Goal: Task Accomplishment & Management: Use online tool/utility

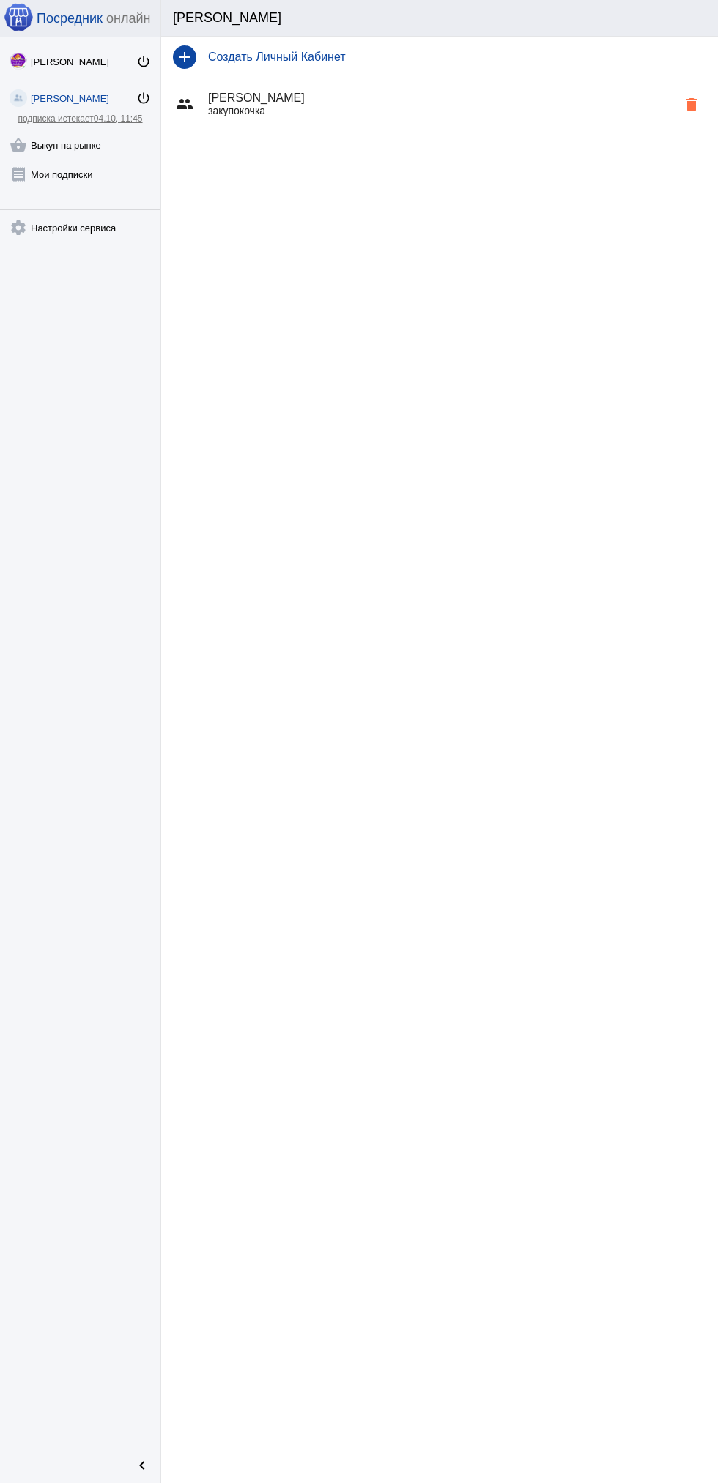
click at [103, 144] on link "shopping_basket Выкуп на рынке" at bounding box center [80, 141] width 160 height 29
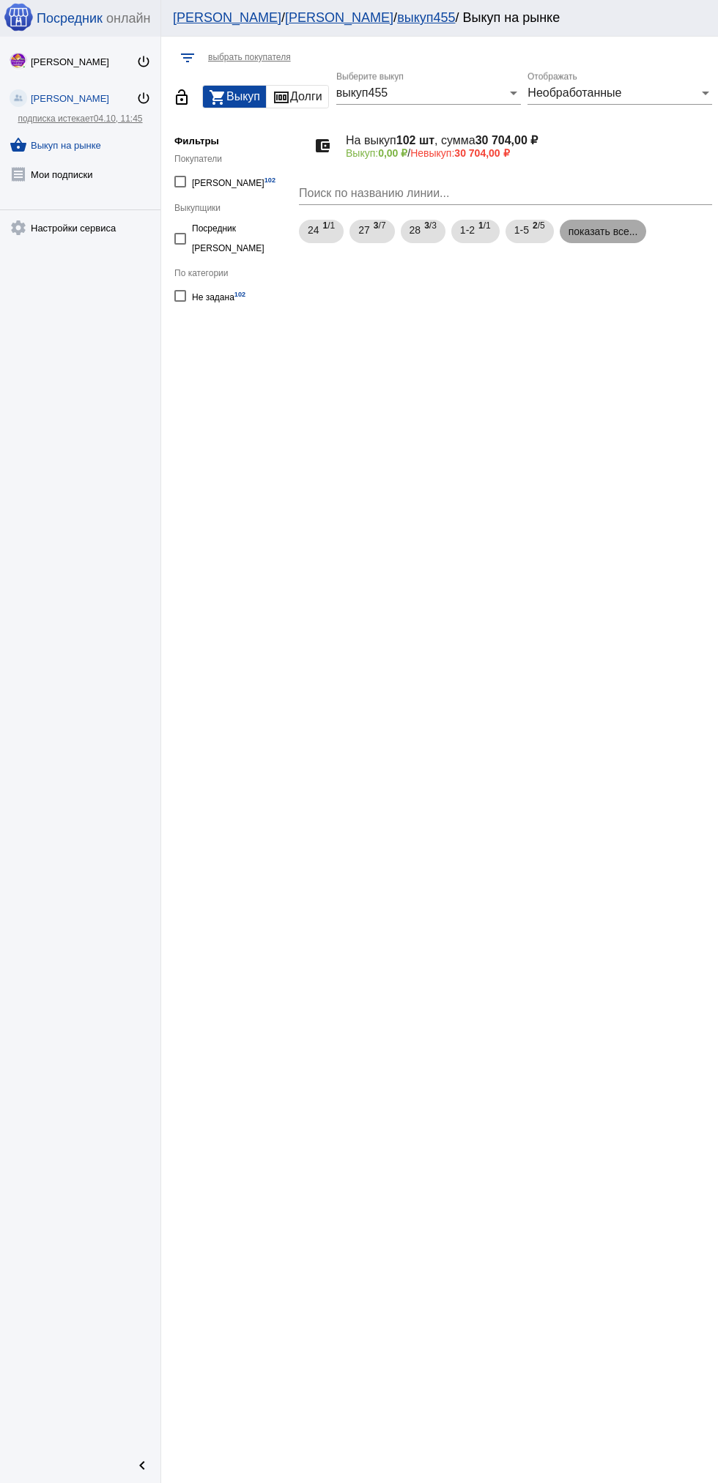
click at [578, 239] on mat-chip "показать все..." at bounding box center [603, 231] width 87 height 23
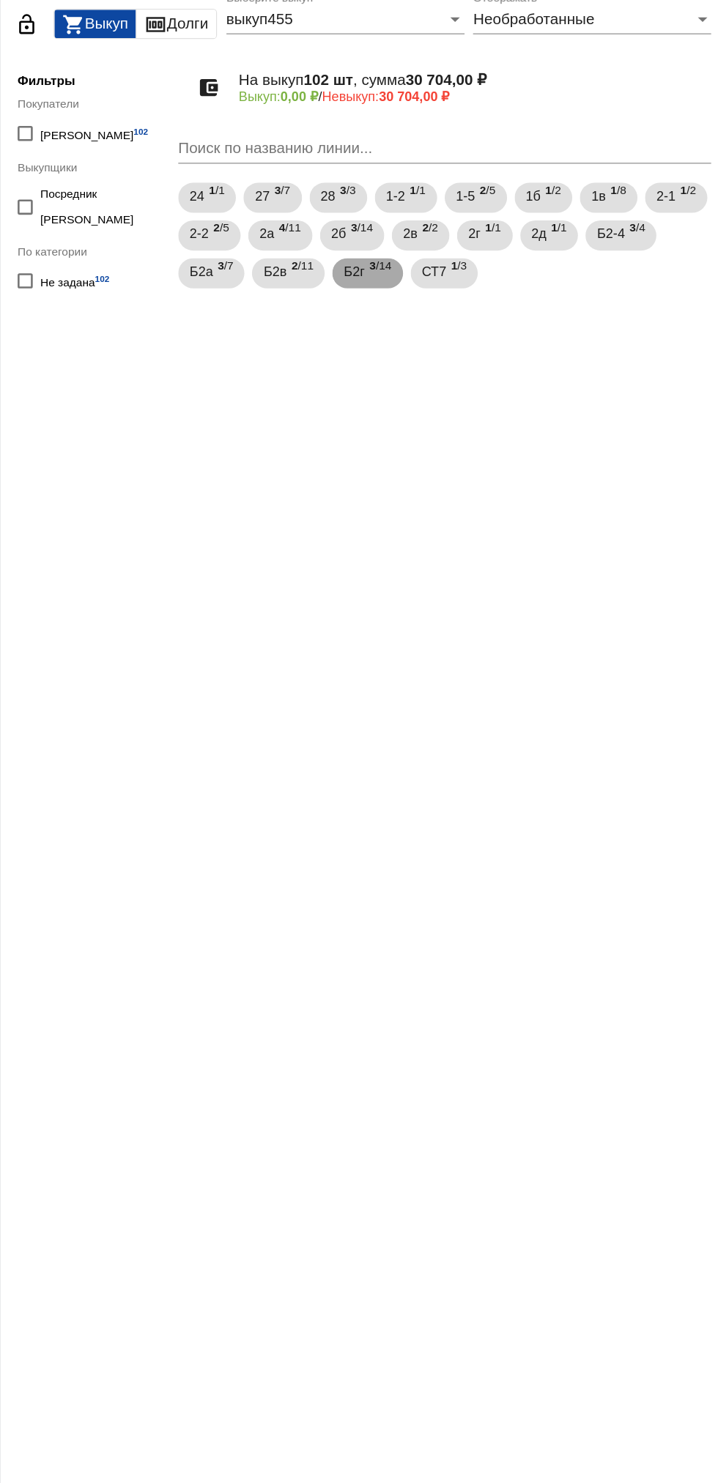
click at [464, 296] on span "3 /14" at bounding box center [455, 290] width 17 height 30
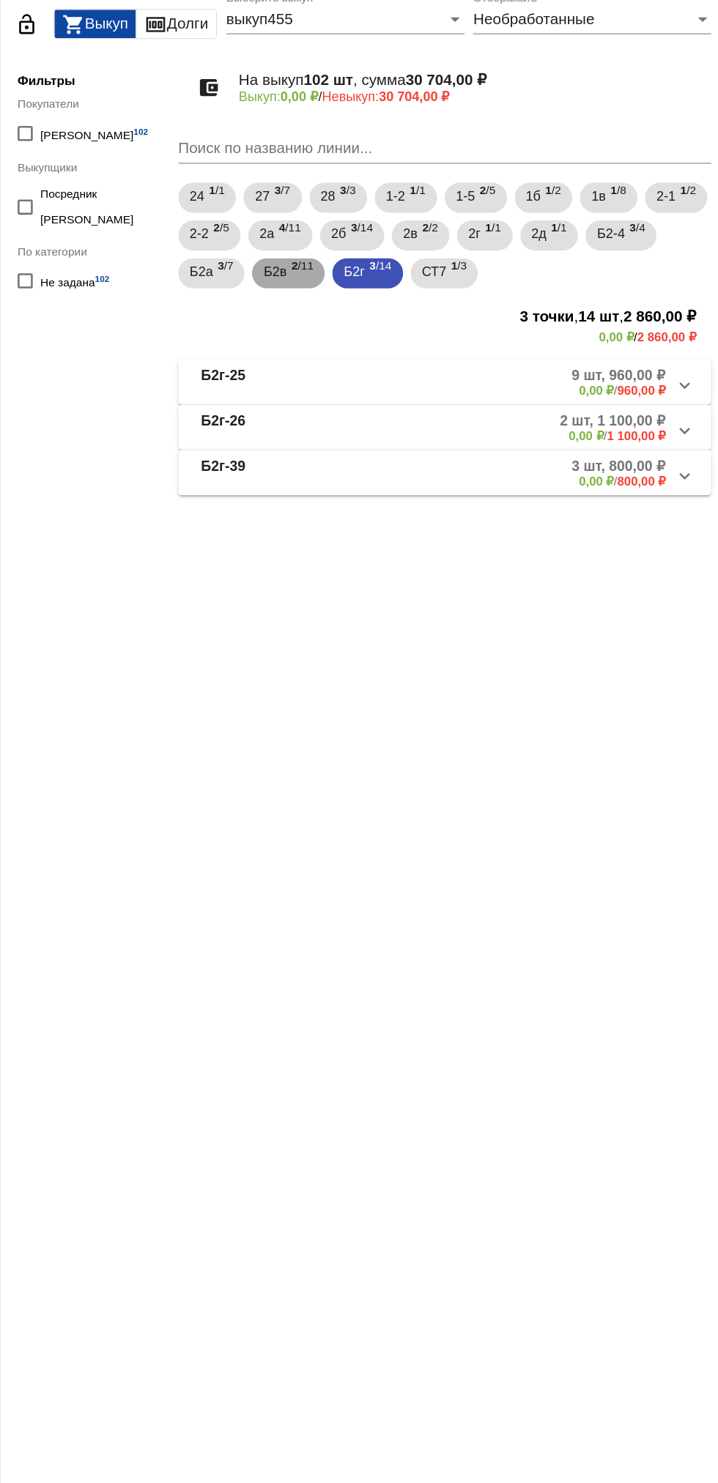
click at [382, 292] on span "Б2в" at bounding box center [374, 288] width 18 height 26
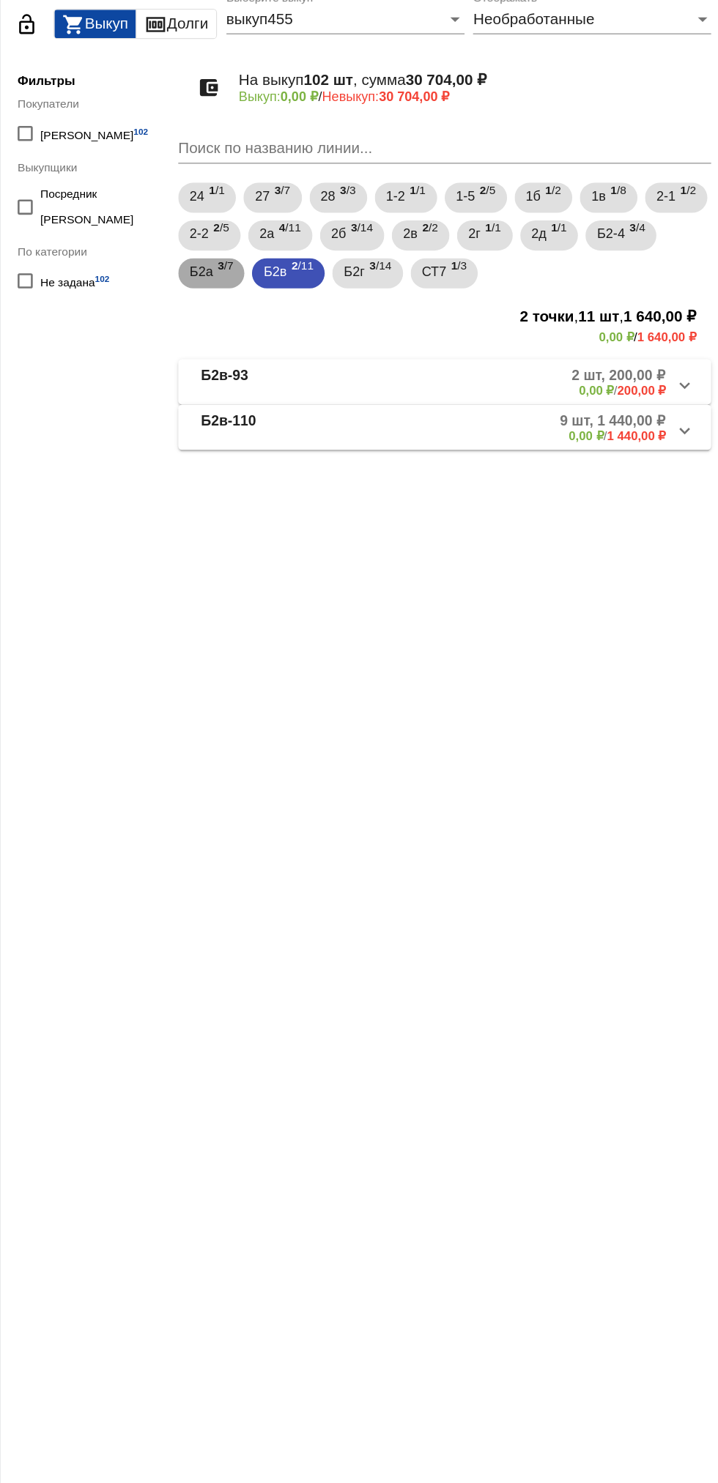
click at [326, 294] on span "Б2а" at bounding box center [317, 288] width 18 height 26
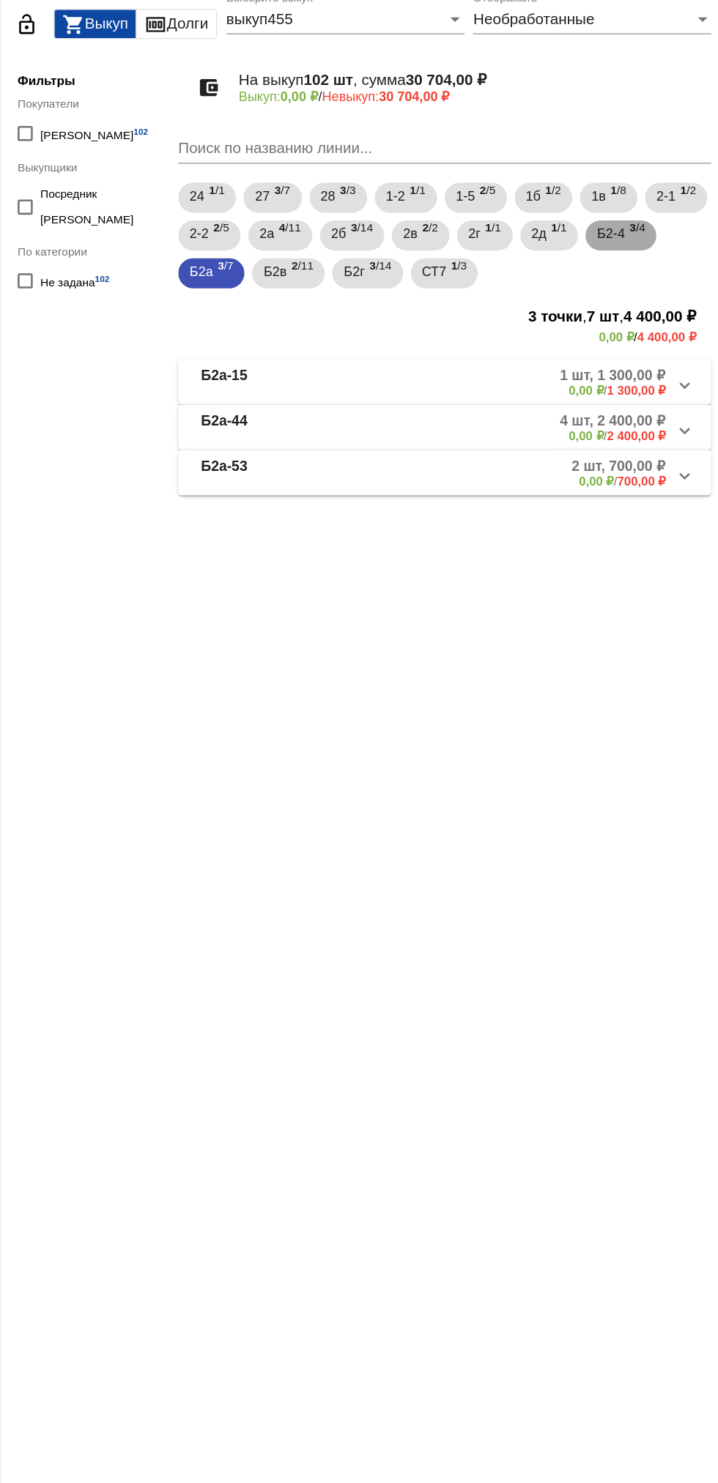
click at [623, 273] on span "Б2-4" at bounding box center [633, 259] width 21 height 26
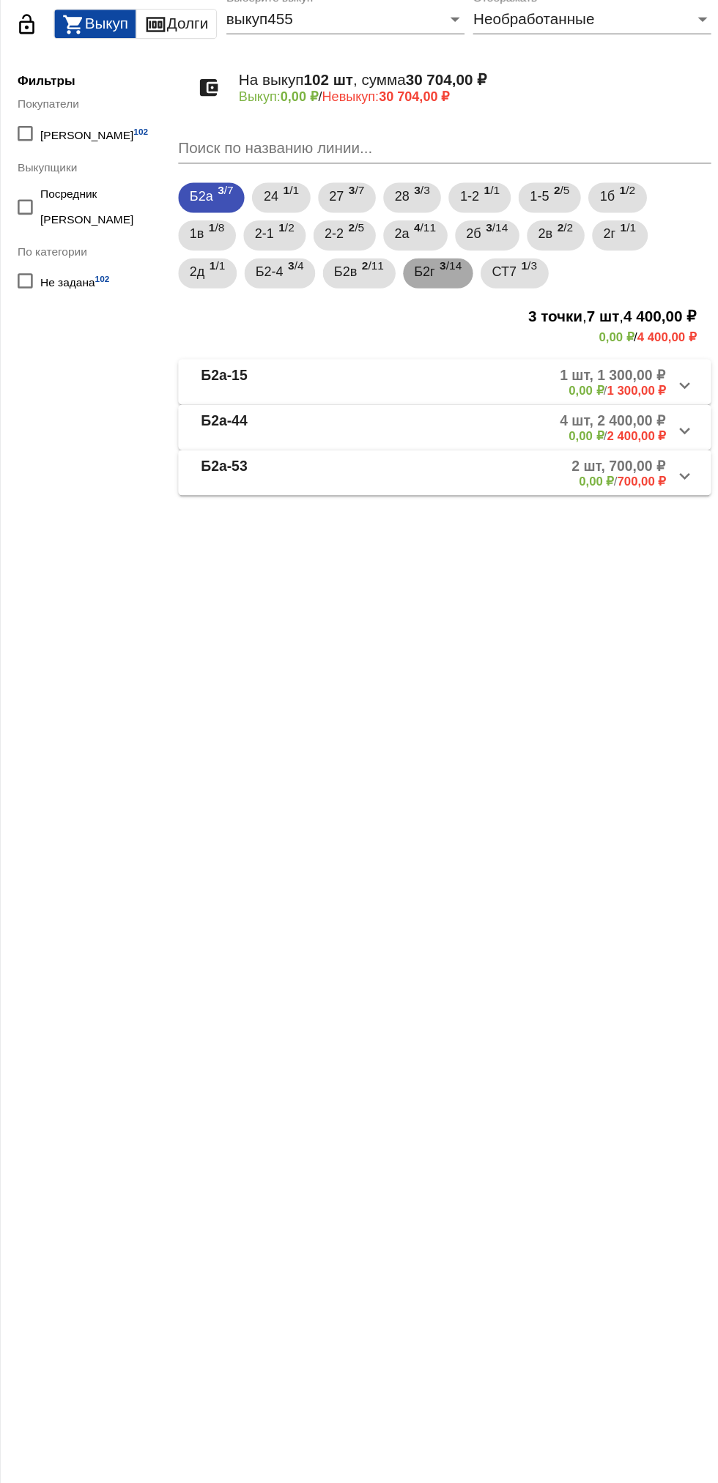
click at [491, 289] on span "Б2г" at bounding box center [490, 288] width 16 height 26
click at [420, 287] on mat-chip "Б2в 2 /11" at bounding box center [439, 289] width 56 height 23
click at [486, 287] on span "Б2г" at bounding box center [490, 288] width 16 height 26
click at [314, 230] on span "Б2а" at bounding box center [317, 230] width 18 height 26
click at [483, 286] on mat-chip "Б2г 3 /14" at bounding box center [500, 289] width 54 height 23
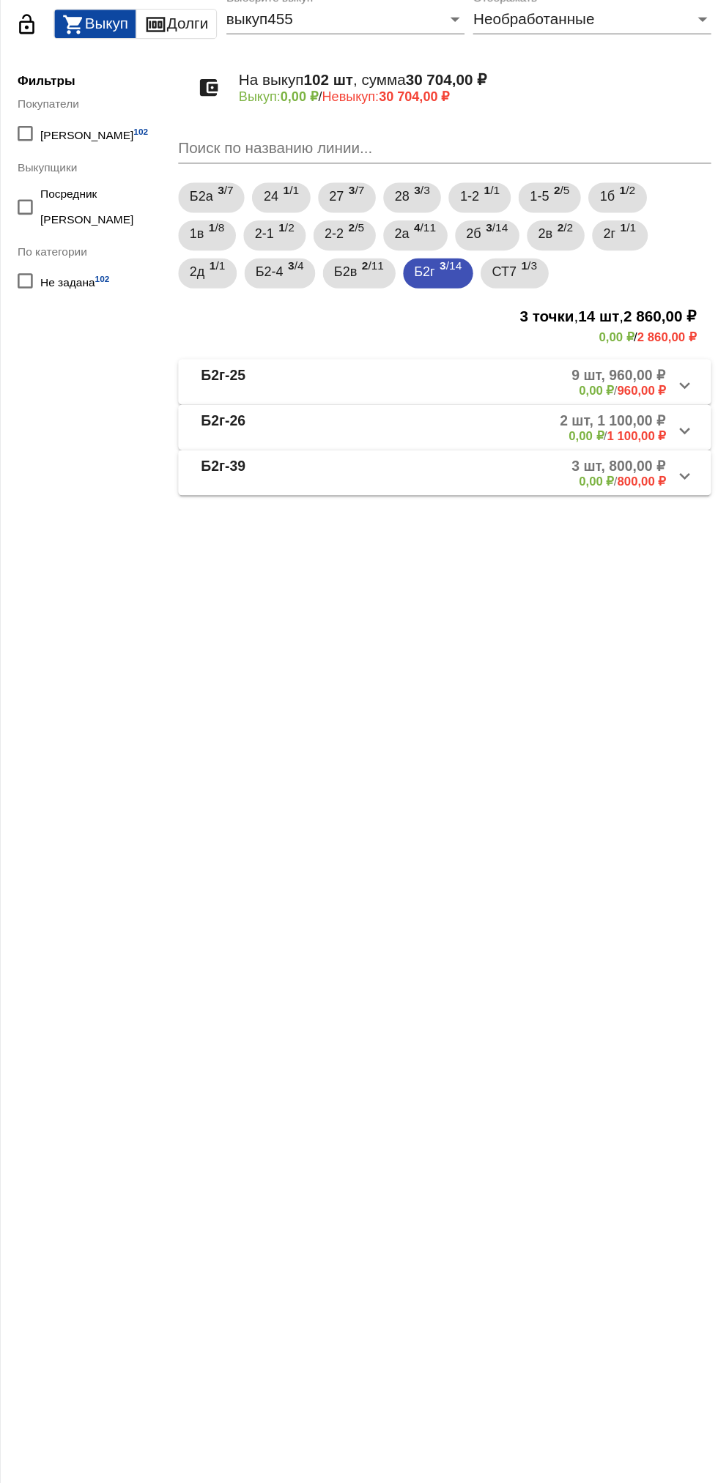
click at [363, 448] on mat-panel-title "Б2г-39" at bounding box center [373, 445] width 115 height 24
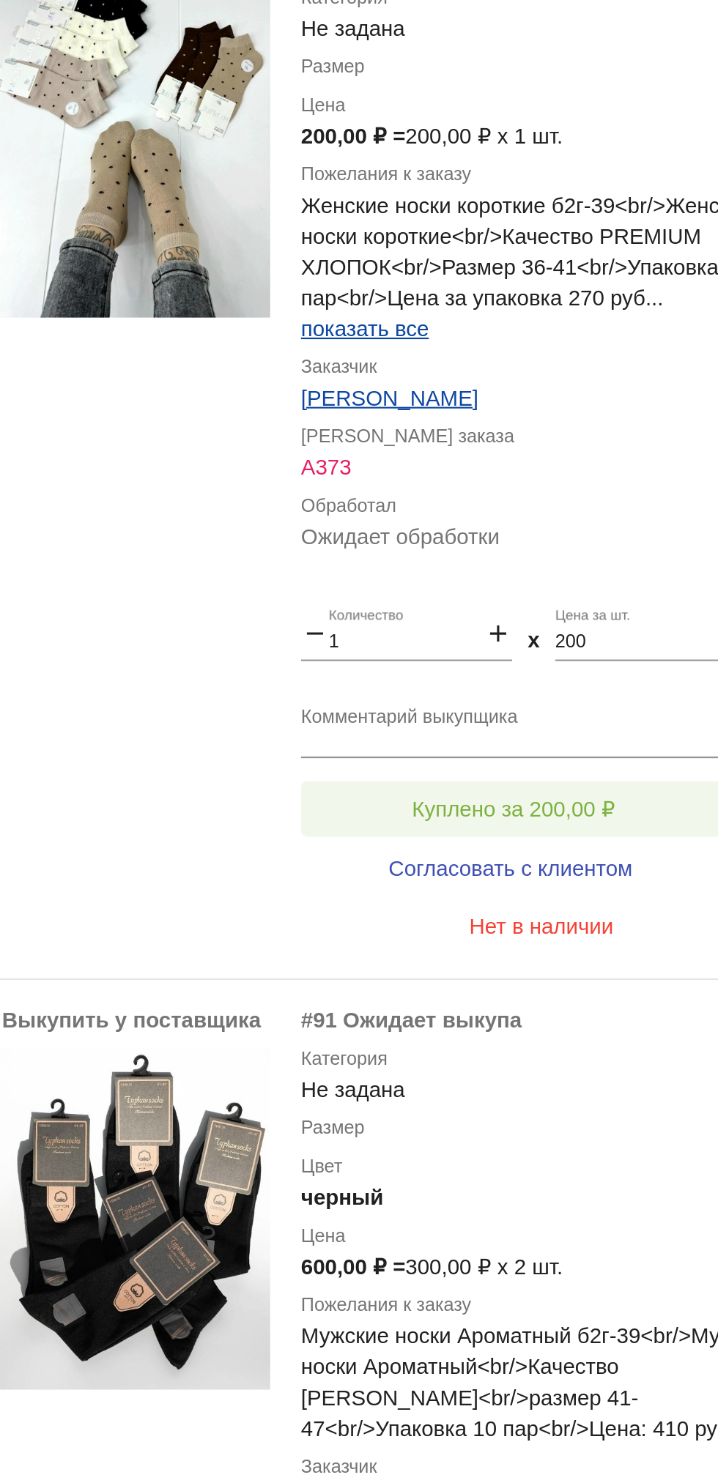
click at [551, 937] on span "Куплено за 200,00 ₽" at bounding box center [573, 941] width 97 height 12
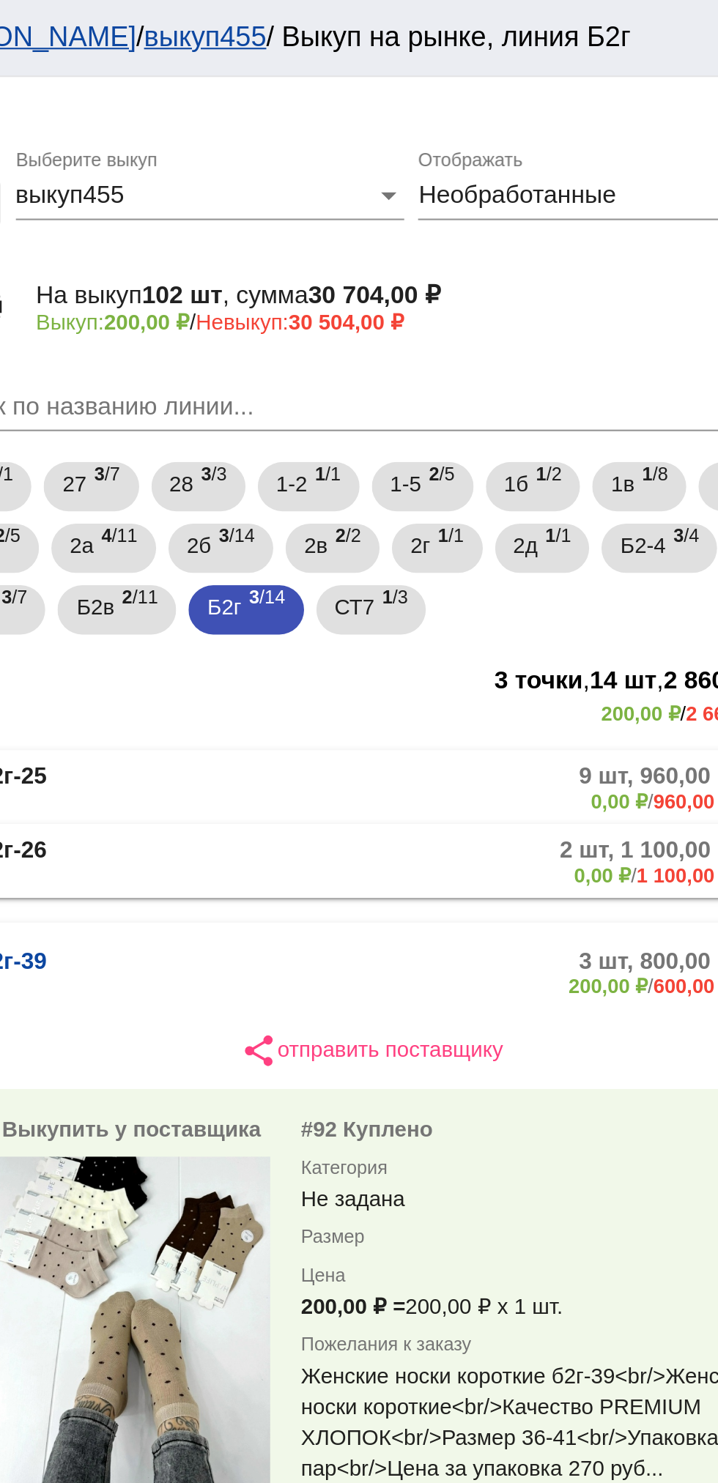
click at [521, 410] on mat-panel-description "2 шт, 1 100,00 ₽ 0,00 ₽ / 1 100,00 ₽" at bounding box center [558, 410] width 237 height 24
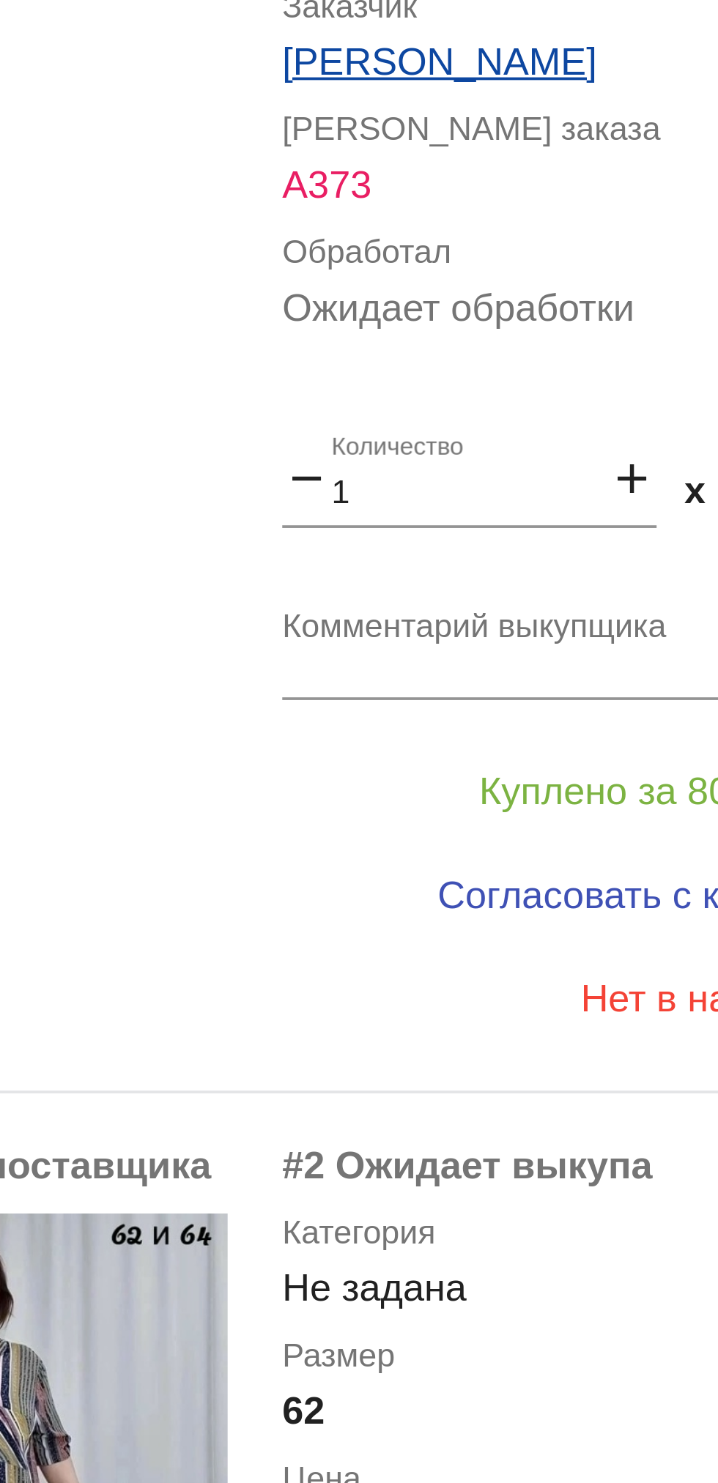
click at [506, 892] on textarea "Комментарий выкупщика" at bounding box center [586, 897] width 229 height 23
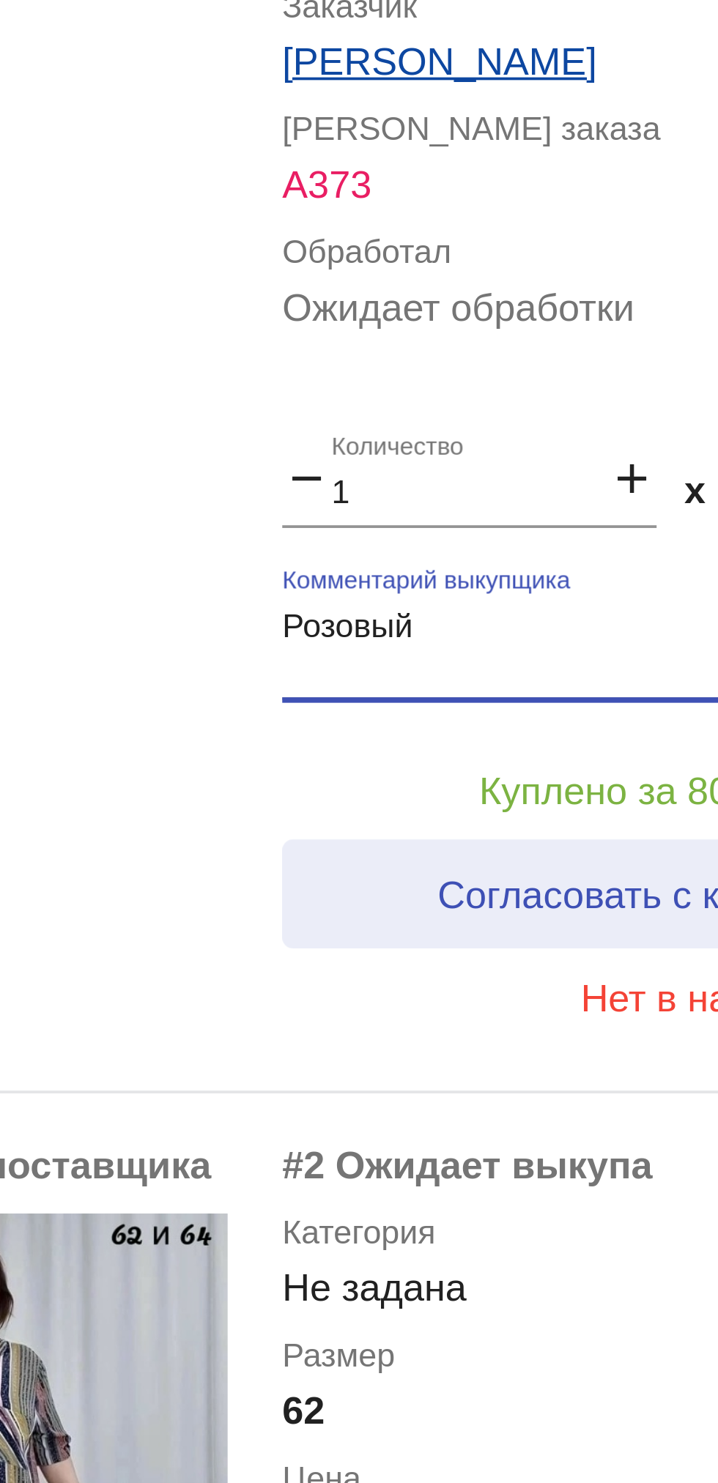
type textarea "Розовый"
click at [557, 964] on span "Согласовать с клиентом" at bounding box center [572, 963] width 116 height 12
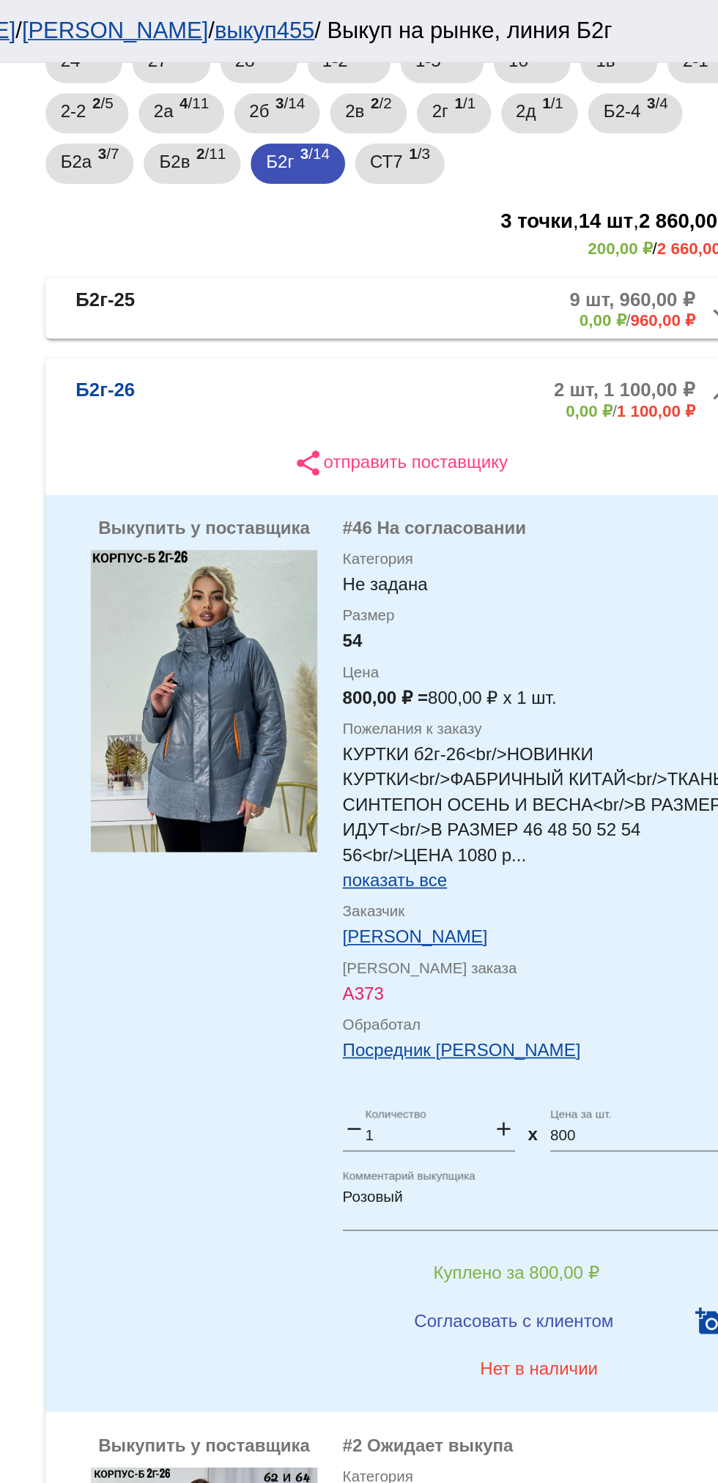
scroll to position [201, 0]
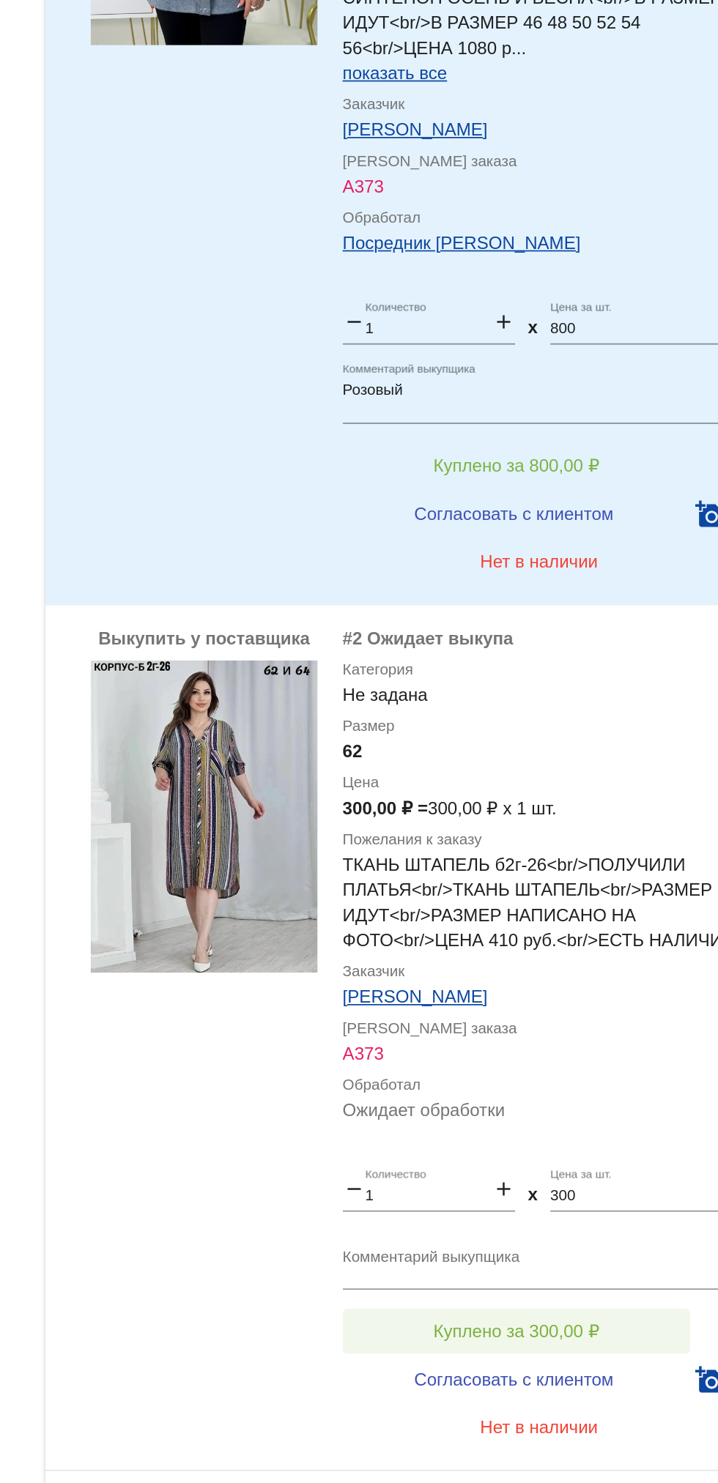
click at [524, 1231] on button "Куплено за 300,00 ₽" at bounding box center [573, 1238] width 202 height 26
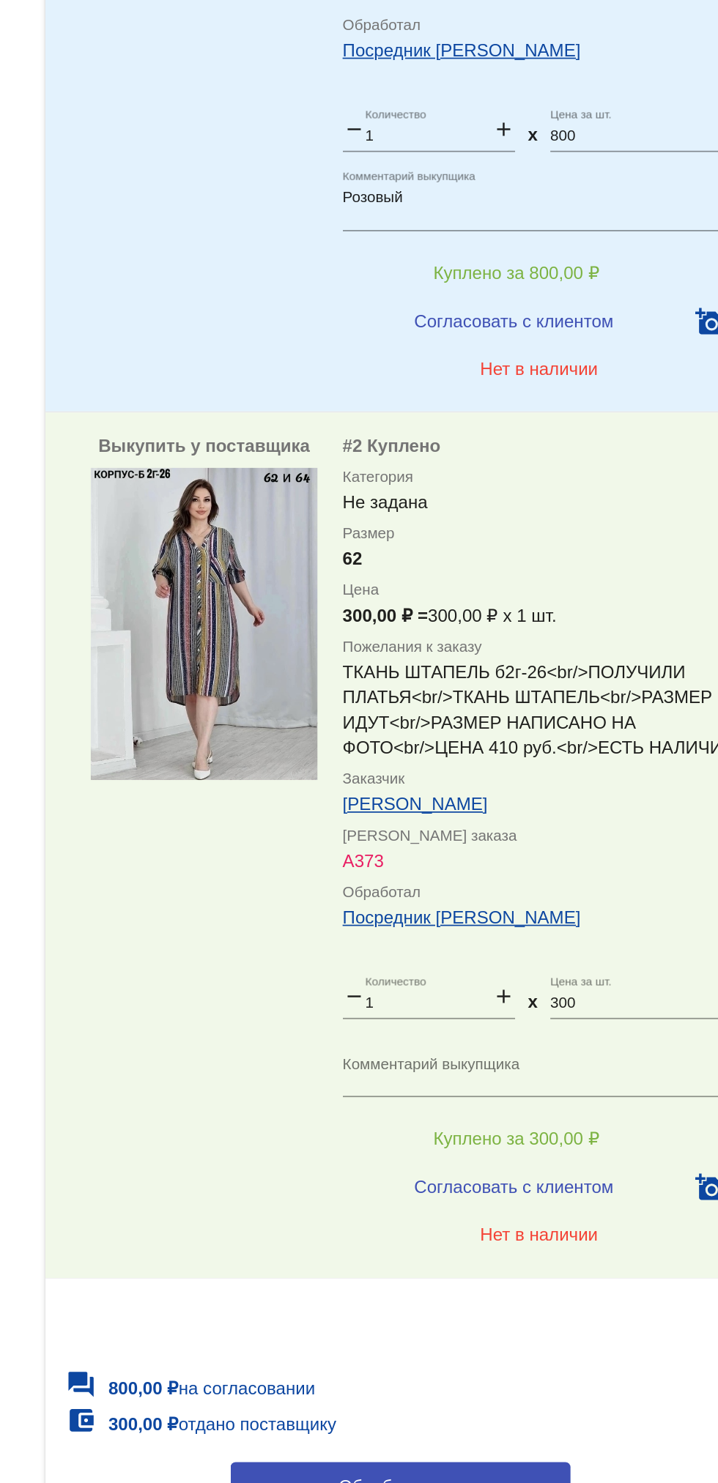
scroll to position [307, 0]
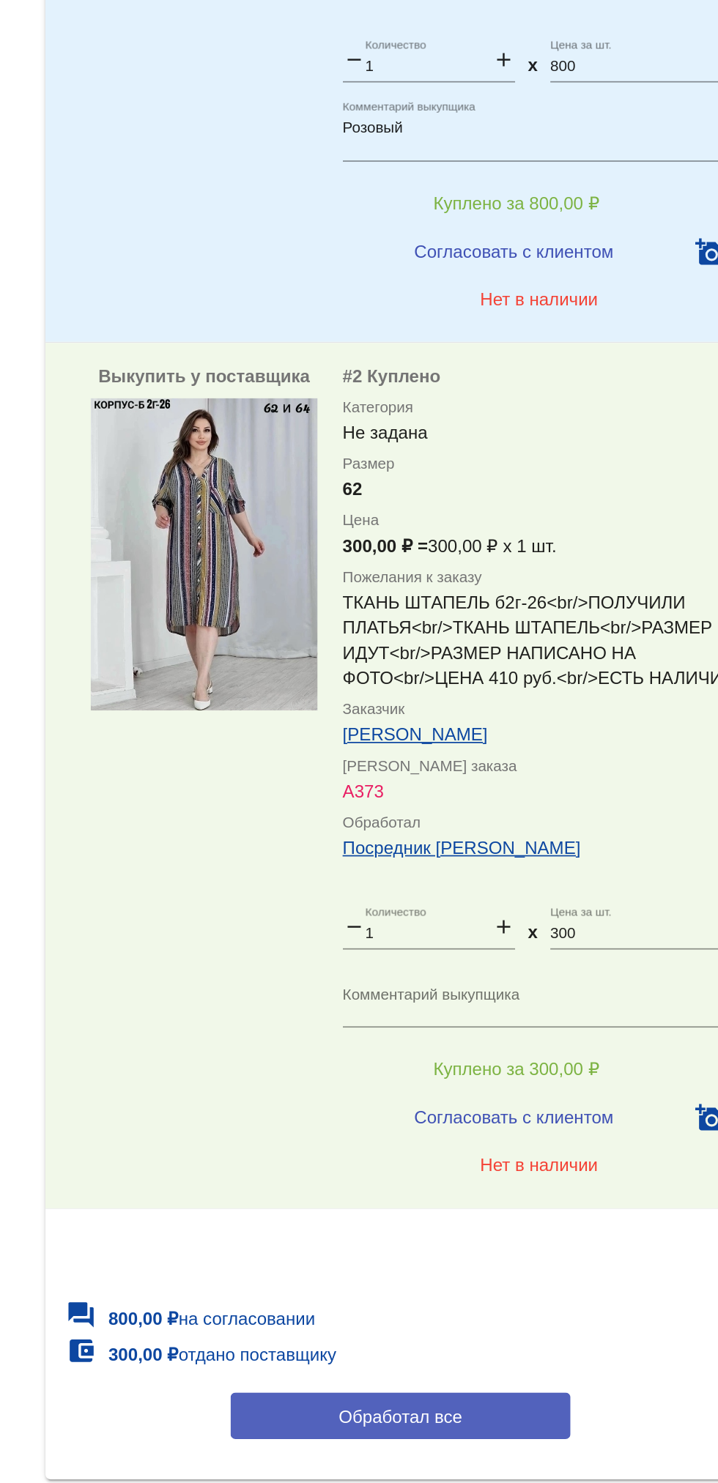
click at [443, 1339] on button "Обработал все" at bounding box center [506, 1335] width 198 height 27
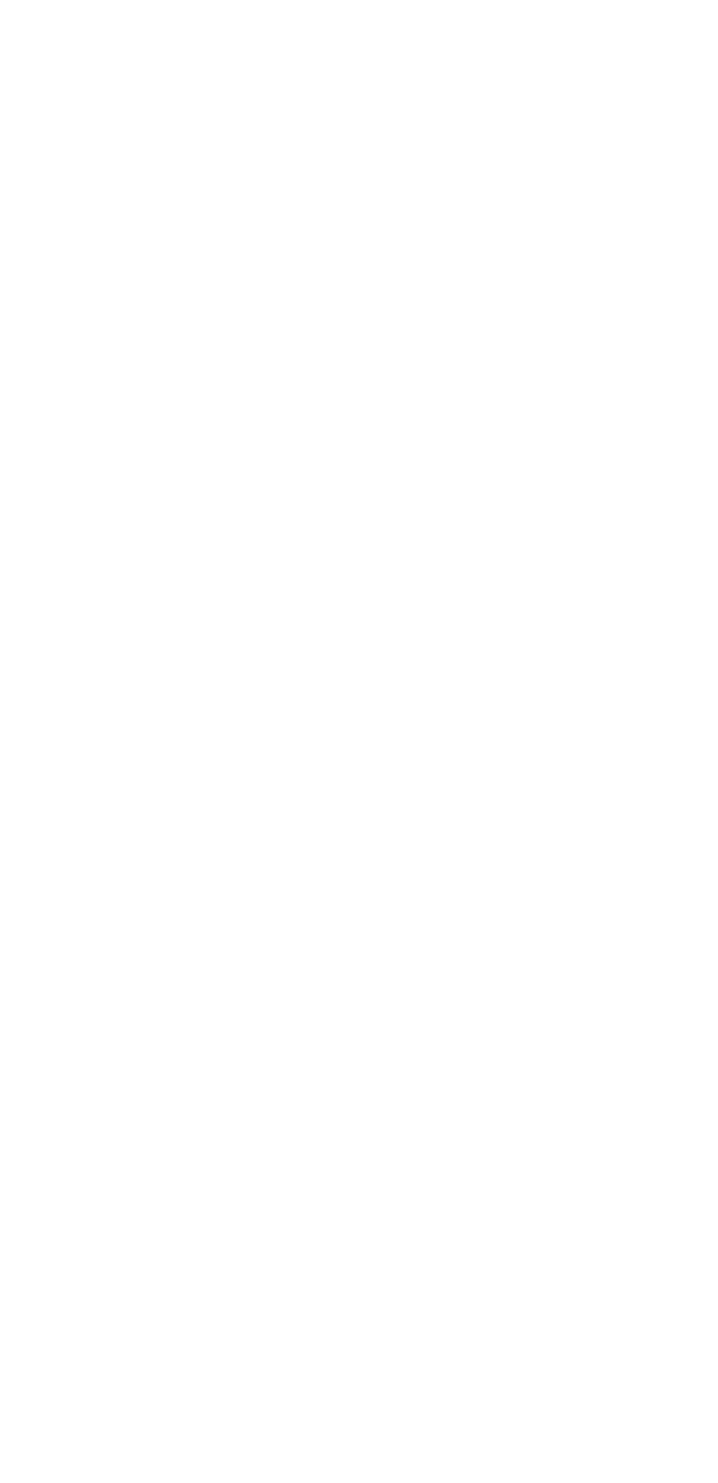
scroll to position [0, 0]
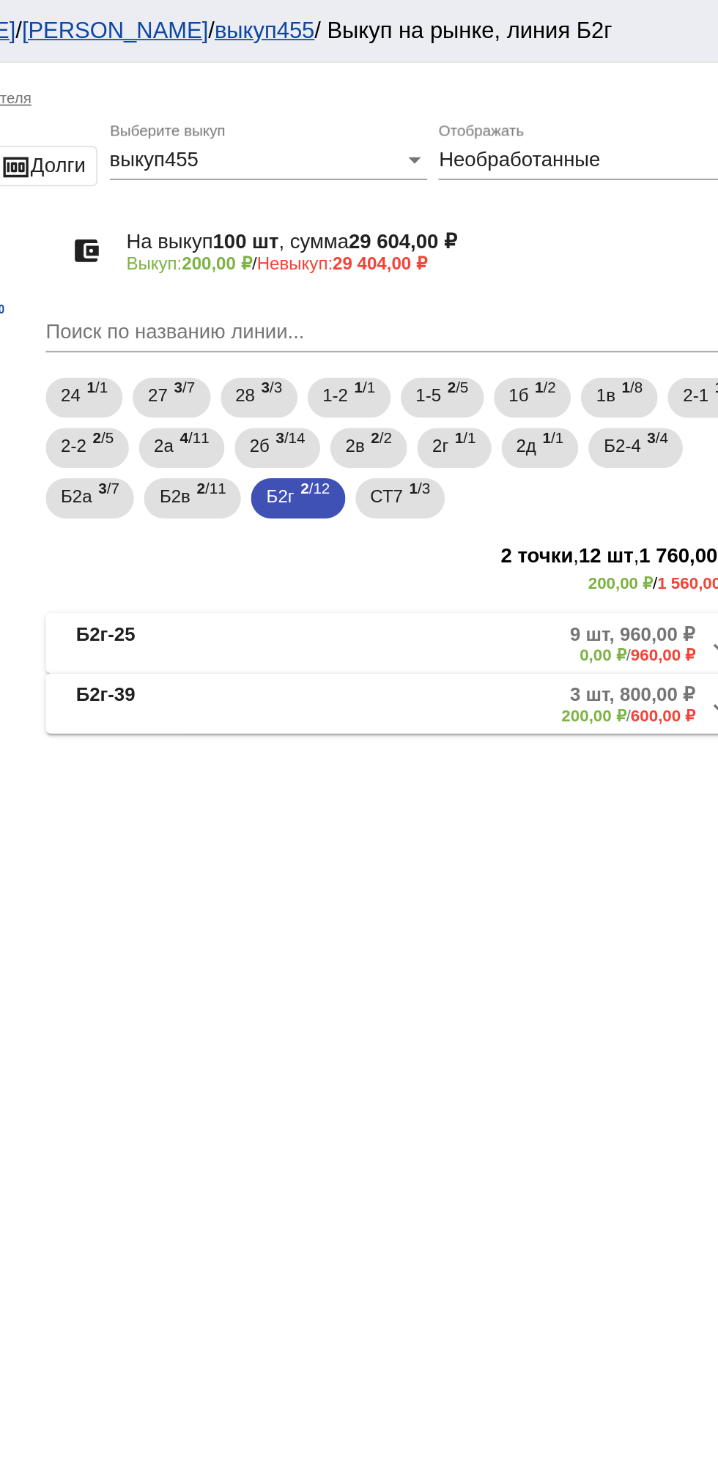
click at [378, 374] on mat-panel-title "Б2г-25" at bounding box center [373, 375] width 115 height 24
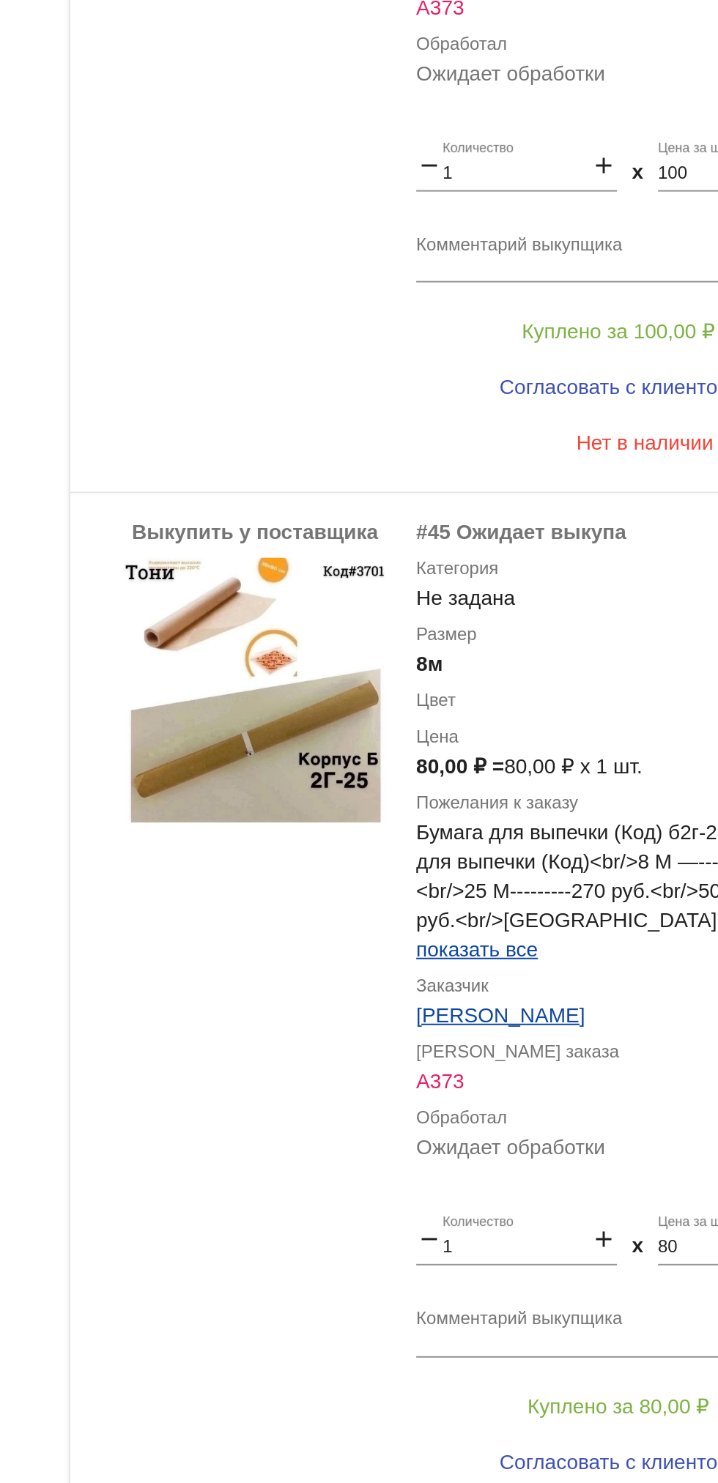
scroll to position [3425, 0]
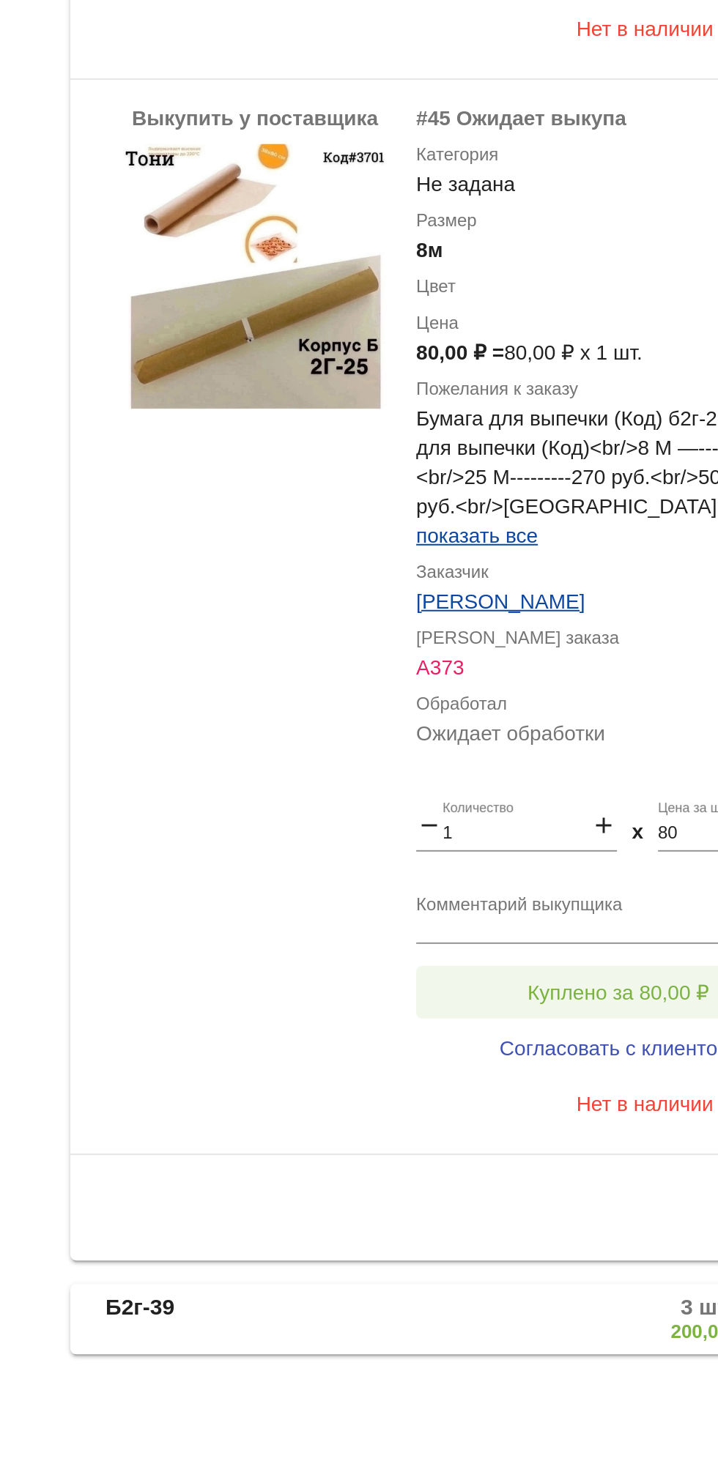
click at [581, 1245] on button "Куплено за 80,00 ₽" at bounding box center [573, 1238] width 202 height 26
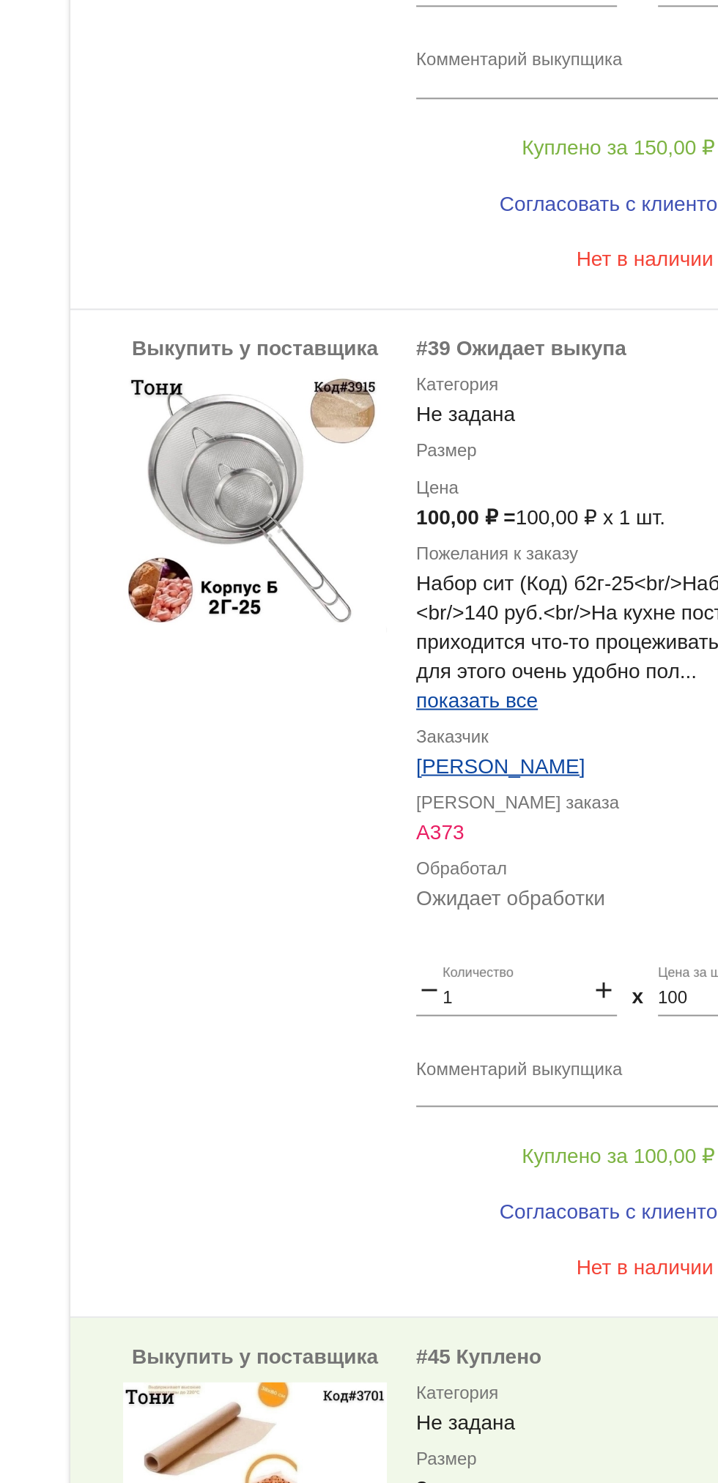
scroll to position [0, 0]
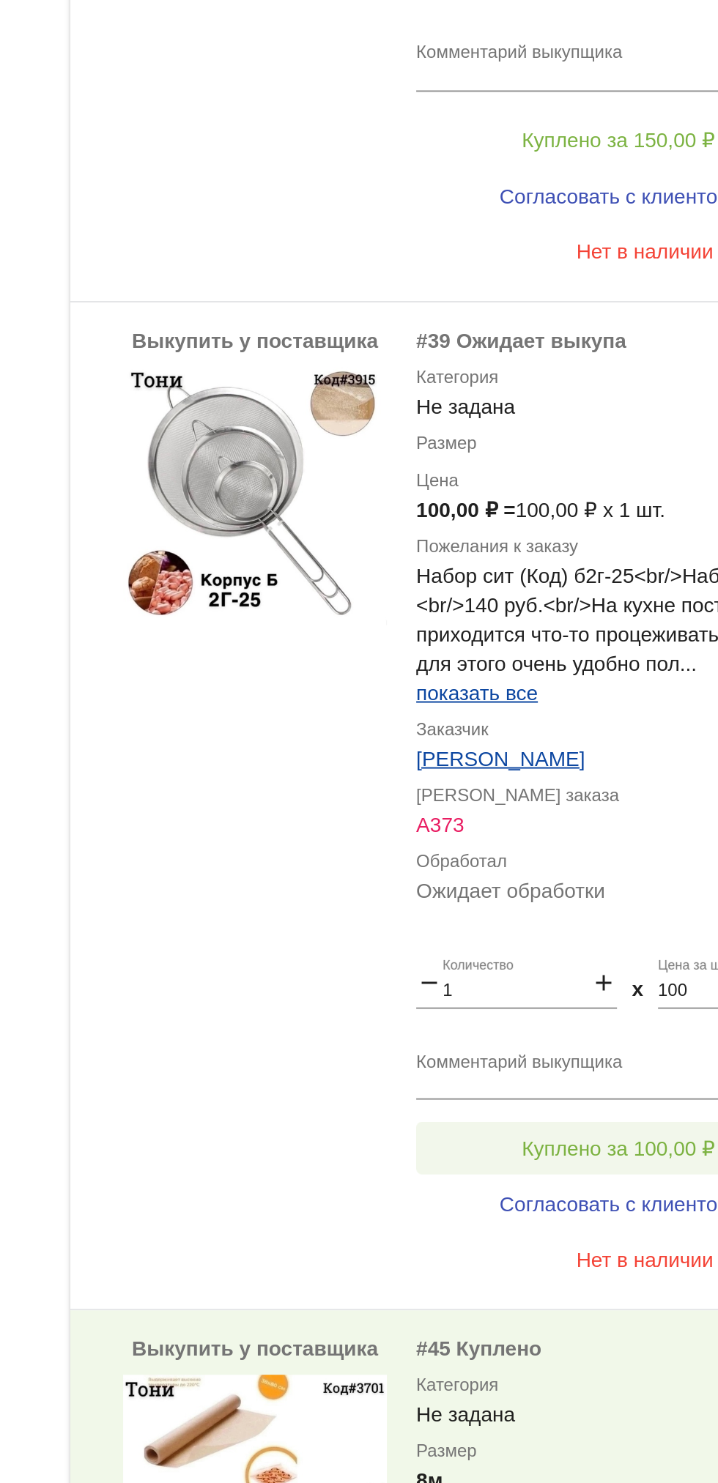
click at [573, 1322] on span "Куплено за 100,00 ₽" at bounding box center [573, 1316] width 97 height 12
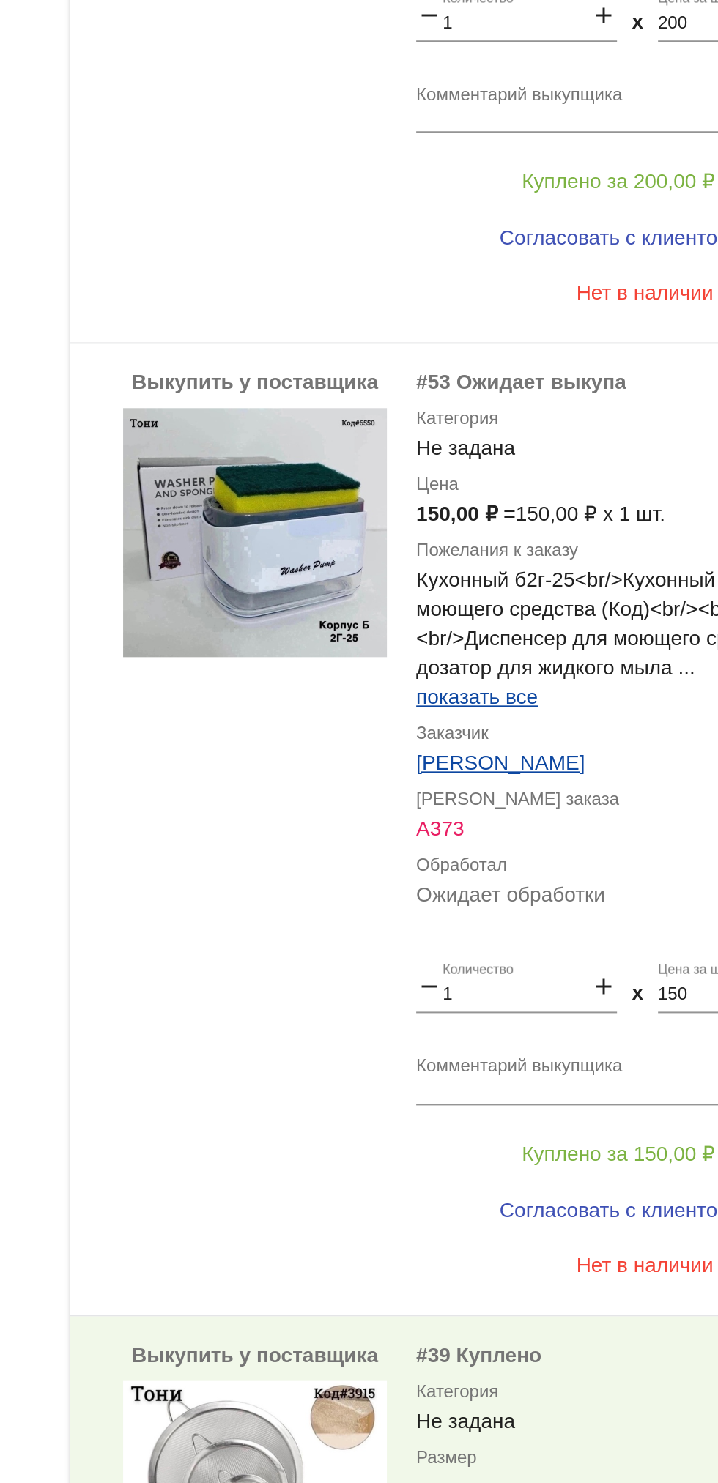
scroll to position [2303, 0]
click at [548, 1330] on button "Куплено за 150,00 ₽" at bounding box center [573, 1318] width 202 height 26
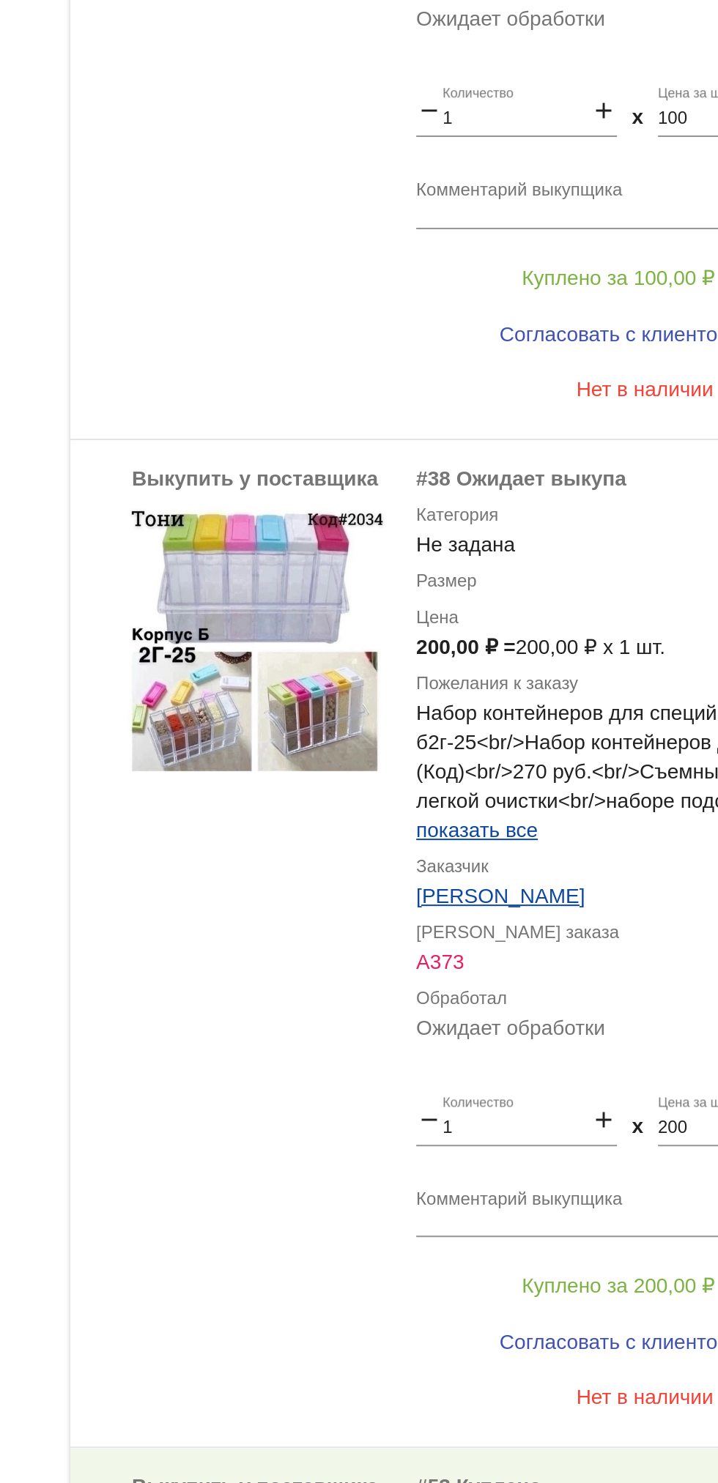
scroll to position [0, 0]
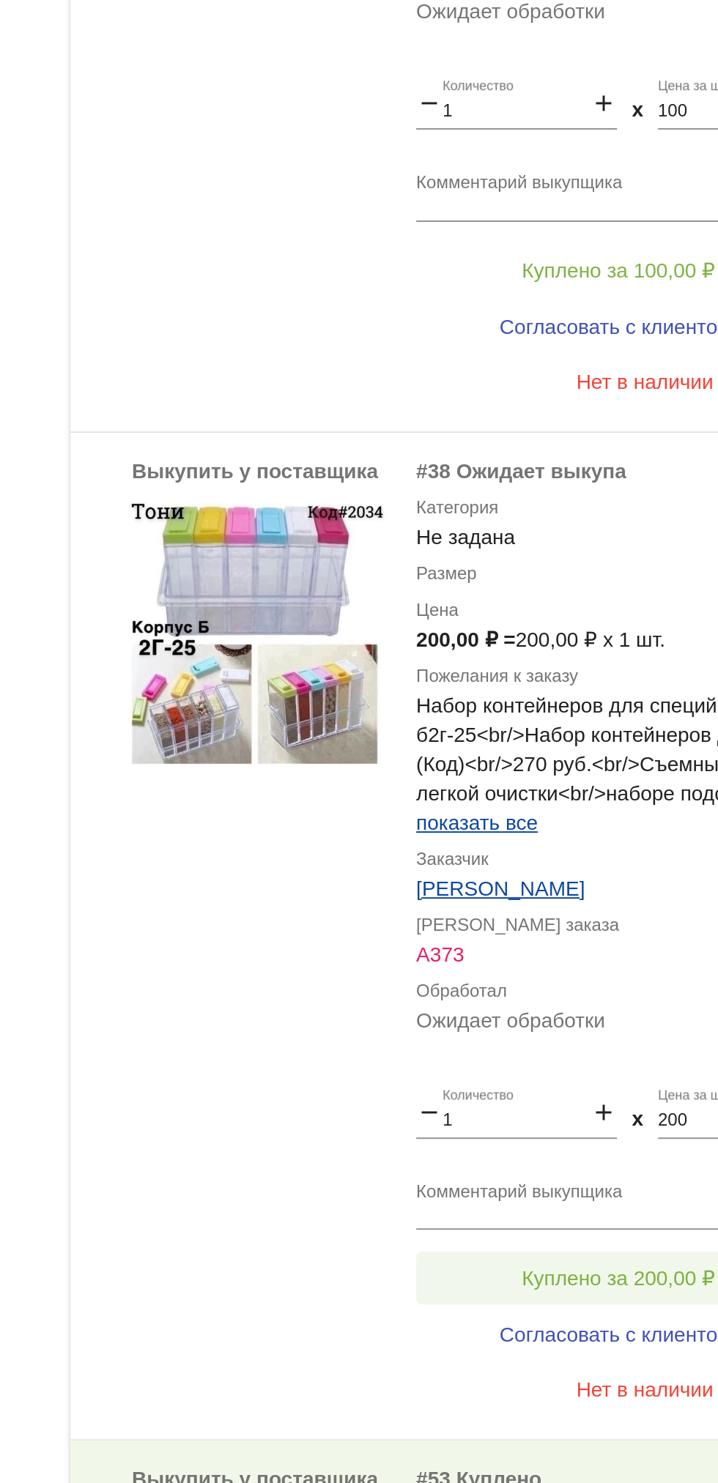
click at [592, 1368] on button "Куплено за 200,00 ₽" at bounding box center [573, 1381] width 202 height 26
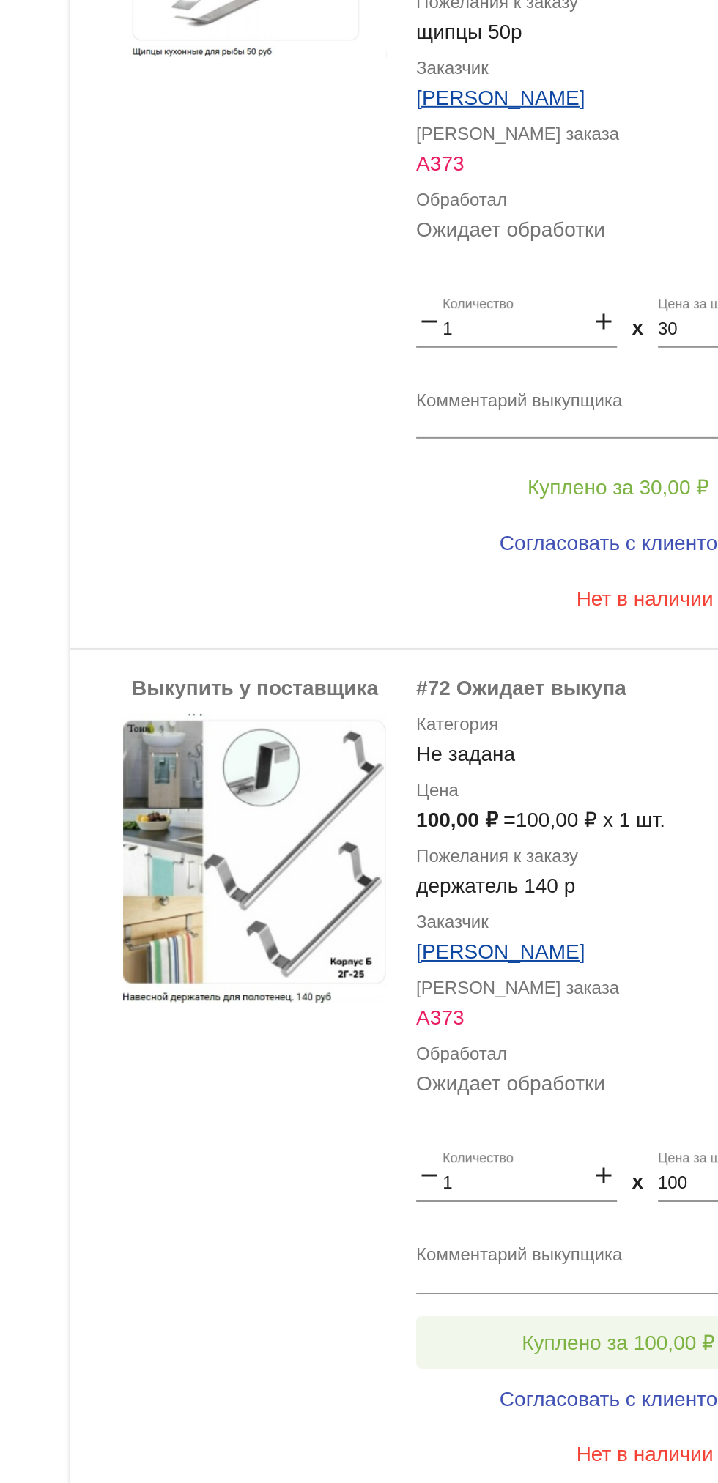
click at [585, 1412] on span "Куплено за 100,00 ₽" at bounding box center [573, 1413] width 97 height 12
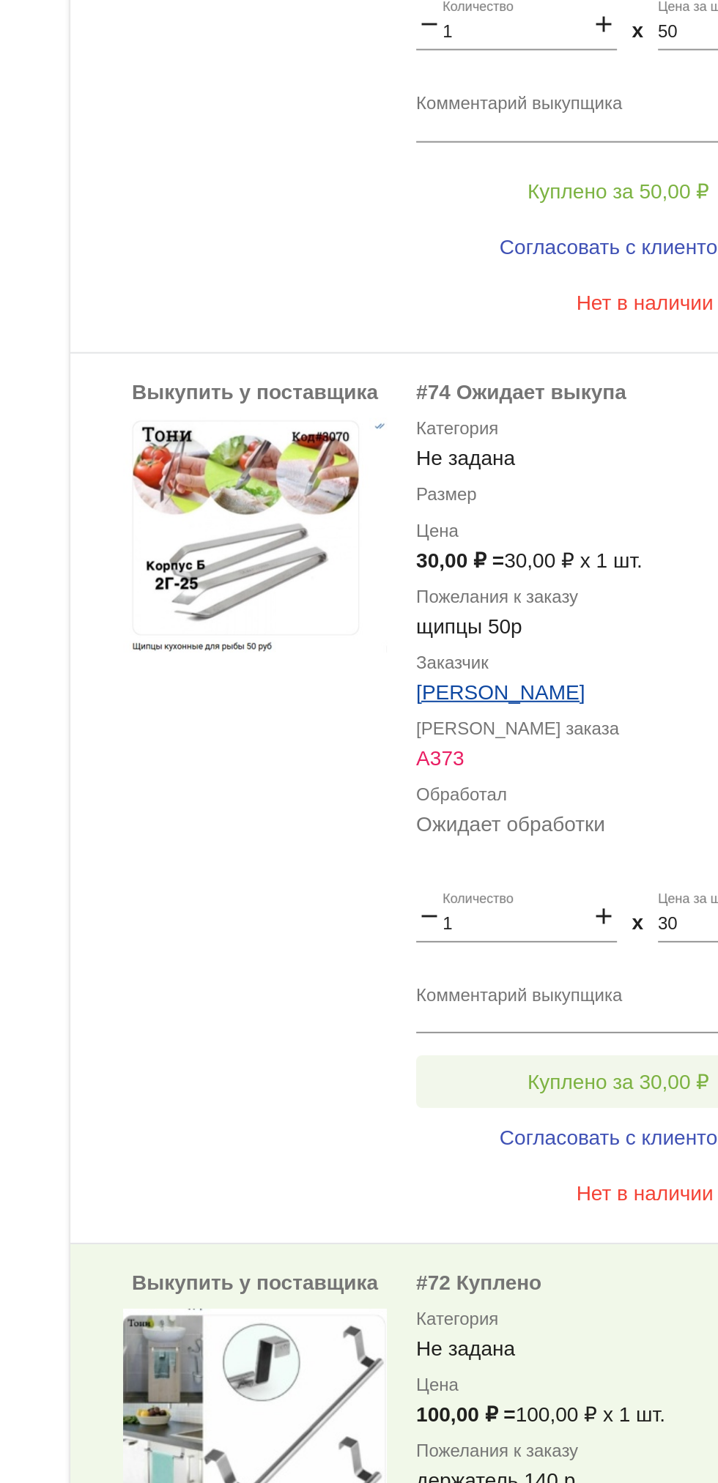
click at [574, 1275] on button "Куплено за 30,00 ₽" at bounding box center [573, 1283] width 202 height 26
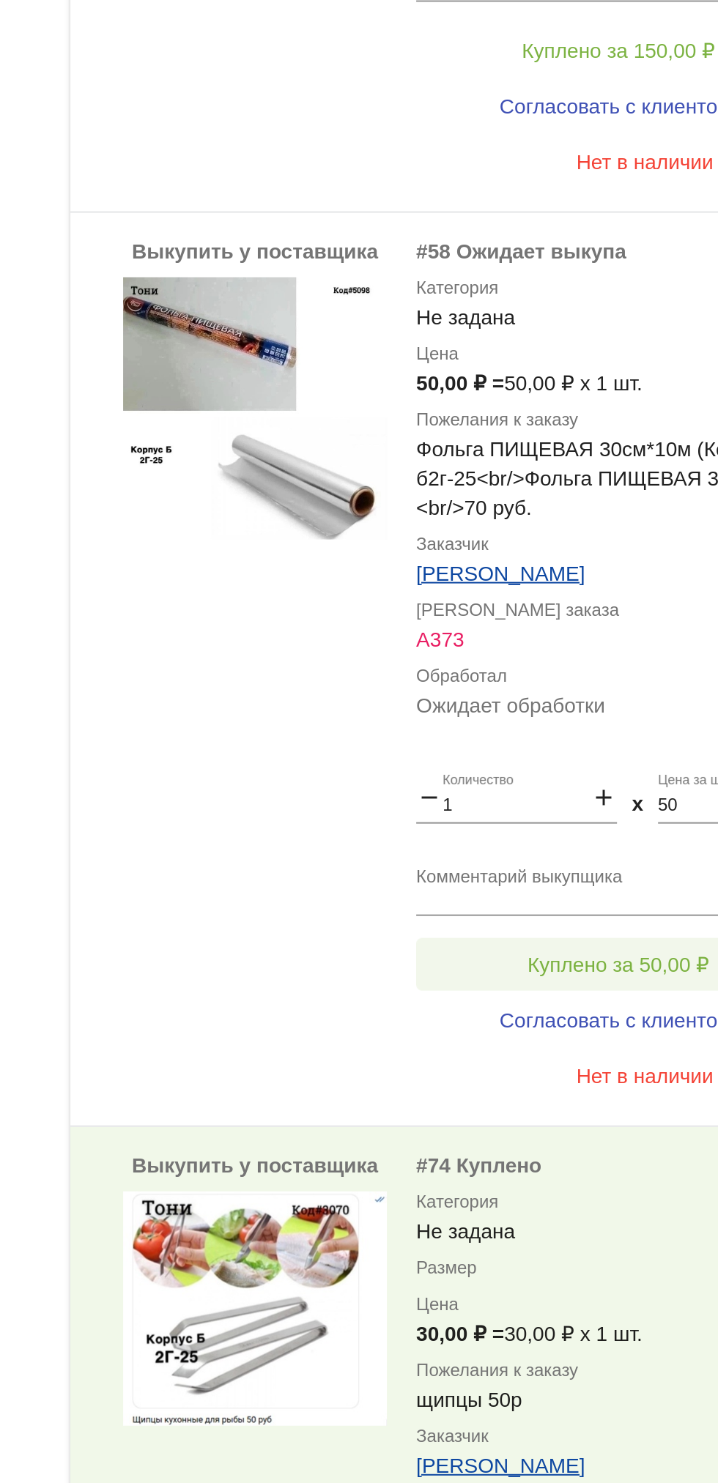
click at [573, 1218] on span "Куплено за 50,00 ₽" at bounding box center [572, 1224] width 91 height 12
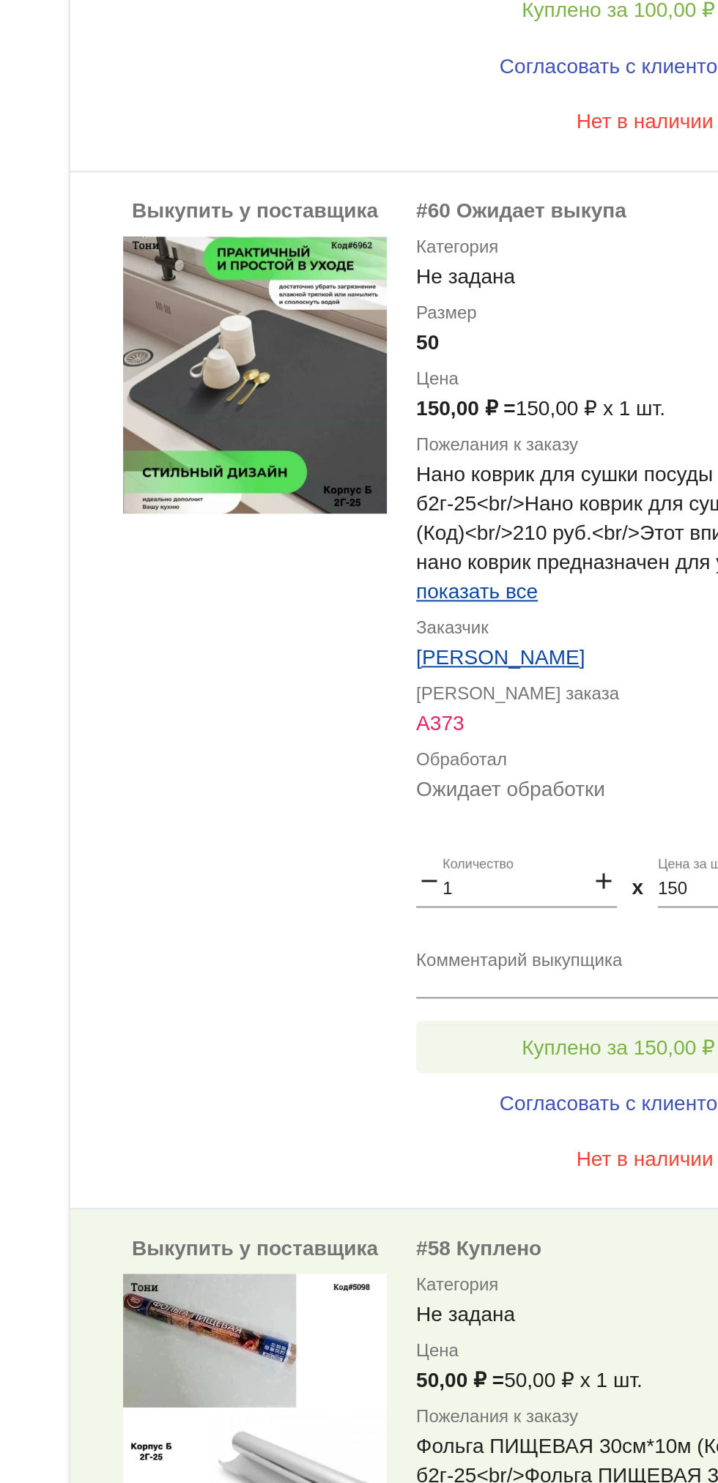
click at [574, 1262] on span "Куплено за 150,00 ₽" at bounding box center [573, 1265] width 97 height 12
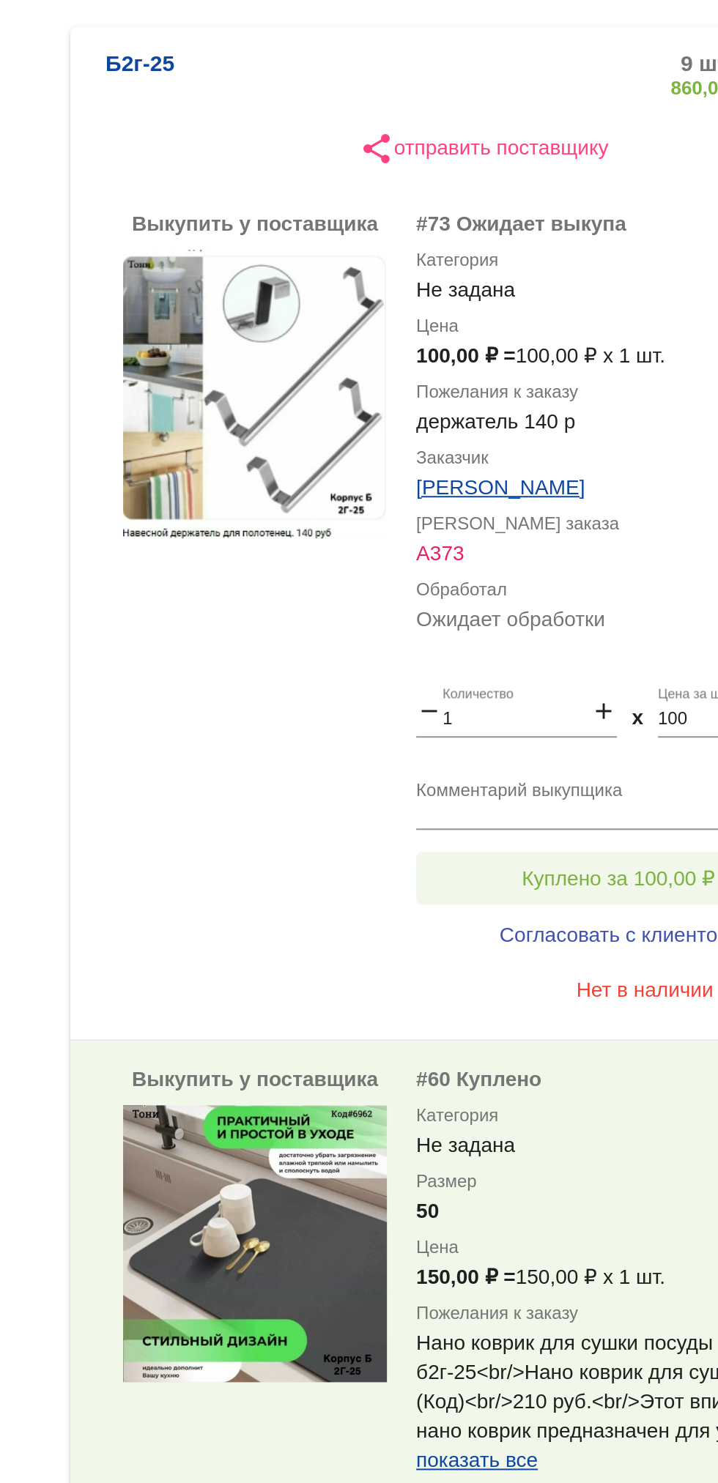
click at [576, 778] on span "Куплено за 100,00 ₽" at bounding box center [573, 783] width 97 height 12
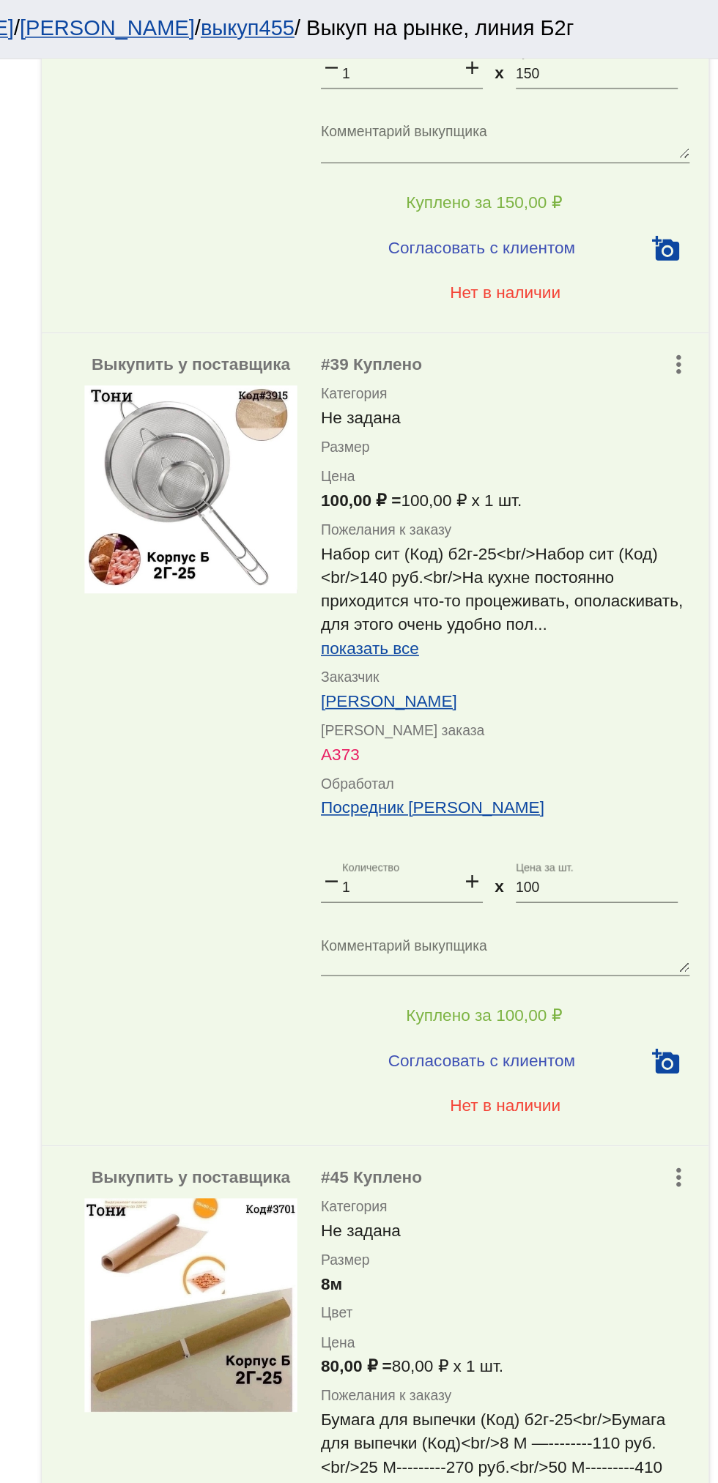
scroll to position [3509, 0]
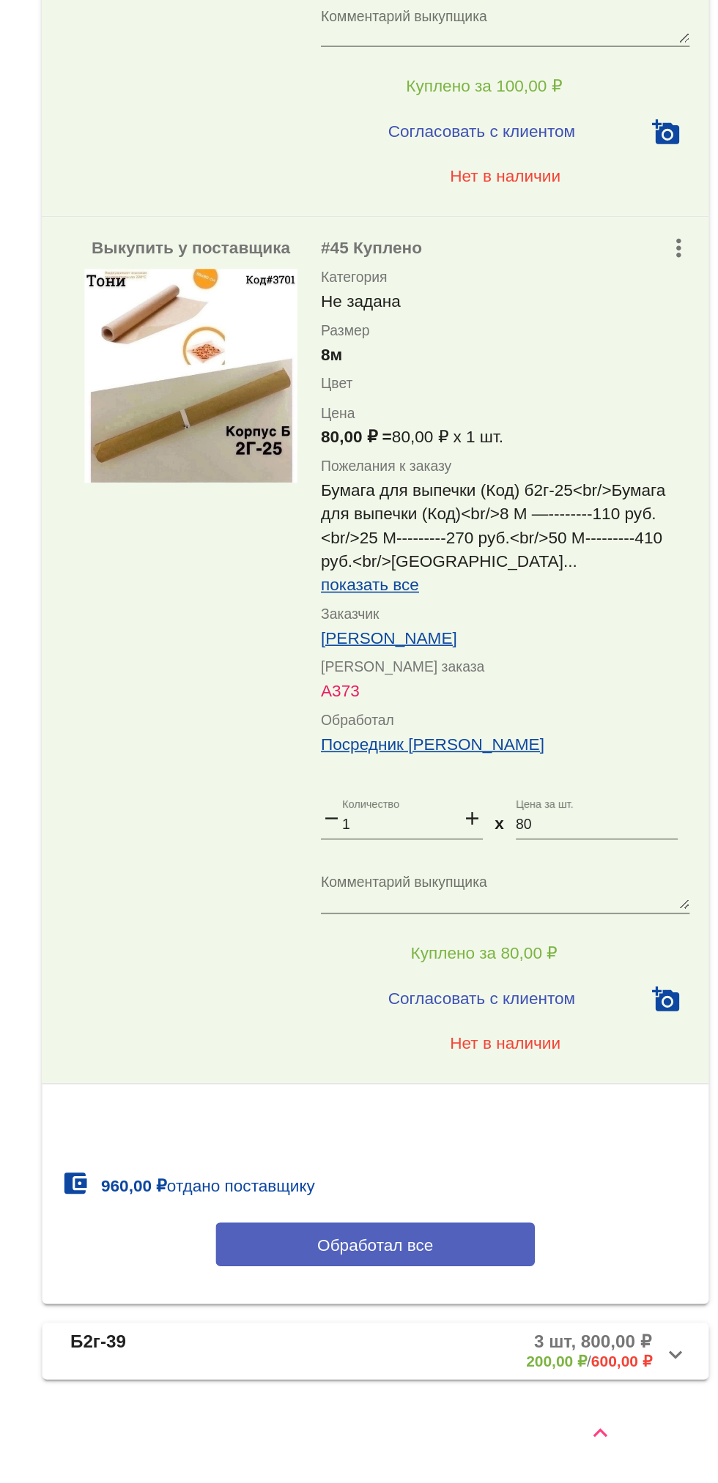
click at [453, 1344] on button "Обработал все" at bounding box center [506, 1335] width 198 height 27
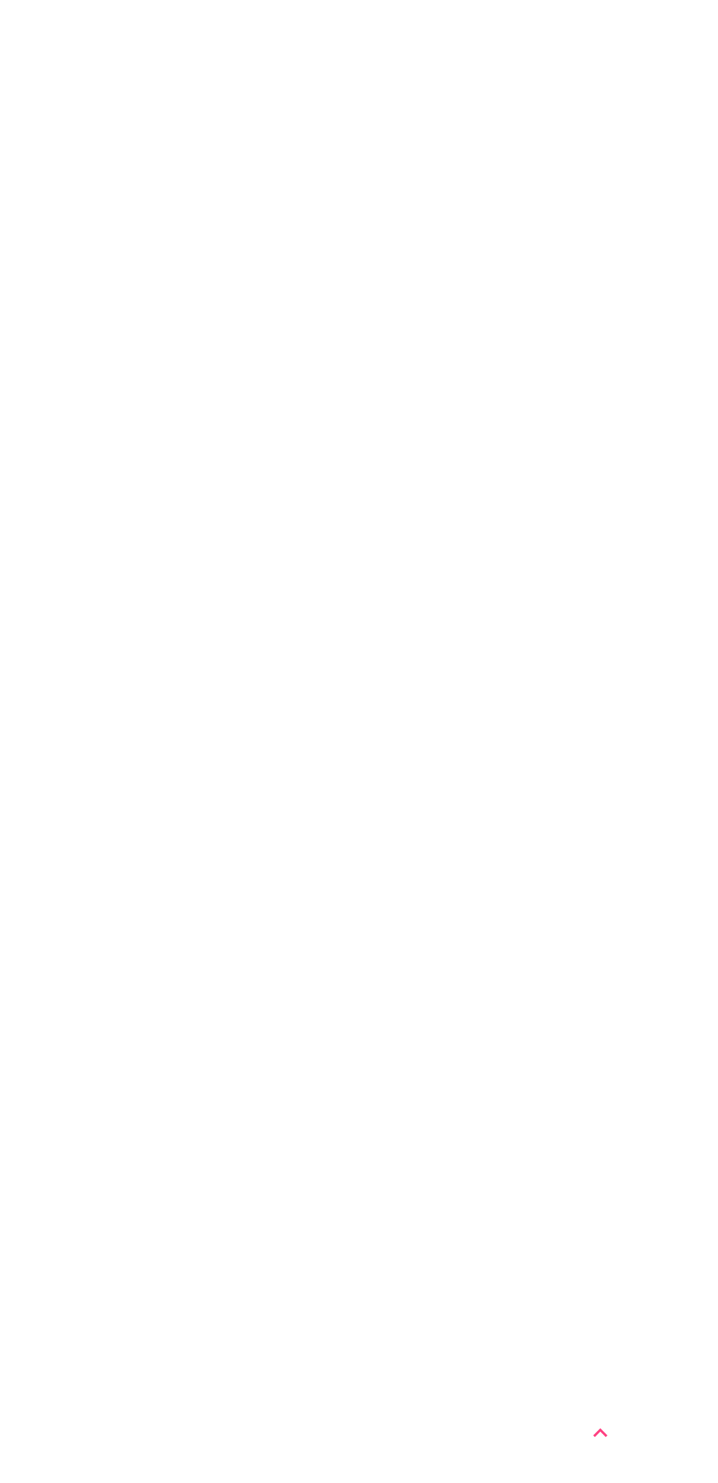
scroll to position [0, 0]
click at [426, 1226] on div "filter_list выбрать покупателя lock_open shopping_cart Выкуп money Долги выкуп4…" at bounding box center [439, 760] width 557 height 1447
click at [431, 1218] on div "filter_list выбрать покупателя lock_open shopping_cart Выкуп money Долги выкуп4…" at bounding box center [439, 760] width 557 height 1447
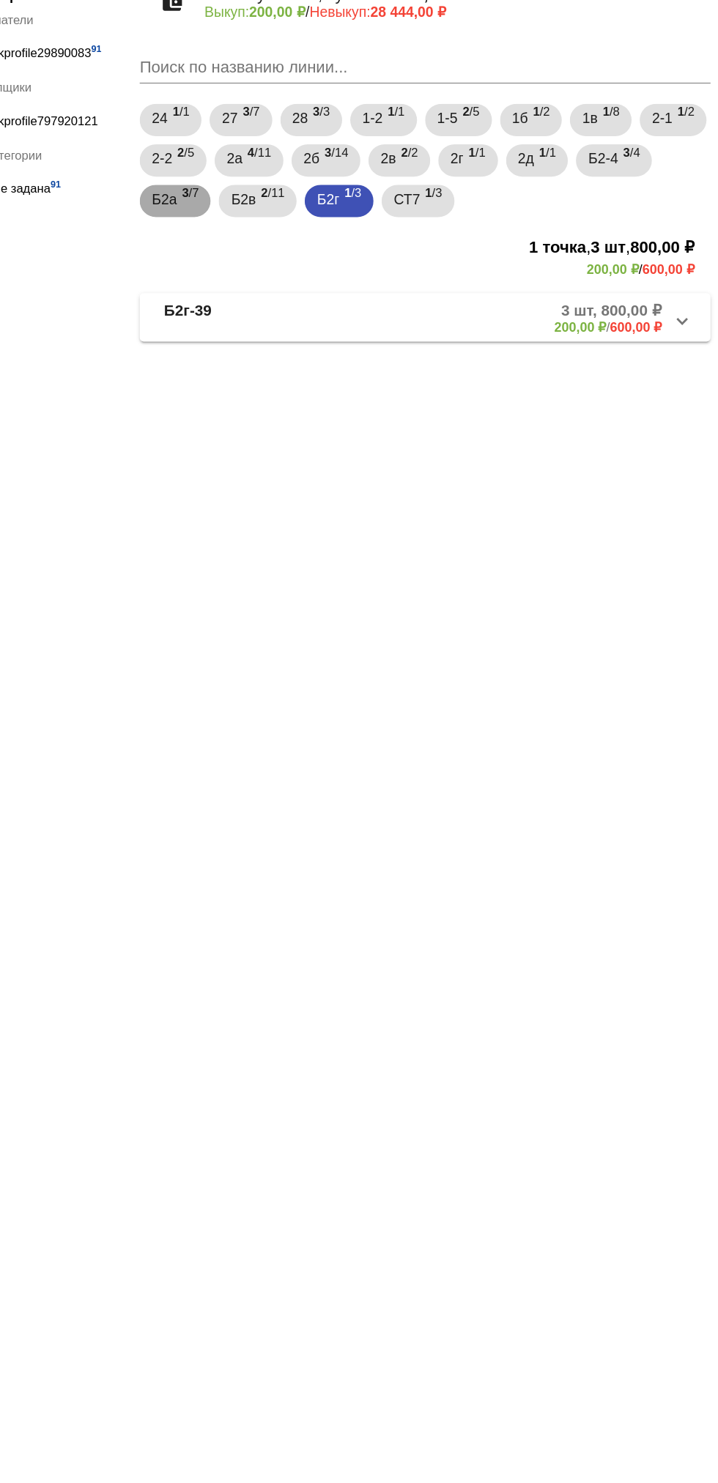
click at [326, 289] on span "Б2а" at bounding box center [317, 288] width 18 height 26
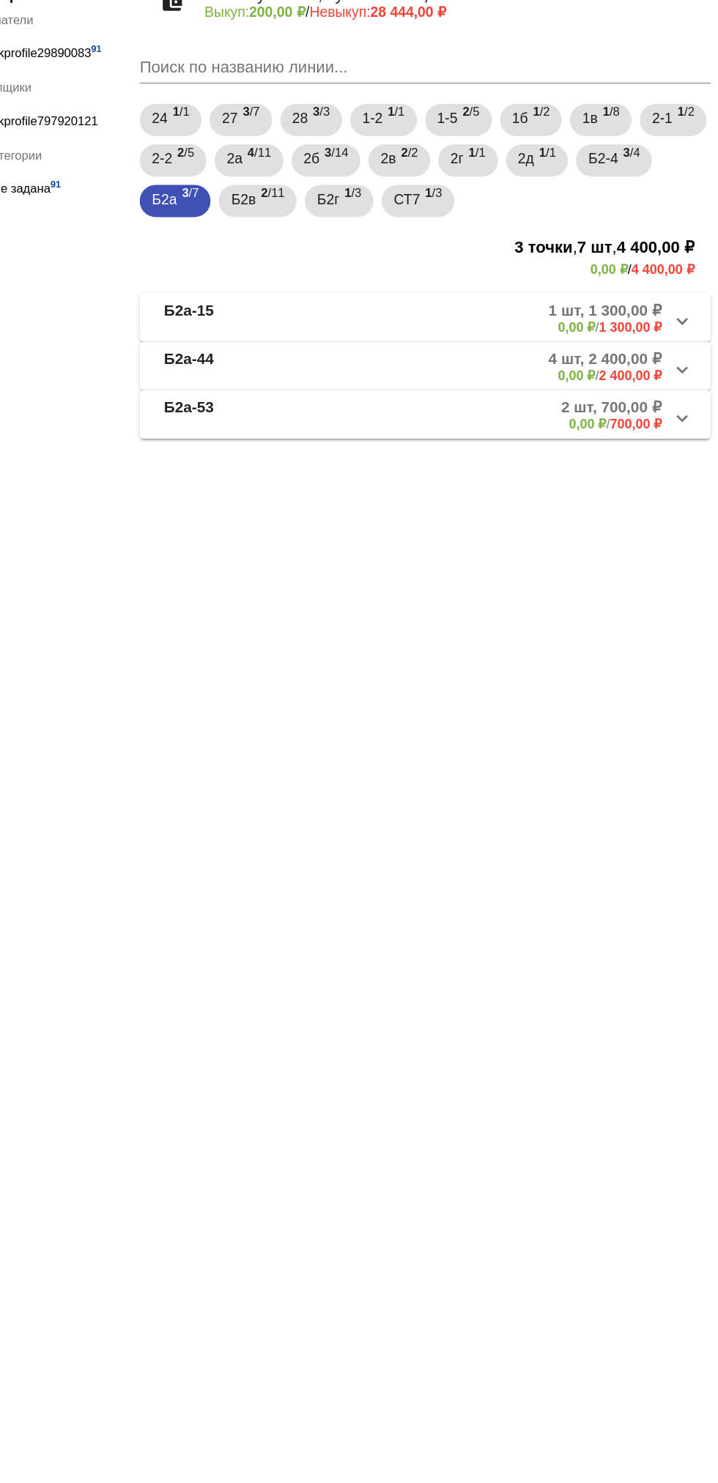
click at [532, 364] on mat-panel-description "1 шт, 1 300,00 ₽ 0,00 ₽ / 1 300,00 ₽" at bounding box center [559, 375] width 236 height 24
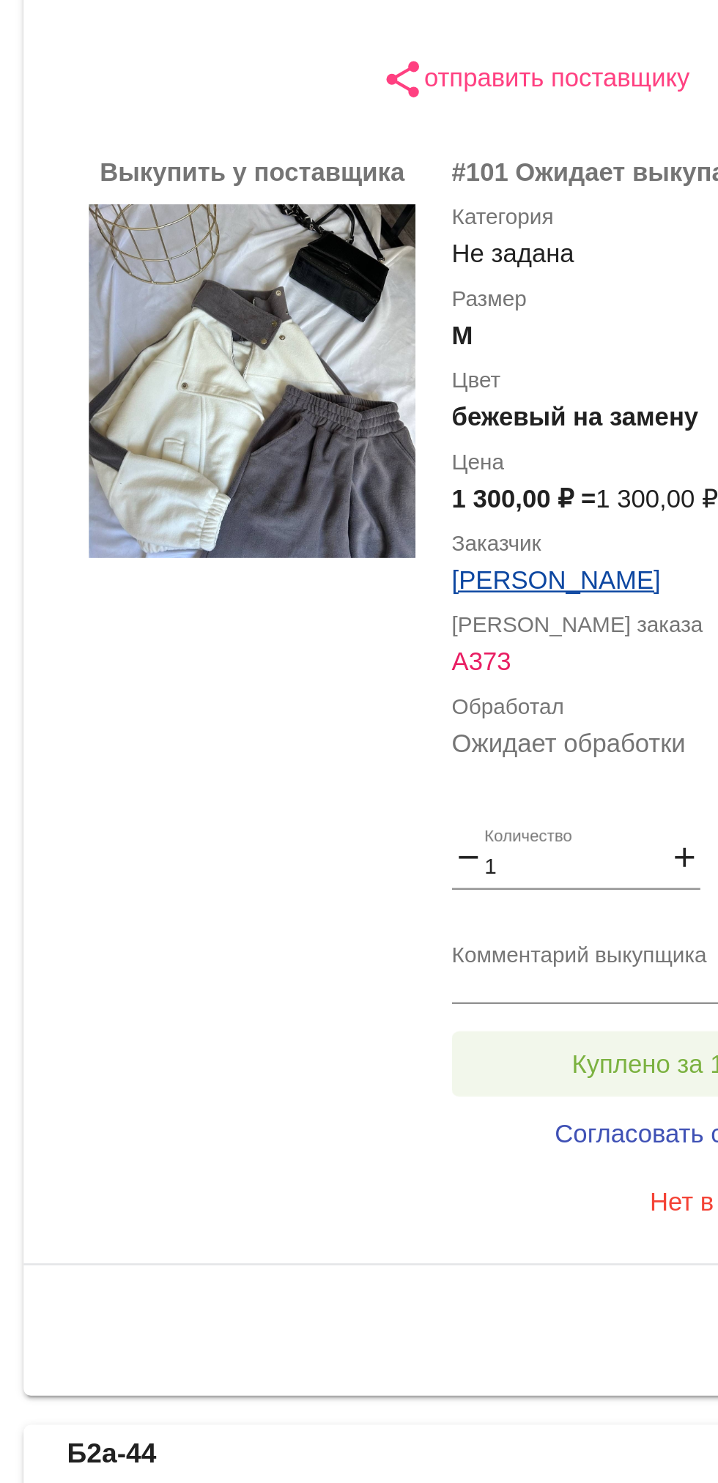
click at [557, 814] on span "Куплено за 1 300,00 ₽" at bounding box center [572, 815] width 105 height 12
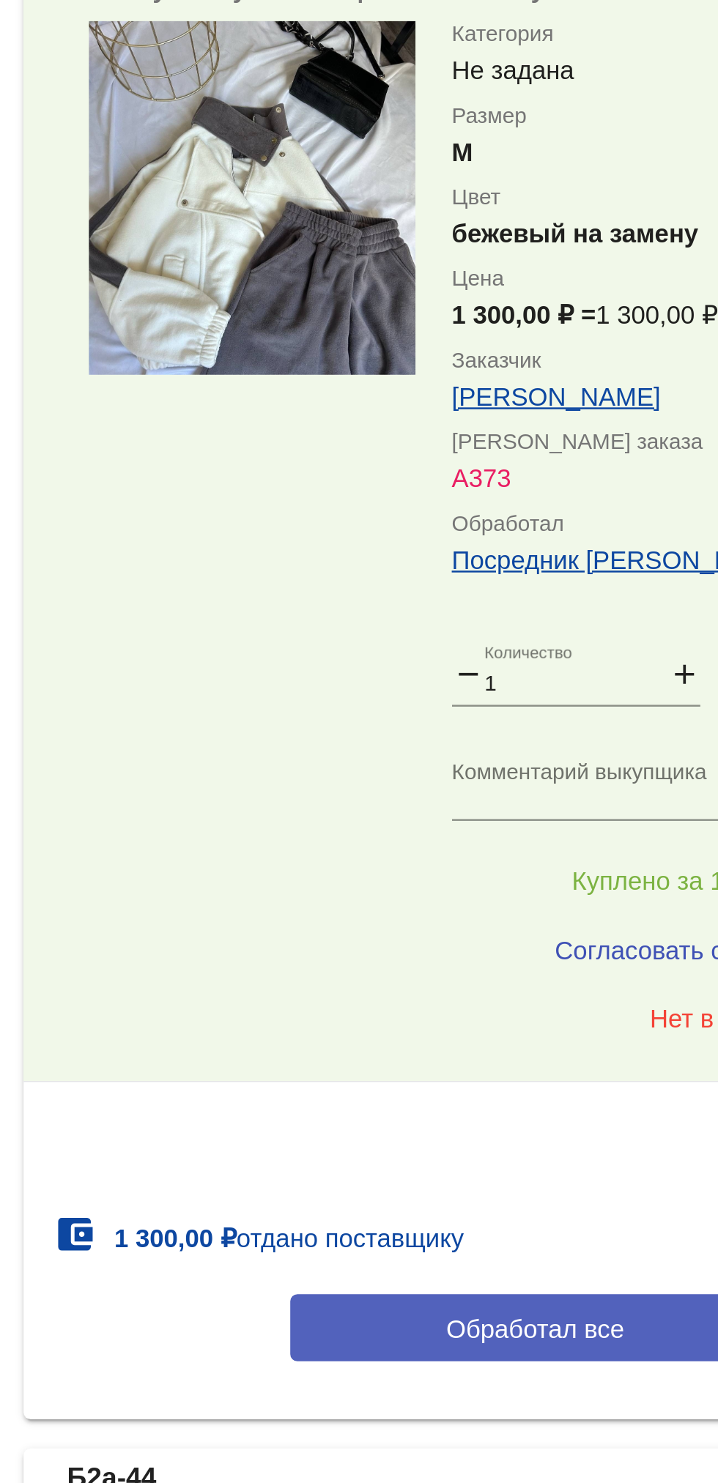
click at [497, 1001] on span "Обработал все" at bounding box center [506, 996] width 72 height 12
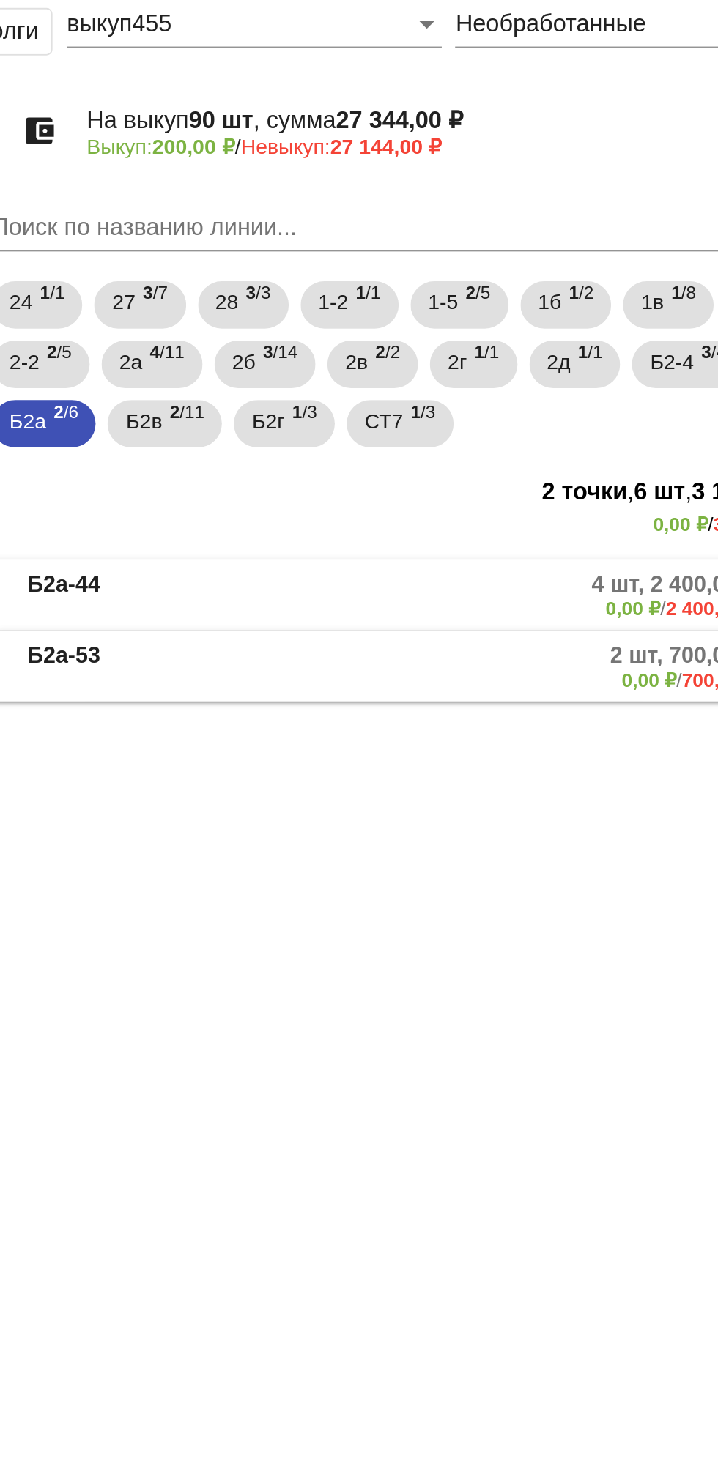
click at [466, 382] on mat-panel-description "4 шт, 2 400,00 ₽ 0,00 ₽ / 2 400,00 ₽" at bounding box center [559, 375] width 236 height 24
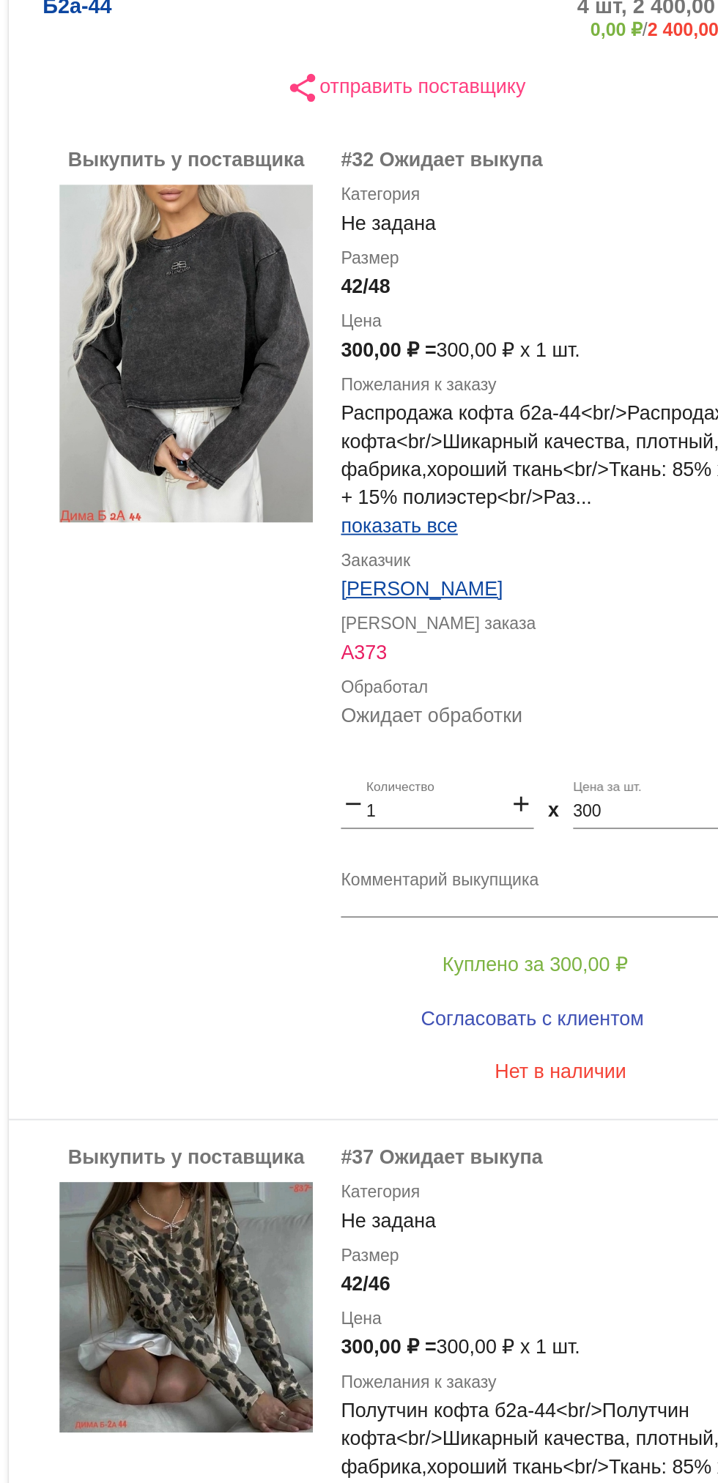
scroll to position [239, 0]
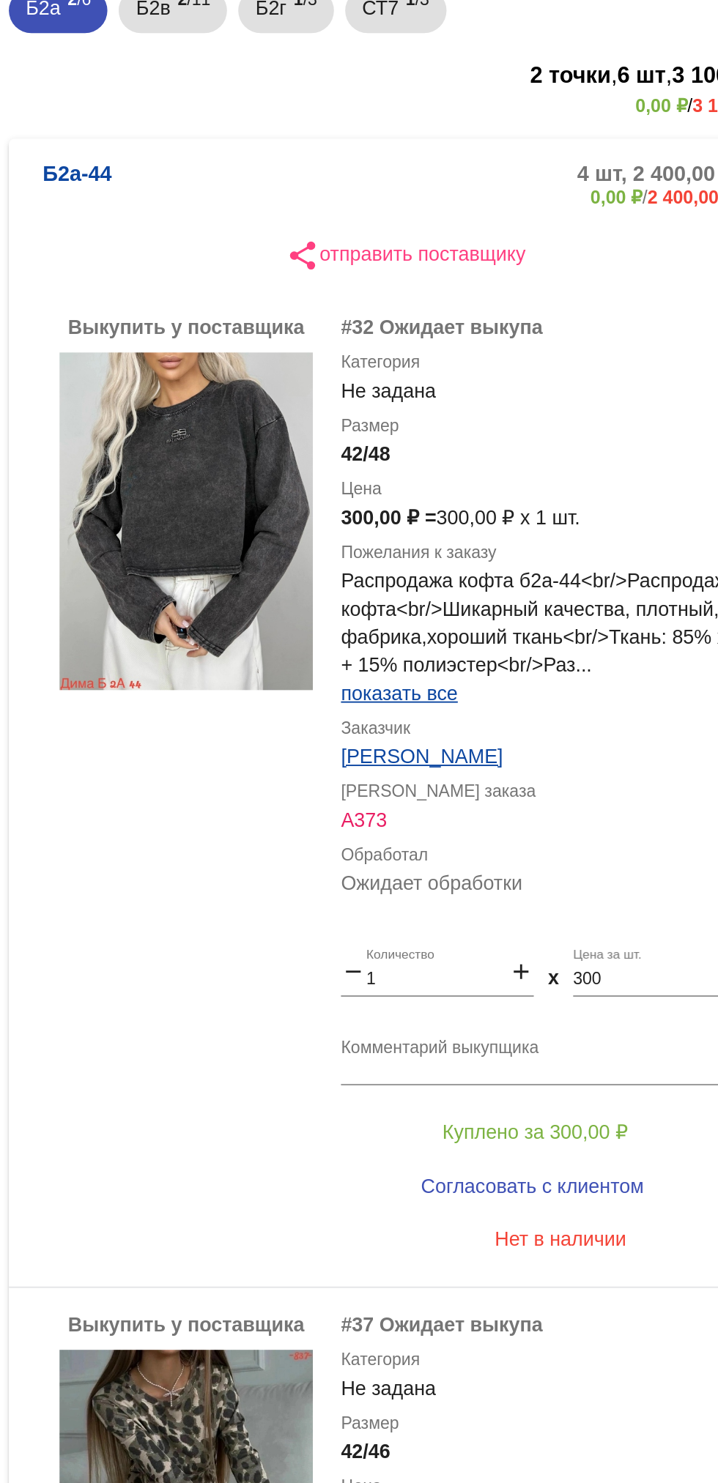
click at [412, 336] on img at bounding box center [391, 317] width 132 height 176
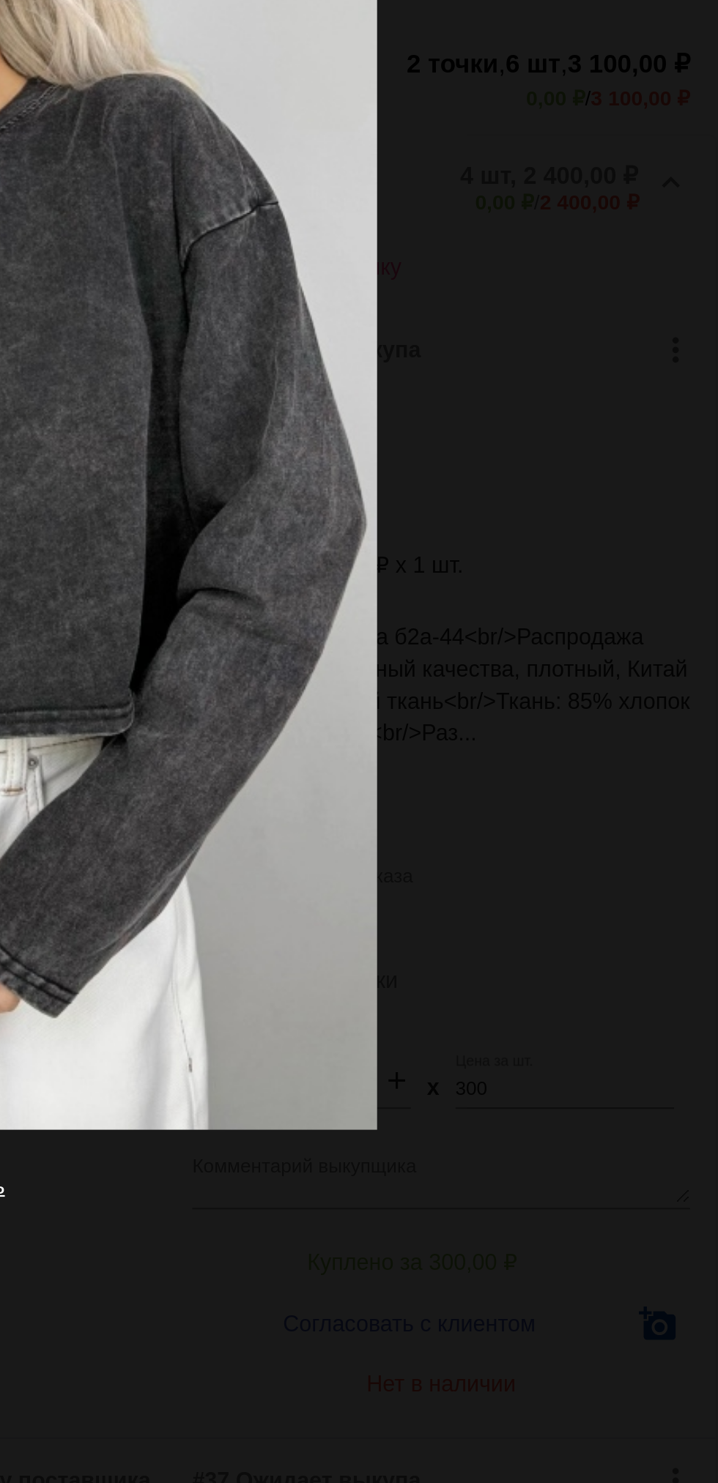
scroll to position [0, 0]
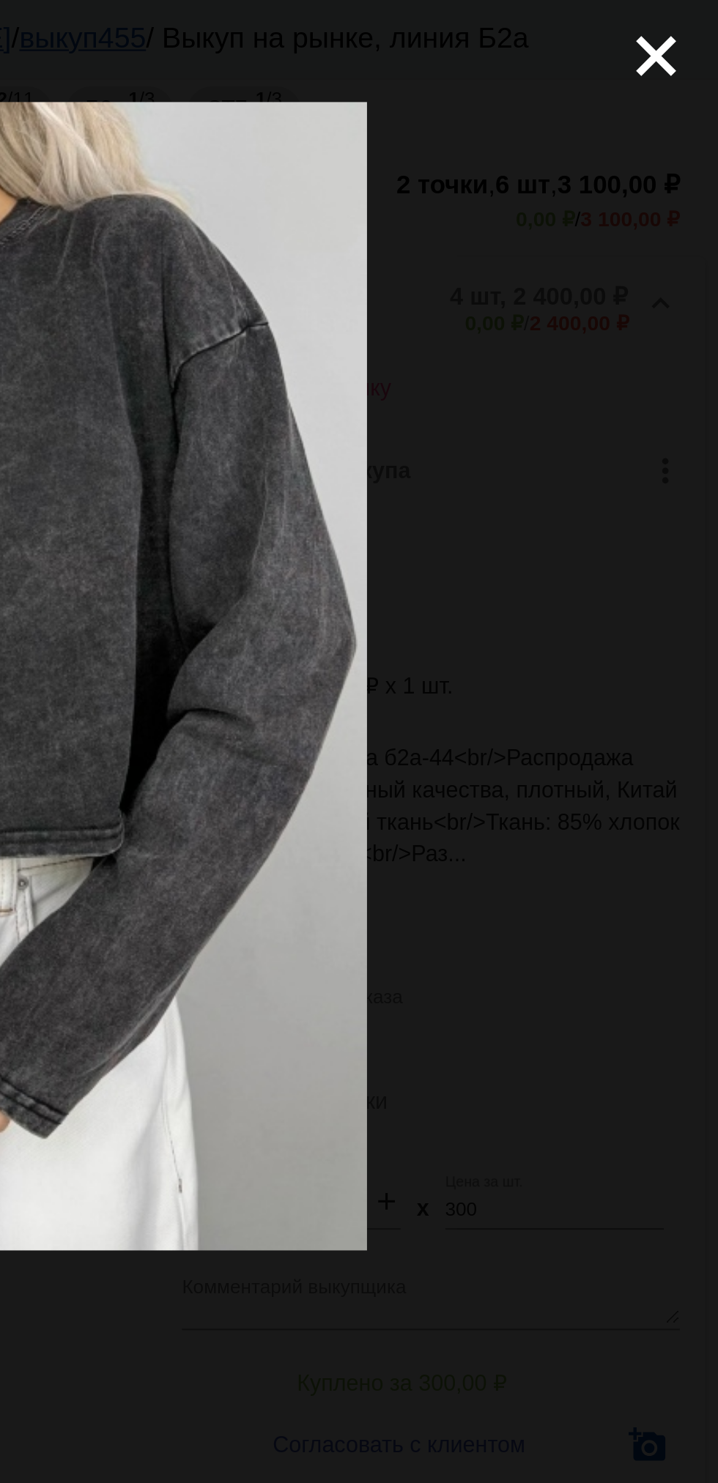
click at [692, 29] on mat-icon "close" at bounding box center [684, 20] width 18 height 18
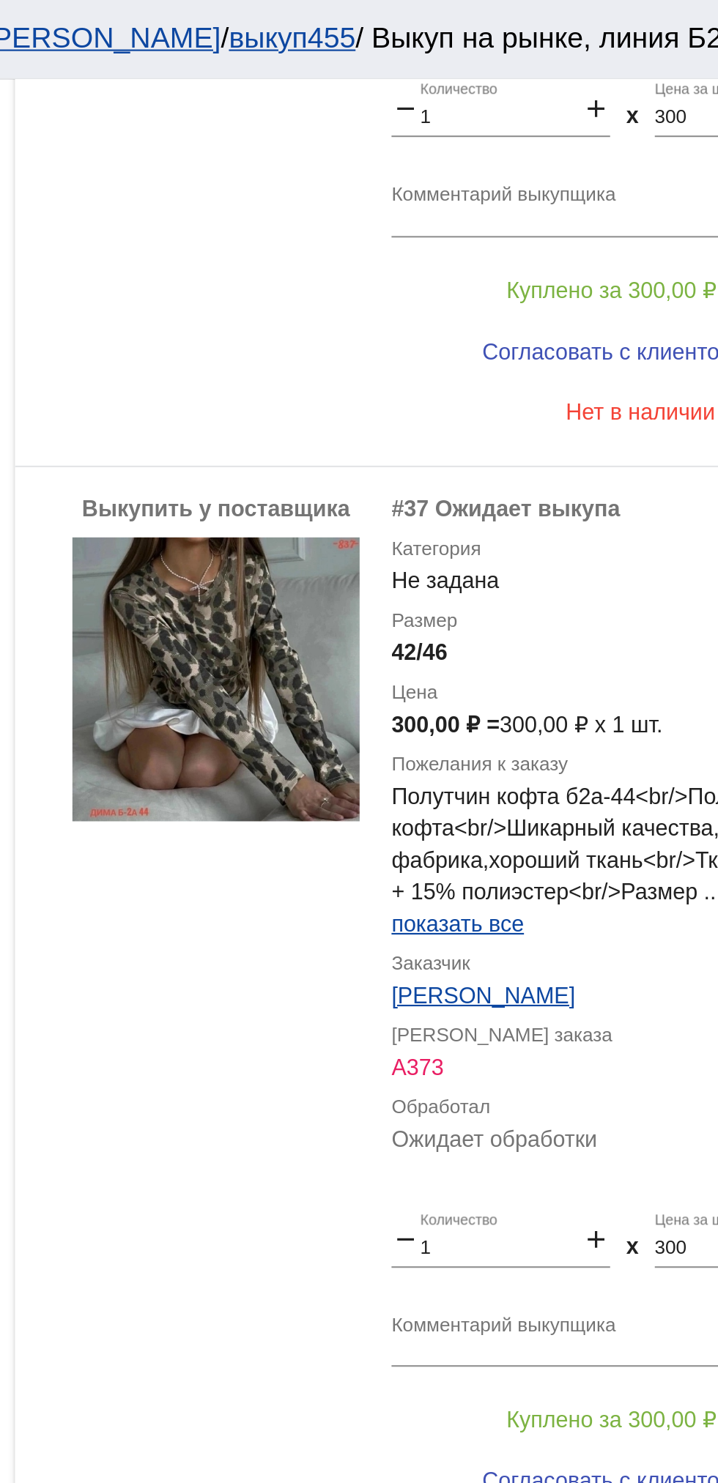
scroll to position [735, 0]
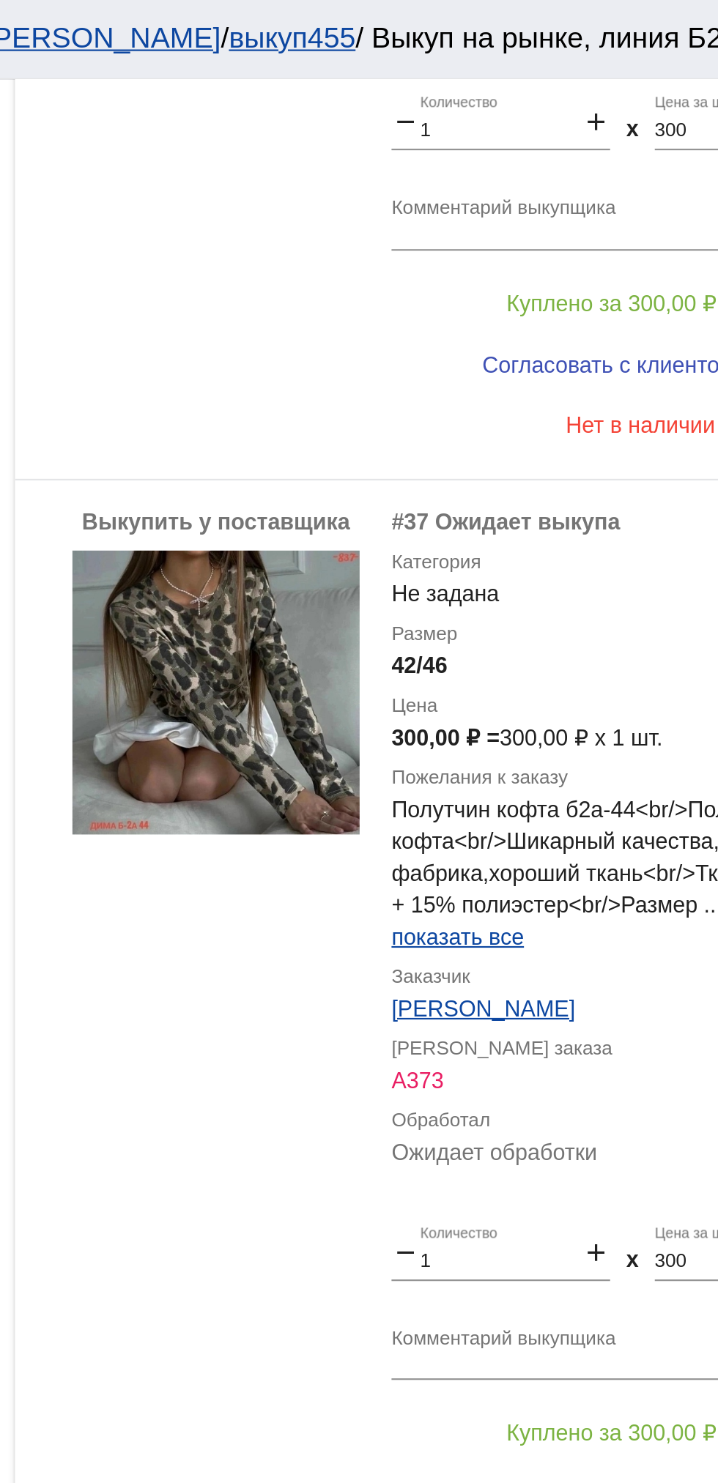
click at [366, 352] on img at bounding box center [391, 318] width 132 height 131
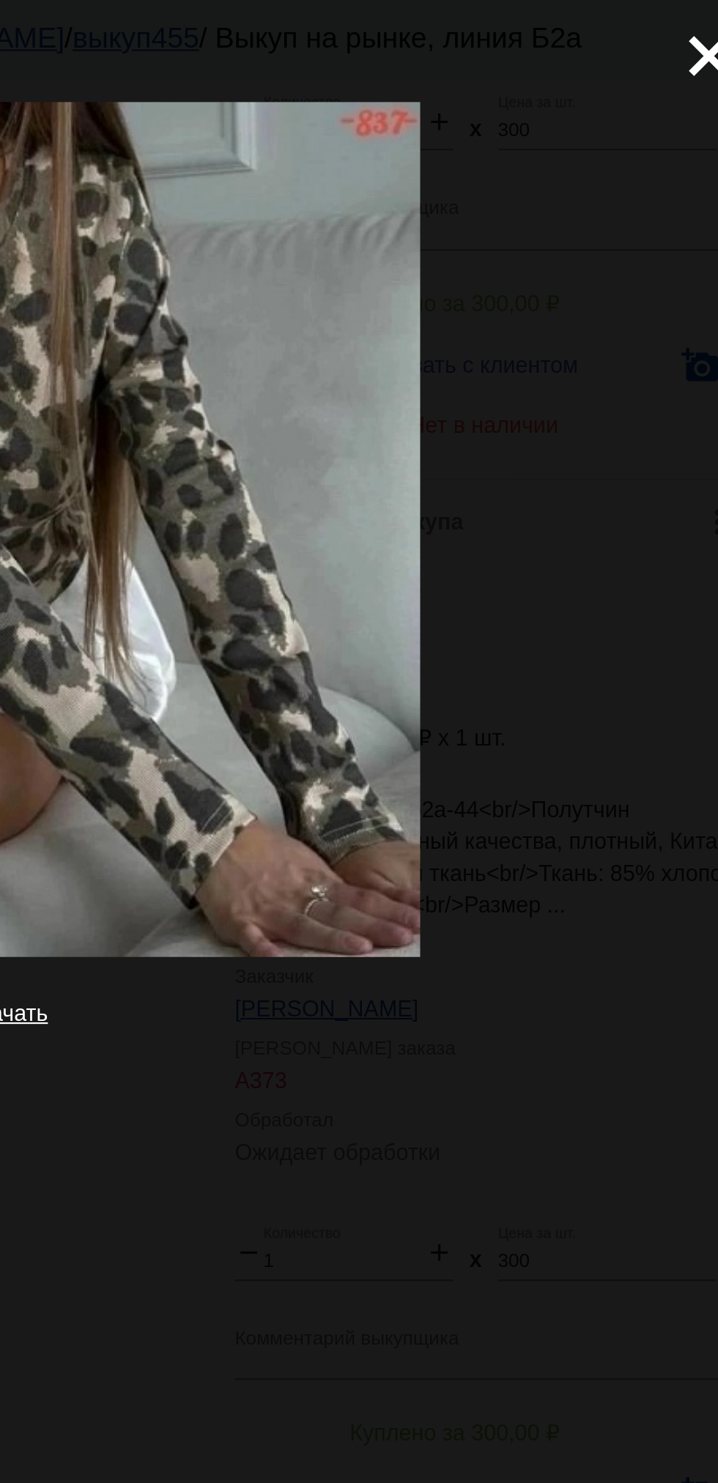
scroll to position [0, 0]
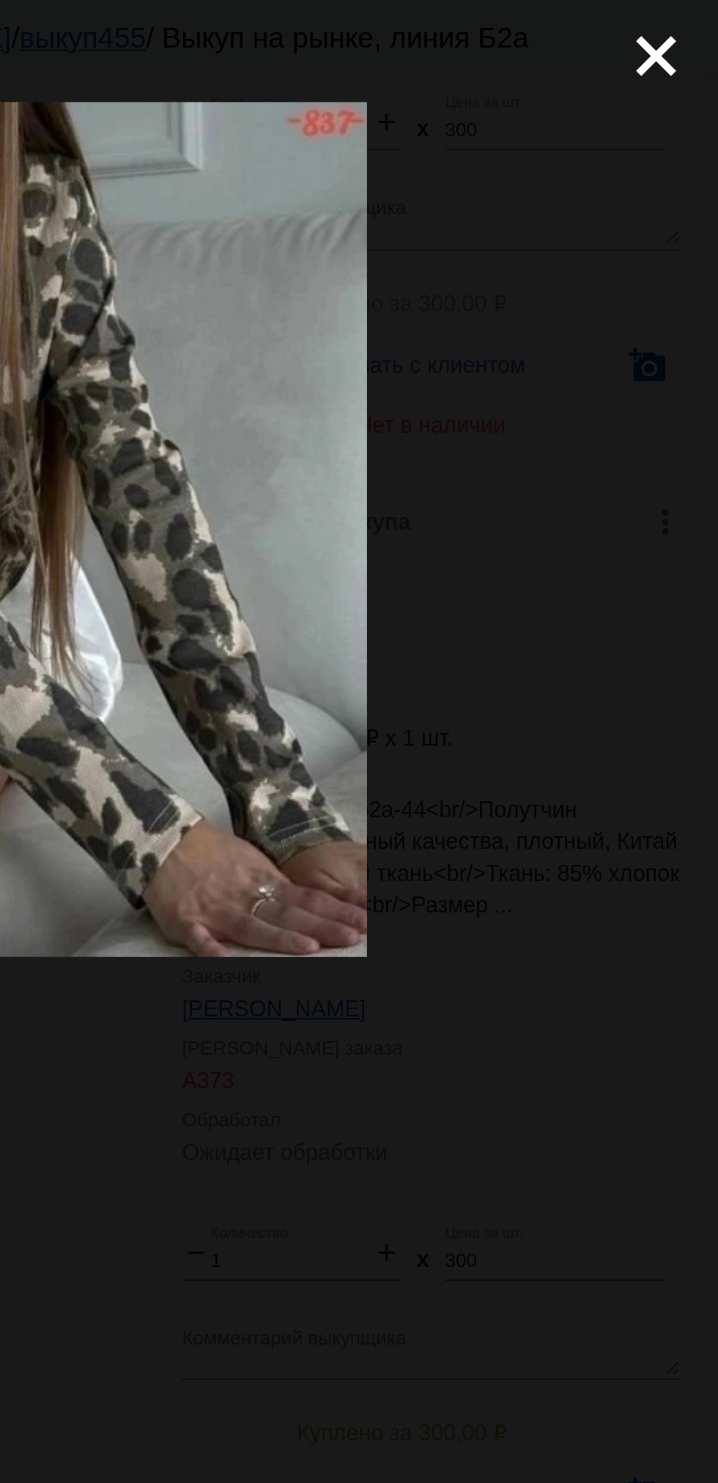
click at [689, 29] on mat-icon "close" at bounding box center [684, 20] width 18 height 18
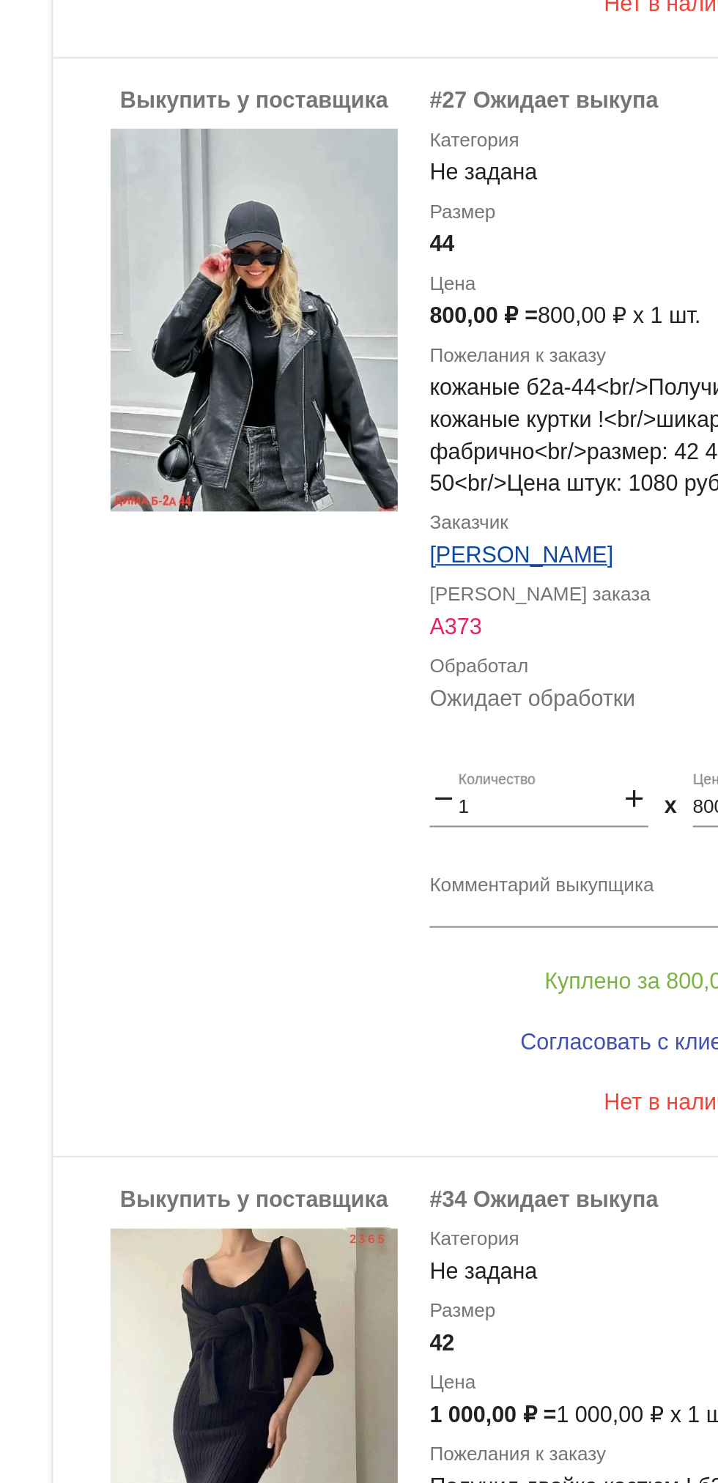
scroll to position [639, 0]
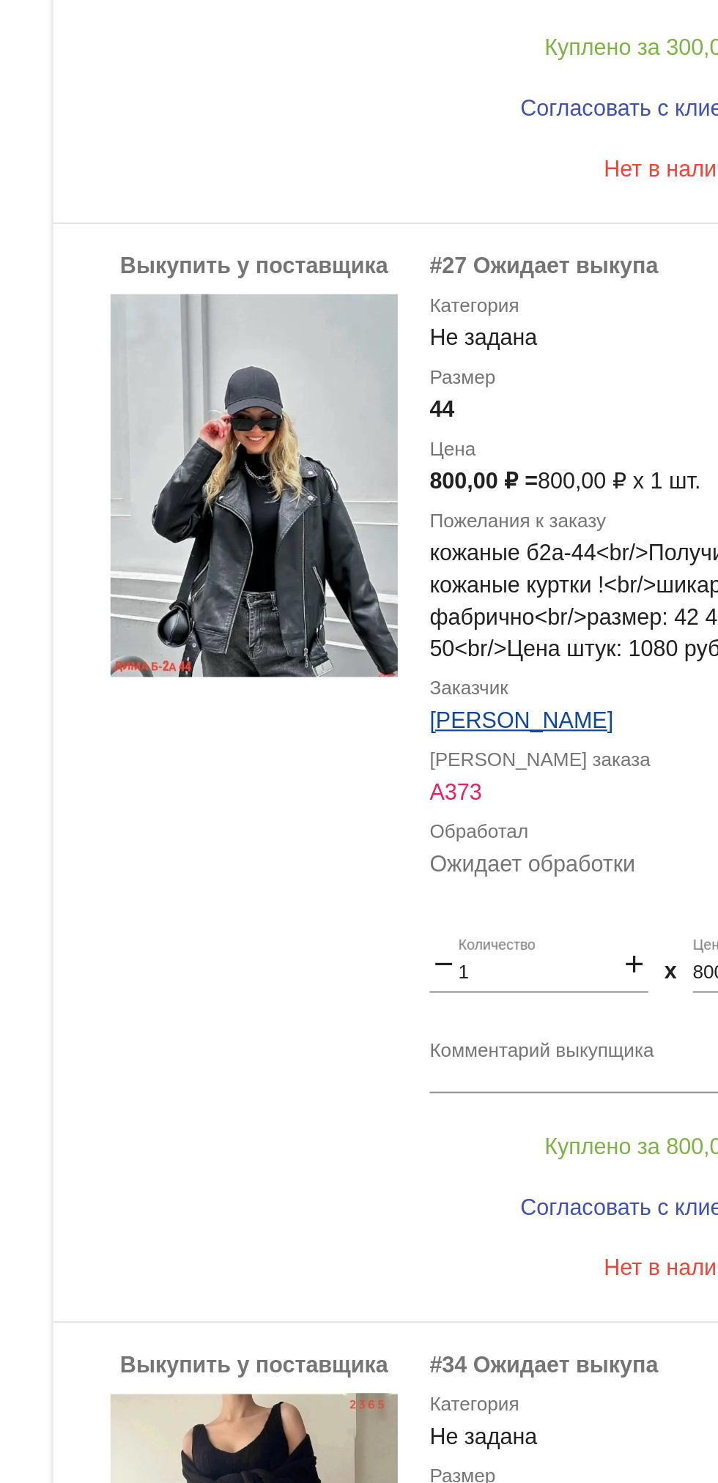
click at [366, 996] on img at bounding box center [391, 955] width 132 height 176
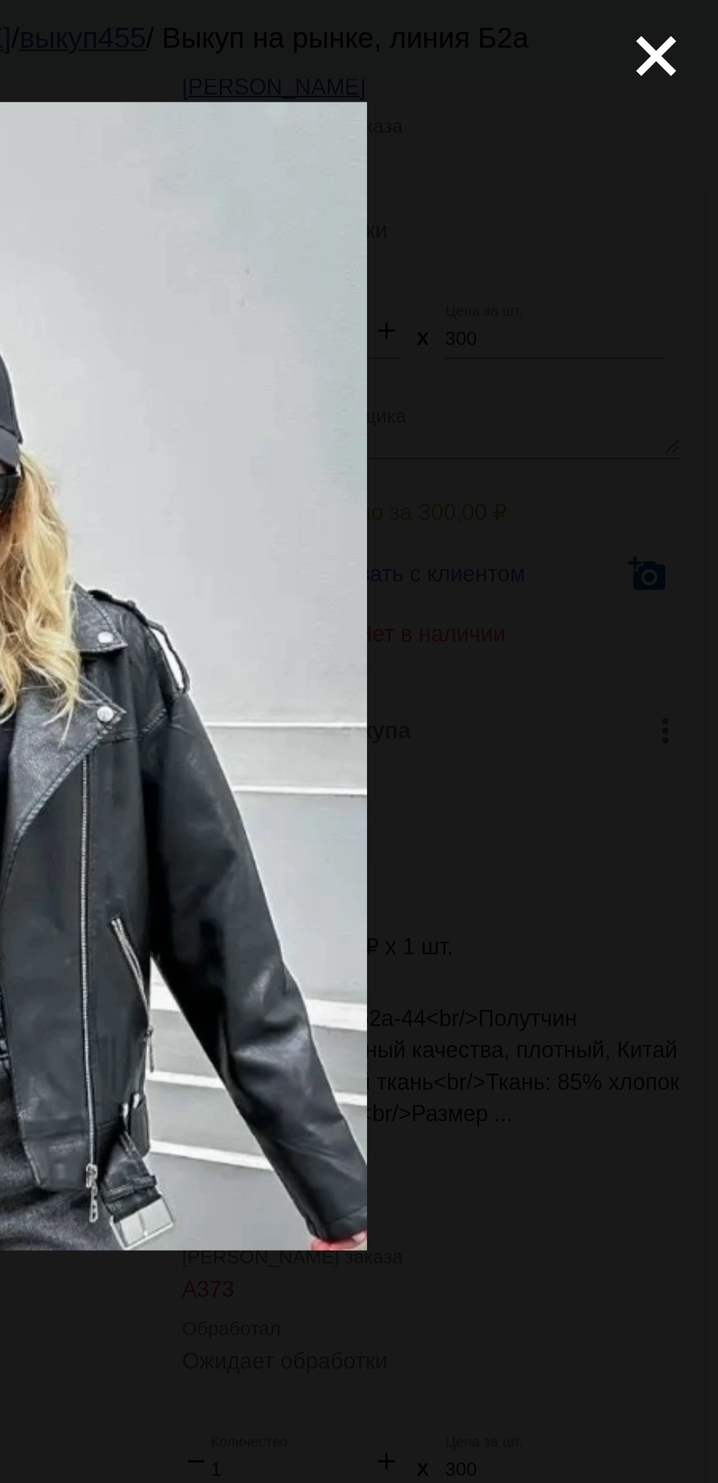
scroll to position [0, 0]
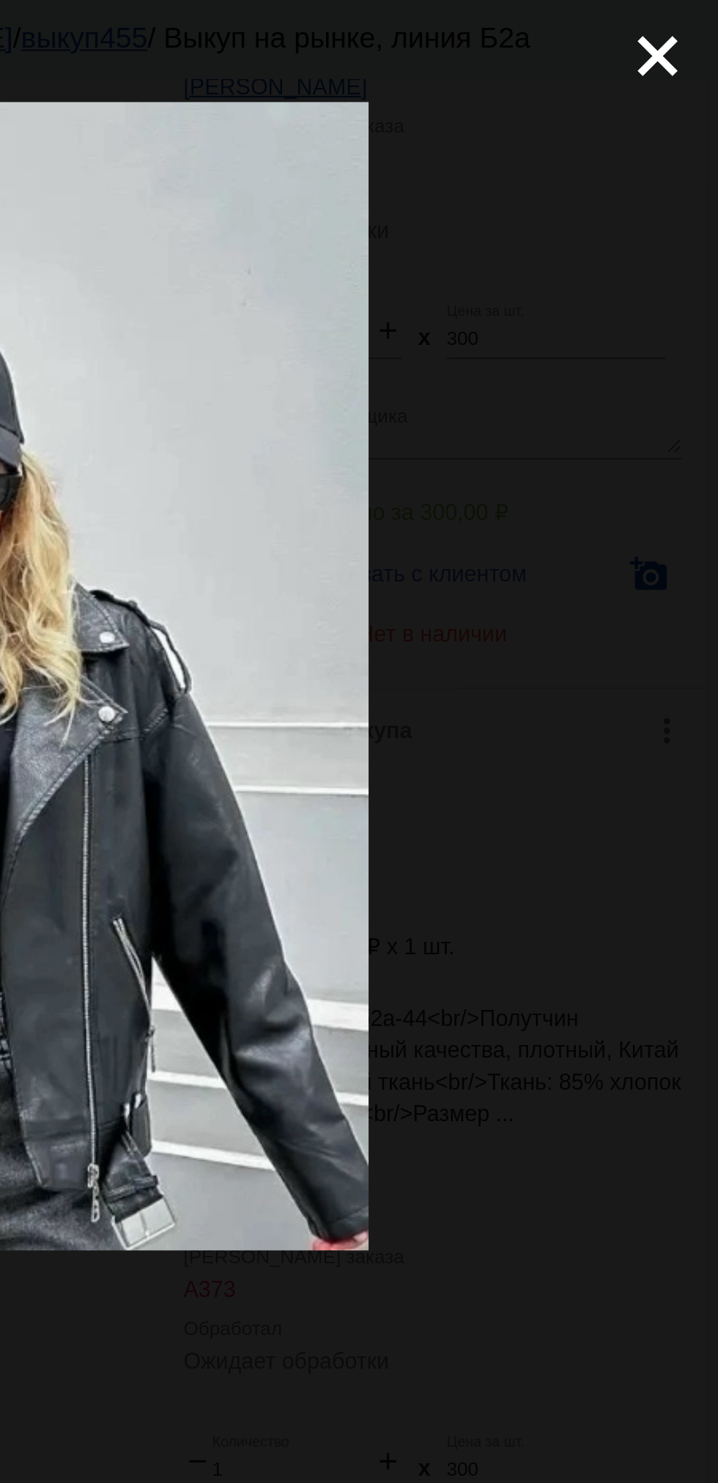
click at [679, 24] on mat-icon "close" at bounding box center [684, 20] width 18 height 18
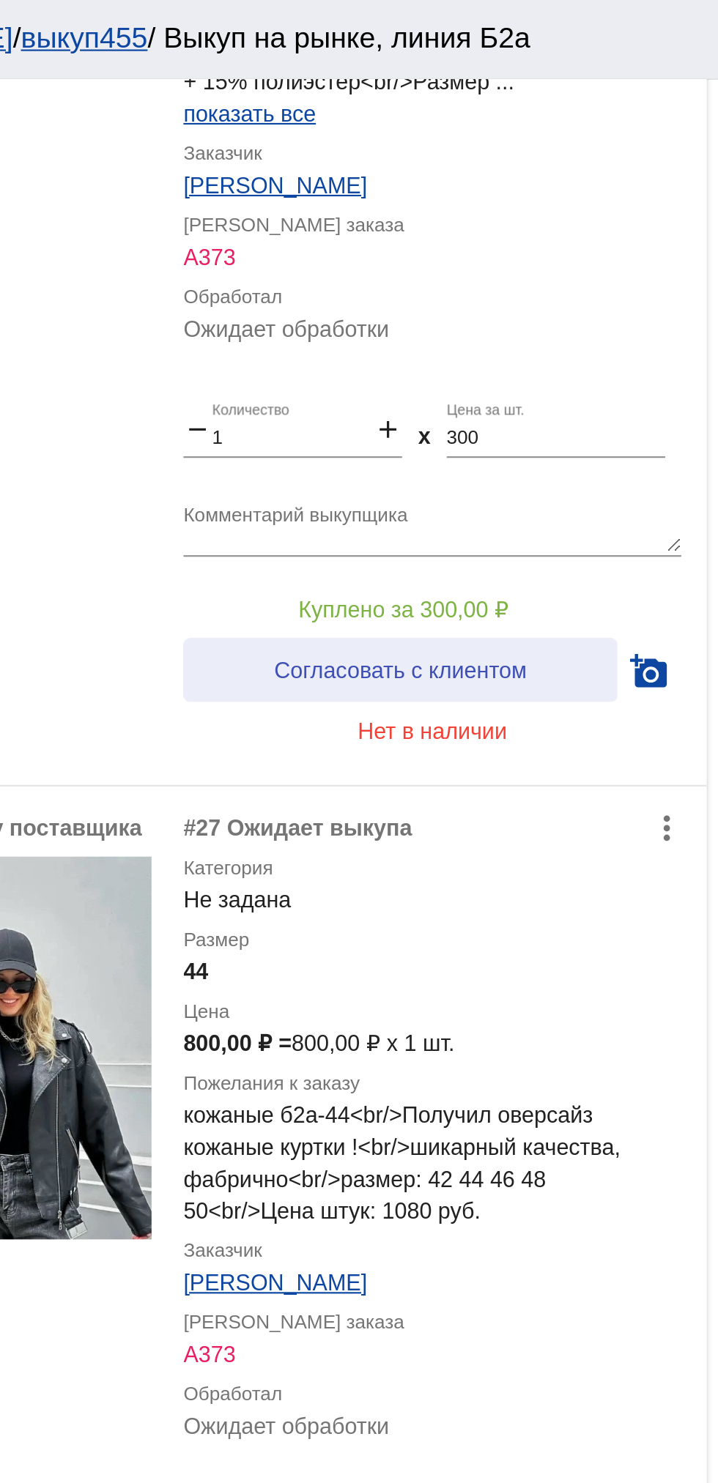
scroll to position [1163, 0]
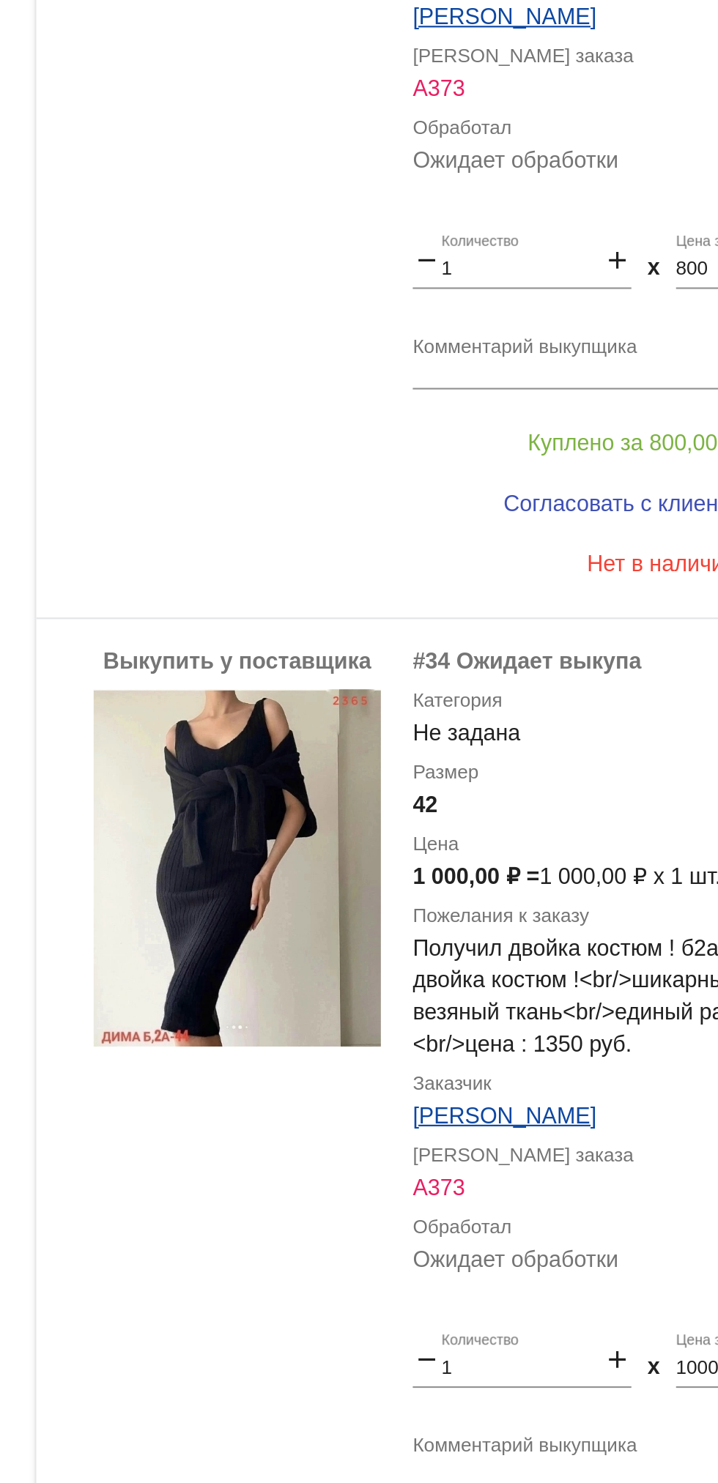
click at [388, 893] on img at bounding box center [391, 930] width 132 height 164
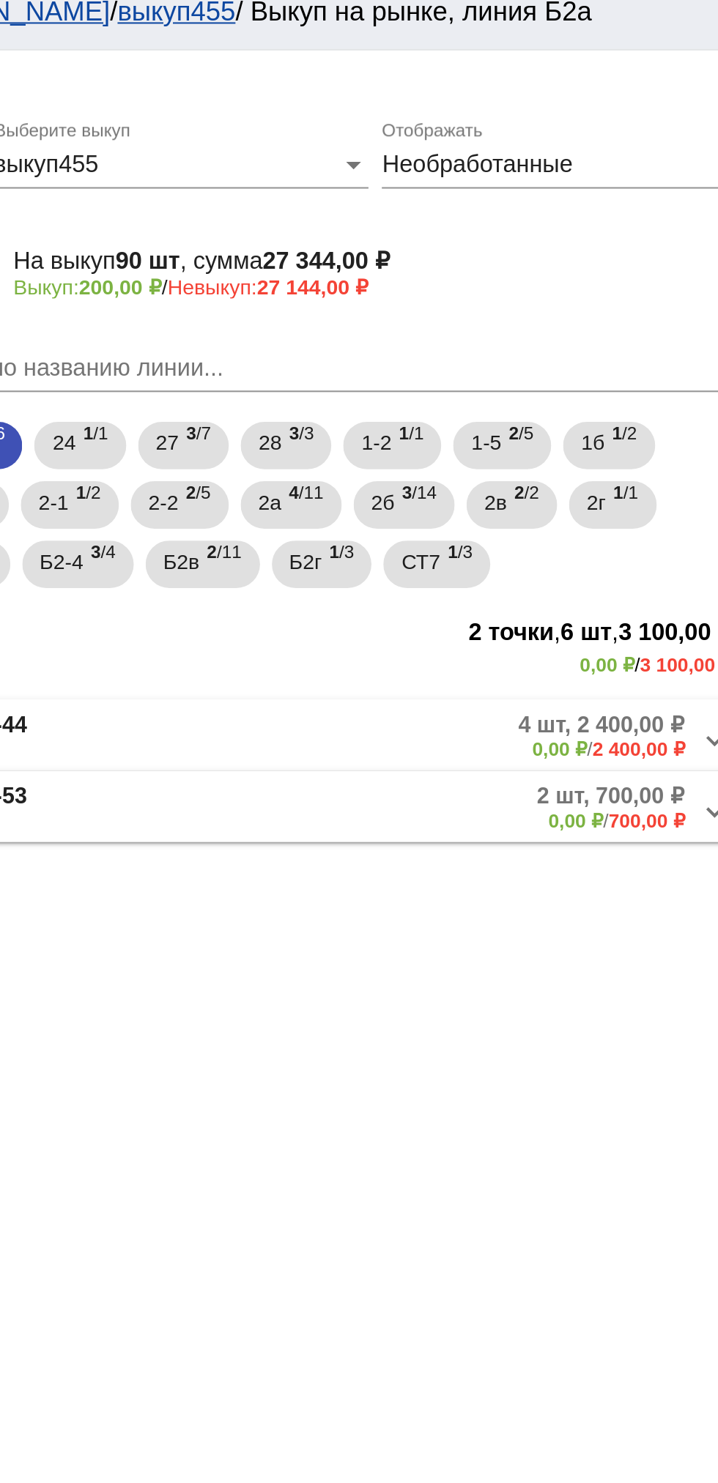
click at [541, 426] on mat-expansion-panel-header "Б2а-53 2 шт, 700,00 ₽ 0,00 ₽ / 700,00 ₽" at bounding box center [505, 409] width 413 height 35
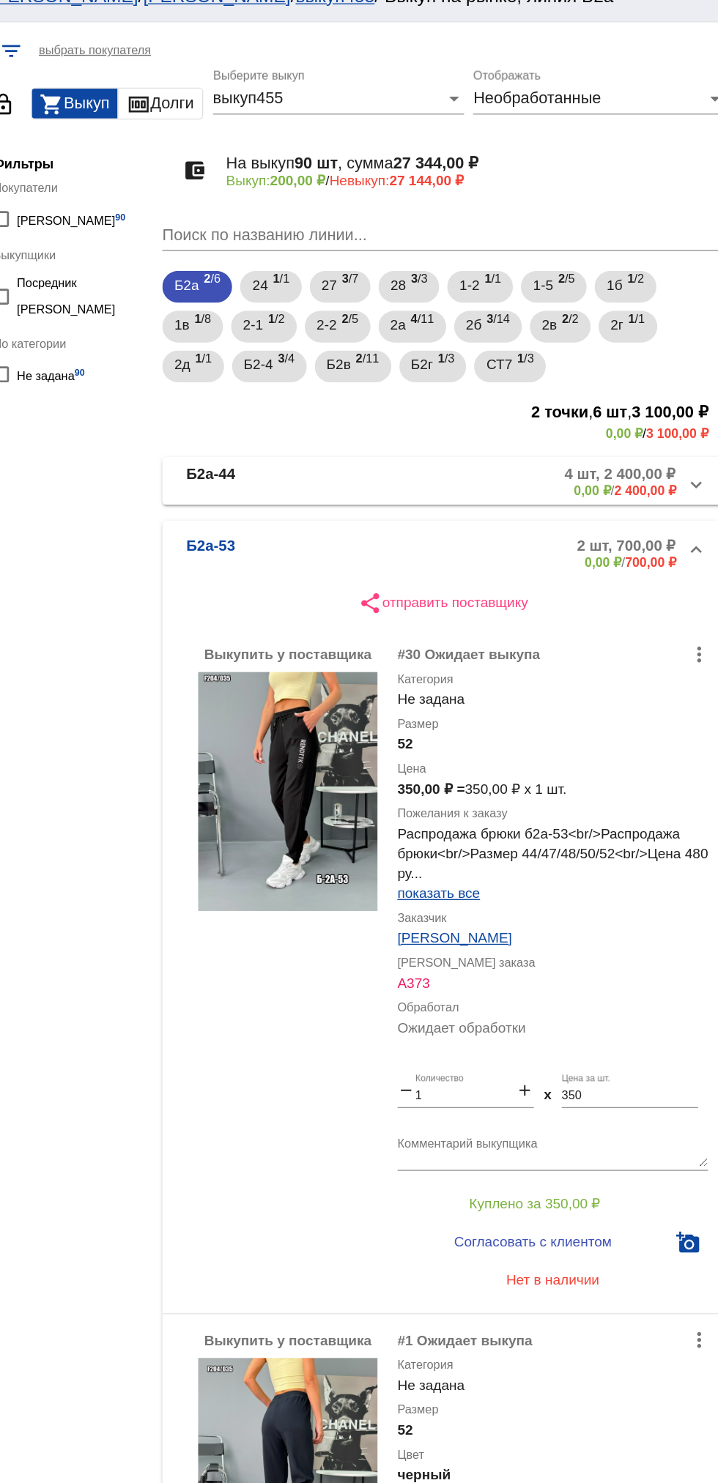
click at [529, 382] on mat-panel-description "4 шт, 2 400,00 ₽ 0,00 ₽ / 2 400,00 ₽" at bounding box center [559, 375] width 236 height 24
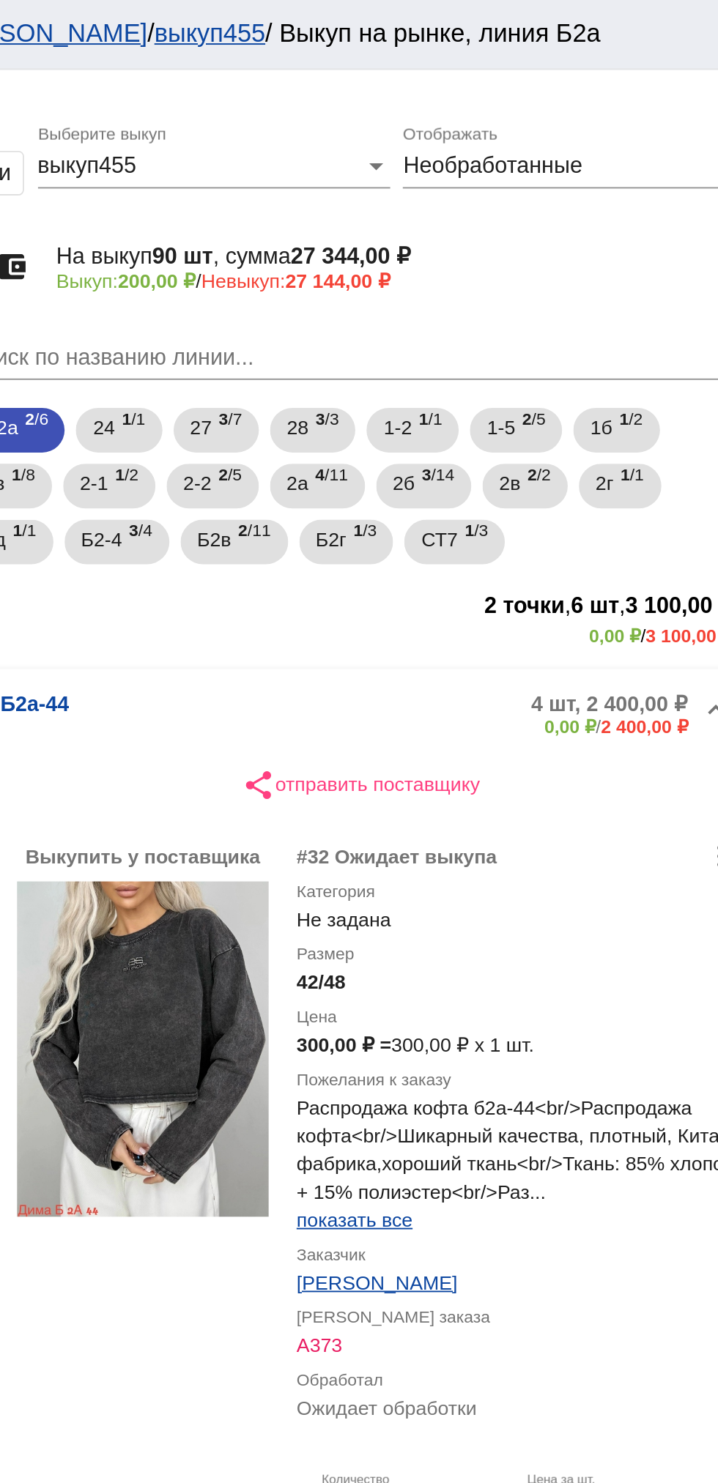
scroll to position [2, 0]
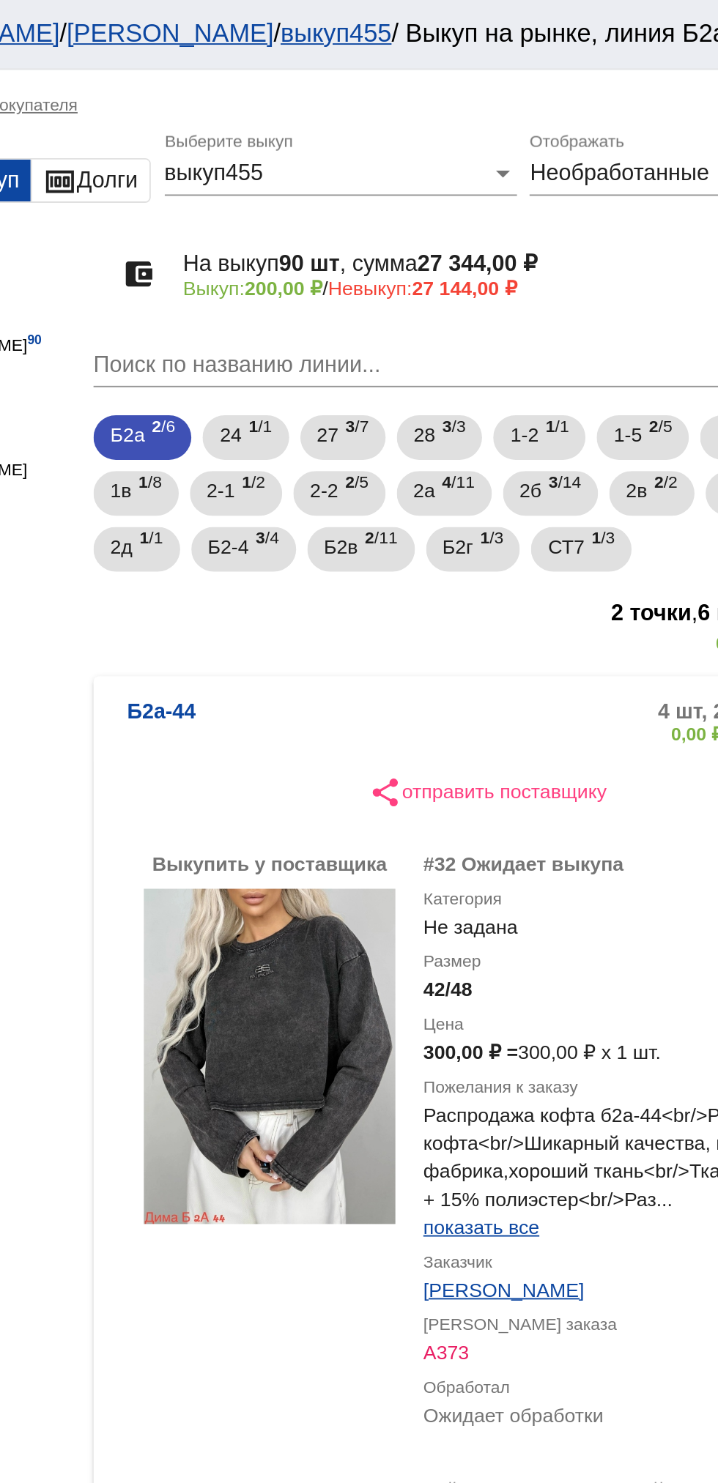
click at [357, 376] on mat-panel-title "Б2а-44" at bounding box center [372, 378] width 113 height 24
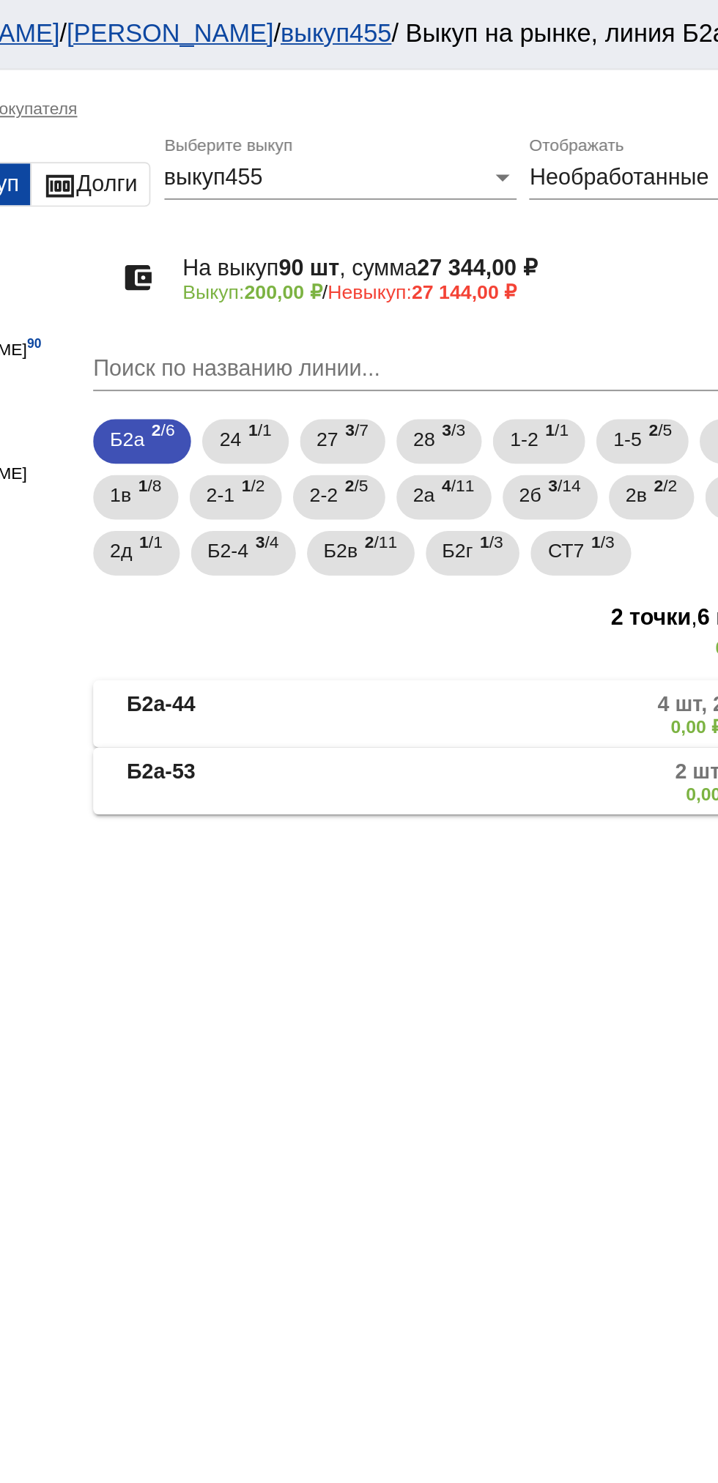
click at [344, 418] on b "Б2а-53" at bounding box center [334, 410] width 36 height 24
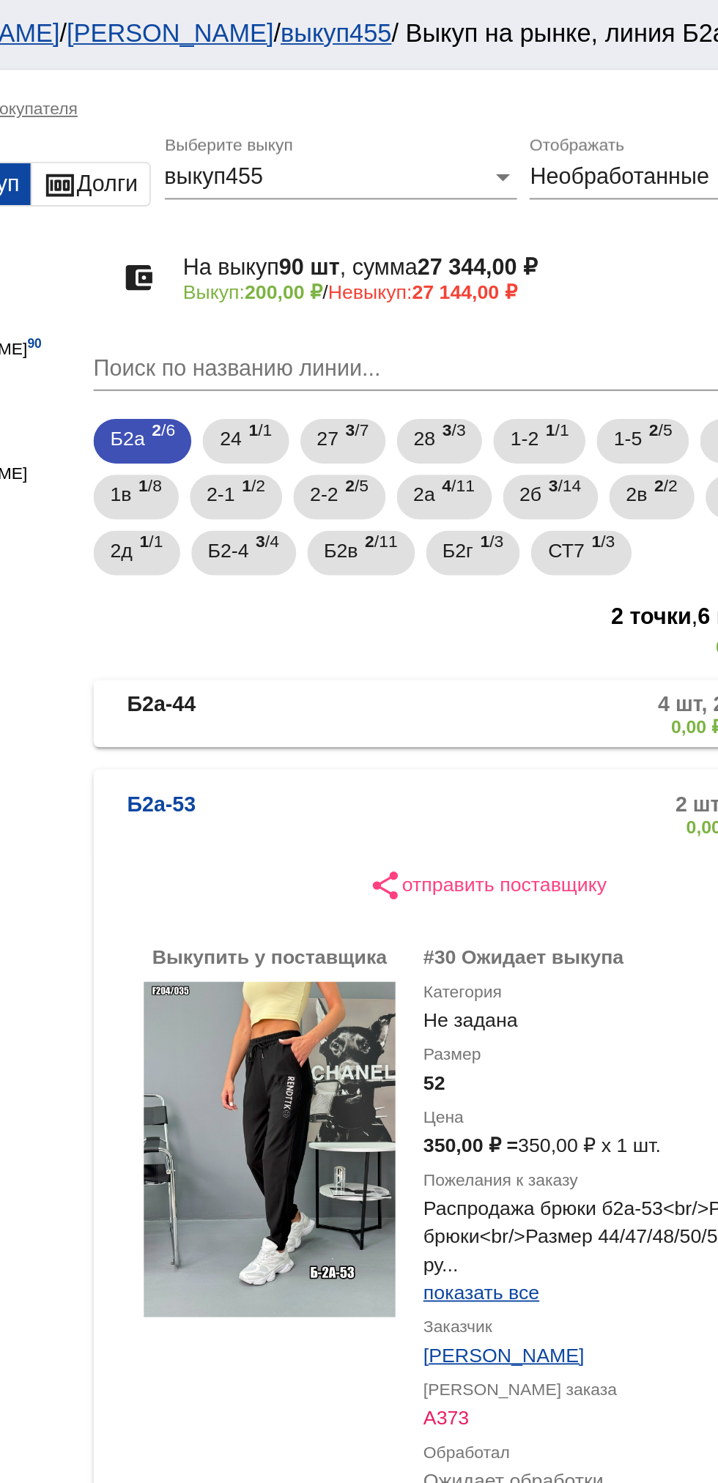
scroll to position [158, 0]
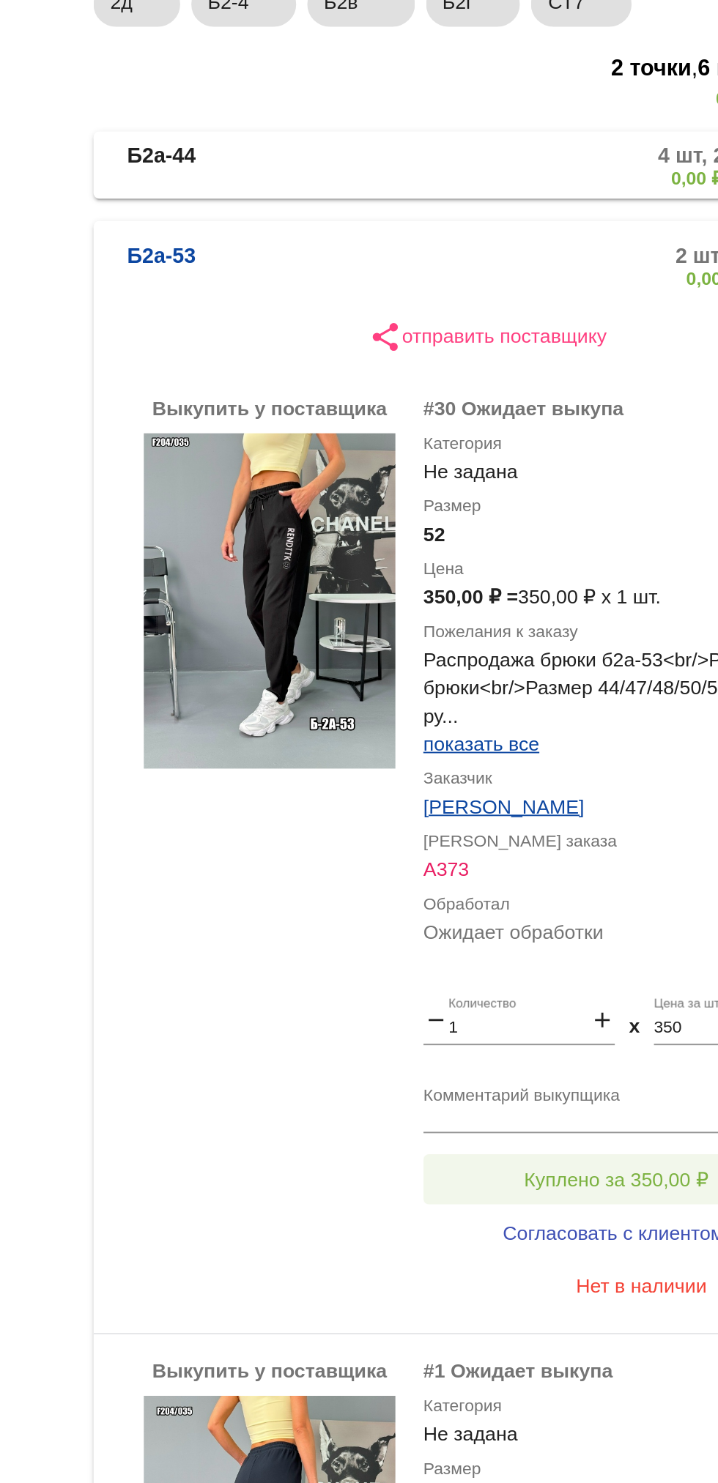
click at [517, 740] on button "Куплено за 350,00 ₽" at bounding box center [573, 748] width 202 height 26
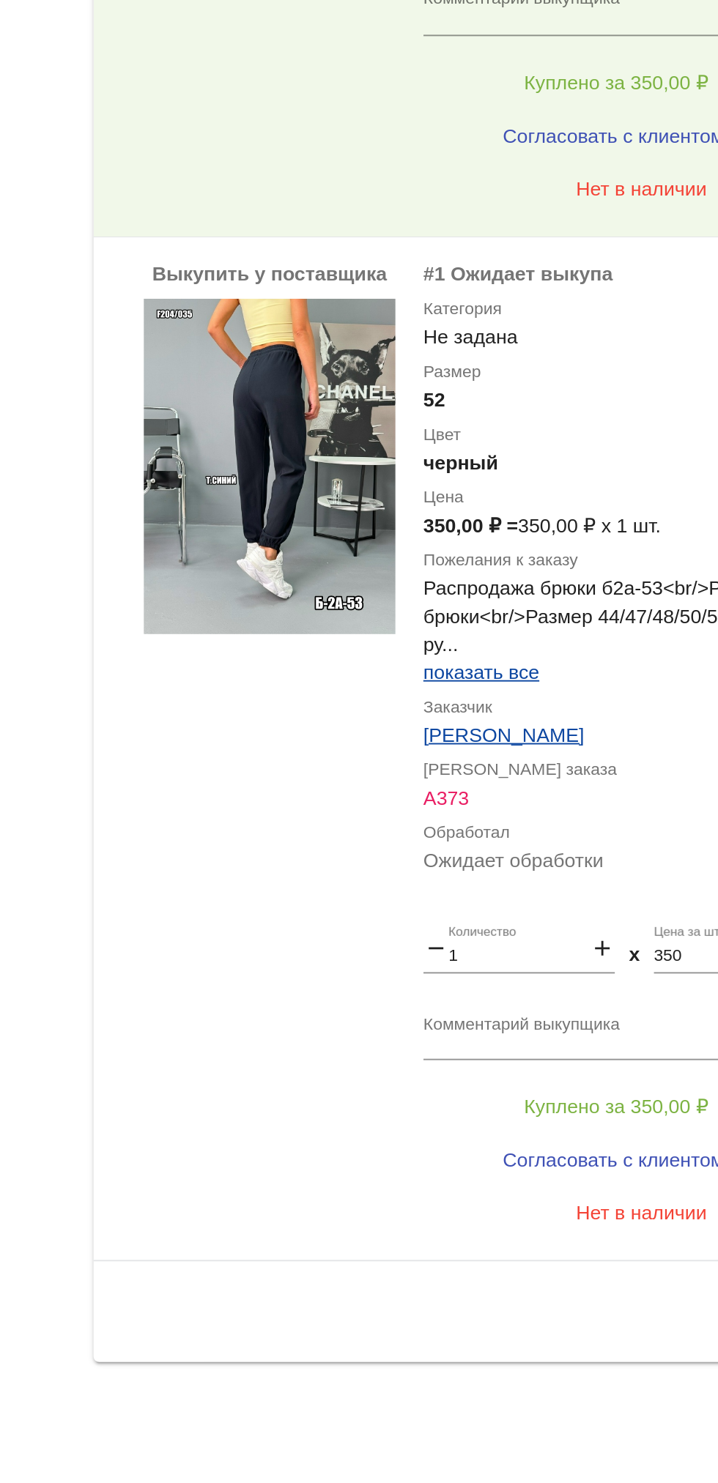
scroll to position [0, 0]
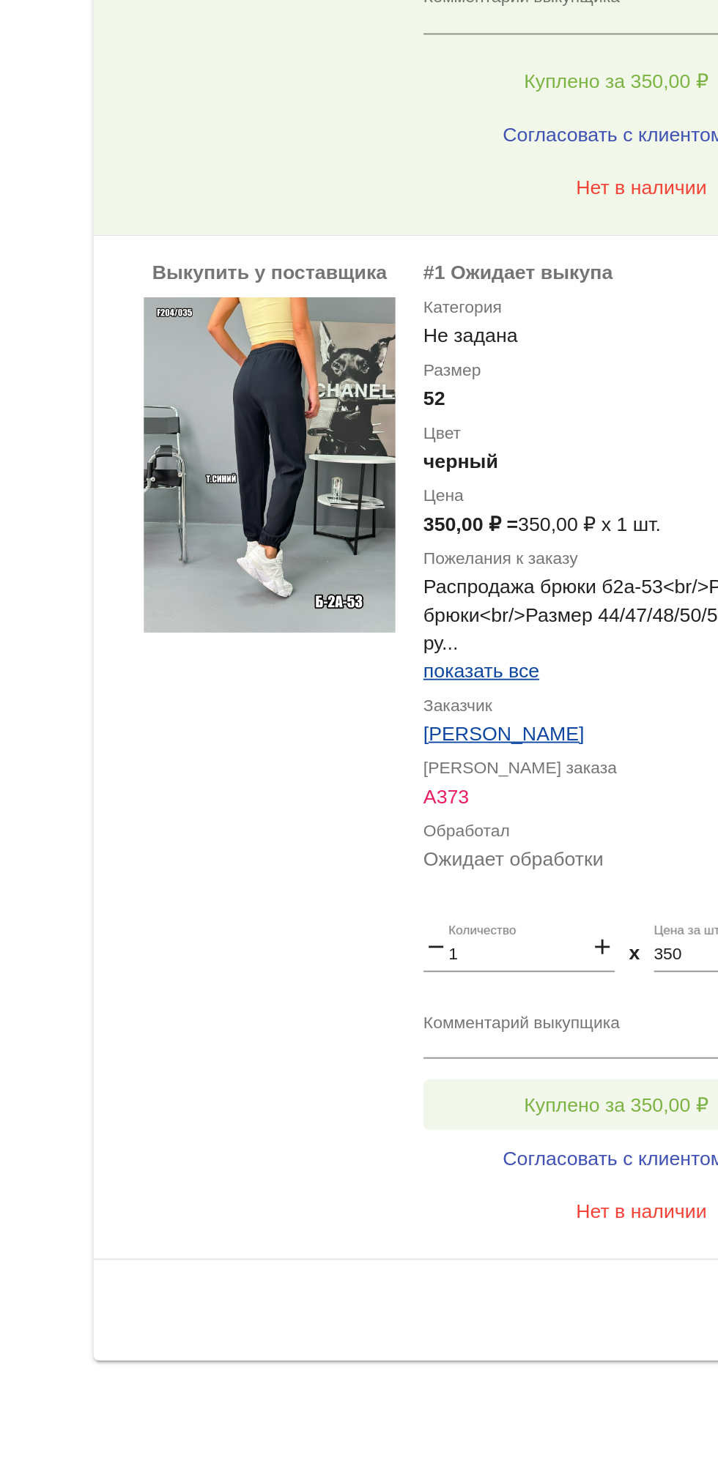
click at [525, 1283] on span "Куплено за 350,00 ₽" at bounding box center [573, 1285] width 97 height 12
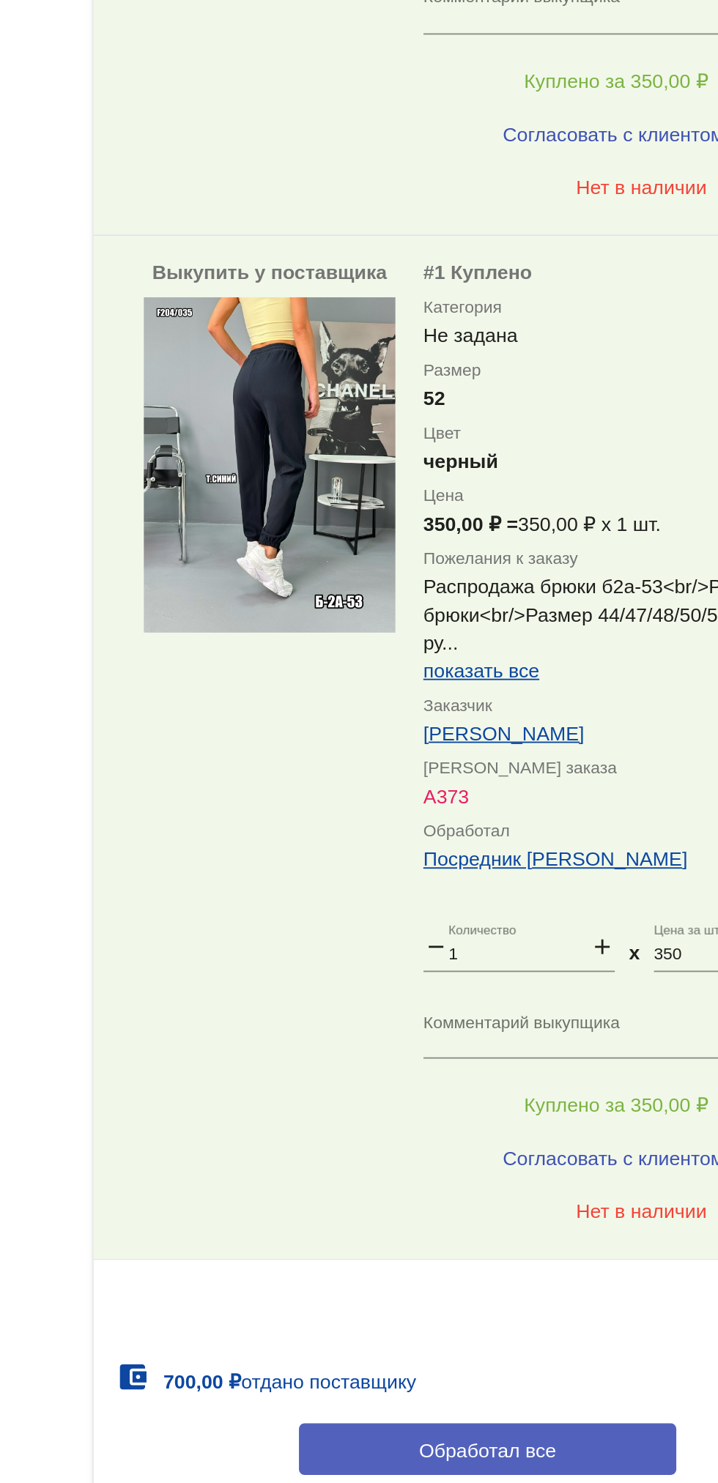
click at [457, 1471] on button "Обработал все" at bounding box center [506, 1465] width 198 height 27
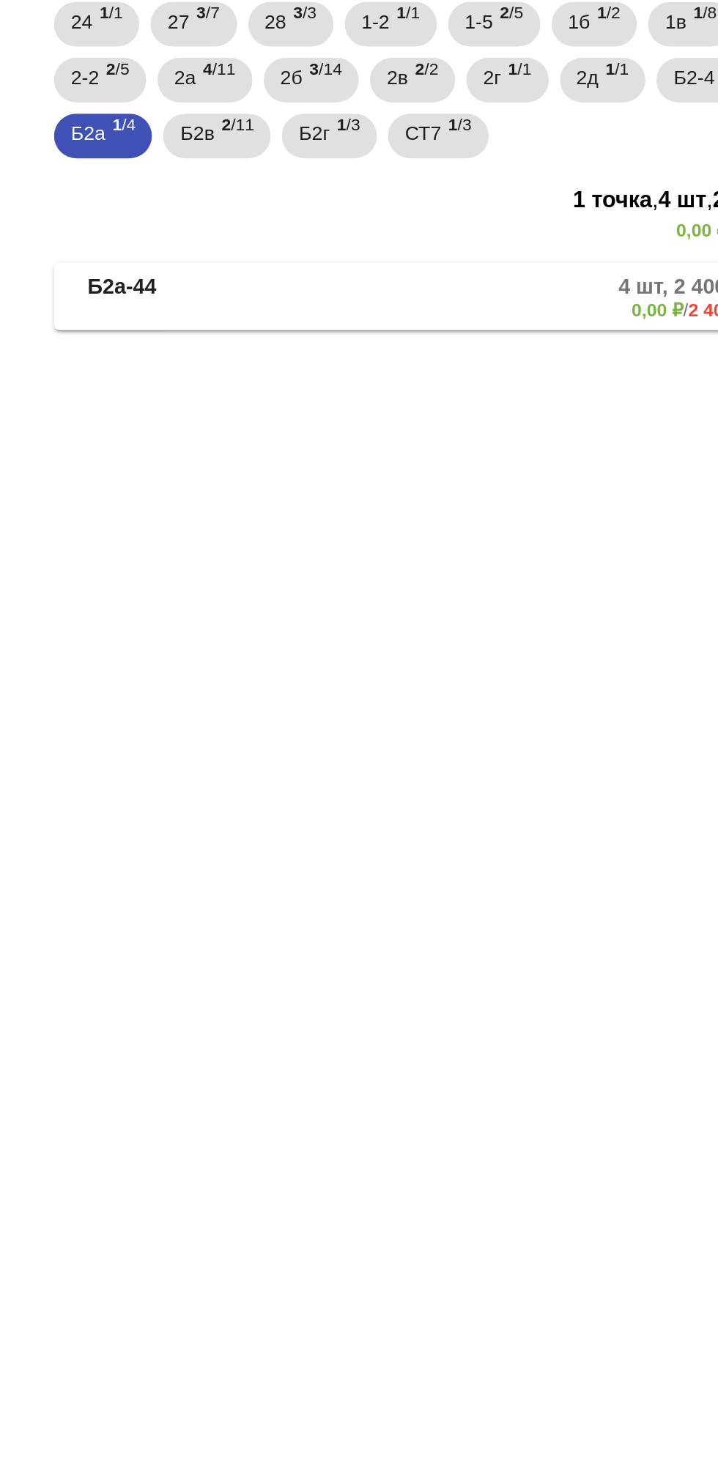
click at [350, 367] on b "Б2а-44" at bounding box center [334, 375] width 36 height 24
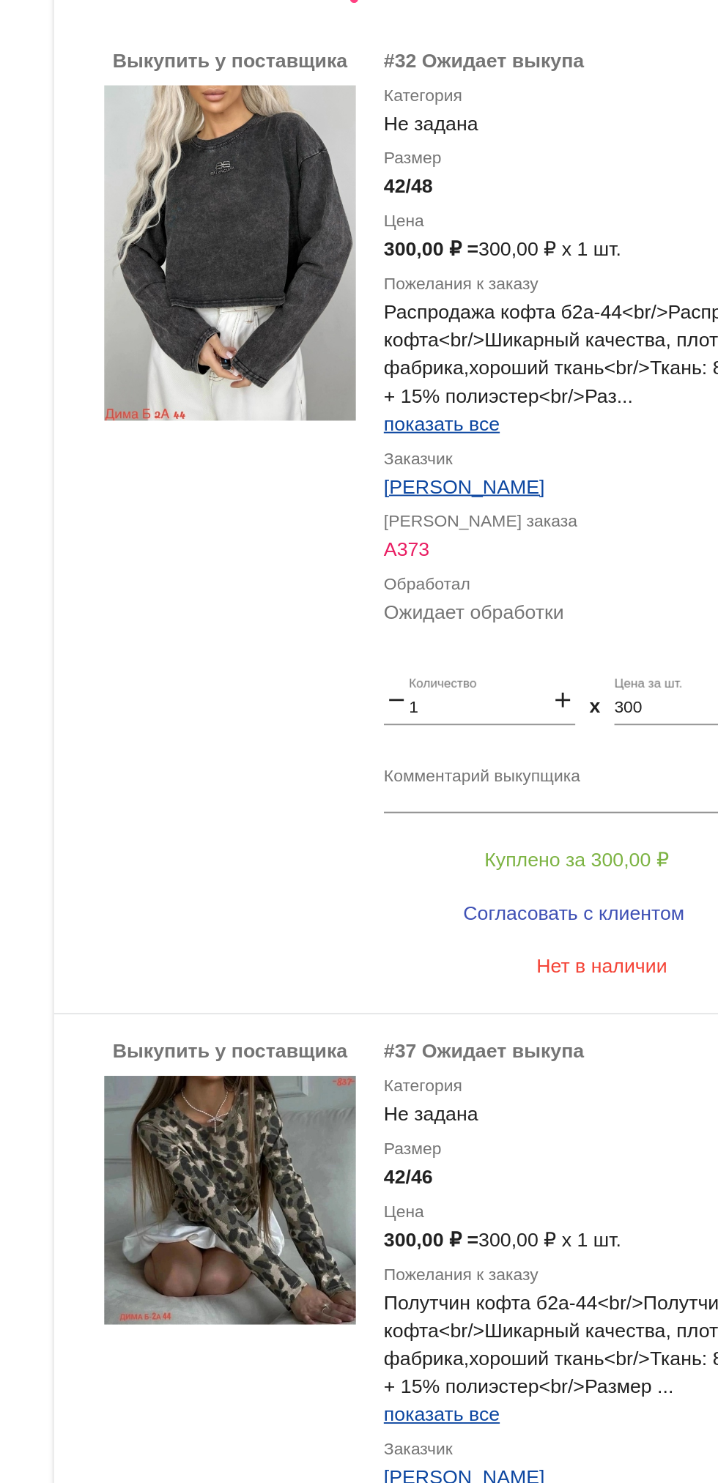
scroll to position [209, 0]
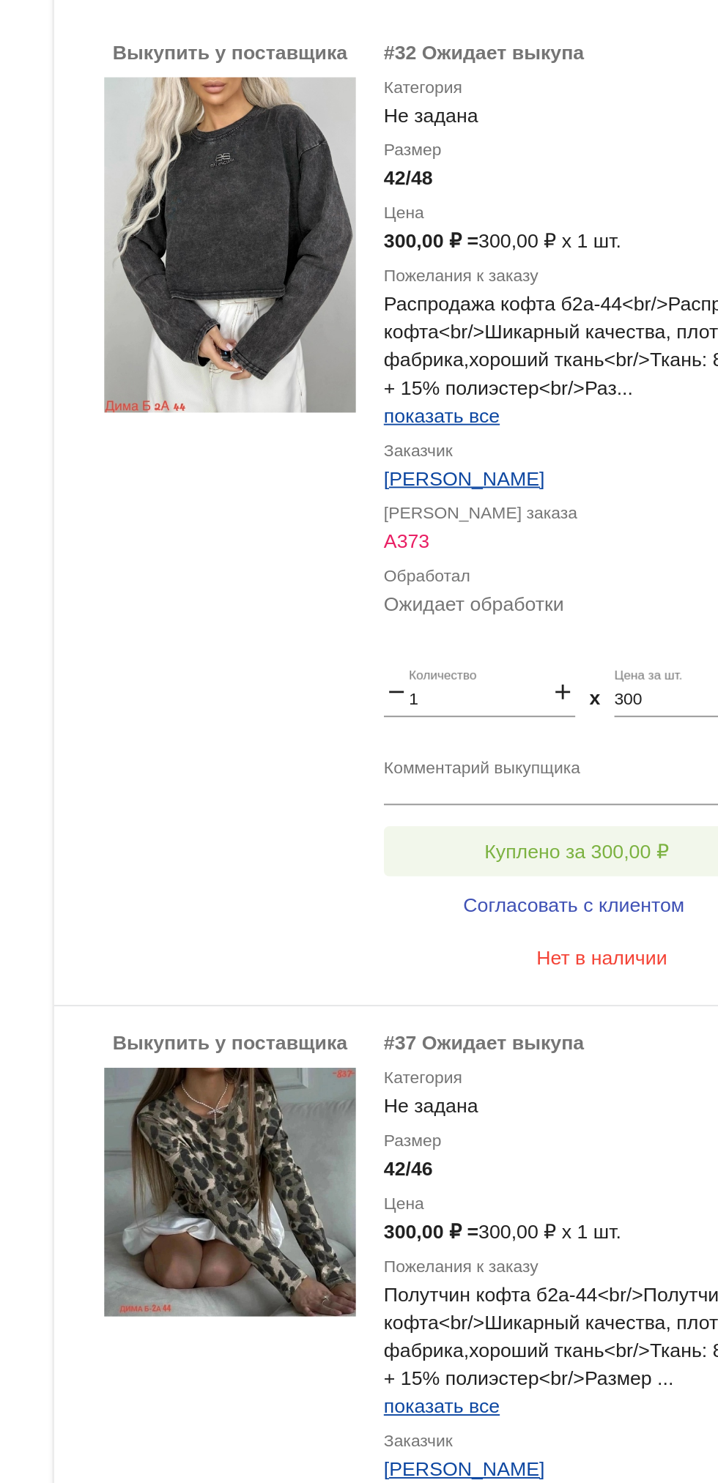
click at [609, 667] on span "Куплено за 300,00 ₽" at bounding box center [573, 665] width 97 height 12
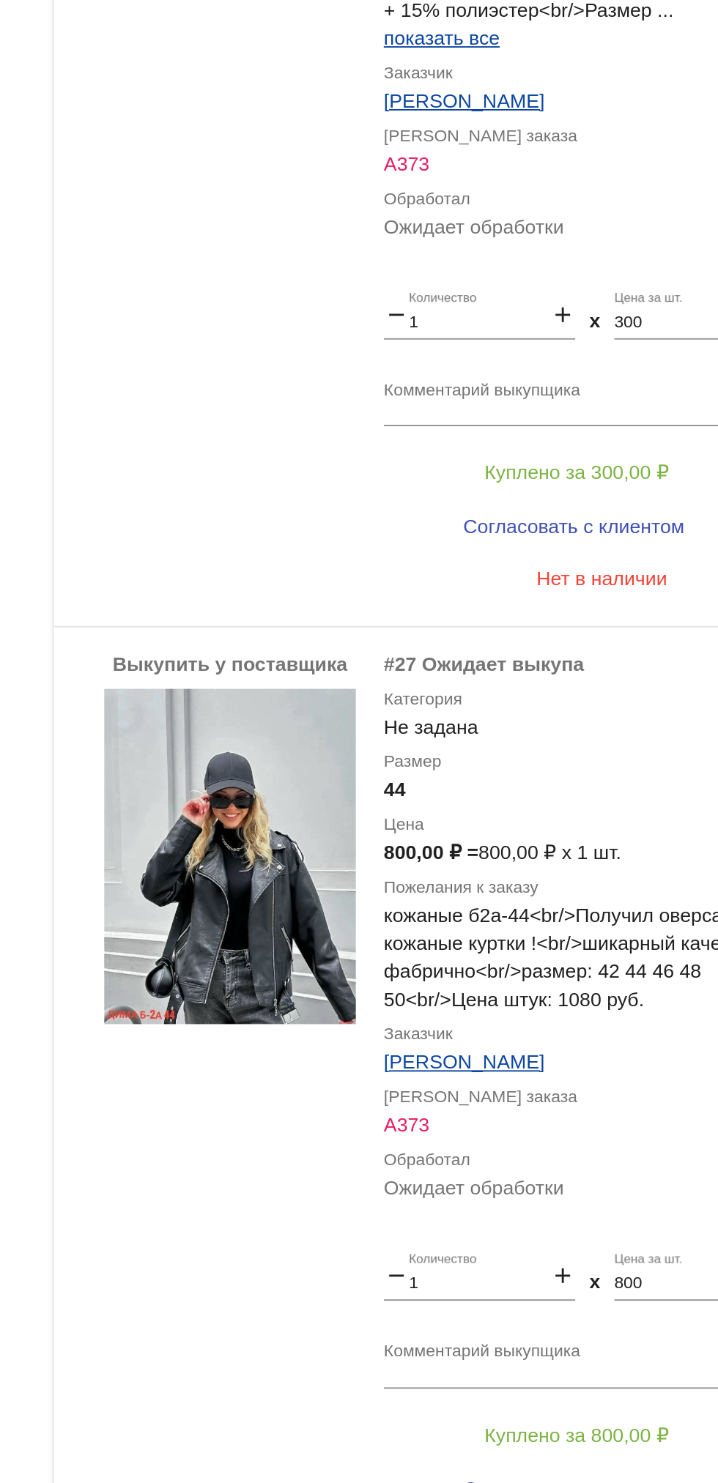
scroll to position [937, 0]
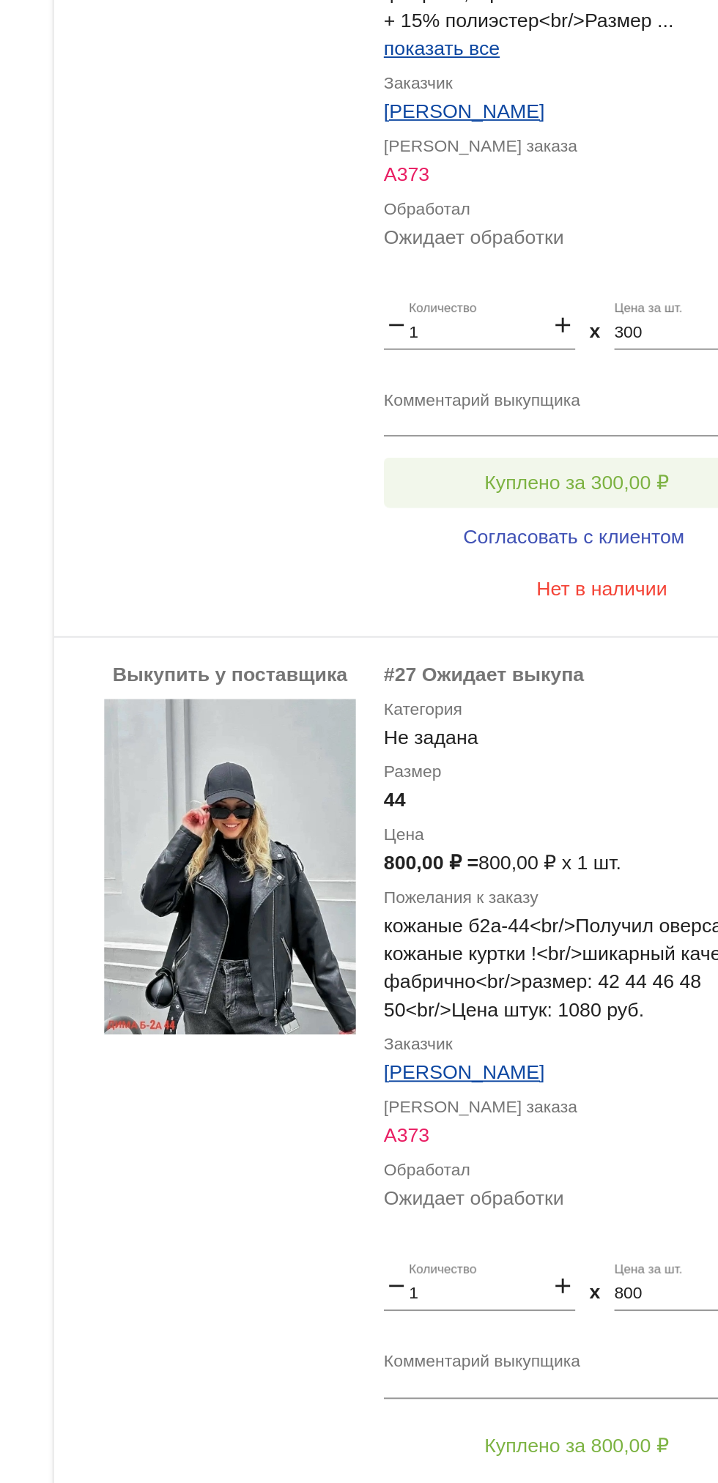
click at [593, 467] on button "Куплено за 300,00 ₽" at bounding box center [573, 455] width 202 height 26
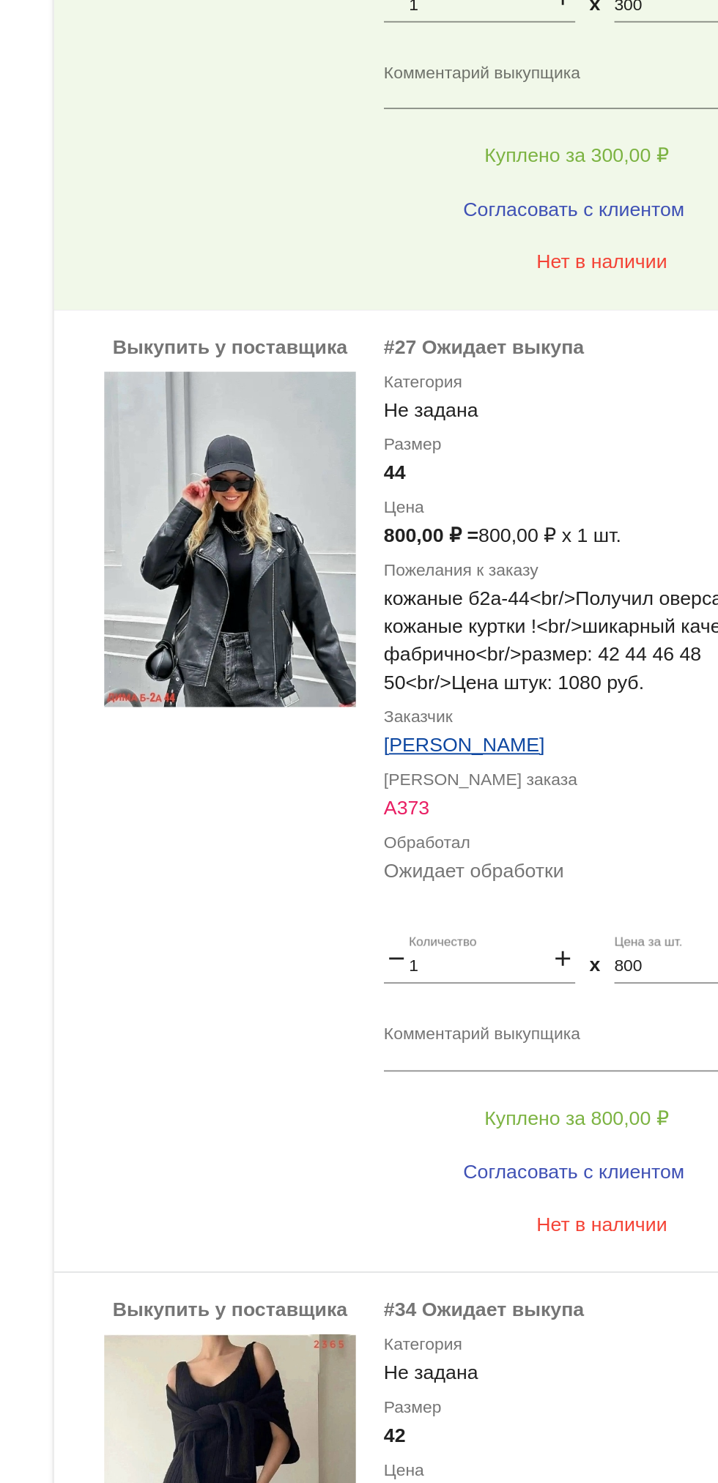
scroll to position [1116, 0]
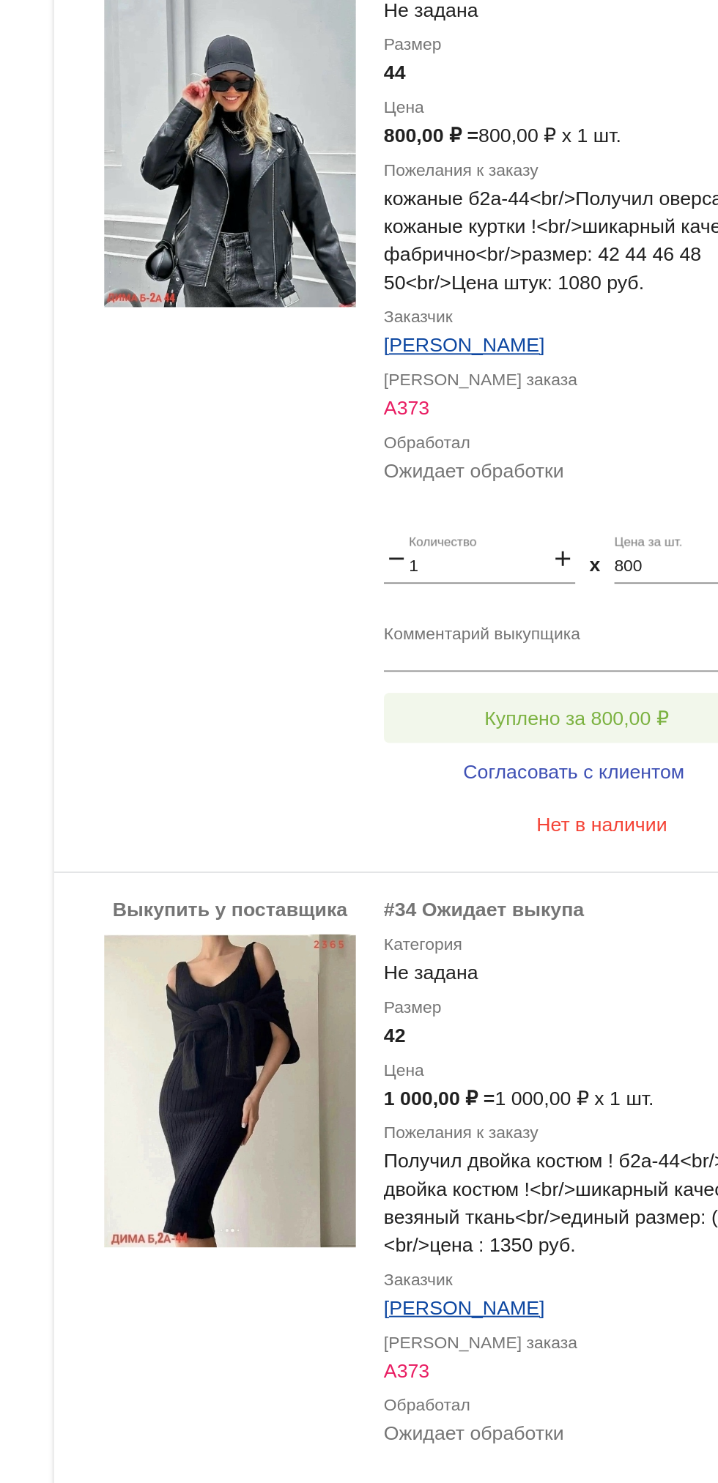
click at [596, 777] on span "Куплено за 800,00 ₽" at bounding box center [573, 781] width 97 height 12
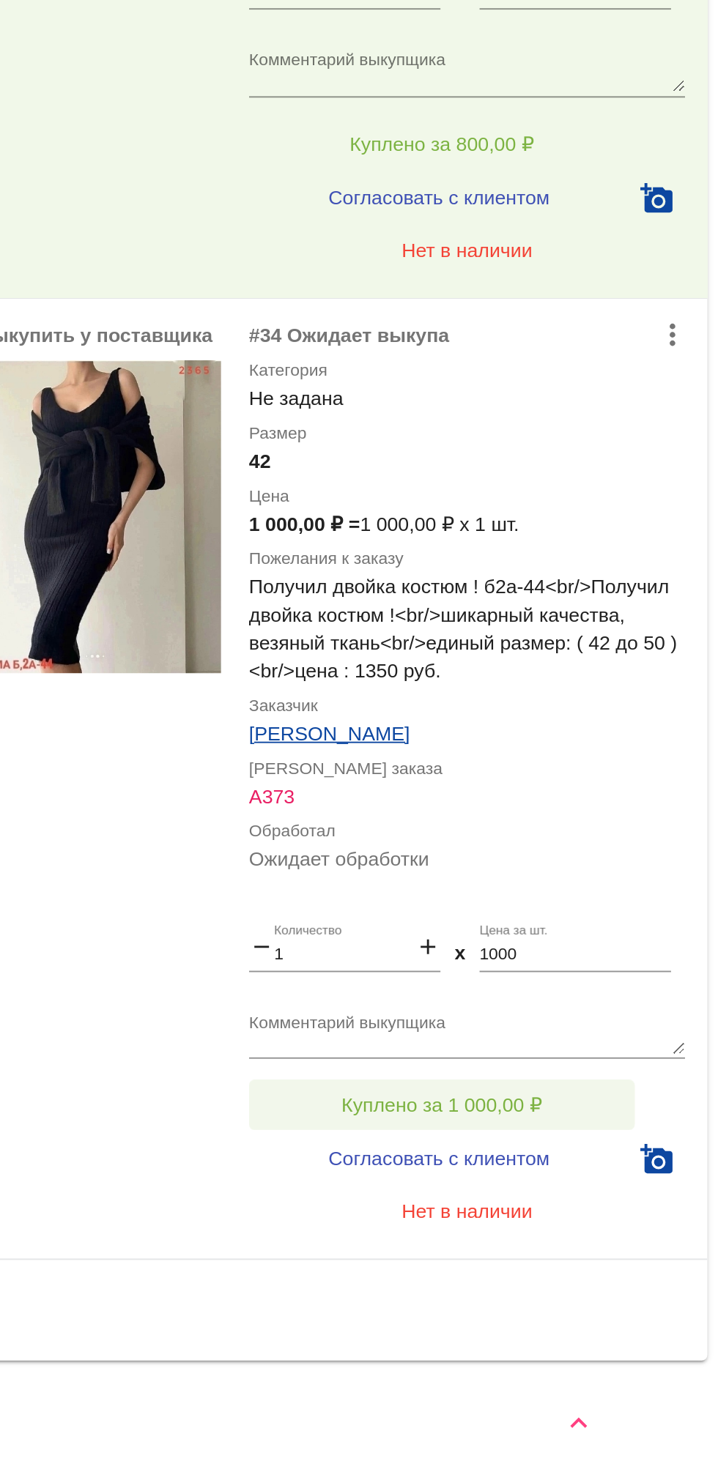
click at [618, 1280] on span "Куплено за 1 000,00 ₽" at bounding box center [572, 1285] width 105 height 12
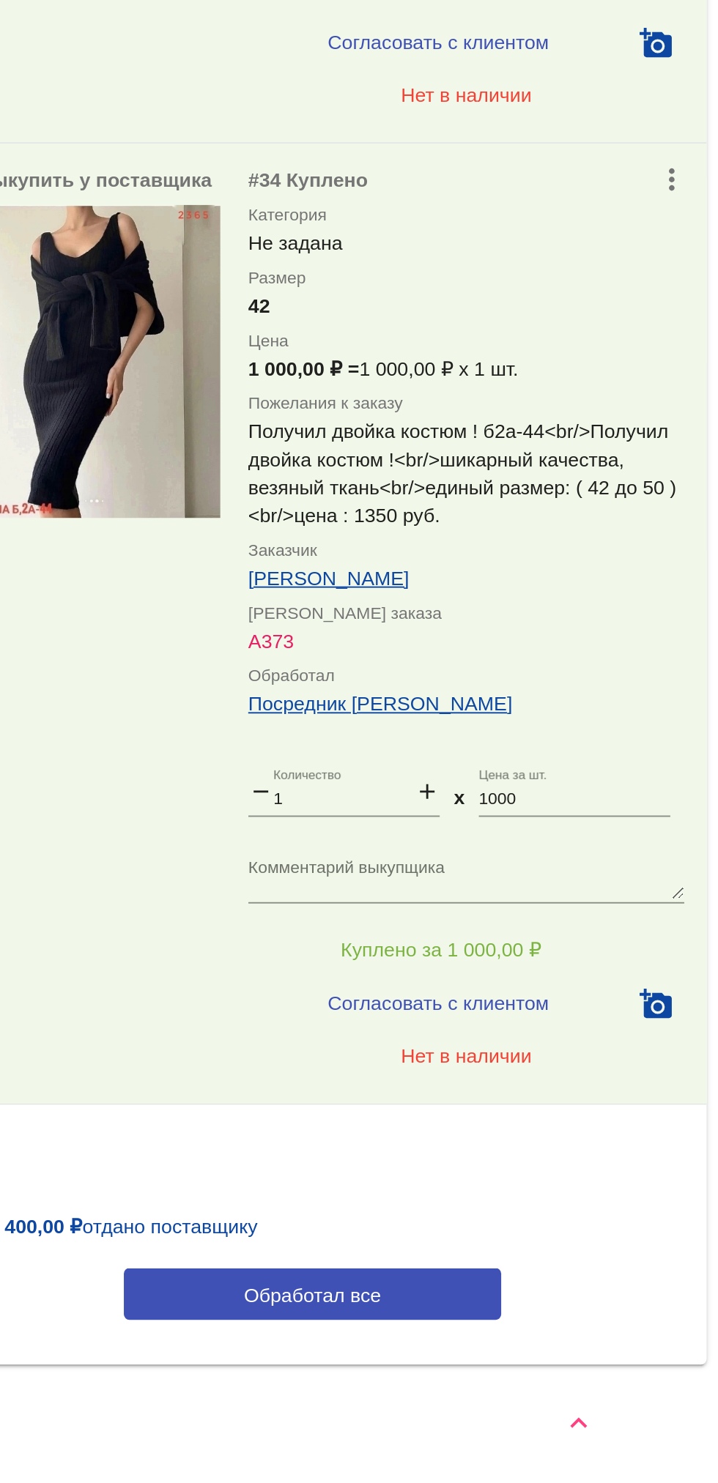
scroll to position [0, 0]
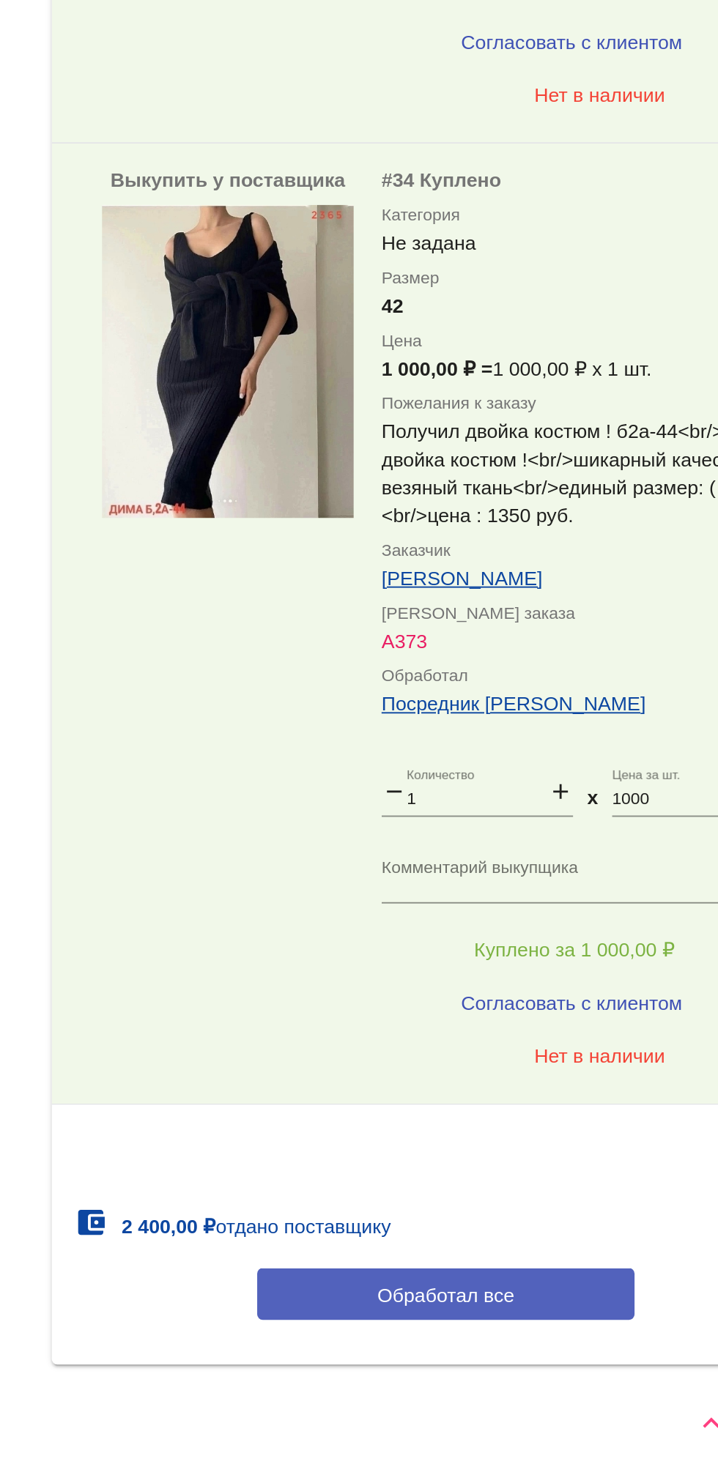
click at [509, 1395] on button "Обработал все" at bounding box center [506, 1384] width 198 height 27
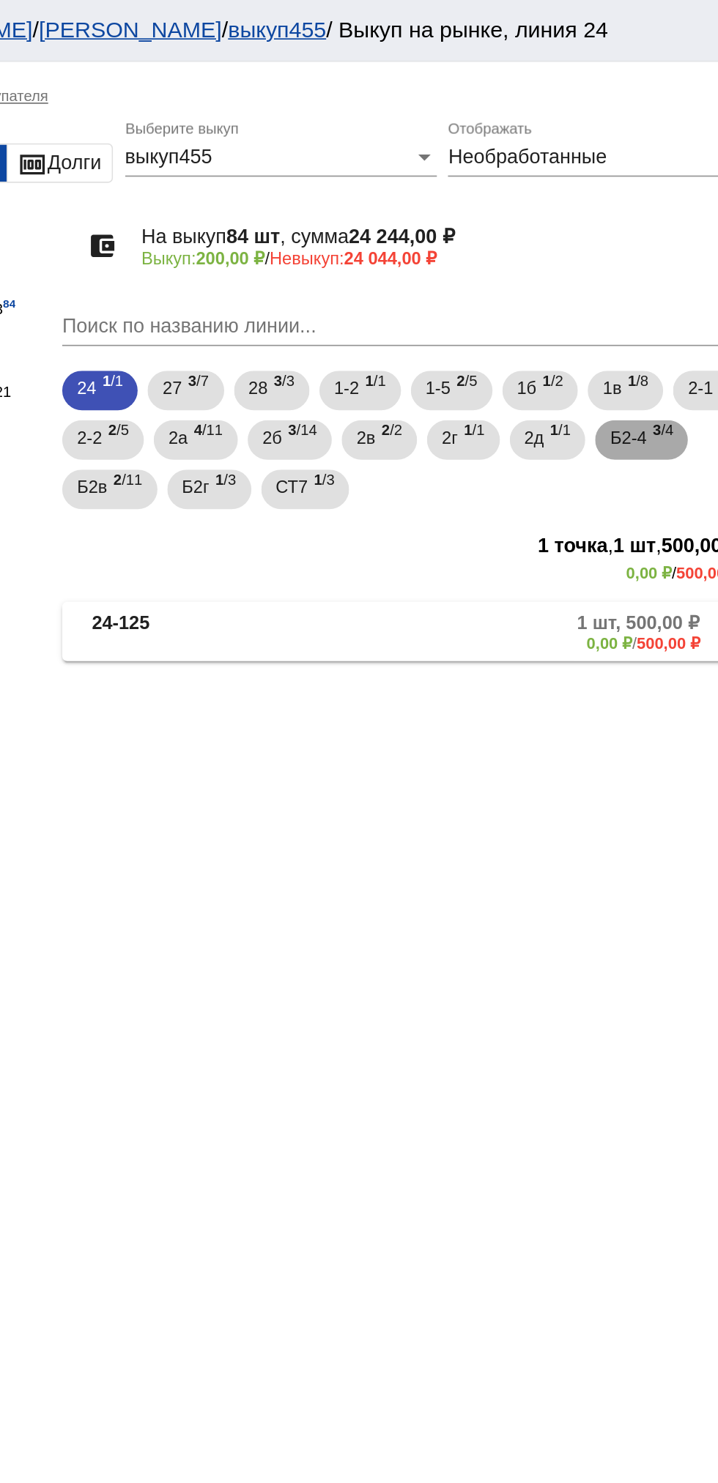
click at [649, 276] on span "3 /4" at bounding box center [655, 261] width 12 height 30
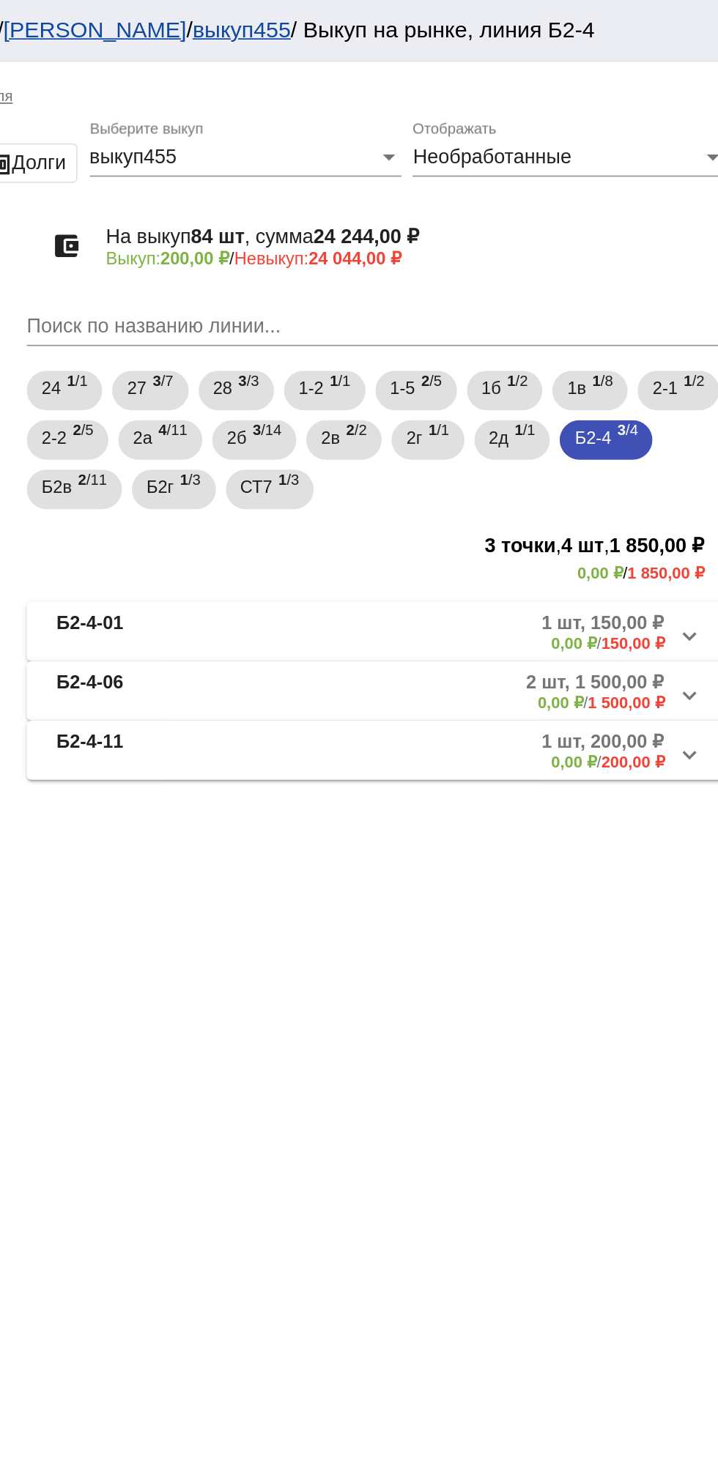
click at [546, 461] on mat-expansion-panel-header "Б2-4-11 1 шт, 200,00 ₽ 0,00 ₽ / 200,00 ₽" at bounding box center [505, 444] width 413 height 35
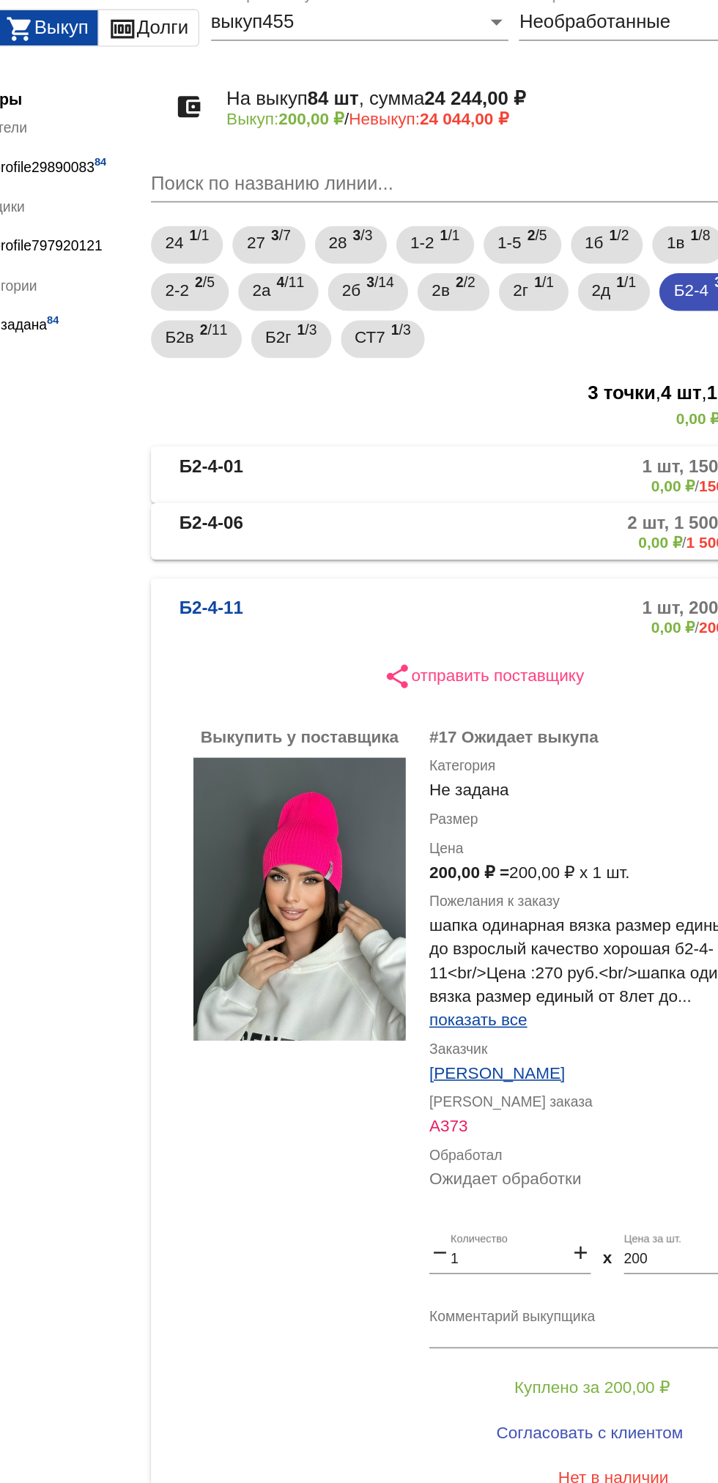
click at [356, 404] on b "Б2-4-06" at bounding box center [336, 410] width 40 height 24
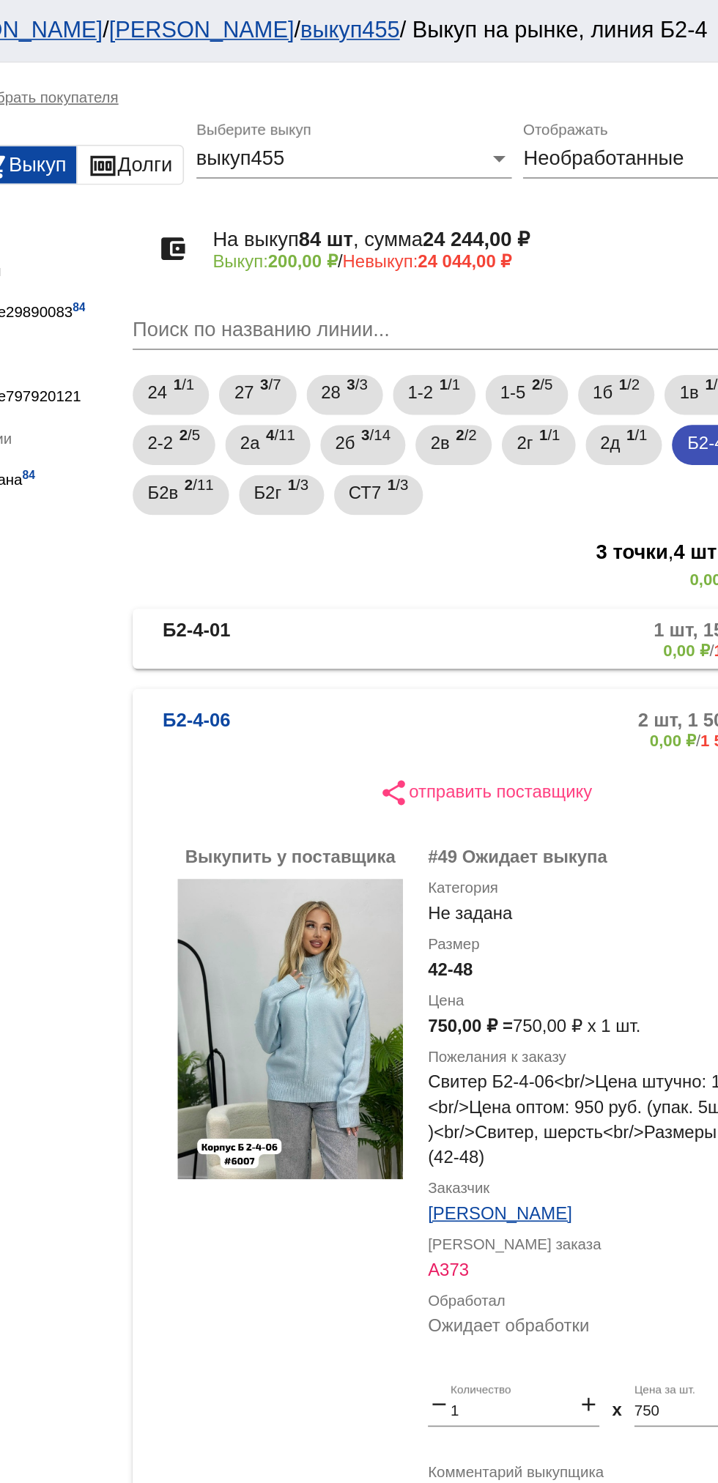
click at [458, 423] on mat-panel-description "2 шт, 1 500,00 ₽ 0,00 ₽ / 1 500,00 ₽" at bounding box center [560, 427] width 234 height 24
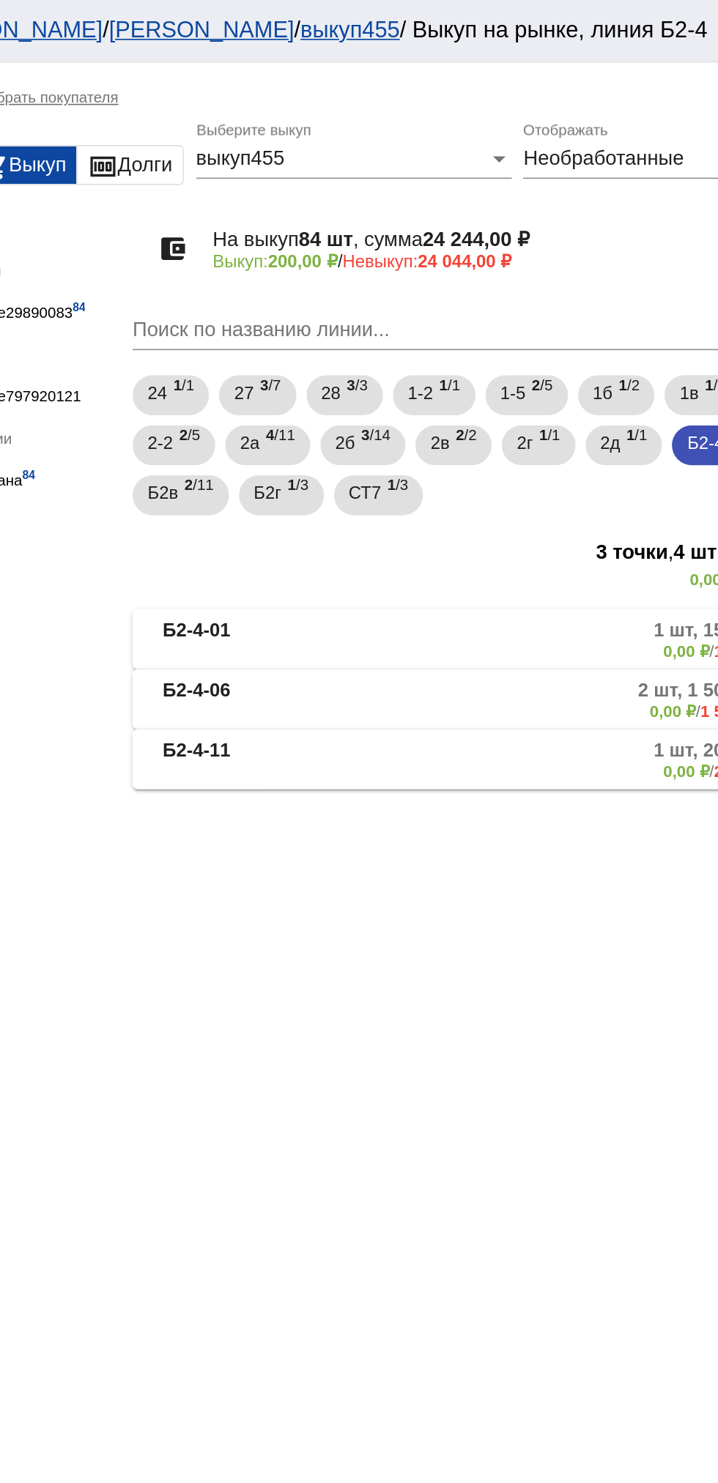
click at [464, 451] on mat-panel-description "1 шт, 200,00 ₽ 0,00 ₽ / 200,00 ₽" at bounding box center [562, 445] width 230 height 24
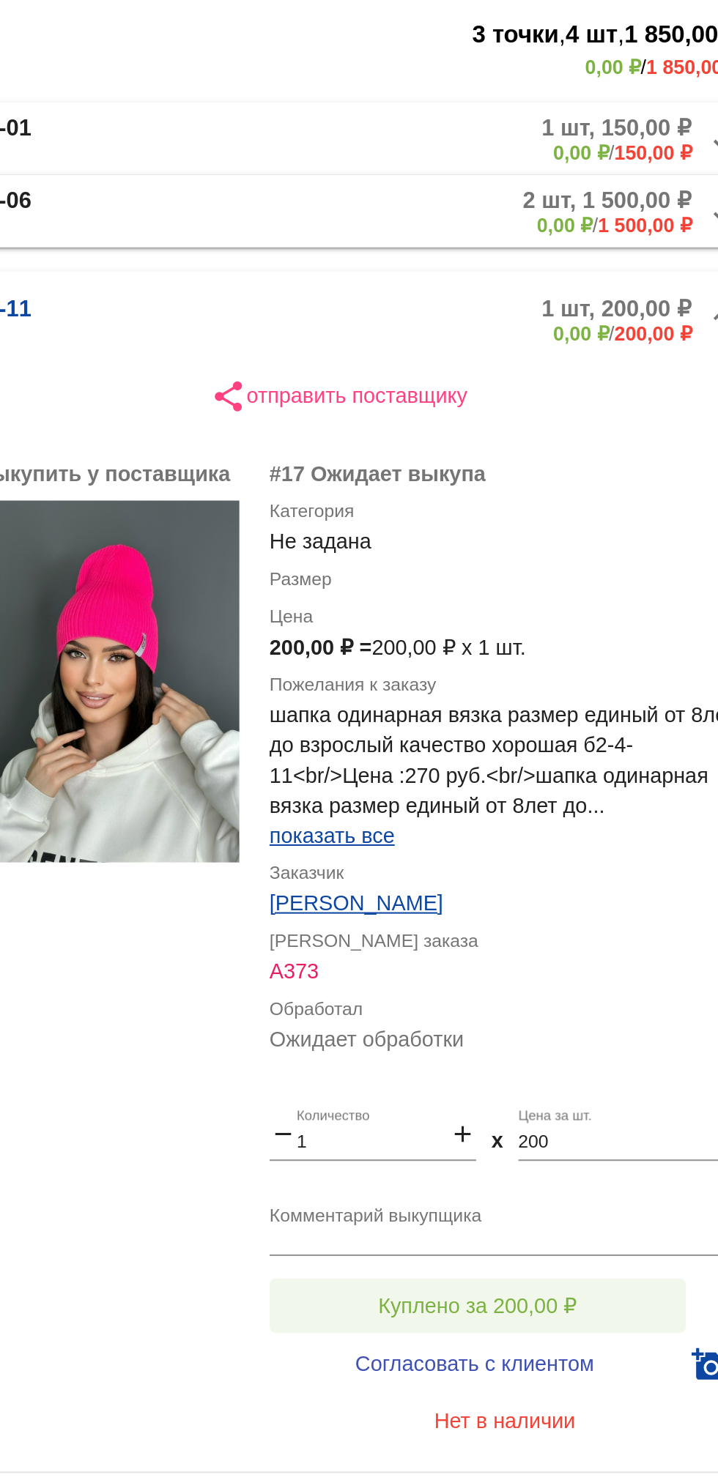
click at [511, 930] on button "Куплено за 200,00 ₽" at bounding box center [573, 941] width 202 height 26
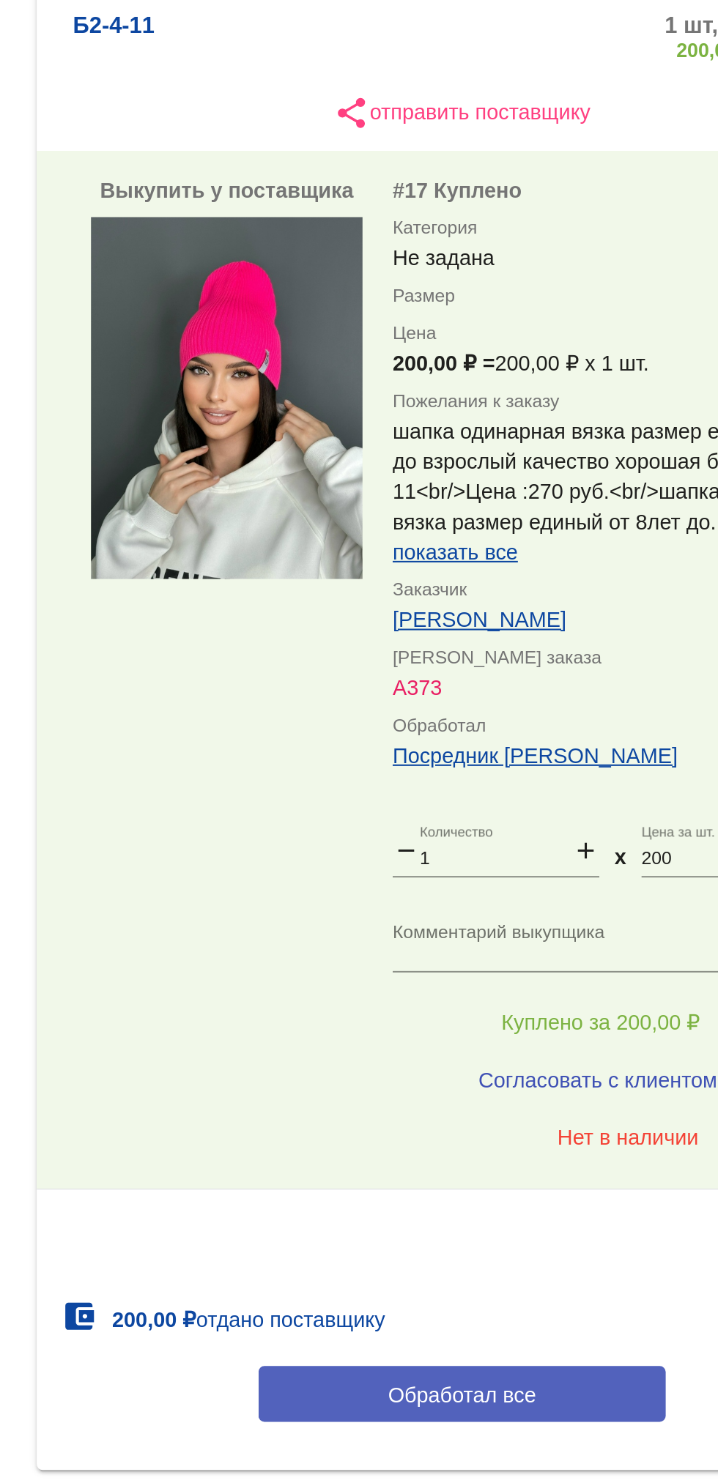
click at [440, 1122] on button "Обработал все" at bounding box center [506, 1121] width 198 height 27
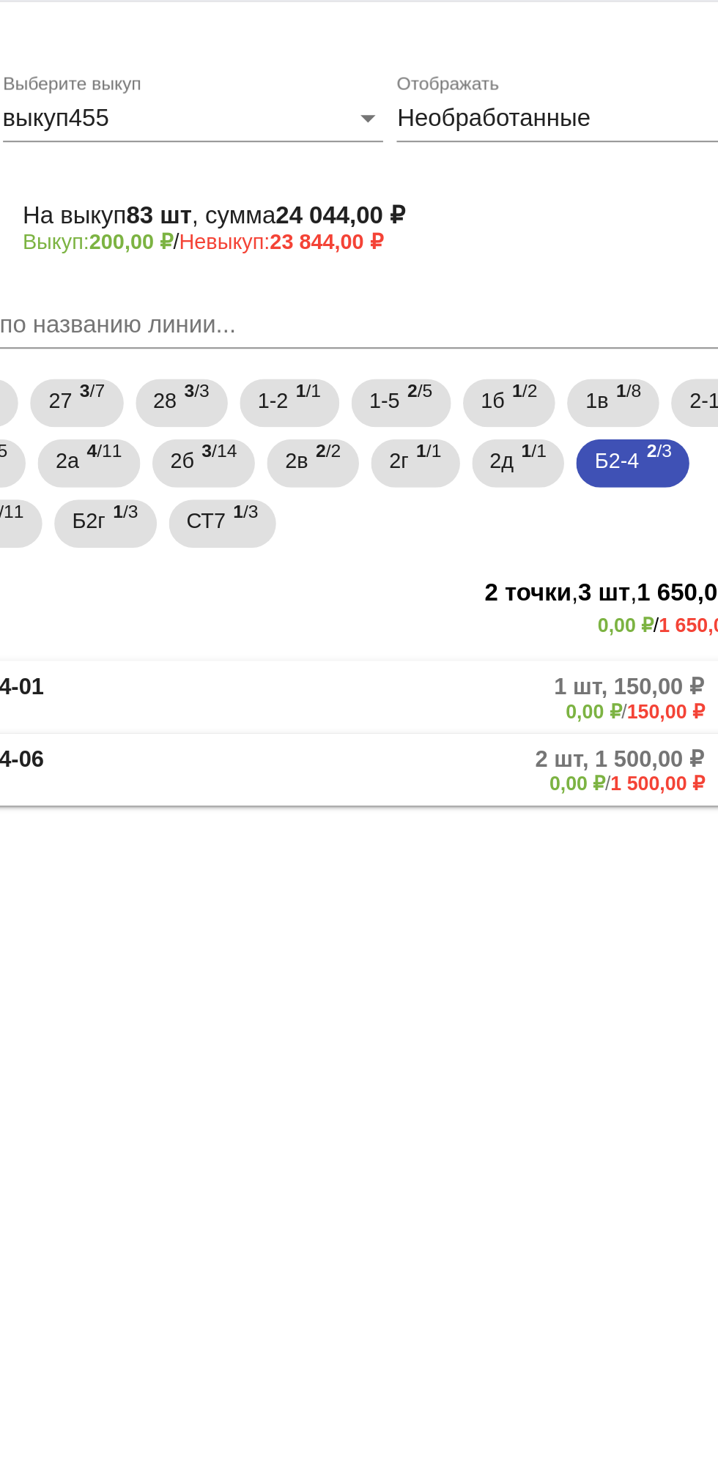
click at [415, 423] on mat-expansion-panel-header "Б2-4-06 2 шт, 1 500,00 ₽ 0,00 ₽ / 1 500,00 ₽" at bounding box center [505, 409] width 413 height 35
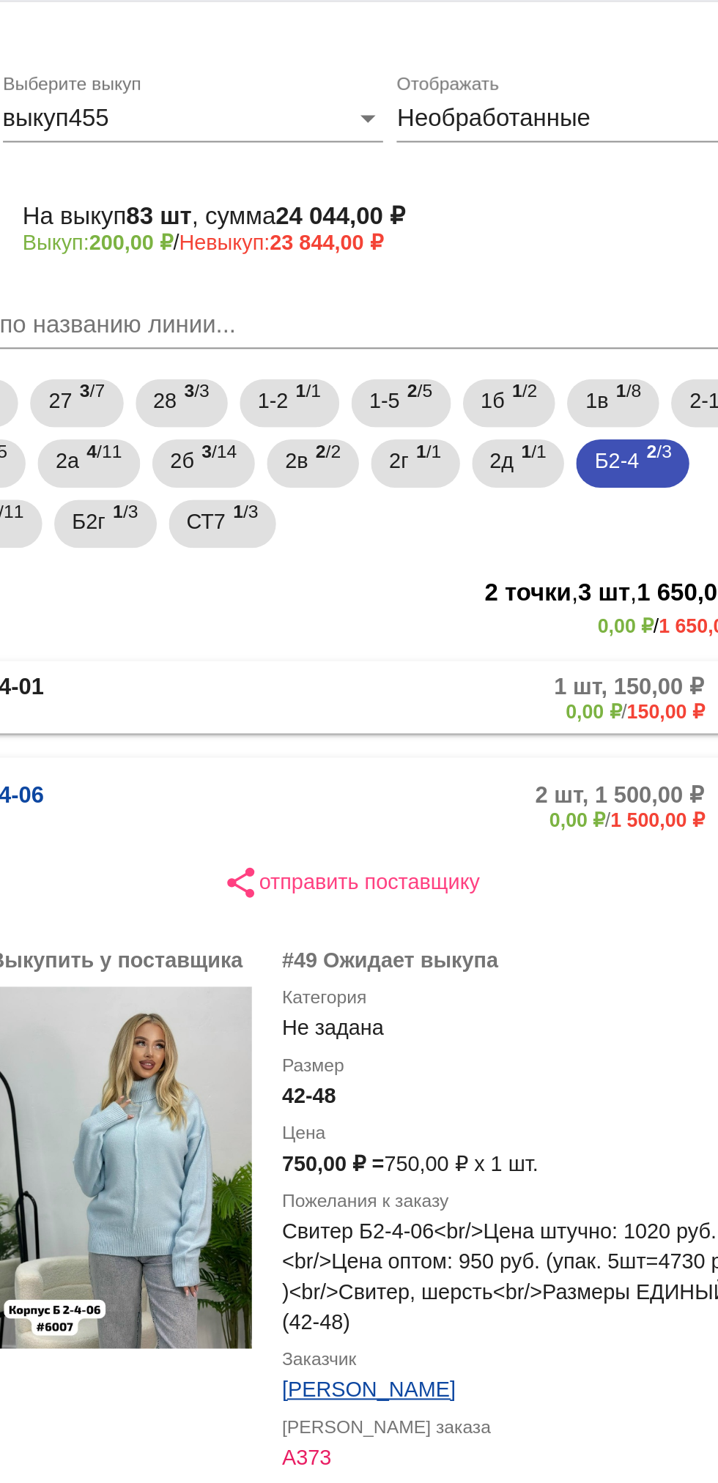
click at [500, 369] on mat-panel-description "1 шт, 150,00 ₽ 0,00 ₽ / 150,00 ₽" at bounding box center [562, 375] width 230 height 24
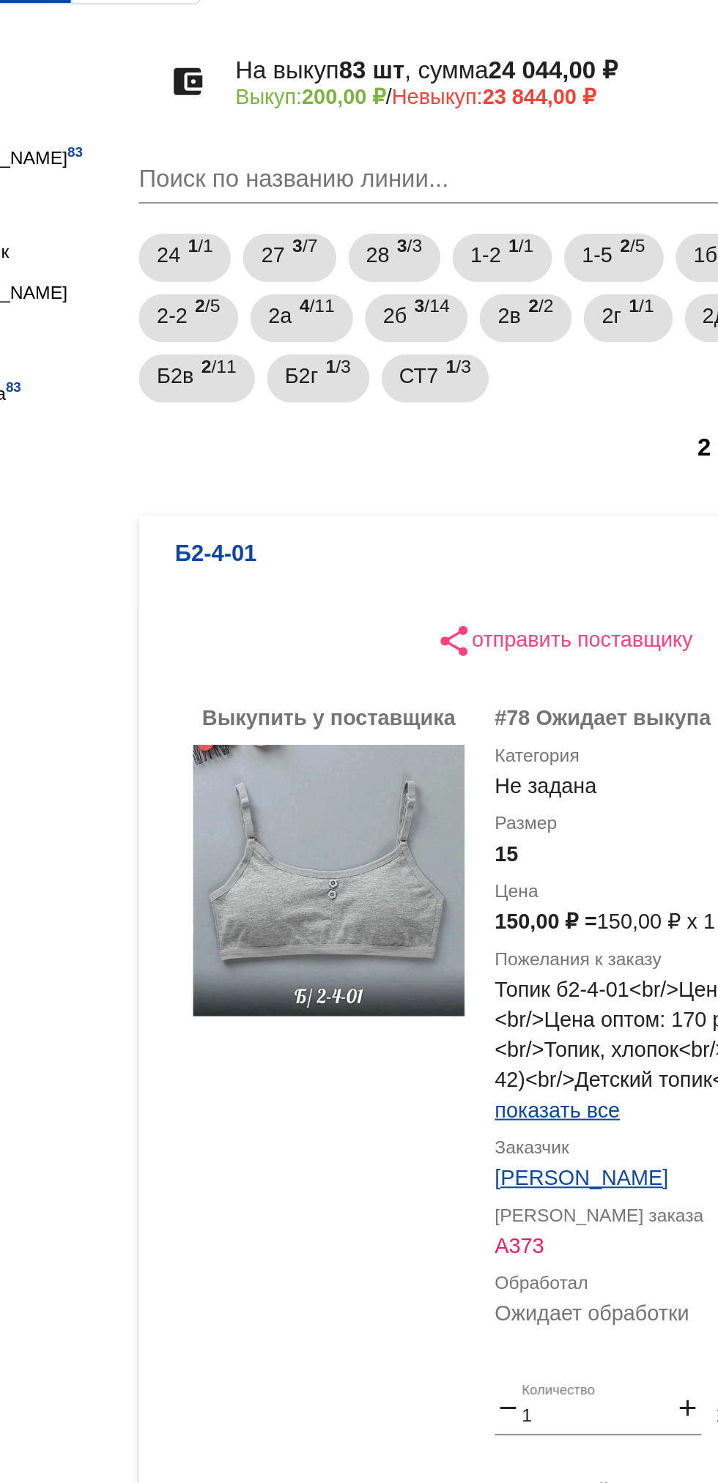
click at [462, 381] on mat-panel-description "1 шт, 150,00 ₽ 0,00 ₽ / 150,00 ₽" at bounding box center [562, 380] width 230 height 24
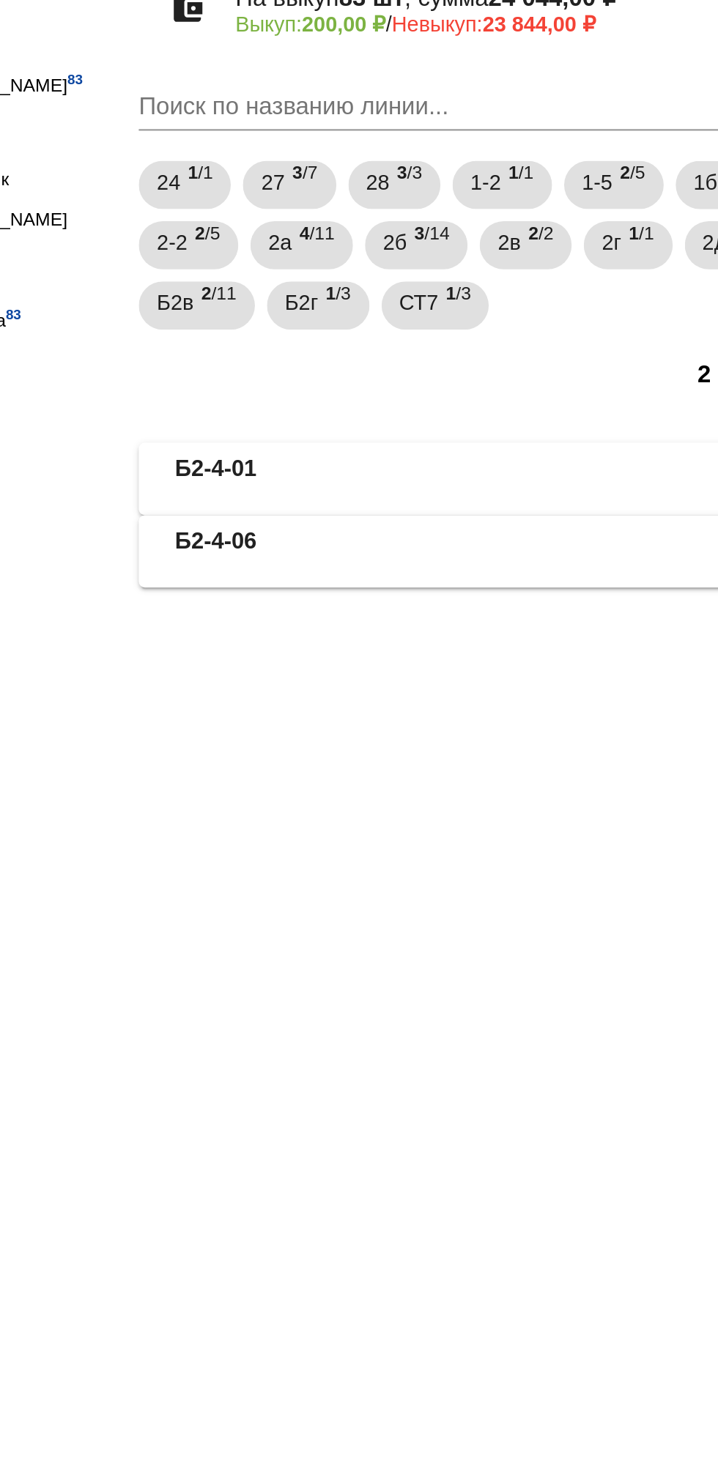
click at [496, 395] on mat-expansion-panel-header "Б2-4-06 2 шт, 1 500,00 ₽ 0,00 ₽ / 1 500,00 ₽" at bounding box center [505, 409] width 413 height 35
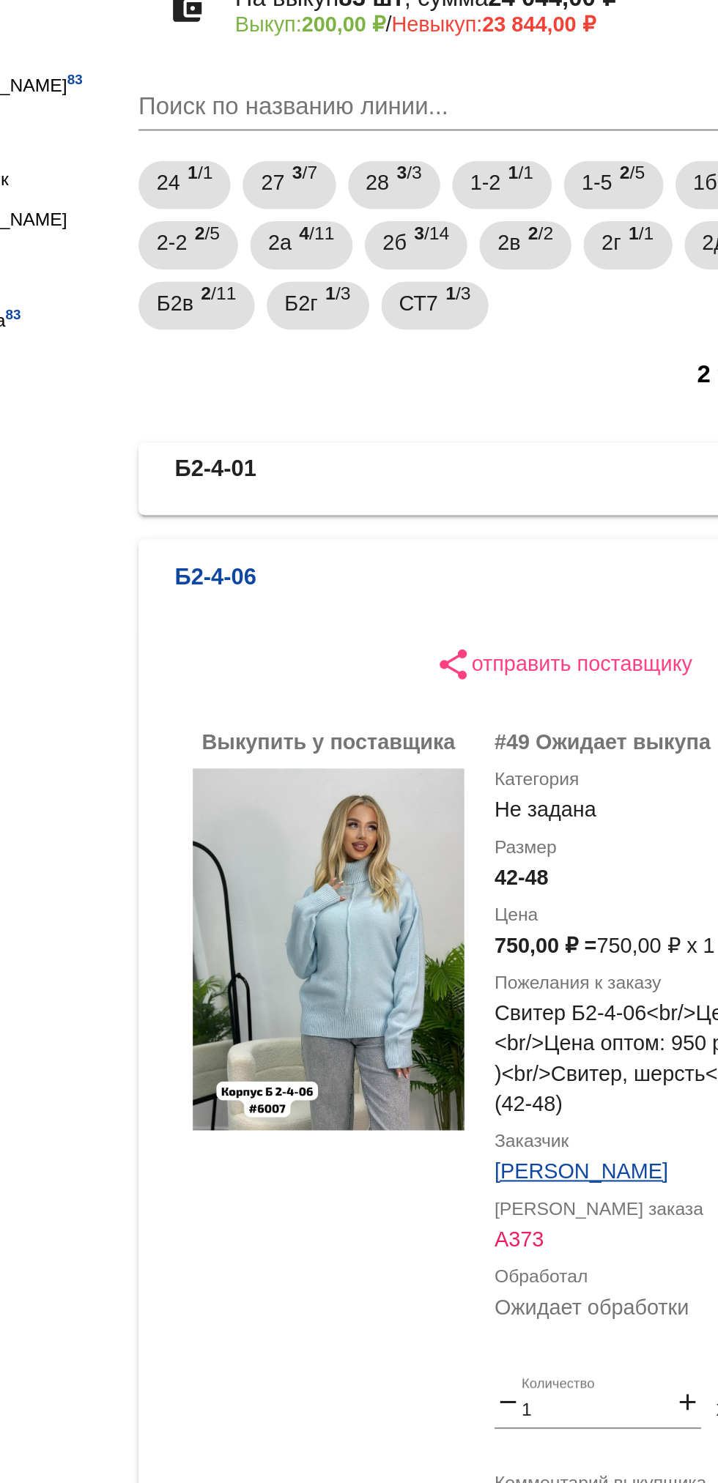
scroll to position [125, 0]
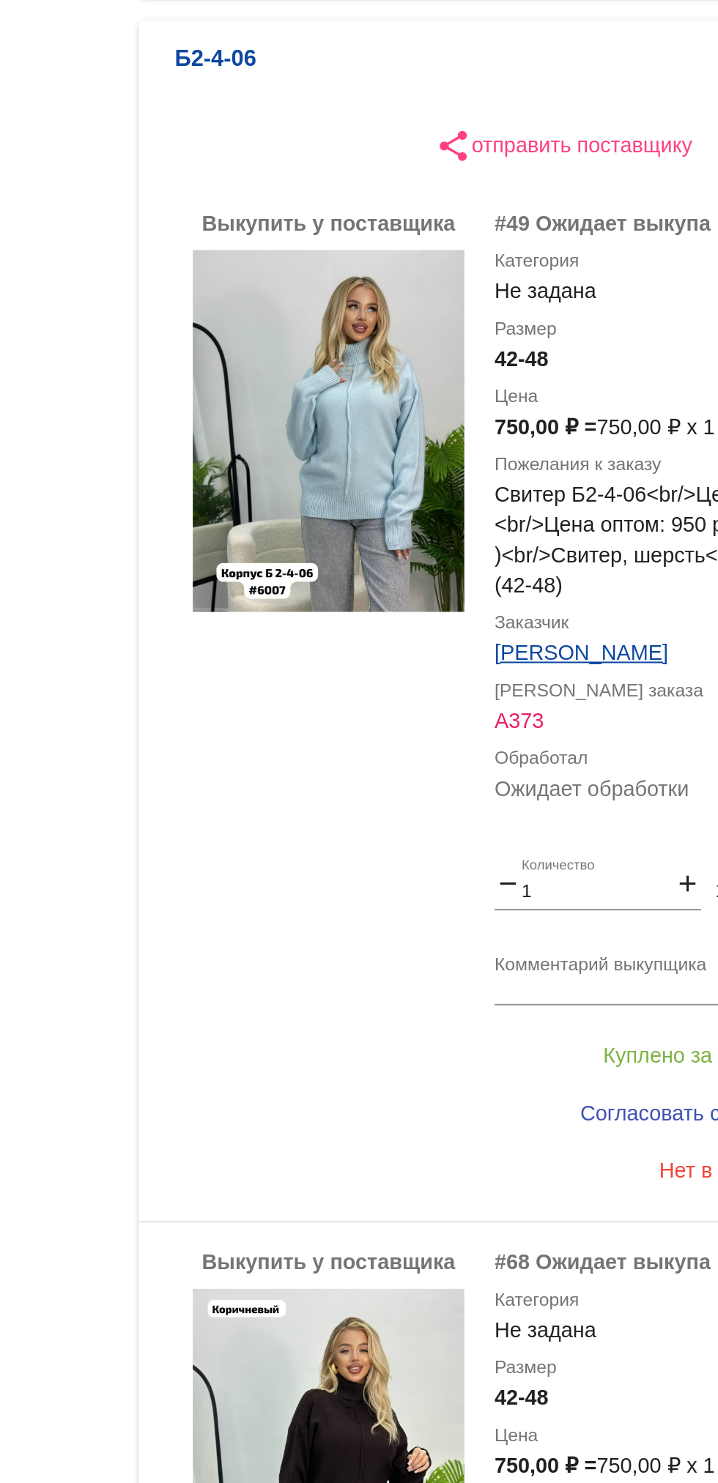
click at [535, 749] on textarea "Комментарий выкупщика" at bounding box center [586, 742] width 229 height 23
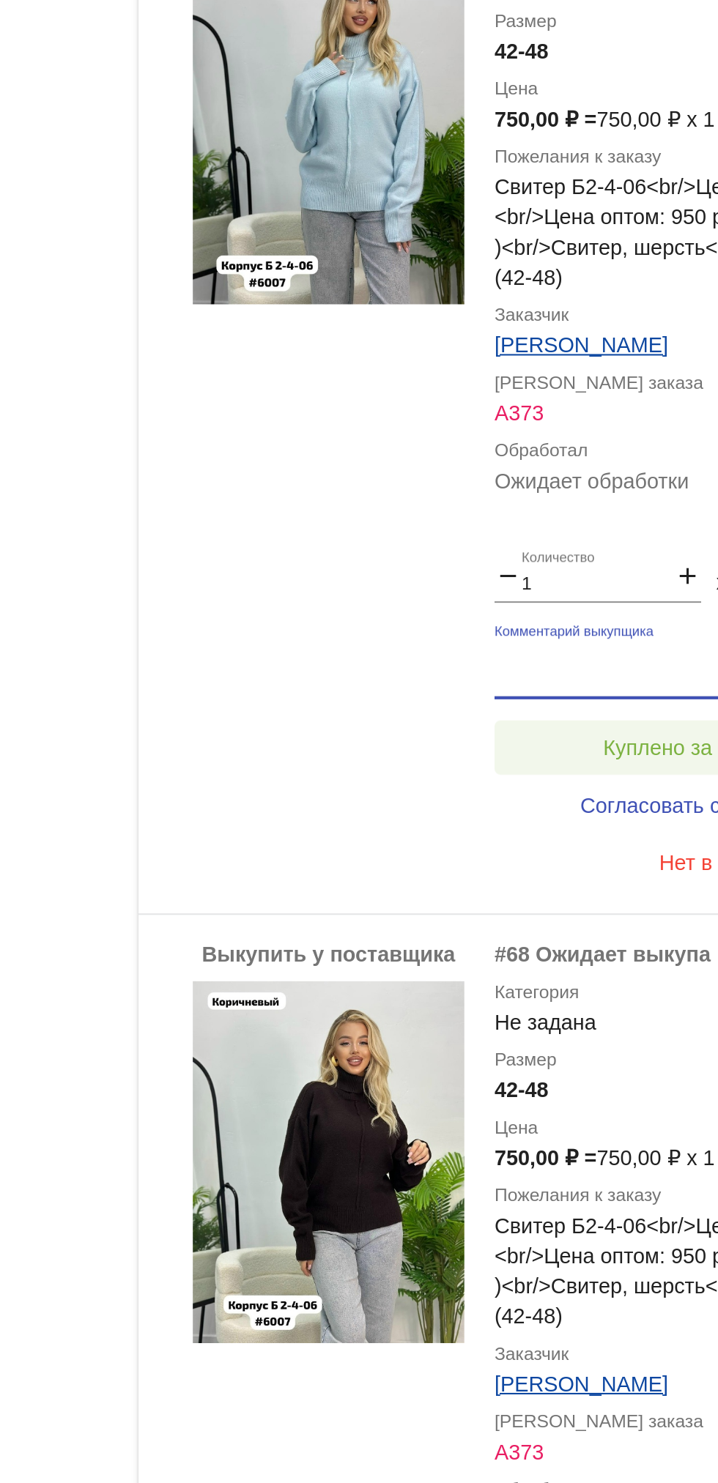
click at [545, 776] on span "Куплено за 750,00 ₽" at bounding box center [573, 781] width 97 height 12
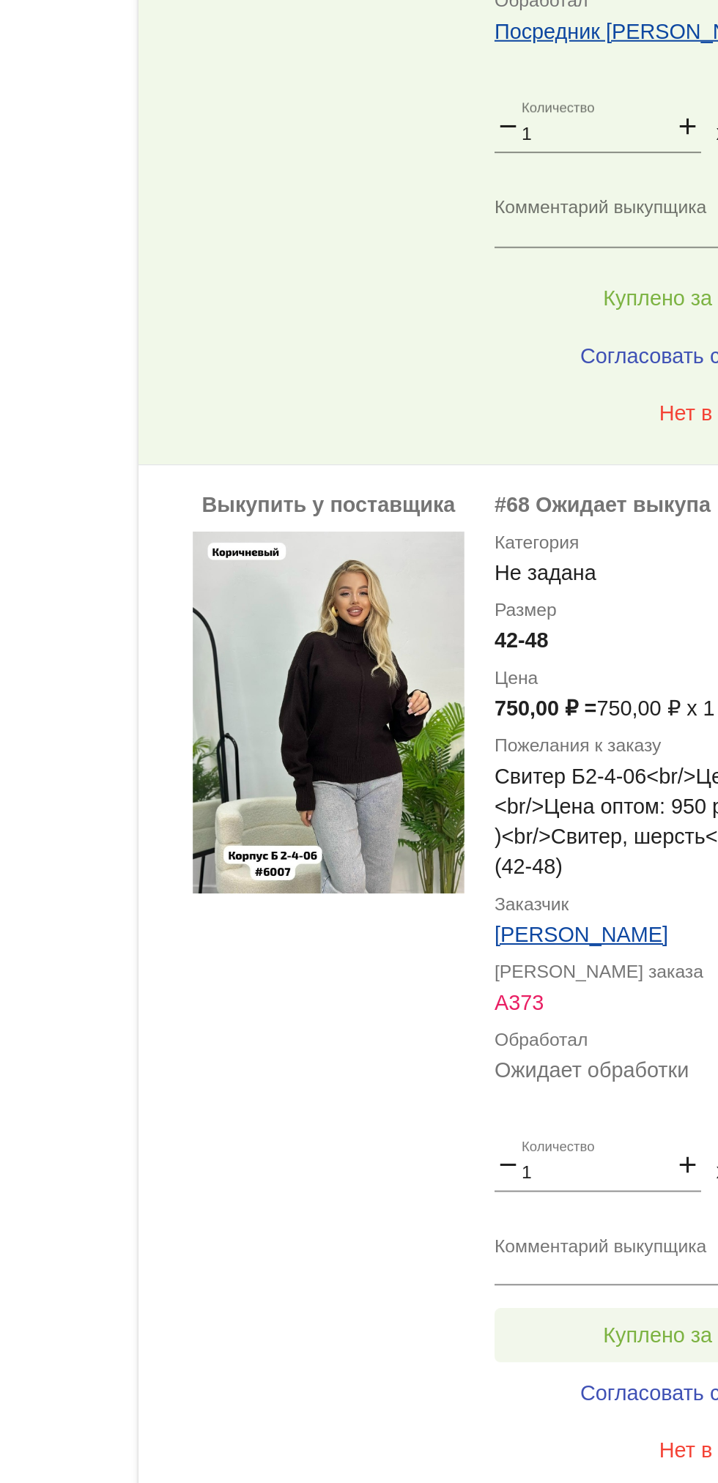
click at [560, 1278] on button "Куплено за 750,00 ₽" at bounding box center [573, 1285] width 202 height 26
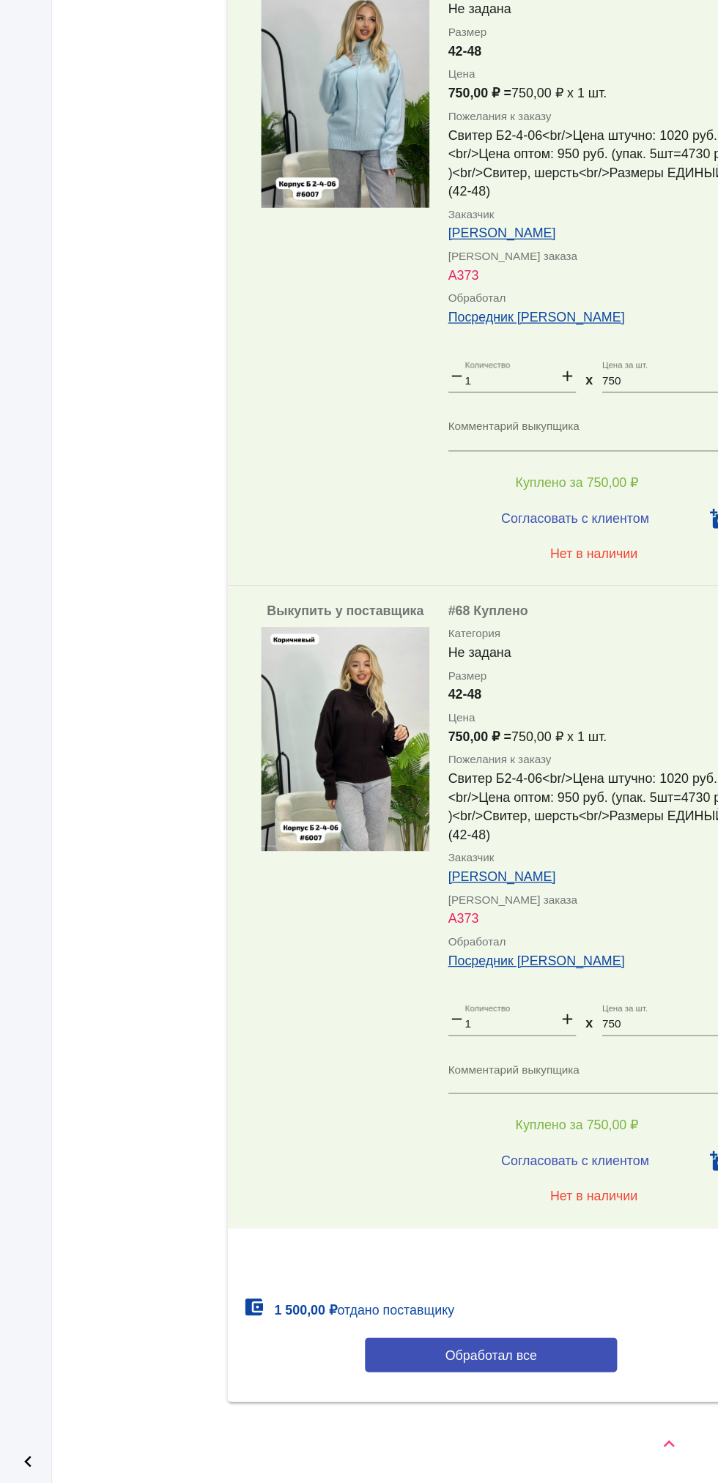
scroll to position [193, 0]
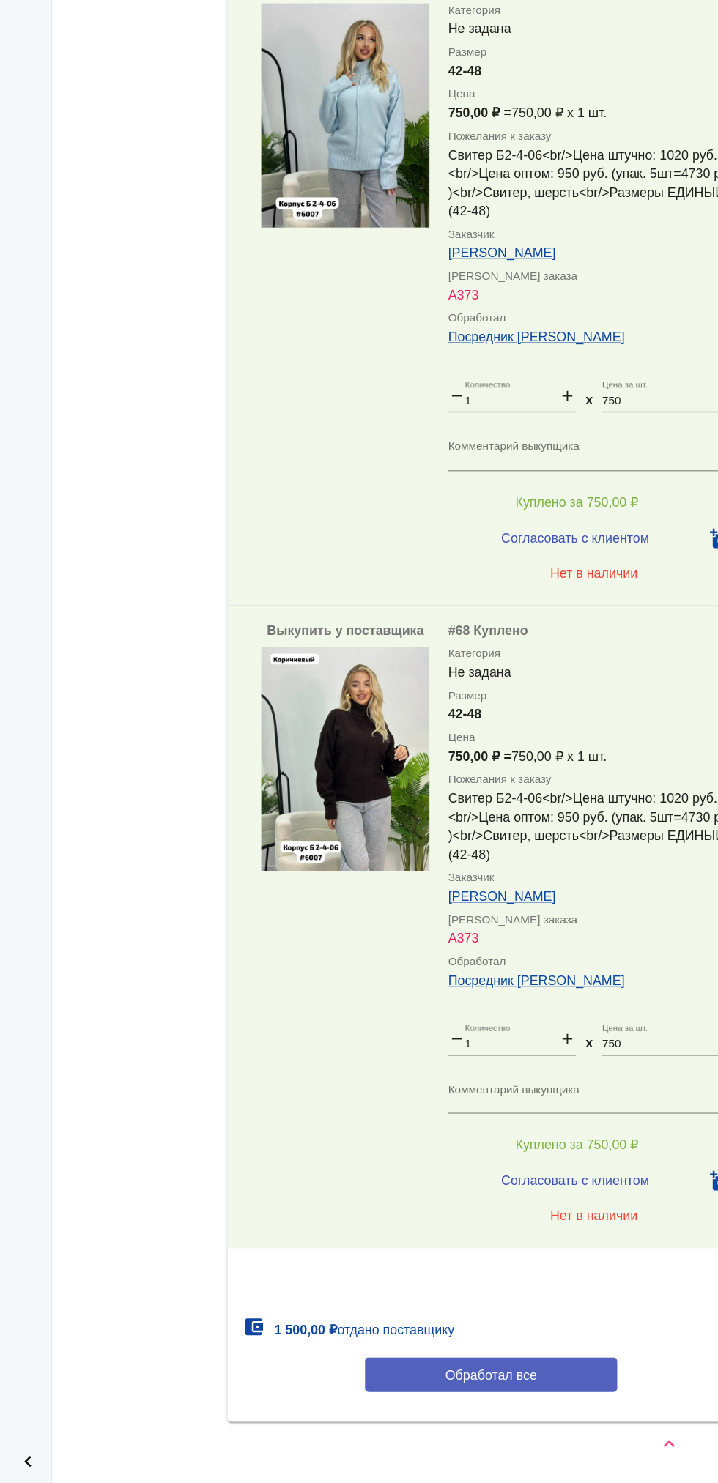
click at [508, 1398] on span "Обработал все" at bounding box center [506, 1398] width 72 height 12
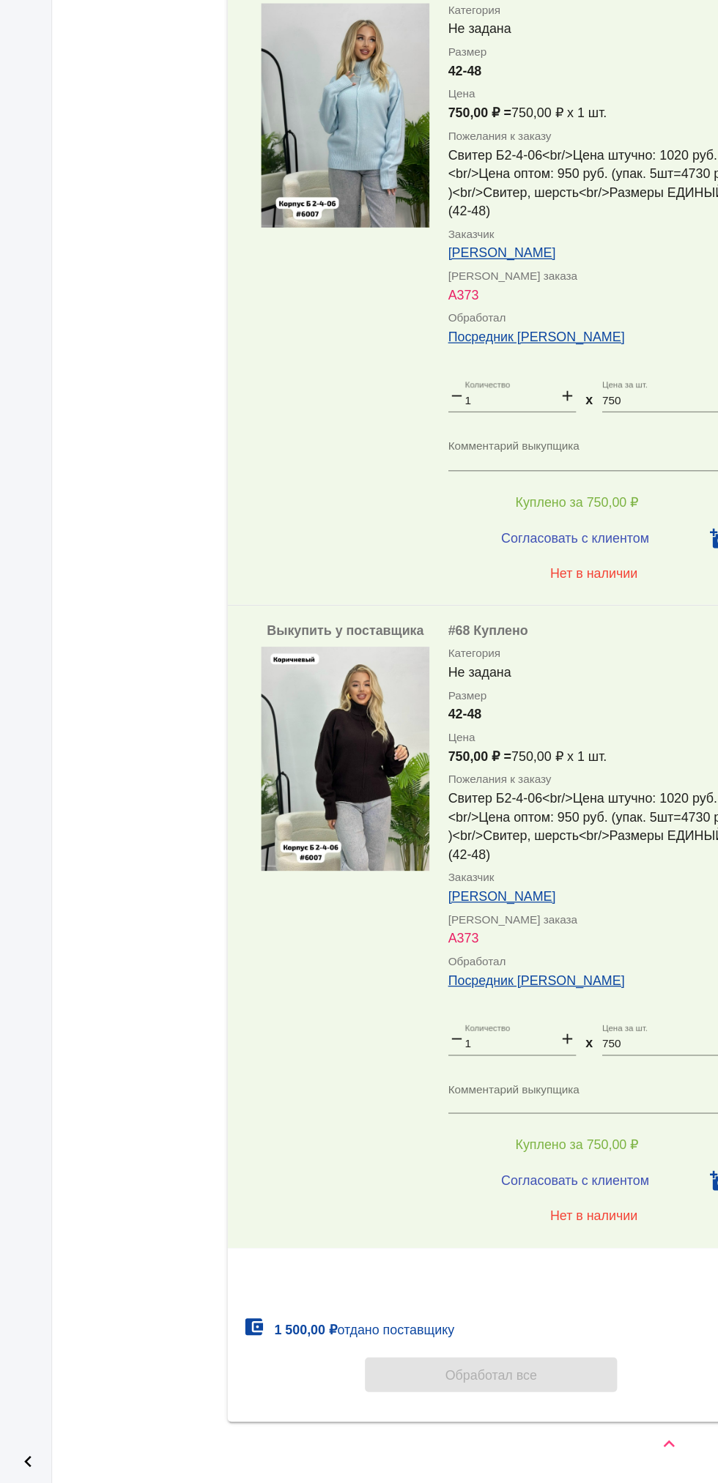
scroll to position [0, 0]
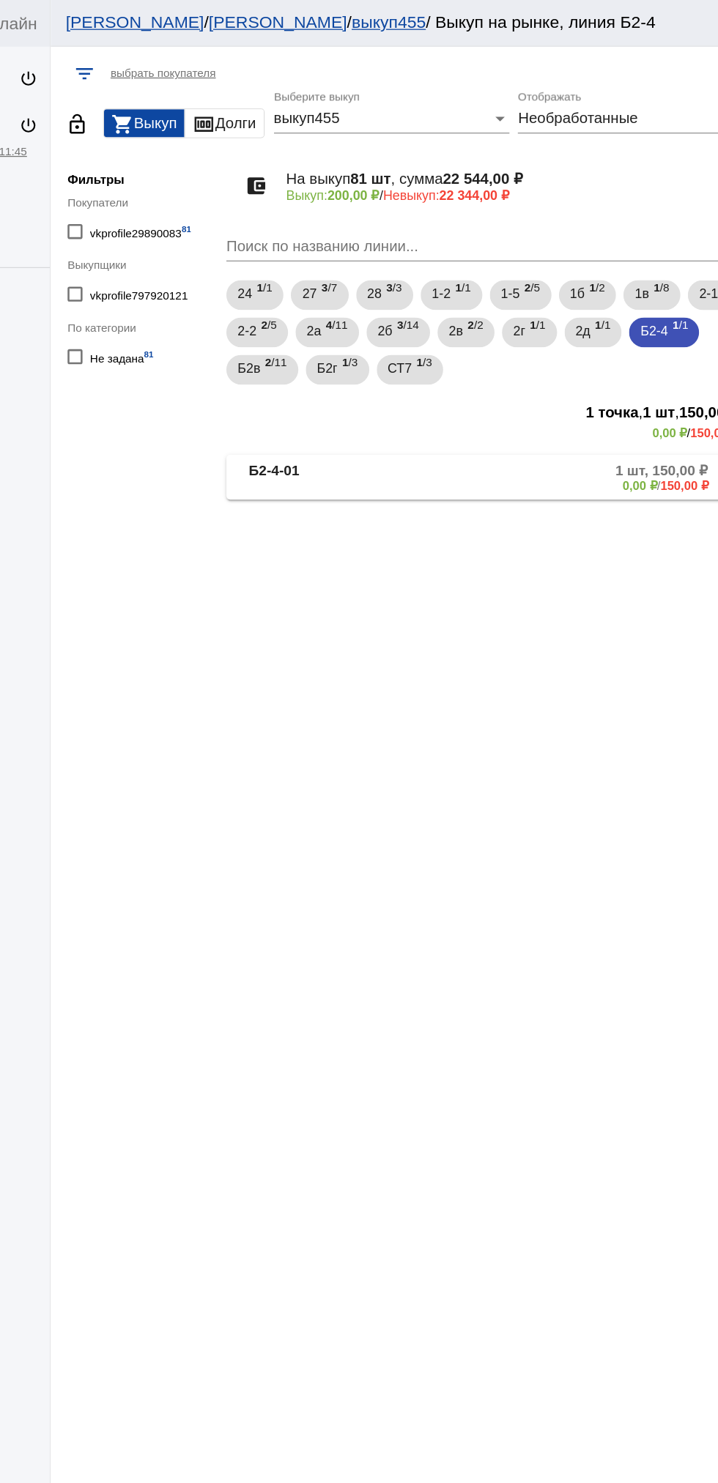
click at [509, 379] on mat-panel-description "1 шт, 150,00 ₽ 0,00 ₽ / 150,00 ₽" at bounding box center [562, 375] width 230 height 24
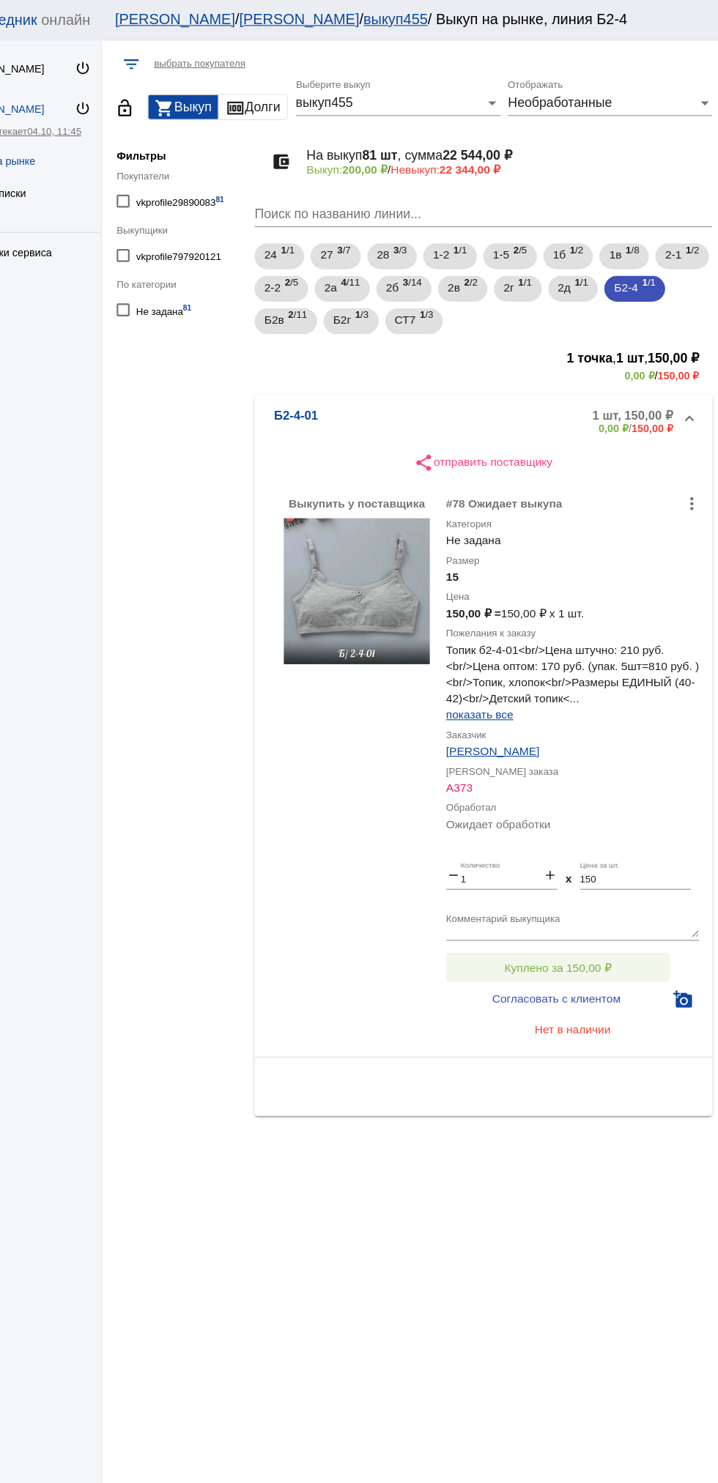
click at [623, 864] on button "Куплено за 150,00 ₽" at bounding box center [573, 874] width 202 height 26
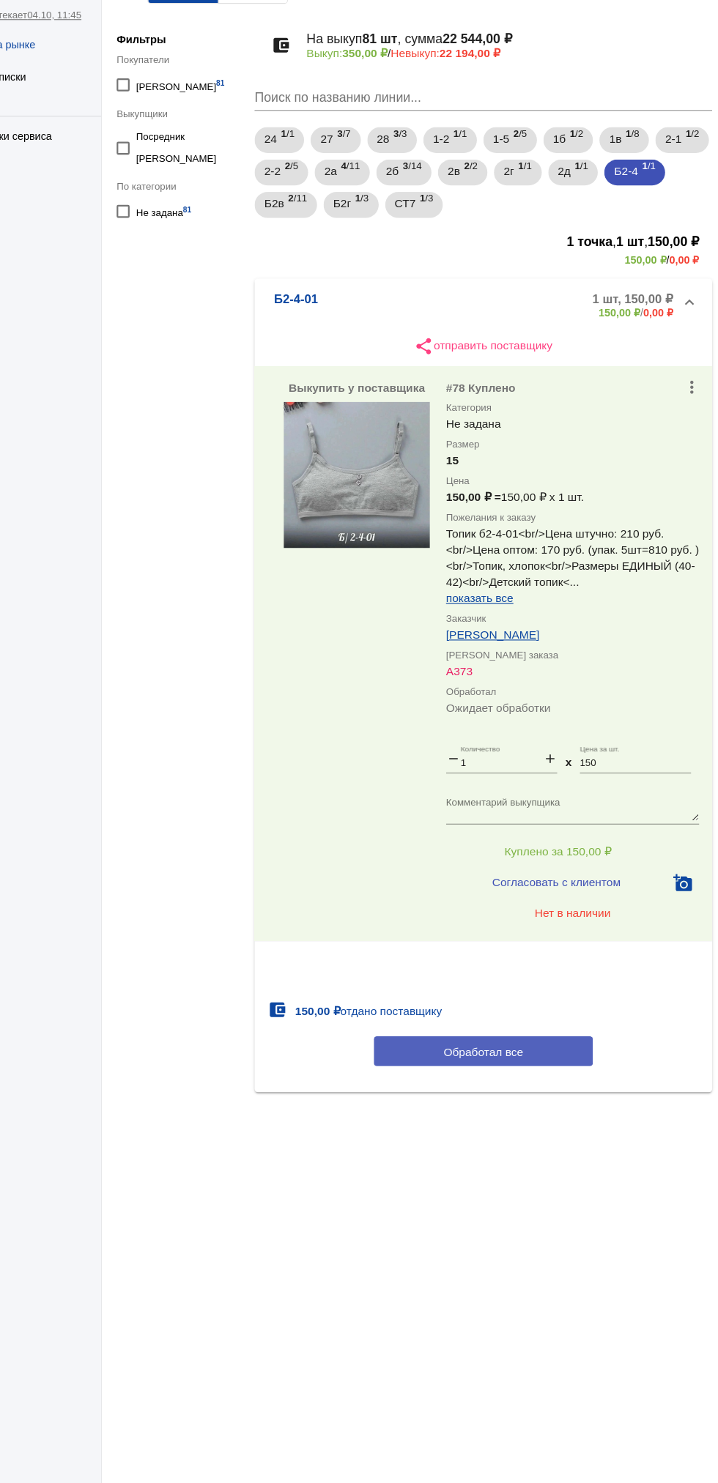
click at [559, 1049] on button "Обработал все" at bounding box center [506, 1054] width 198 height 27
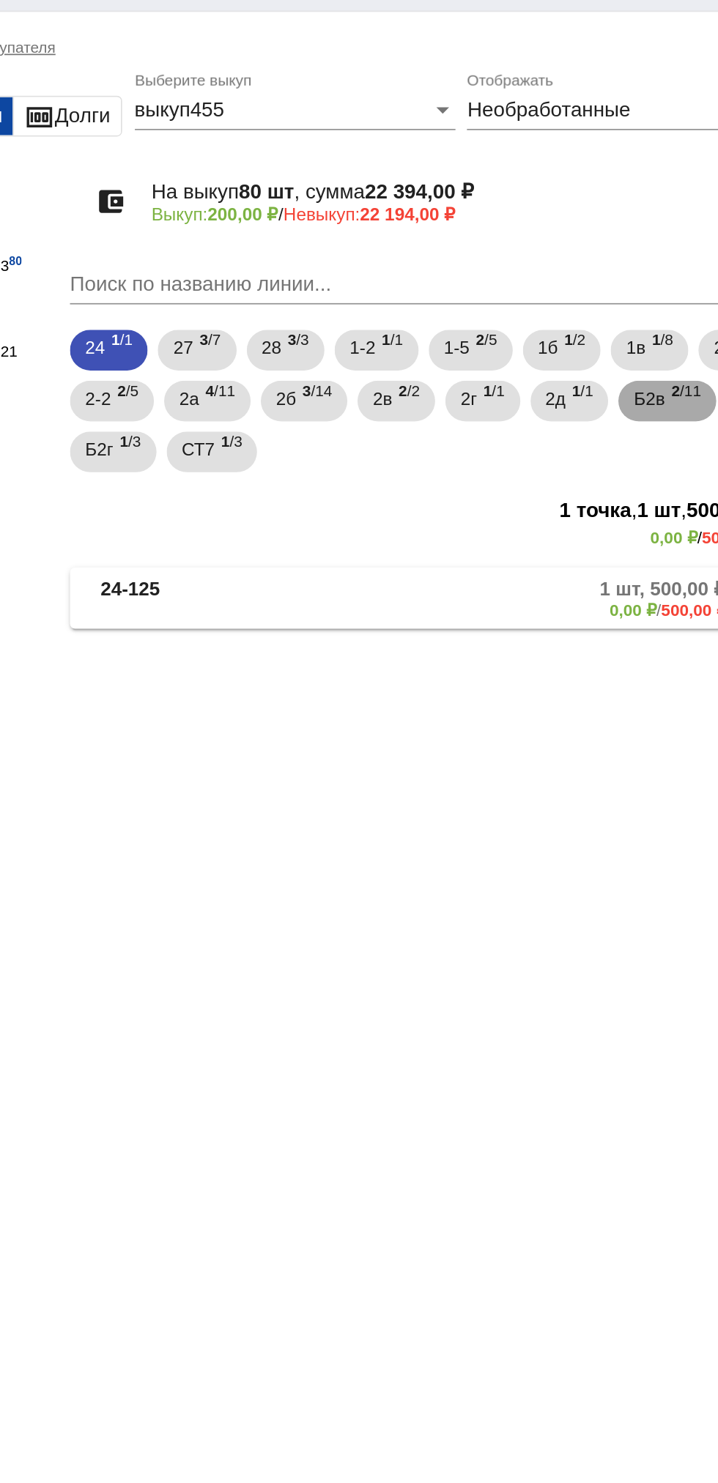
click at [645, 276] on span "2 /11" at bounding box center [653, 261] width 17 height 30
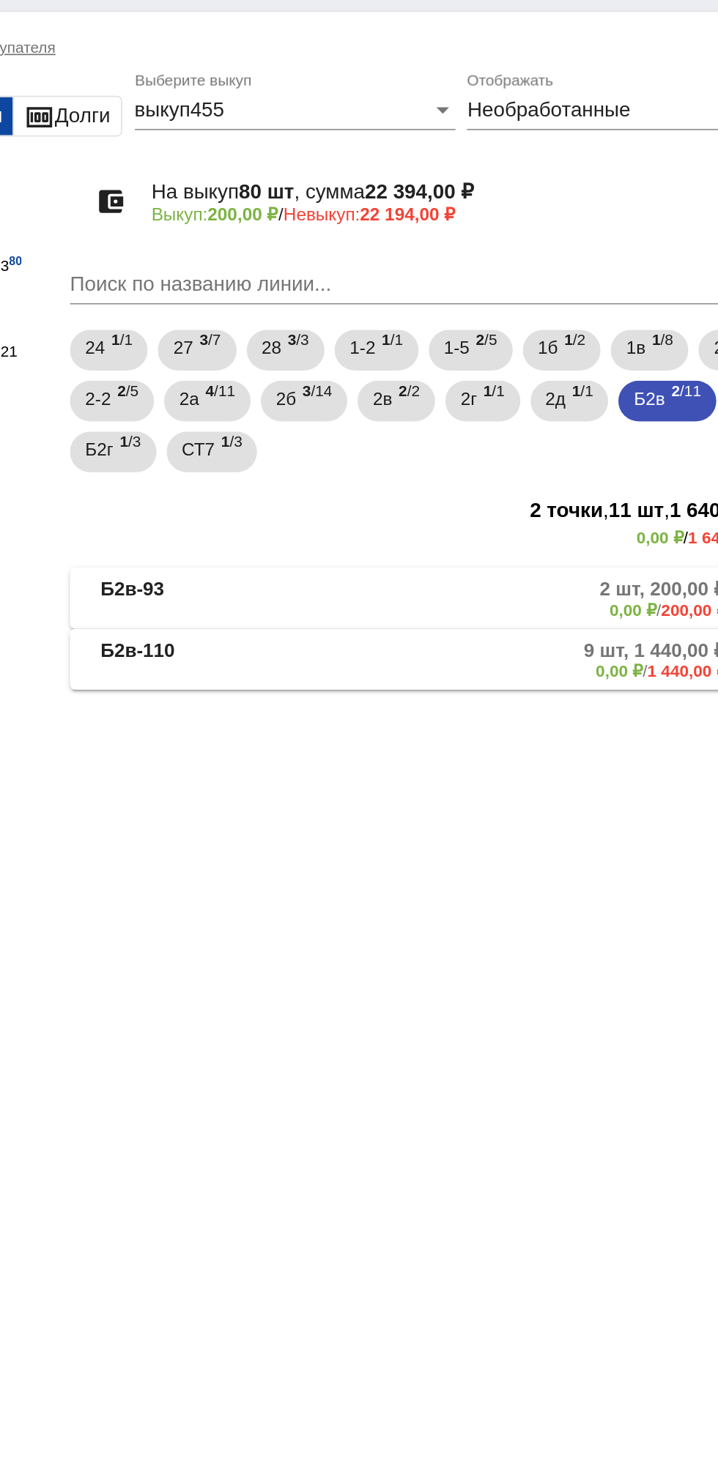
click at [522, 372] on mat-panel-description "2 шт, 200,00 ₽ 0,00 ₽ / 200,00 ₽" at bounding box center [561, 375] width 232 height 24
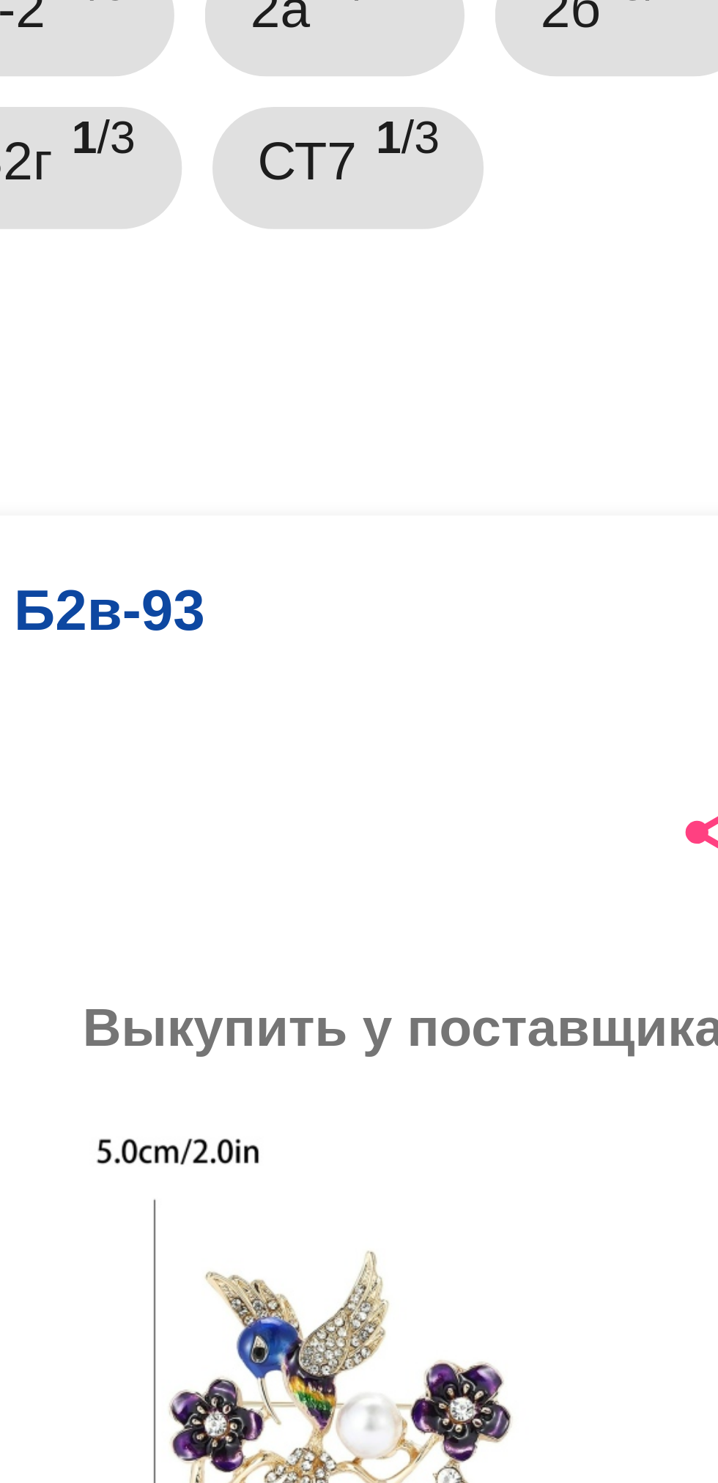
scroll to position [8, 0]
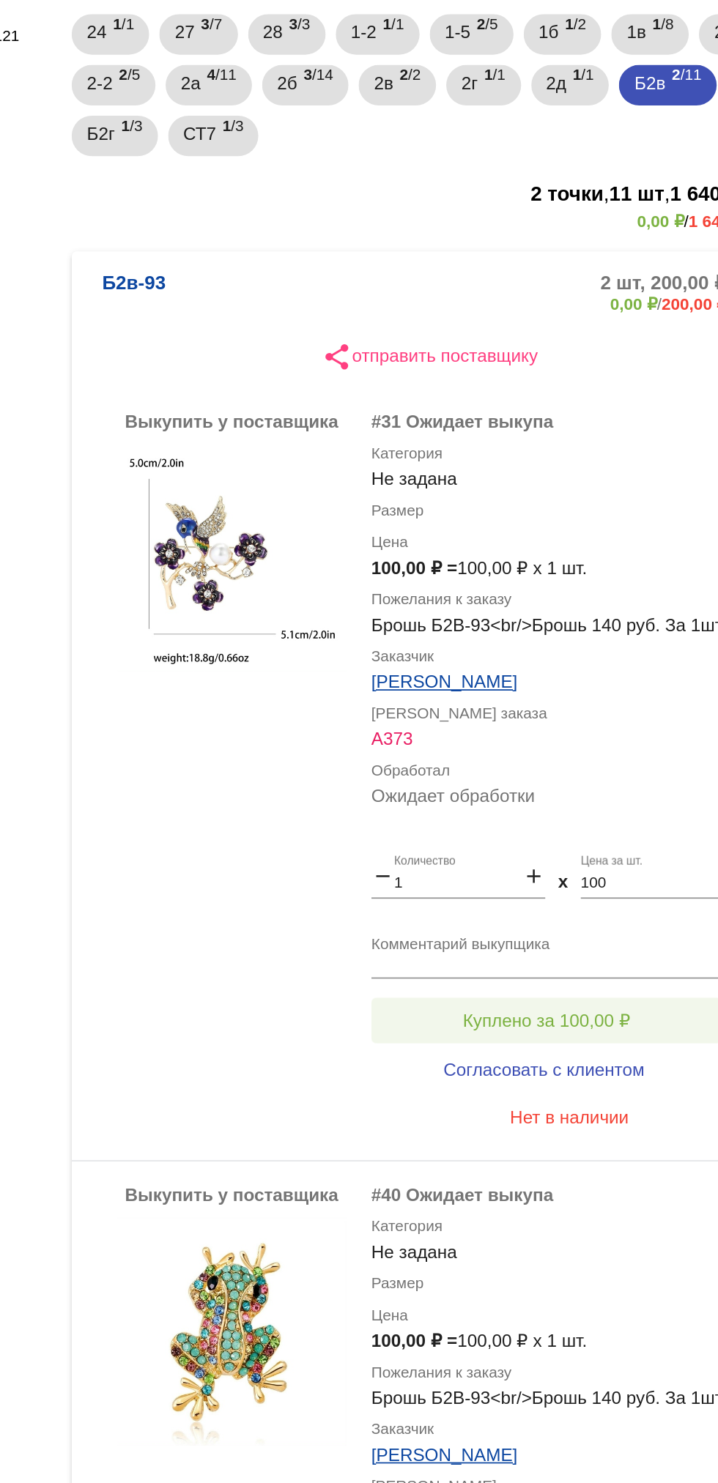
click at [607, 782] on button "Куплено за 100,00 ₽" at bounding box center [573, 792] width 202 height 26
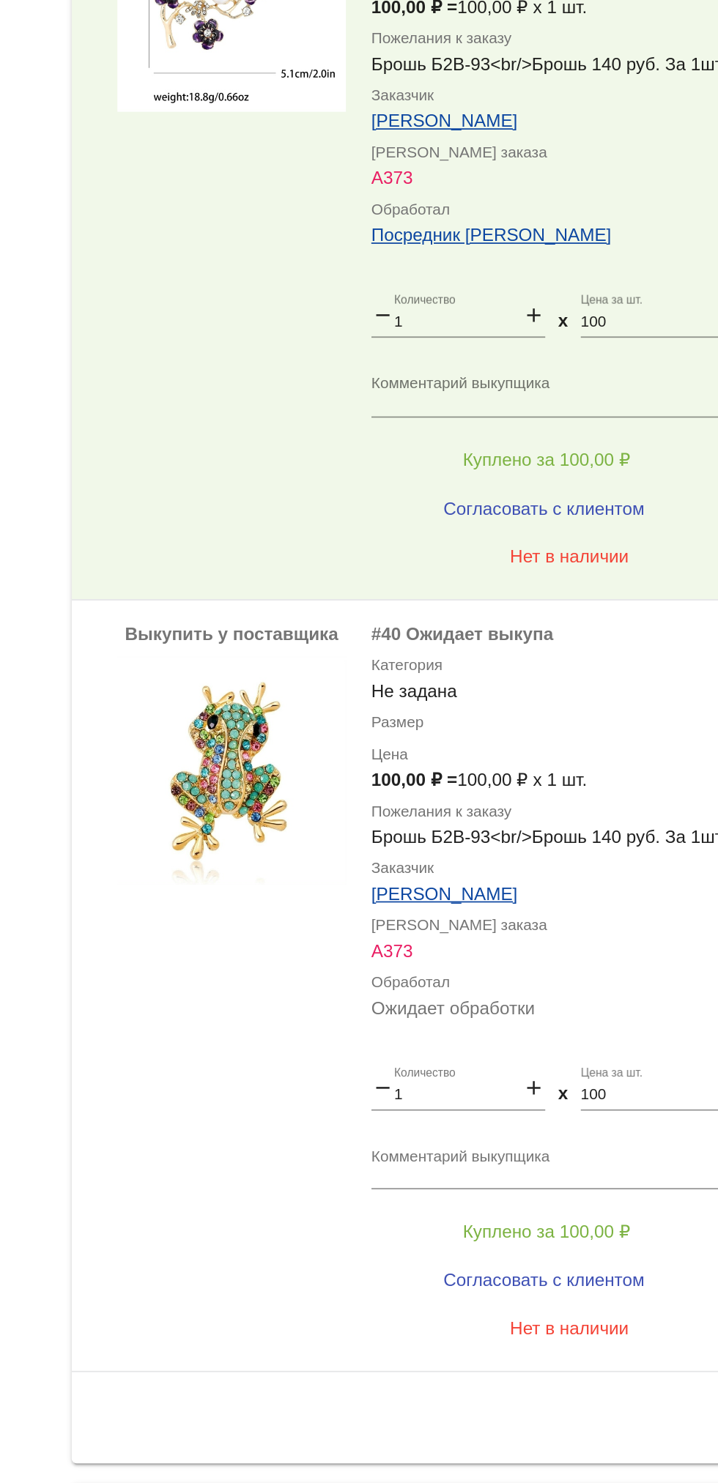
scroll to position [0, 0]
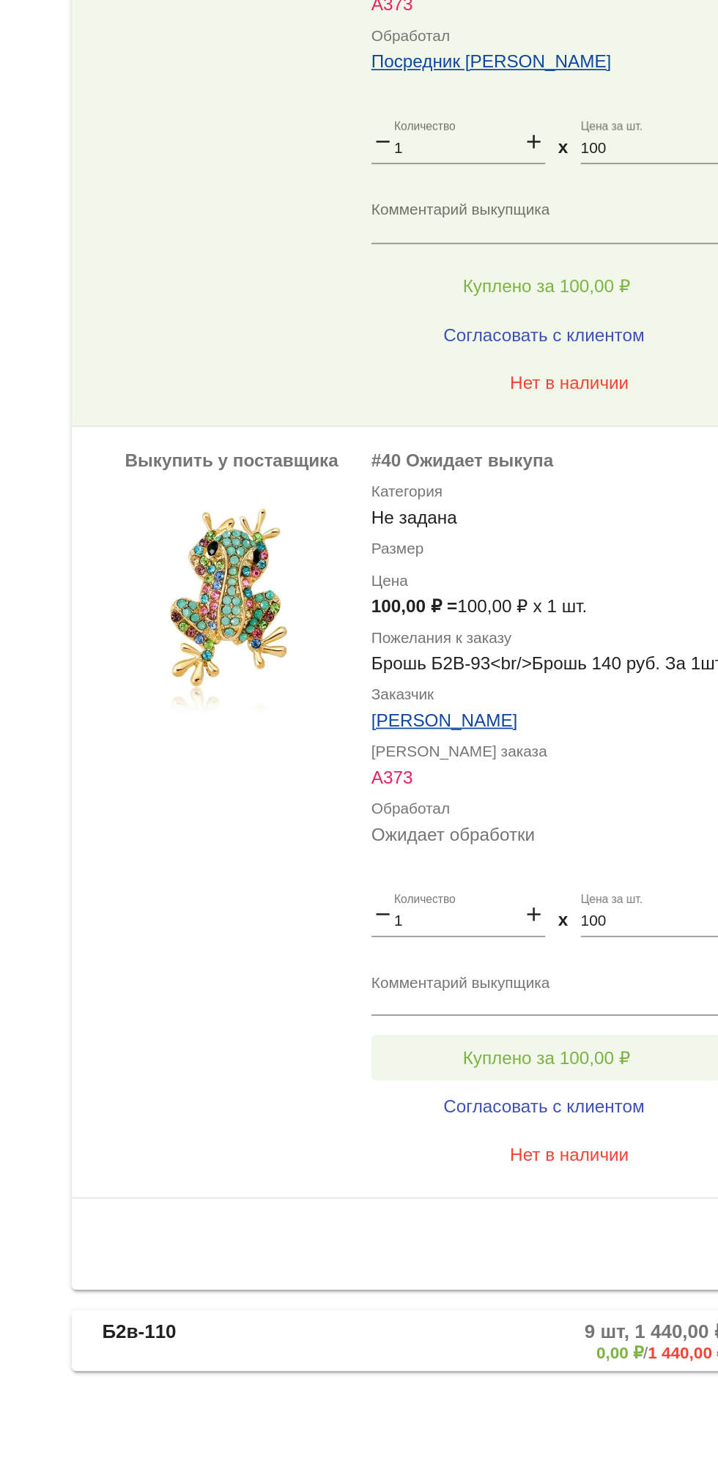
click at [616, 1228] on button "Куплено за 100,00 ₽" at bounding box center [573, 1238] width 202 height 26
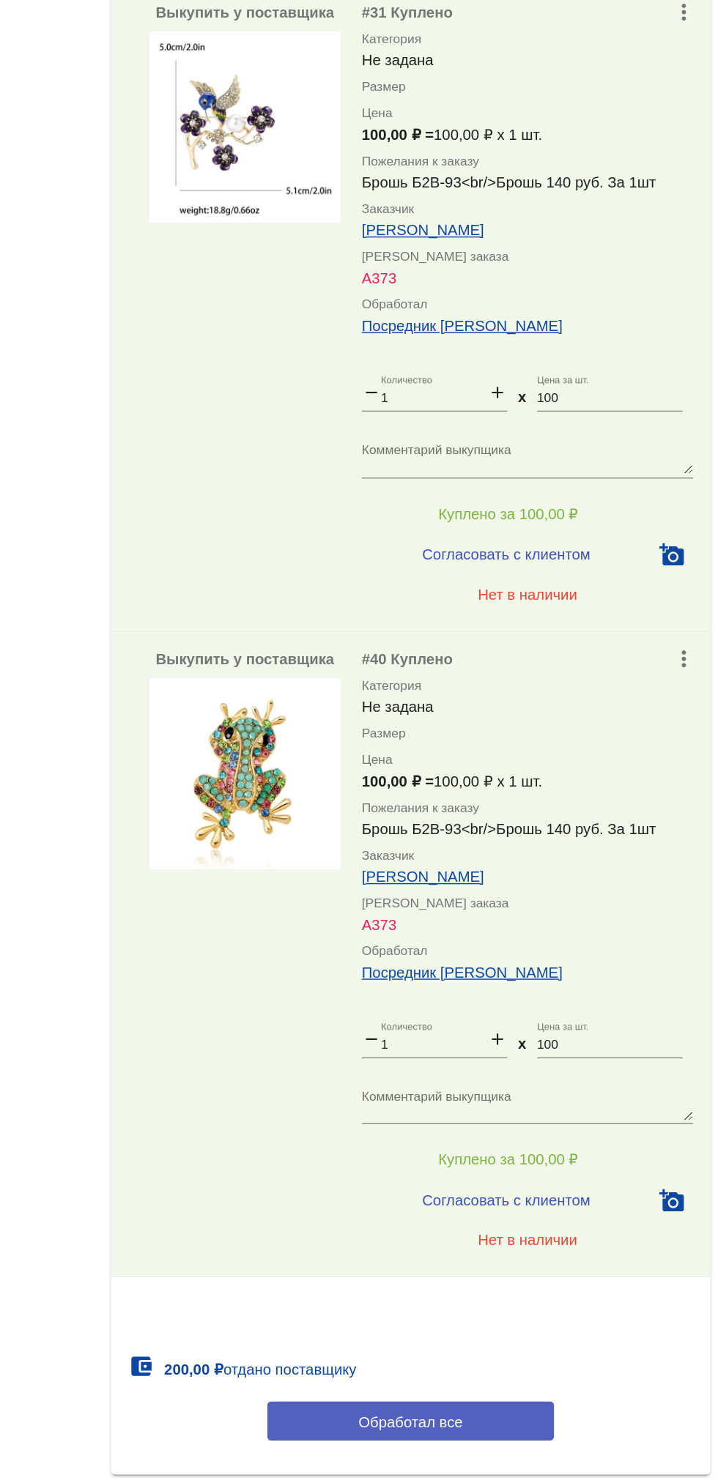
click at [538, 1342] on button "Обработал все" at bounding box center [506, 1335] width 198 height 27
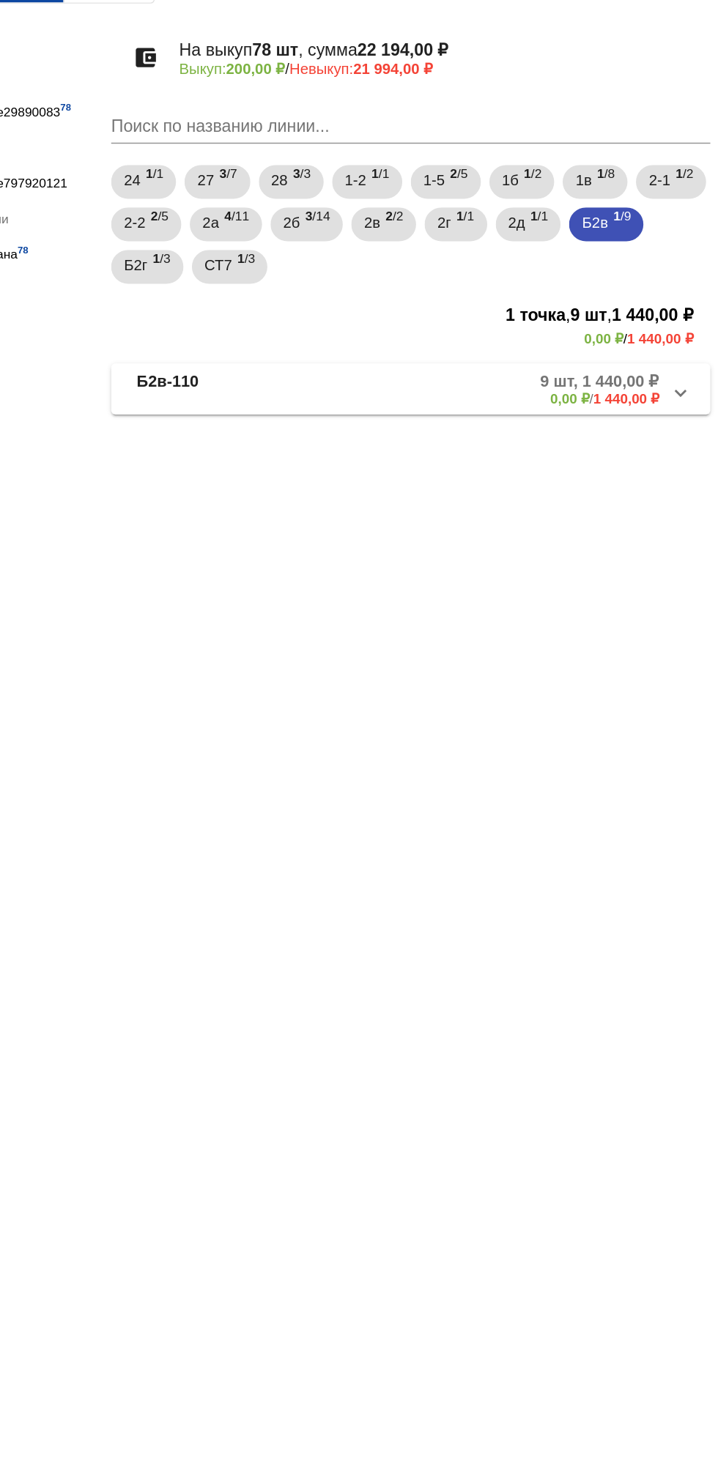
click at [601, 374] on b "9 шт, 1 440,00 ₽" at bounding box center [636, 369] width 82 height 13
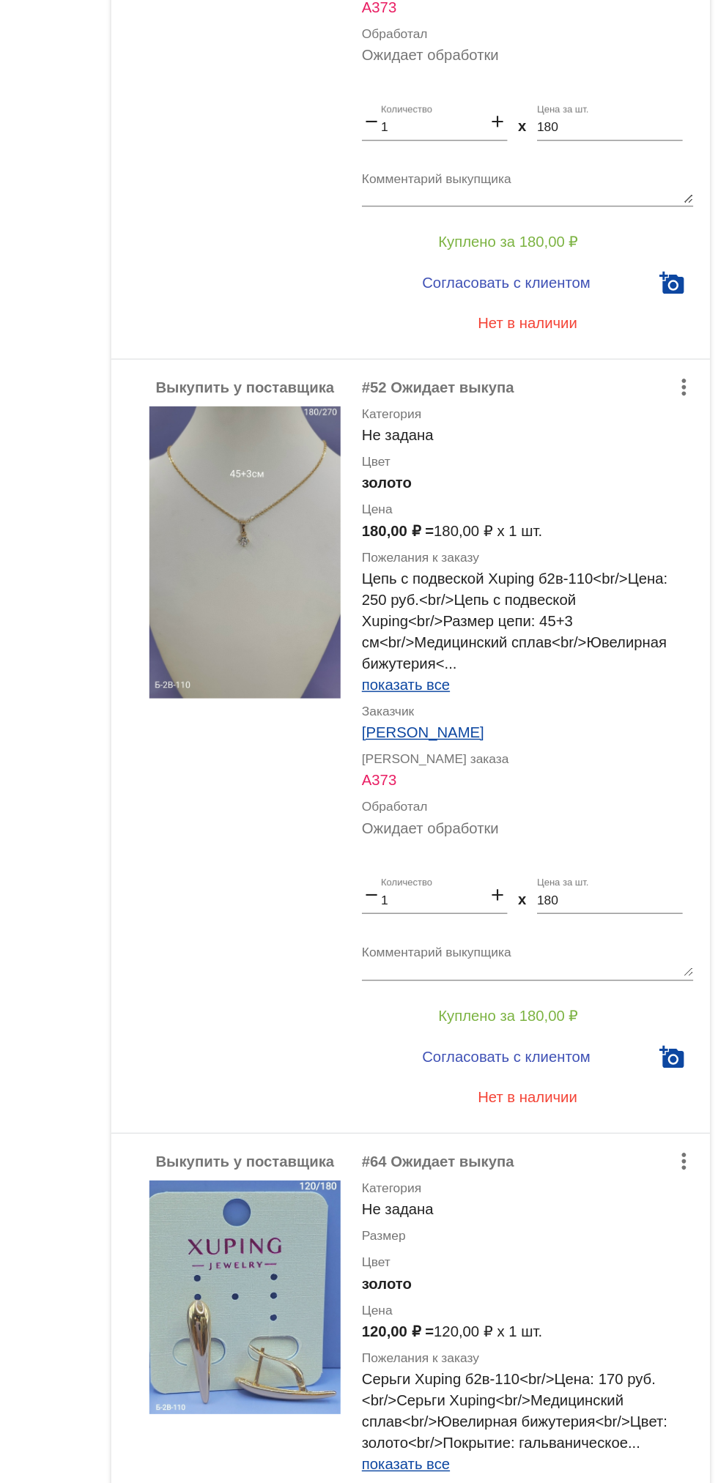
scroll to position [1138, 0]
click at [401, 472] on img at bounding box center [391, 487] width 132 height 201
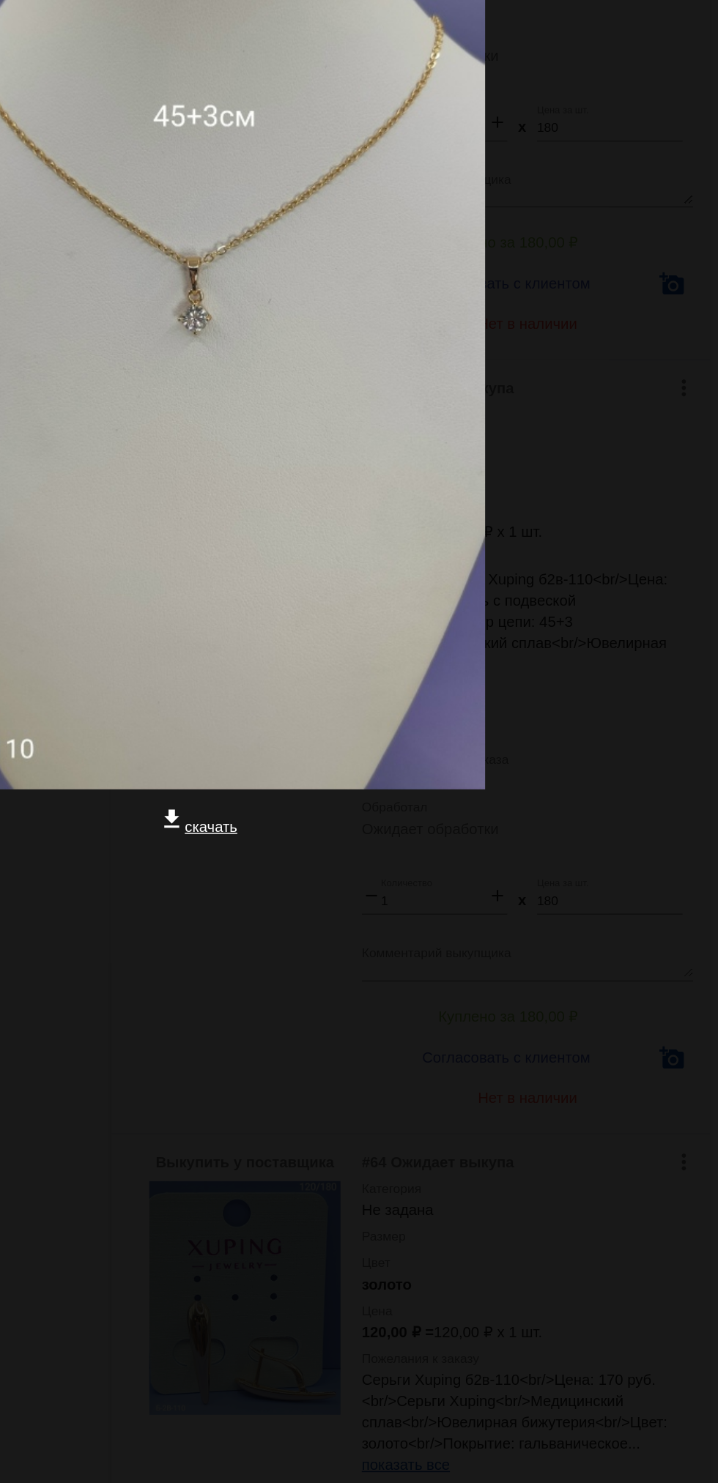
click at [601, 921] on app-image-viewer "close get_app скачать" at bounding box center [359, 741] width 718 height 1483
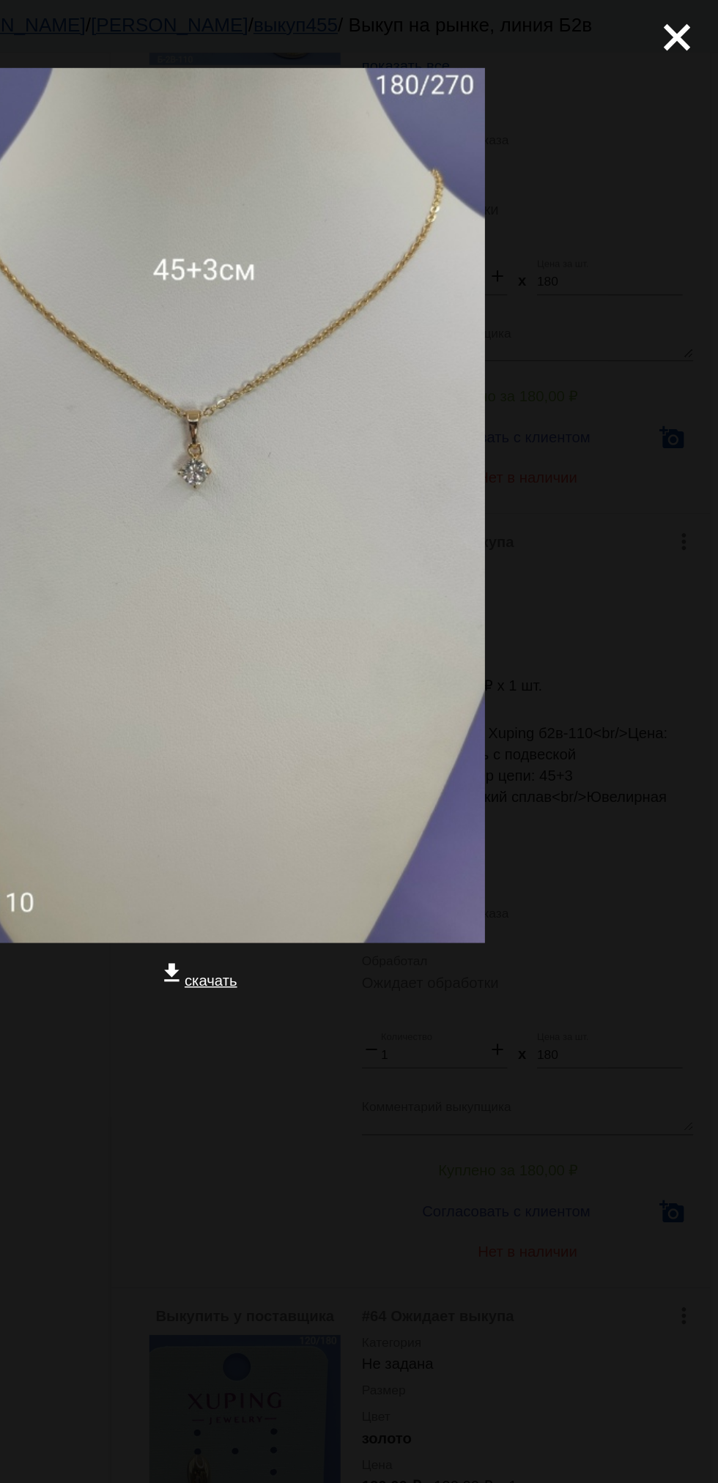
click at [692, 26] on mat-icon "close" at bounding box center [684, 20] width 18 height 18
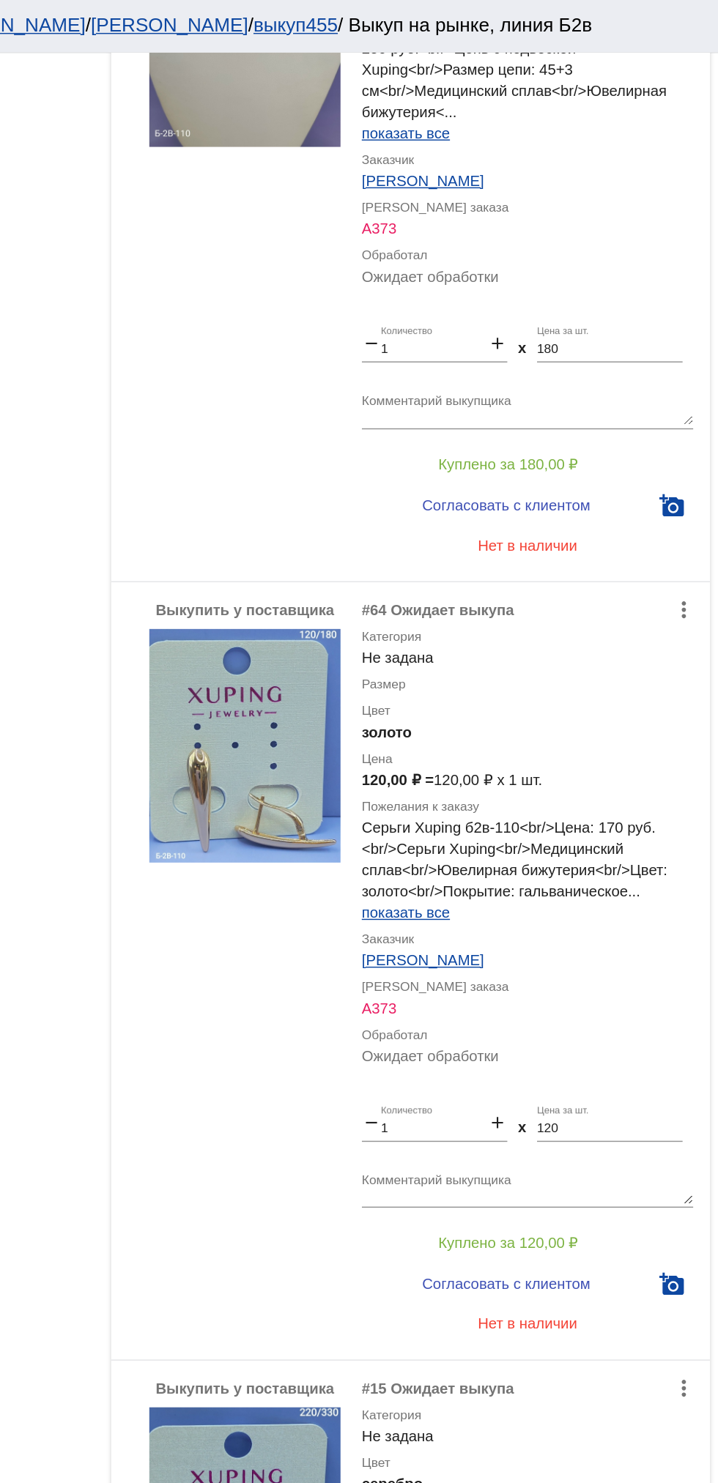
scroll to position [1637, 0]
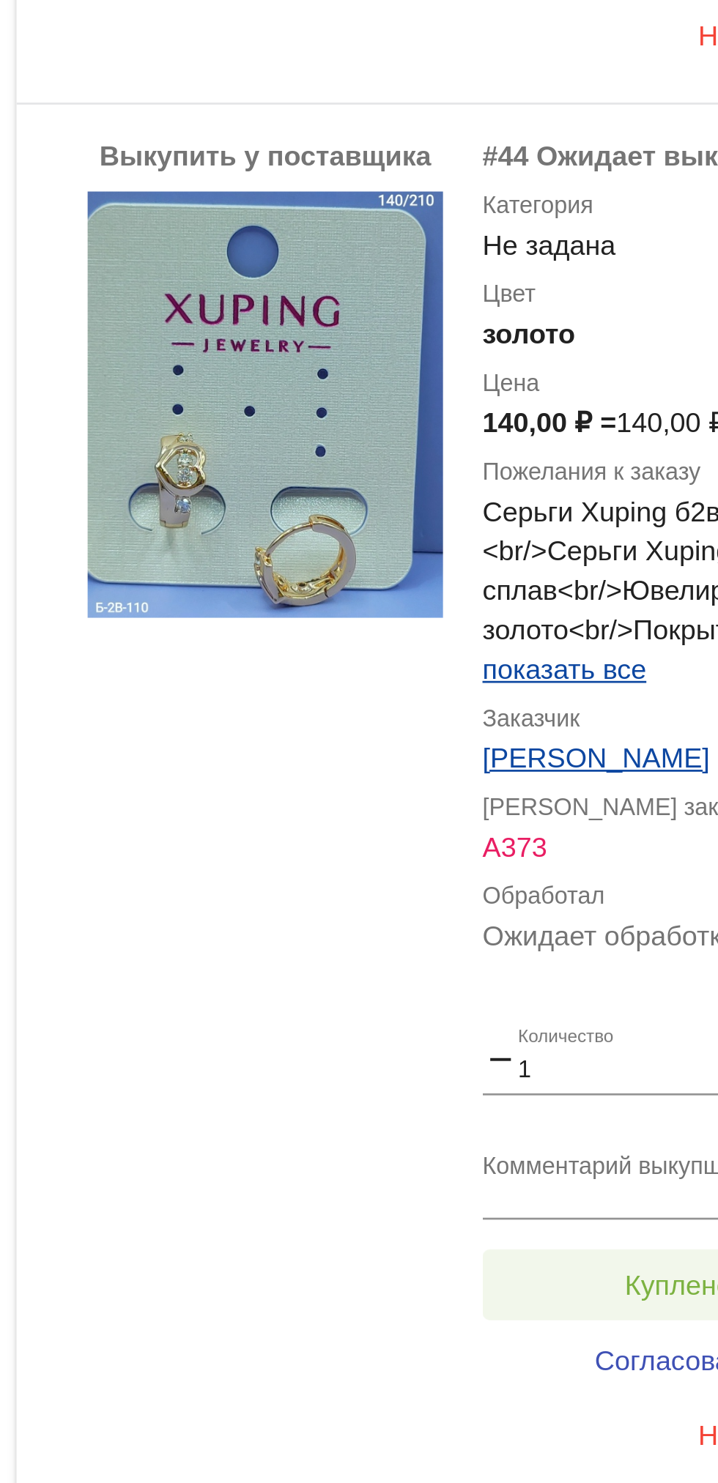
click at [536, 1286] on span "Куплено за 140,00 ₽" at bounding box center [573, 1285] width 97 height 12
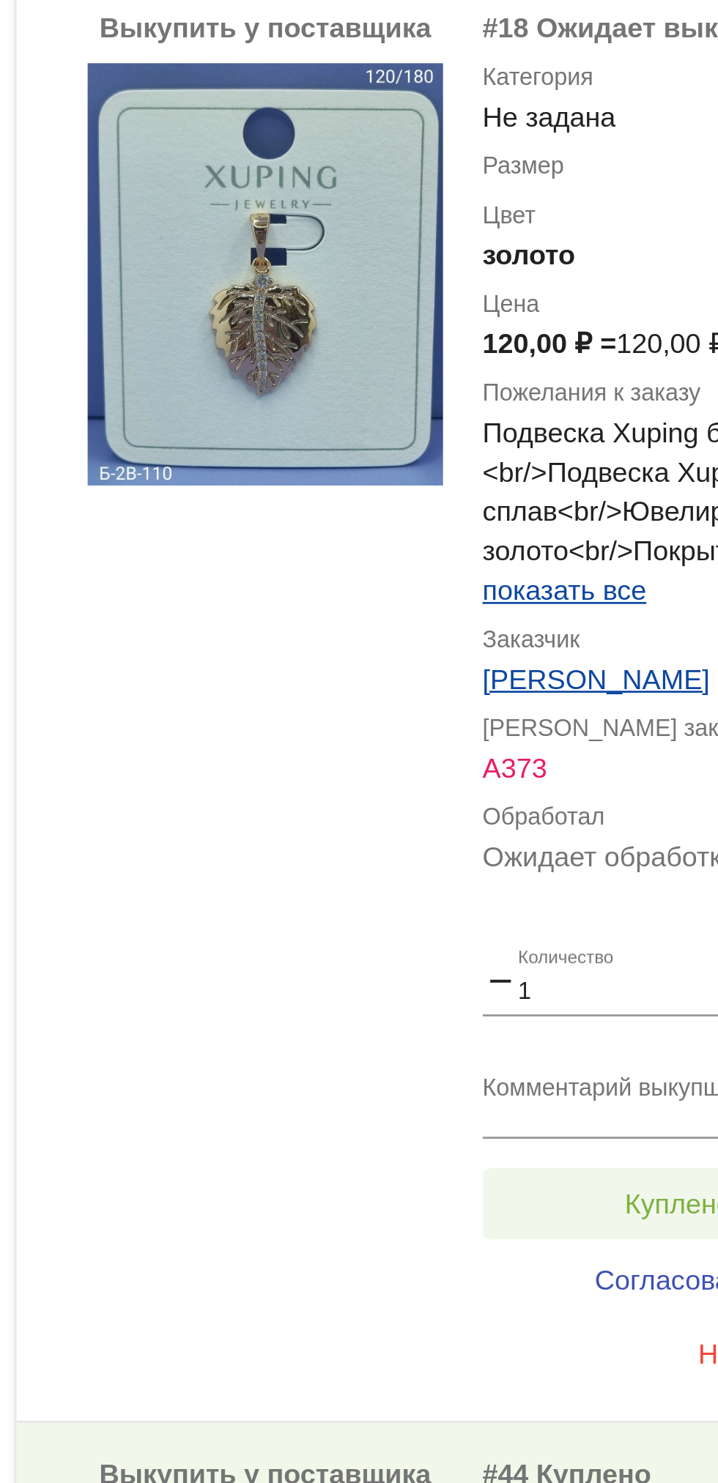
click at [531, 1264] on button "Куплено за 120,00 ₽" at bounding box center [573, 1255] width 202 height 26
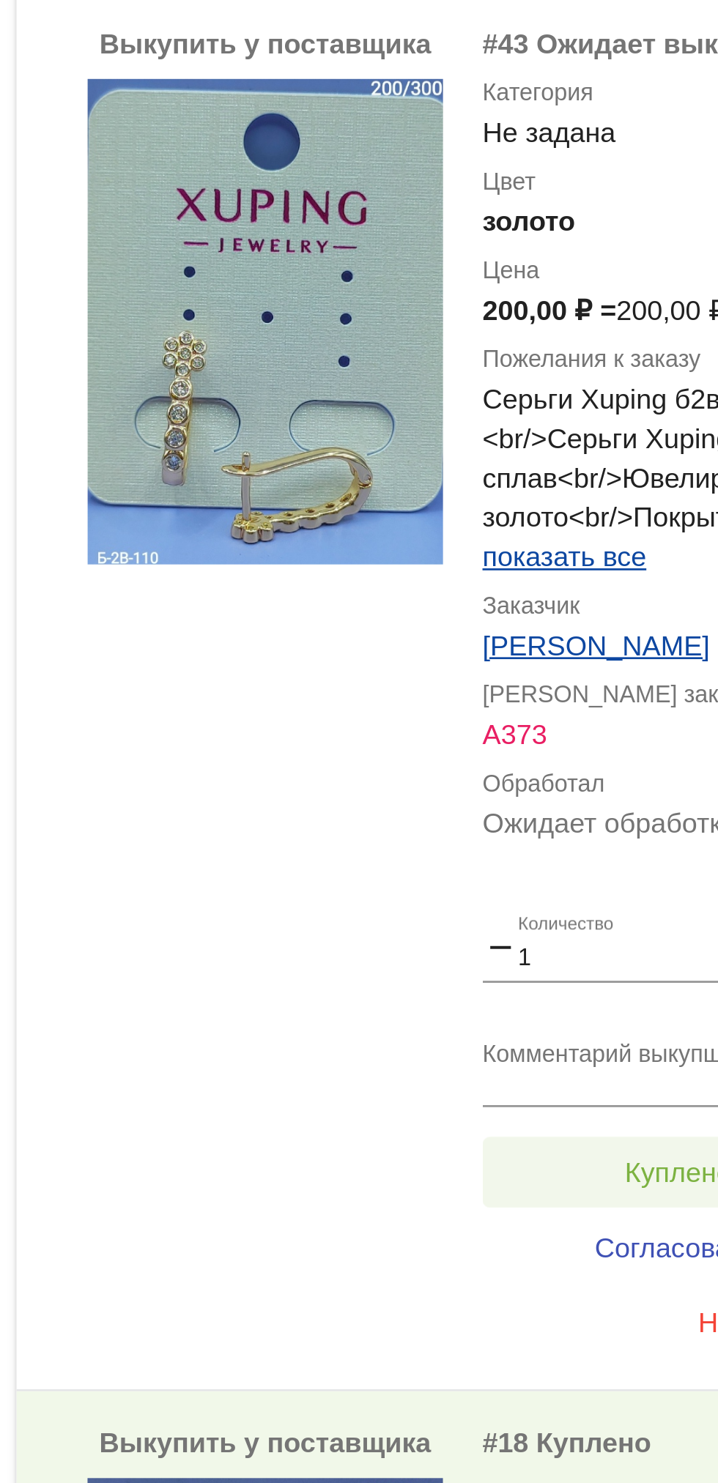
click at [522, 1243] on button "Куплено за 200,00 ₽" at bounding box center [573, 1243] width 202 height 26
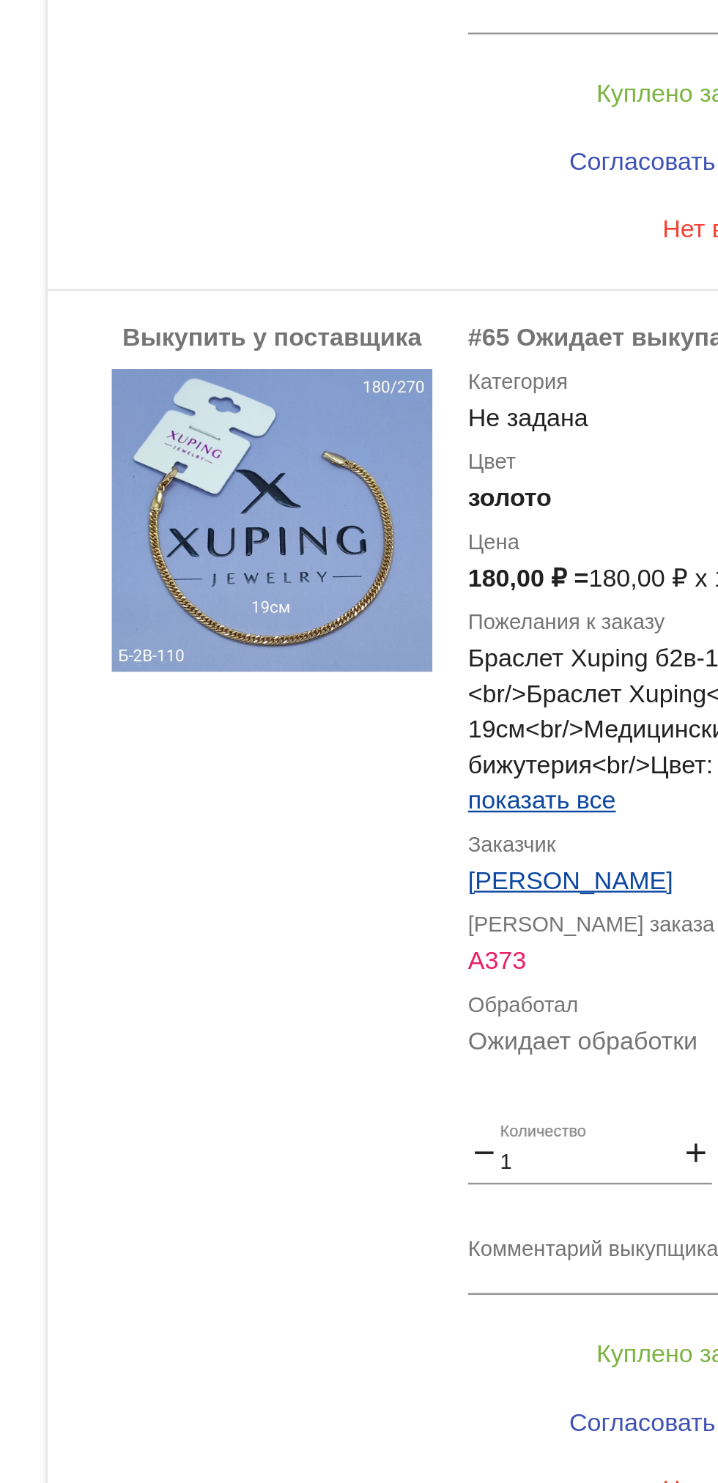
scroll to position [2116, 0]
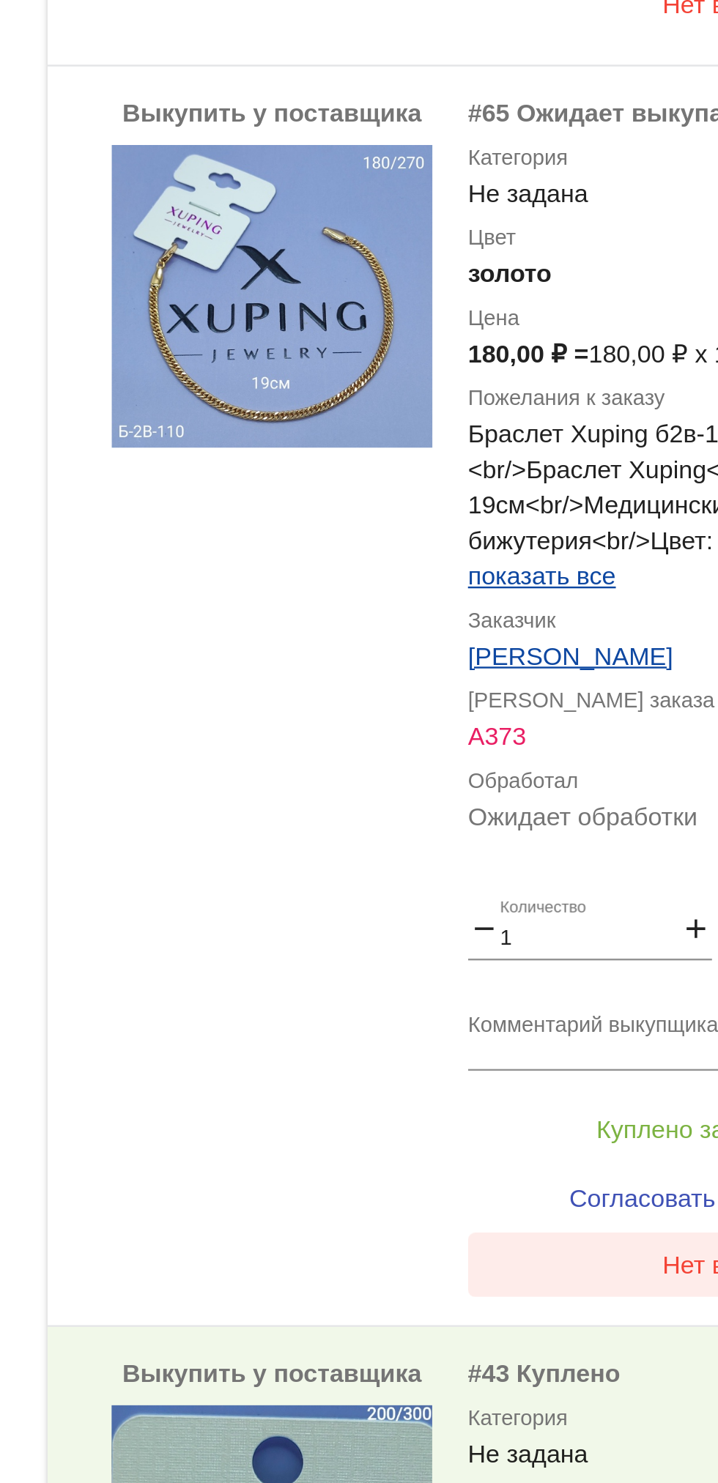
click at [535, 1354] on button "Нет в наличии" at bounding box center [586, 1343] width 229 height 26
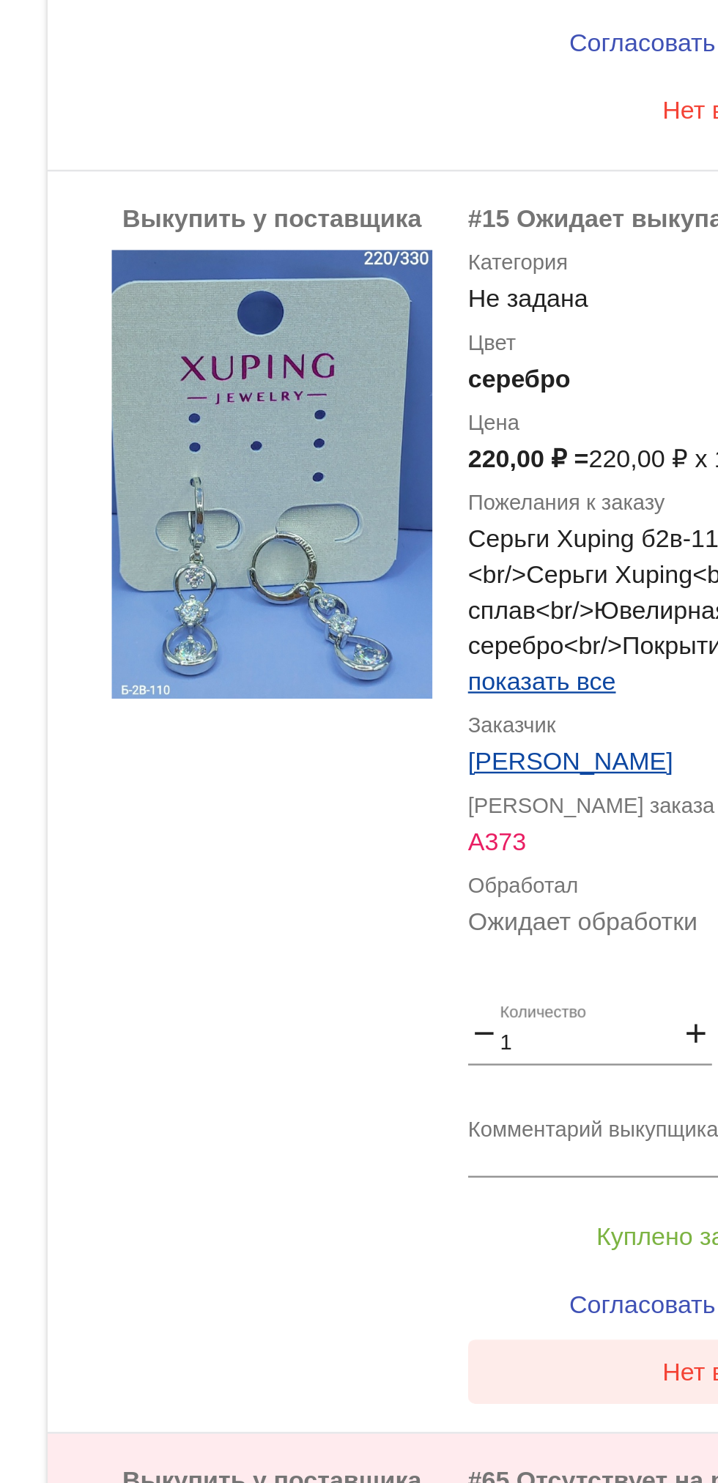
click at [540, 1392] on button "Нет в наличии" at bounding box center [586, 1387] width 229 height 26
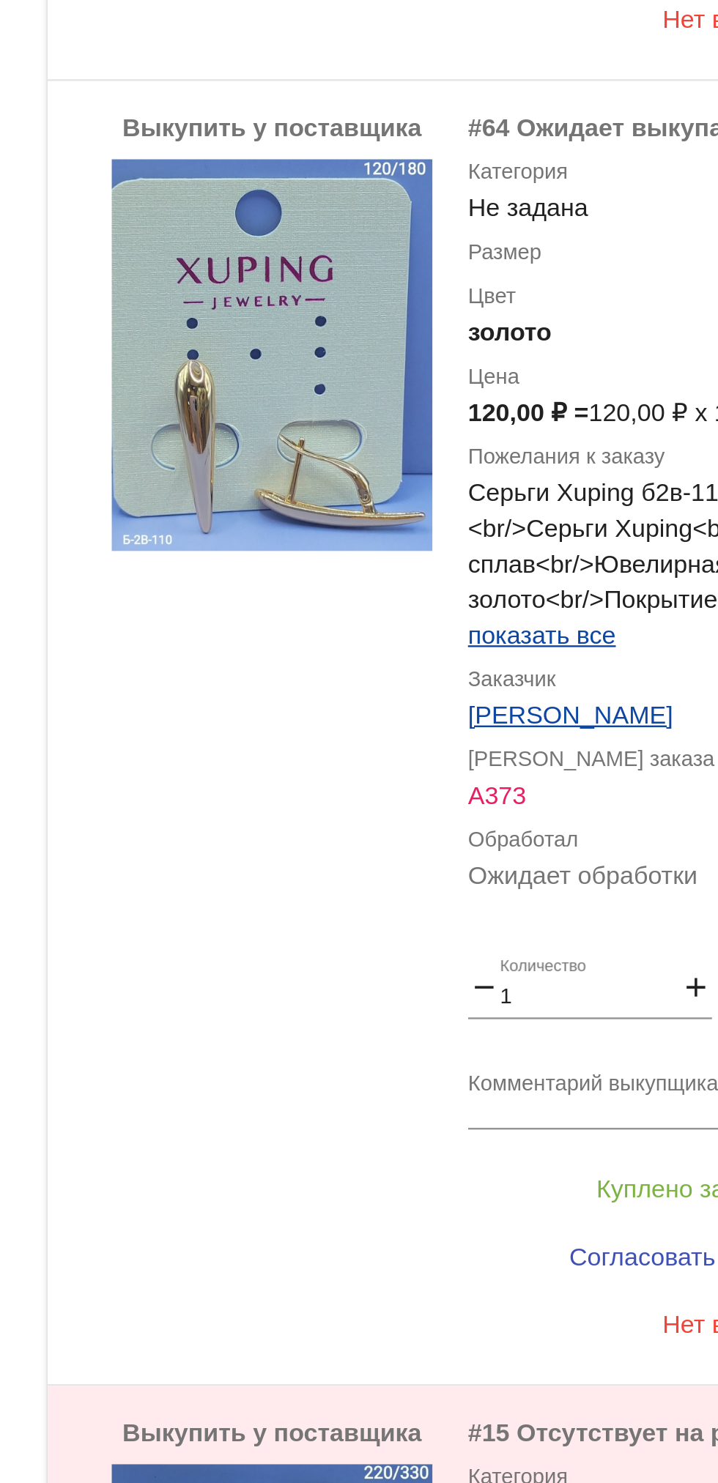
scroll to position [1170, 0]
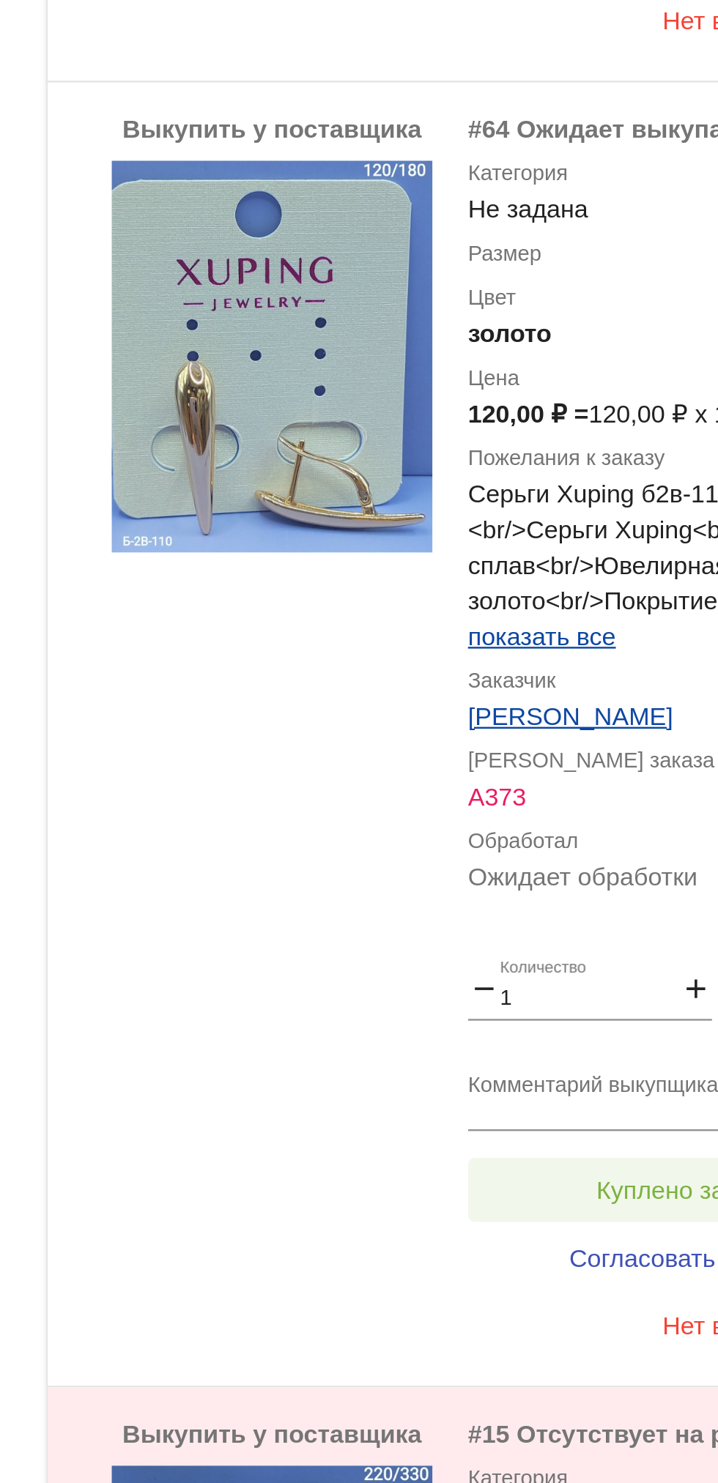
click at [539, 1316] on span "Куплено за 120,00 ₽" at bounding box center [573, 1312] width 97 height 12
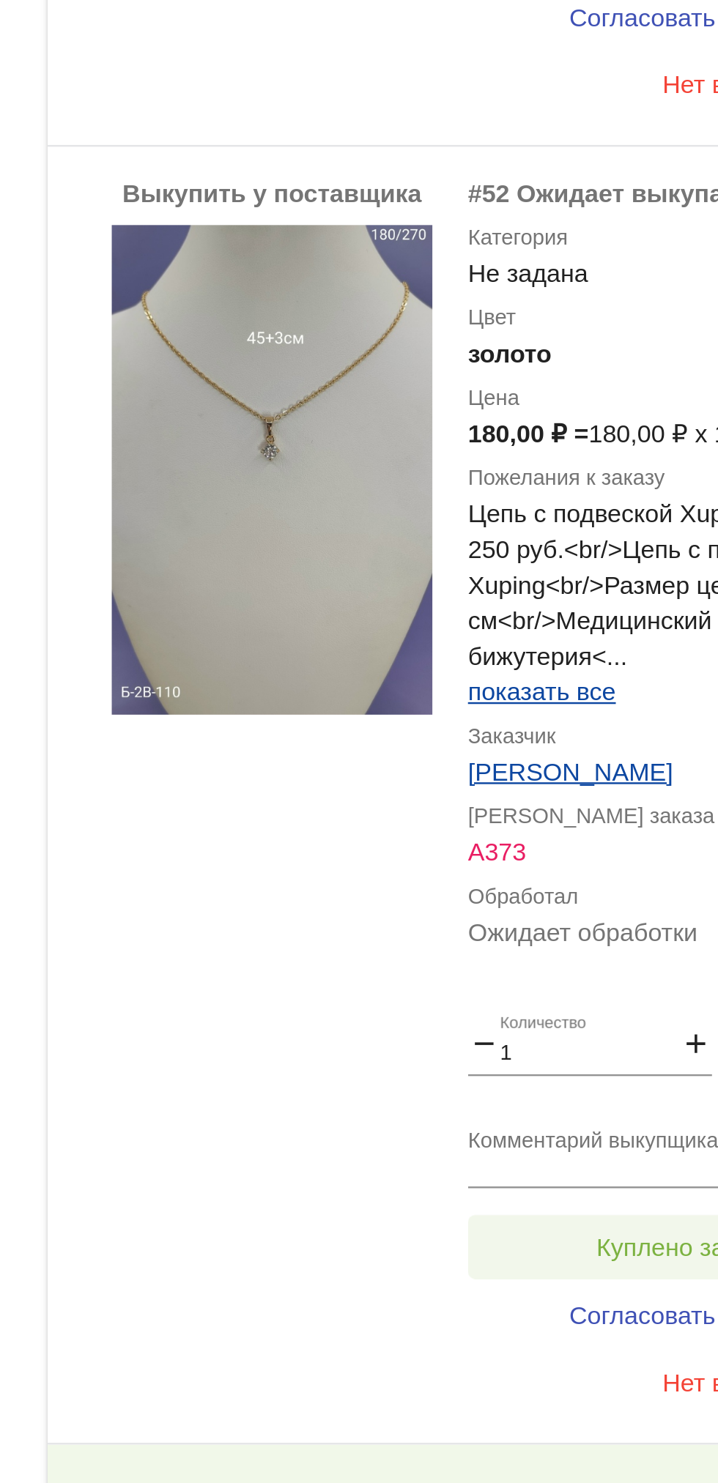
click at [543, 1335] on span "Куплено за 180,00 ₽" at bounding box center [573, 1336] width 97 height 12
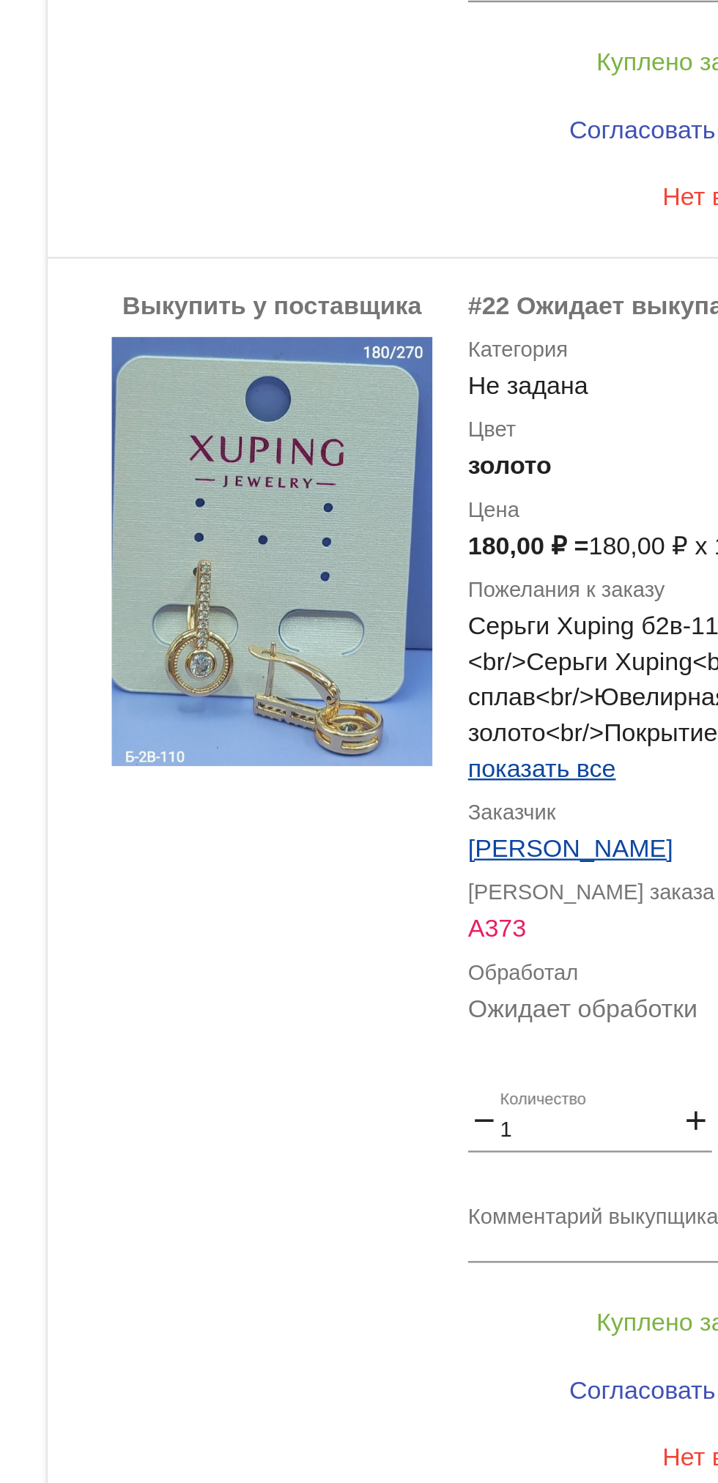
scroll to position [47, 0]
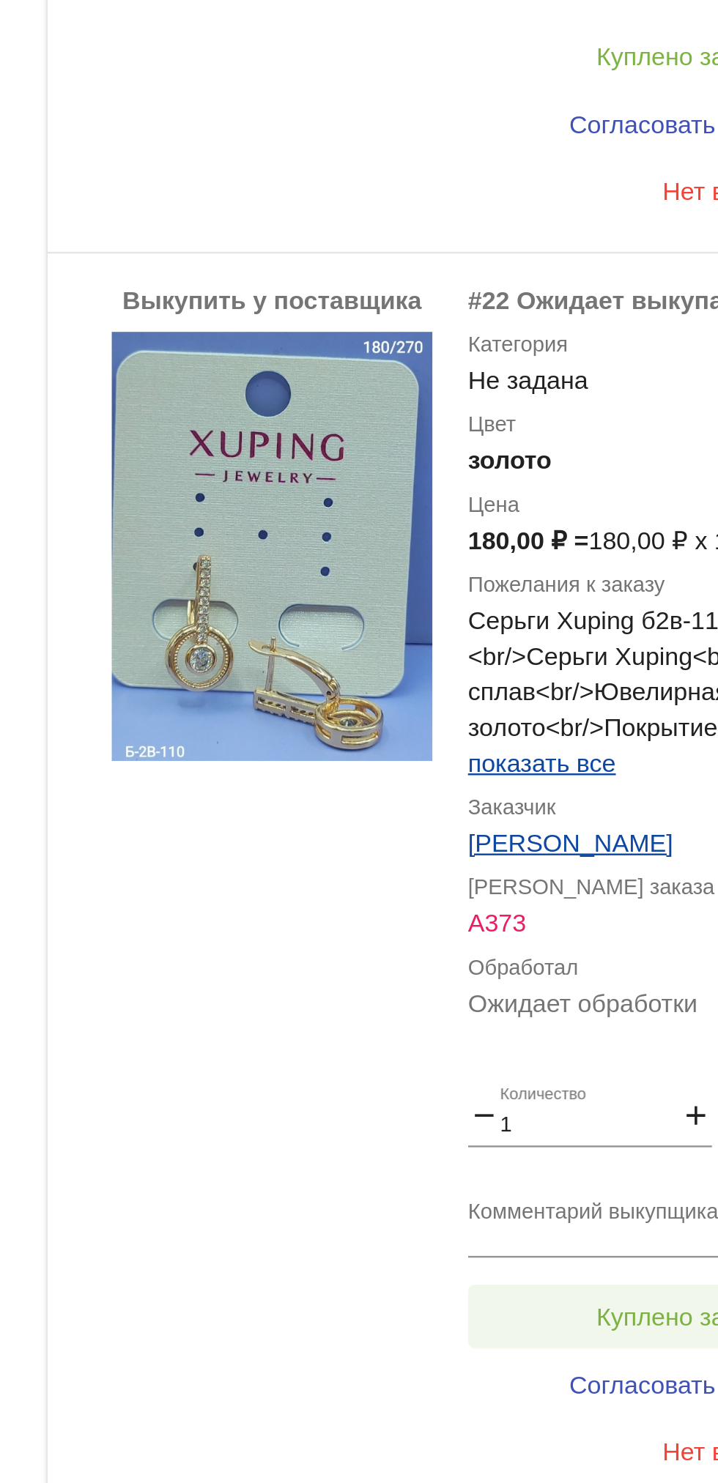
click at [548, 1368] on span "Куплено за 180,00 ₽" at bounding box center [573, 1364] width 97 height 12
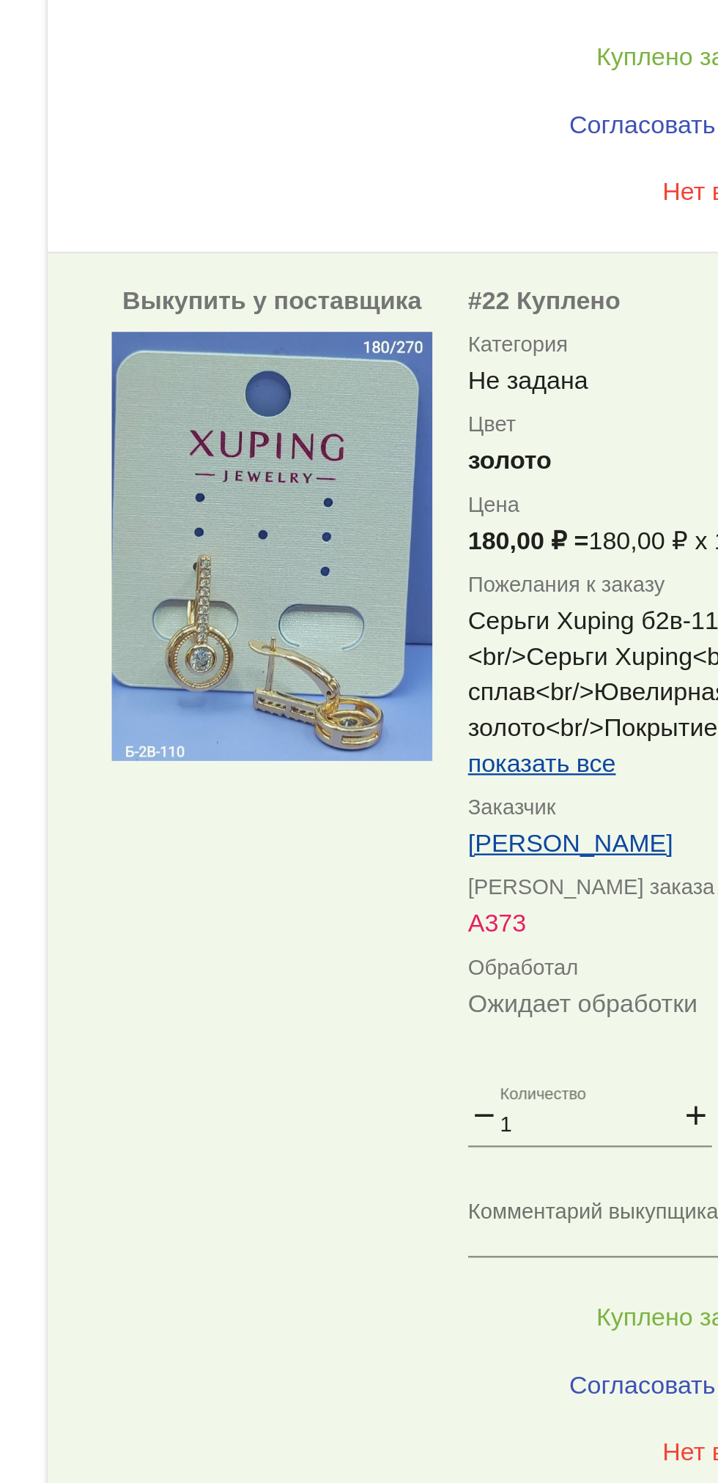
scroll to position [0, 0]
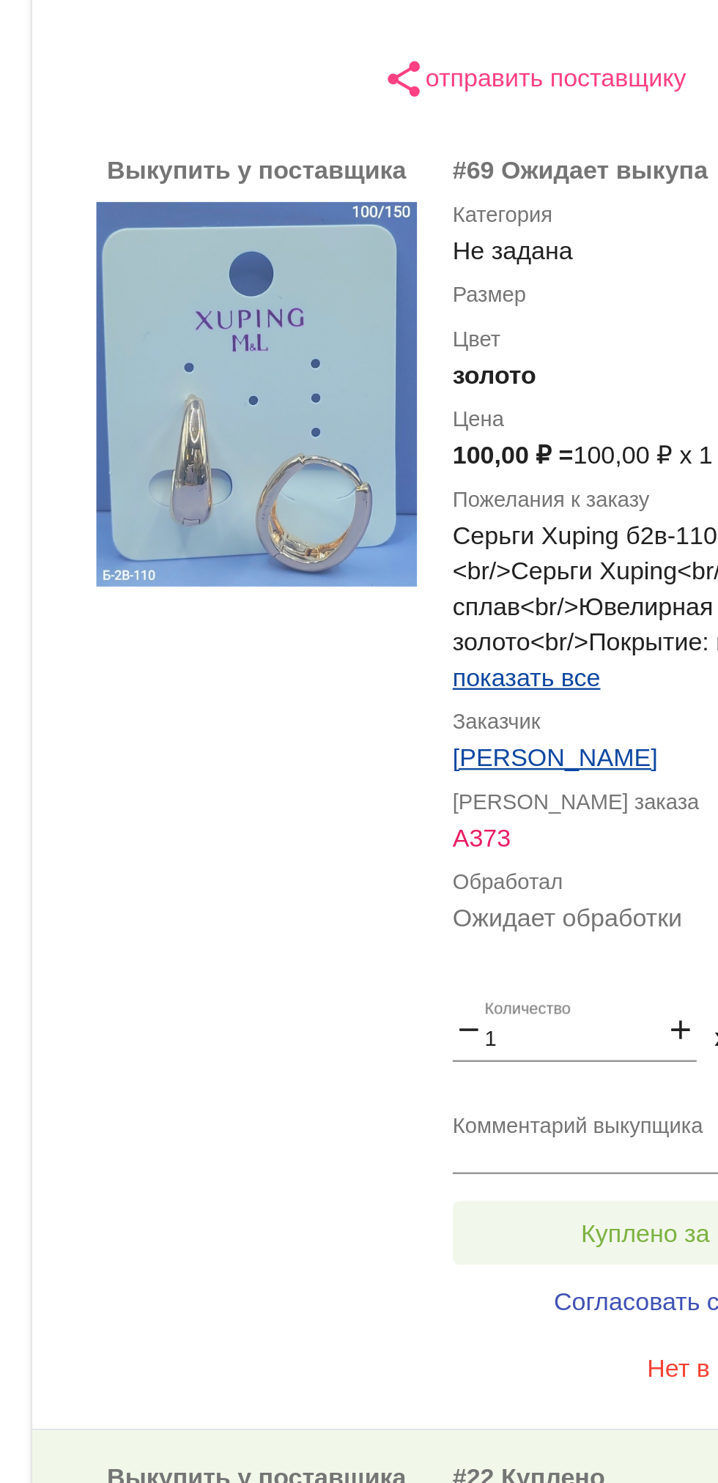
click at [555, 891] on span "Куплено за 100,00 ₽" at bounding box center [573, 892] width 97 height 12
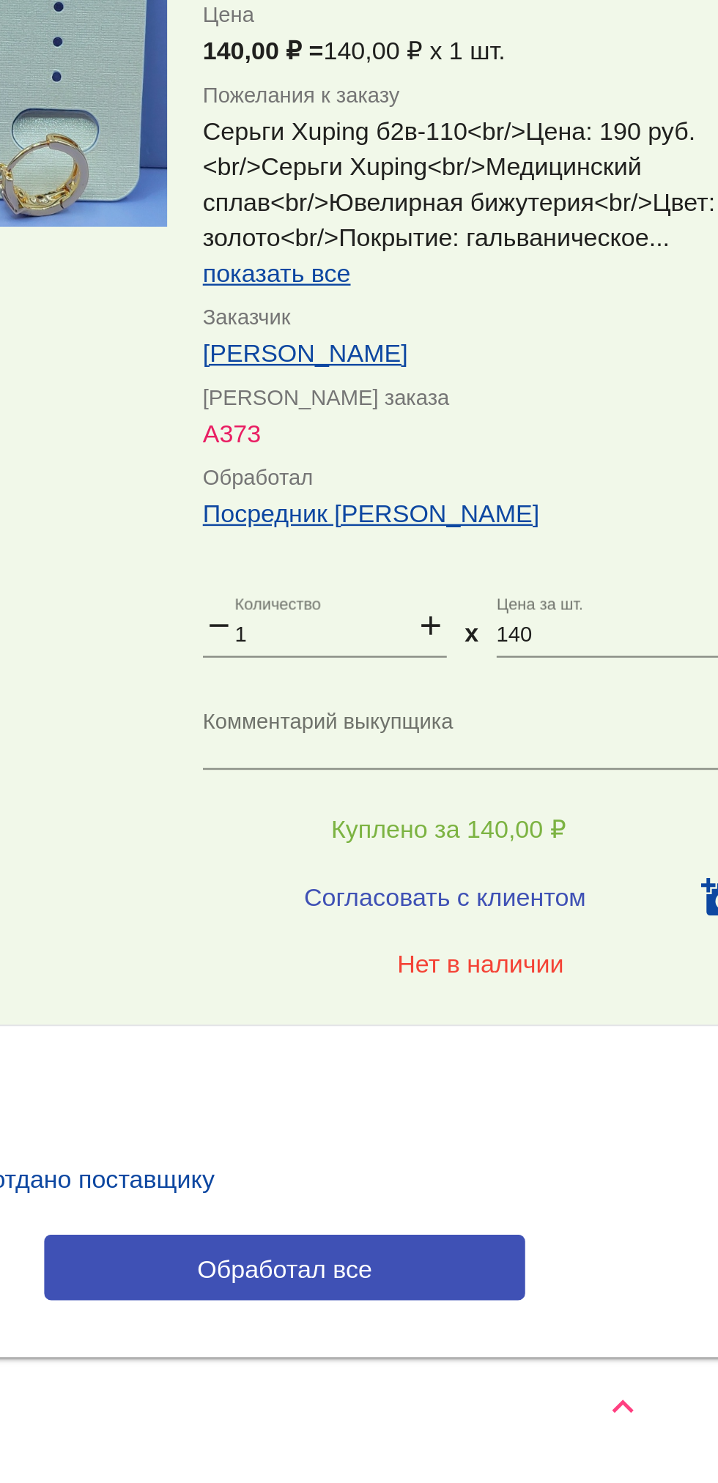
scroll to position [3894, 0]
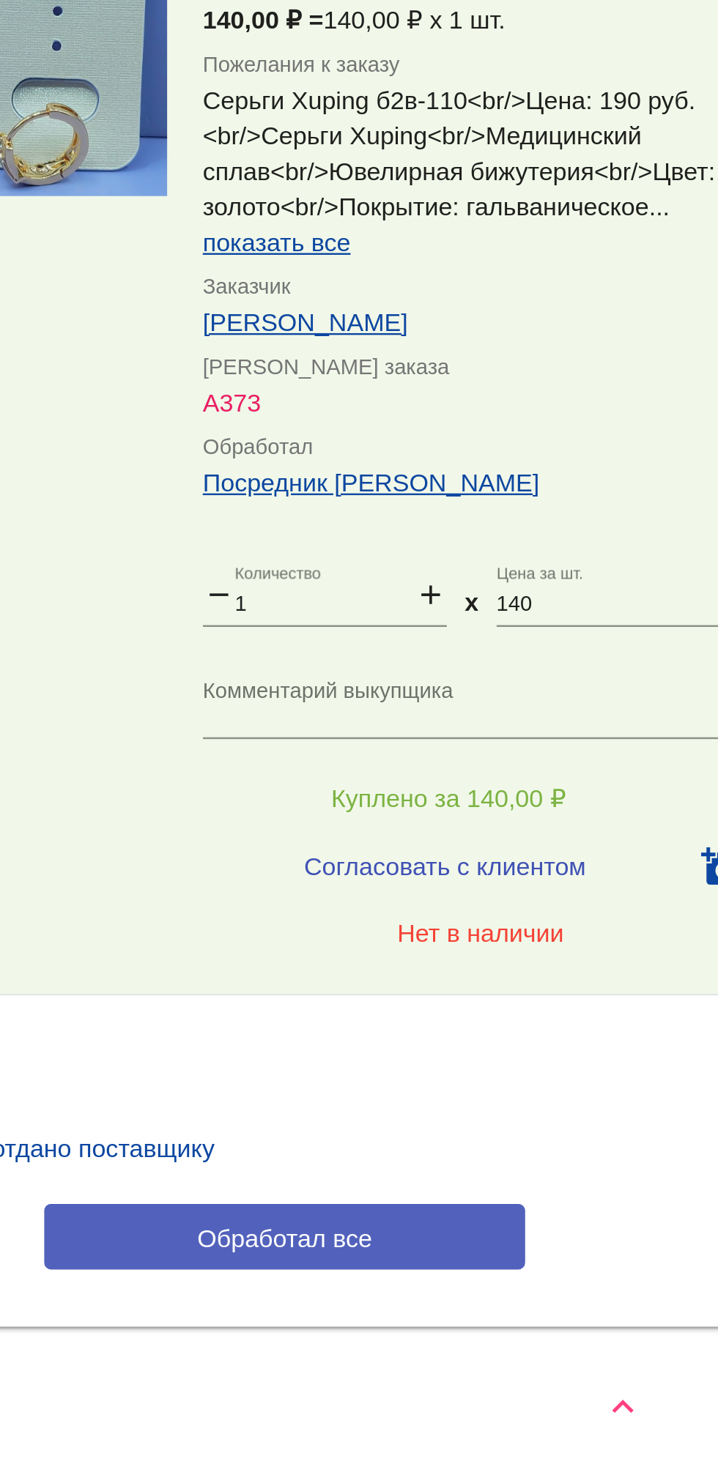
click at [464, 1390] on button "Обработал все" at bounding box center [506, 1381] width 198 height 27
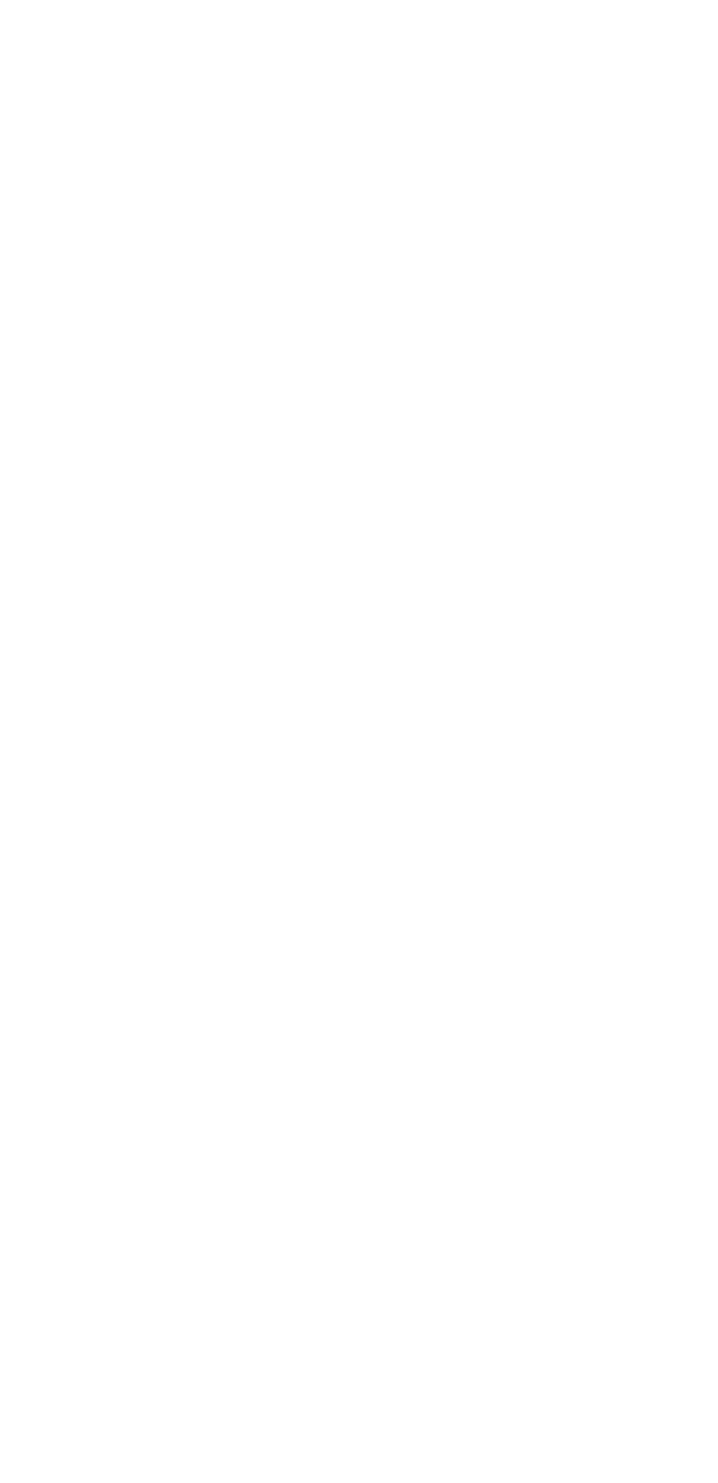
scroll to position [0, 0]
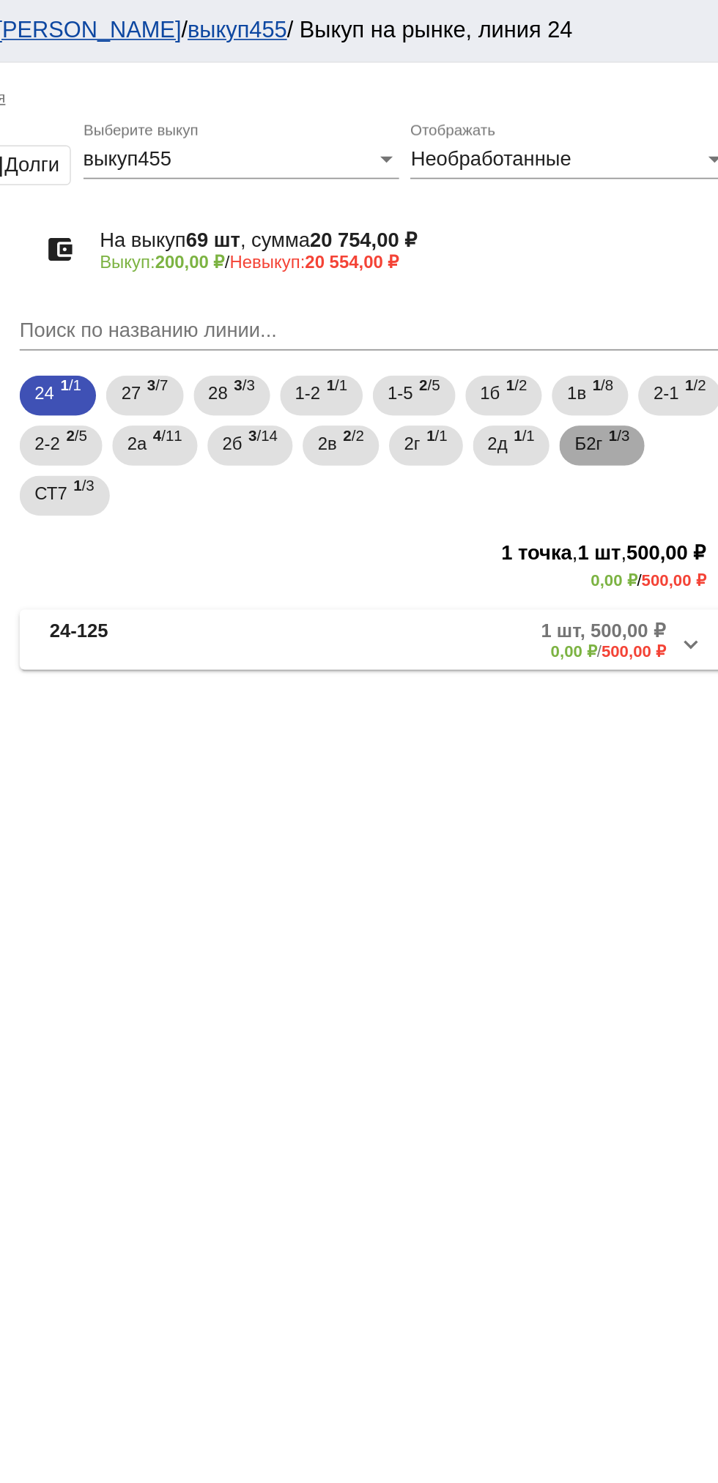
click at [615, 273] on mat-chip "Б2г 1 /3" at bounding box center [640, 260] width 50 height 23
click at [512, 363] on mat-panel-description "3 шт, 800,00 ₽ 200,00 ₽ / 600,00 ₽" at bounding box center [559, 375] width 235 height 24
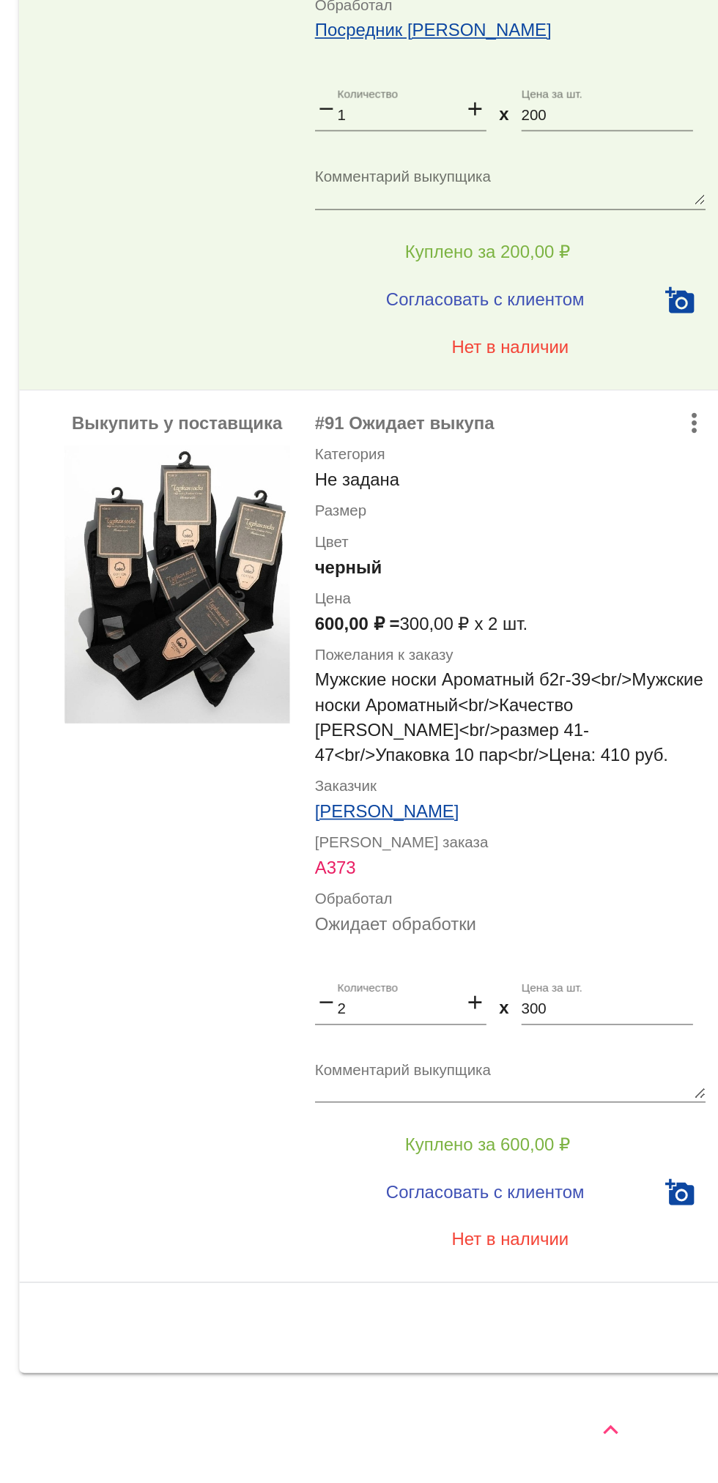
scroll to position [109, 0]
click at [619, 1281] on button "Куплено за 600,00 ₽" at bounding box center [573, 1285] width 202 height 26
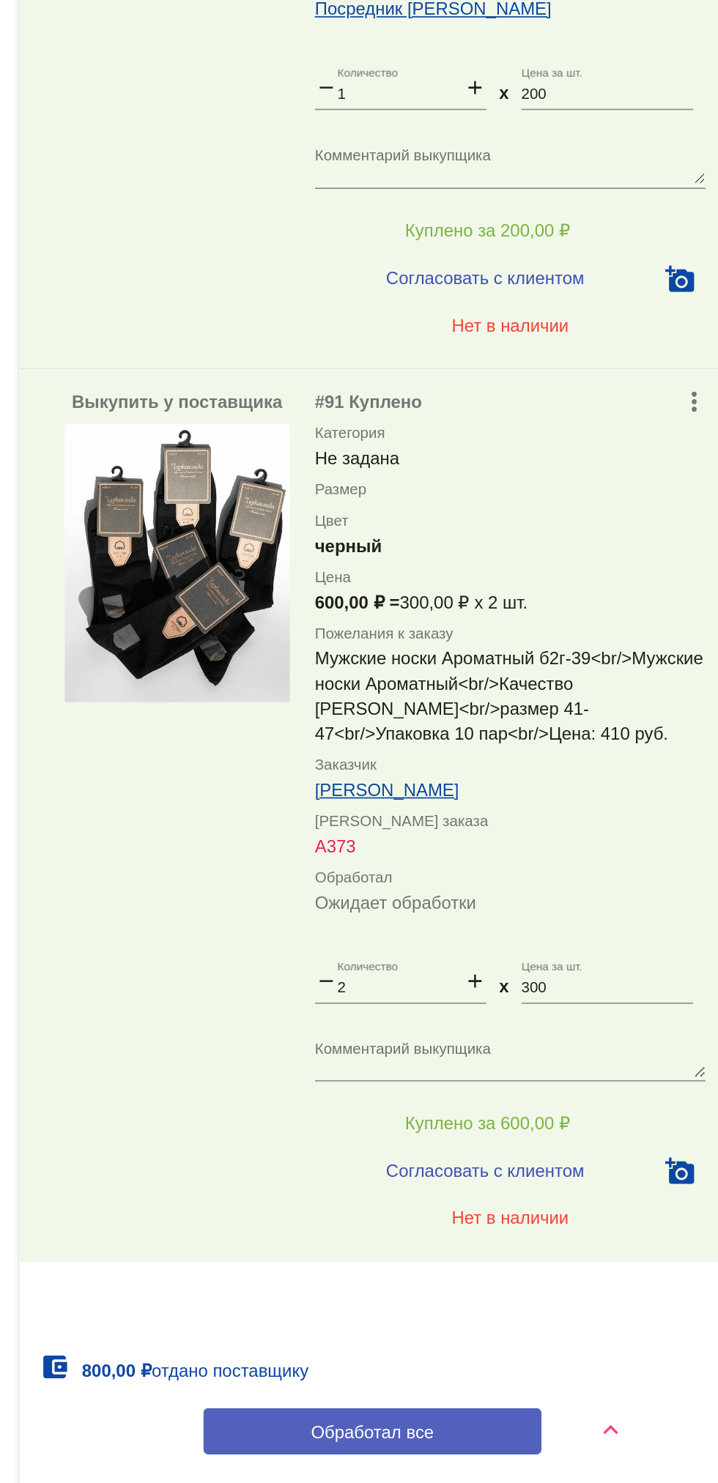
click at [583, 1464] on button "Обработал все" at bounding box center [506, 1452] width 198 height 27
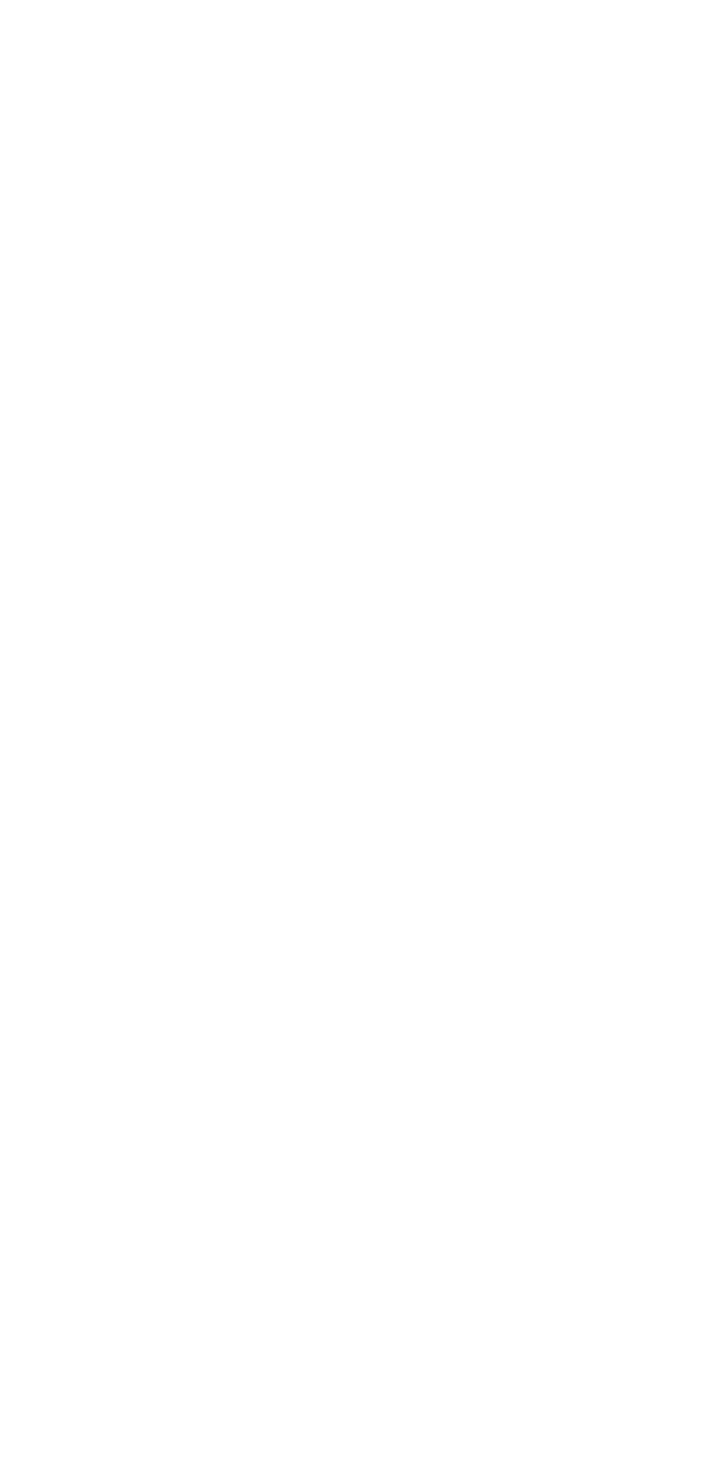
scroll to position [0, 0]
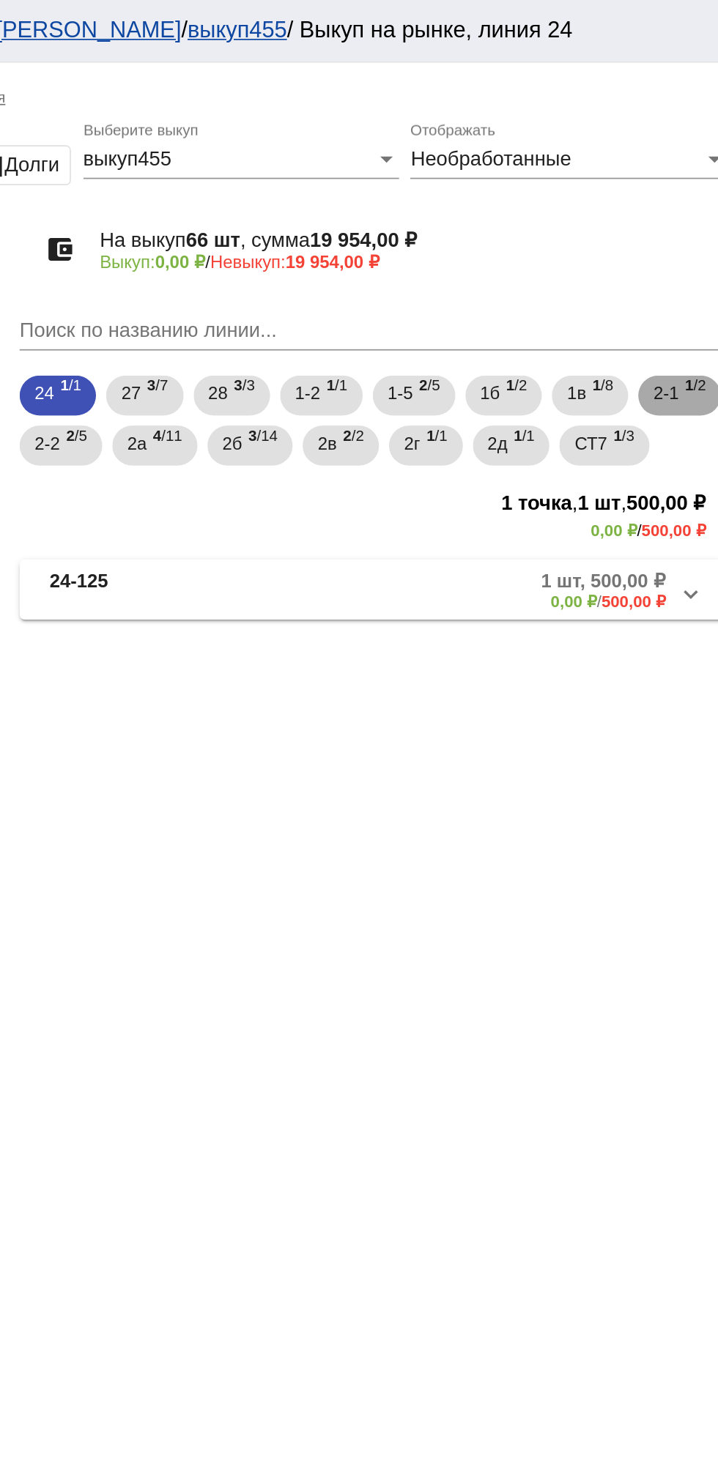
click at [670, 243] on span "2-1" at bounding box center [677, 230] width 15 height 26
click at [391, 363] on mat-expansion-panel-header "[DATE] 2 шт, 1 400,00 ₽ 0,00 ₽ / 1 400,00 ₽" at bounding box center [505, 344] width 413 height 35
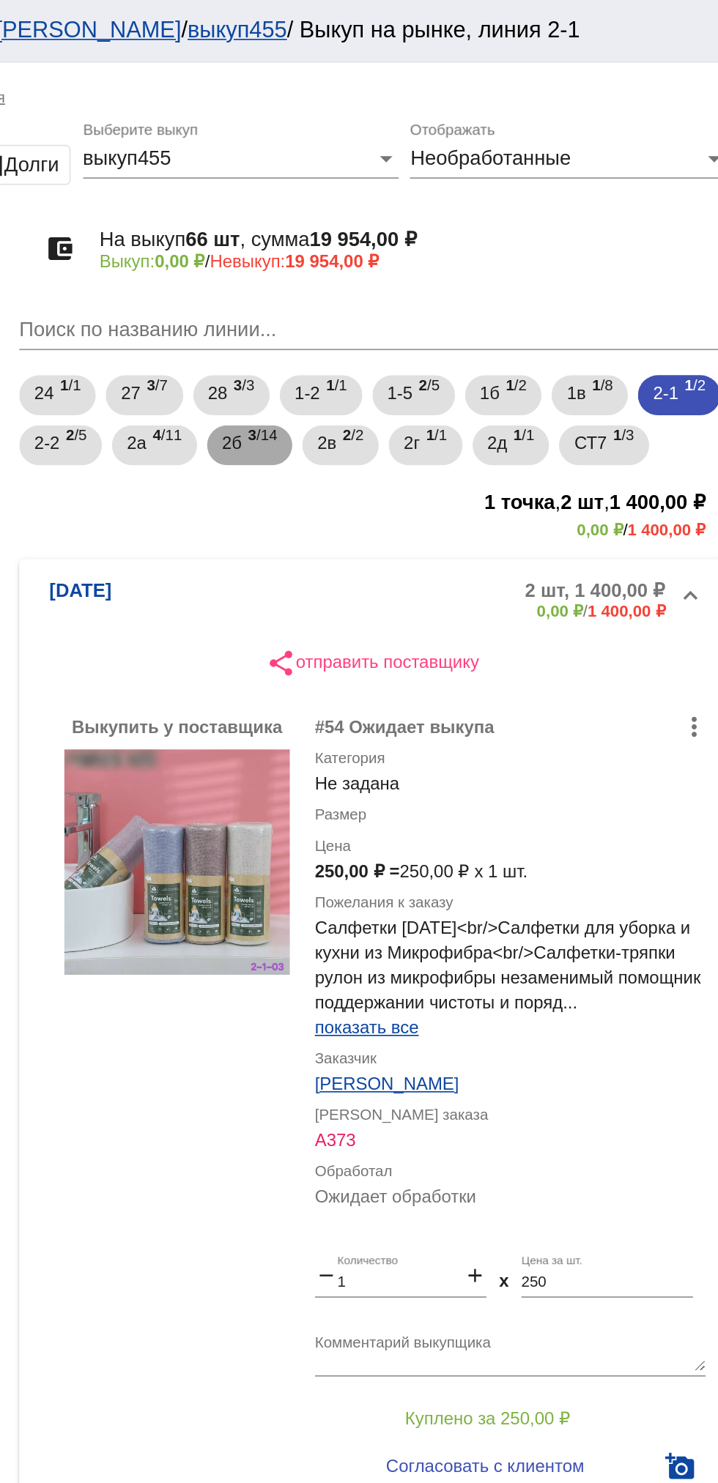
click at [450, 253] on span "3 /14" at bounding box center [441, 261] width 17 height 30
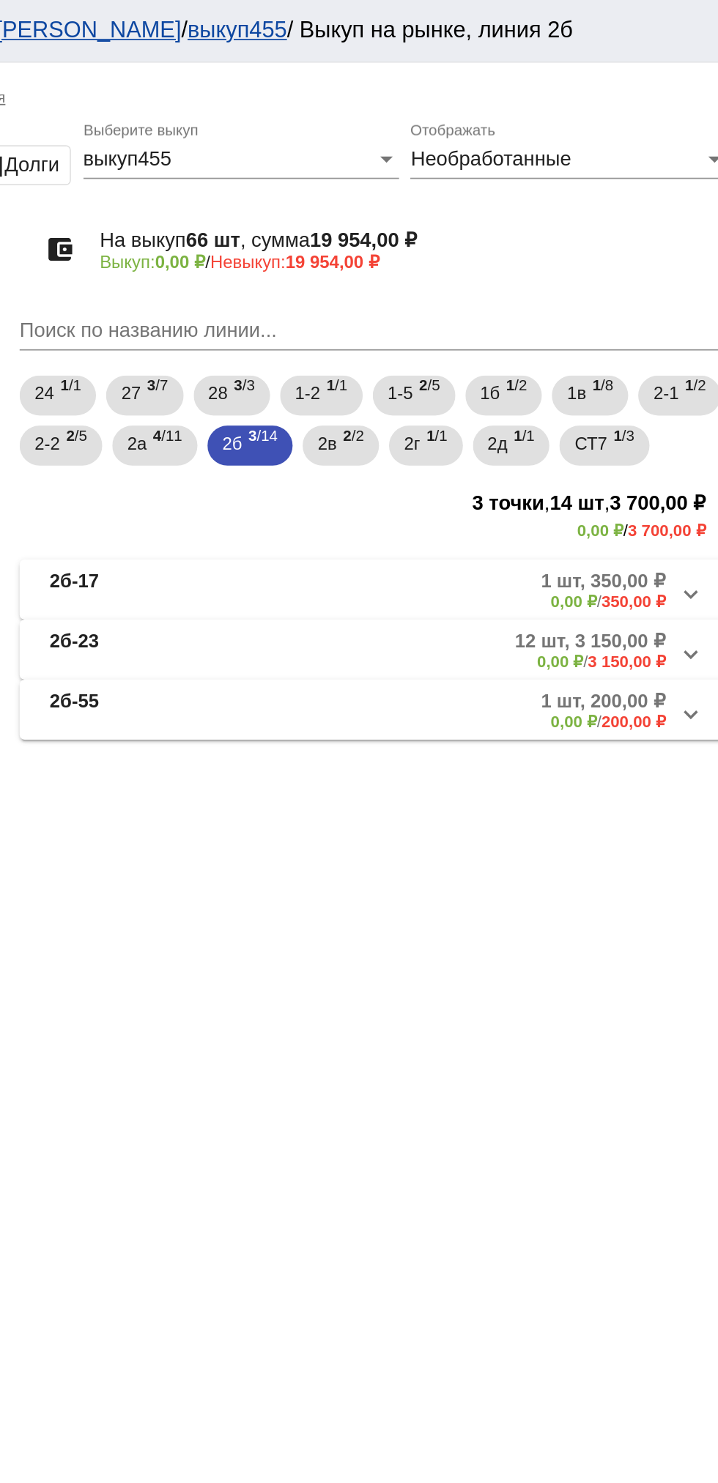
click at [582, 357] on mat-panel-description "1 шт, 350,00 ₽ 0,00 ₽ / 350,00 ₽" at bounding box center [558, 345] width 237 height 24
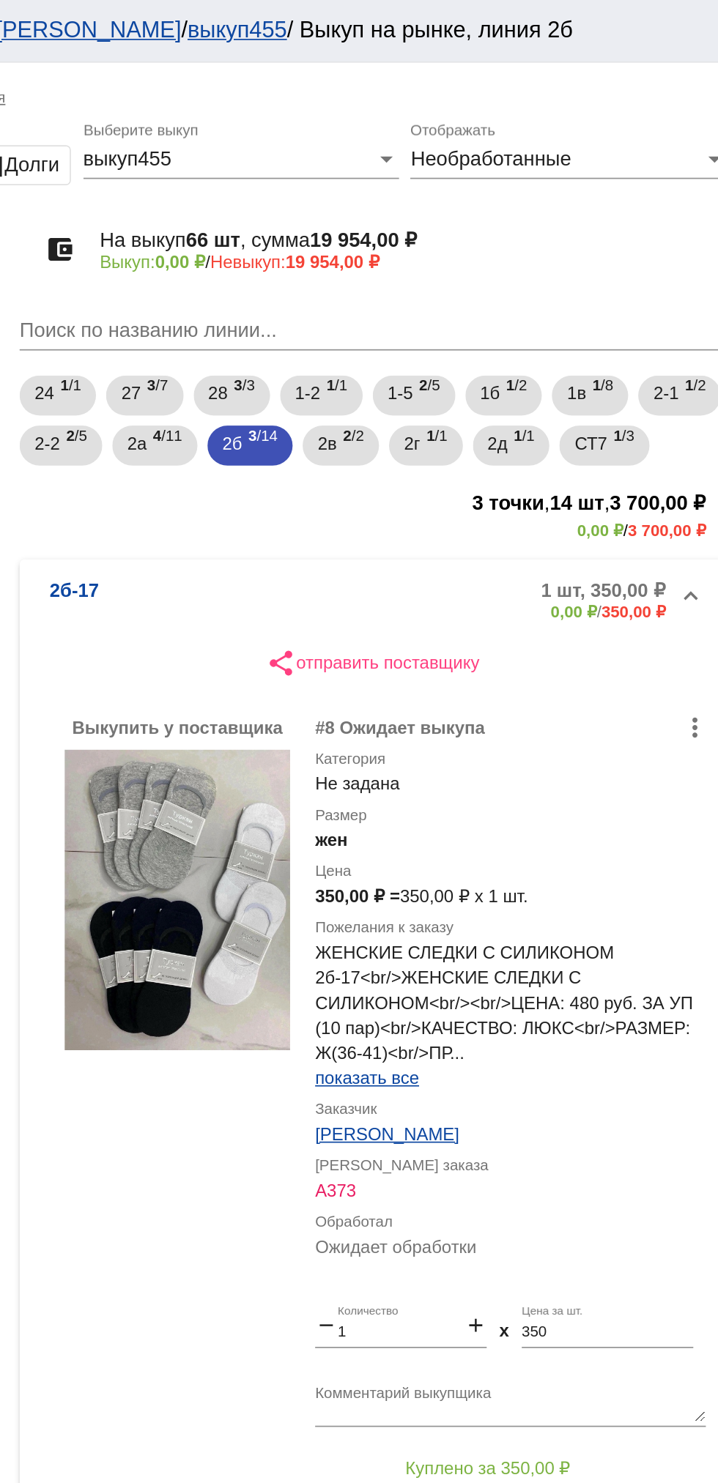
click at [567, 363] on mat-panel-description "1 шт, 350,00 ₽ 0,00 ₽ / 350,00 ₽" at bounding box center [558, 351] width 237 height 24
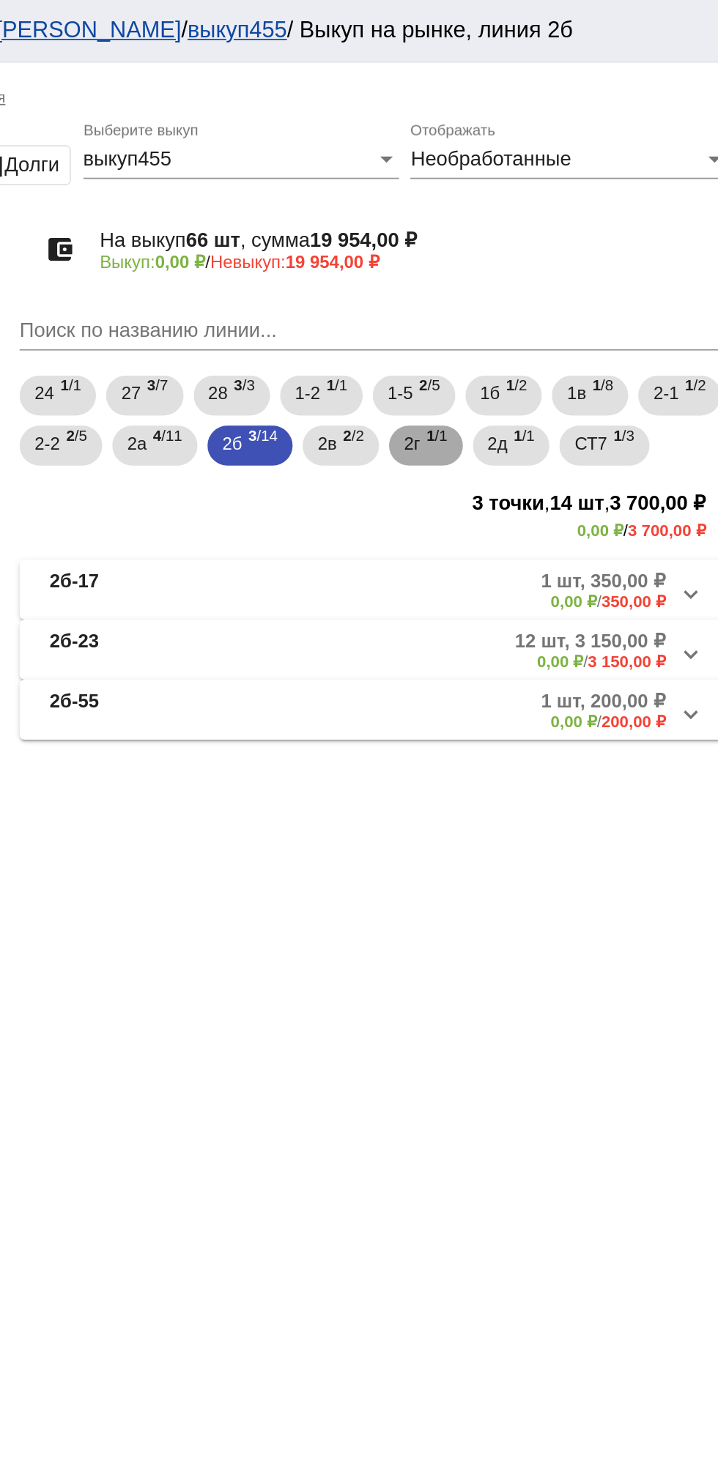
click at [533, 272] on span "2г" at bounding box center [529, 259] width 10 height 26
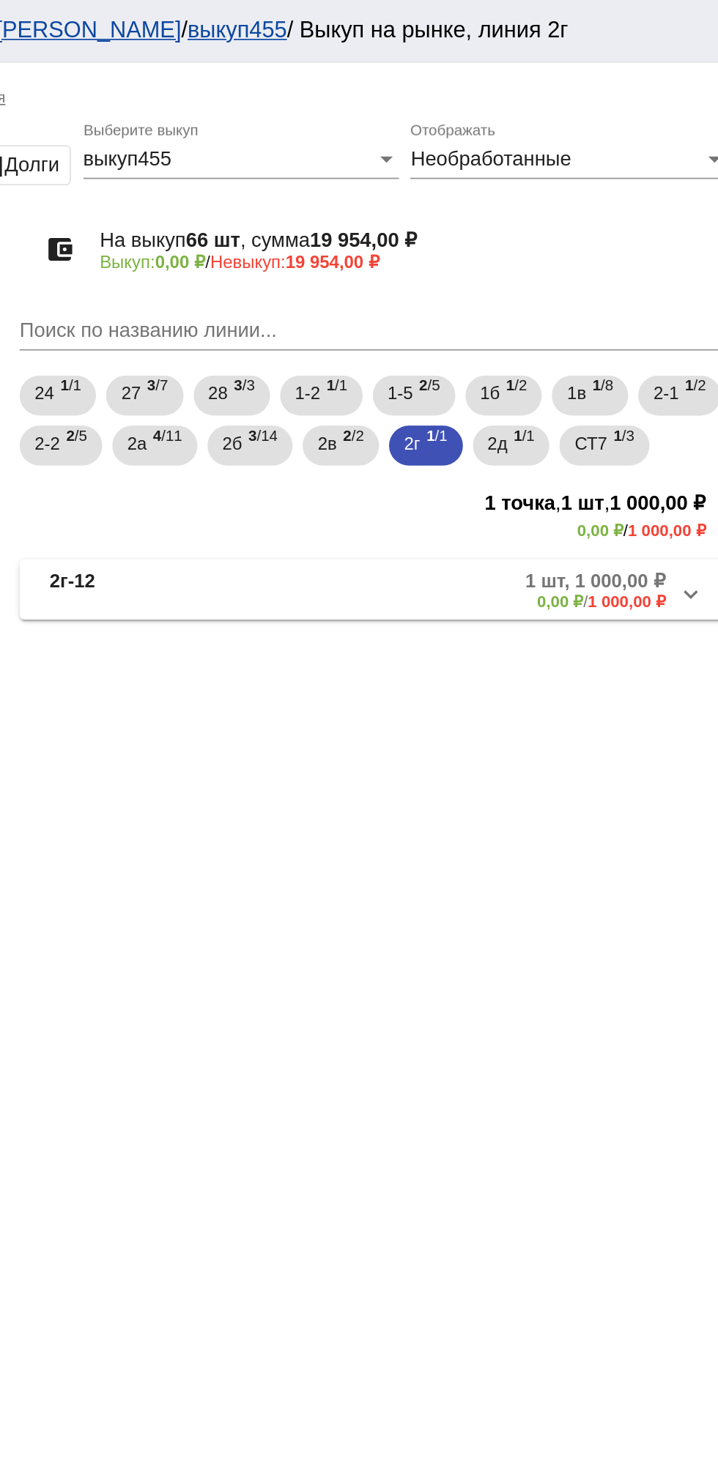
click at [604, 346] on b "1 шт, 1 000,00 ₽" at bounding box center [636, 339] width 82 height 13
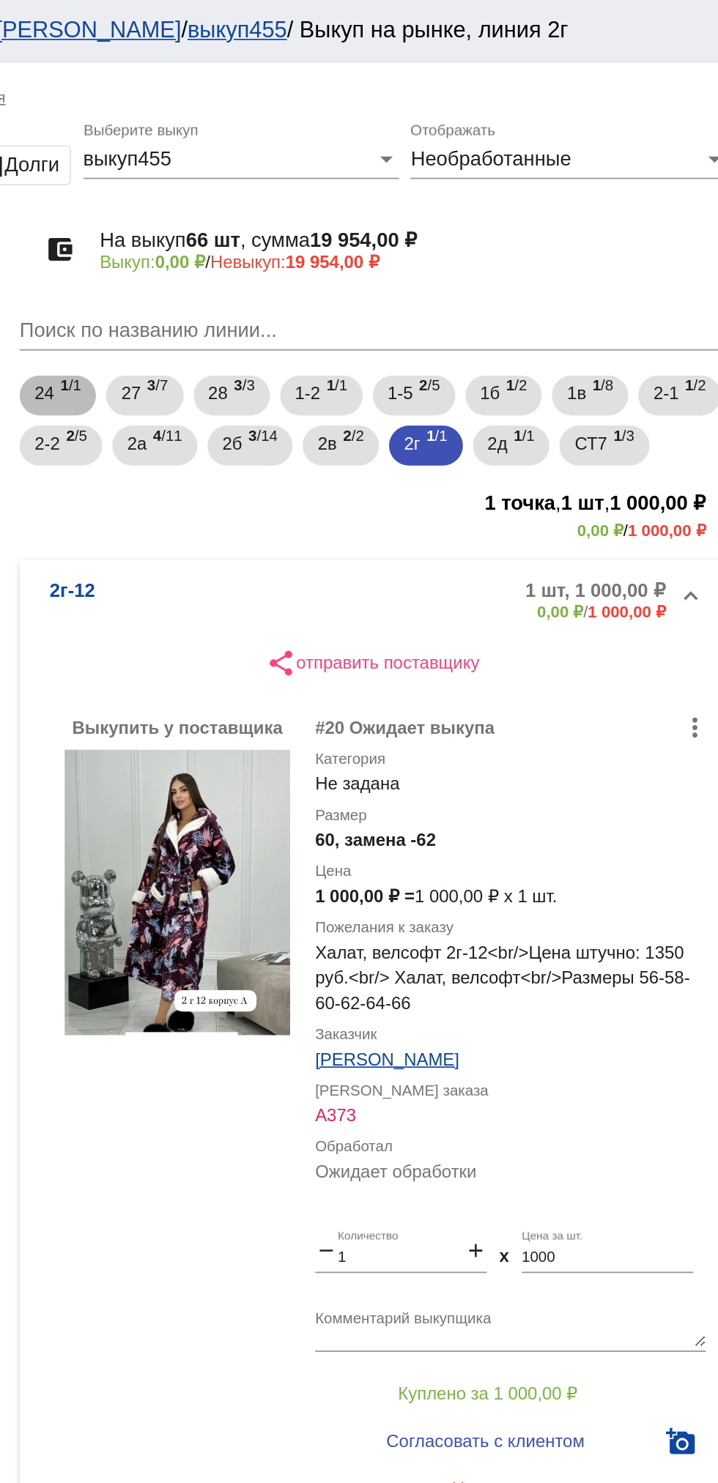
click at [649, 273] on div "24 1 /1 27 3 /7 28 3 /3 1-2 1 /1 1-5 2 /5 1б 1 /2 1в 1 /8 2-1 1 /2 2-2 2 /5 2а …" at bounding box center [505, 246] width 419 height 59
click at [601, 256] on span "1 /1" at bounding box center [594, 261] width 12 height 30
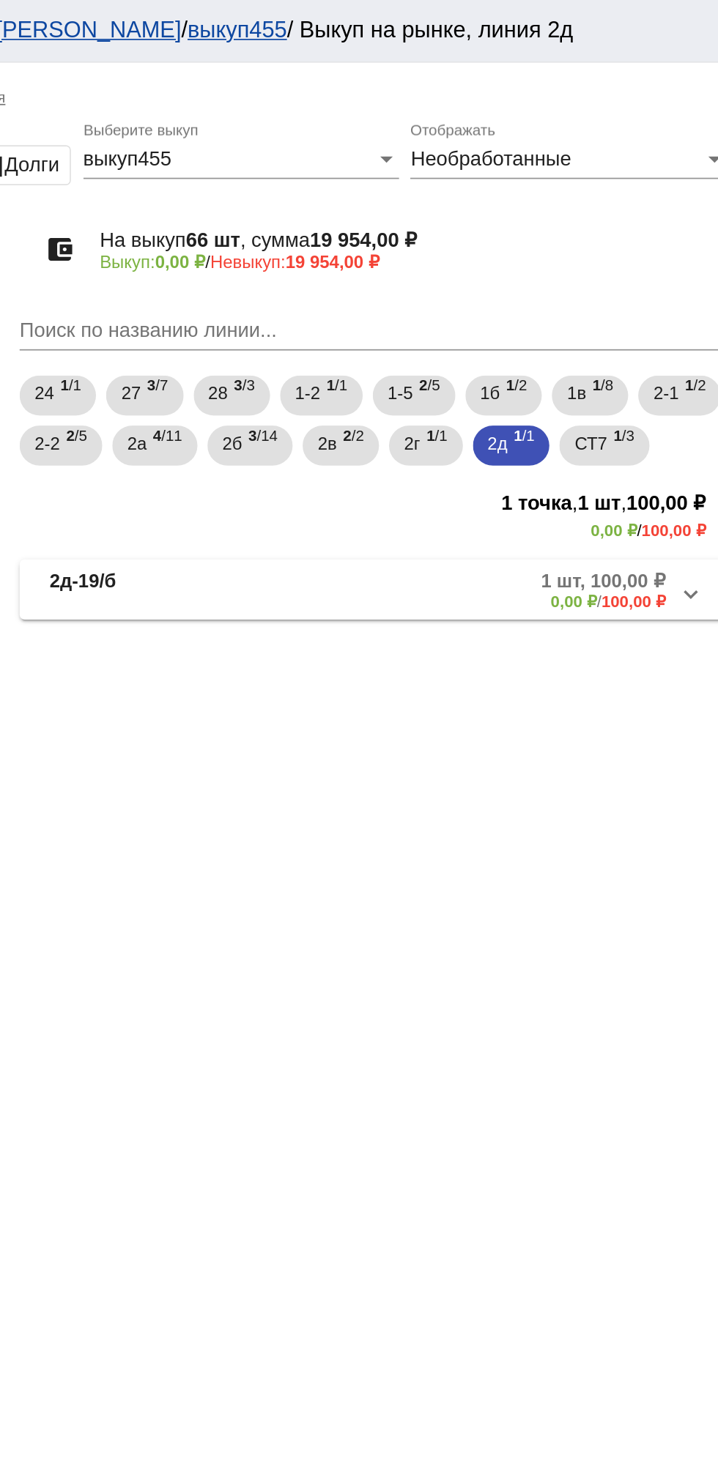
click at [598, 357] on mat-panel-description "1 шт, 100,00 ₽ 0,00 ₽ / 100,00 ₽" at bounding box center [561, 345] width 231 height 24
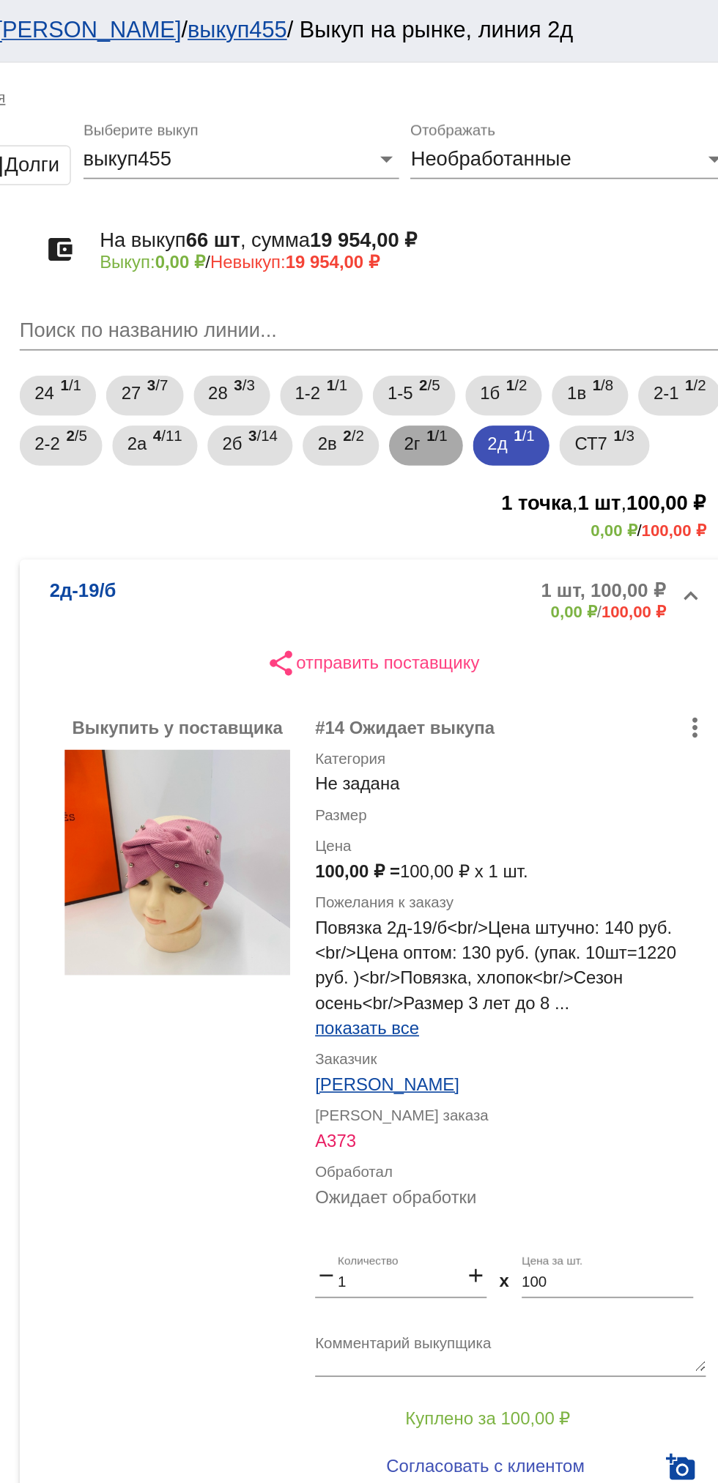
click at [549, 259] on span "1 /1" at bounding box center [543, 261] width 12 height 30
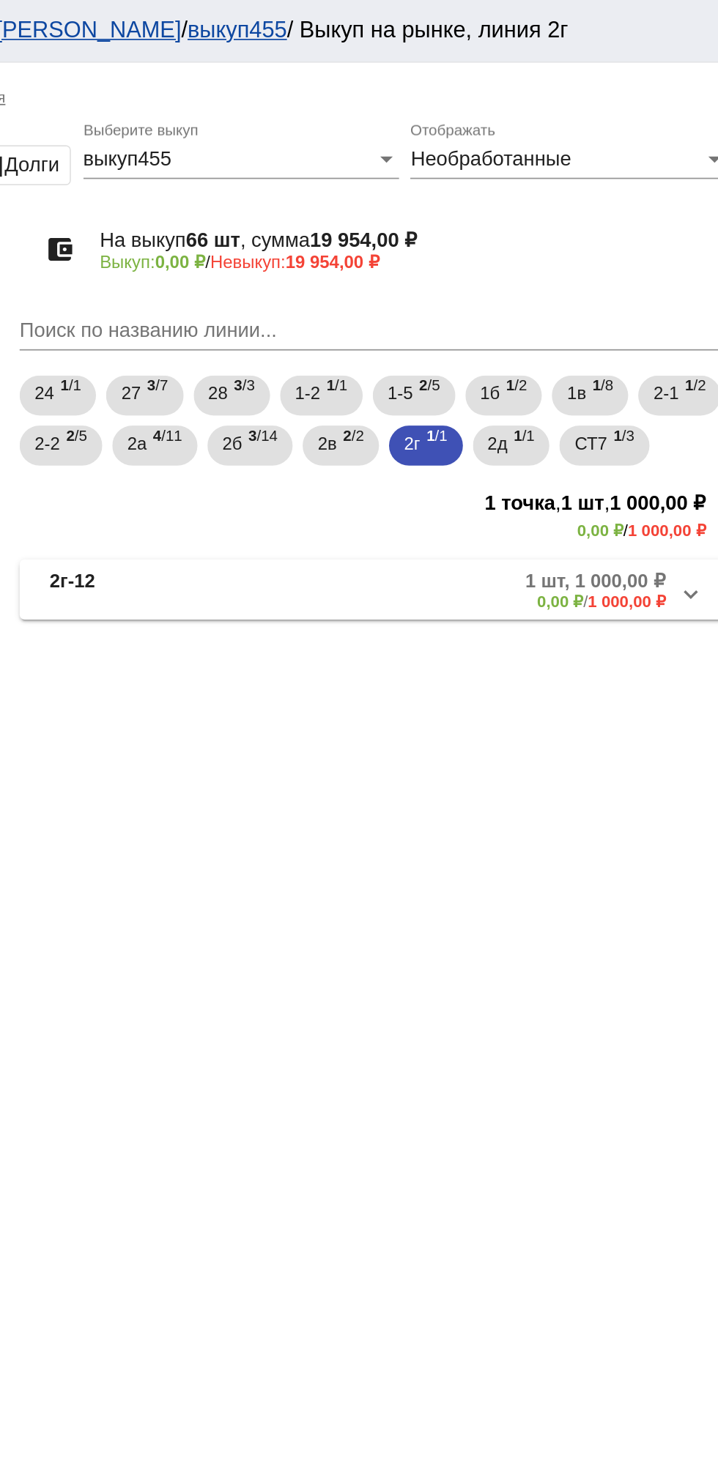
click at [528, 357] on mat-panel-description "1 шт, 1 000,00 ₽ 0,00 ₽ / 1 000,00 ₽" at bounding box center [555, 345] width 242 height 24
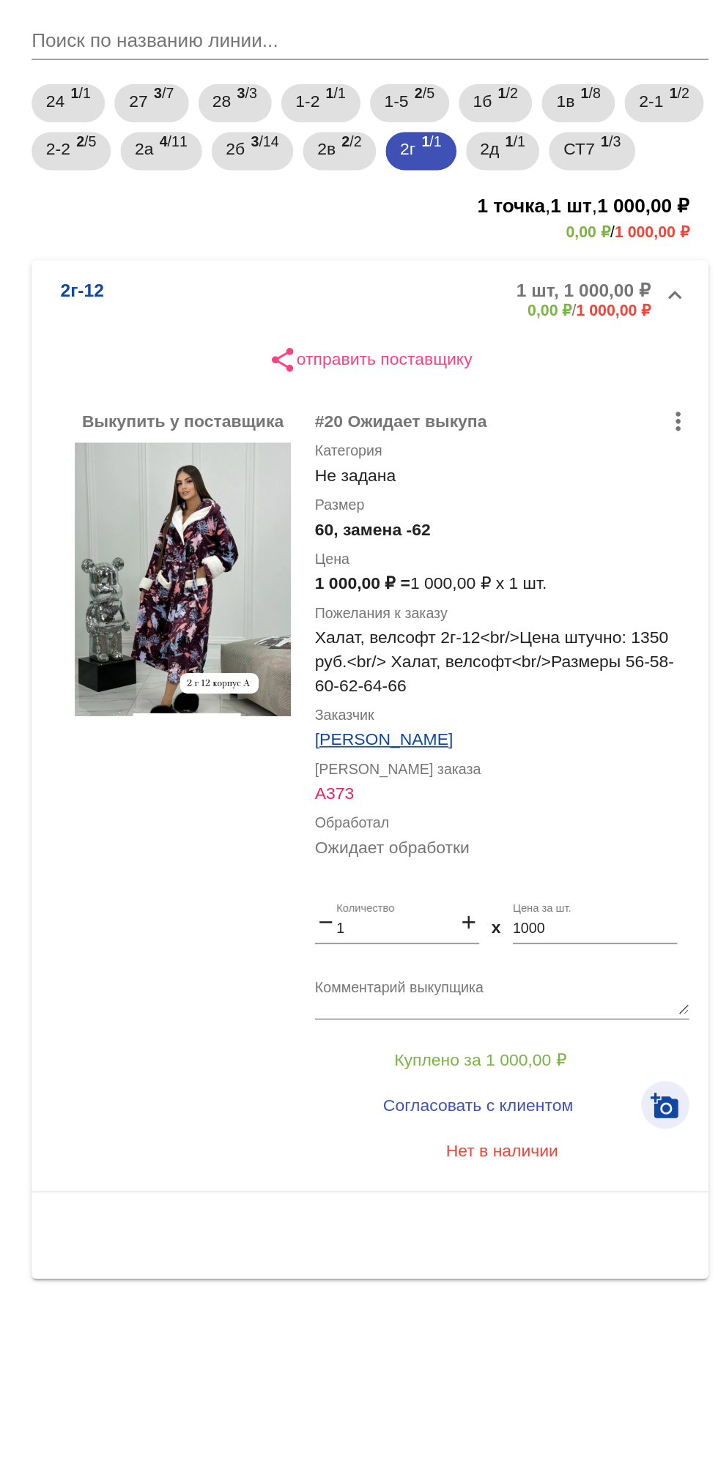
click at [691, 853] on mat-icon "add_a_photo" at bounding box center [686, 844] width 18 height 18
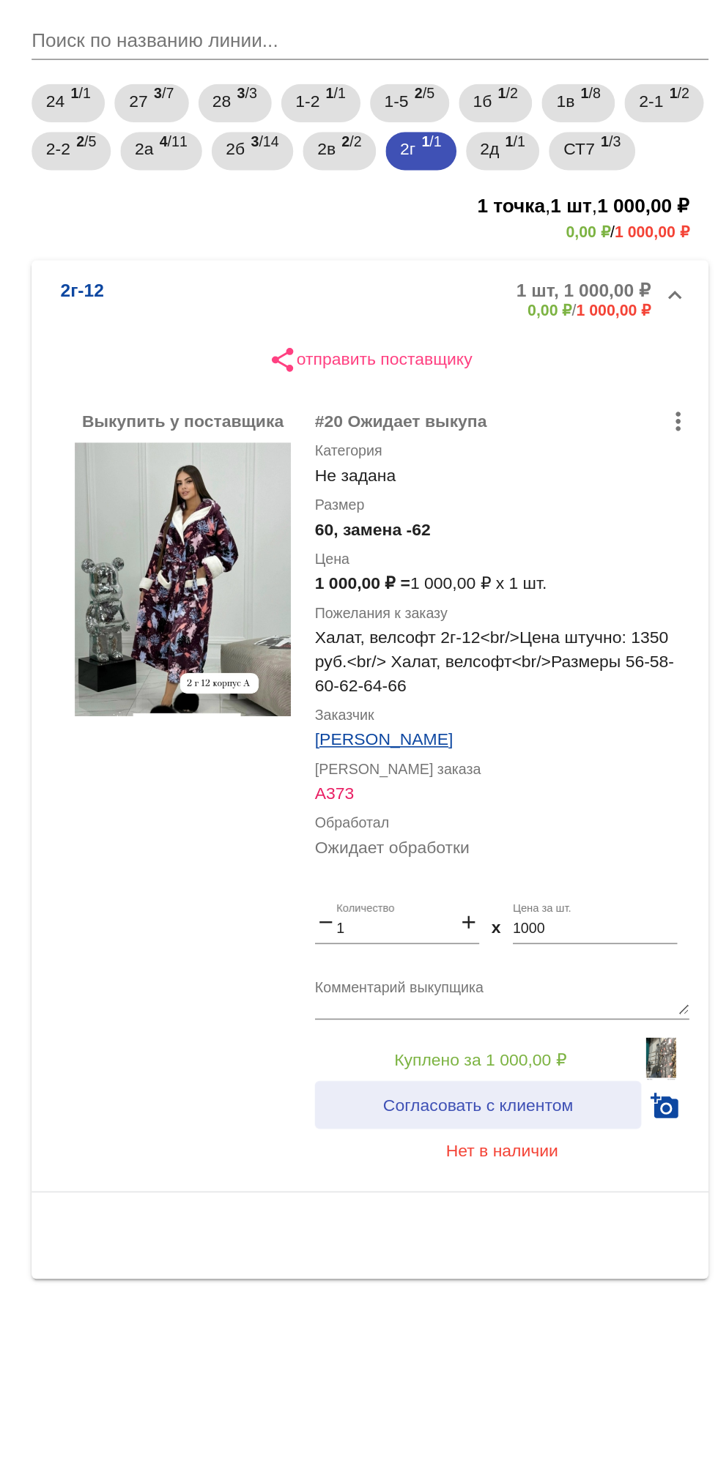
click at [585, 849] on span "Согласовать с клиентом" at bounding box center [572, 843] width 116 height 12
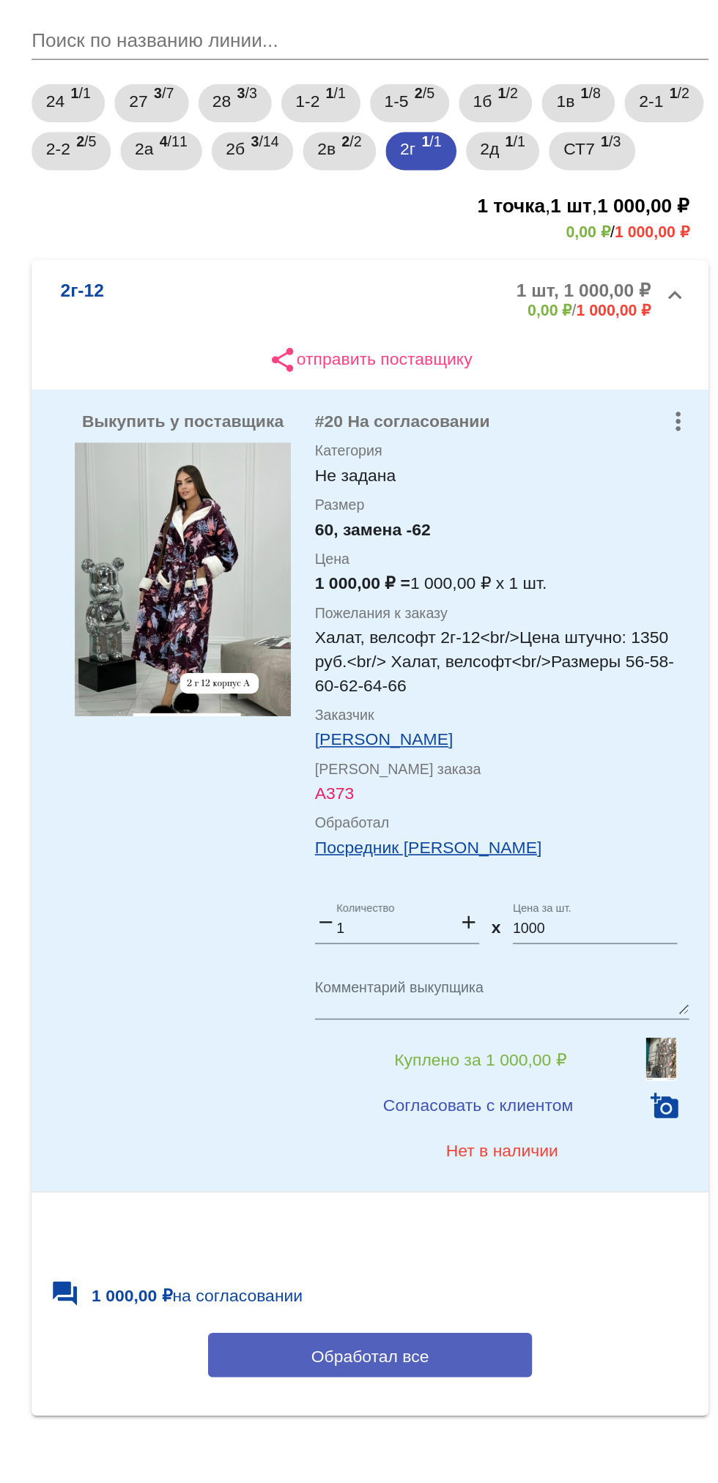
click at [530, 1002] on span "Обработал все" at bounding box center [506, 996] width 72 height 12
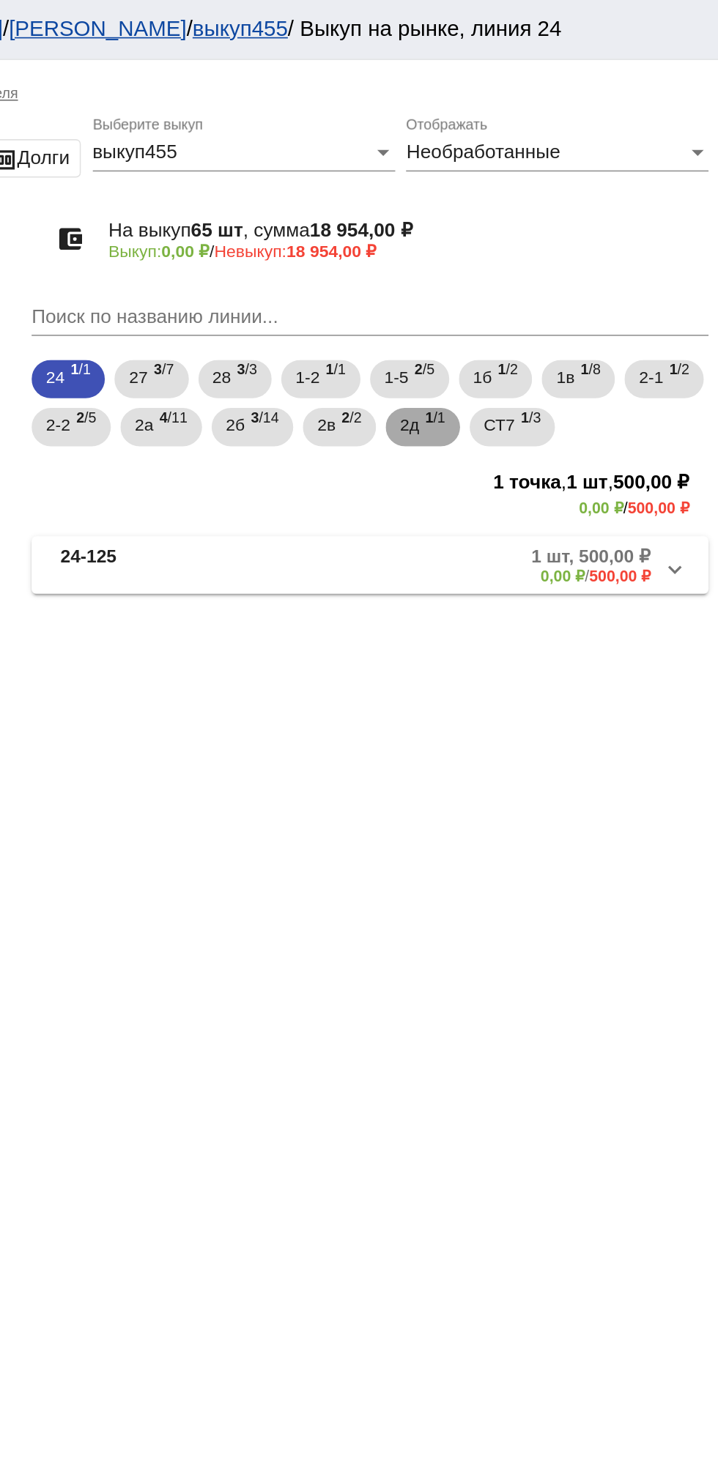
click at [535, 259] on span "2д" at bounding box center [530, 259] width 12 height 26
click at [575, 341] on mat-panel-description "1 шт, 100,00 ₽ 0,00 ₽ / 100,00 ₽" at bounding box center [561, 345] width 231 height 24
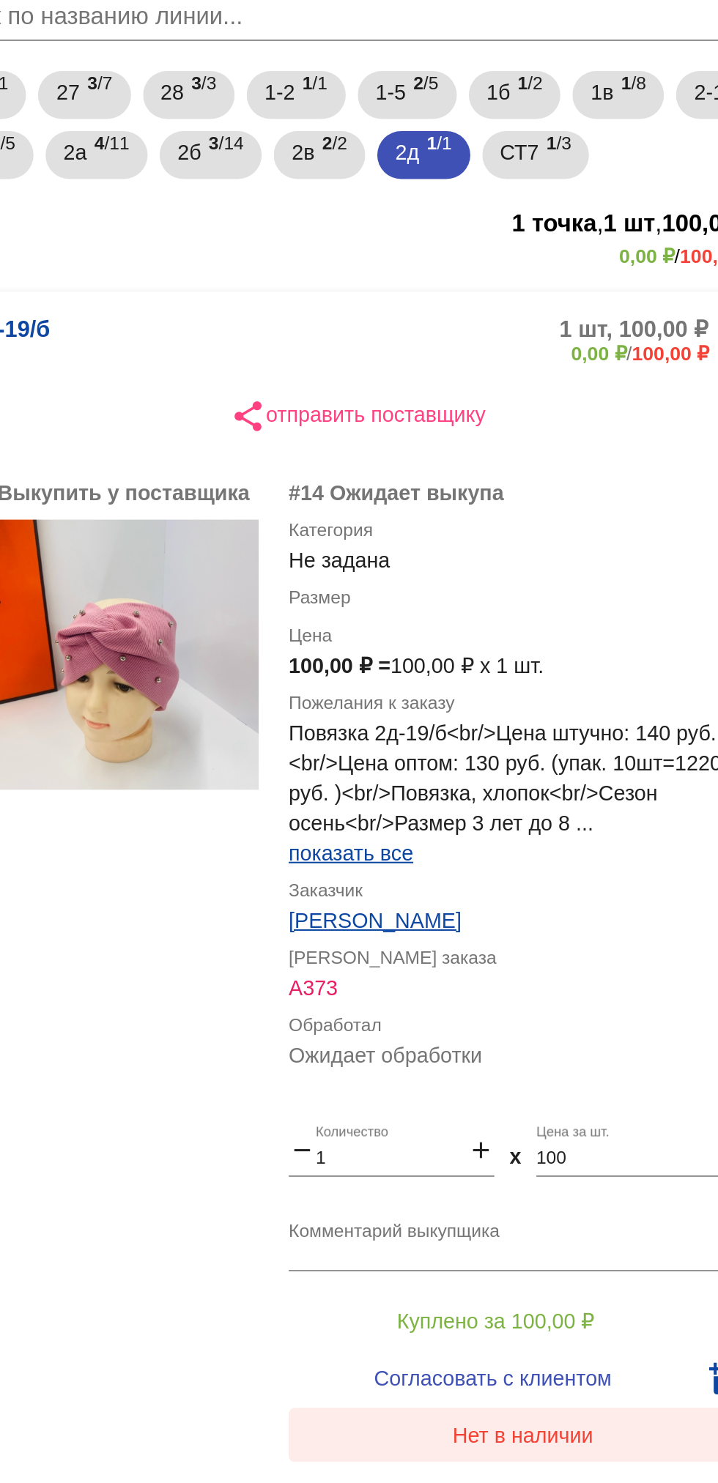
click at [605, 875] on button "Нет в наличии" at bounding box center [586, 885] width 229 height 26
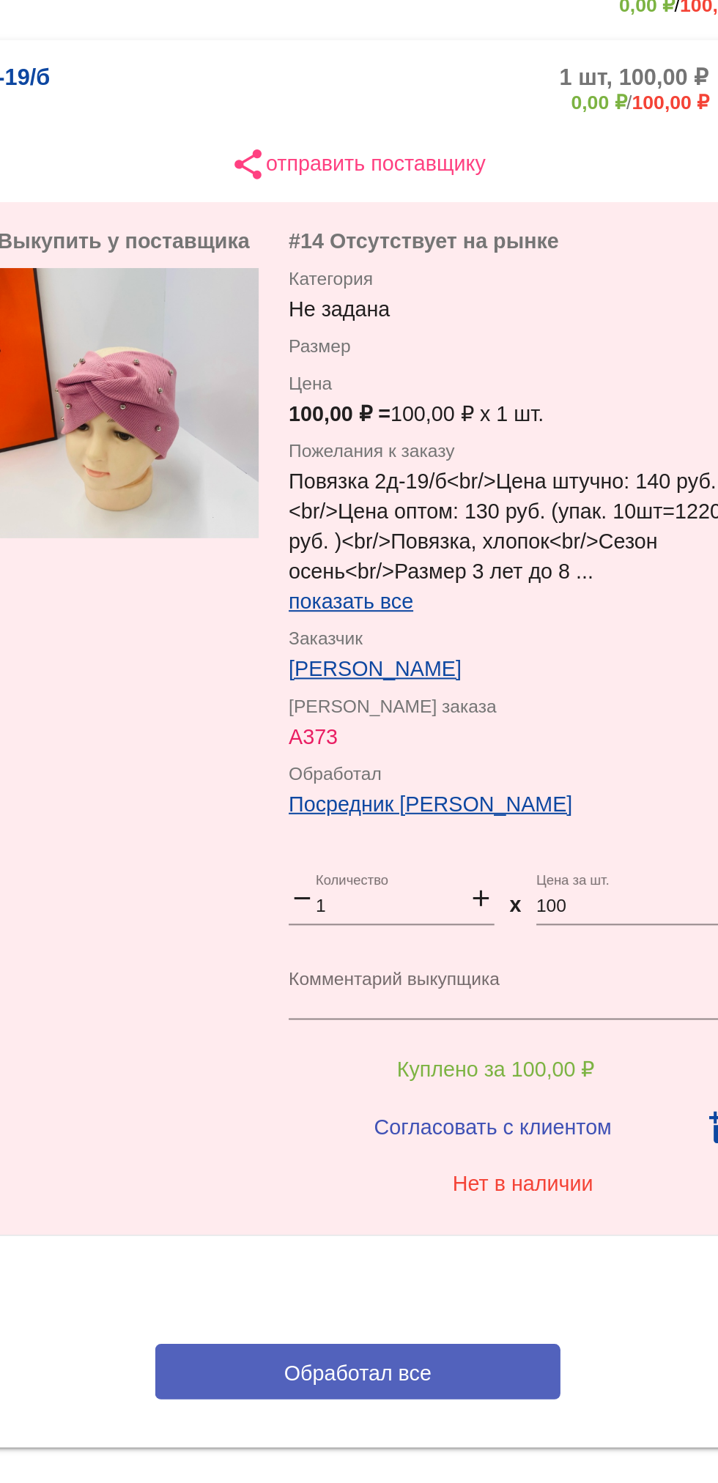
click at [560, 971] on button "Обработал все" at bounding box center [506, 977] width 198 height 27
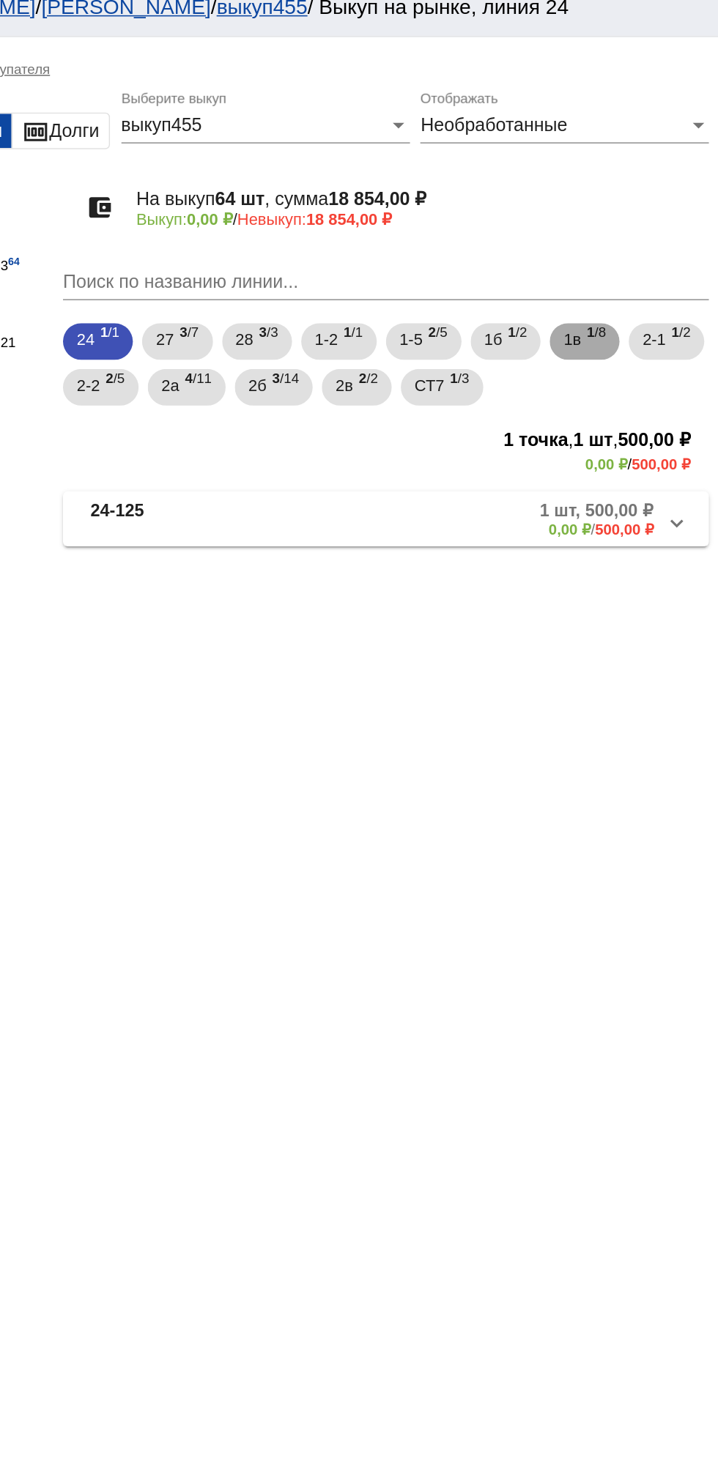
click at [630, 233] on span "1в" at bounding box center [624, 230] width 11 height 26
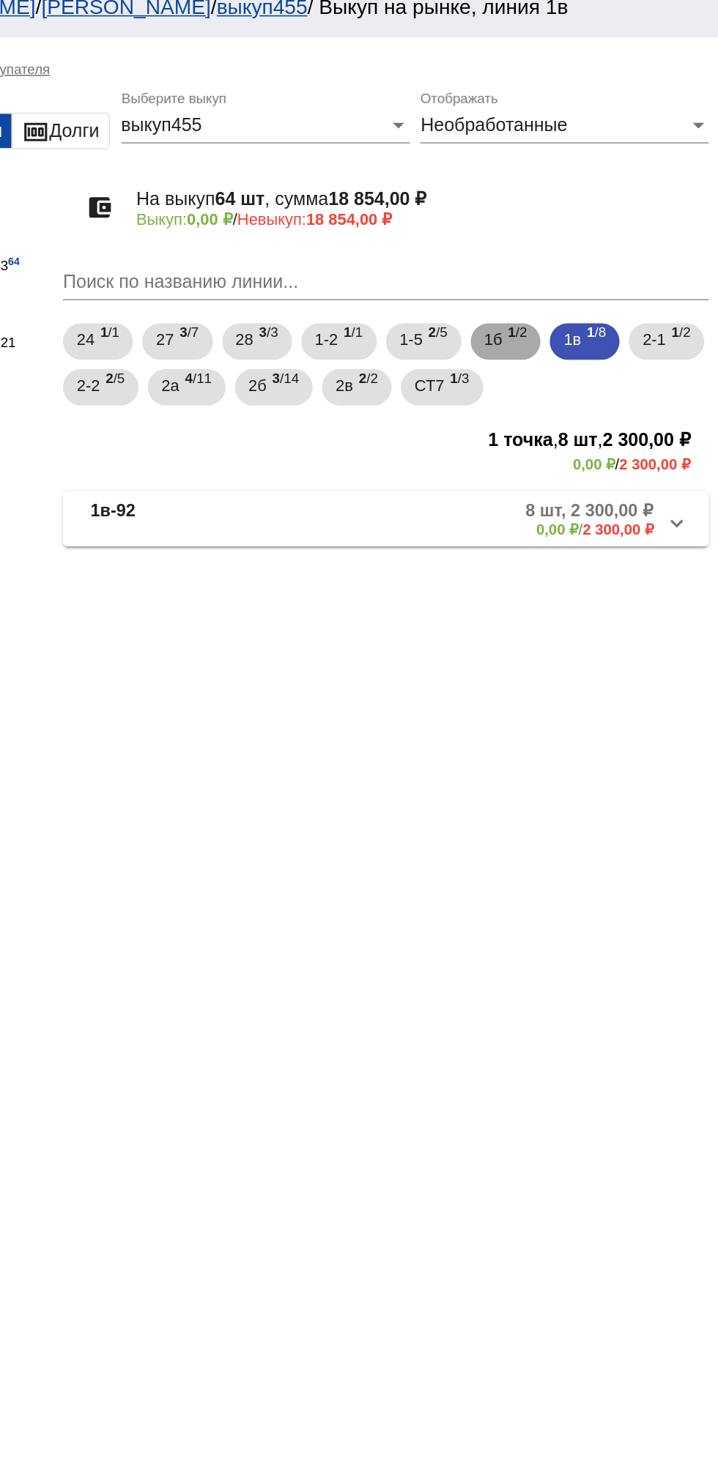
click at [578, 226] on span "1б" at bounding box center [574, 230] width 12 height 26
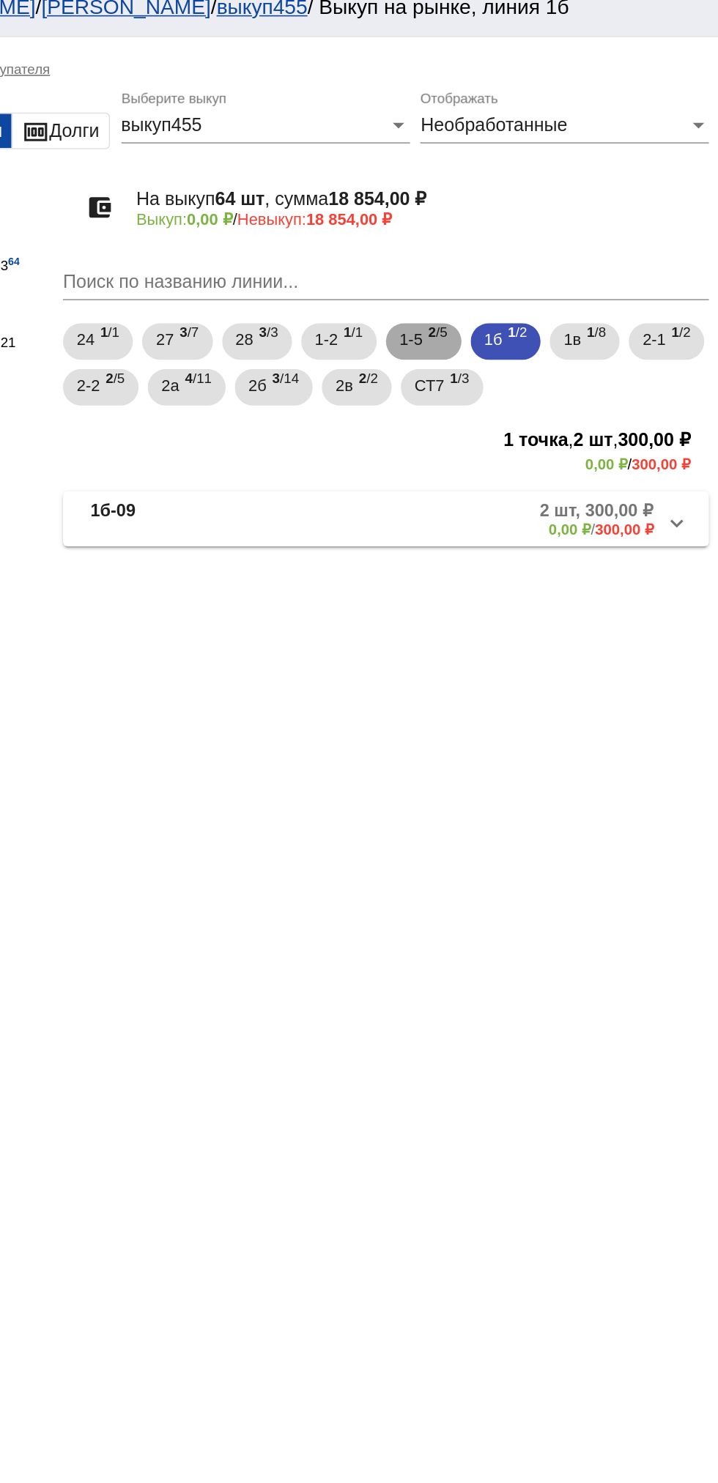
click at [515, 234] on mat-chip "1-5 2 /5" at bounding box center [529, 231] width 48 height 23
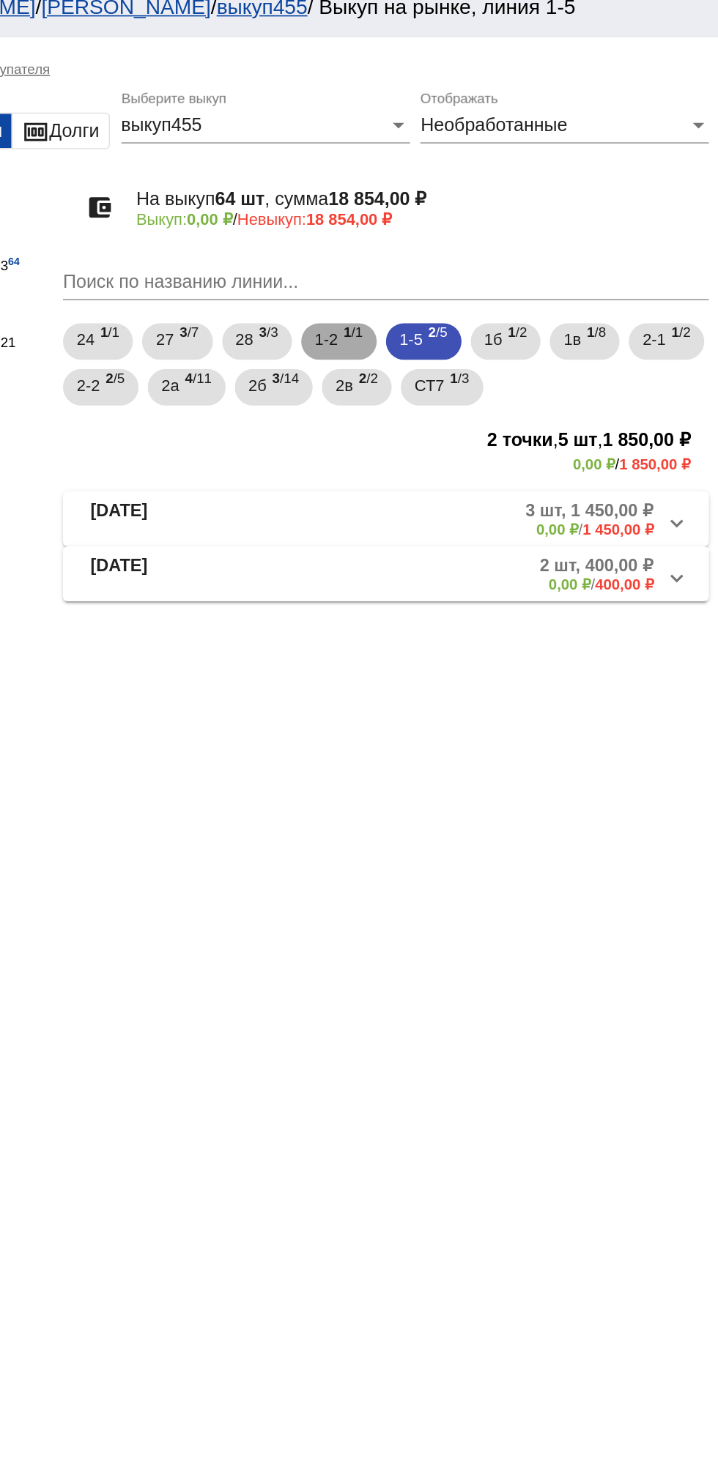
click at [470, 230] on span "1-2" at bounding box center [467, 230] width 15 height 26
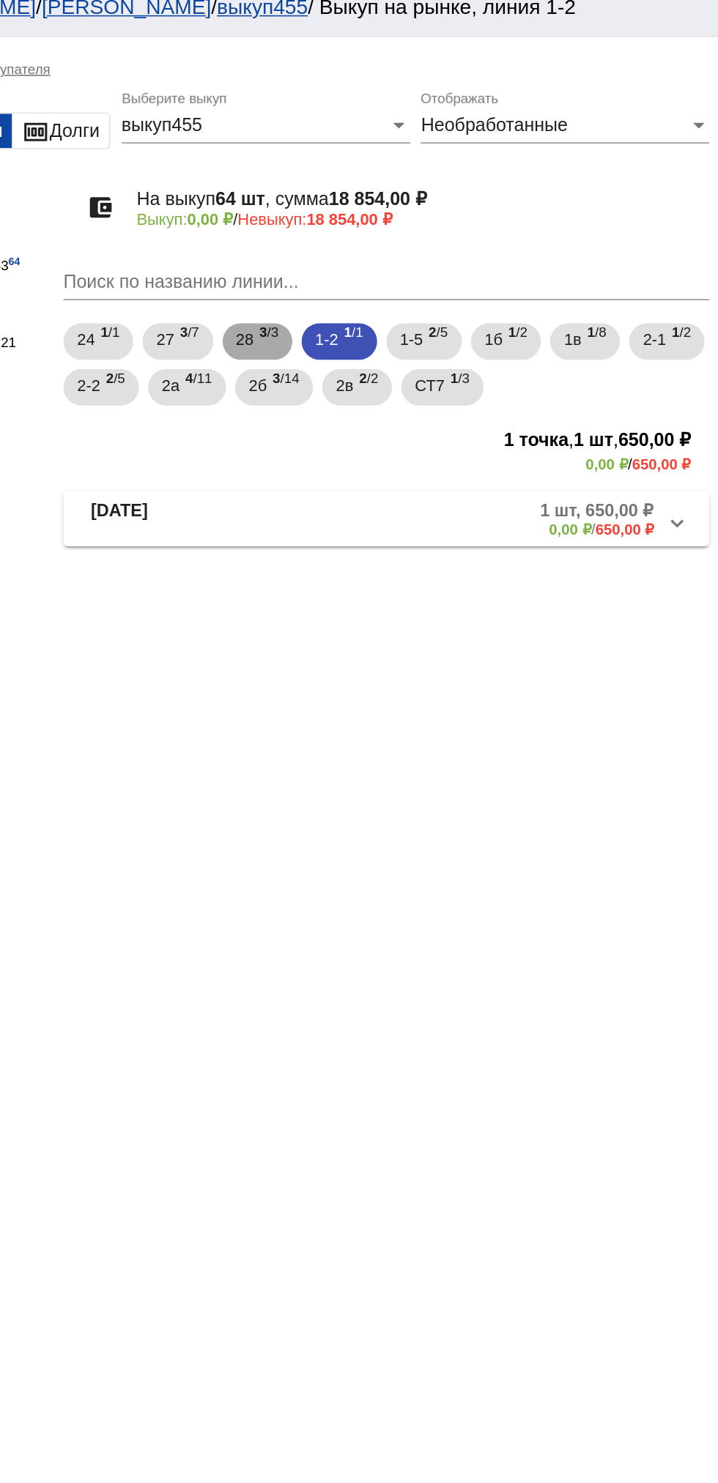
click at [427, 234] on span "3 /3" at bounding box center [430, 232] width 12 height 30
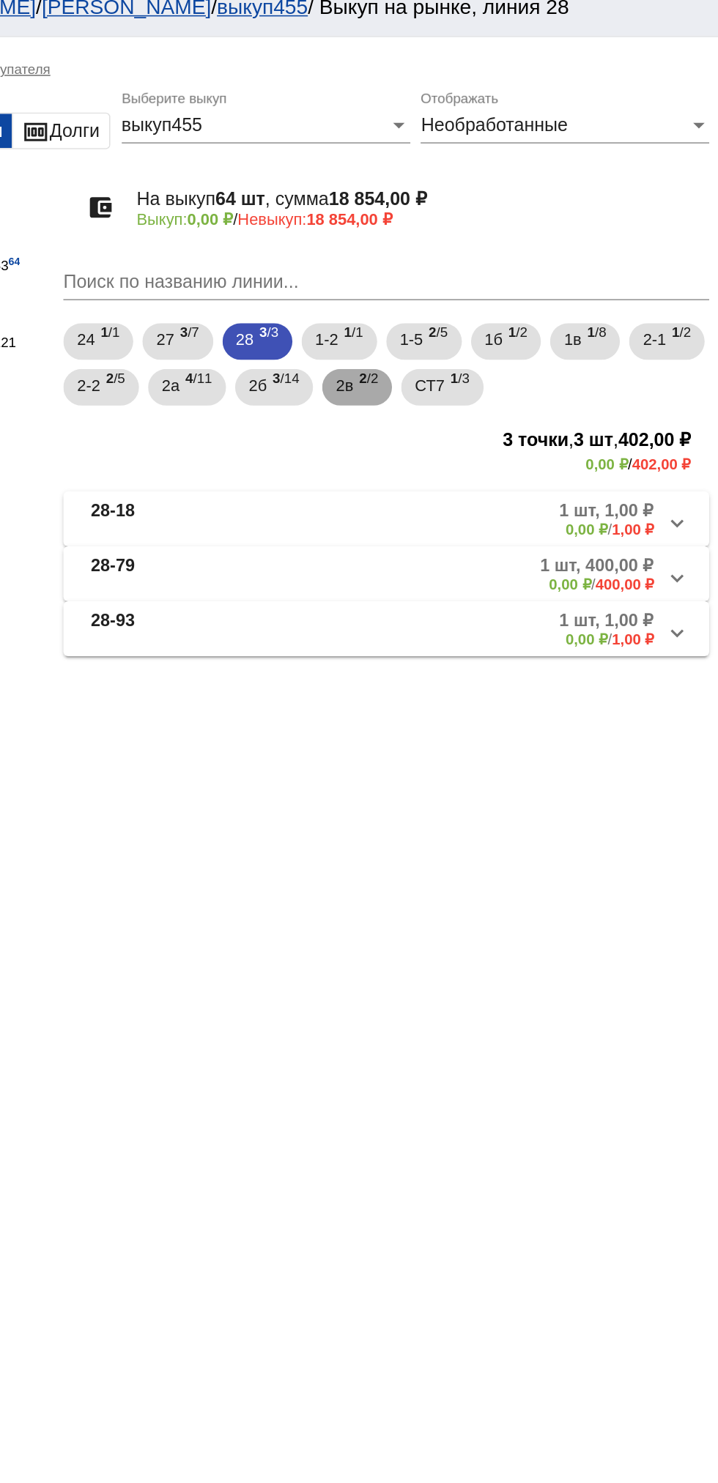
click at [484, 259] on span "2в" at bounding box center [478, 259] width 11 height 26
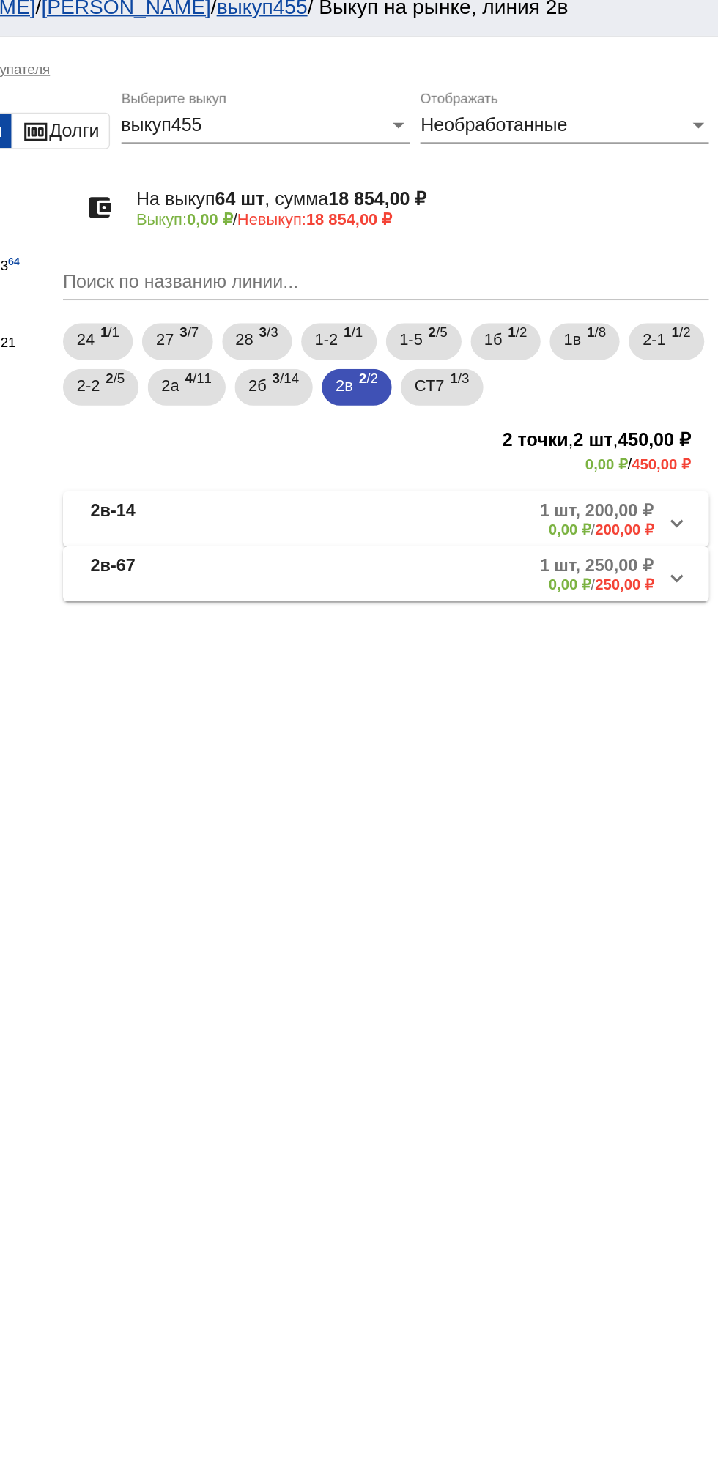
click at [360, 349] on mat-panel-title "2в-14" at bounding box center [371, 345] width 111 height 24
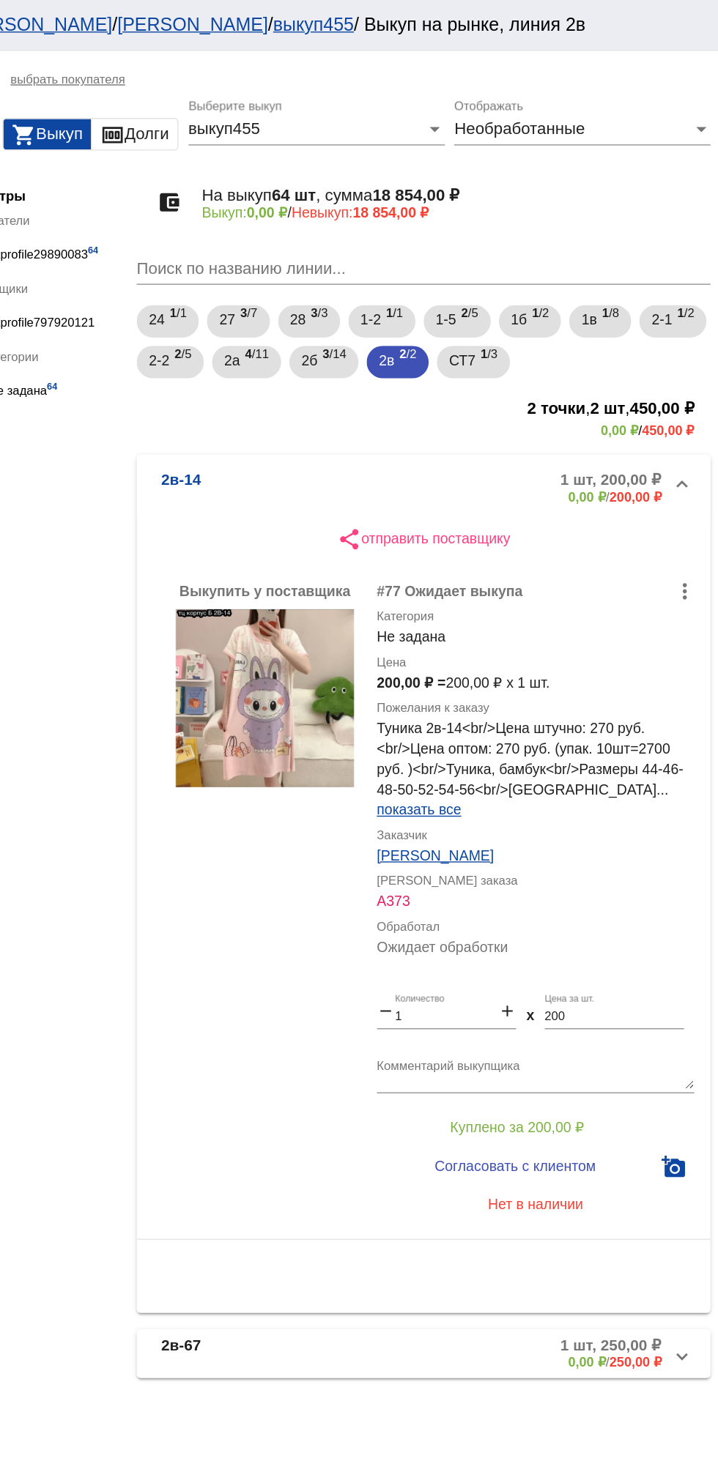
click at [535, 348] on mat-panel-description "1 шт, 200,00 ₽ 0,00 ₽ / 200,00 ₽" at bounding box center [558, 351] width 237 height 24
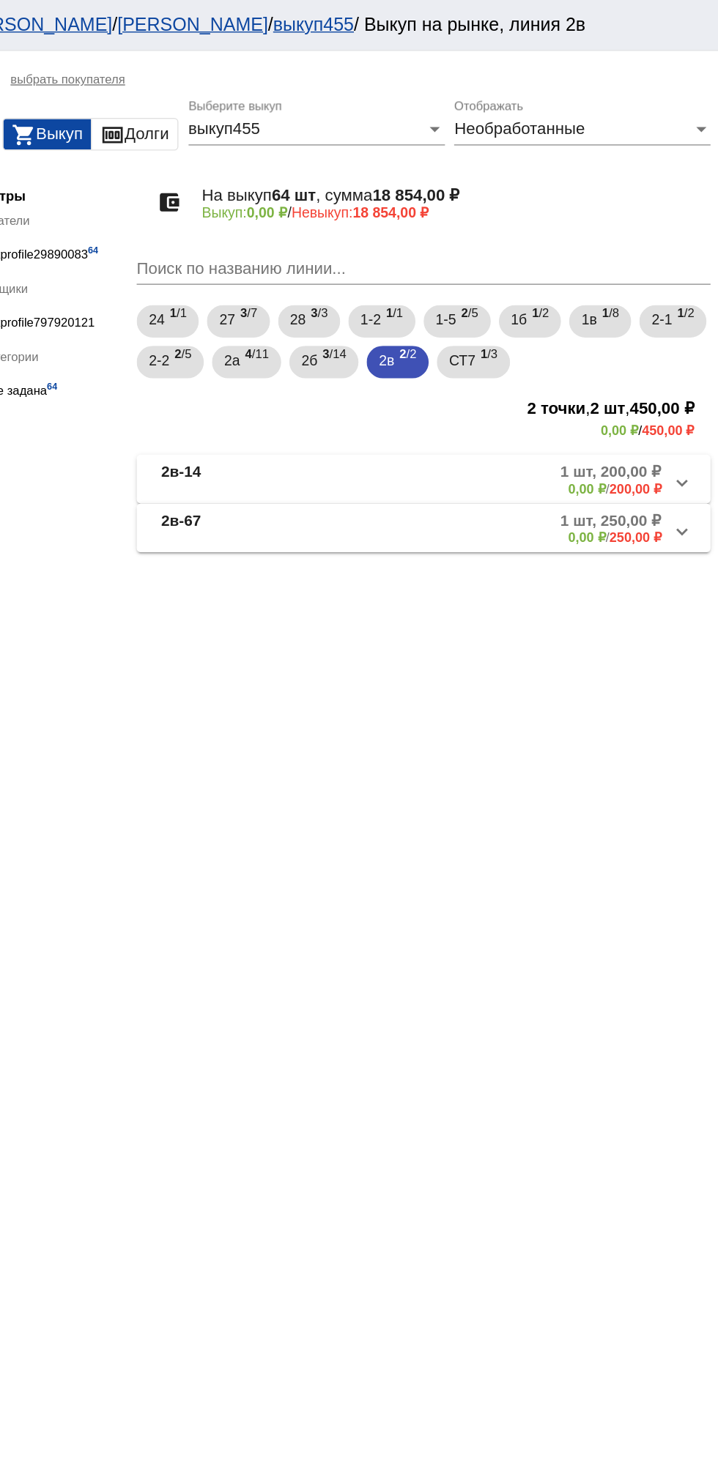
click at [374, 339] on mat-panel-title "2в-14" at bounding box center [371, 345] width 111 height 24
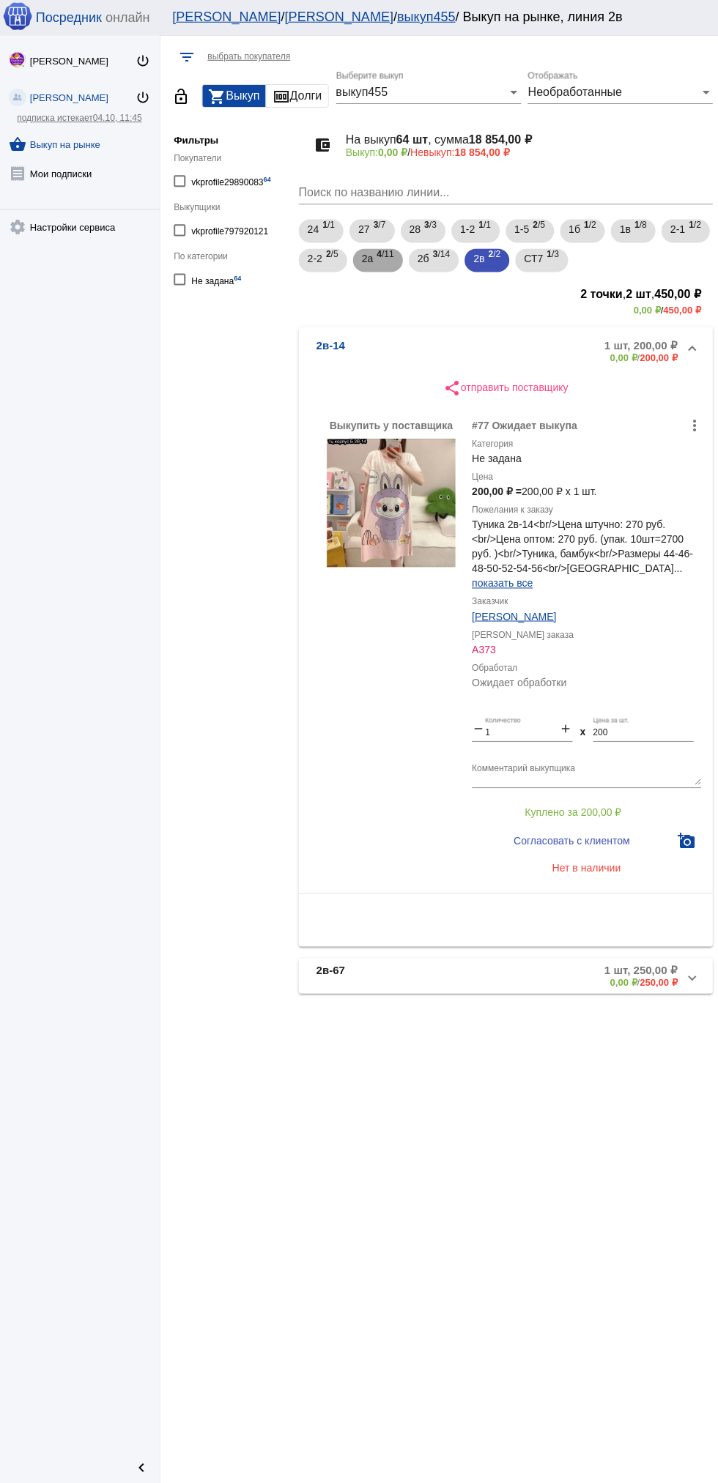
click at [394, 254] on div "2а 4 /11" at bounding box center [378, 261] width 32 height 30
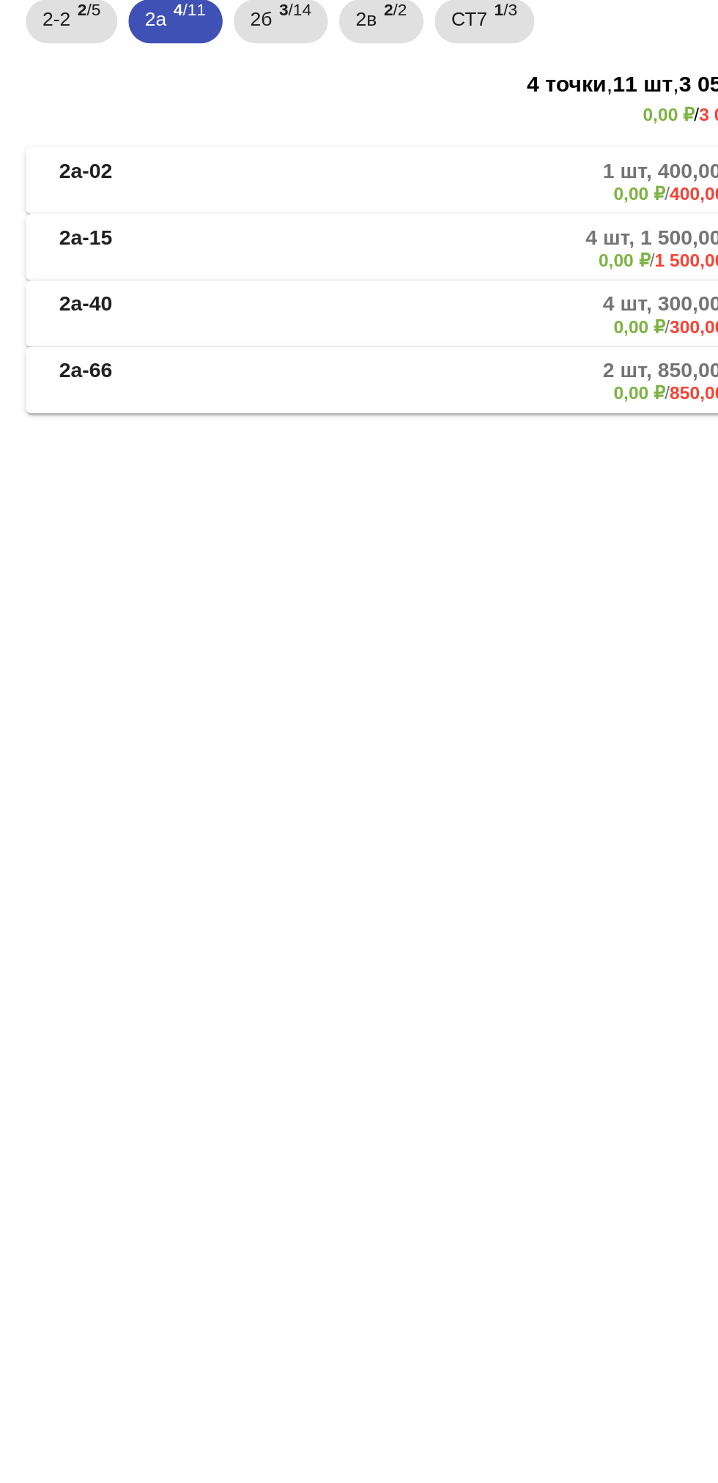
click at [492, 379] on mat-panel-description "4 шт, 1 500,00 ₽ 0,00 ₽ / 1 500,00 ₽" at bounding box center [556, 380] width 241 height 24
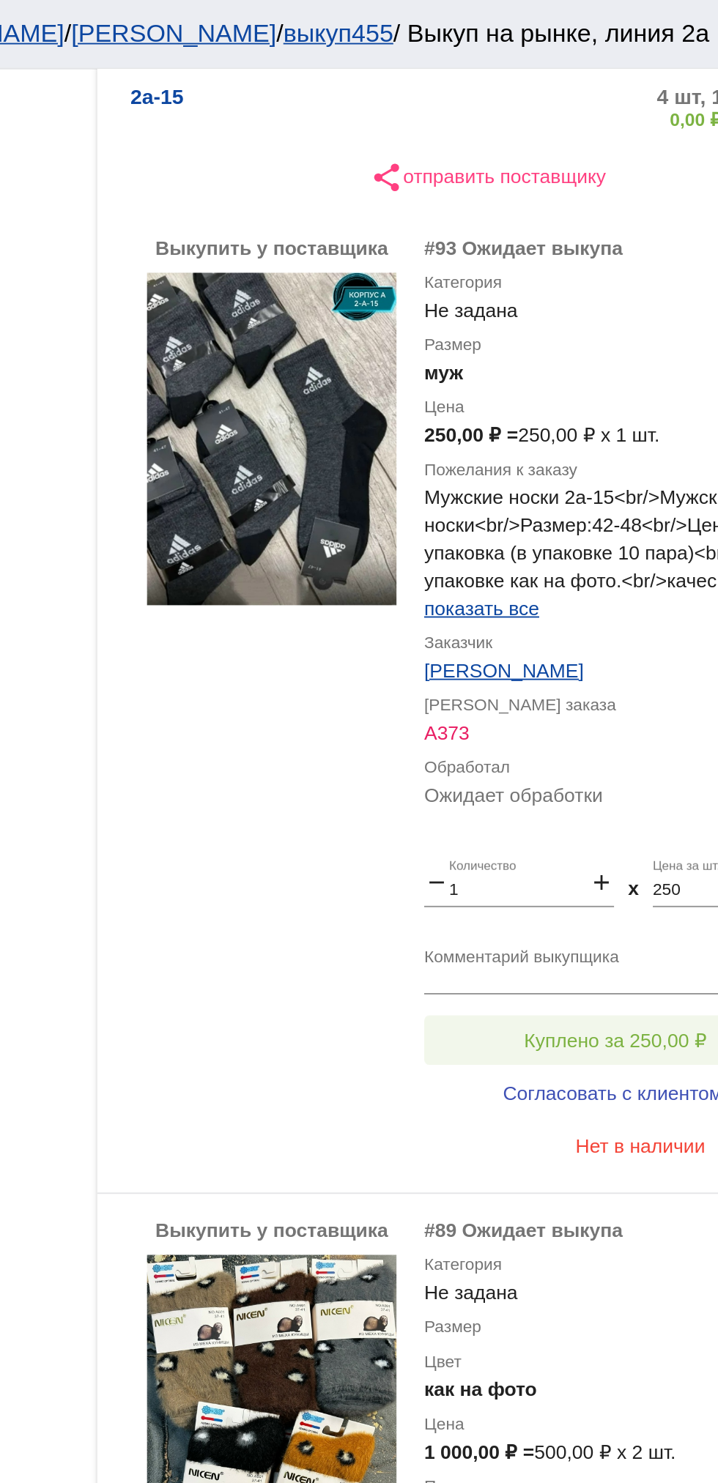
click at [578, 558] on button "Куплено за 250,00 ₽" at bounding box center [573, 550] width 202 height 26
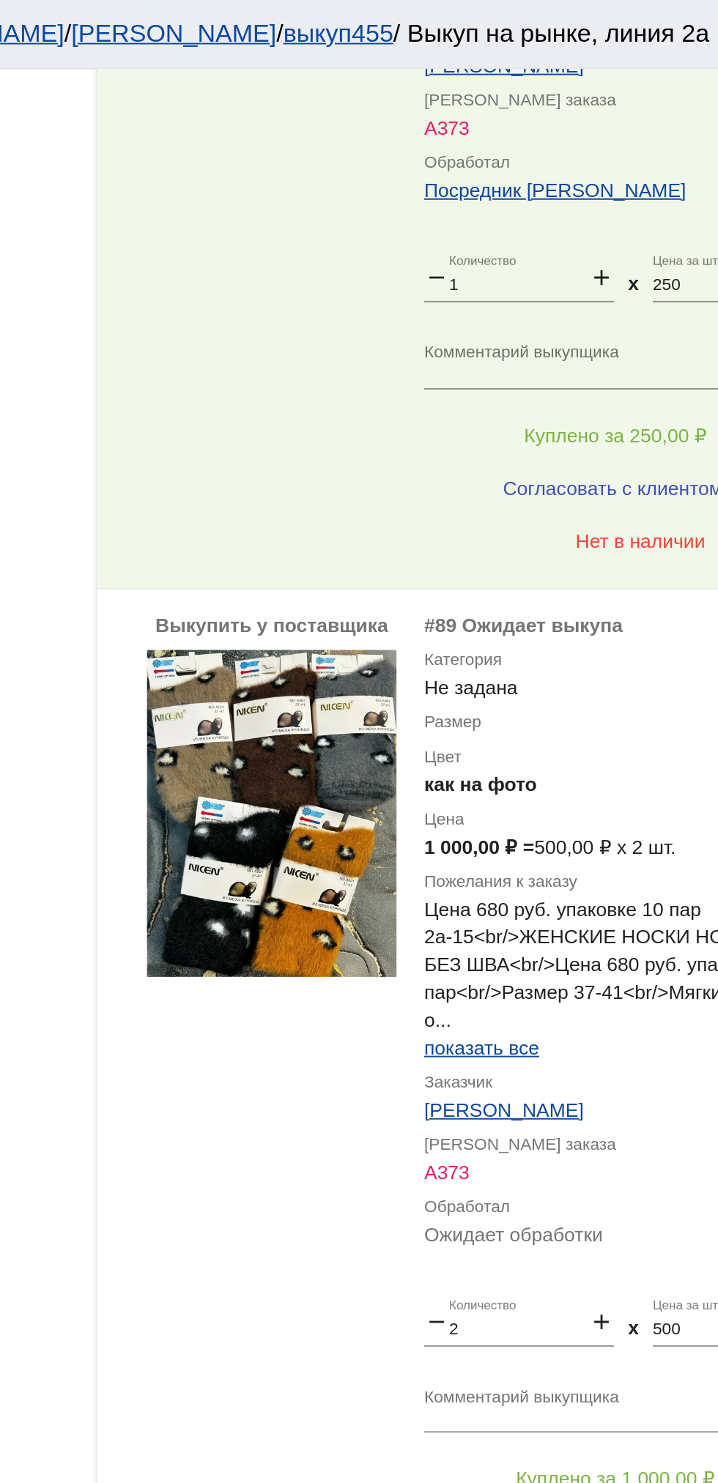
scroll to position [760, 0]
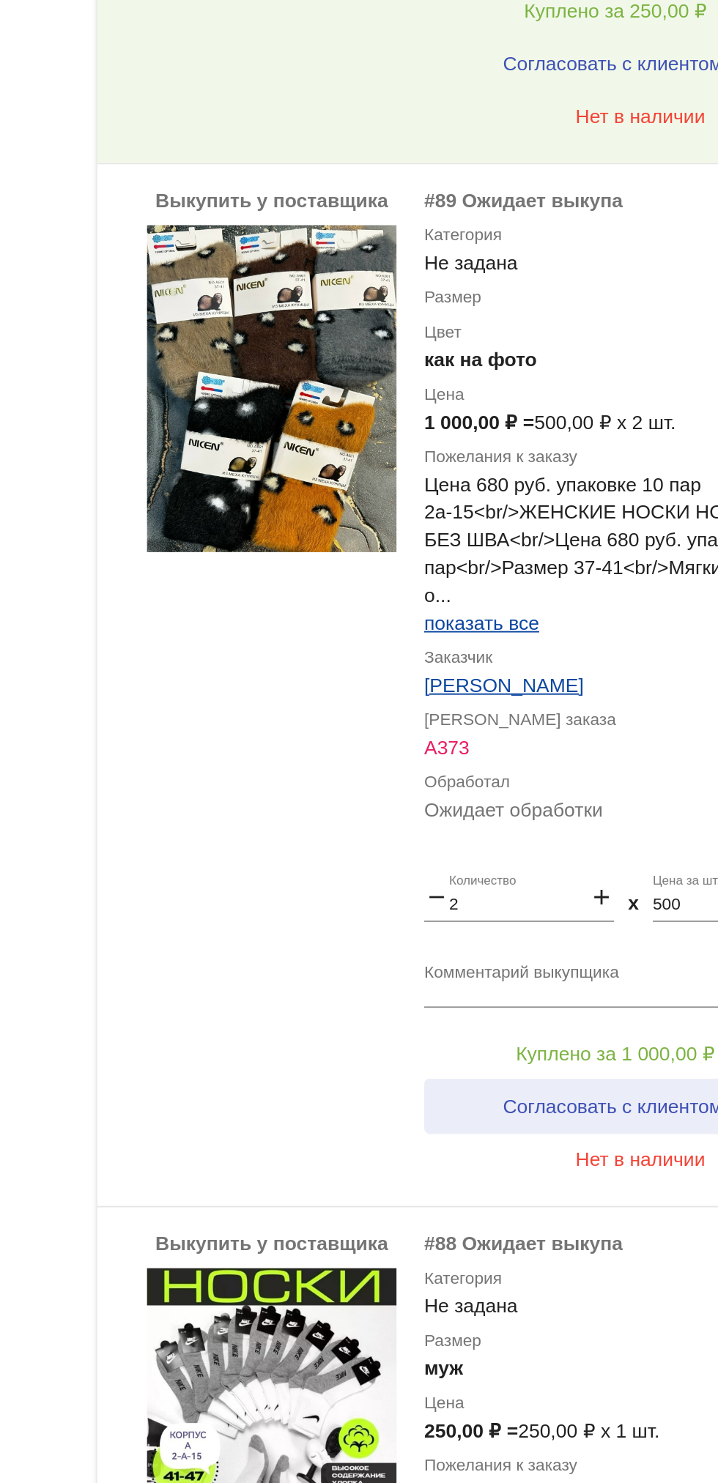
click at [586, 697] on button "Согласовать с клиентом" at bounding box center [571, 711] width 199 height 29
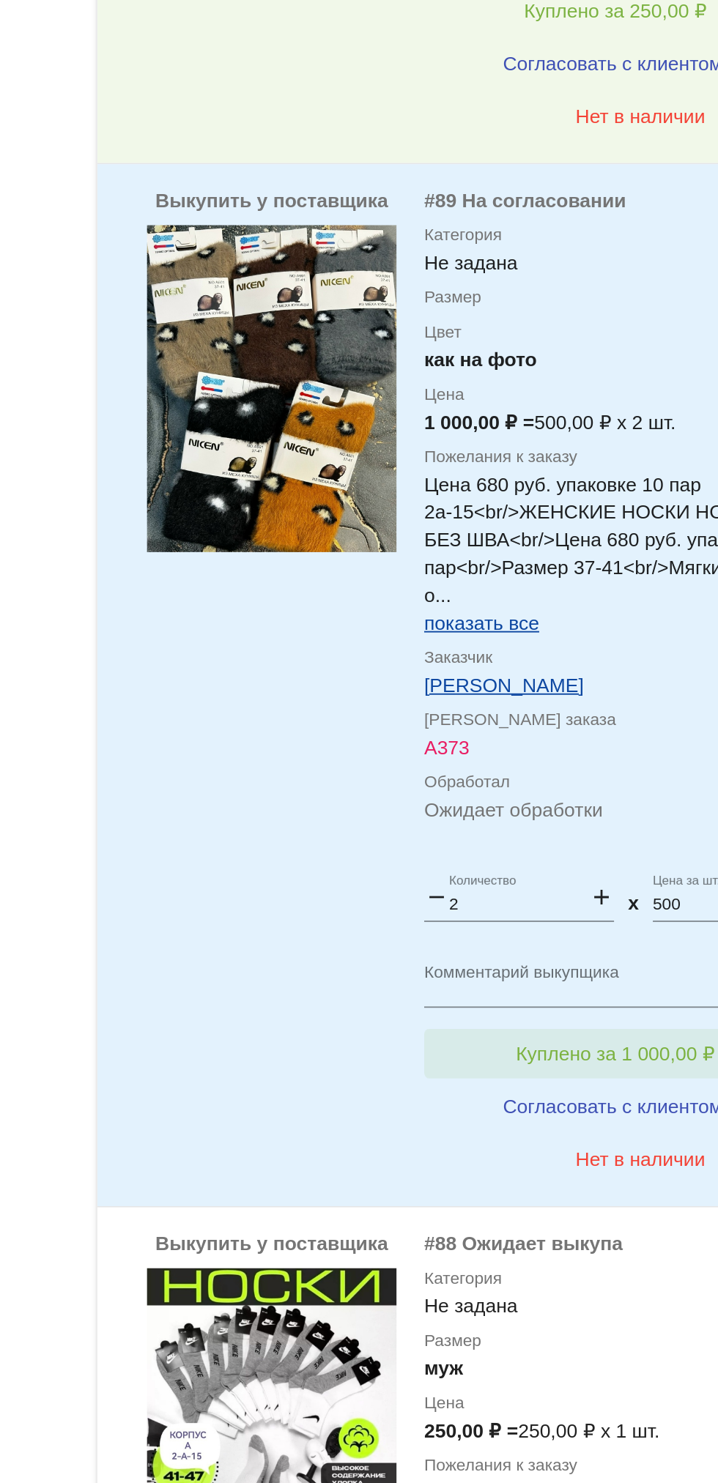
click at [593, 684] on span "Куплено за 1 000,00 ₽" at bounding box center [572, 684] width 105 height 12
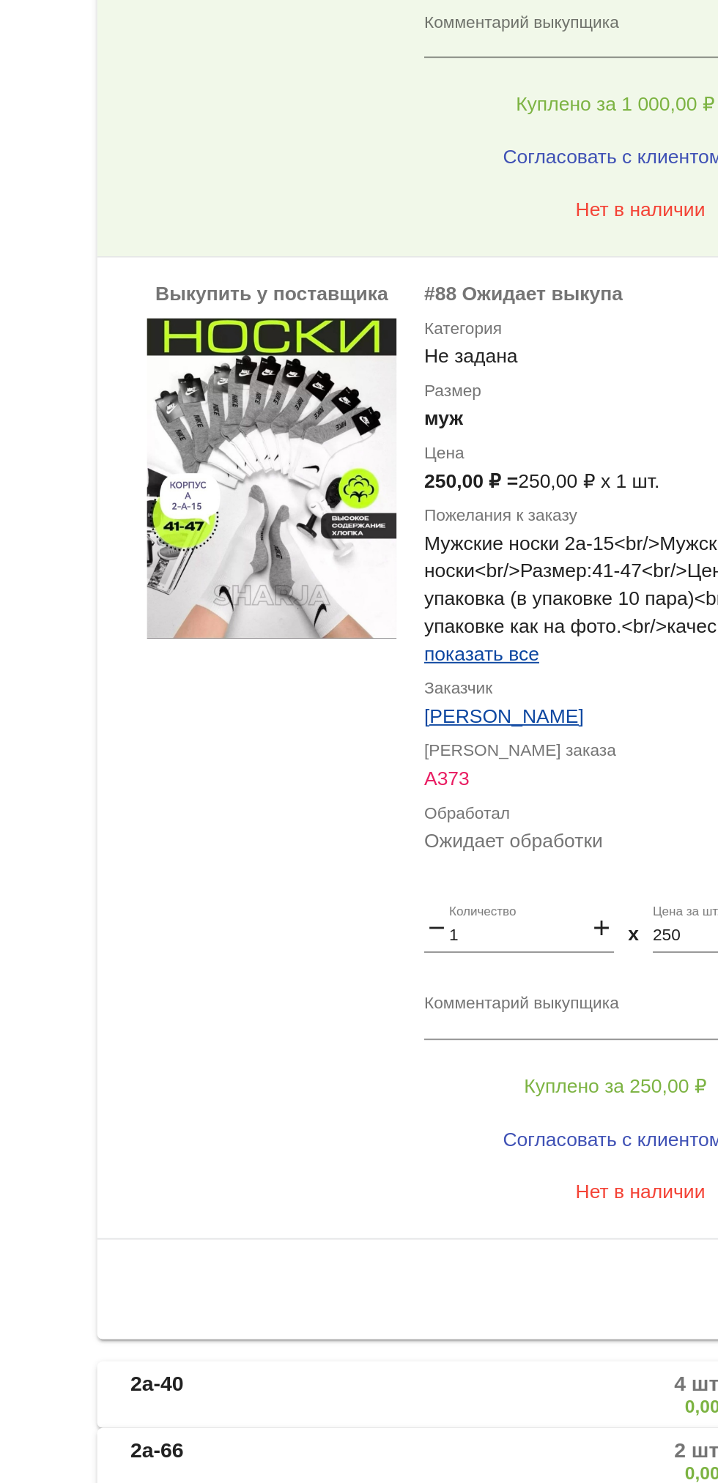
scroll to position [0, 0]
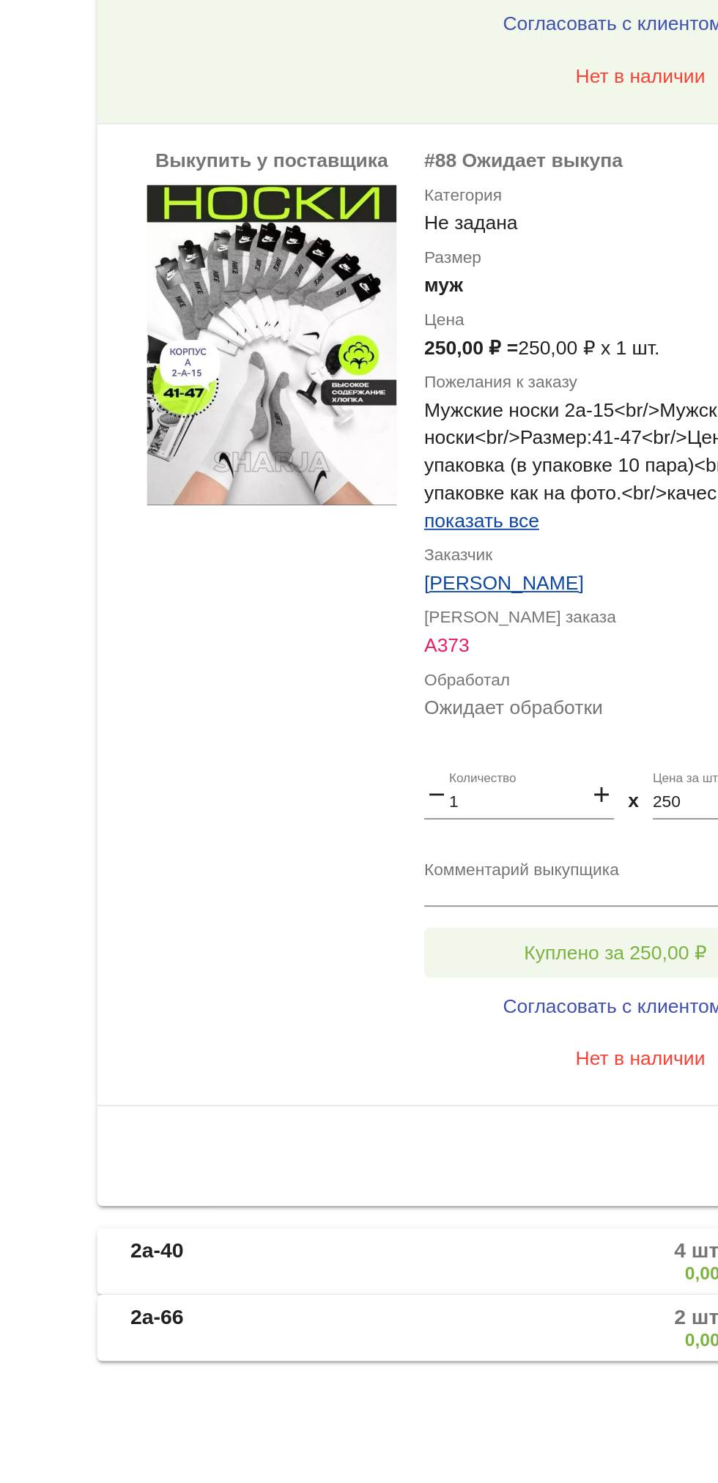
click at [499, 1203] on button "Куплено за 250,00 ₽" at bounding box center [573, 1203] width 202 height 26
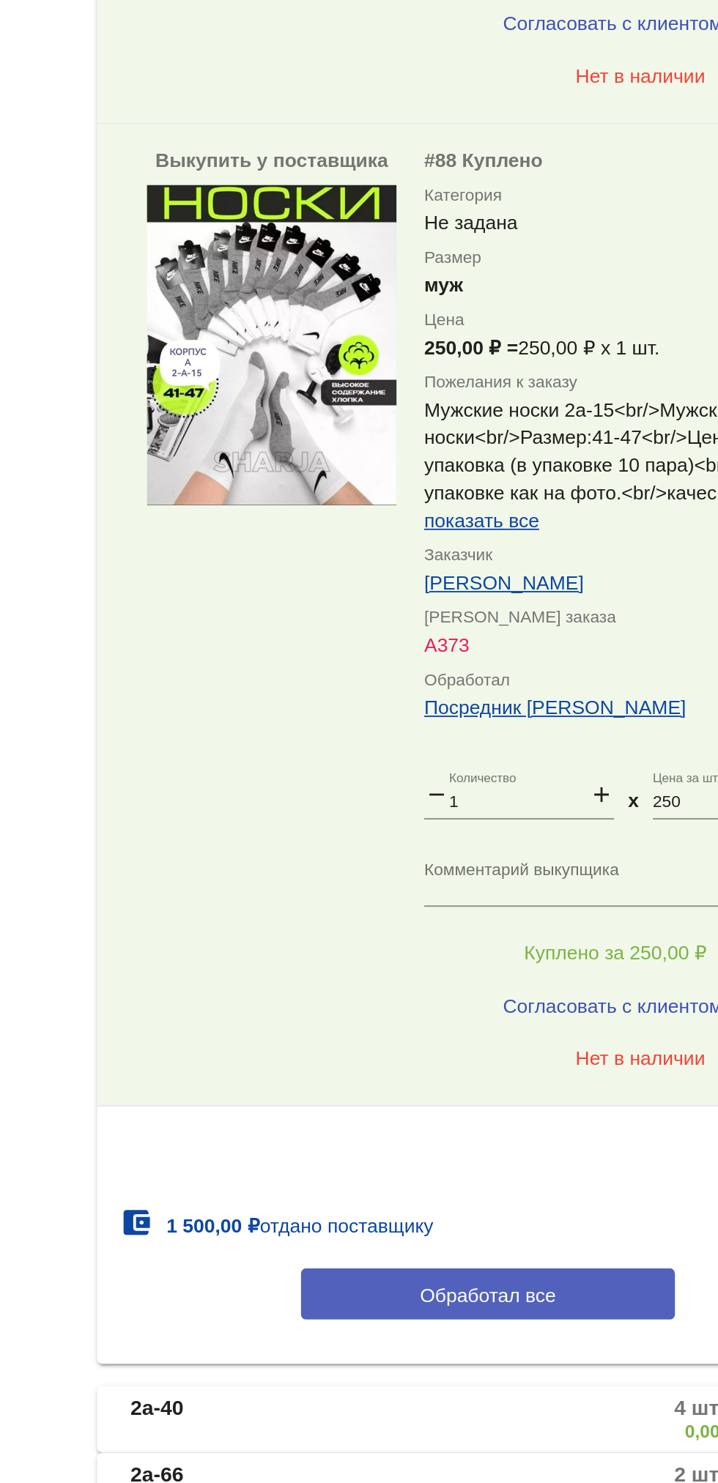
click at [524, 1382] on span "Обработал все" at bounding box center [506, 1384] width 72 height 12
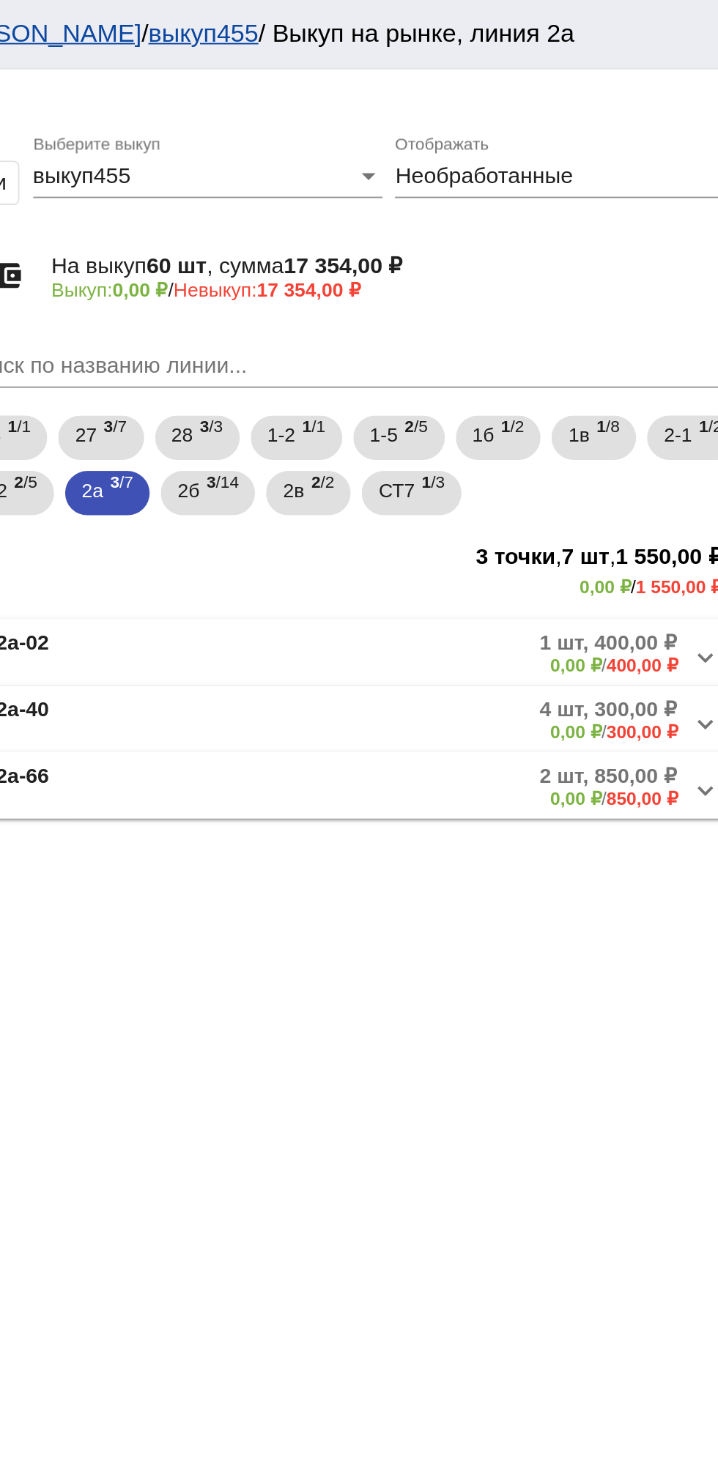
click at [388, 330] on mat-expansion-panel-header "2а-02 1 шт, 400,00 ₽ 0,00 ₽ / 400,00 ₽" at bounding box center [505, 344] width 413 height 35
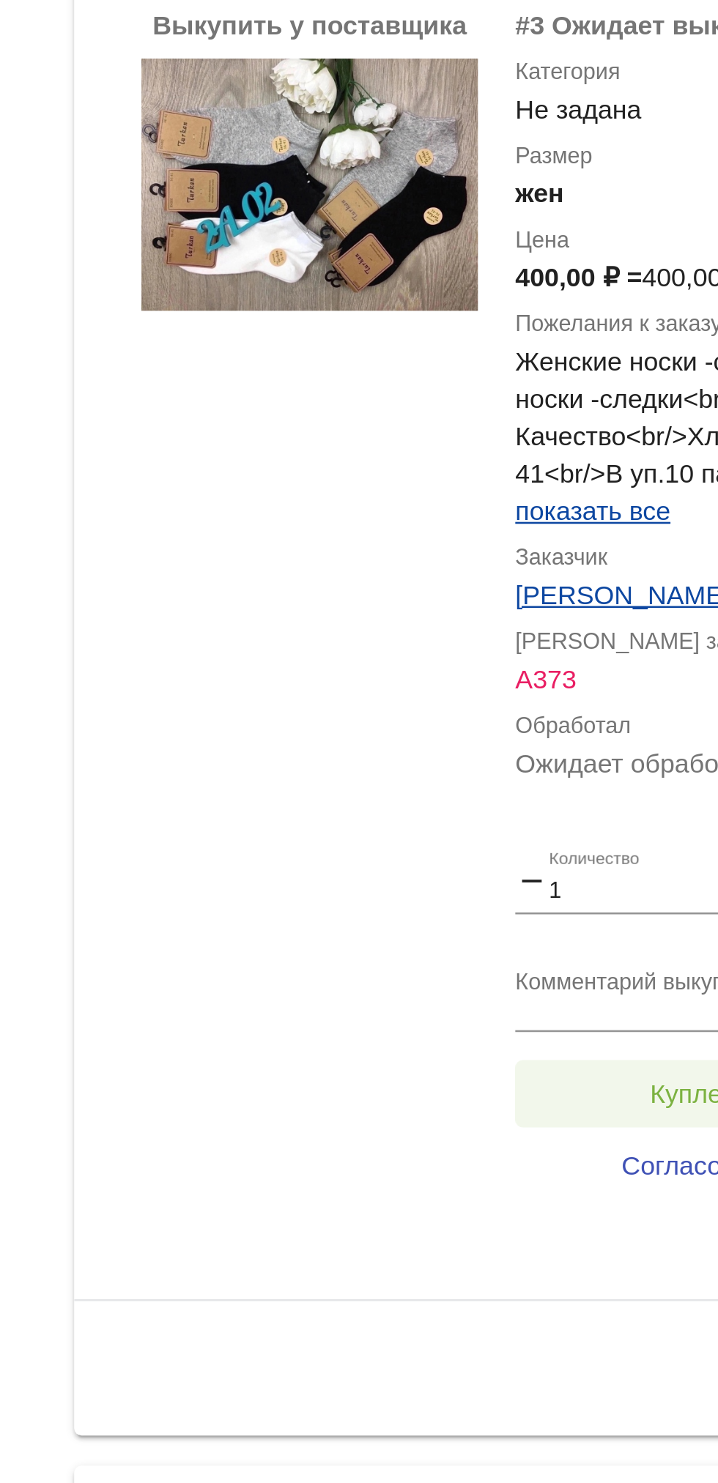
click at [541, 850] on span "Куплено за 400,00 ₽" at bounding box center [573, 845] width 97 height 12
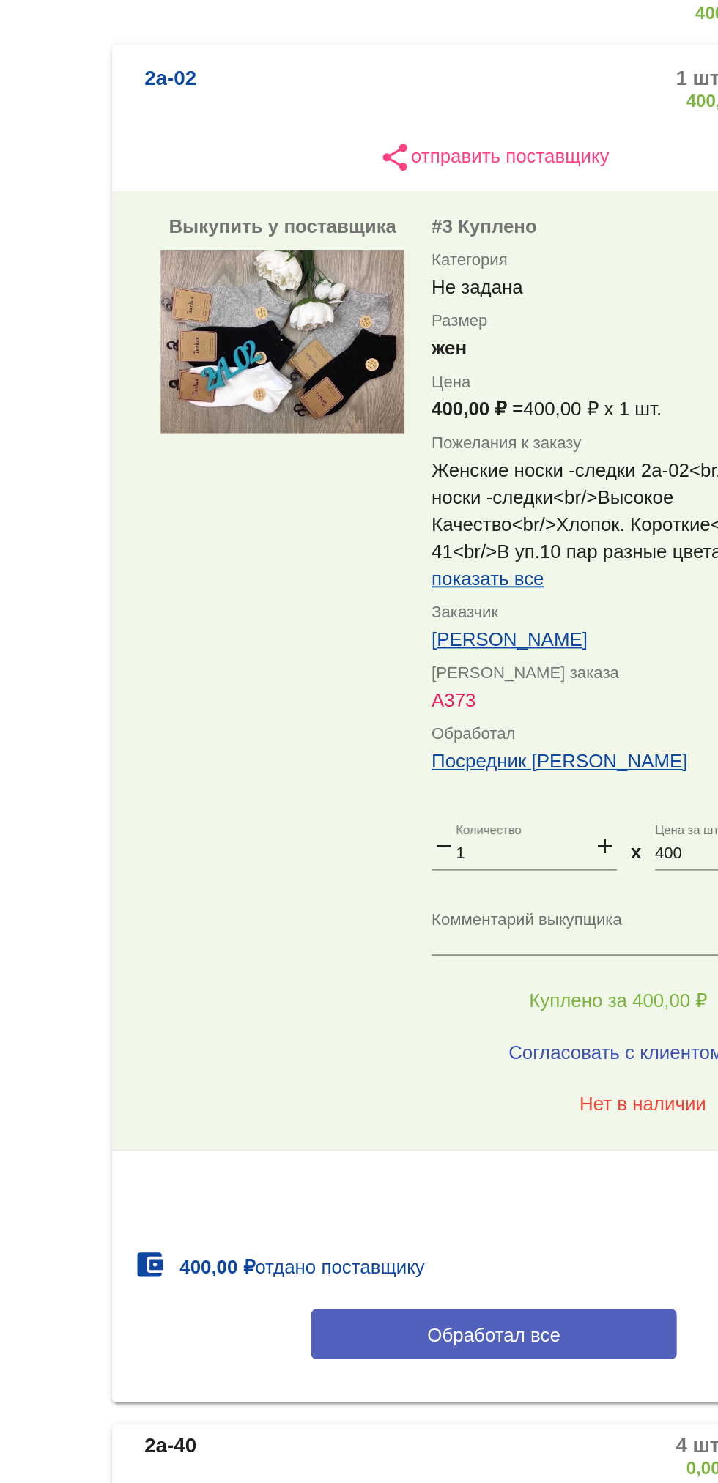
click at [437, 1037] on button "Обработал все" at bounding box center [506, 1025] width 198 height 27
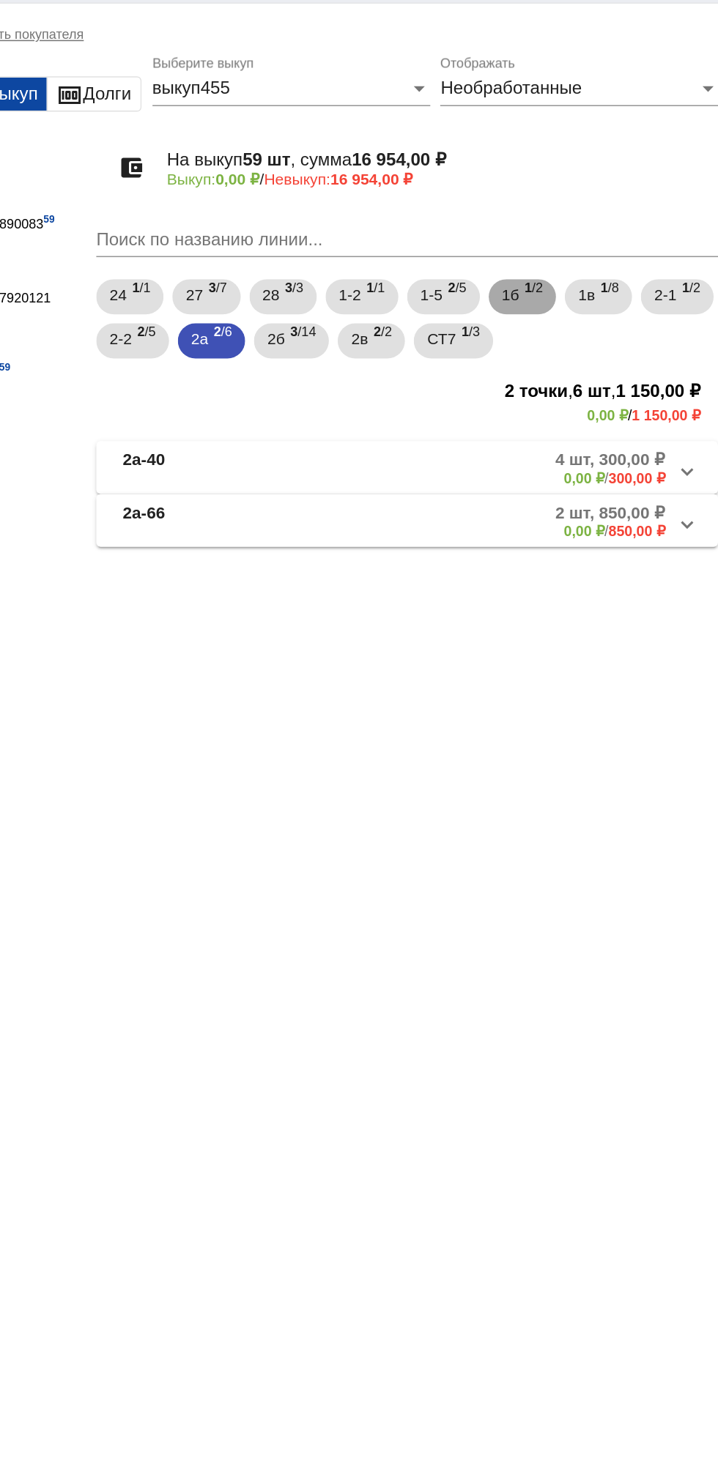
click at [579, 230] on span "1б" at bounding box center [574, 230] width 12 height 26
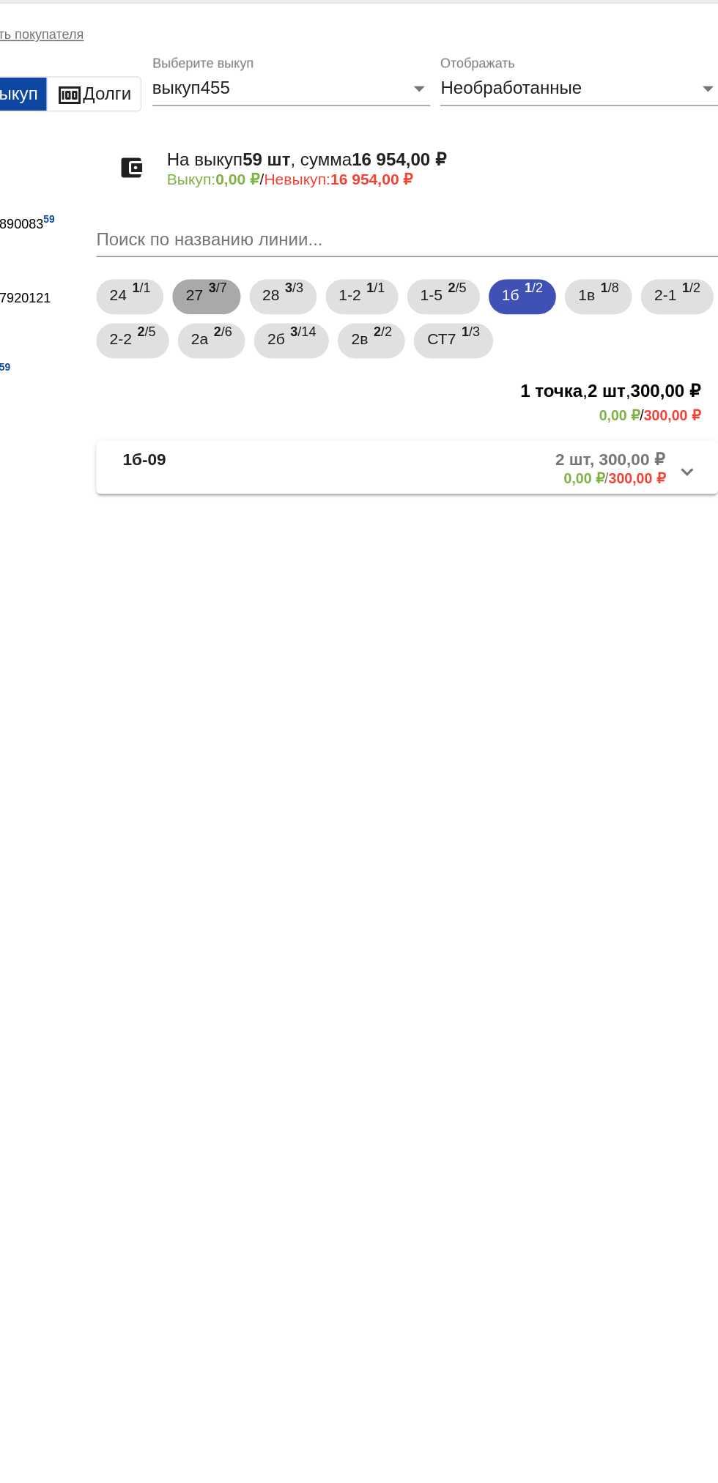
click at [368, 234] on span "27" at bounding box center [364, 230] width 12 height 26
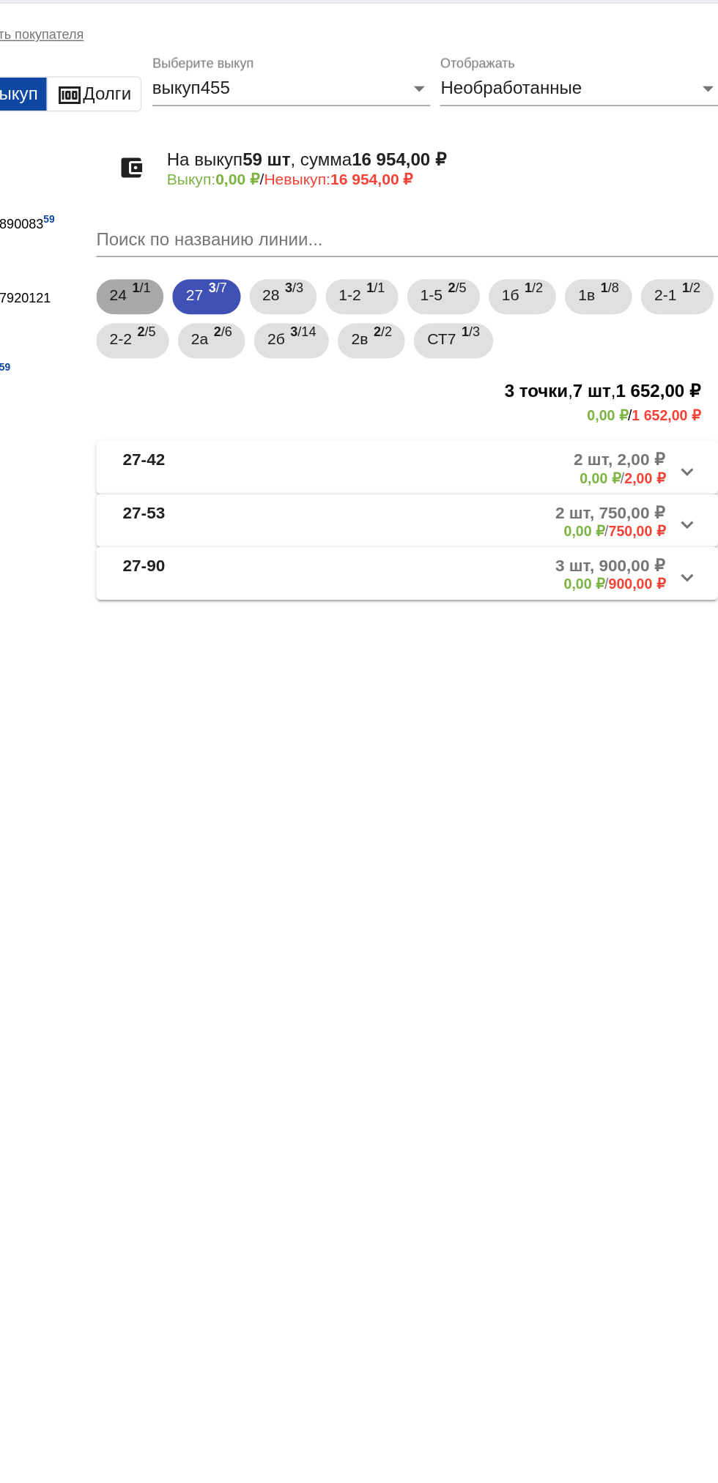
click at [317, 231] on span "24" at bounding box center [314, 230] width 12 height 26
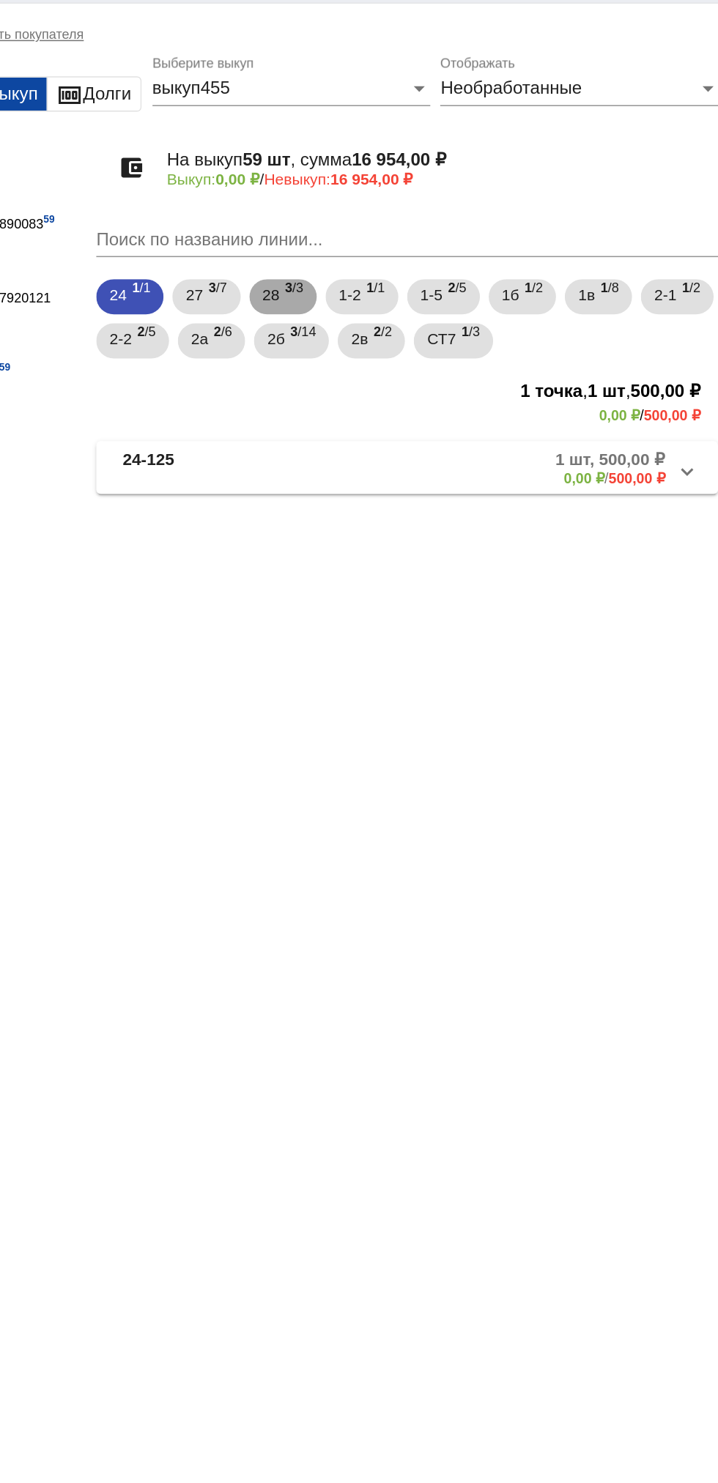
click at [417, 231] on span "28" at bounding box center [415, 230] width 12 height 26
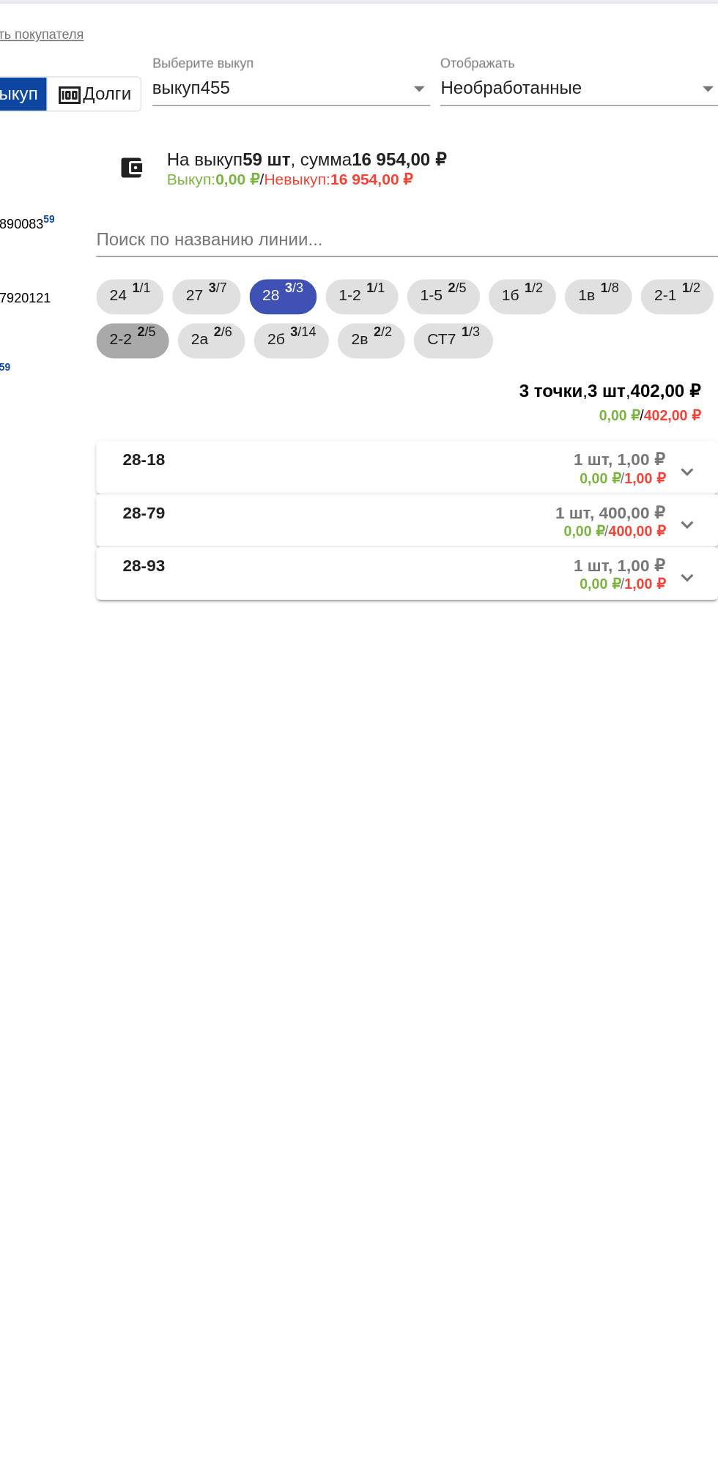
click at [322, 260] on span "2-2" at bounding box center [315, 259] width 15 height 26
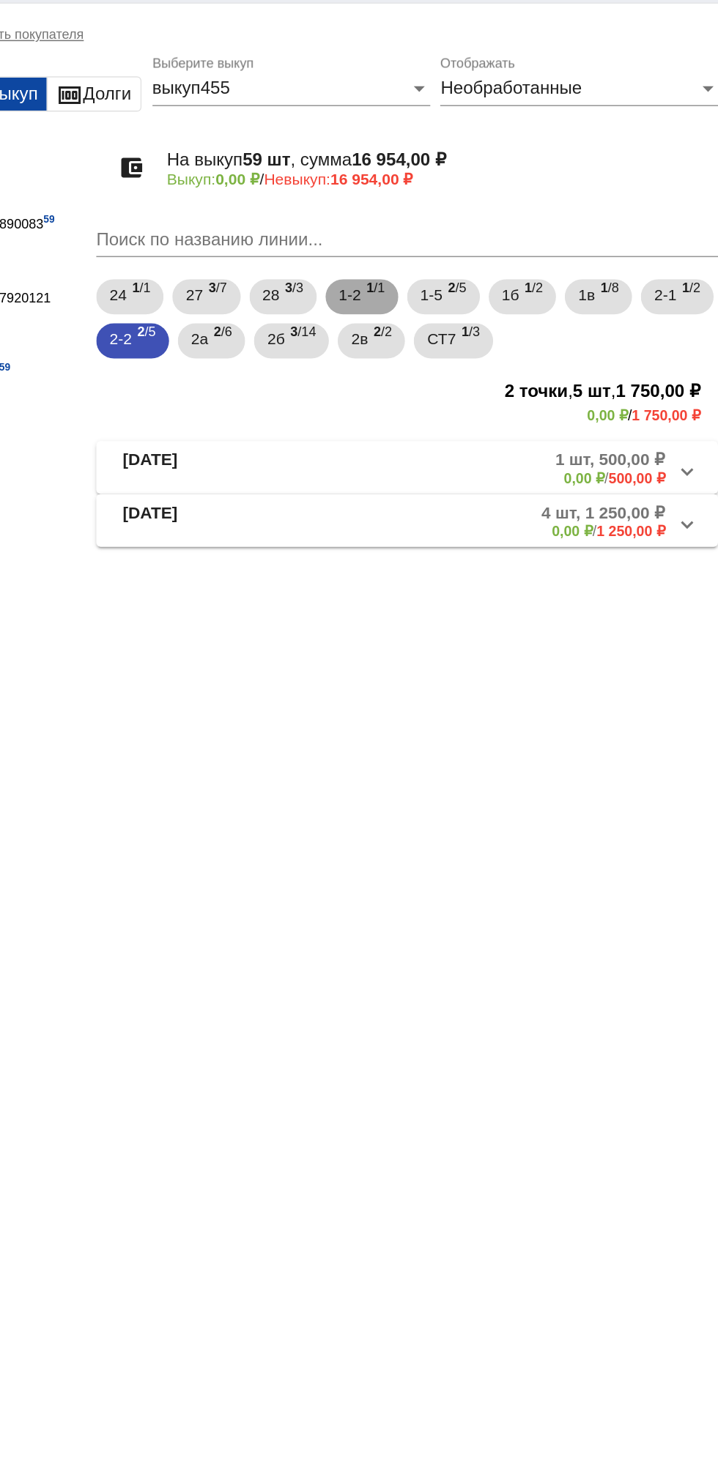
click at [470, 242] on span "1-2" at bounding box center [467, 230] width 15 height 26
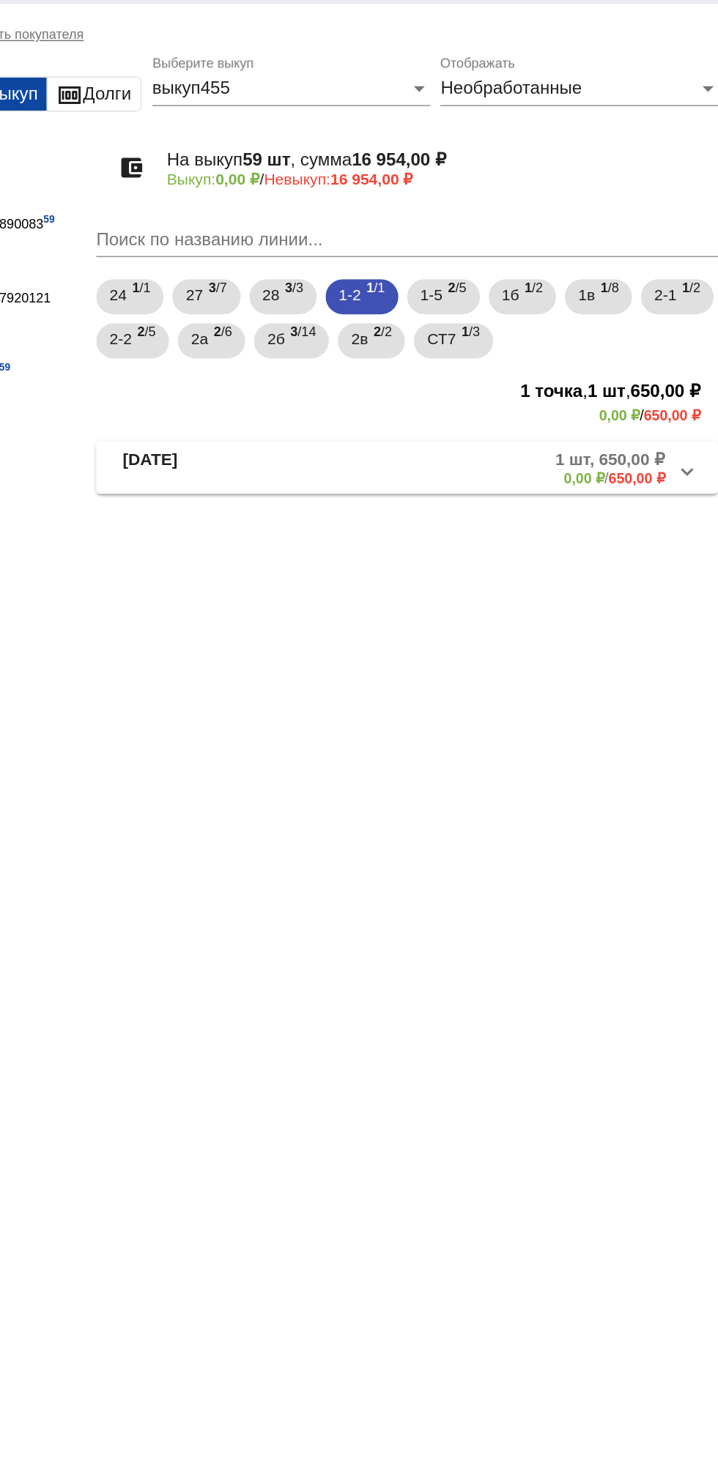
click at [356, 328] on mat-expansion-panel-header "[DATE] 1 шт, 650,00 ₽ 0,00 ₽ / 650,00 ₽" at bounding box center [505, 344] width 413 height 35
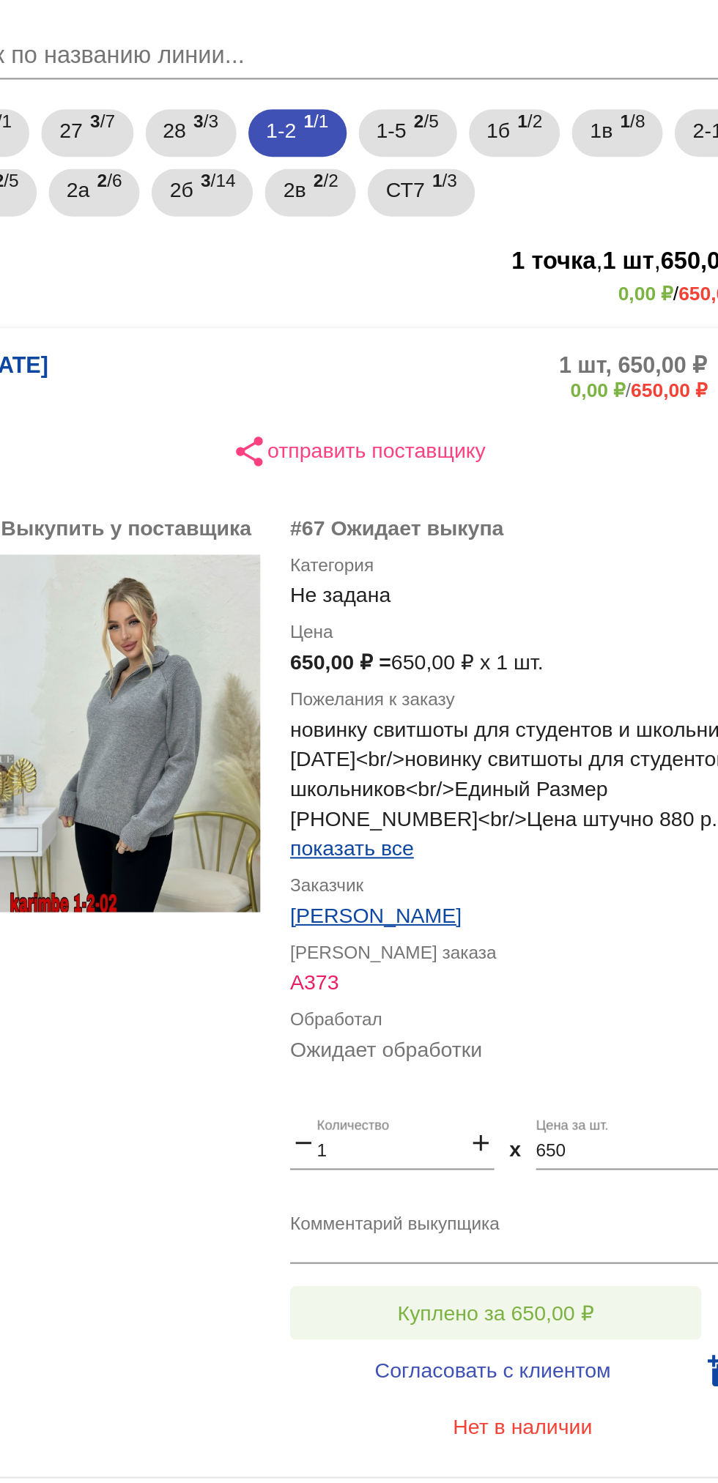
click at [603, 801] on button "Куплено за 650,00 ₽" at bounding box center [573, 811] width 202 height 26
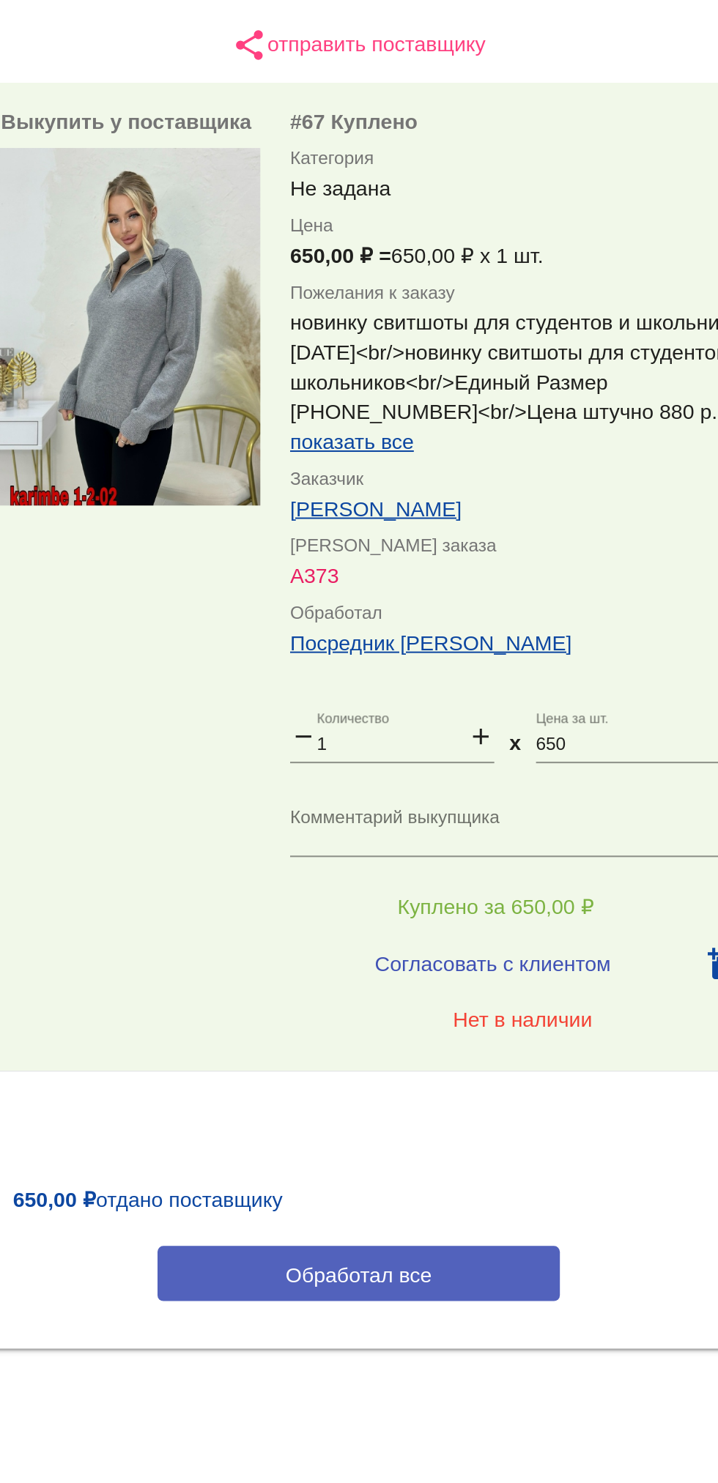
click at [551, 998] on button "Обработал все" at bounding box center [506, 992] width 198 height 27
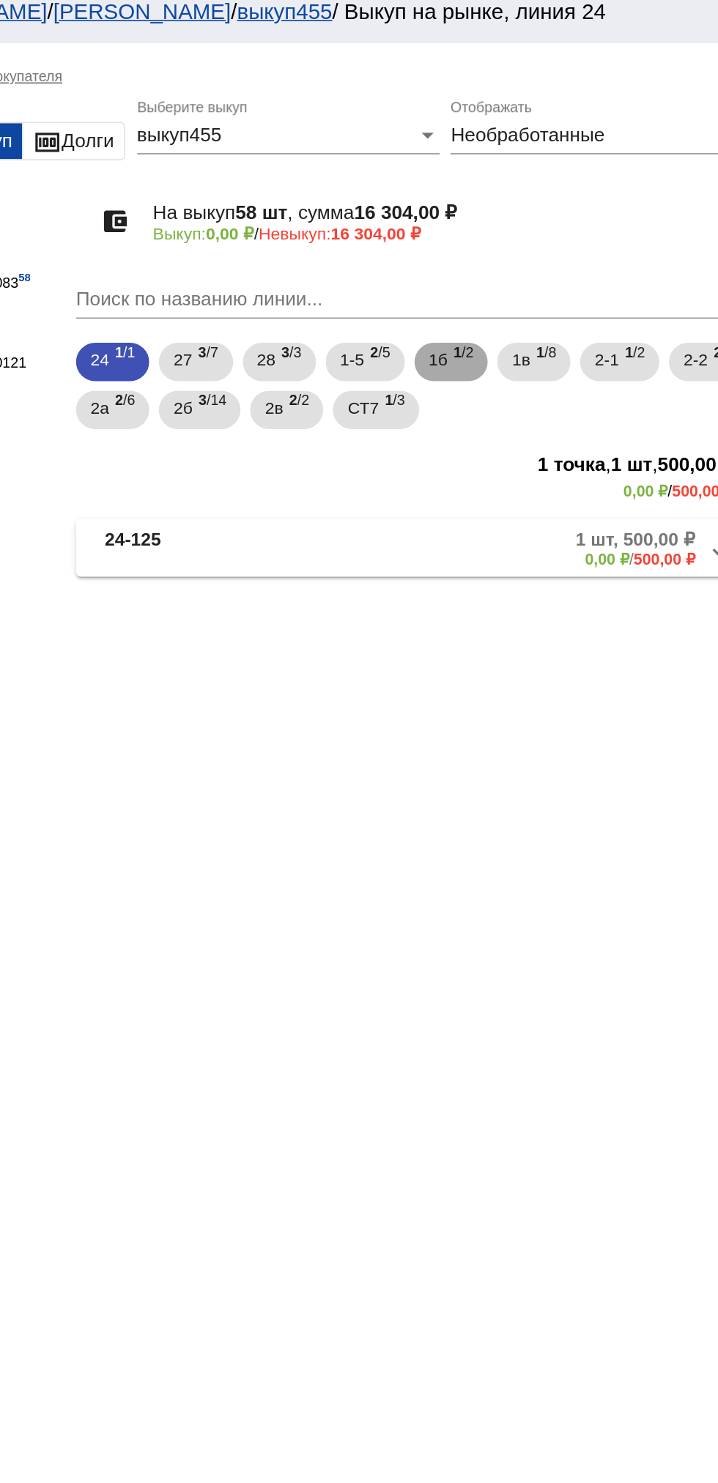
click at [542, 222] on span "1 /2" at bounding box center [536, 232] width 12 height 30
click at [550, 352] on mat-panel-description "2 шт, 300,00 ₽ 0,00 ₽ / 300,00 ₽" at bounding box center [558, 345] width 237 height 24
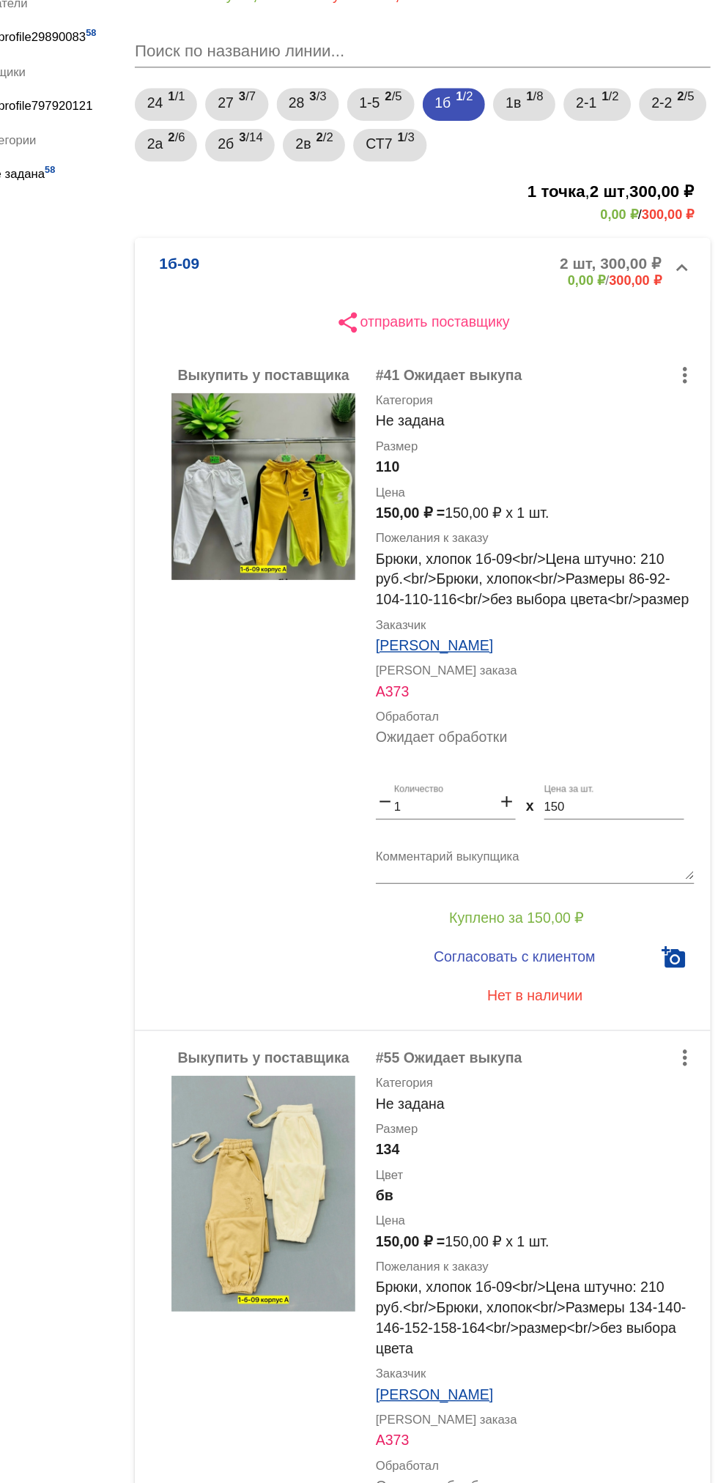
click at [517, 336] on mat-expansion-panel-header "1б-09 2 шт, 300,00 ₽ 0,00 ₽ / 300,00 ₽" at bounding box center [505, 350] width 413 height 47
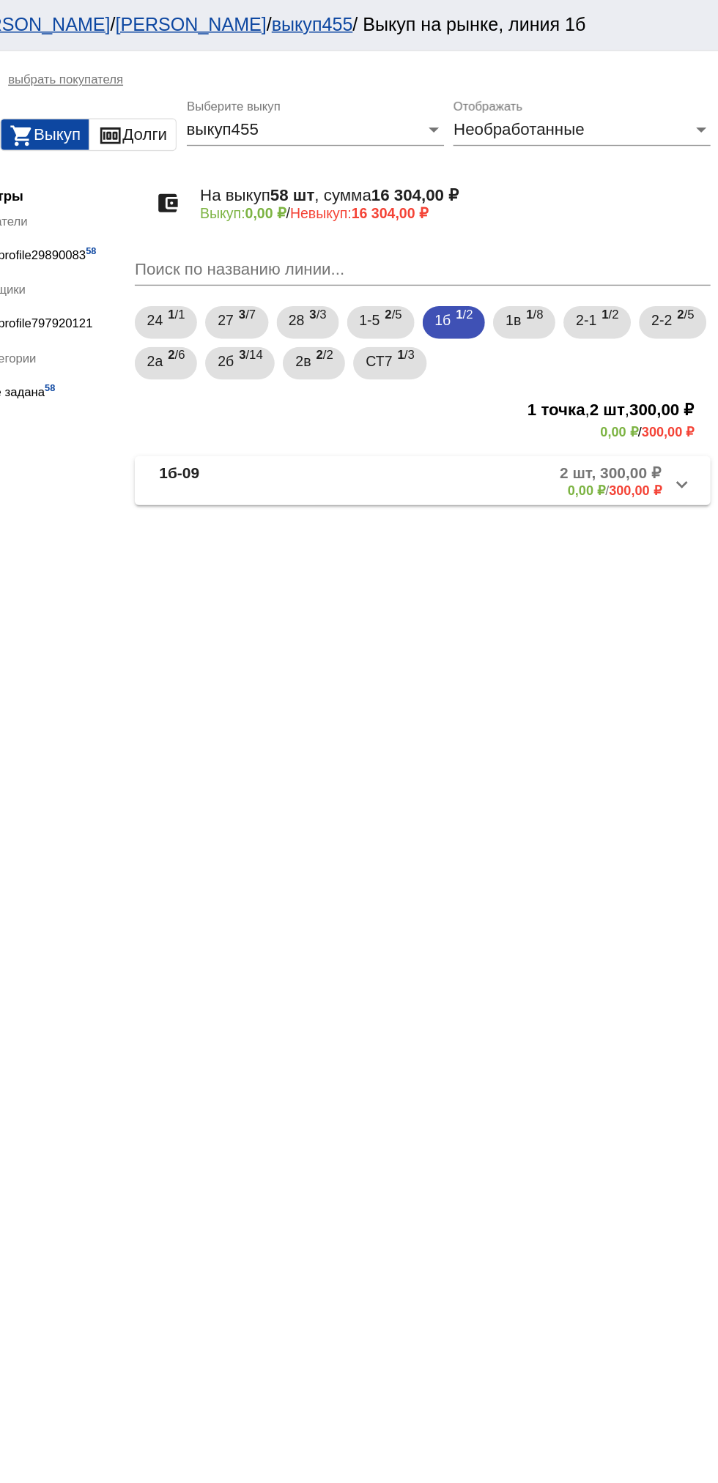
click at [574, 355] on mat-panel-description "2 шт, 300,00 ₽ 0,00 ₽ / 300,00 ₽" at bounding box center [558, 345] width 237 height 24
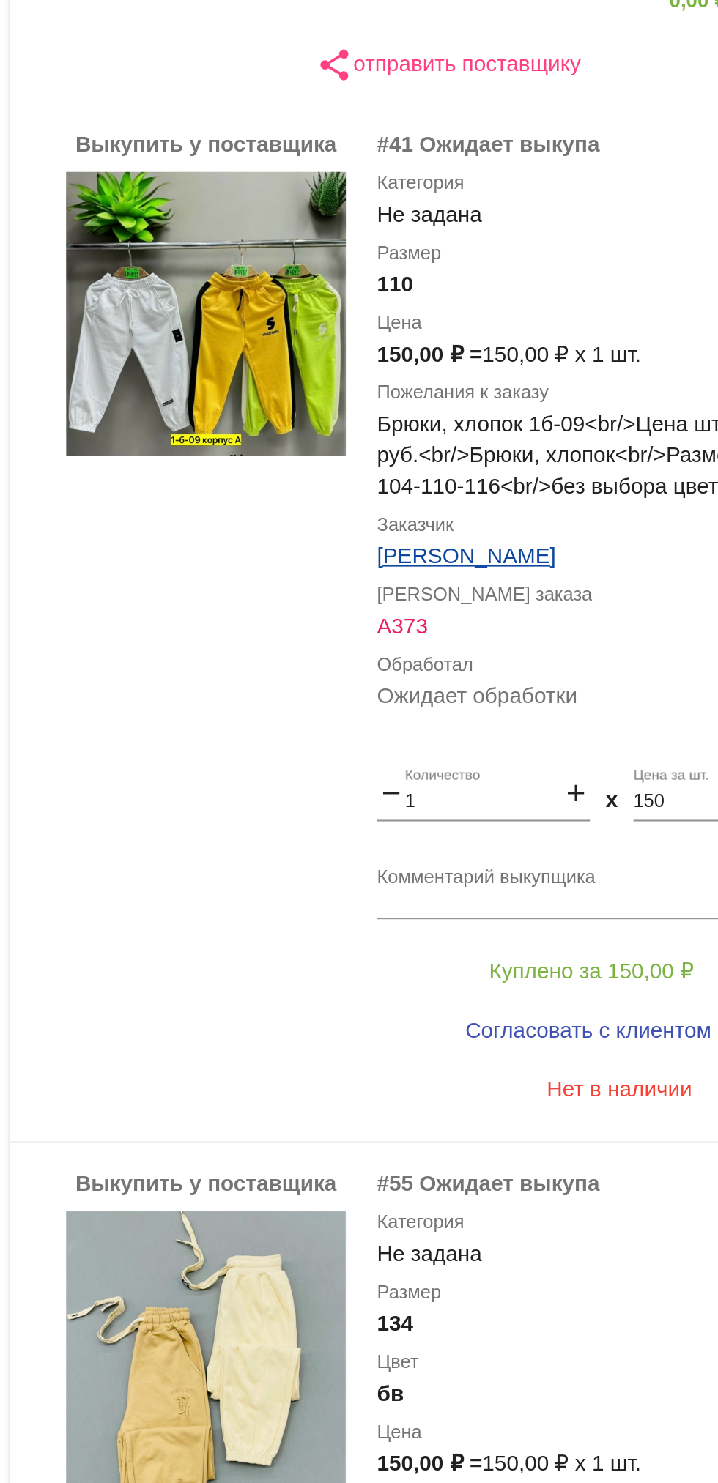
scroll to position [67, 0]
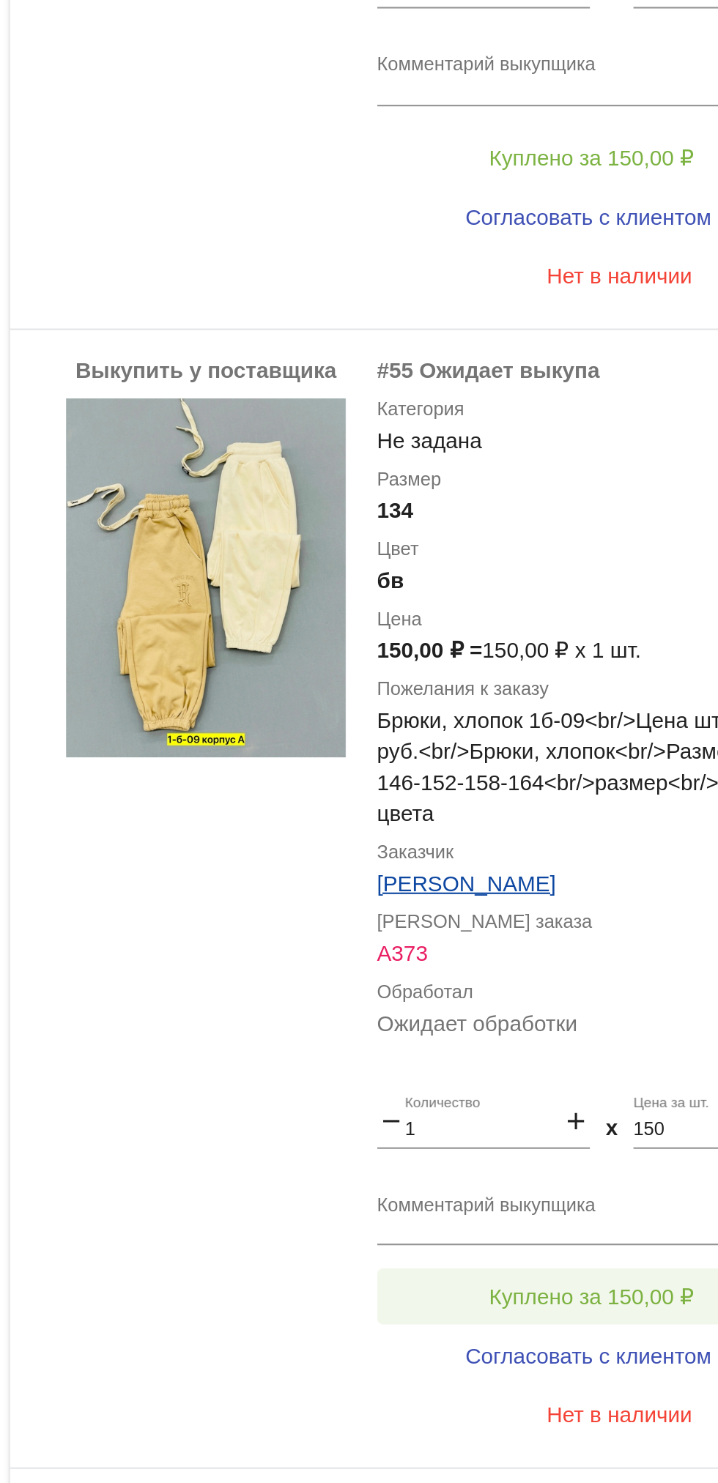
click at [565, 1278] on button "Куплено за 150,00 ₽" at bounding box center [573, 1285] width 202 height 26
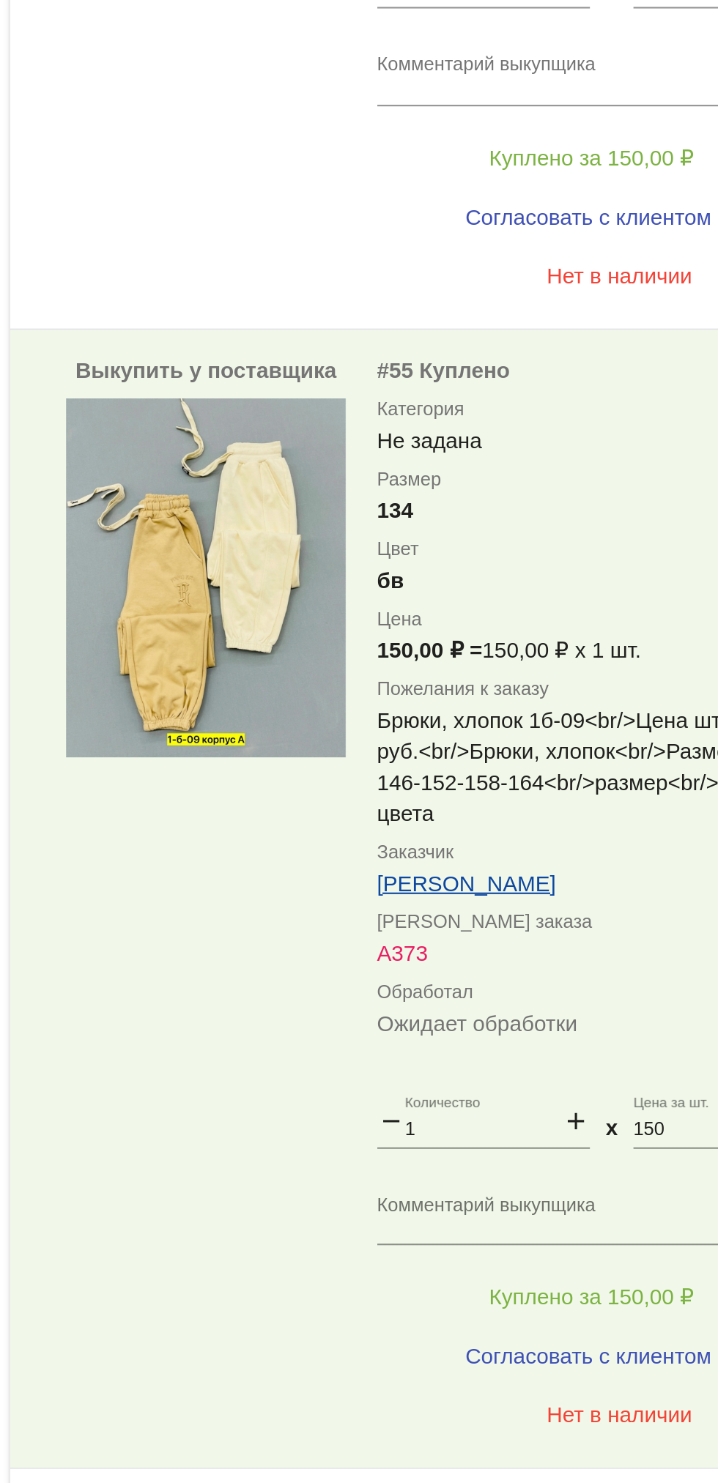
scroll to position [0, 0]
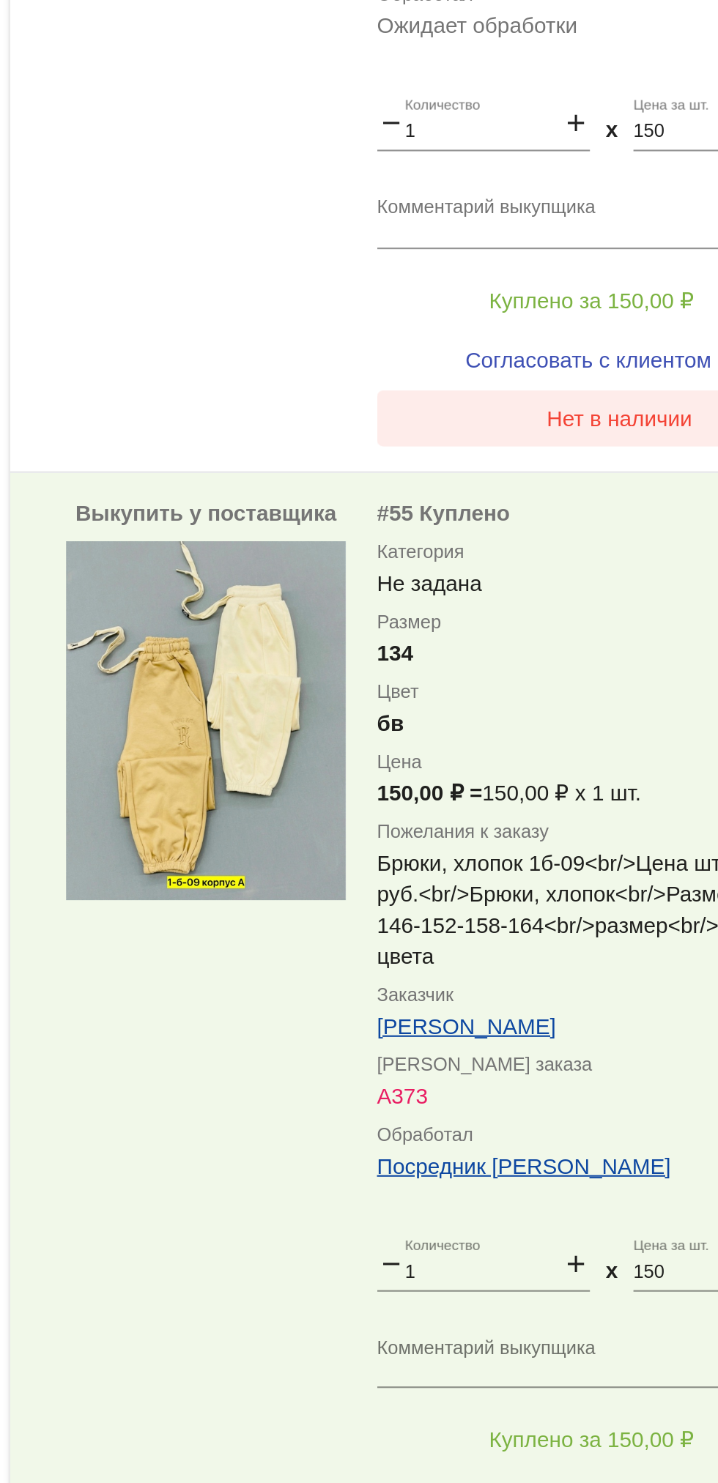
click at [572, 881] on button "Нет в наличии" at bounding box center [586, 871] width 229 height 26
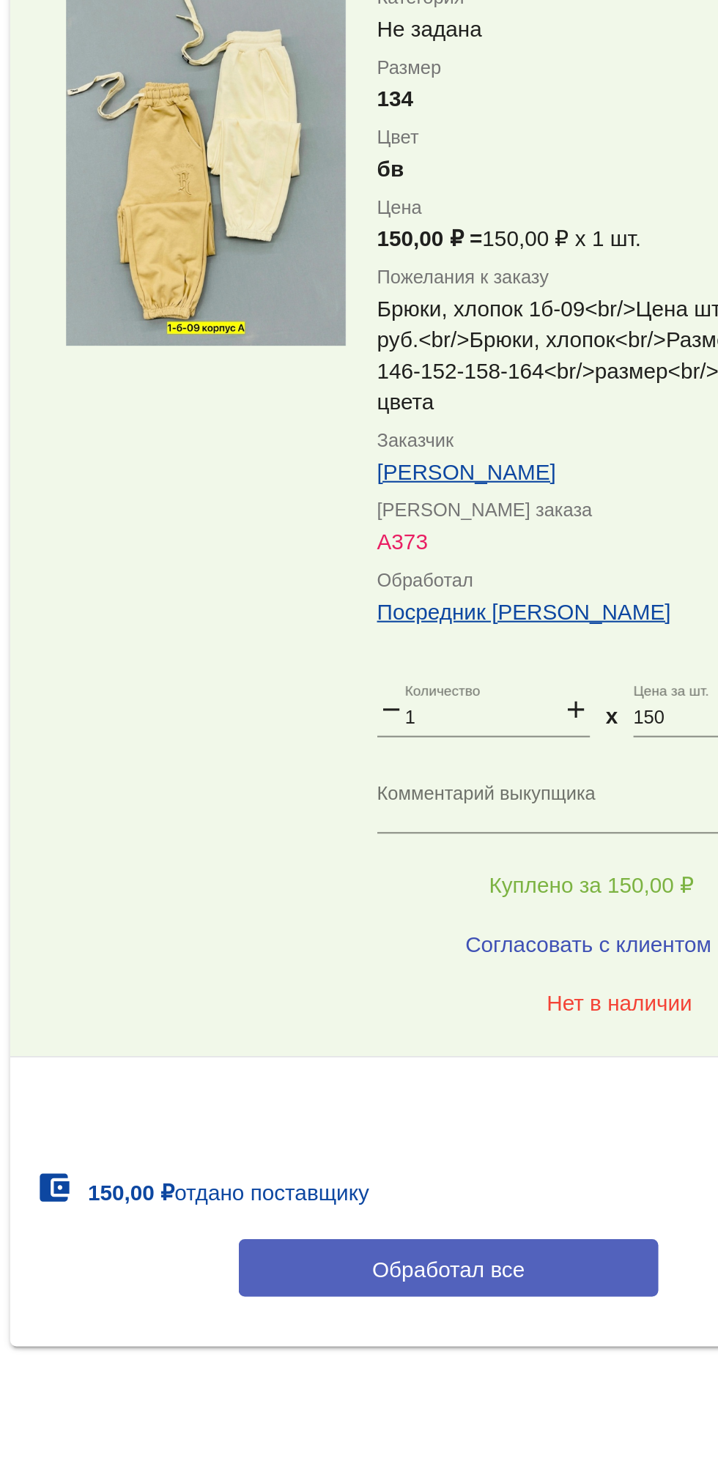
click at [511, 1385] on span "Обработал все" at bounding box center [506, 1382] width 72 height 12
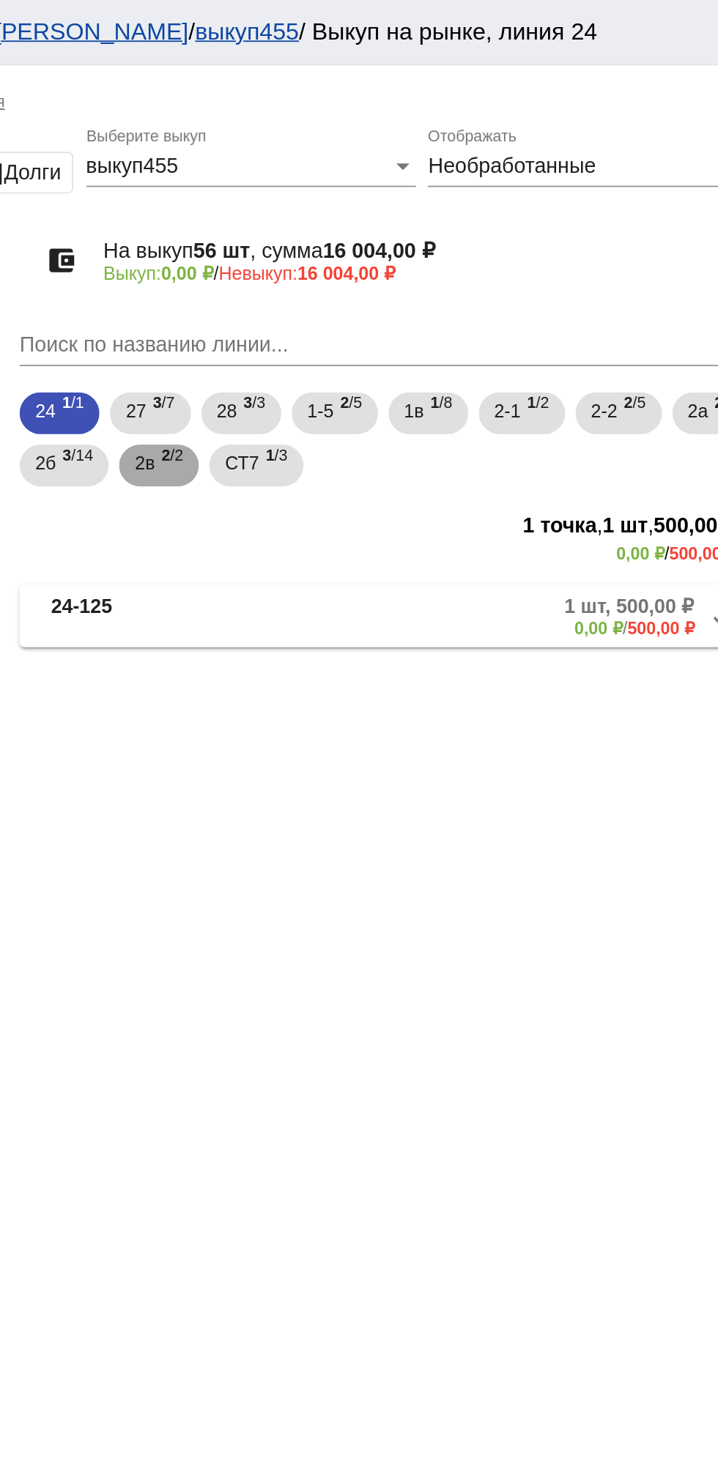
click at [390, 265] on span "2 /2" at bounding box center [384, 261] width 12 height 30
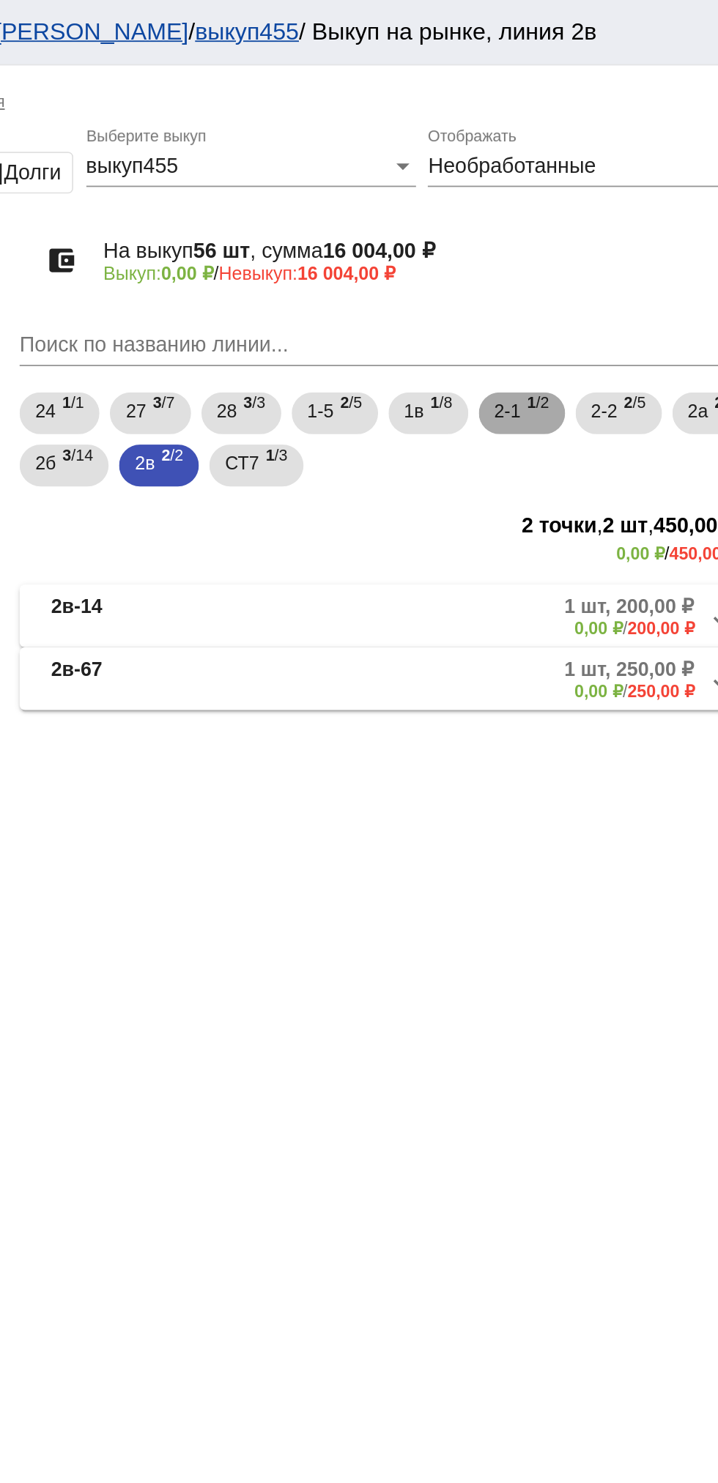
click at [592, 231] on span "1 /2" at bounding box center [589, 232] width 12 height 30
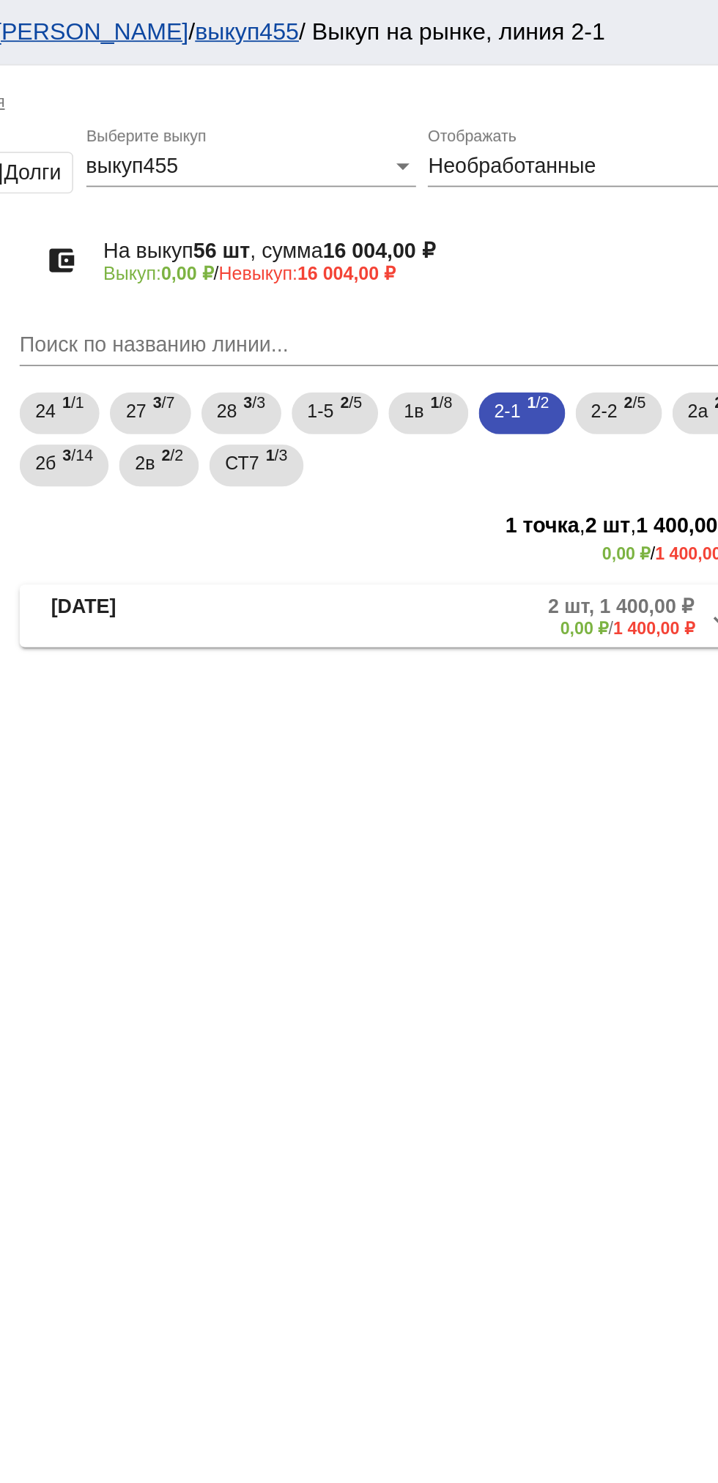
click at [533, 361] on mat-expansion-panel-header "[DATE] 2 шт, 1 400,00 ₽ 0,00 ₽ / 1 400,00 ₽" at bounding box center [505, 344] width 413 height 35
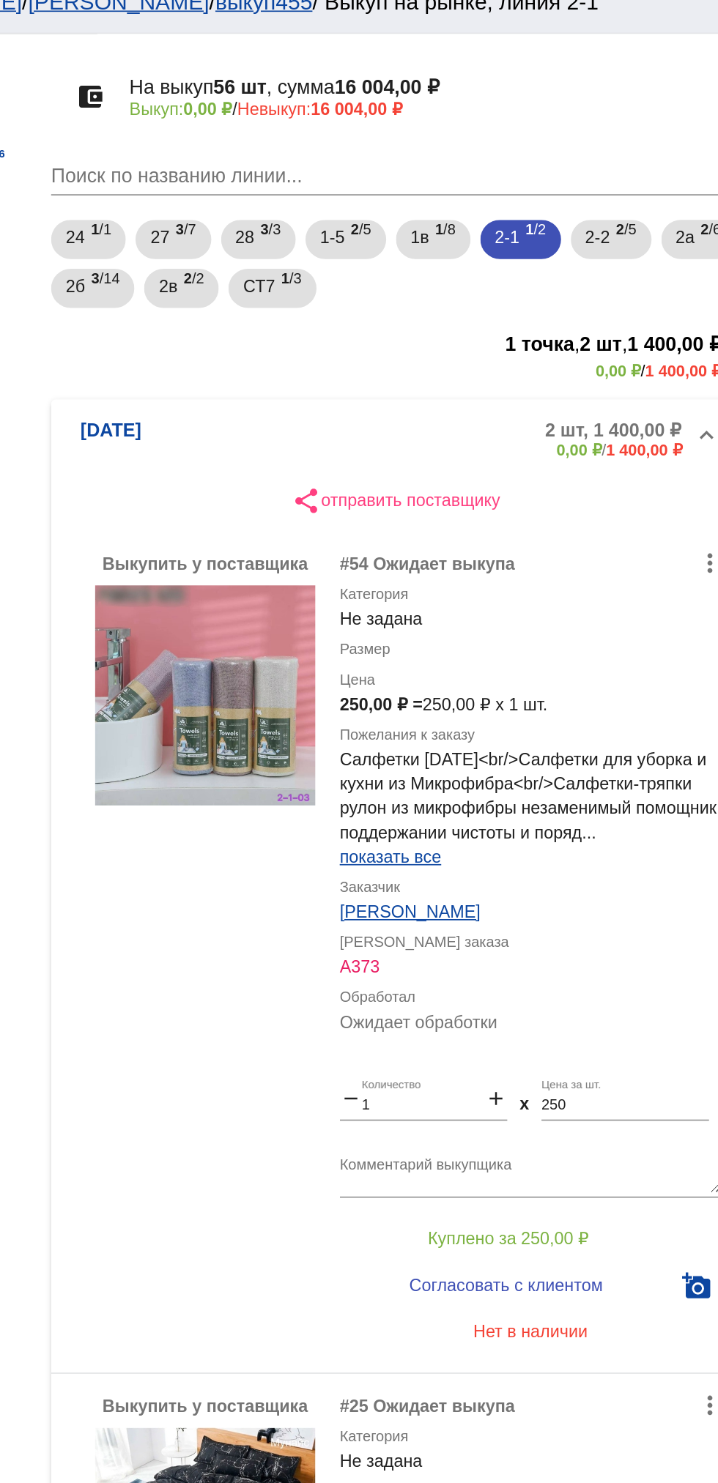
scroll to position [78, 0]
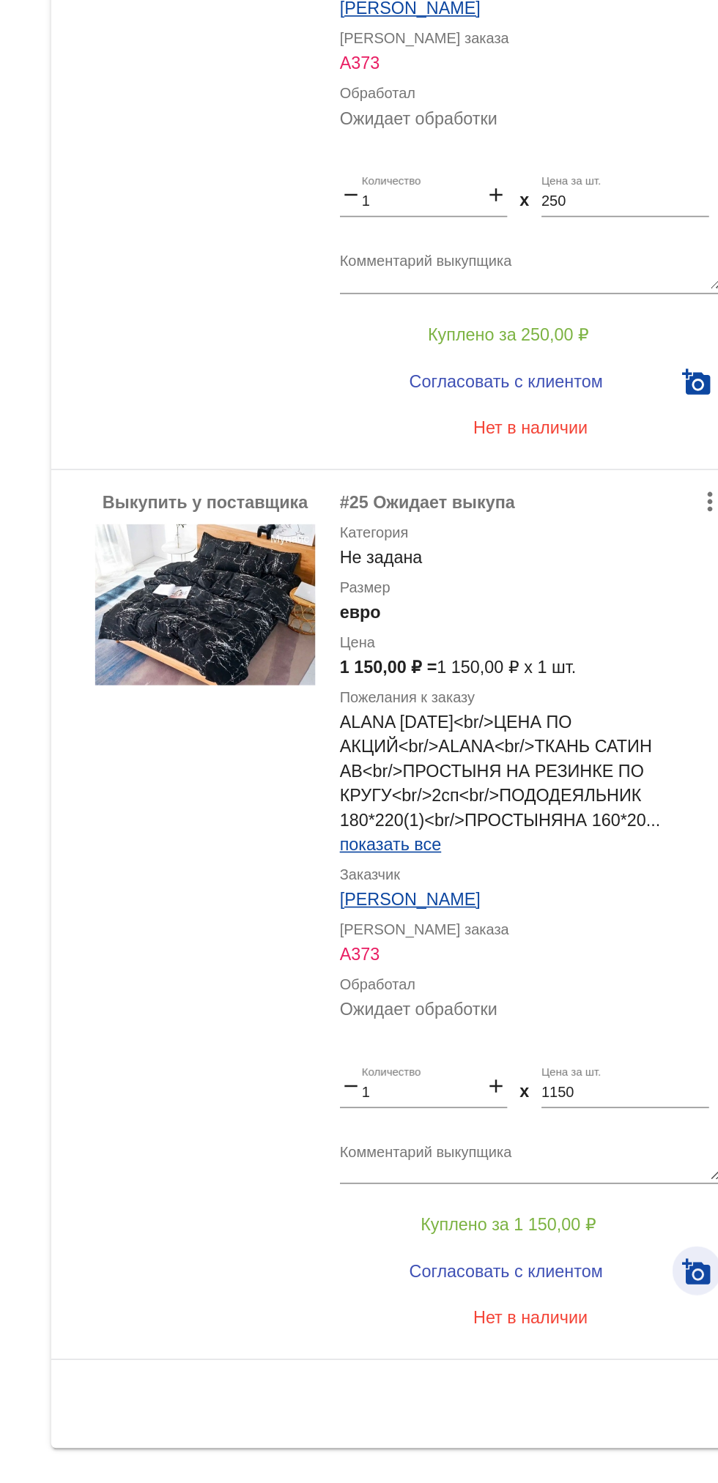
click at [693, 1317] on mat-icon "add_a_photo" at bounding box center [686, 1314] width 18 height 18
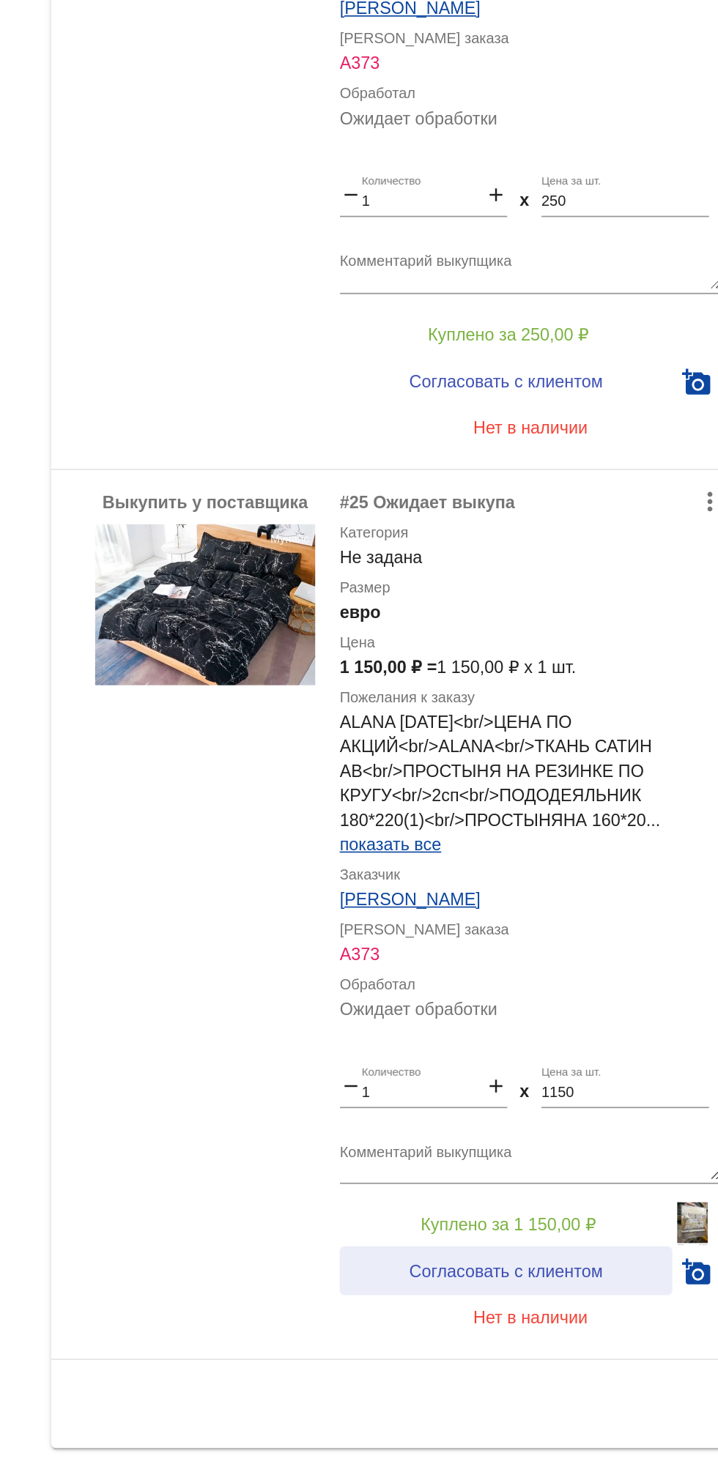
click at [527, 1315] on span "Согласовать с клиентом" at bounding box center [572, 1314] width 116 height 12
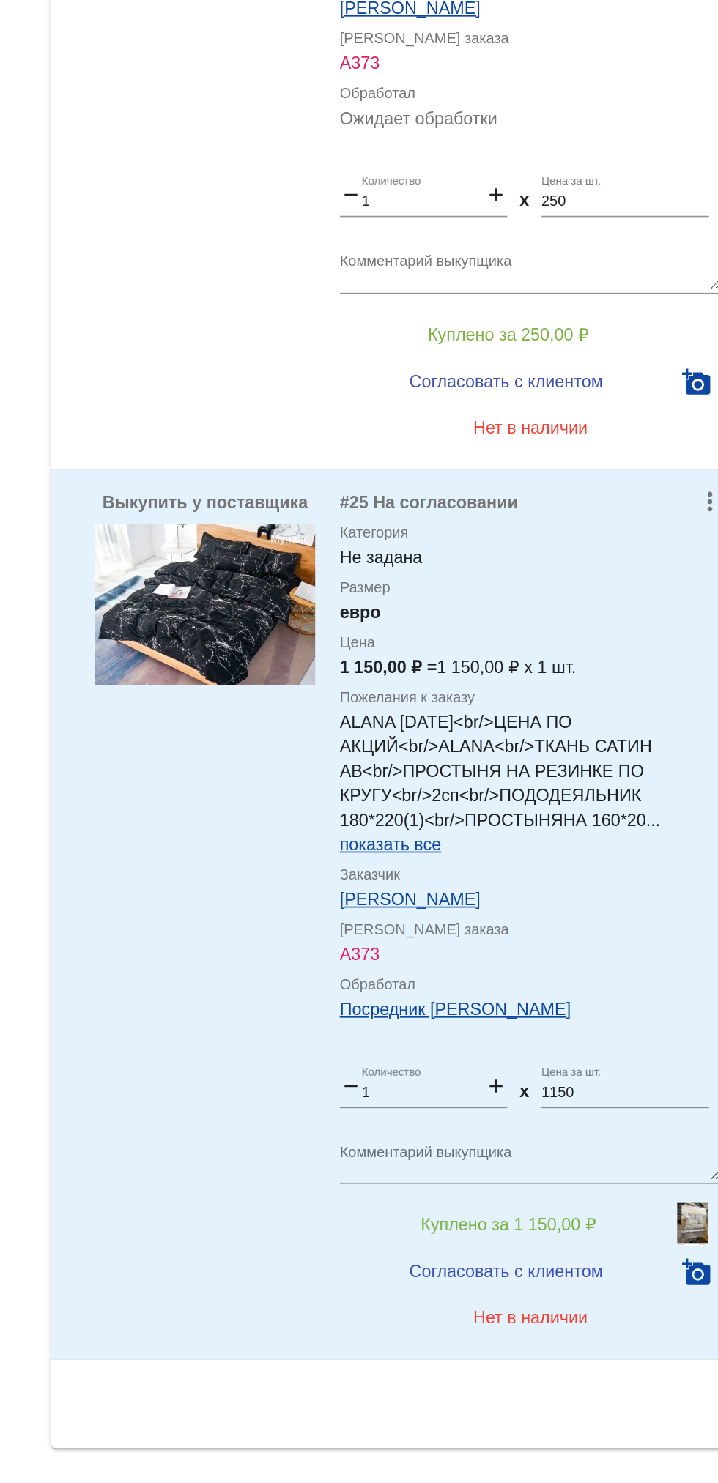
scroll to position [0, 0]
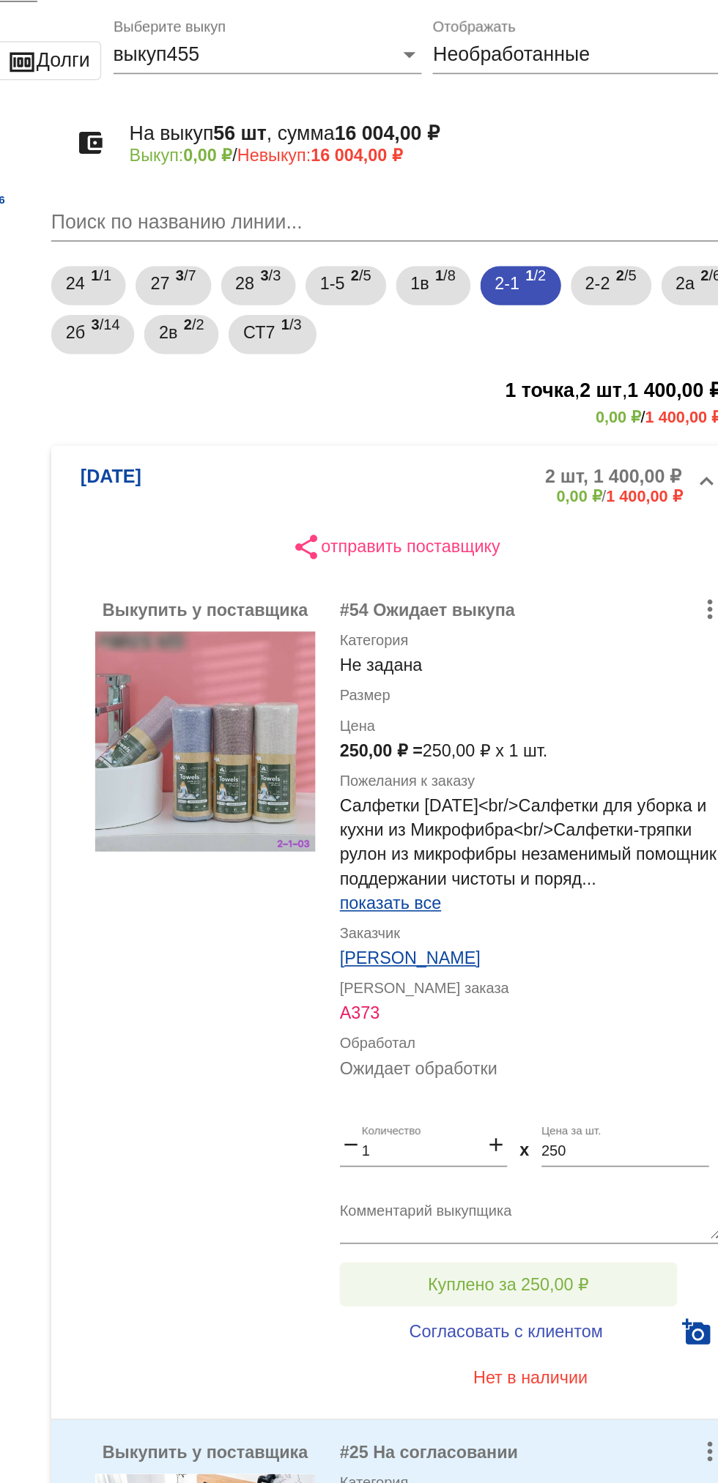
click at [615, 824] on span "Куплено за 250,00 ₽" at bounding box center [573, 830] width 97 height 12
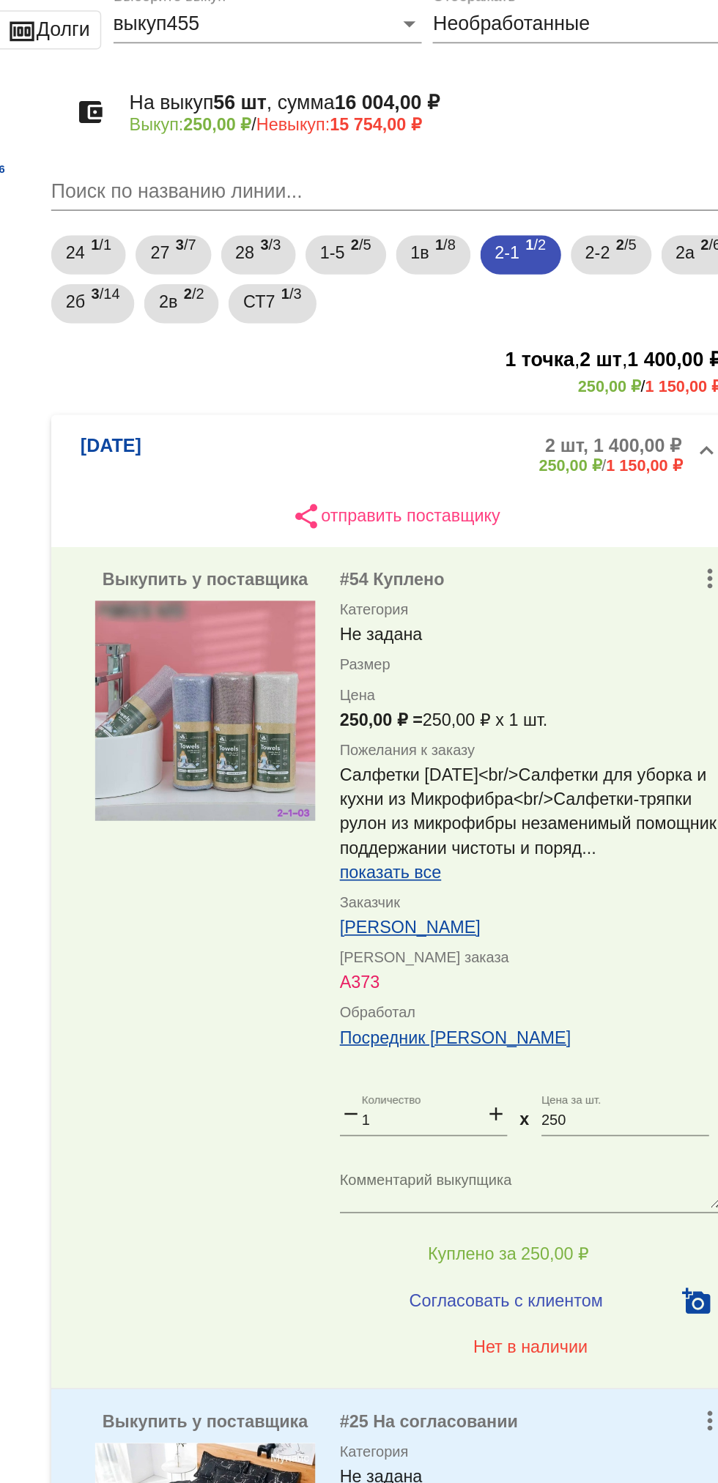
scroll to position [184, 0]
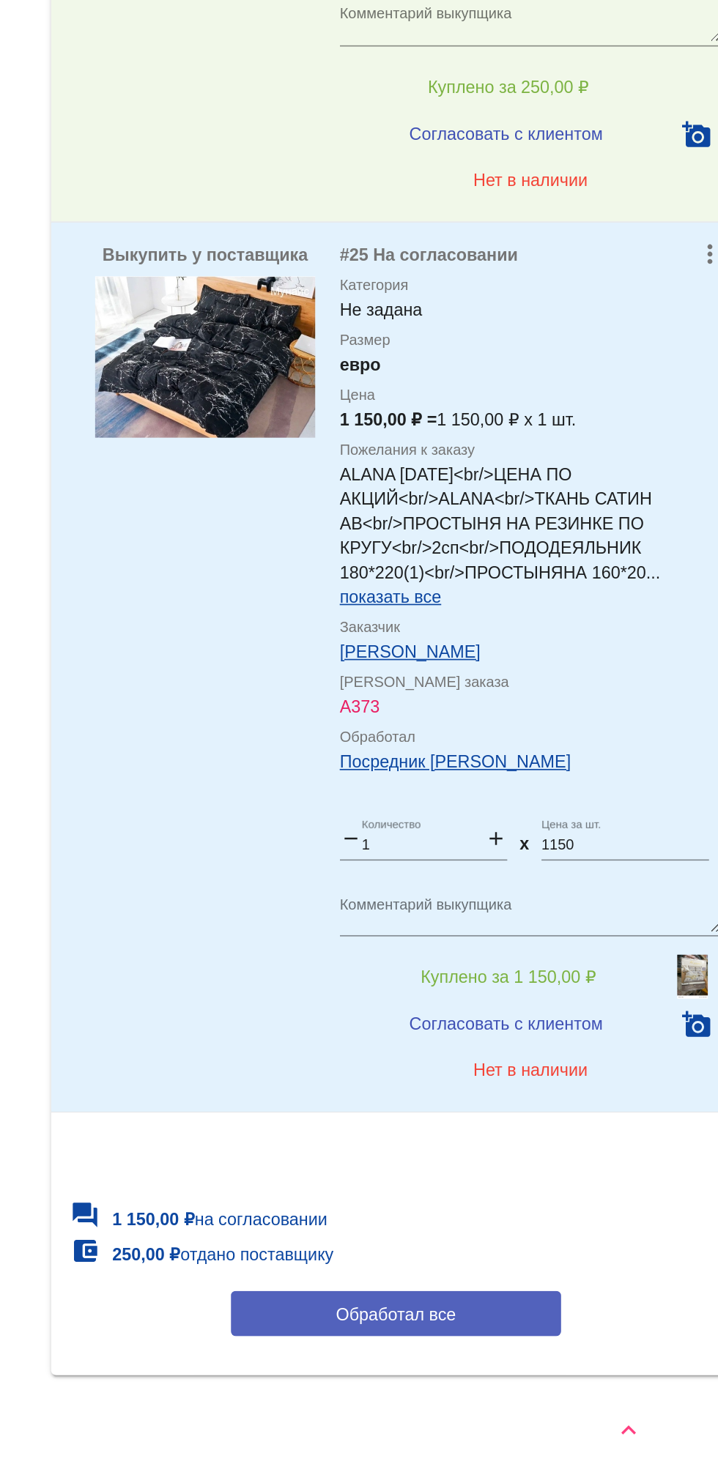
click at [539, 1379] on span "Обработал все" at bounding box center [506, 1382] width 72 height 12
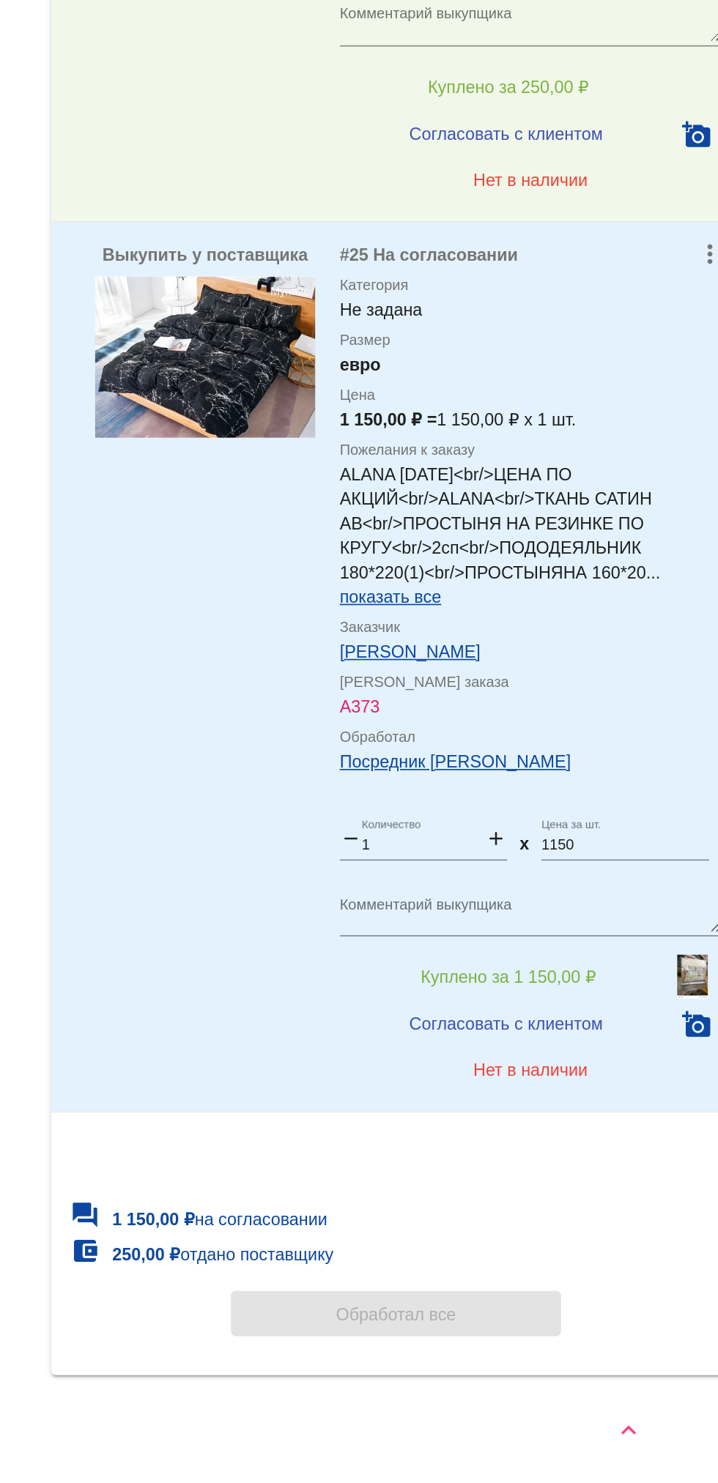
scroll to position [0, 0]
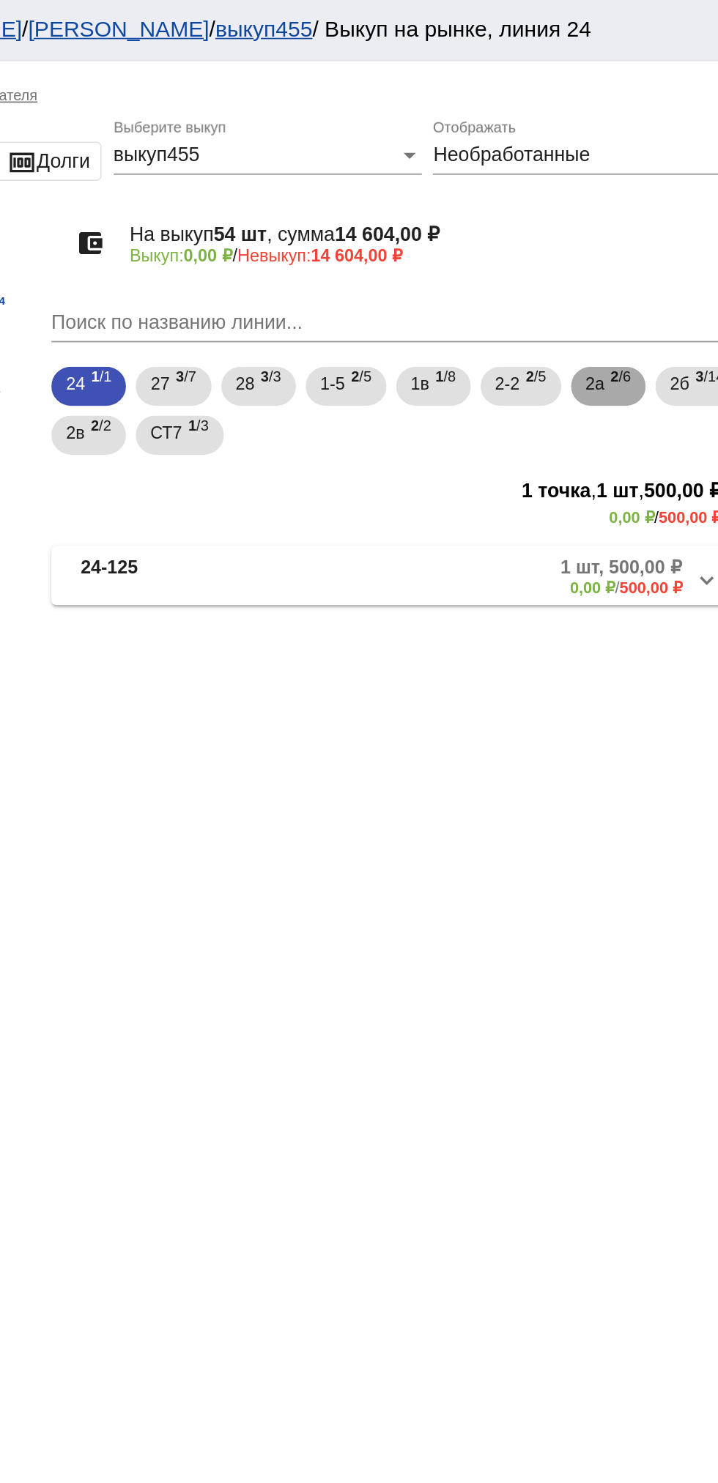
click at [630, 231] on span "2а" at bounding box center [625, 230] width 12 height 26
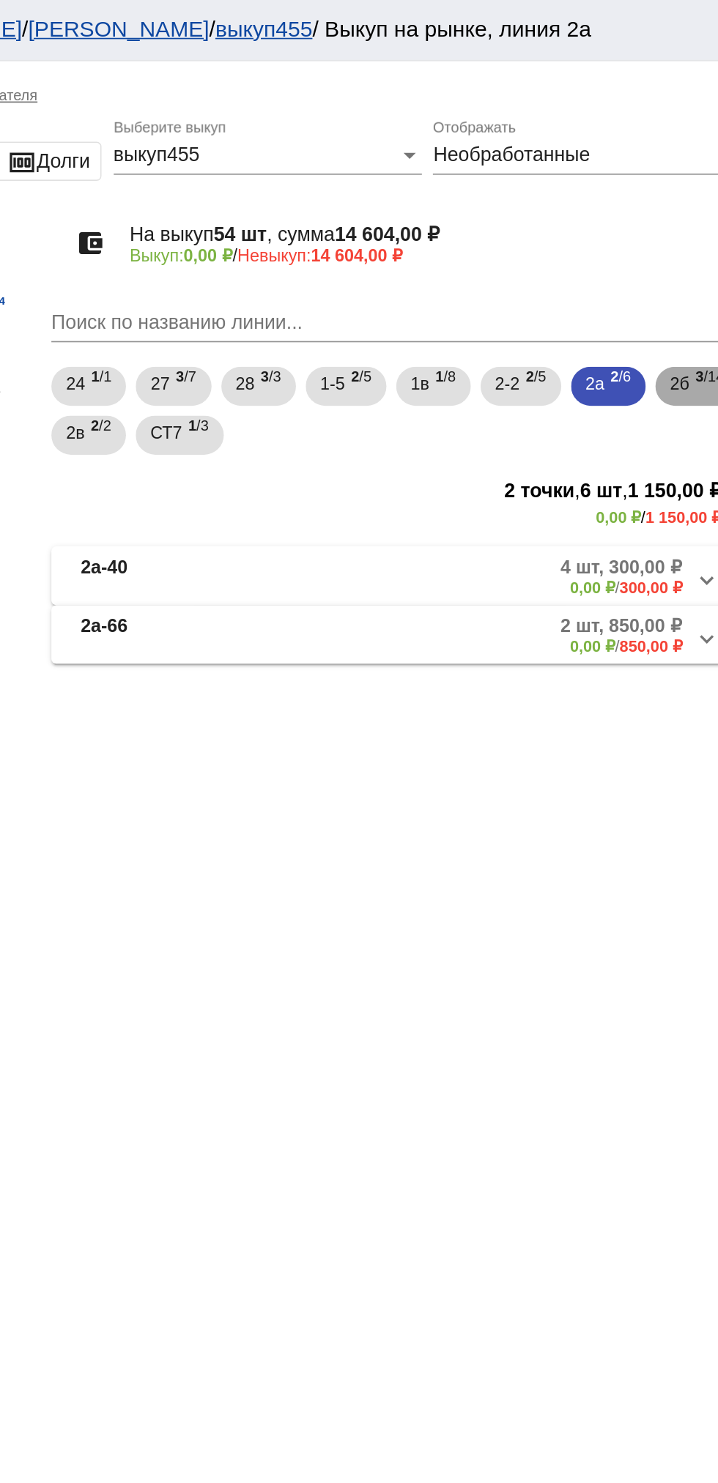
click at [685, 247] on span "3 /14" at bounding box center [693, 232] width 17 height 30
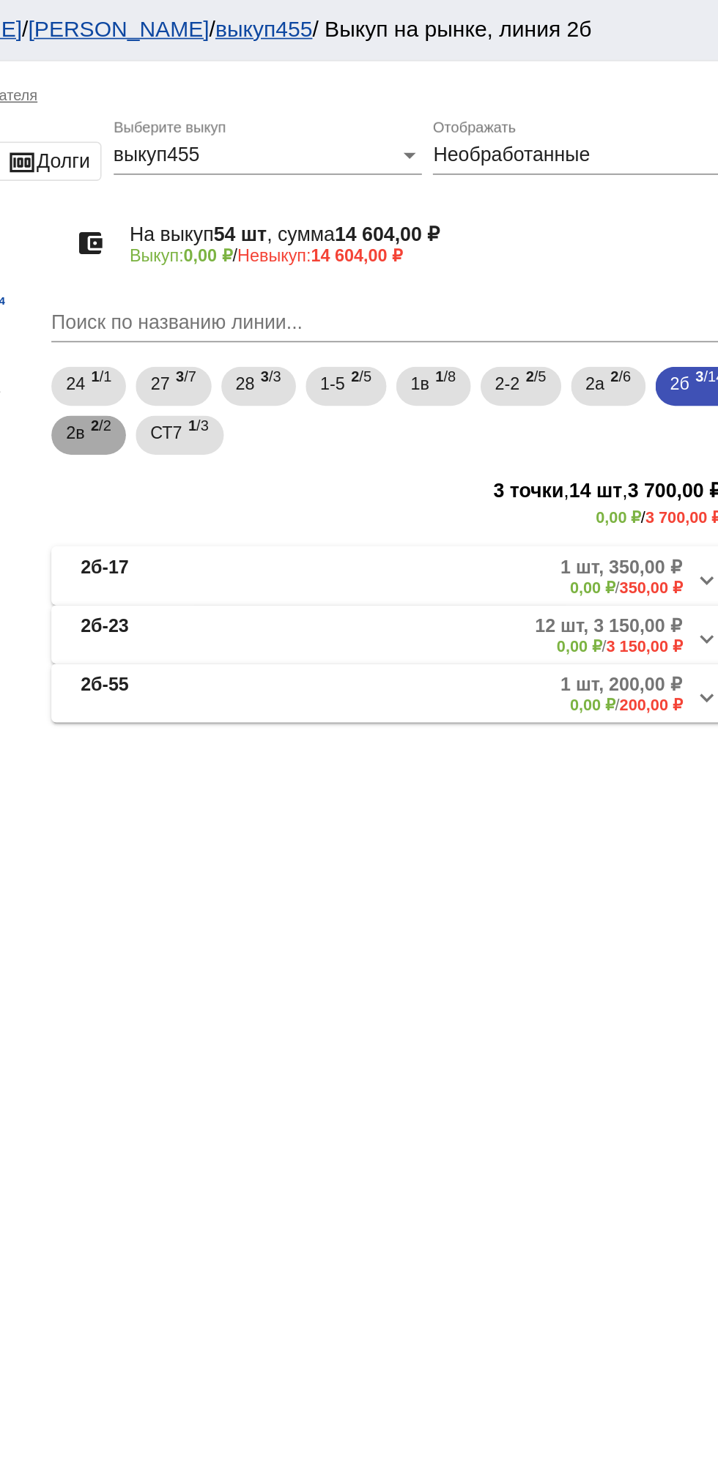
click at [335, 270] on span "2 /2" at bounding box center [328, 261] width 12 height 30
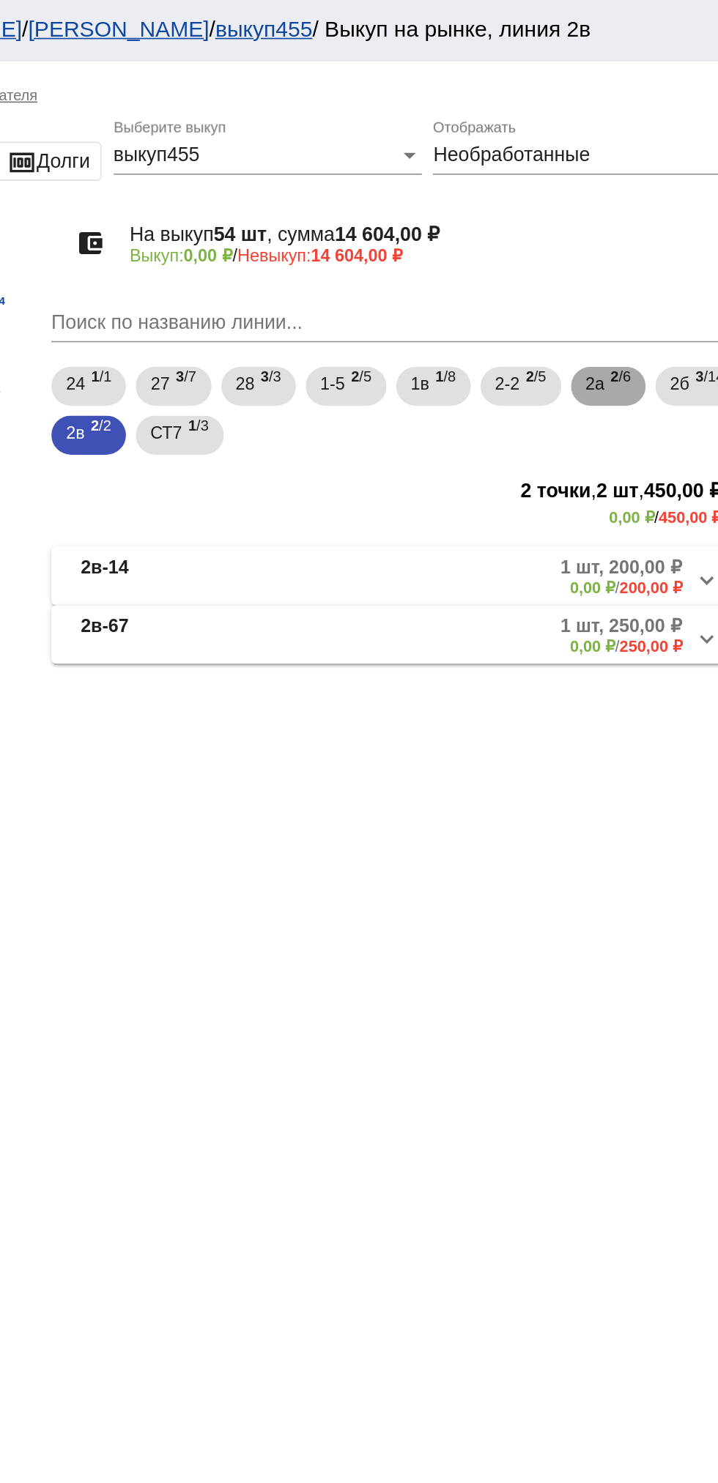
click at [646, 226] on span "2 /6" at bounding box center [640, 232] width 12 height 30
click at [335, 262] on span "2 /2" at bounding box center [328, 261] width 12 height 30
click at [685, 247] on span "3 /14" at bounding box center [693, 232] width 17 height 30
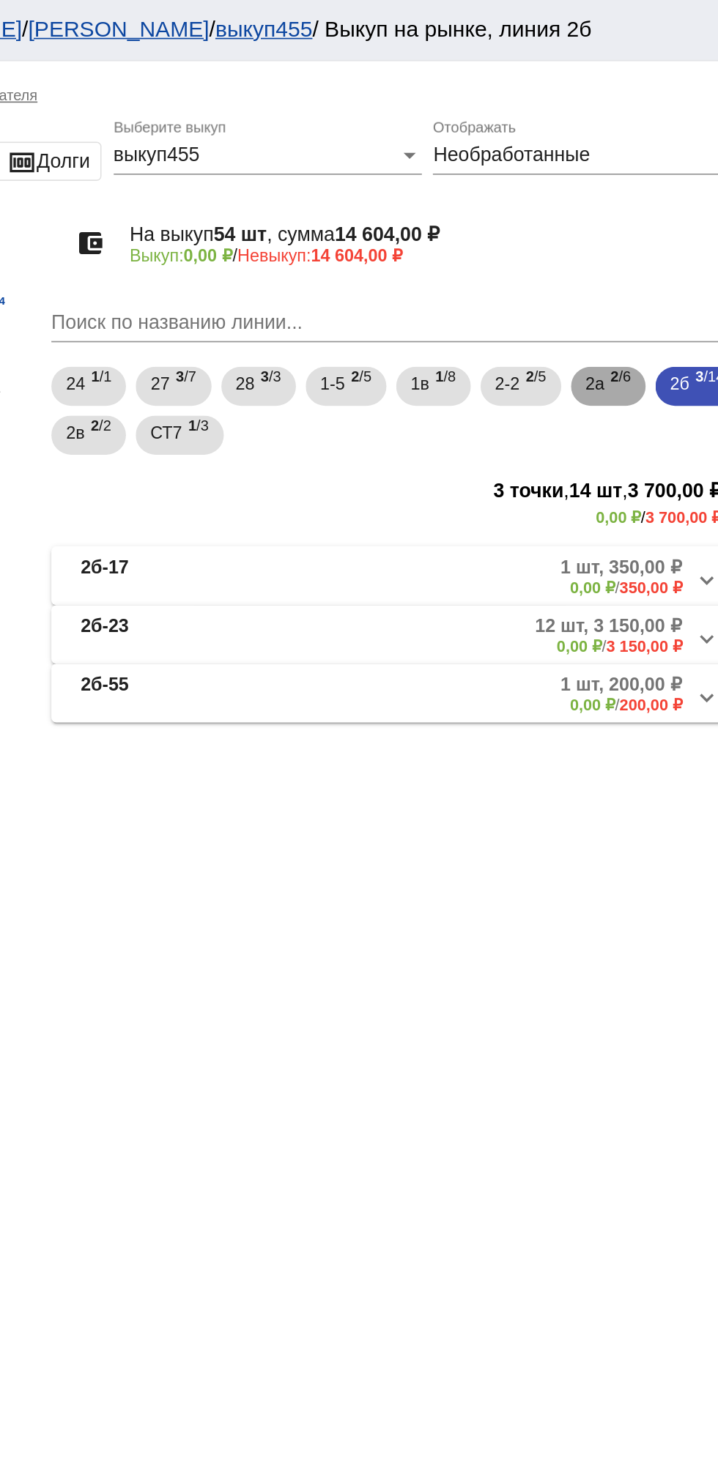
click at [631, 234] on span "2а" at bounding box center [625, 230] width 12 height 26
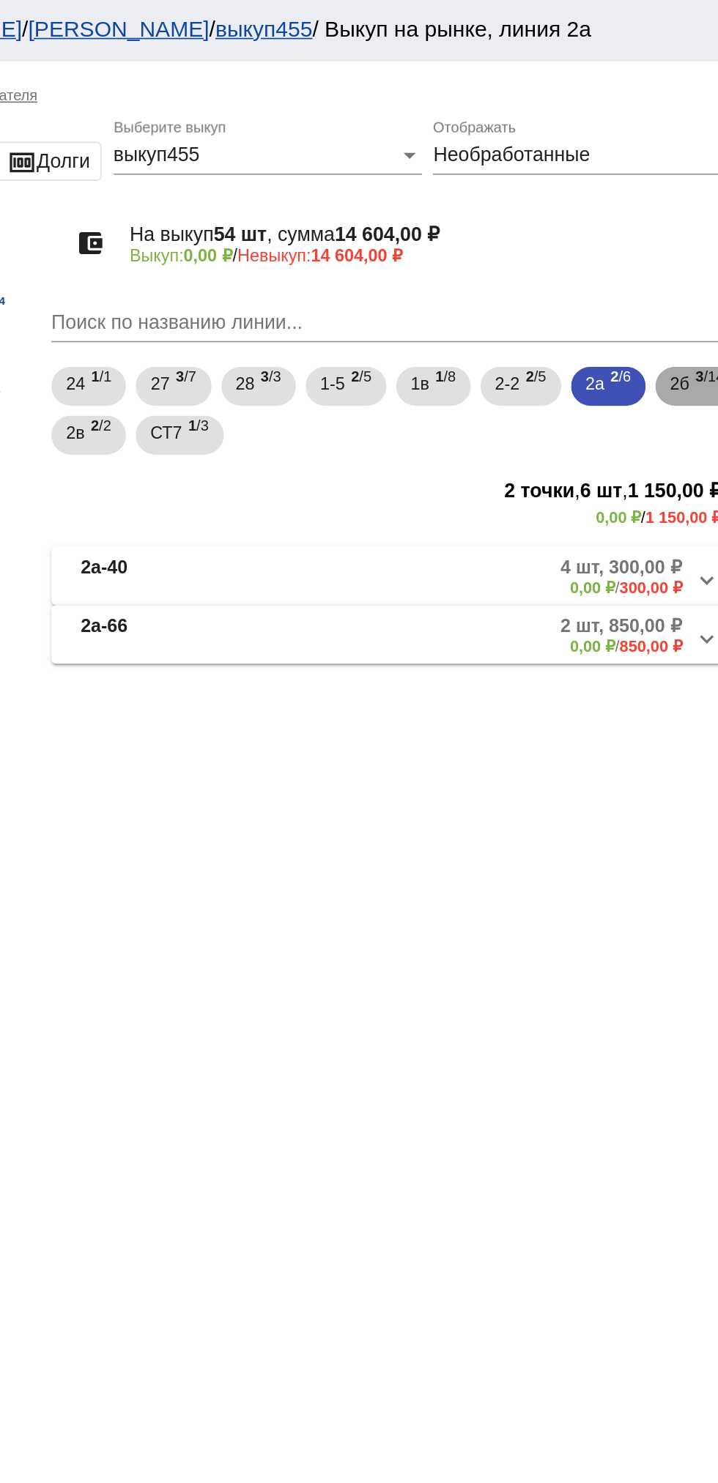
click at [685, 247] on span "3 /14" at bounding box center [693, 232] width 17 height 30
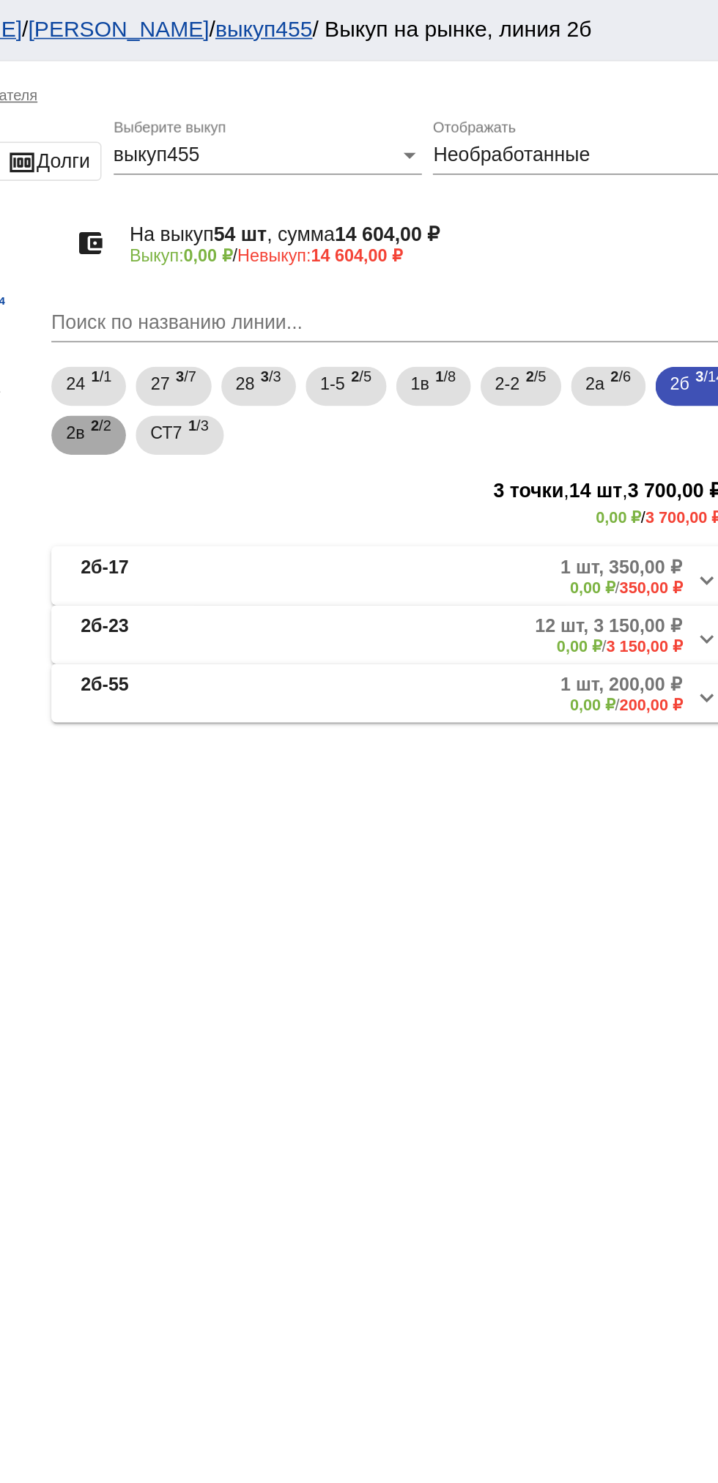
click at [335, 259] on div "2в 2 /2" at bounding box center [321, 261] width 27 height 30
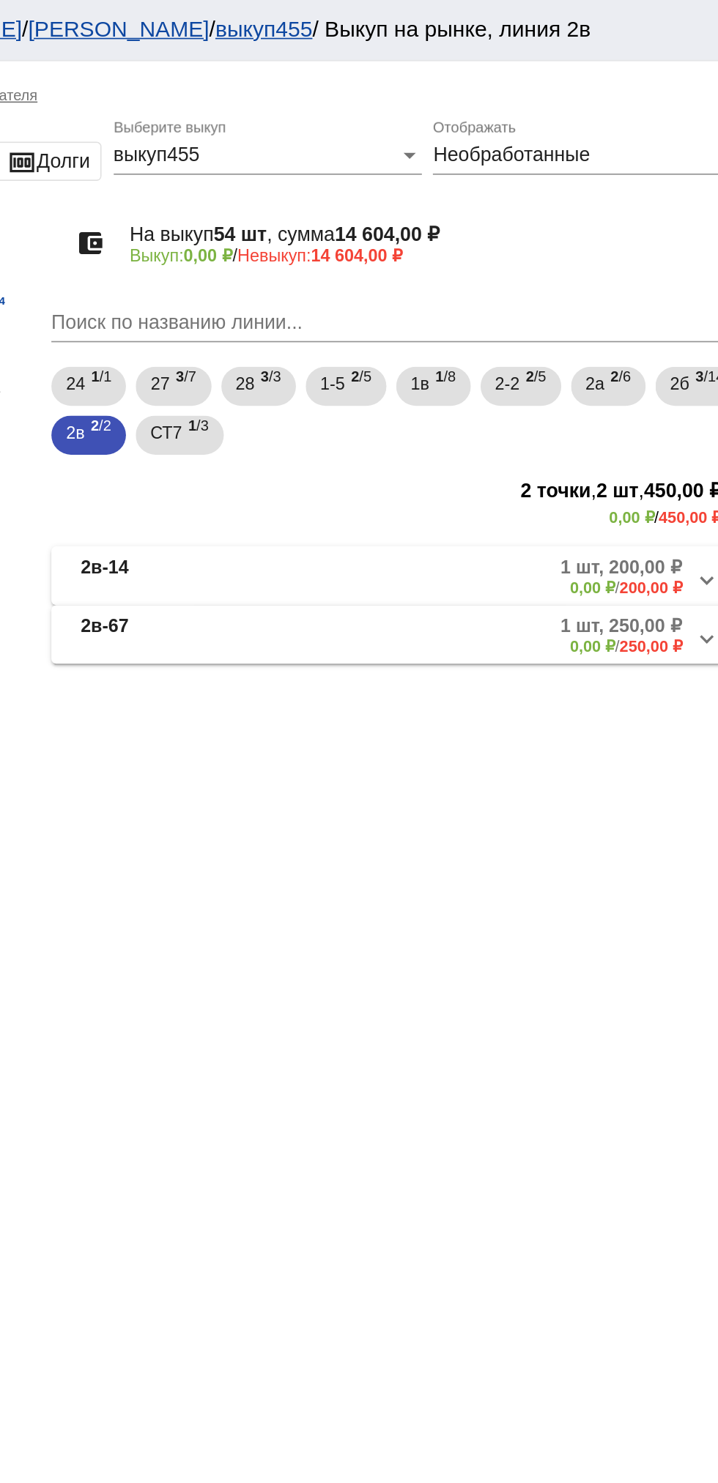
click at [568, 386] on mat-panel-description "1 шт, 250,00 ₽ 0,00 ₽ / 250,00 ₽" at bounding box center [558, 380] width 237 height 24
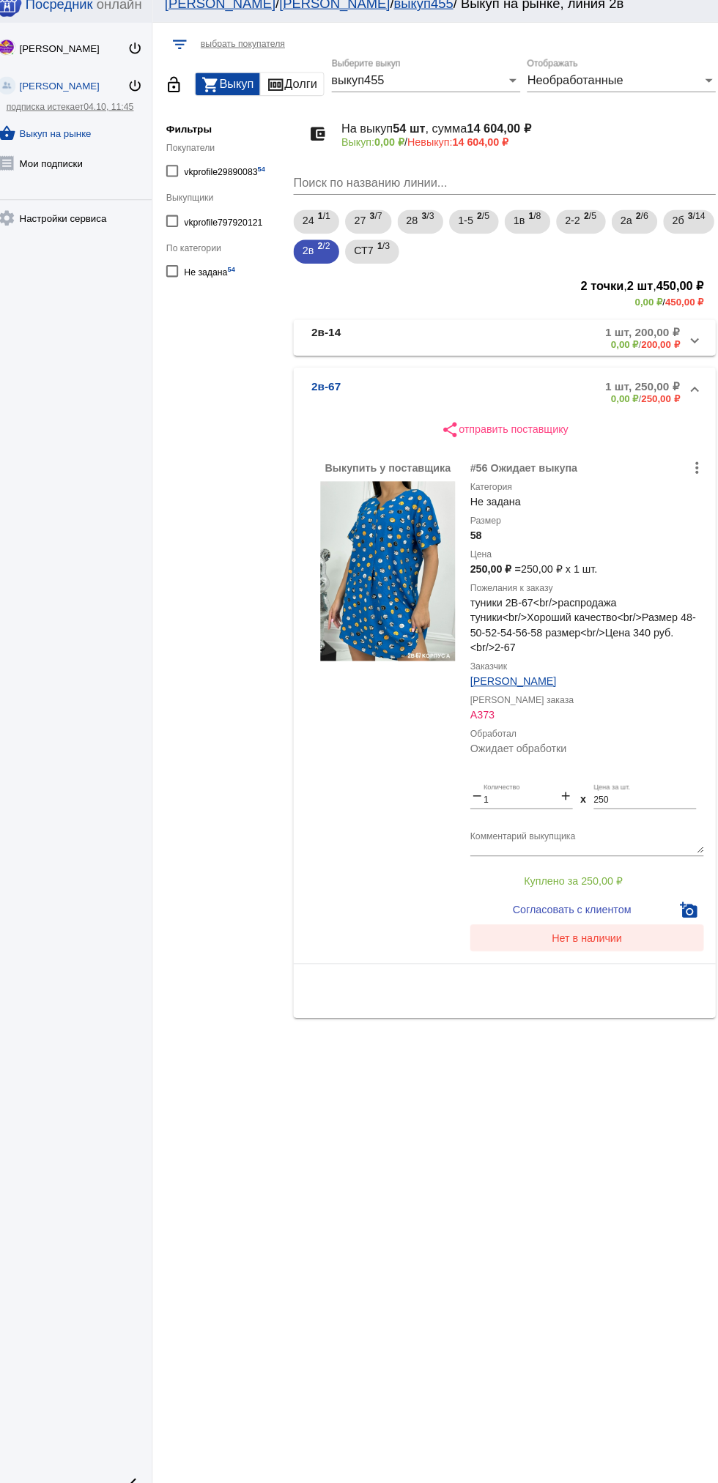
click at [598, 939] on button "Нет в наличии" at bounding box center [586, 932] width 229 height 26
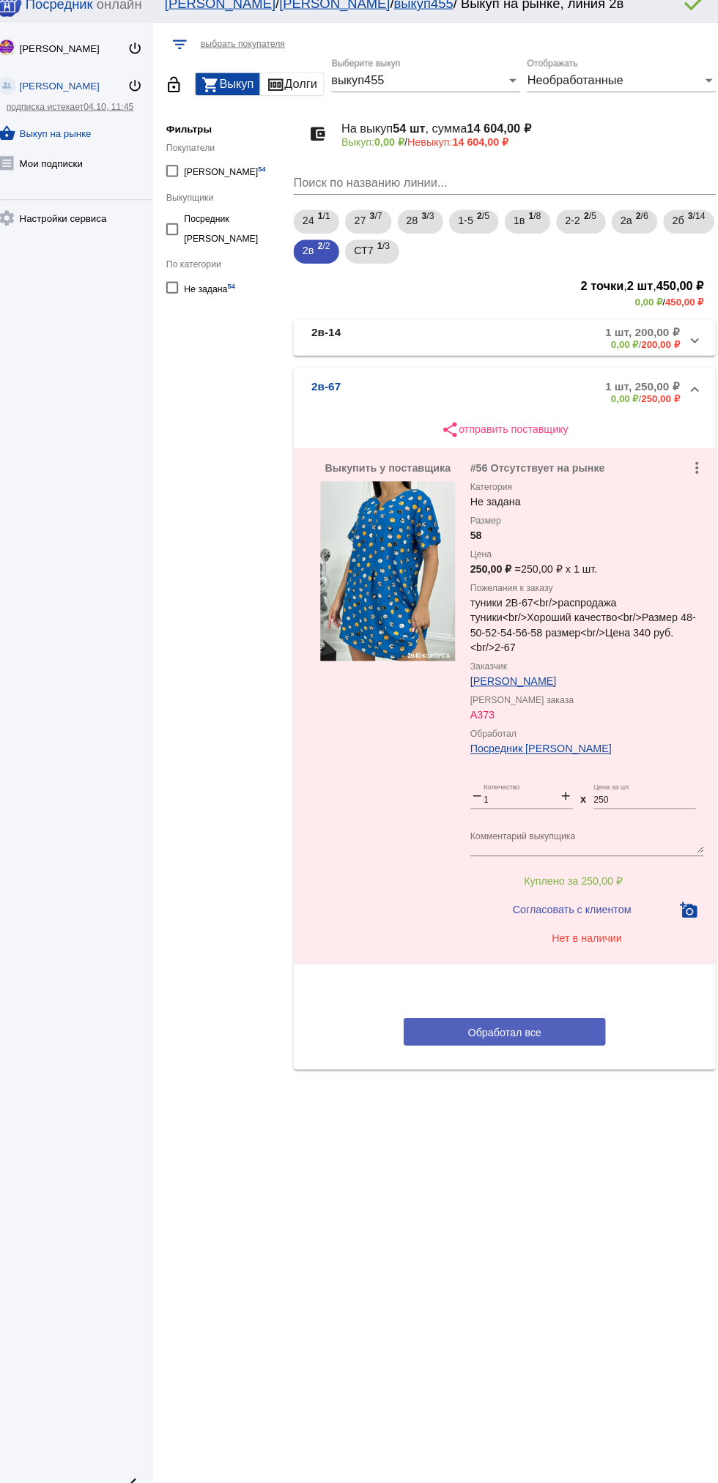
click at [517, 1024] on span "Обработал все" at bounding box center [506, 1025] width 72 height 12
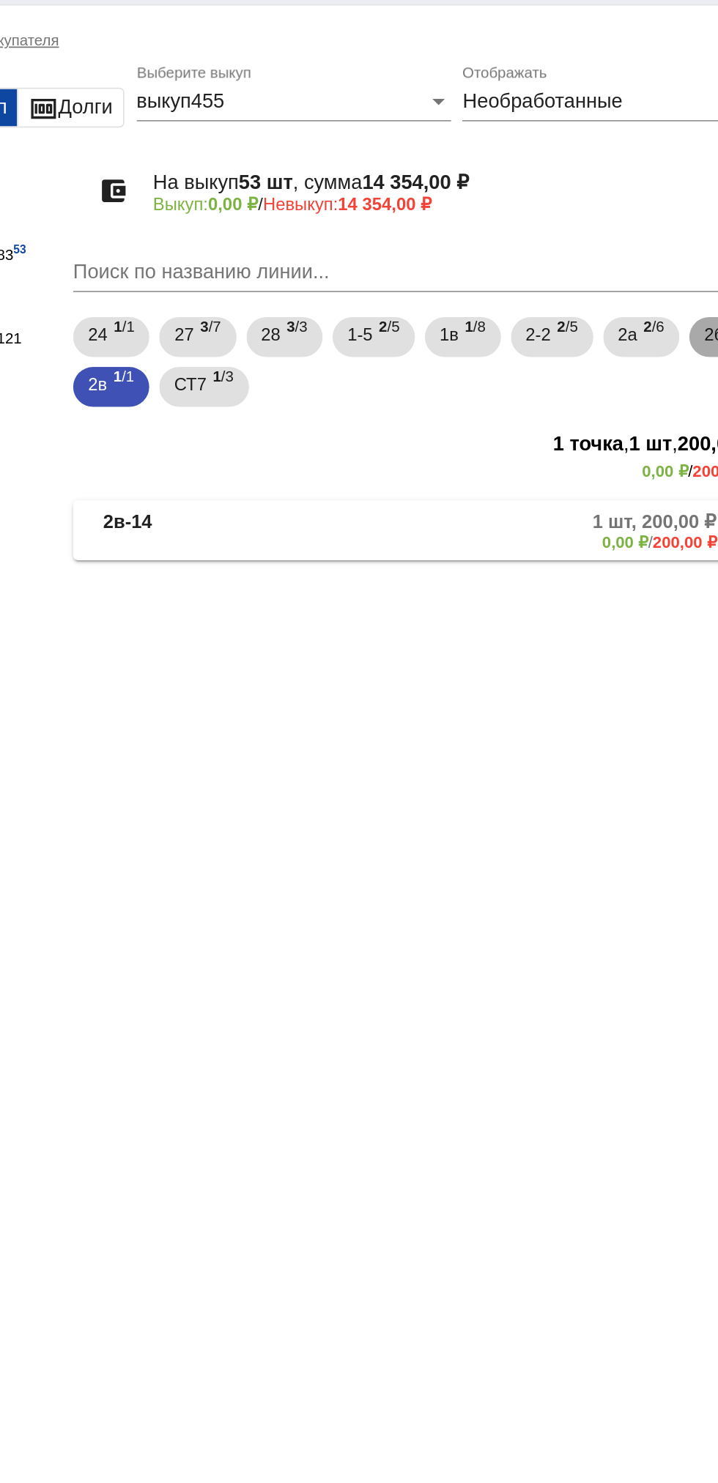
click at [685, 247] on span "3 /14" at bounding box center [693, 232] width 17 height 30
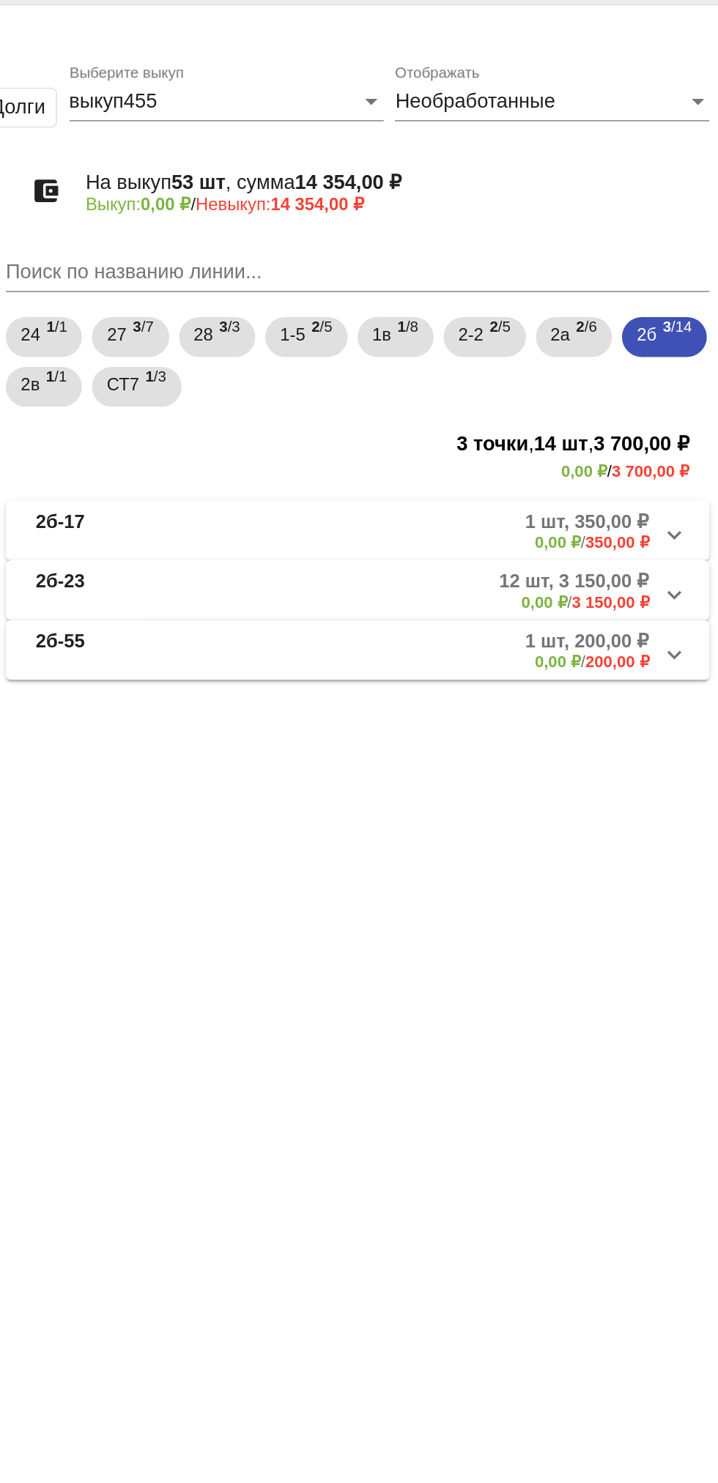
click at [557, 409] on mat-panel-description "1 шт, 200,00 ₽ 0,00 ₽ / 200,00 ₽" at bounding box center [558, 416] width 237 height 24
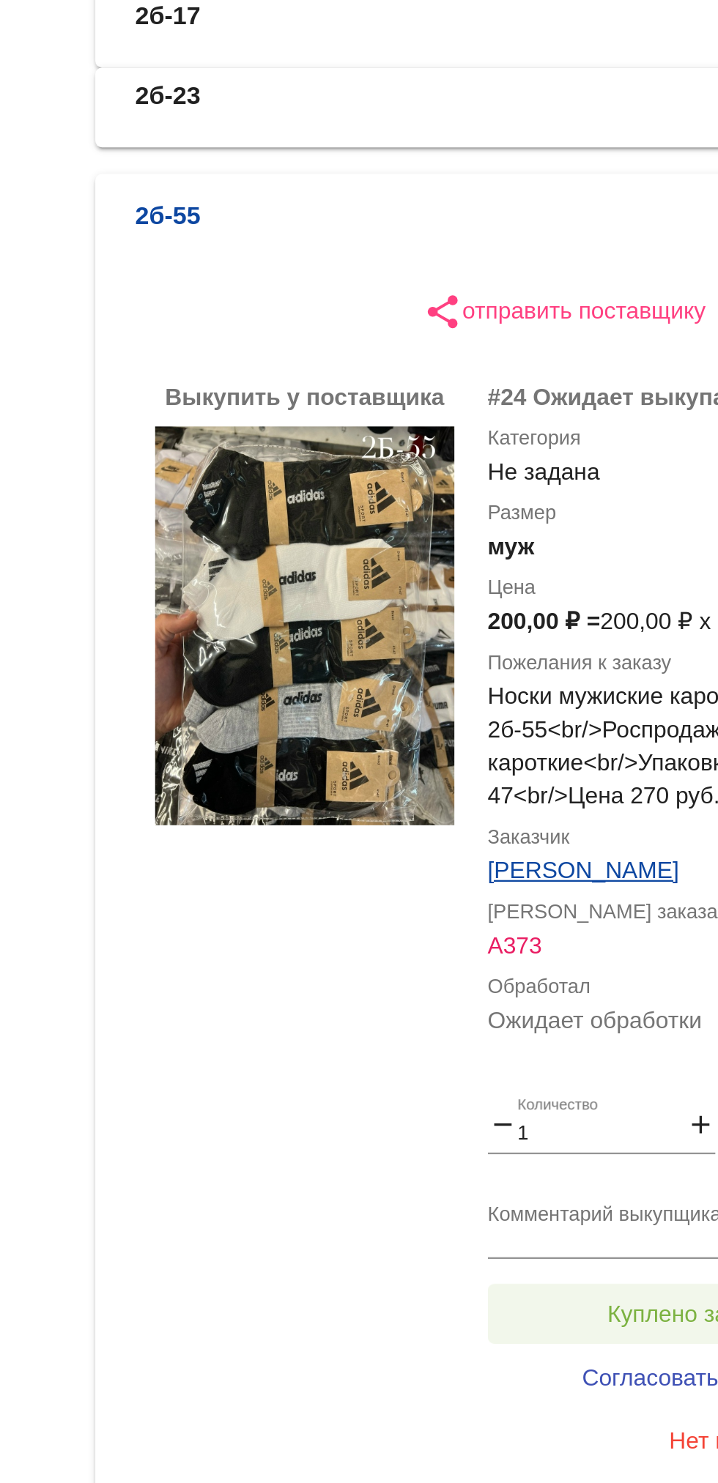
click at [507, 904] on button "Куплено за 200,00 ₽" at bounding box center [573, 912] width 202 height 26
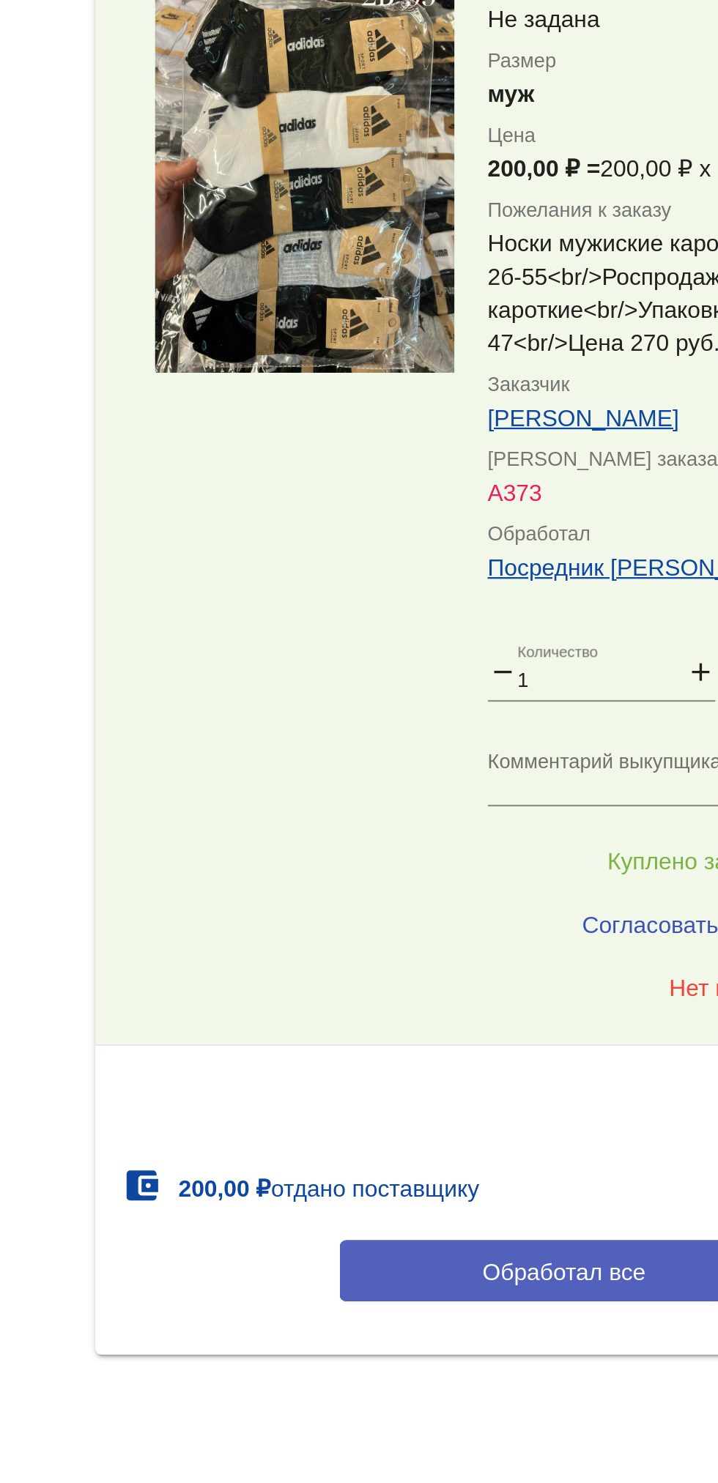
click at [421, 1095] on button "Обработал все" at bounding box center [506, 1092] width 198 height 27
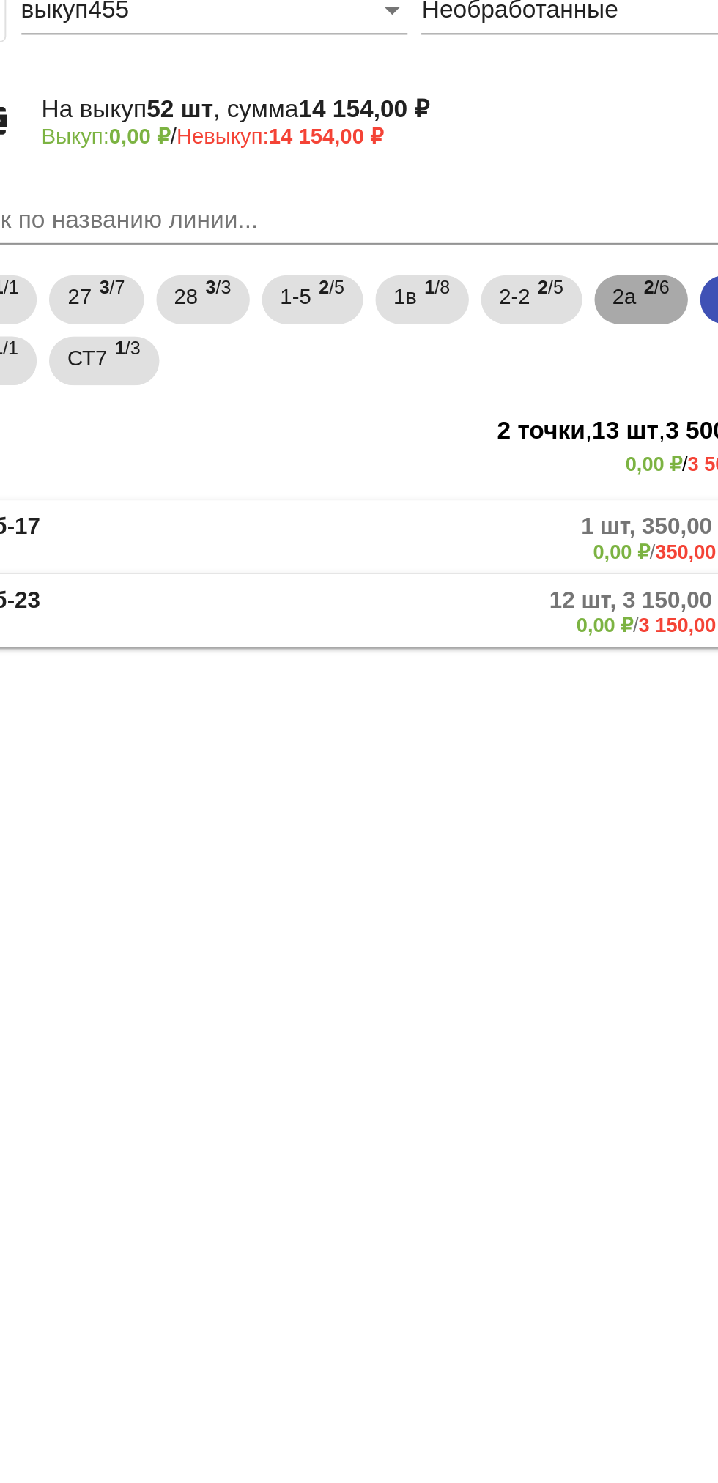
click at [631, 236] on span "2а" at bounding box center [625, 230] width 12 height 26
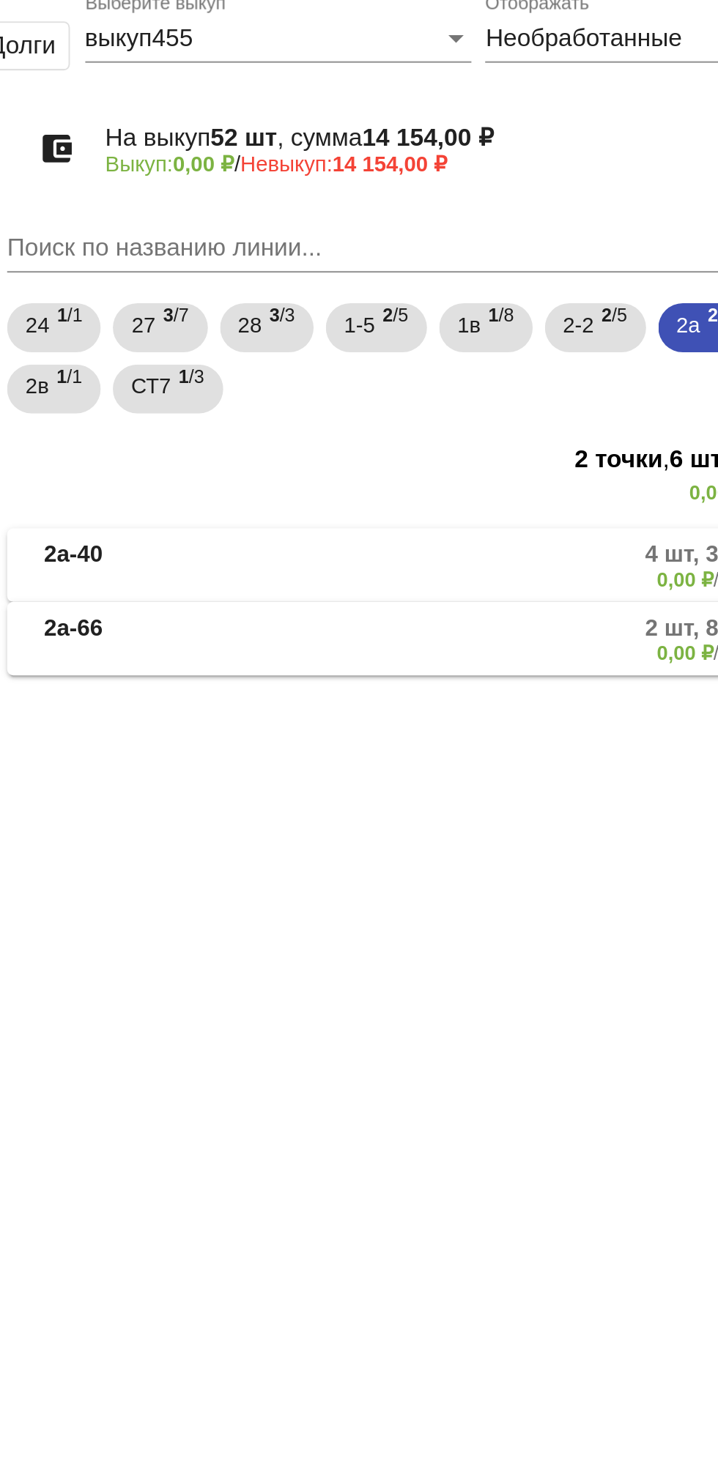
click at [377, 369] on mat-panel-title "2а-66" at bounding box center [371, 380] width 111 height 24
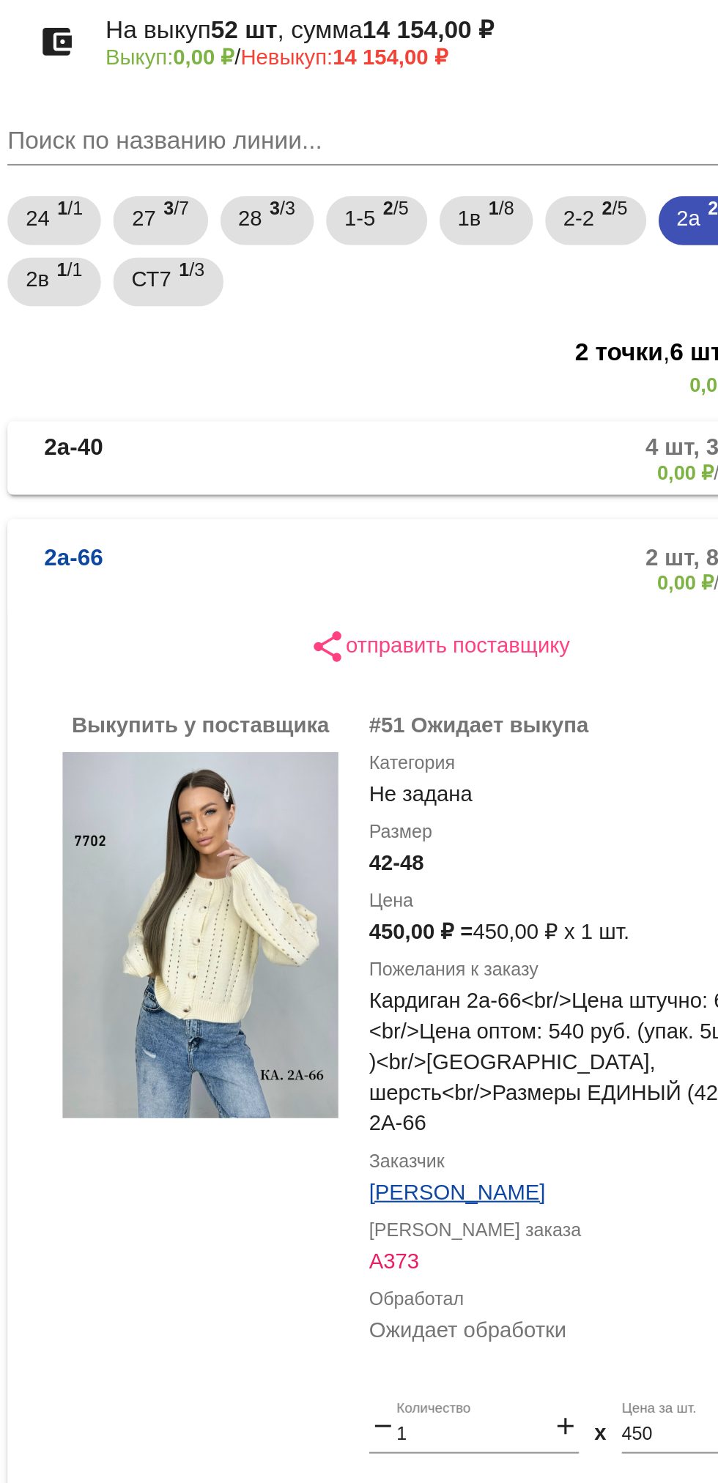
scroll to position [63, 0]
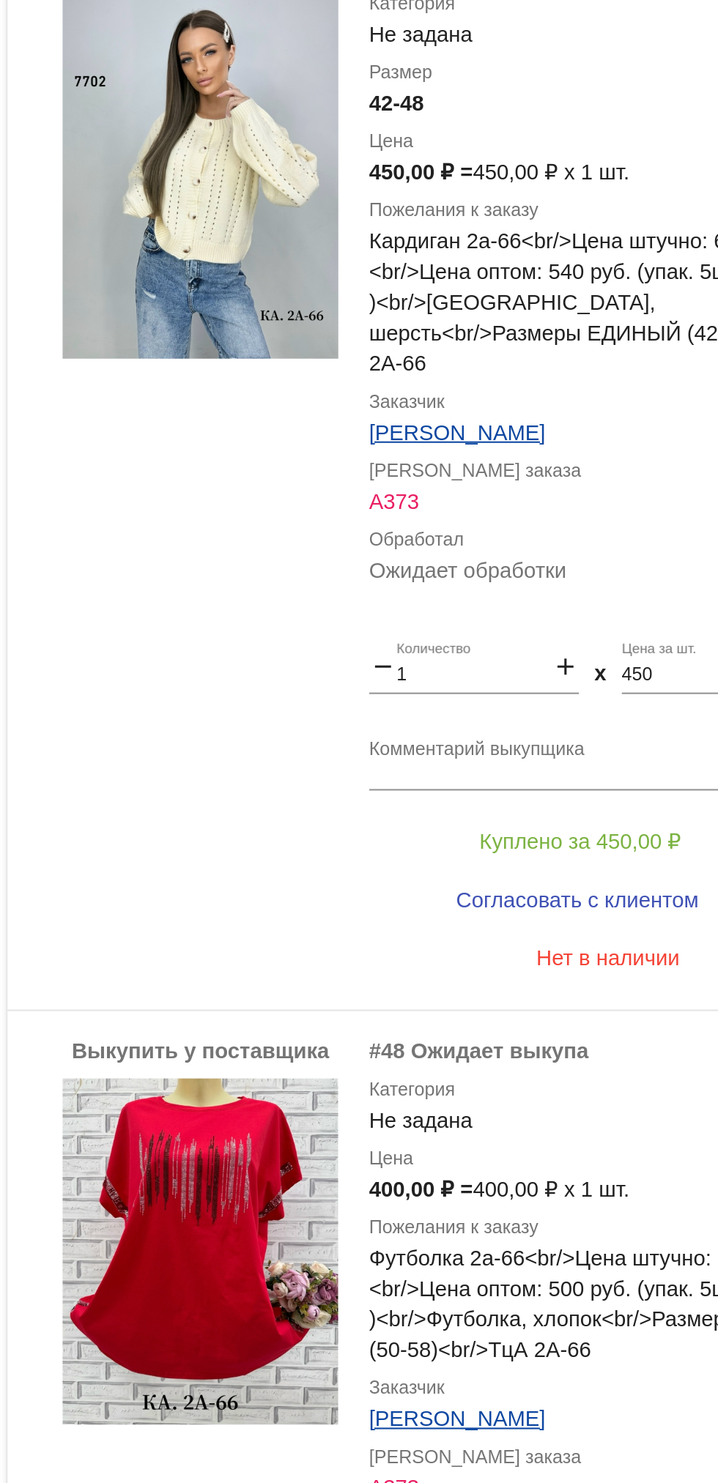
click at [383, 1013] on img at bounding box center [391, 1025] width 132 height 166
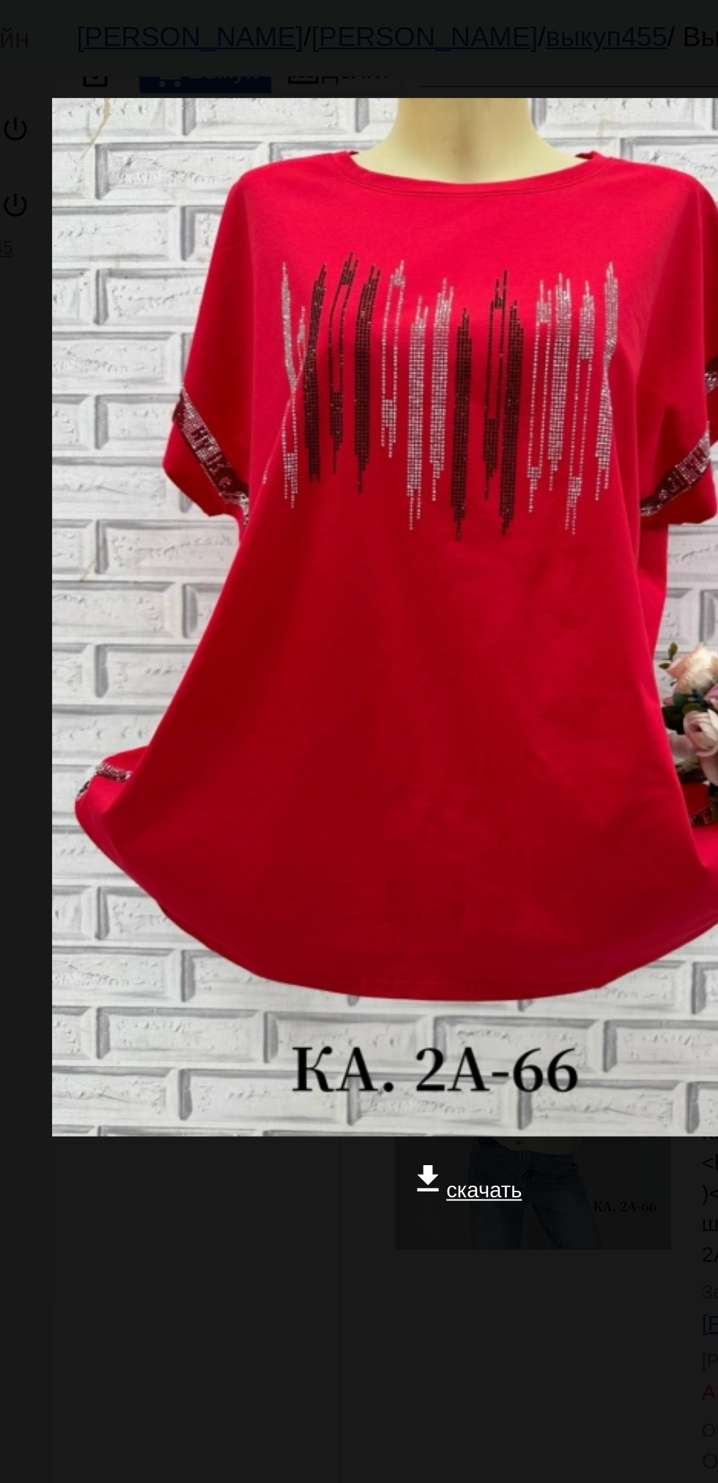
click at [286, 629] on div at bounding box center [359, 650] width 694 height 147
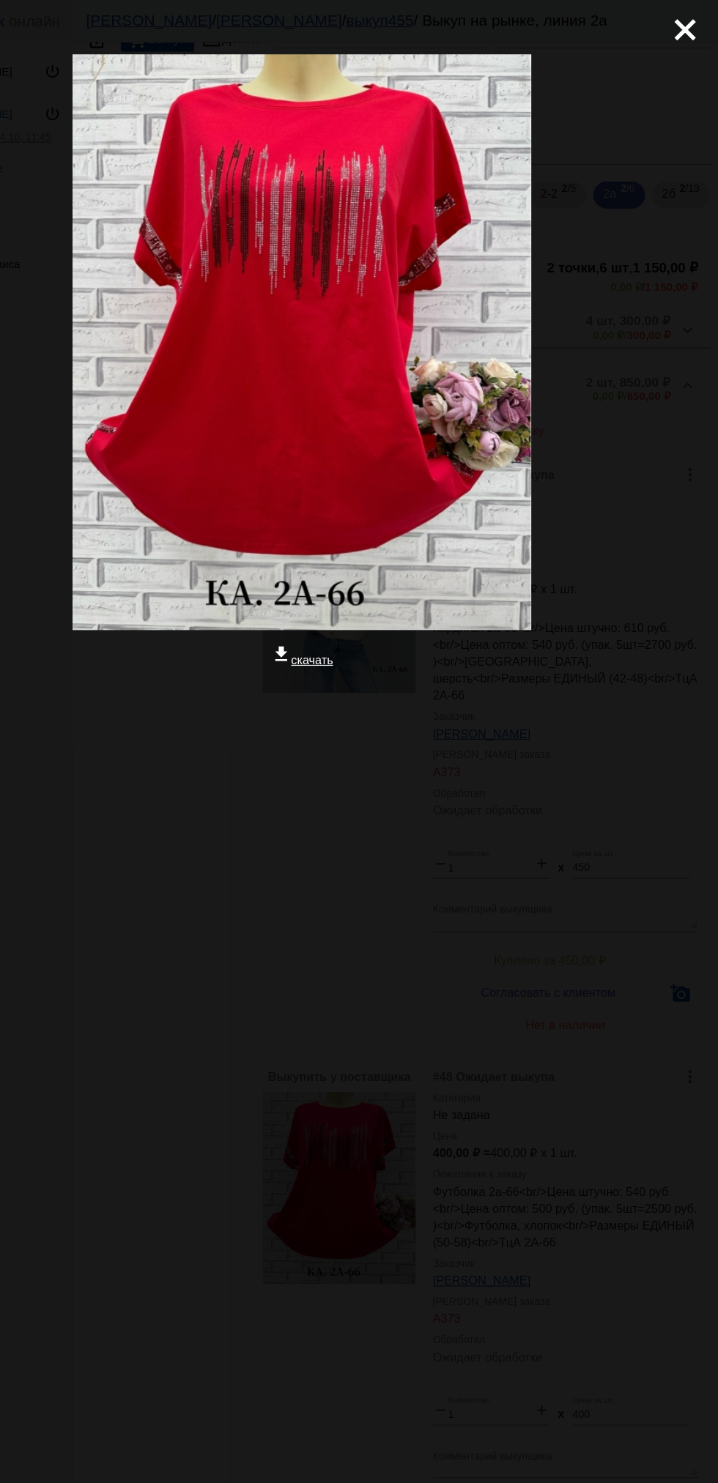
scroll to position [0, 0]
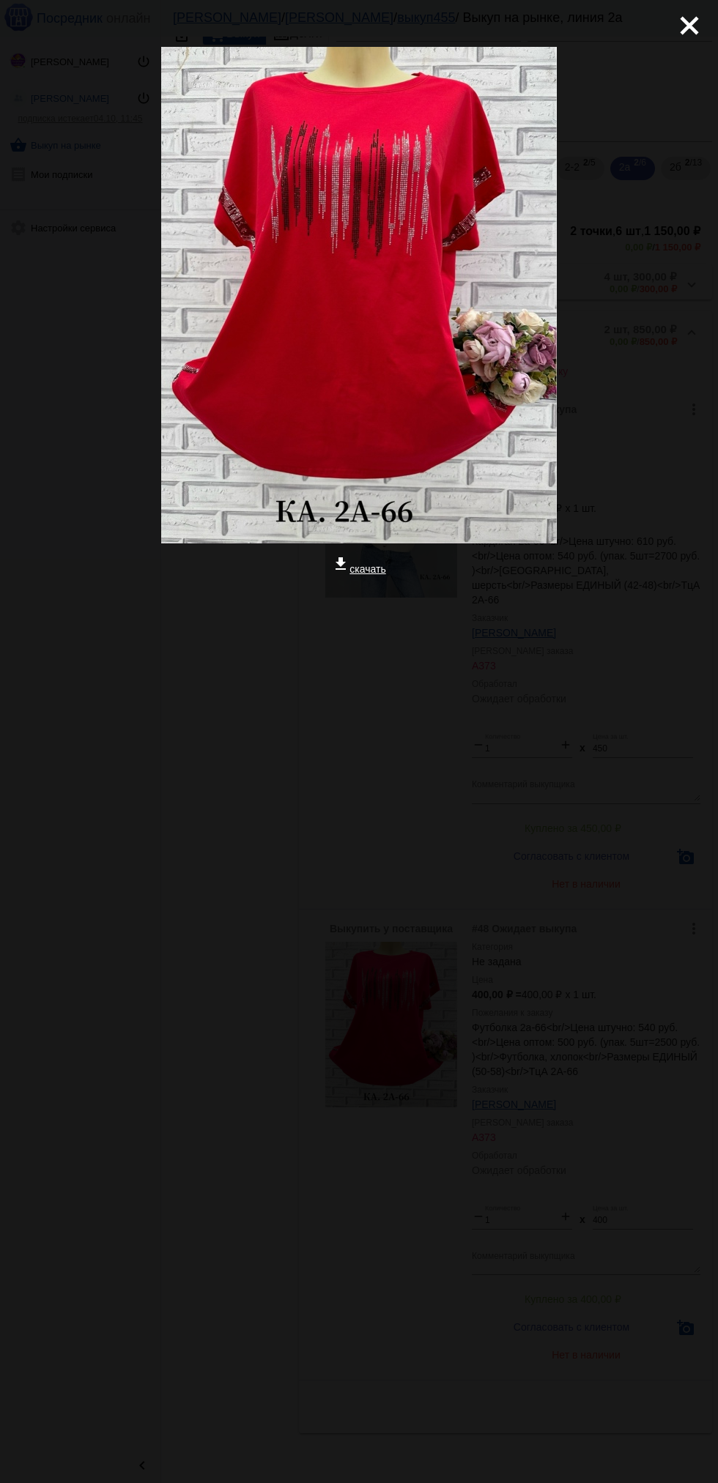
click at [689, 29] on mat-icon "close" at bounding box center [684, 20] width 18 height 18
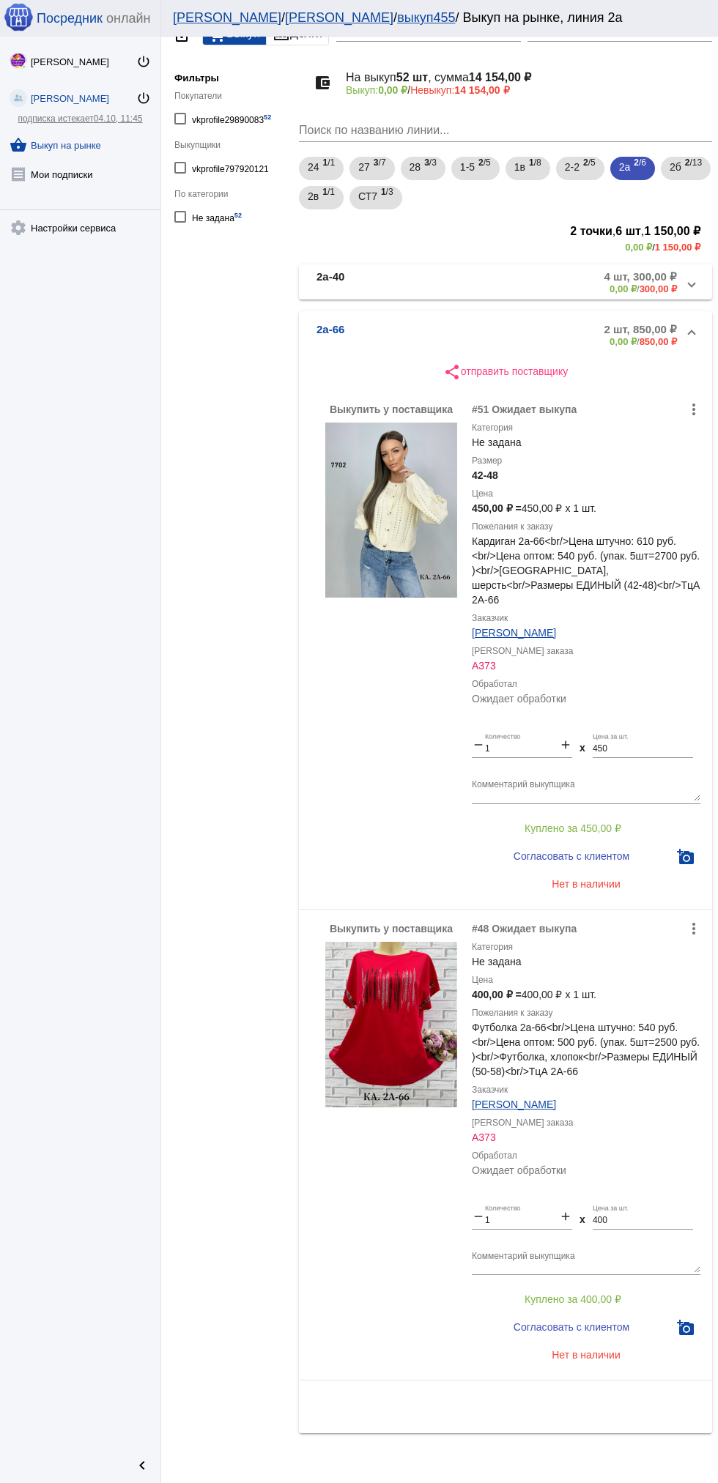
click at [388, 518] on img at bounding box center [391, 510] width 132 height 175
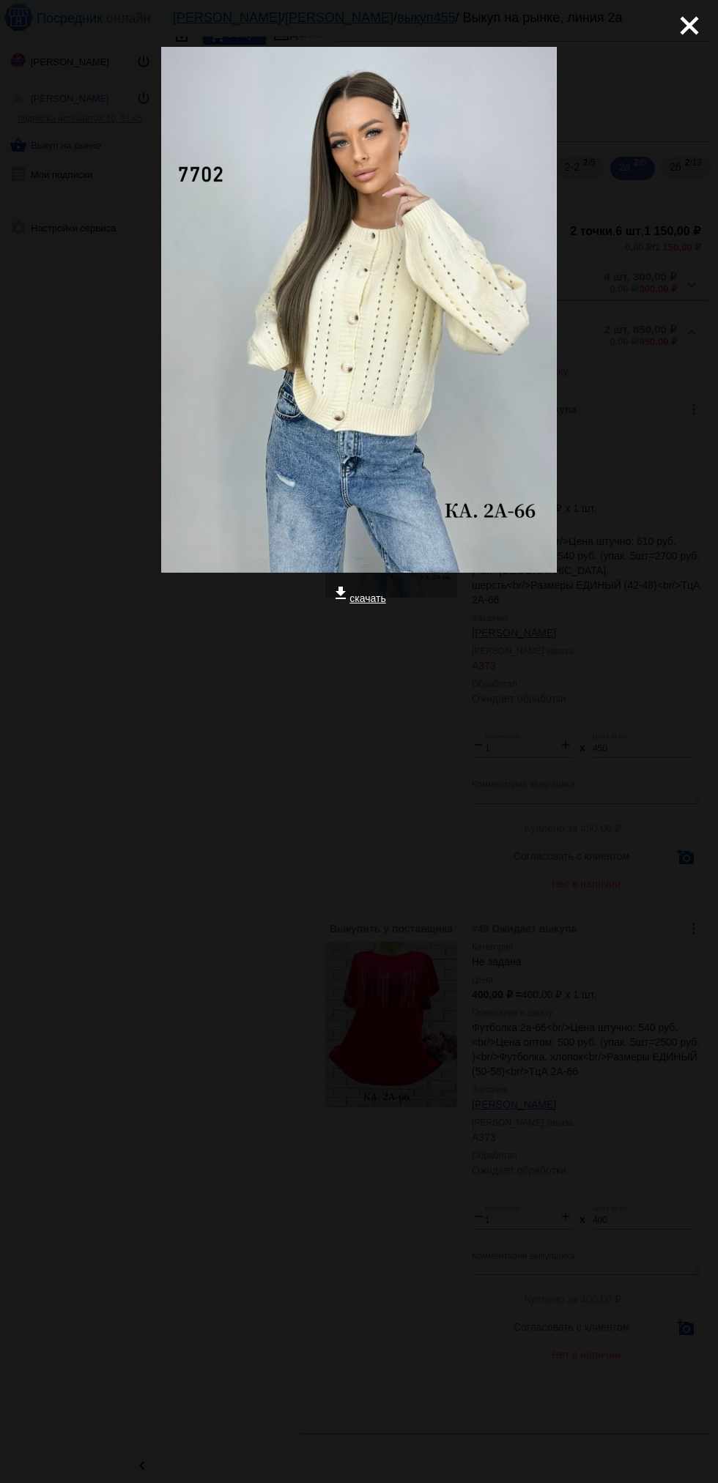
click at [689, 29] on mat-icon "close" at bounding box center [684, 20] width 18 height 18
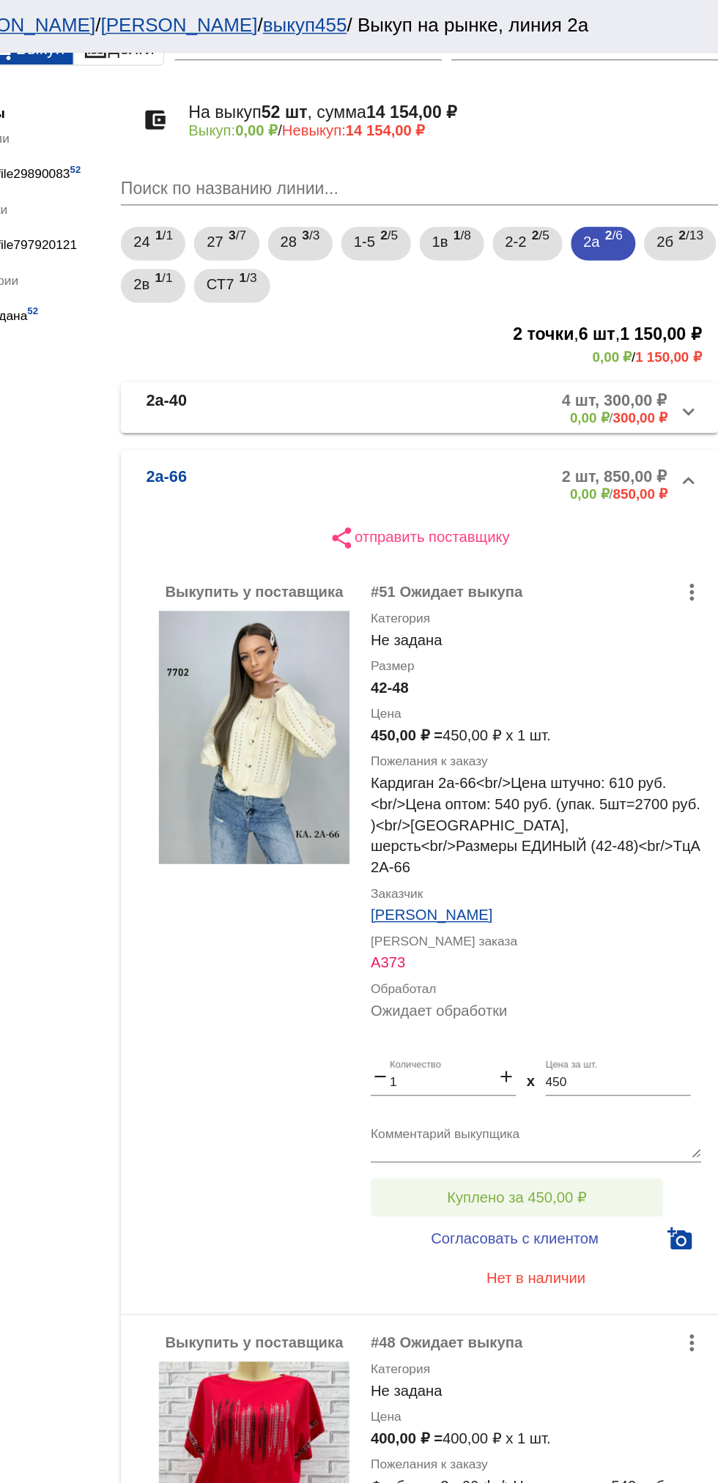
click at [603, 823] on span "Куплено за 450,00 ₽" at bounding box center [573, 829] width 97 height 12
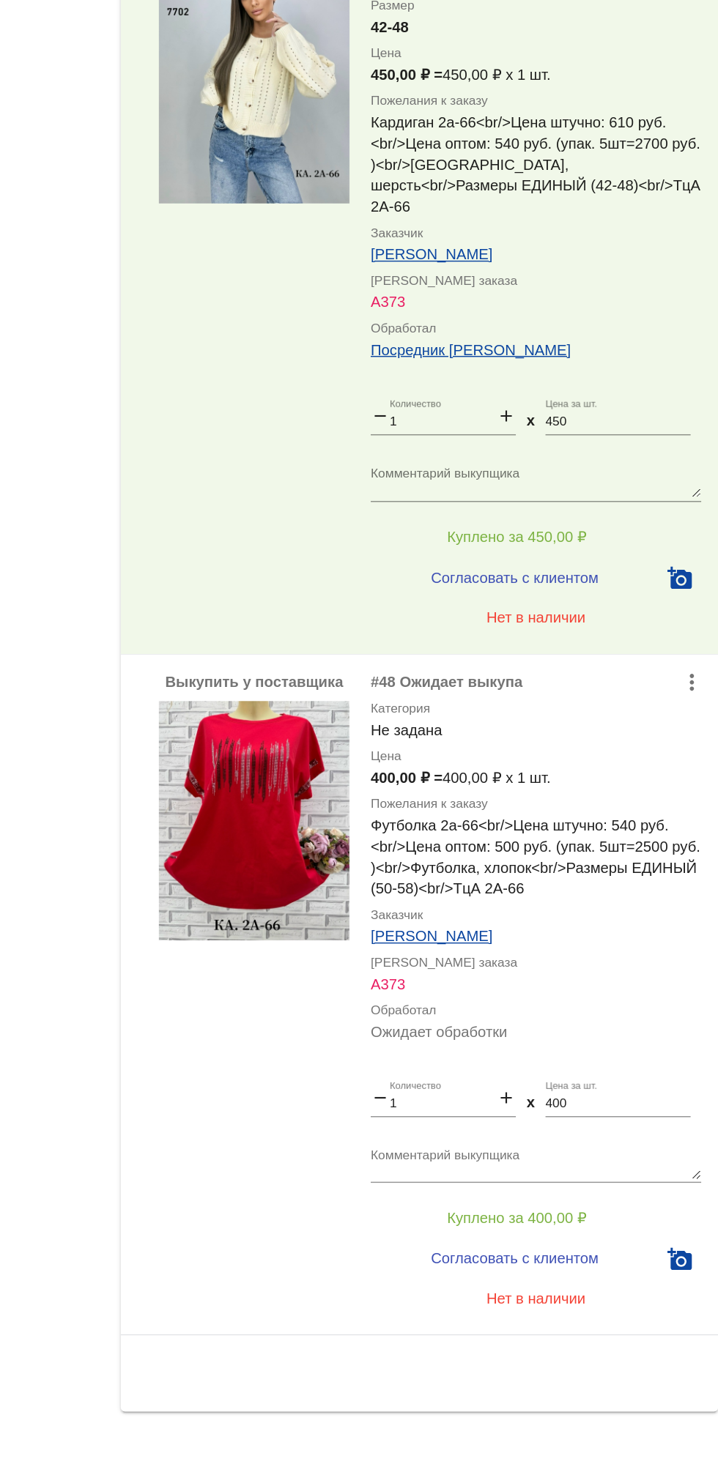
click at [513, 1255] on textarea "Комментарий выкупщика" at bounding box center [586, 1261] width 229 height 23
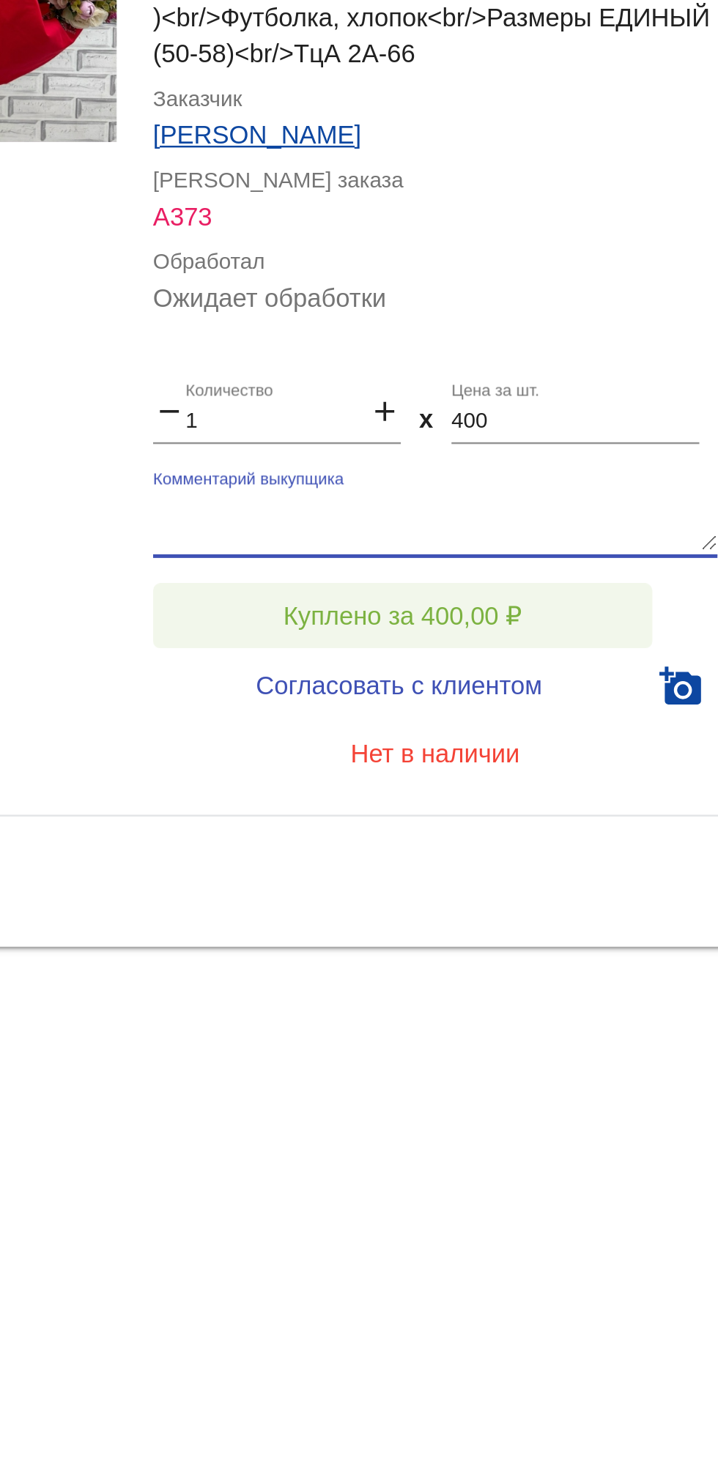
click at [620, 1294] on span "Куплено за 400,00 ₽" at bounding box center [573, 1300] width 97 height 12
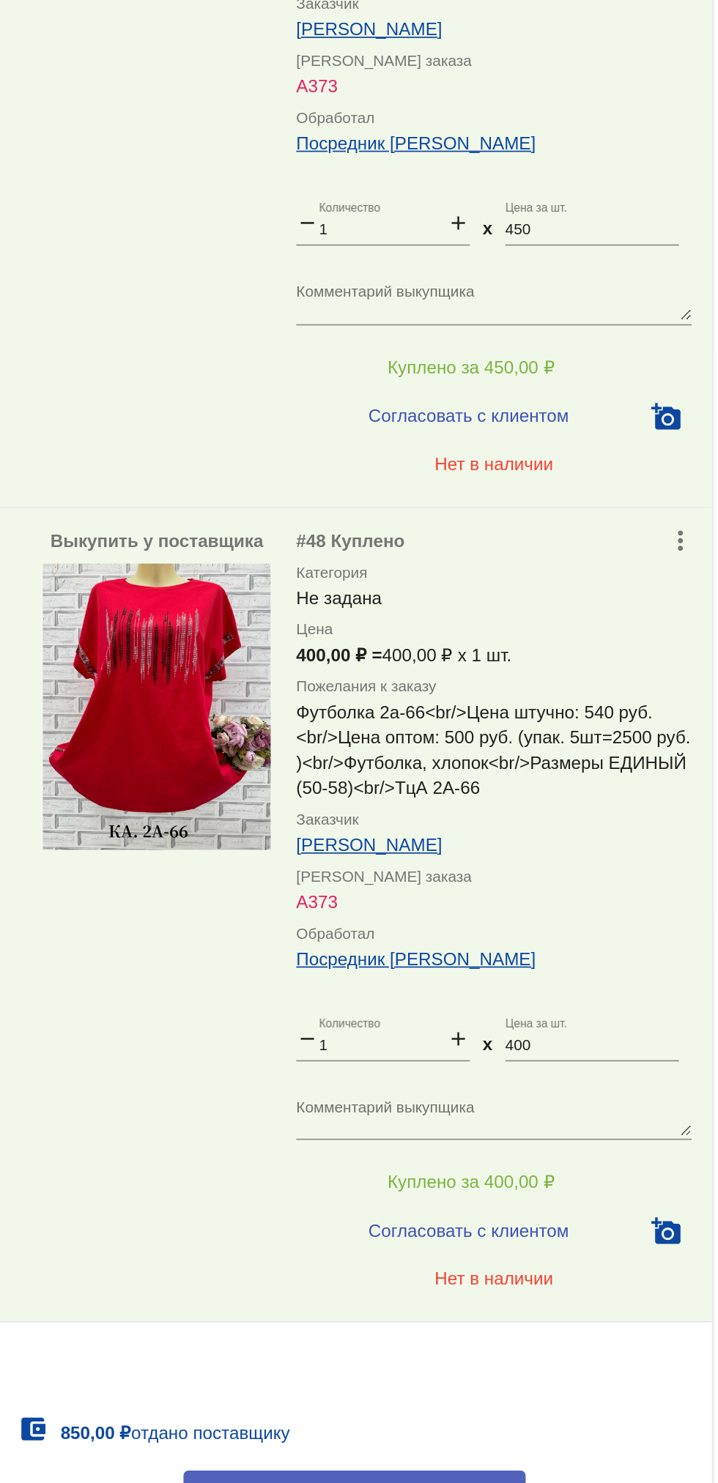
click at [535, 1475] on span "Обработал все" at bounding box center [506, 1481] width 72 height 12
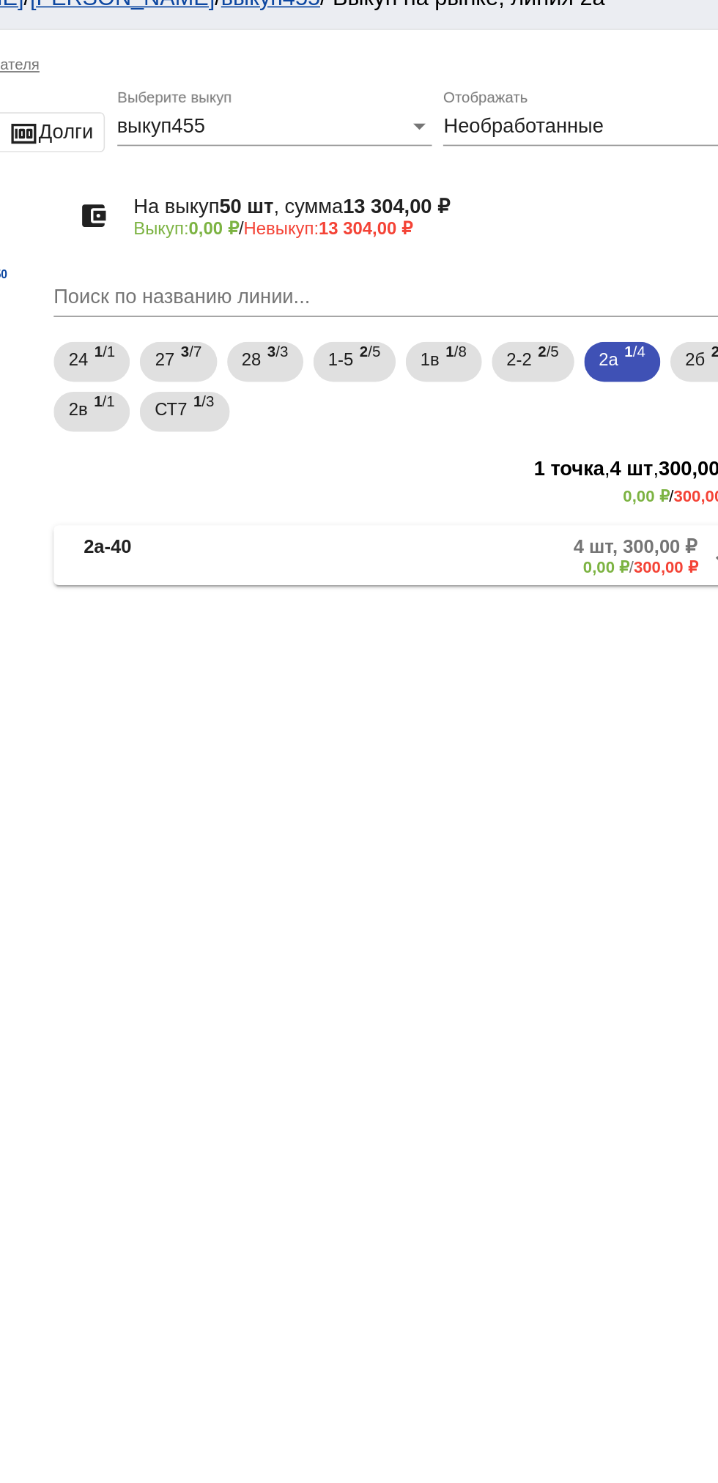
click at [547, 341] on mat-panel-description "4 шт, 300,00 ₽ 0,00 ₽ / 300,00 ₽" at bounding box center [558, 345] width 238 height 24
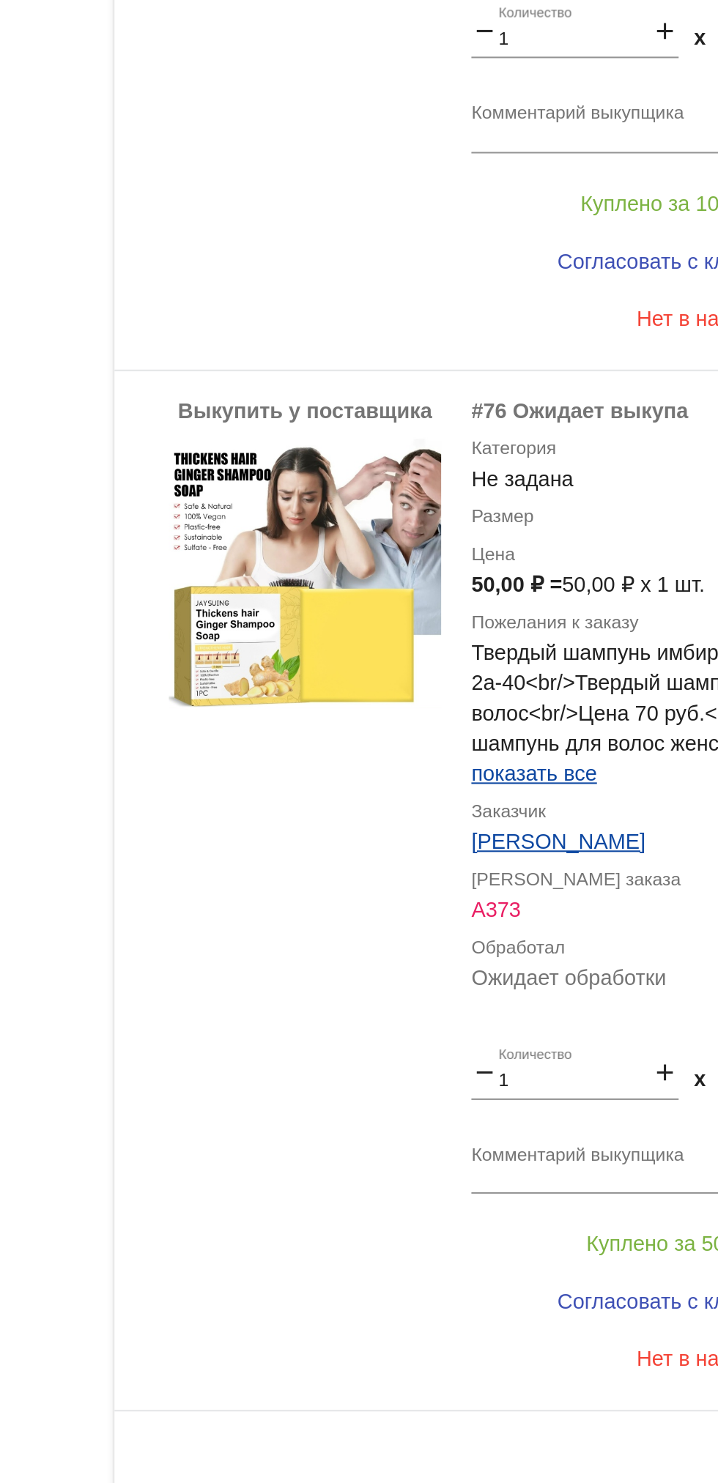
scroll to position [1004, 0]
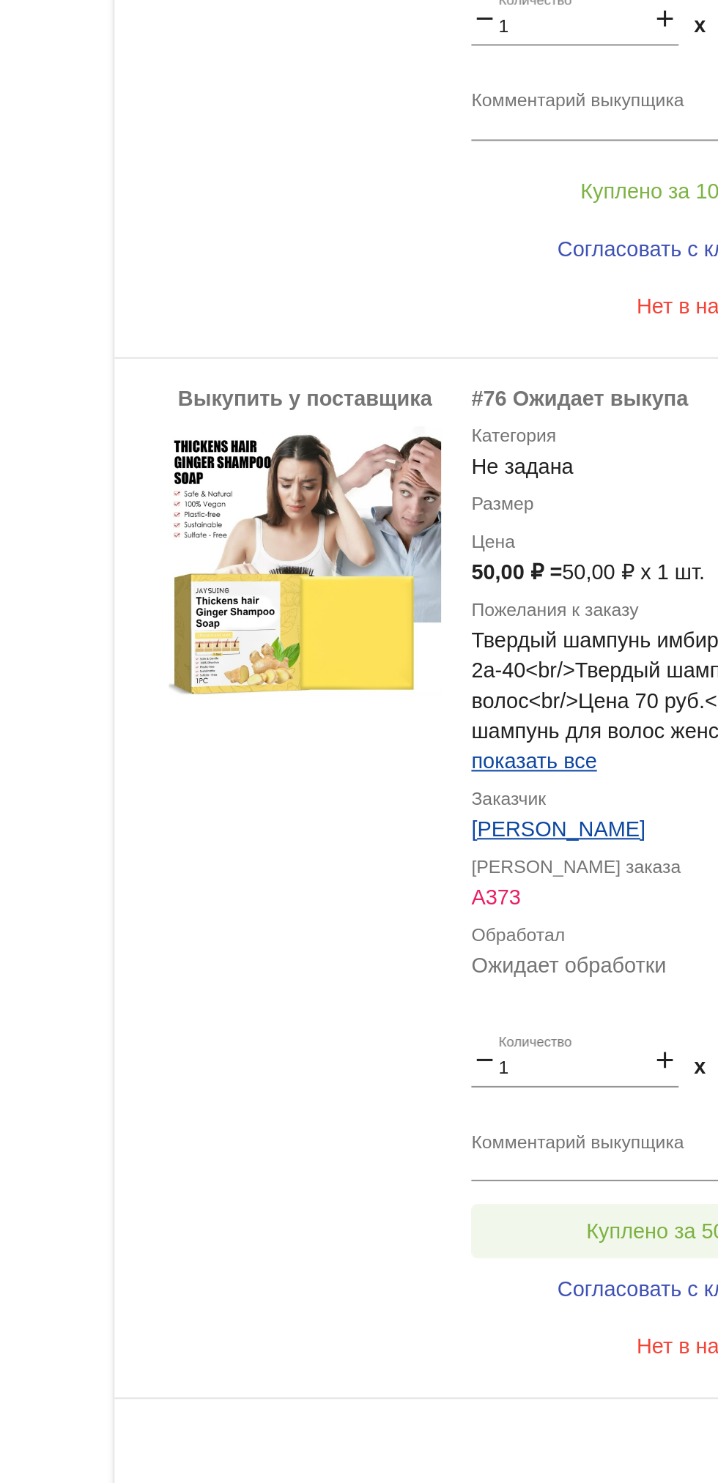
click at [567, 1360] on span "Куплено за 50,00 ₽" at bounding box center [572, 1358] width 91 height 12
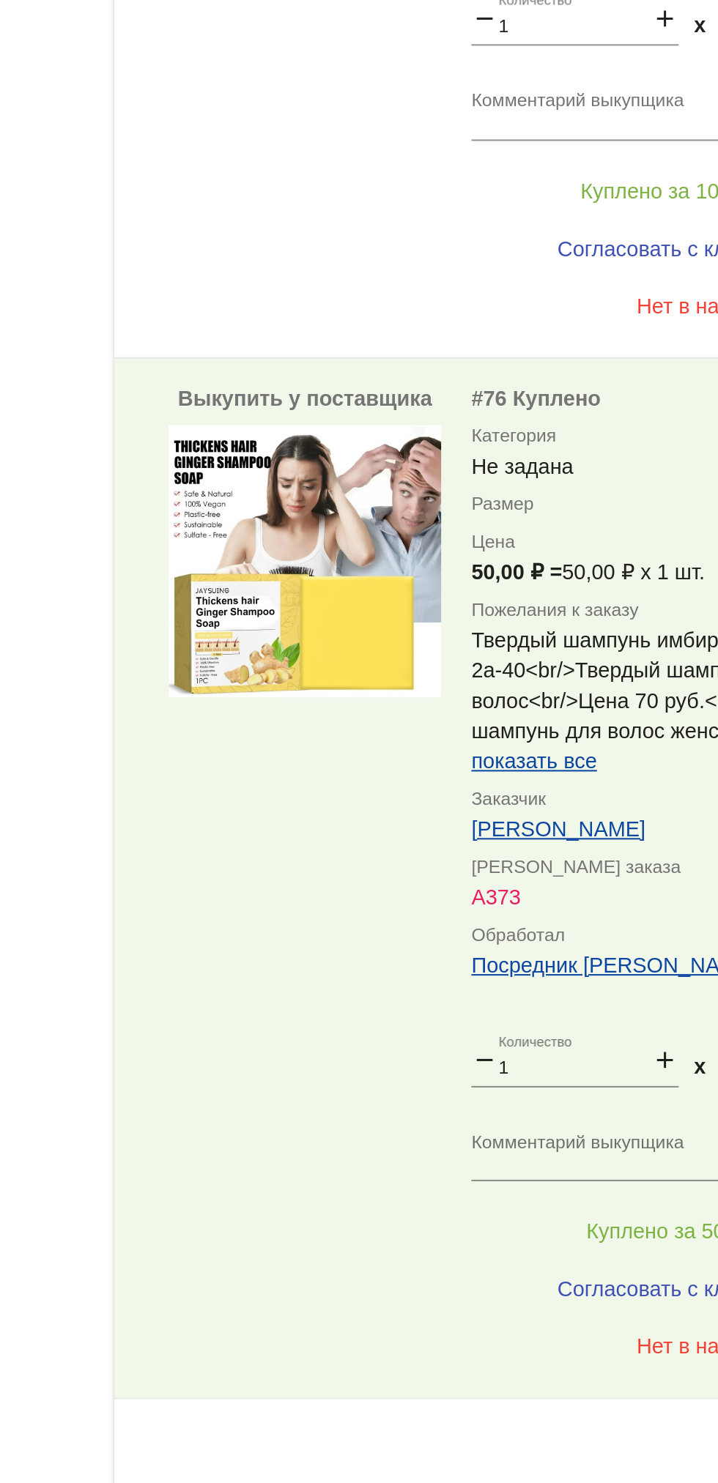
scroll to position [1001, 0]
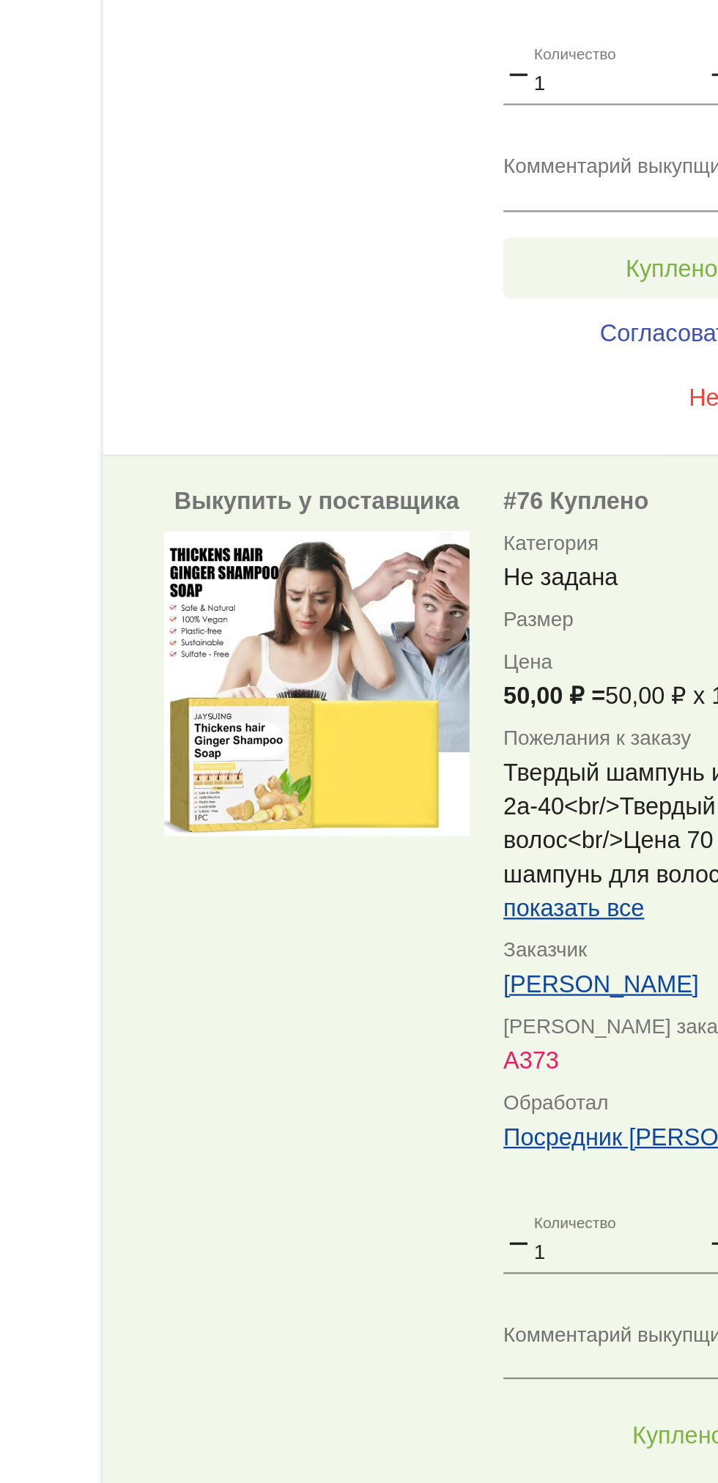
click at [526, 850] on span "Куплено за 100,00 ₽" at bounding box center [573, 856] width 97 height 12
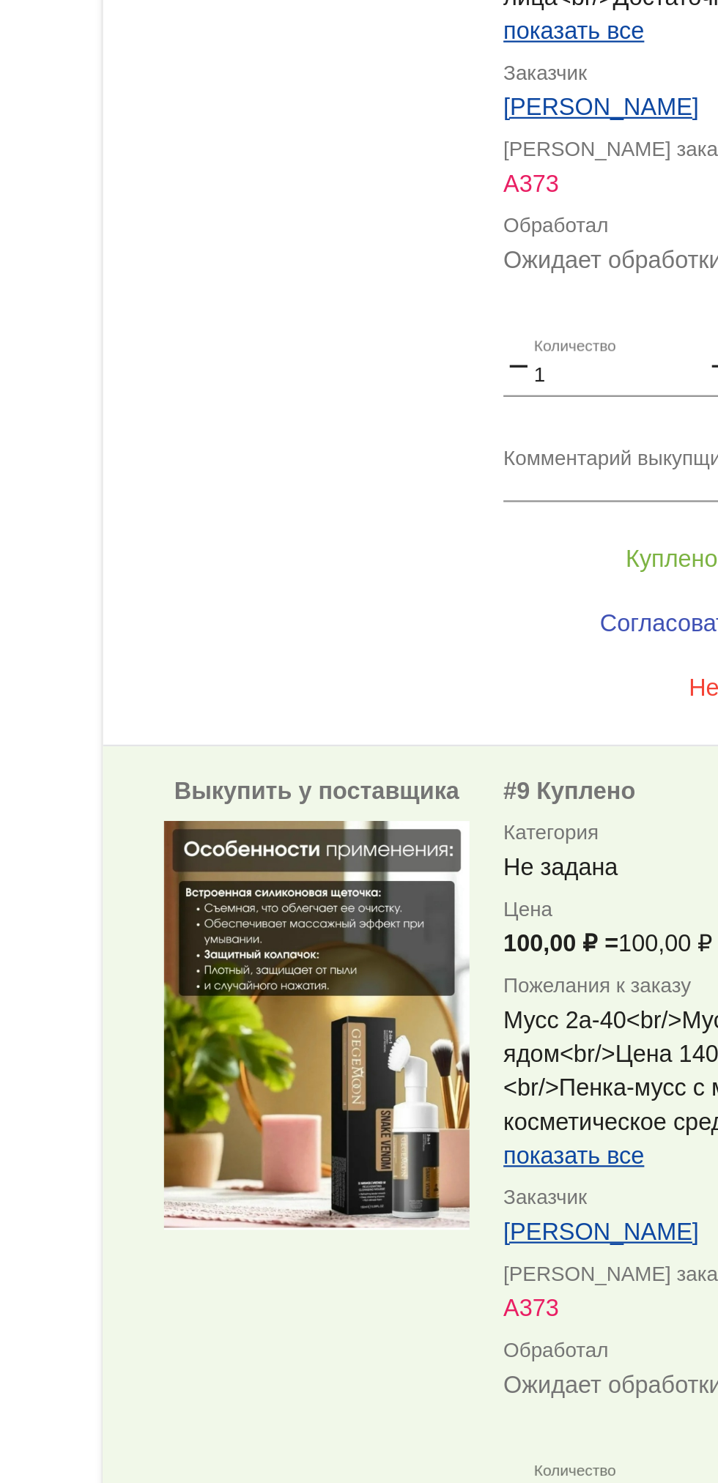
scroll to position [385, 0]
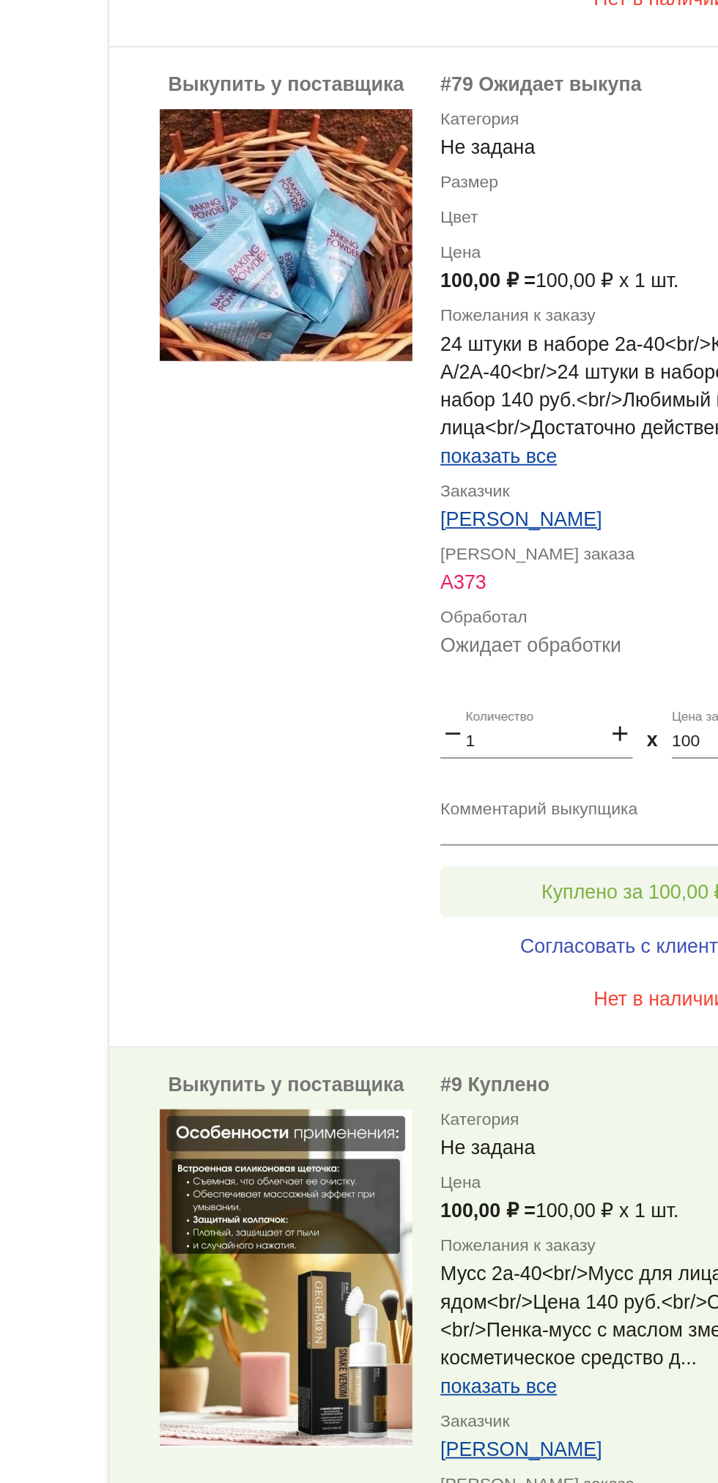
click at [575, 986] on span "Куплено за 100,00 ₽" at bounding box center [573, 985] width 97 height 12
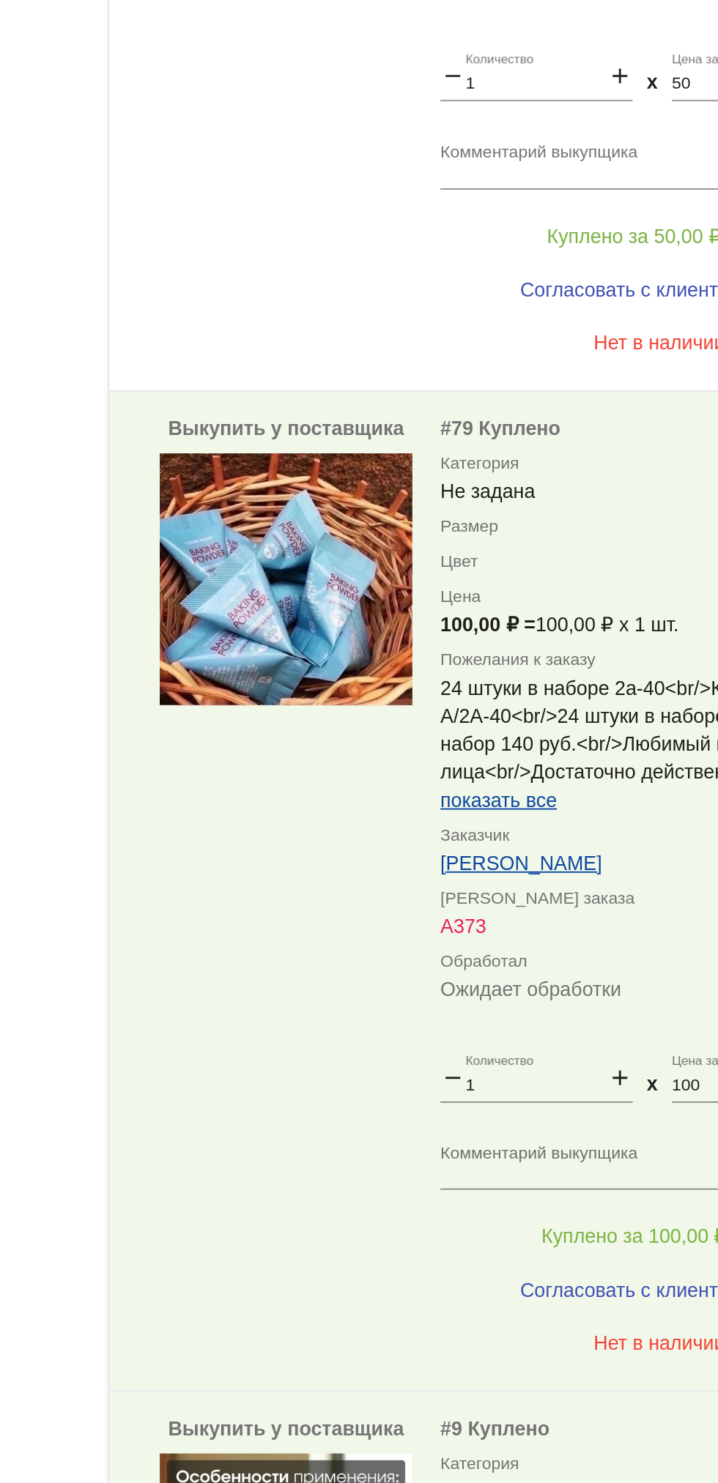
scroll to position [0, 0]
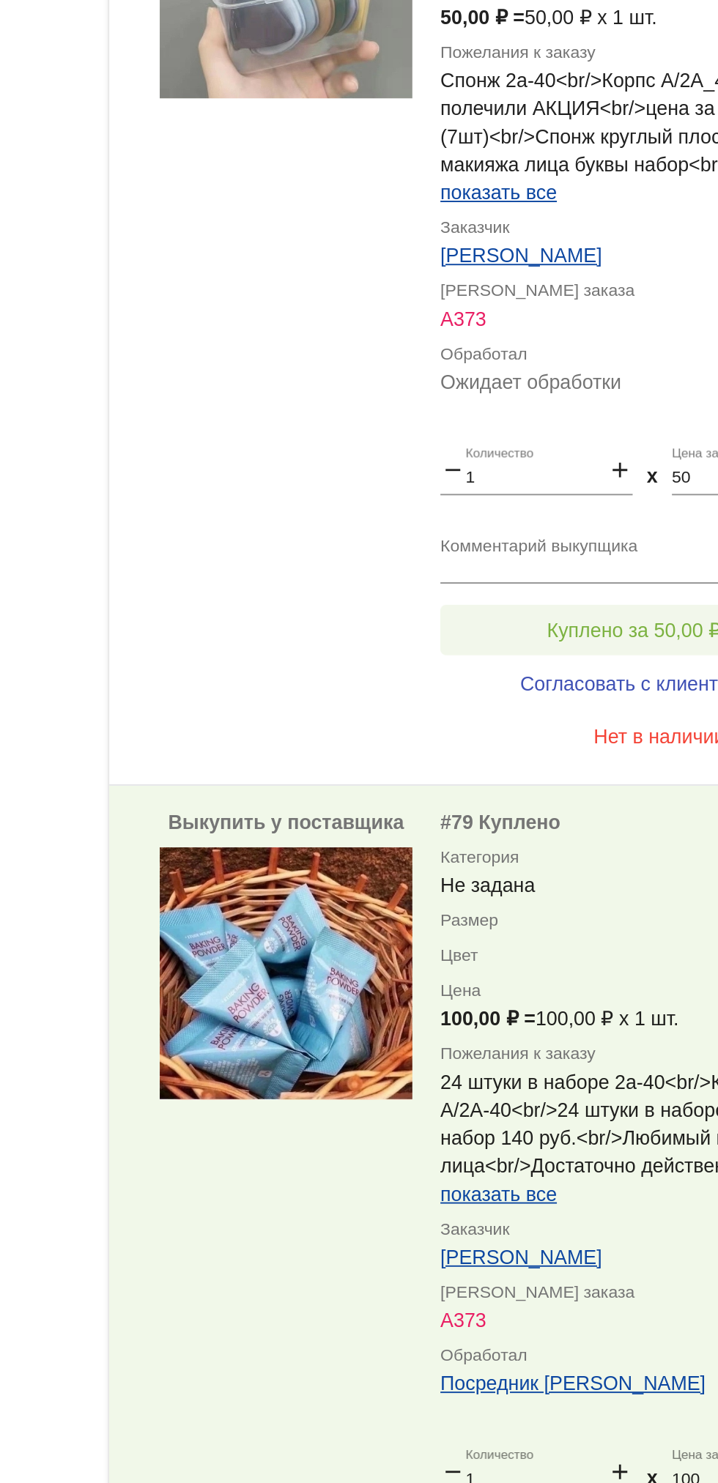
click at [579, 843] on span "Куплено за 50,00 ₽" at bounding box center [572, 848] width 91 height 12
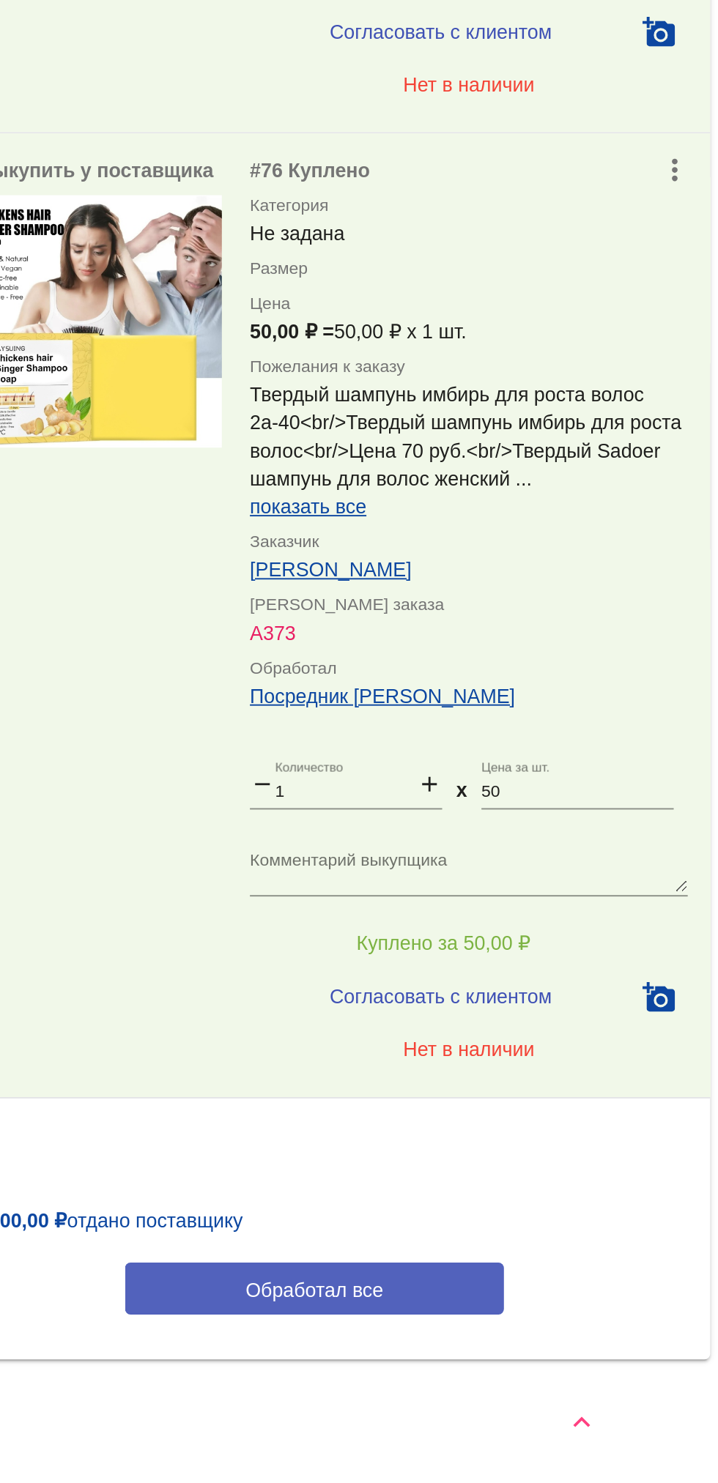
click at [566, 1375] on button "Обработал все" at bounding box center [506, 1381] width 198 height 27
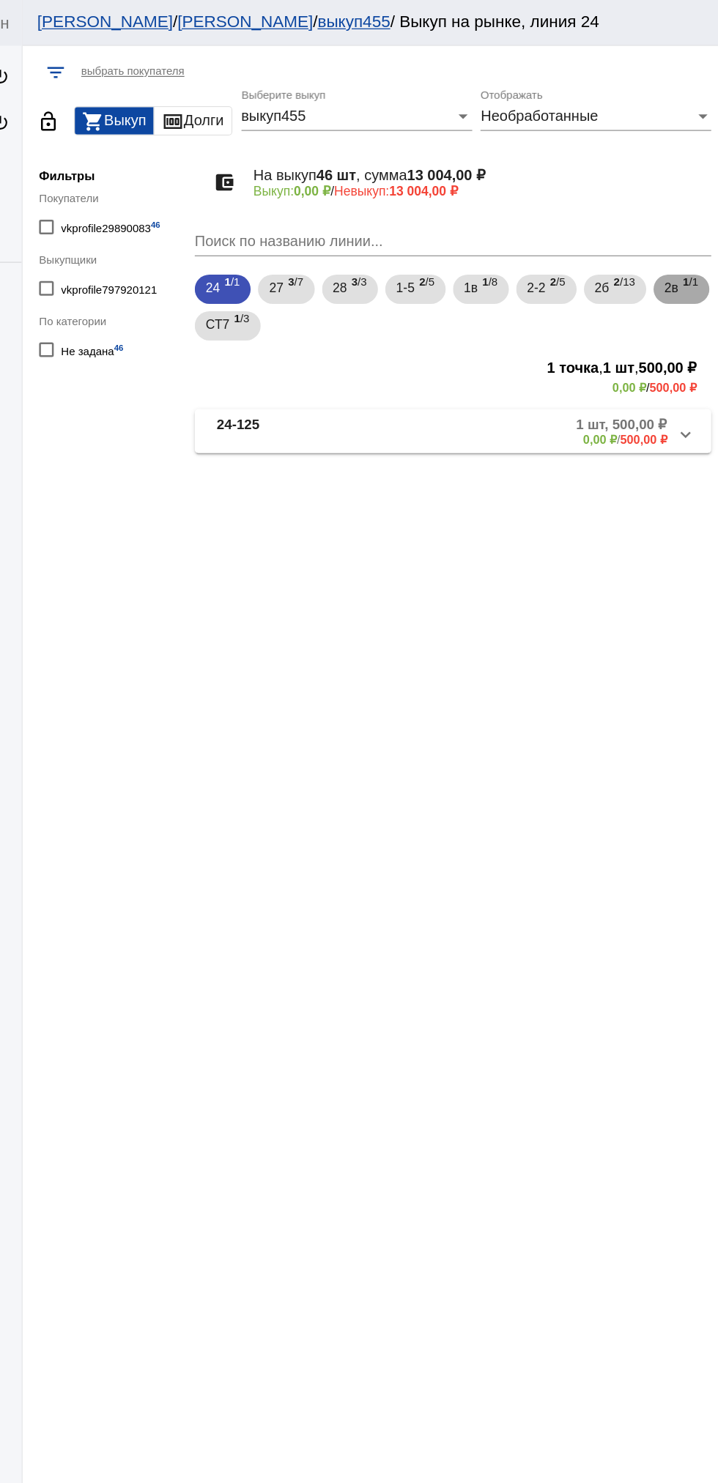
click at [675, 243] on span "2в" at bounding box center [680, 230] width 11 height 26
click at [631, 232] on span "2б" at bounding box center [625, 230] width 12 height 26
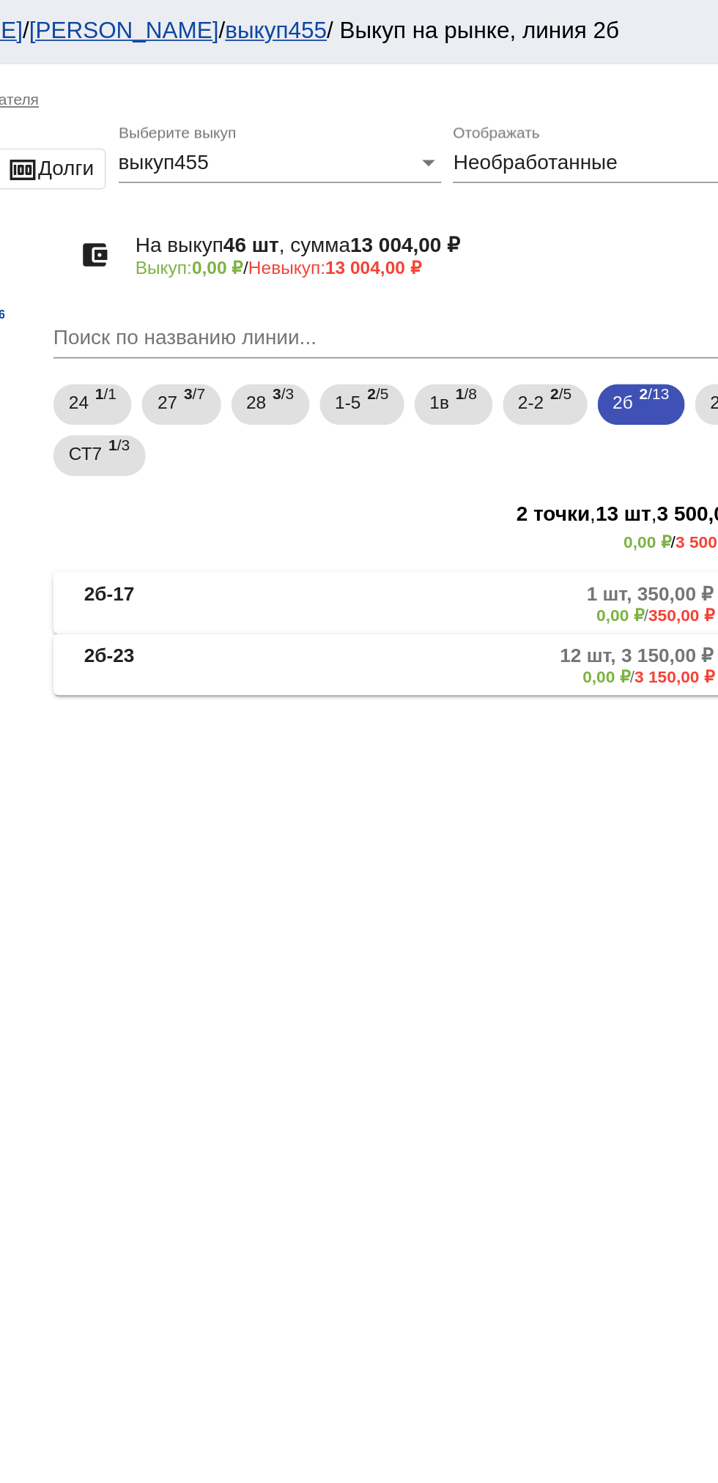
click at [387, 386] on mat-panel-title "2б-23" at bounding box center [369, 380] width 106 height 24
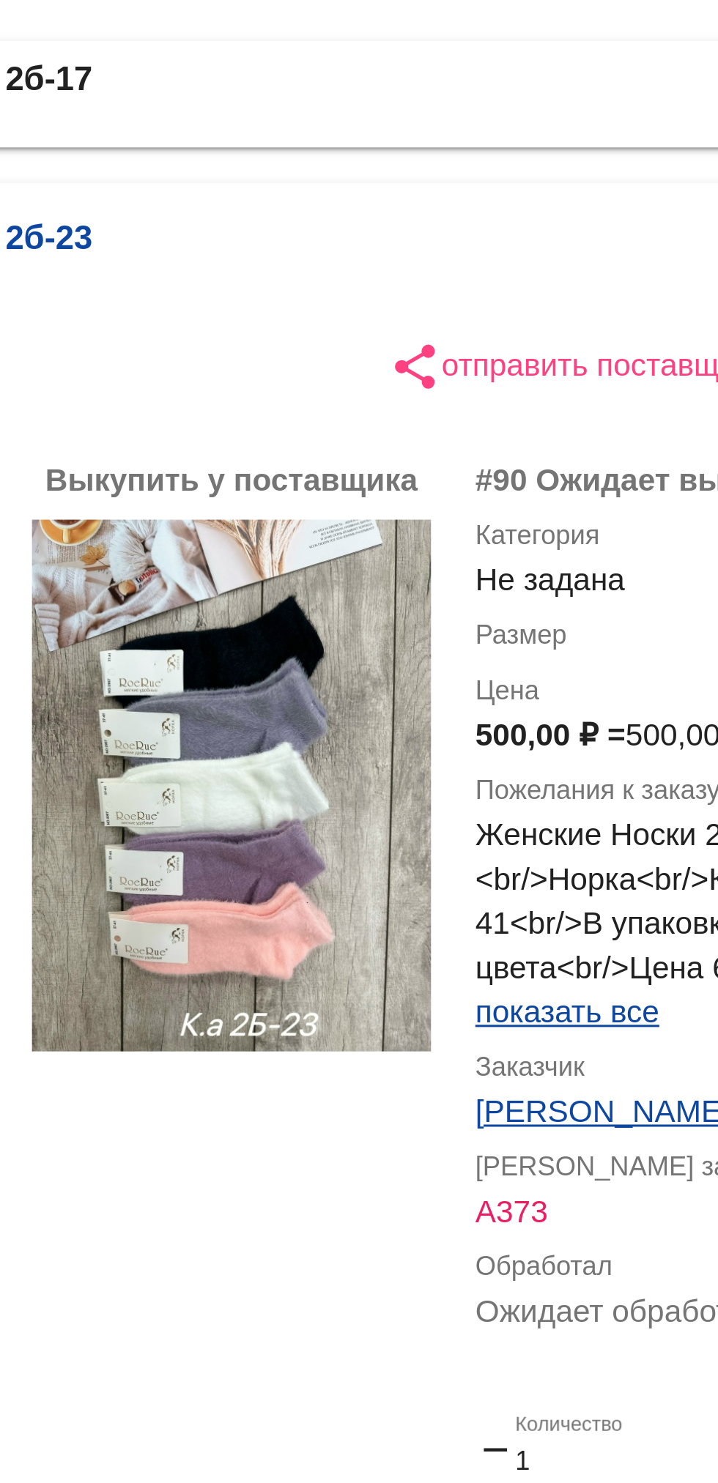
type input "12"
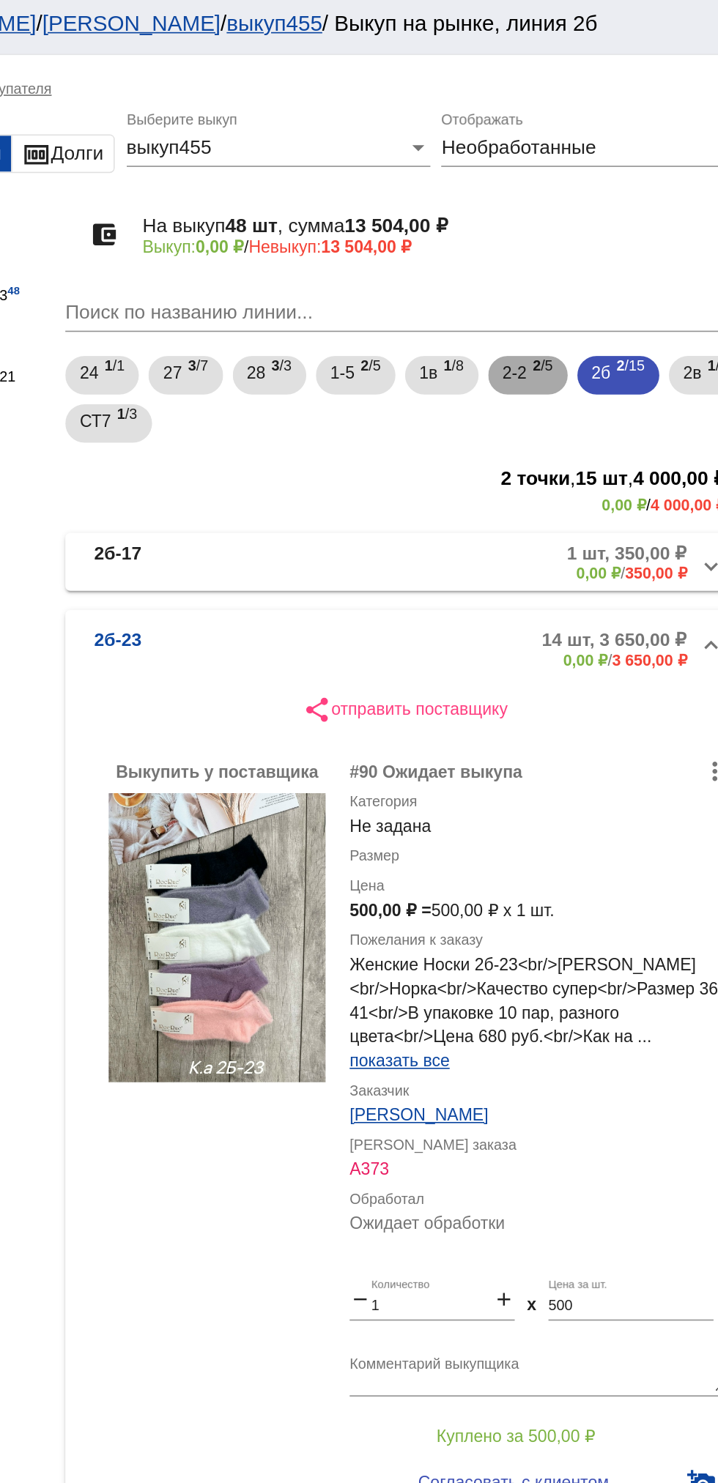
click at [593, 238] on span "2 /5" at bounding box center [589, 232] width 12 height 30
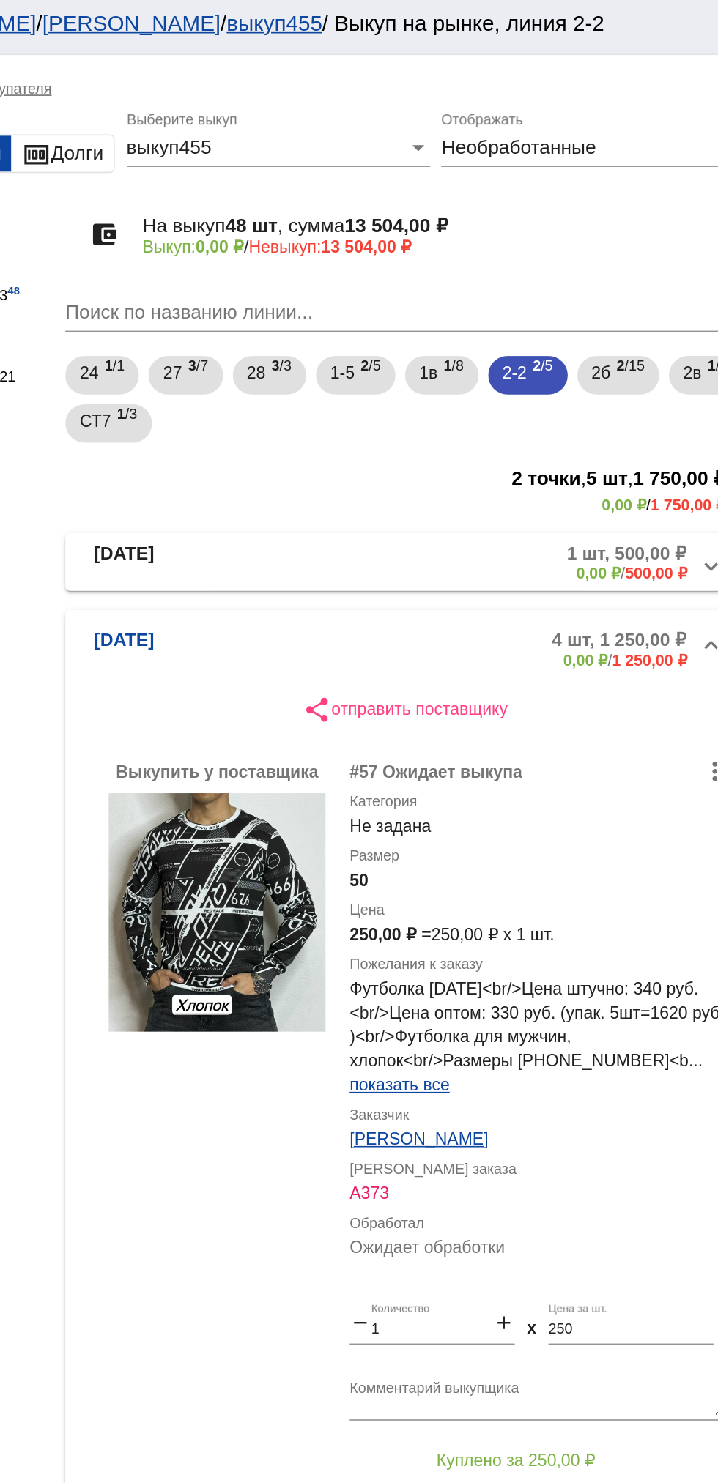
click at [518, 349] on mat-panel-description "1 шт, 500,00 ₽ 0,00 ₽ / 500,00 ₽" at bounding box center [561, 345] width 232 height 24
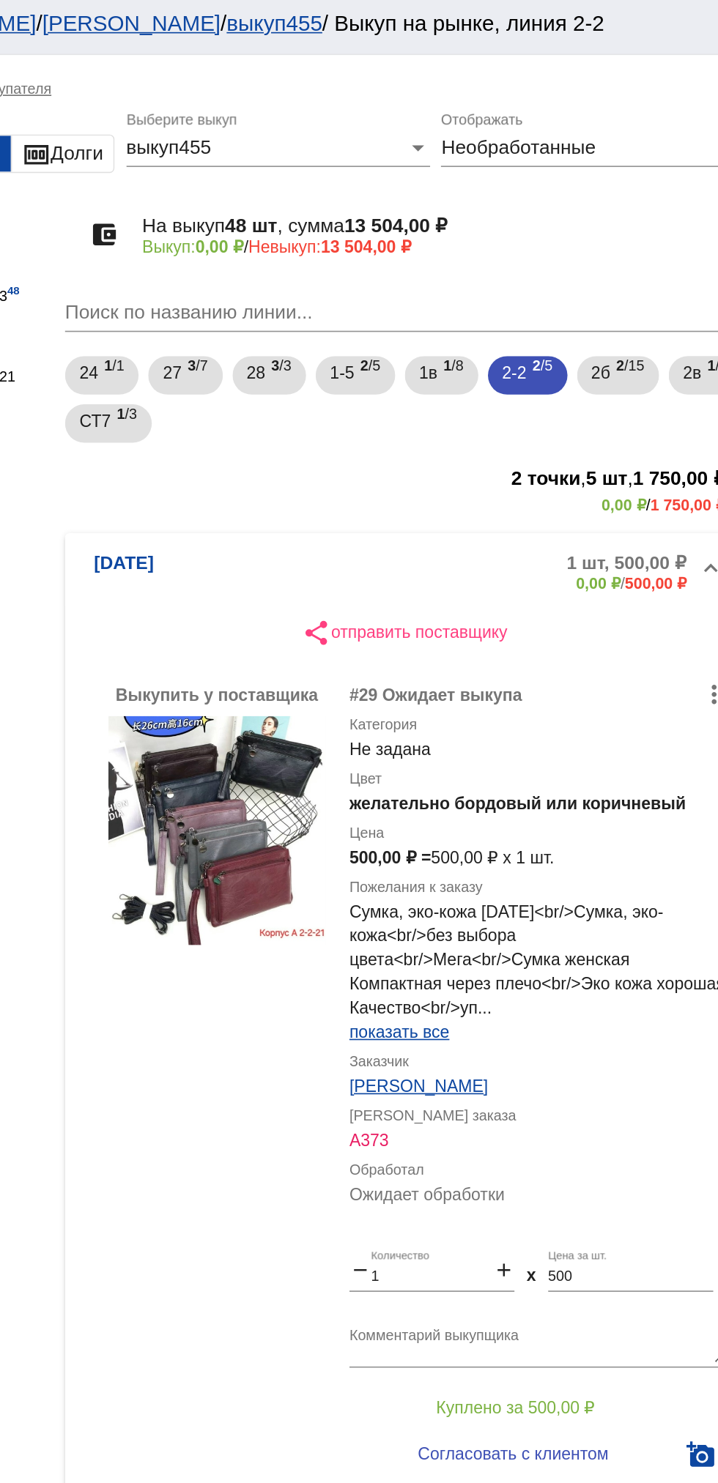
click at [338, 342] on b "[DATE]" at bounding box center [334, 351] width 37 height 24
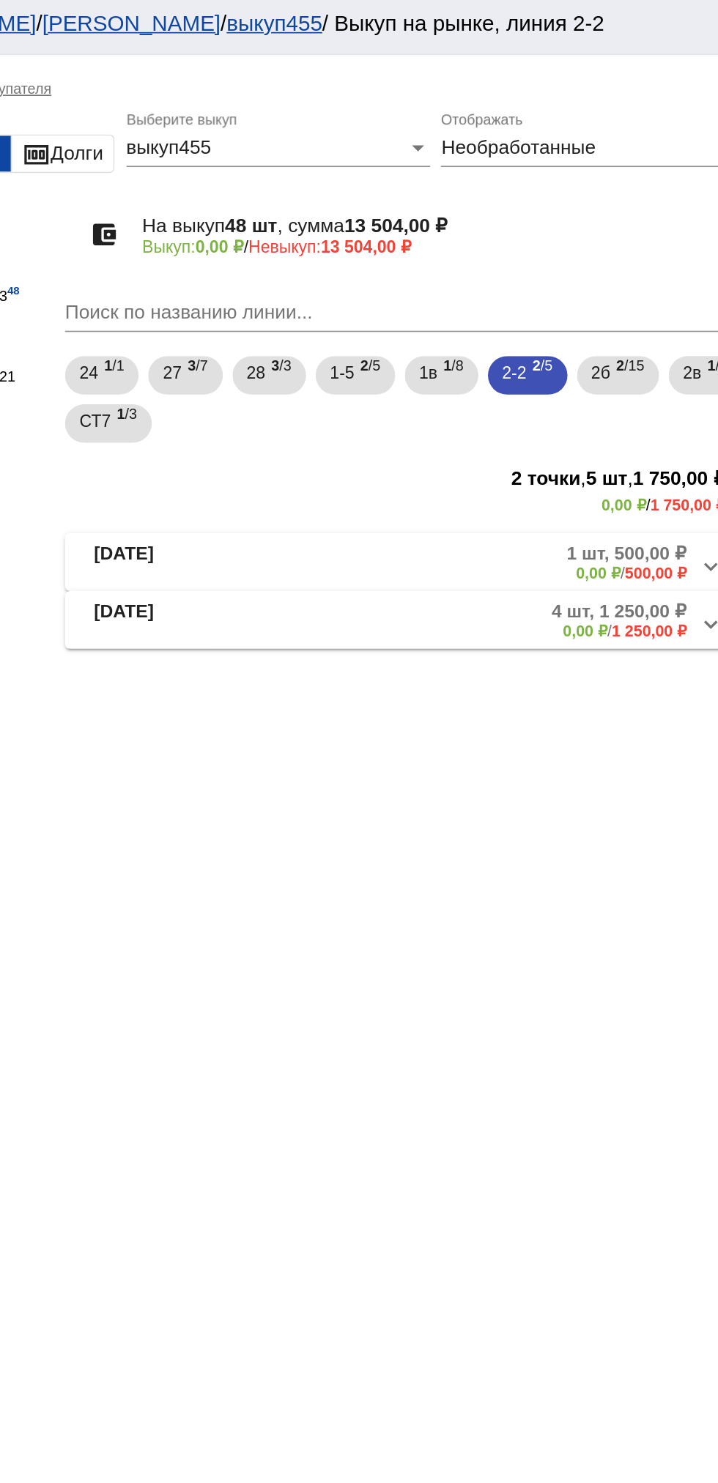
click at [593, 392] on mat-panel-description "4 шт, 1 250,00 ₽ 0,00 ₽ / 1 250,00 ₽" at bounding box center [559, 380] width 236 height 24
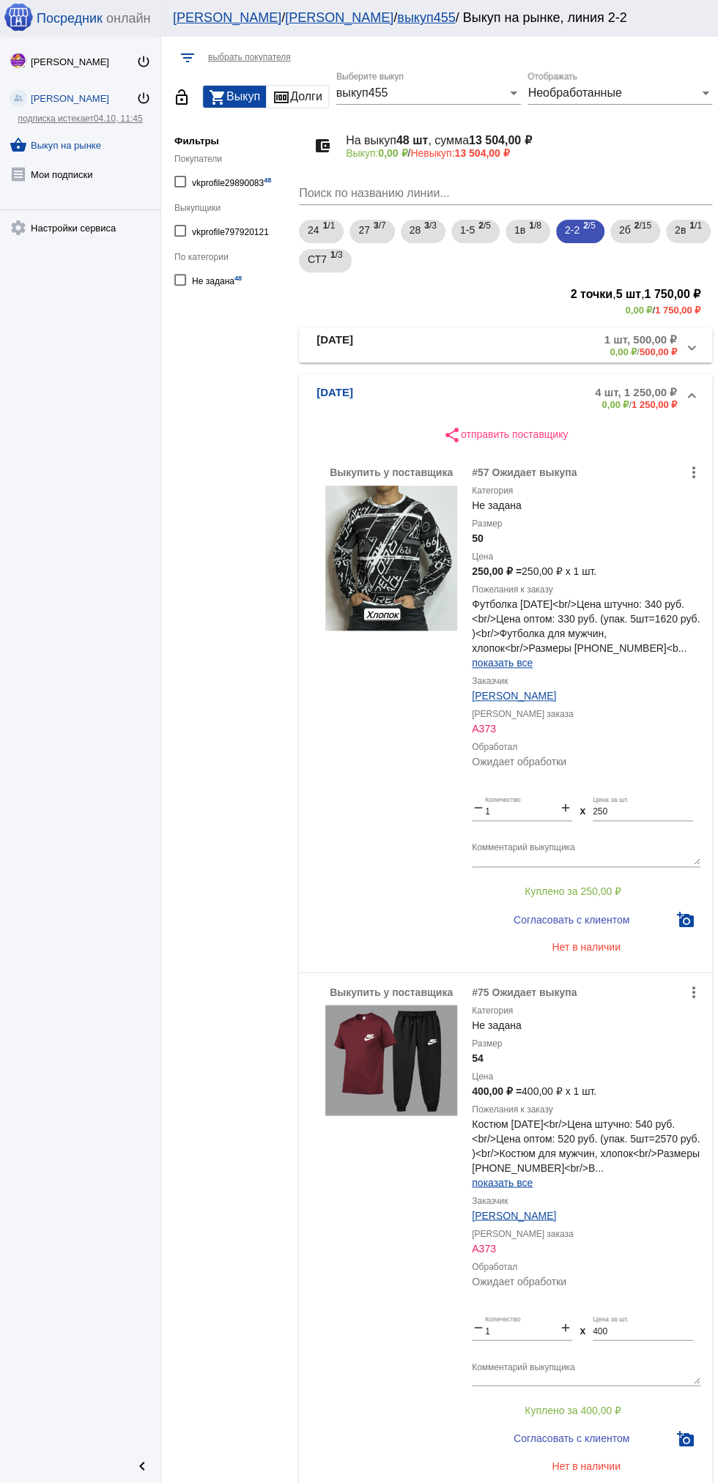
click at [346, 354] on b "[DATE]" at bounding box center [334, 345] width 37 height 24
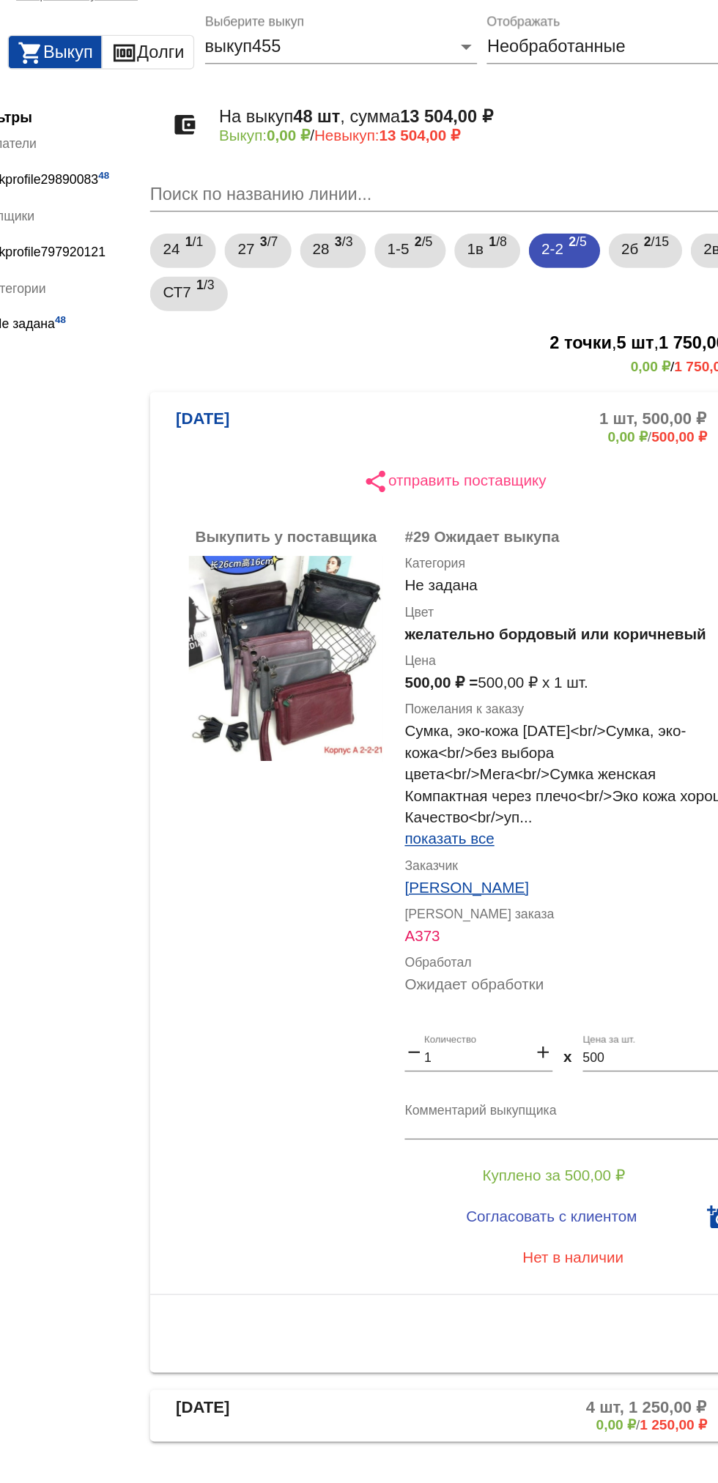
click at [520, 829] on textarea "Комментарий выкупщика" at bounding box center [586, 820] width 229 height 23
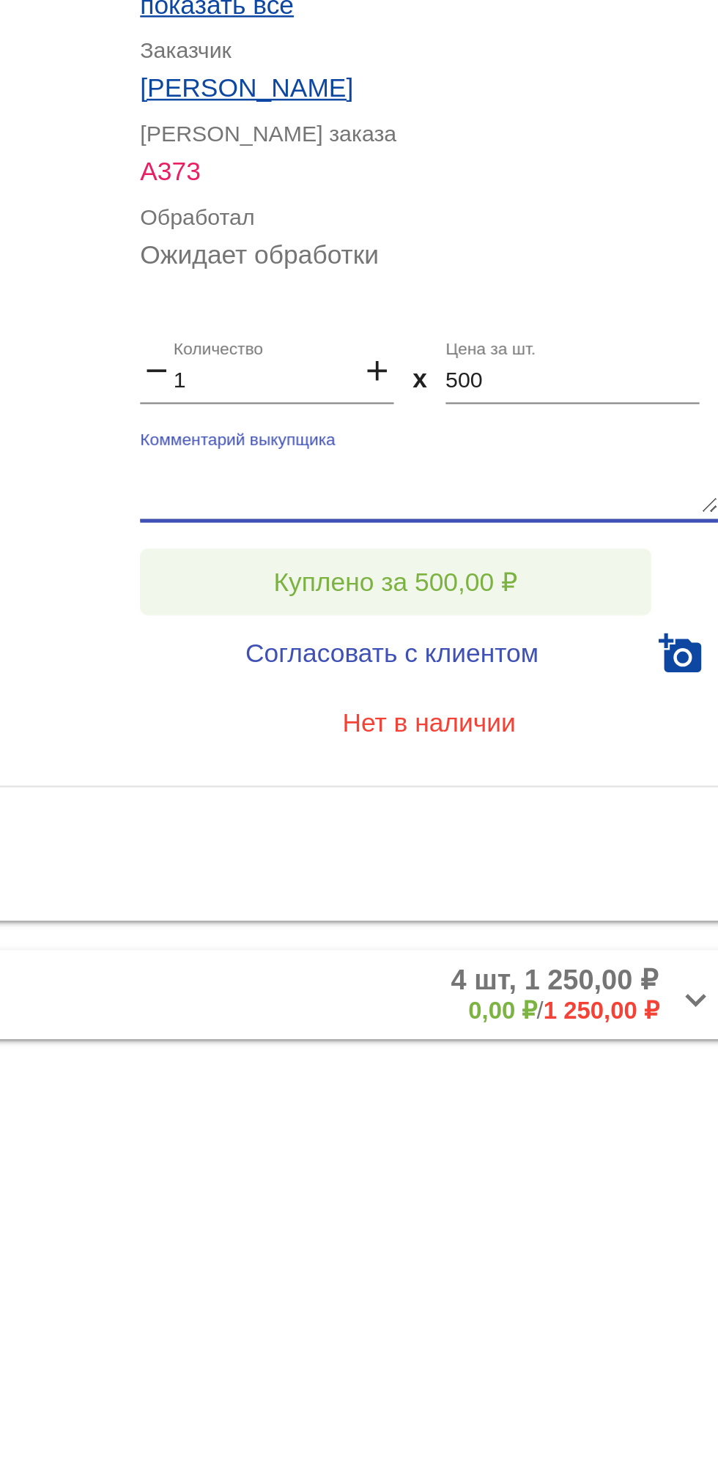
click at [546, 861] on span "Куплено за 500,00 ₽" at bounding box center [573, 859] width 97 height 12
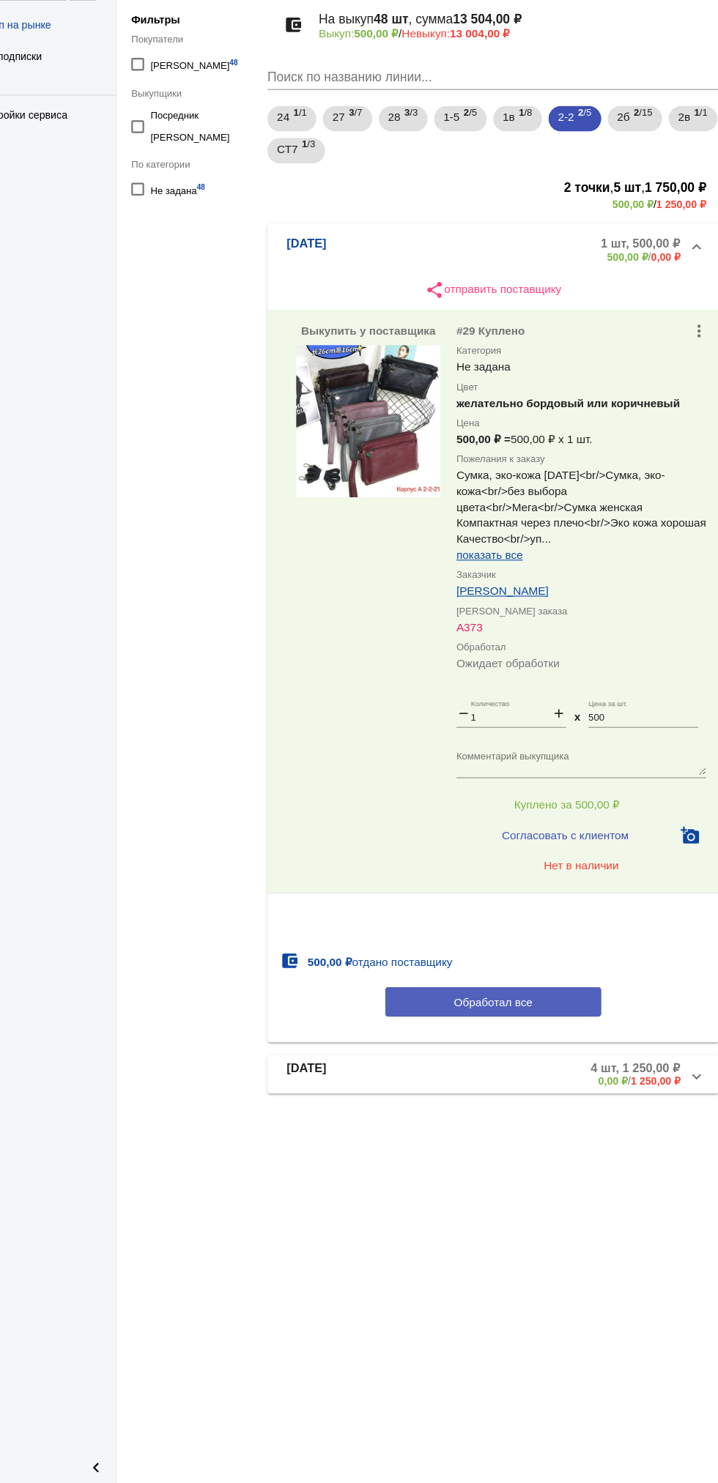
click at [444, 1053] on button "Обработал все" at bounding box center [506, 1039] width 198 height 27
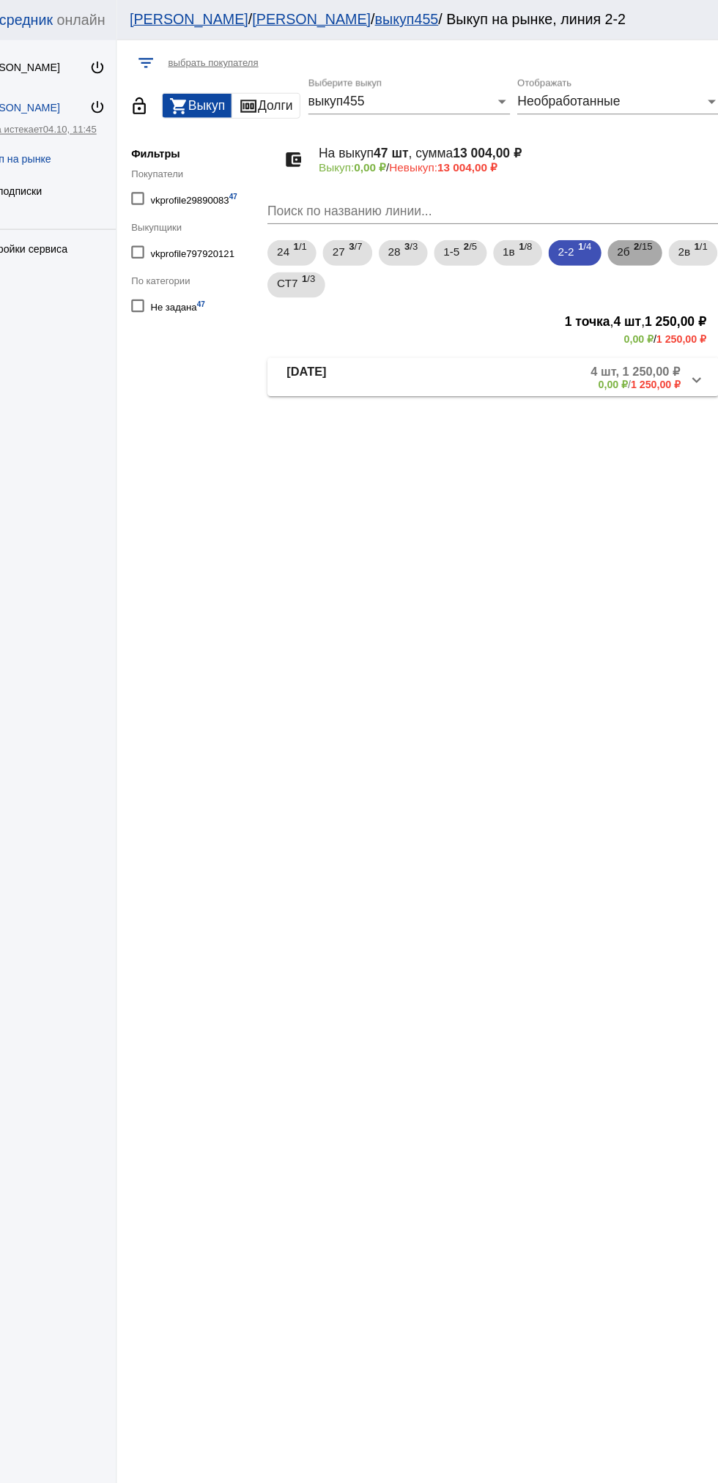
click at [631, 230] on span "2б" at bounding box center [625, 230] width 12 height 26
click at [675, 243] on span "2в" at bounding box center [680, 230] width 11 height 26
click at [283, 229] on mat-checkbox "vkprofile797920121" at bounding box center [232, 230] width 117 height 20
checkbox input "true"
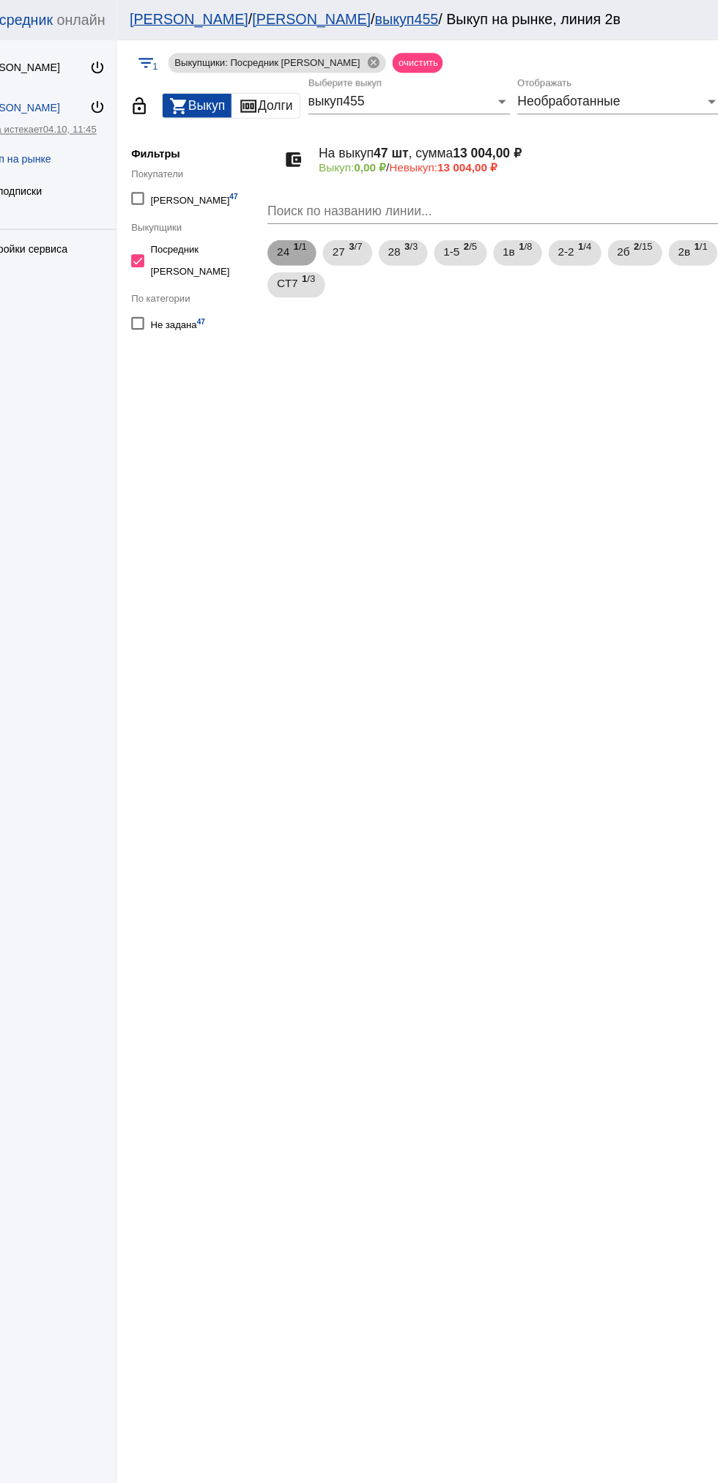
click at [317, 231] on span "24" at bounding box center [314, 230] width 12 height 26
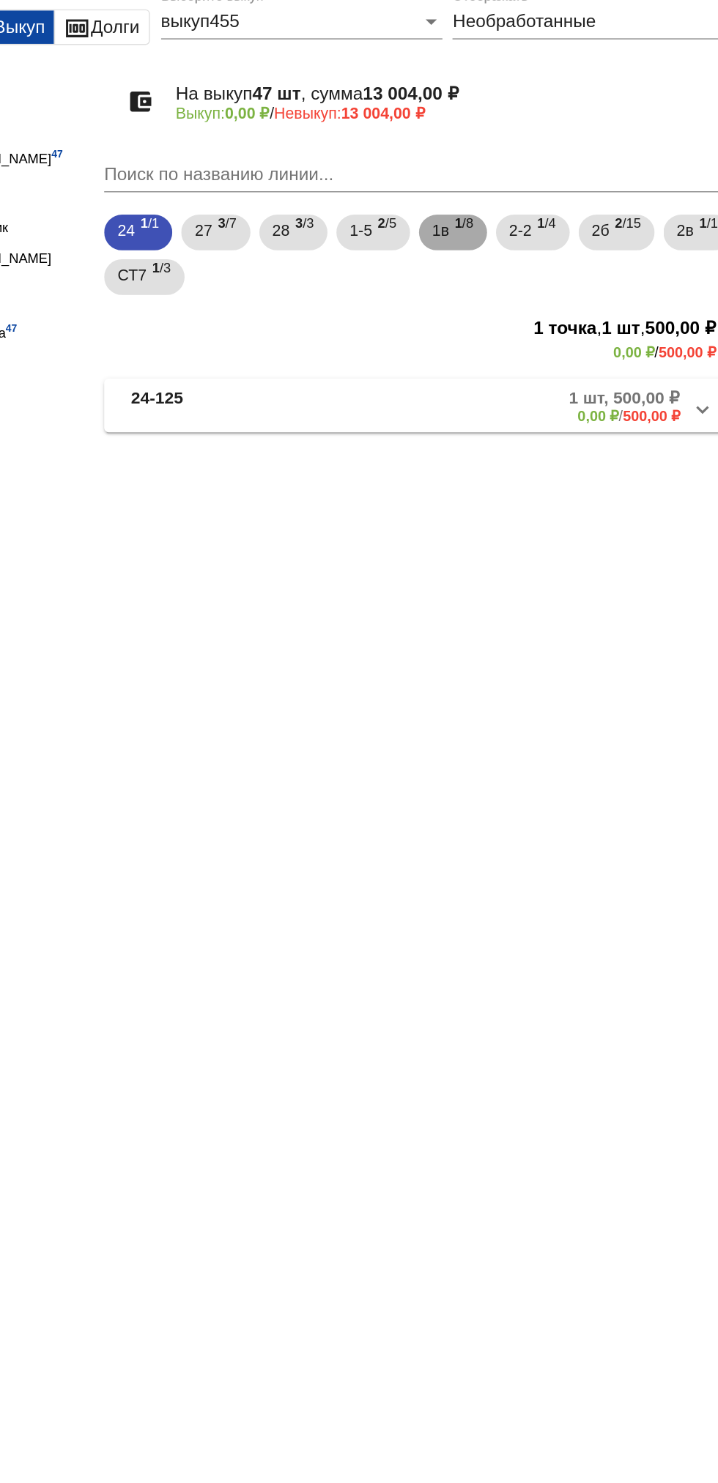
click at [521, 241] on span "1в" at bounding box center [519, 230] width 11 height 26
click at [368, 359] on mat-expansion-panel-header "1в-92 8 шт, 2 300,00 ₽ 0,00 ₽ / 2 300,00 ₽" at bounding box center [505, 344] width 413 height 35
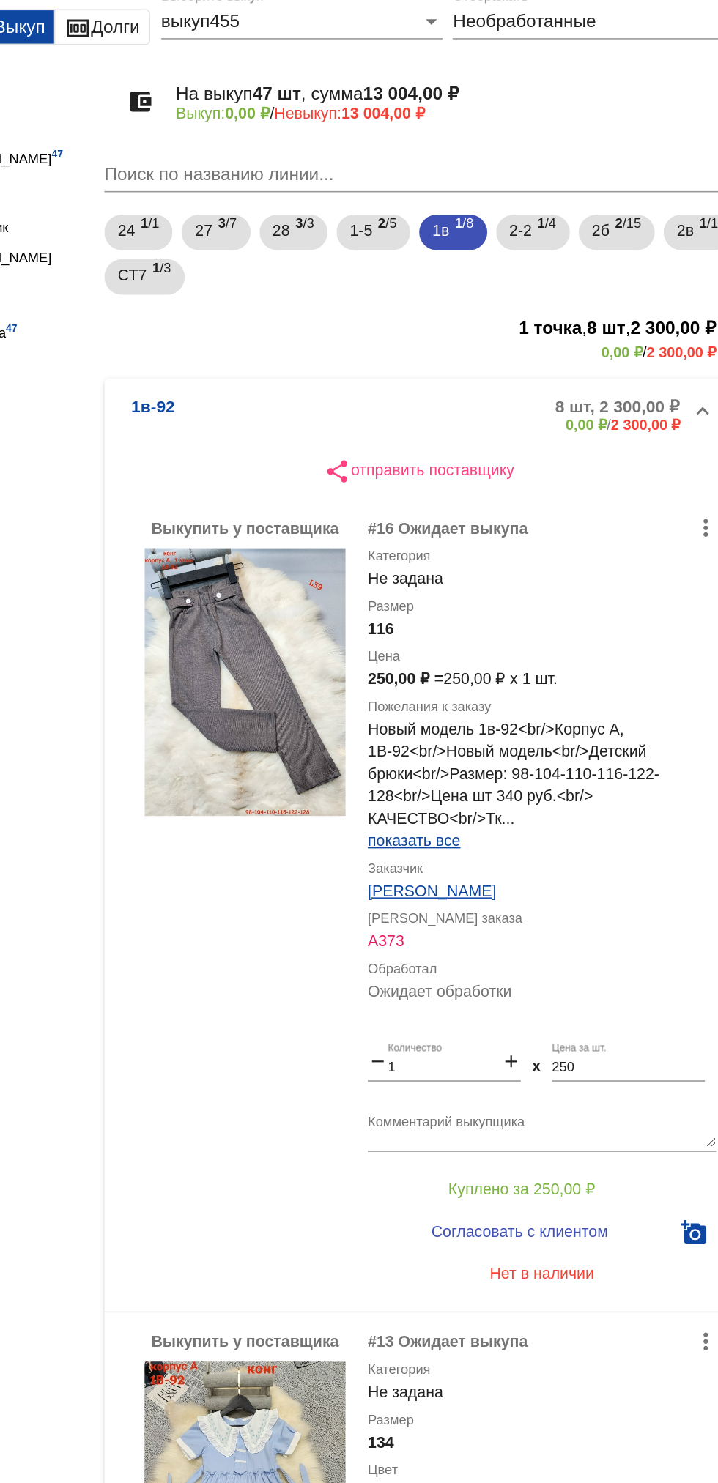
click at [488, 957] on div "#13 Ожидает выкупа" at bounding box center [586, 959] width 229 height 15
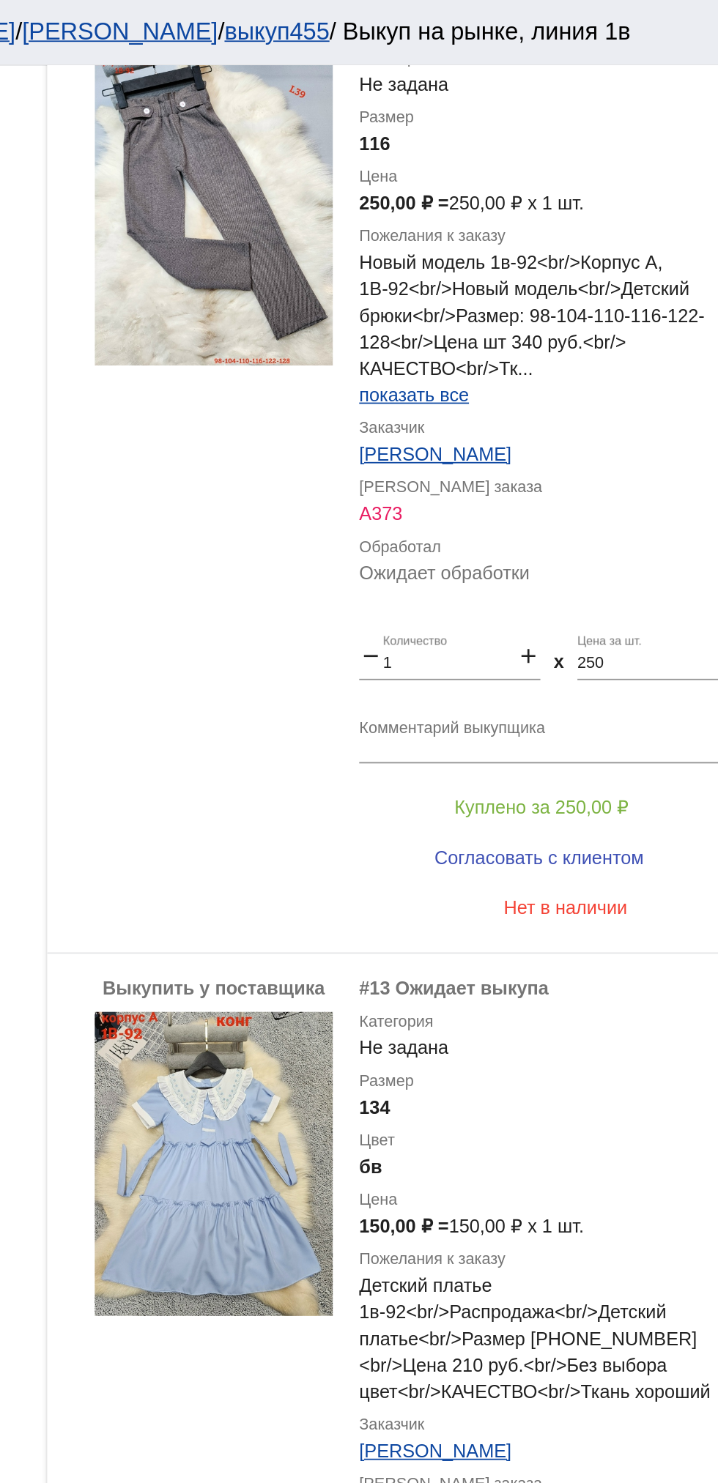
scroll to position [417, 0]
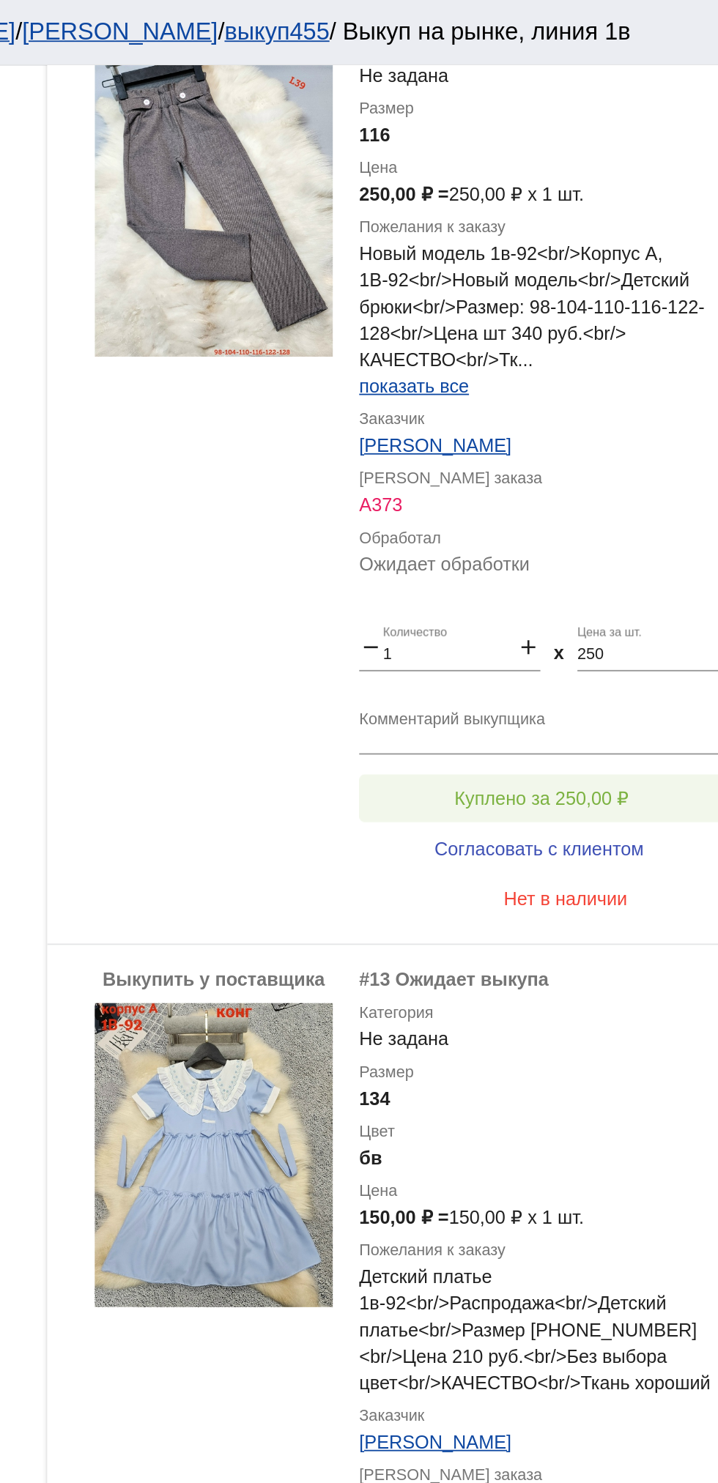
click at [614, 430] on button "Куплено за 250,00 ₽" at bounding box center [573, 442] width 202 height 26
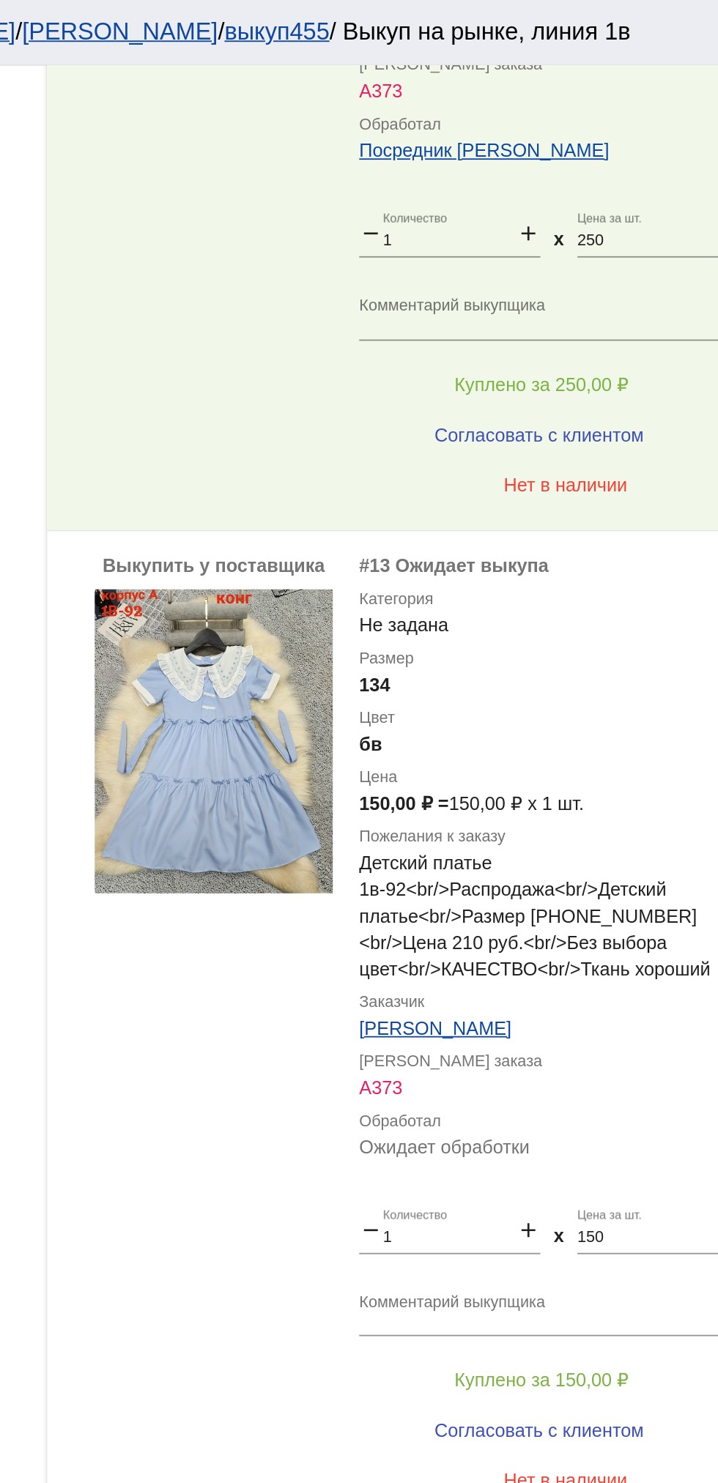
scroll to position [648, 0]
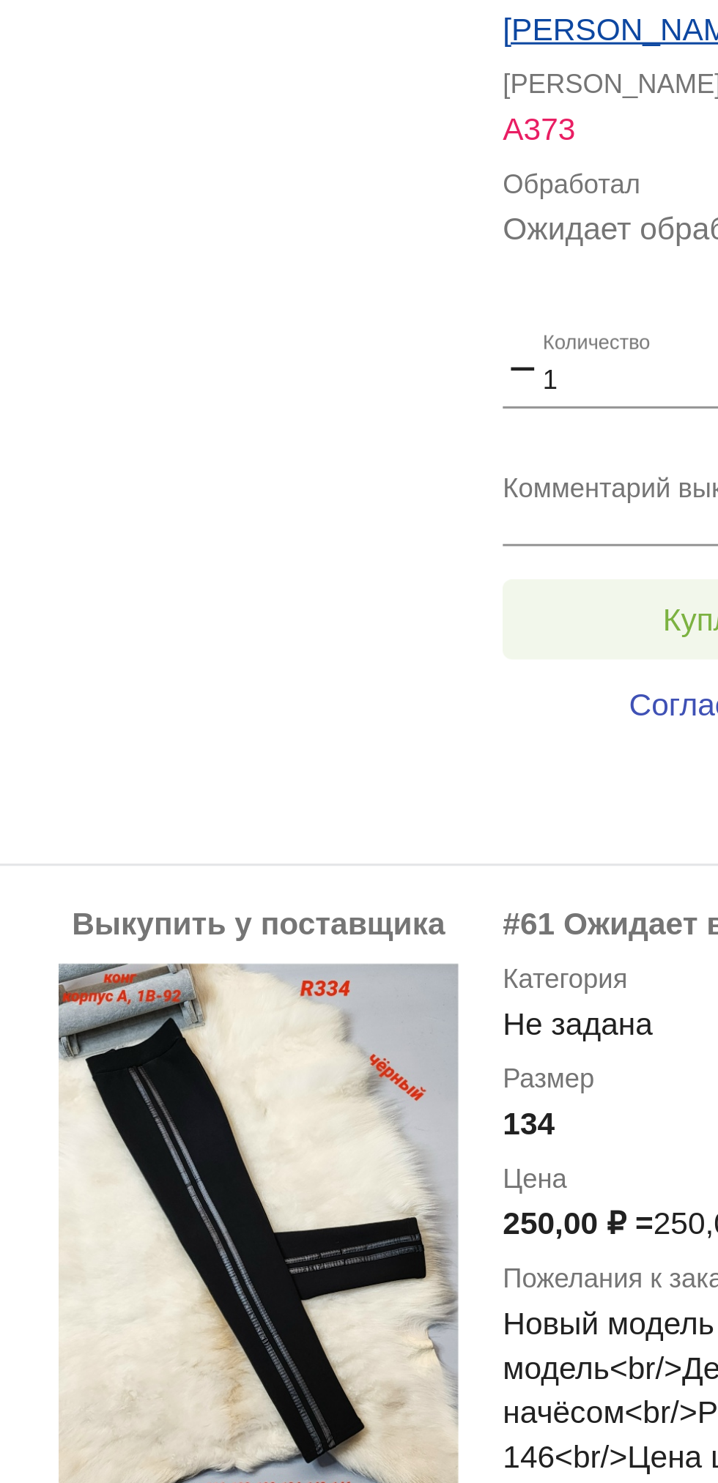
click at [530, 355] on span "Куплено за 150,00 ₽" at bounding box center [573, 358] width 97 height 12
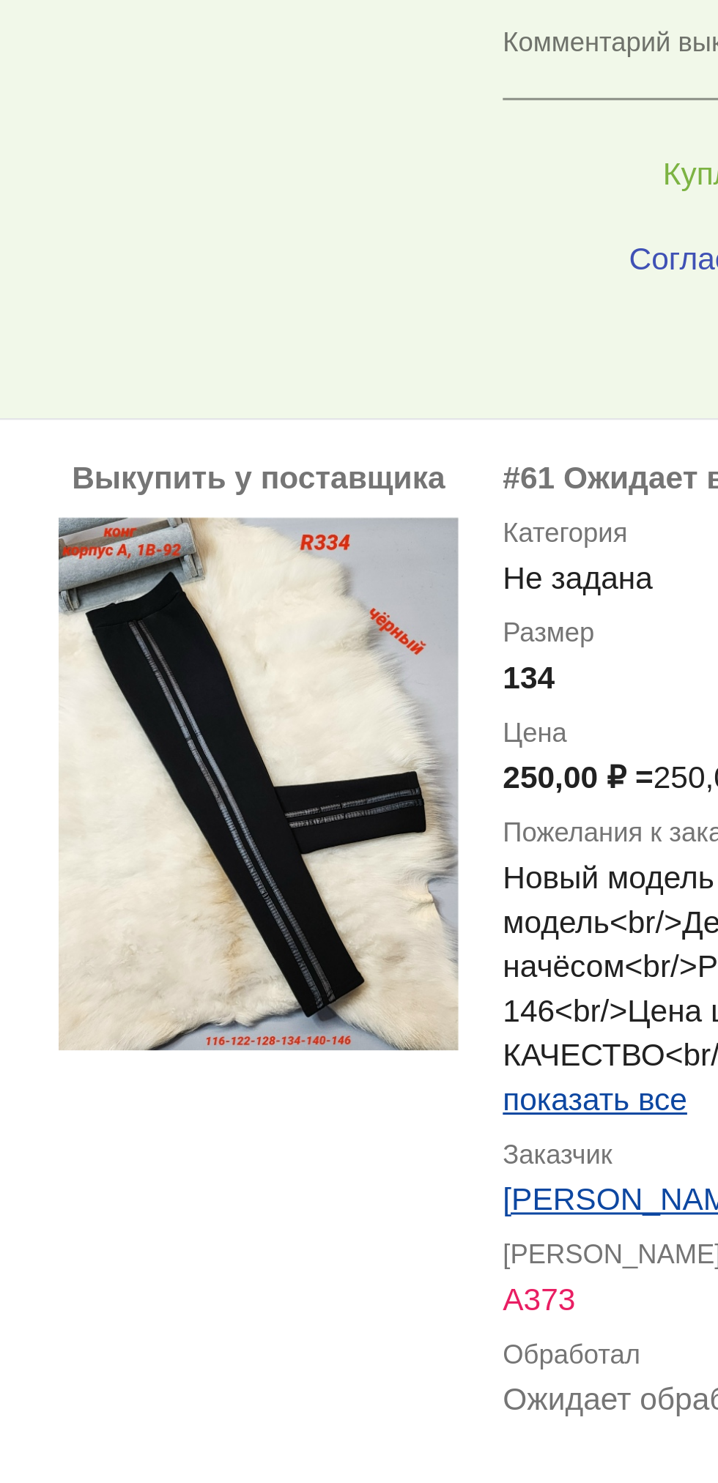
scroll to position [1212, 0]
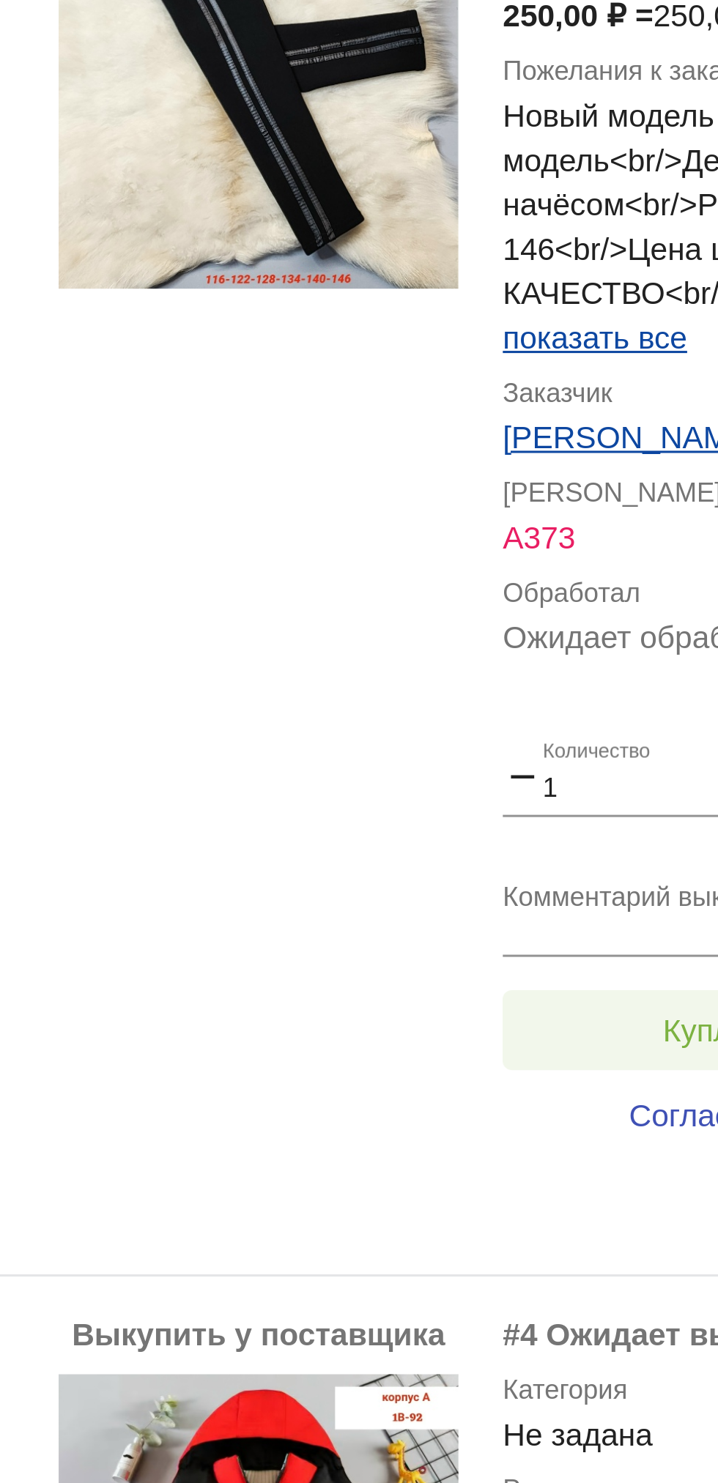
click at [527, 490] on span "Куплено за 250,00 ₽" at bounding box center [573, 493] width 97 height 12
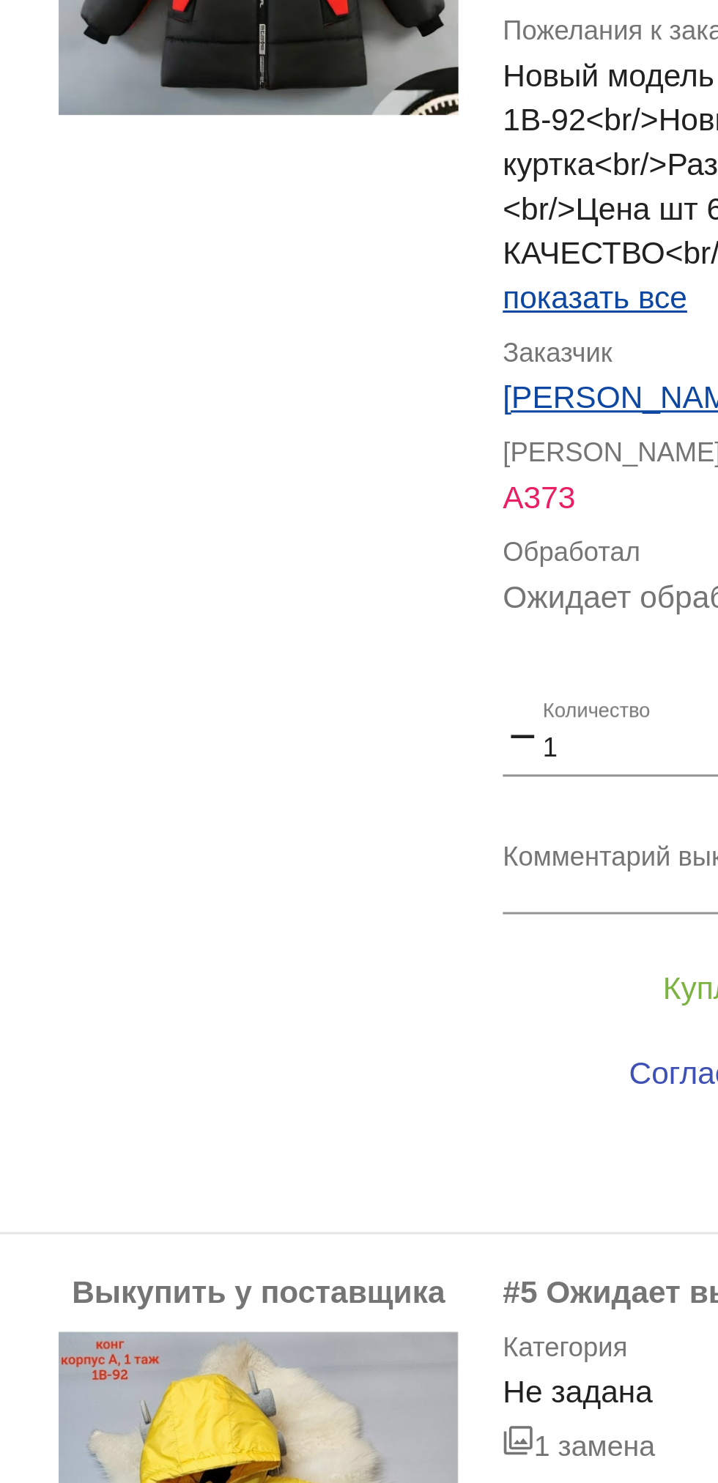
scroll to position [1995, 0]
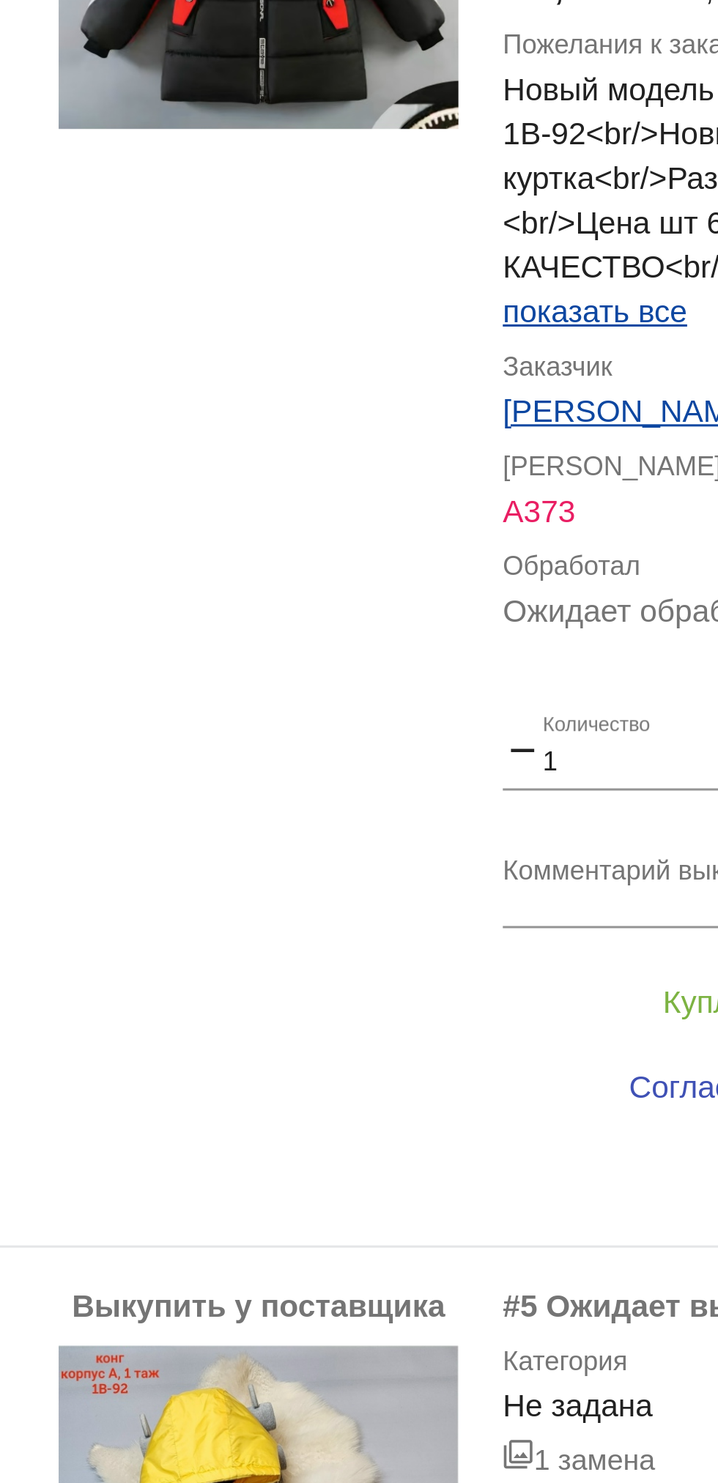
click at [525, 441] on textarea "Комментарий выкупщика" at bounding box center [586, 445] width 229 height 23
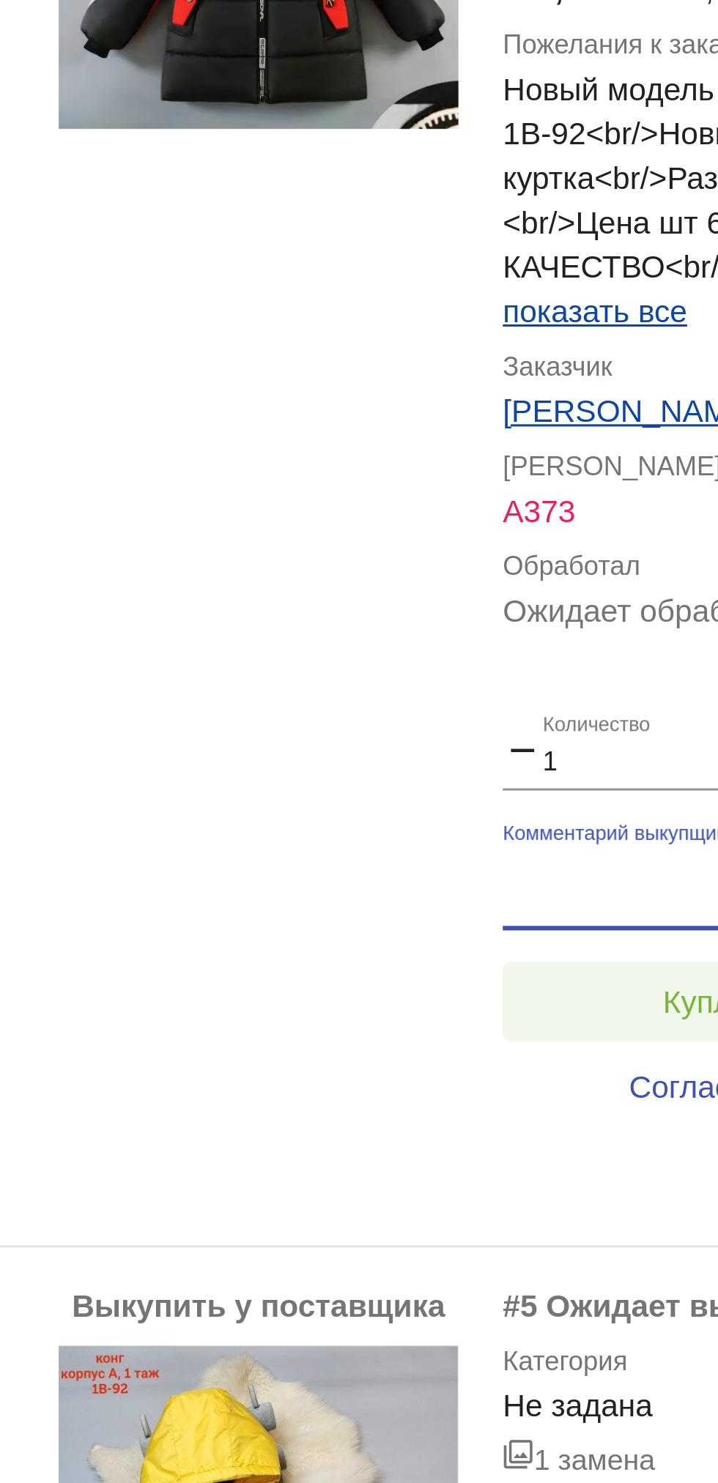
click at [536, 478] on span "Куплено за 450,00 ₽" at bounding box center [573, 484] width 97 height 12
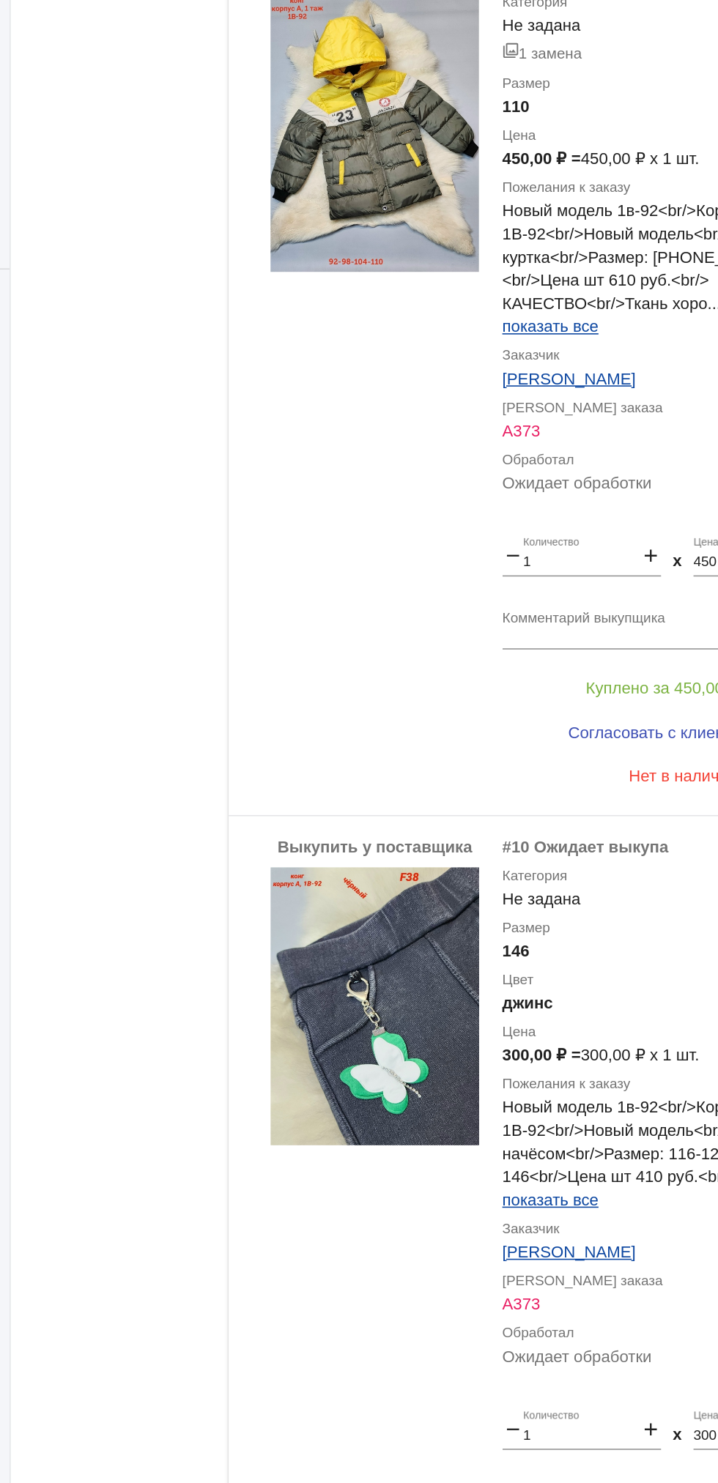
scroll to position [2556, 0]
click at [559, 497] on span "Согласовать с клиентом" at bounding box center [572, 503] width 116 height 12
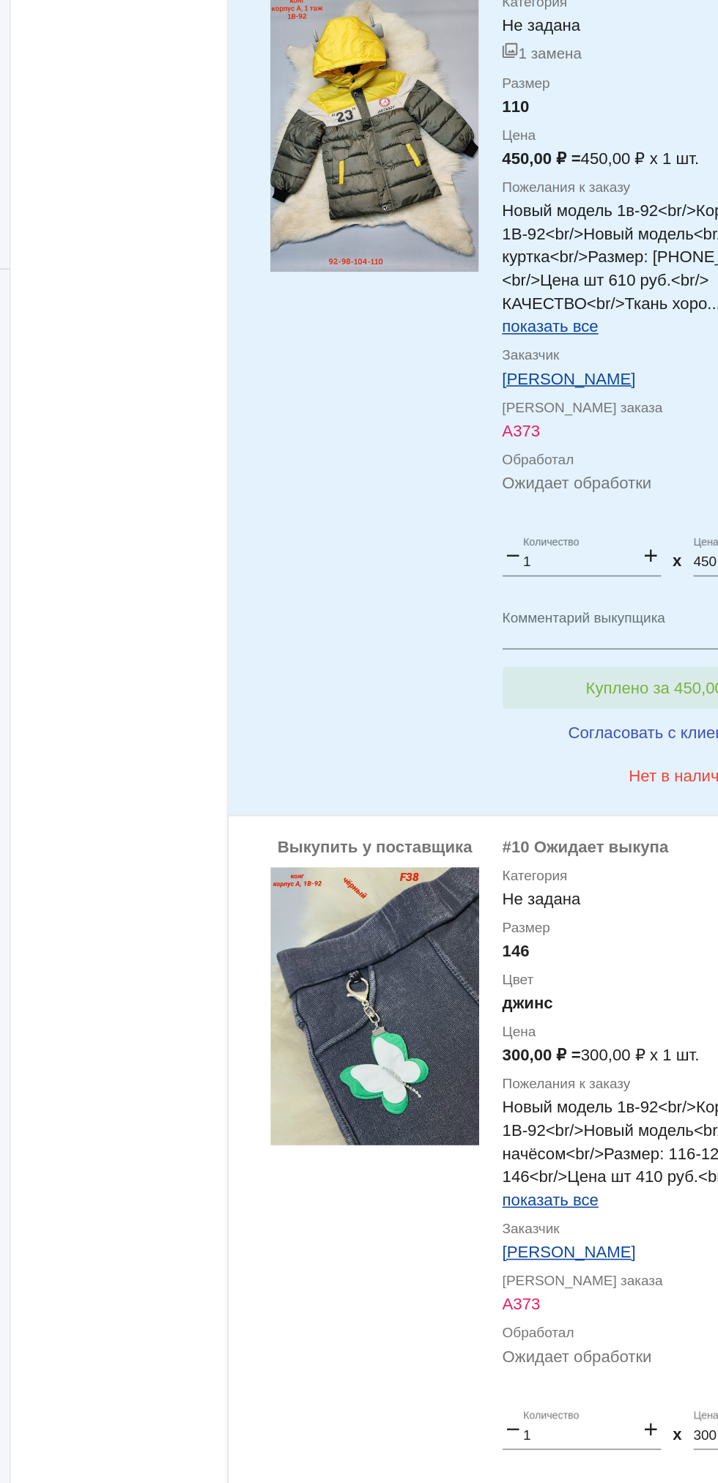
click at [566, 462] on button "Куплено за 450,00 ₽" at bounding box center [573, 475] width 202 height 26
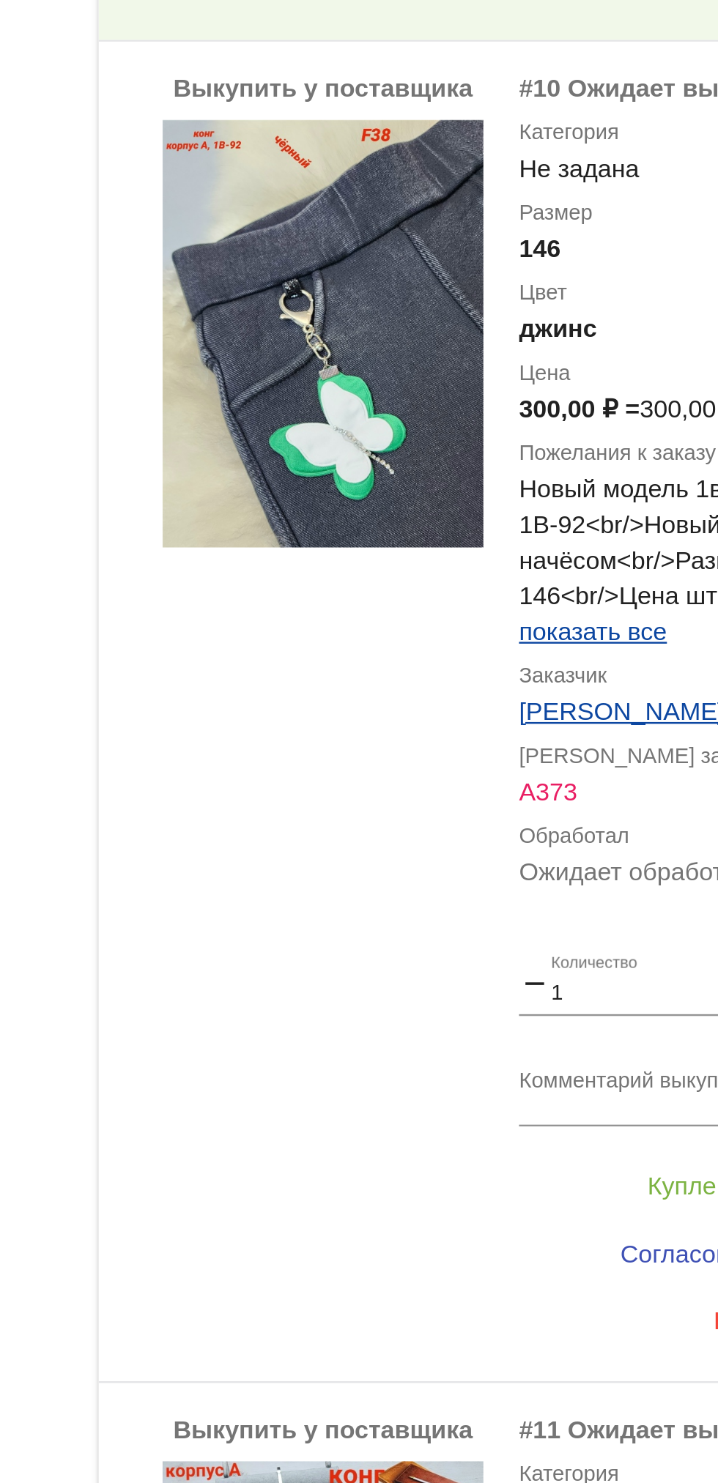
scroll to position [2976, 0]
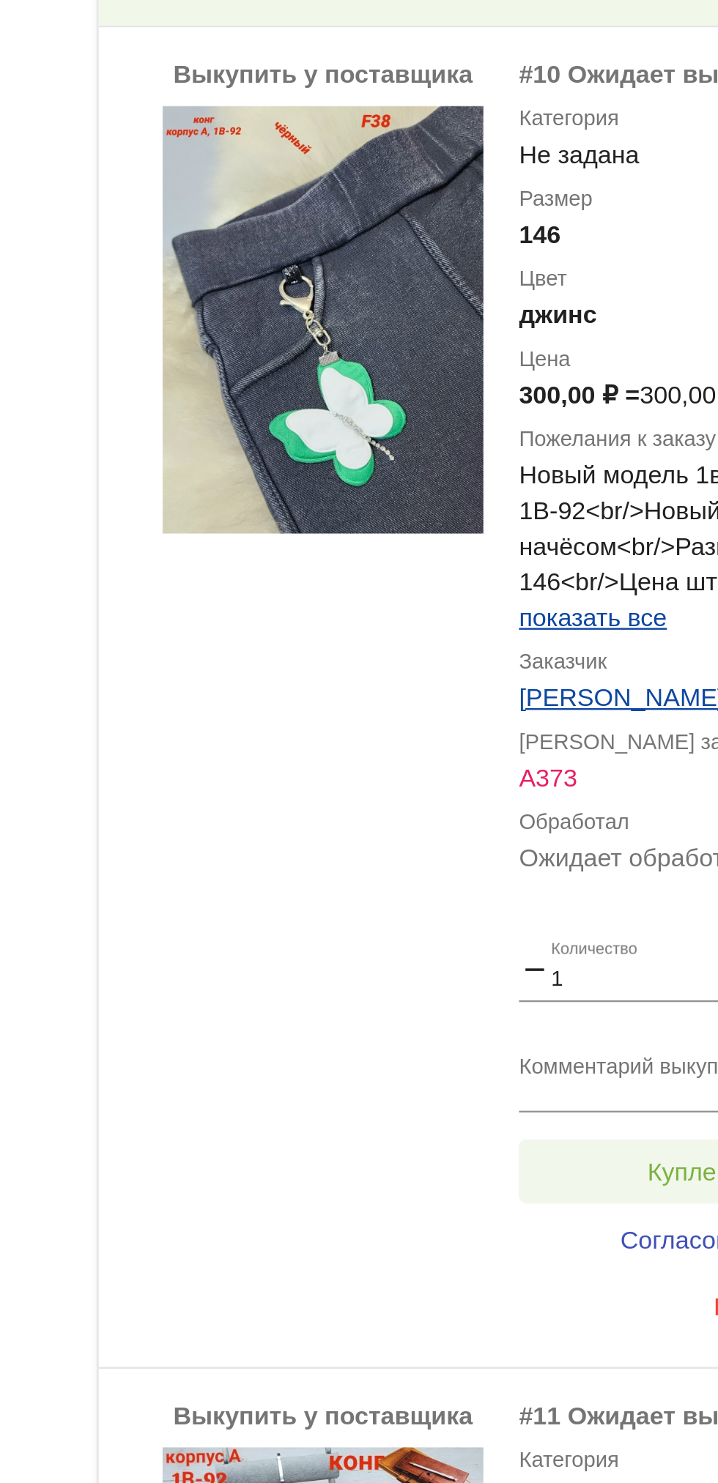
click at [516, 593] on button "Куплено за 300,00 ₽" at bounding box center [573, 606] width 202 height 26
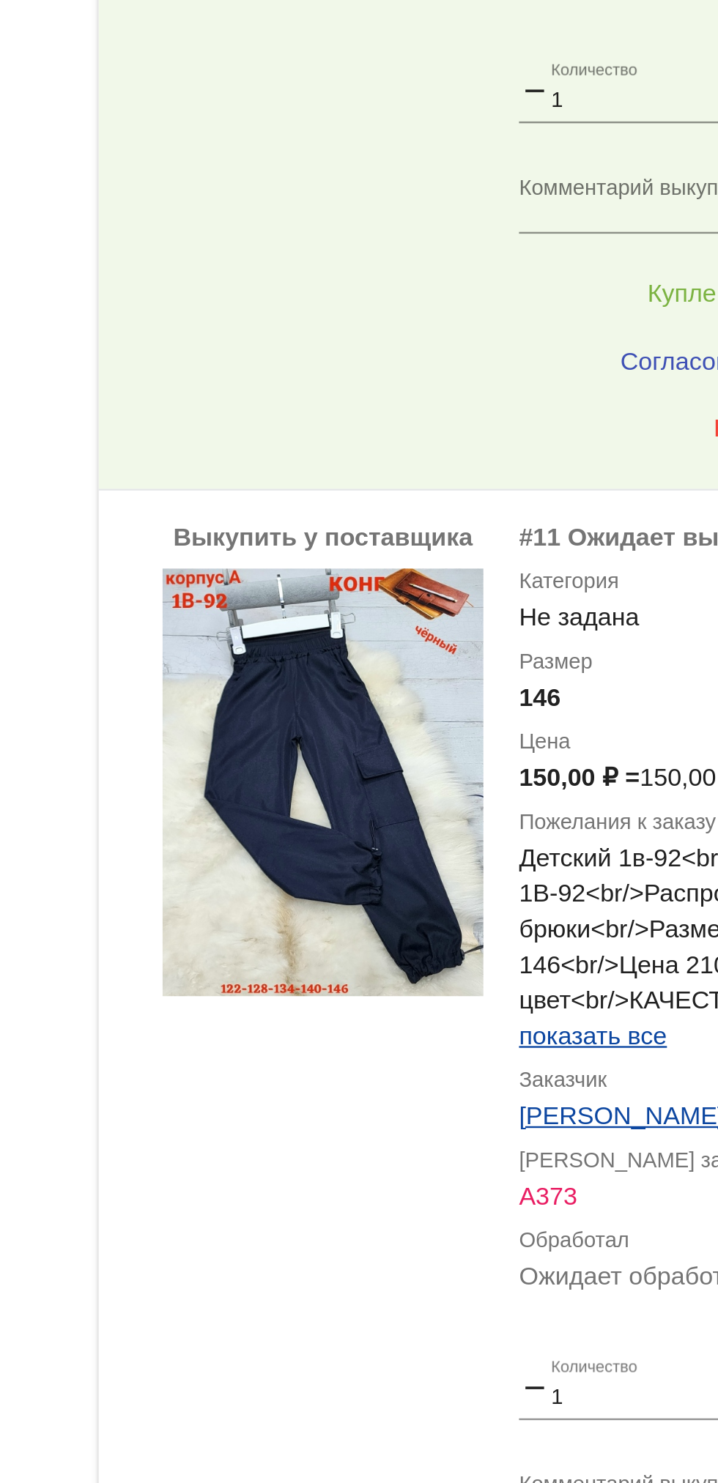
scroll to position [3354, 0]
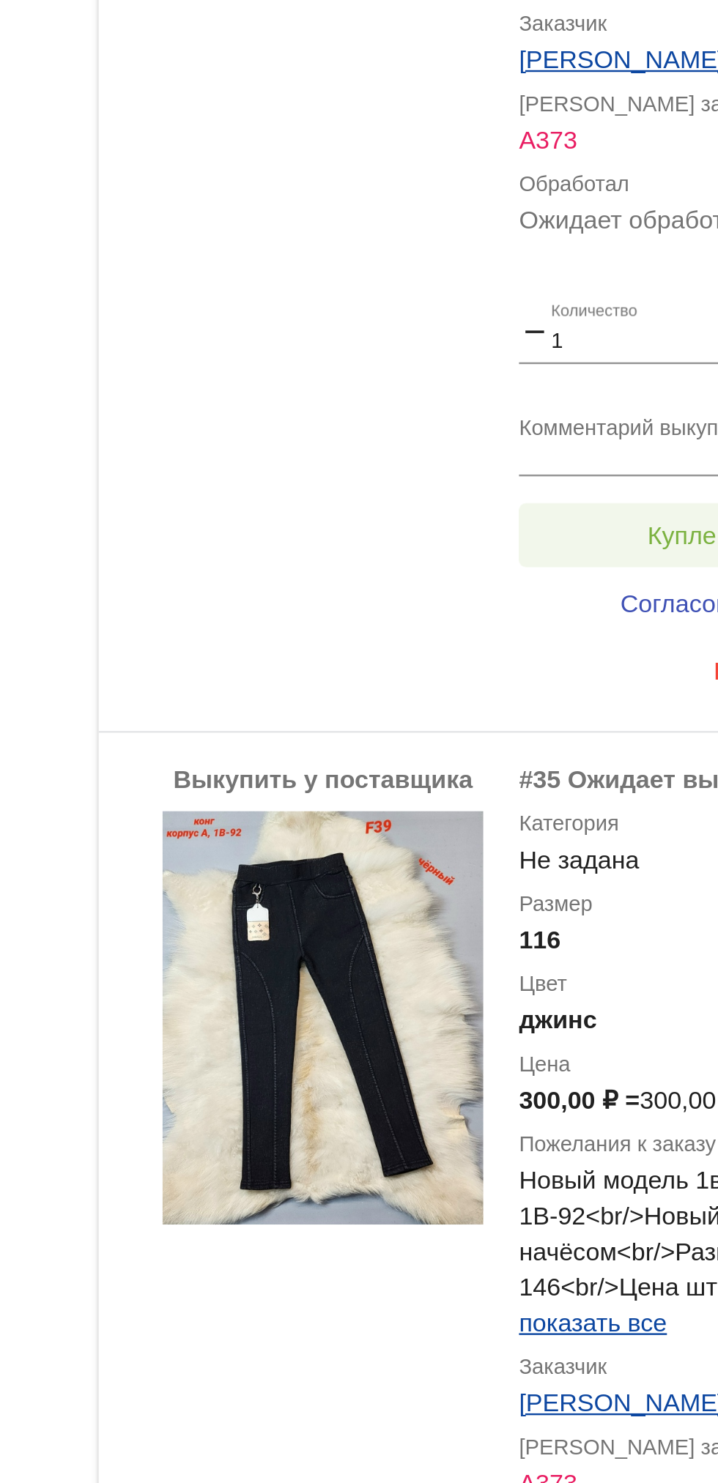
click at [525, 757] on span "Куплено за 150,00 ₽" at bounding box center [573, 763] width 97 height 12
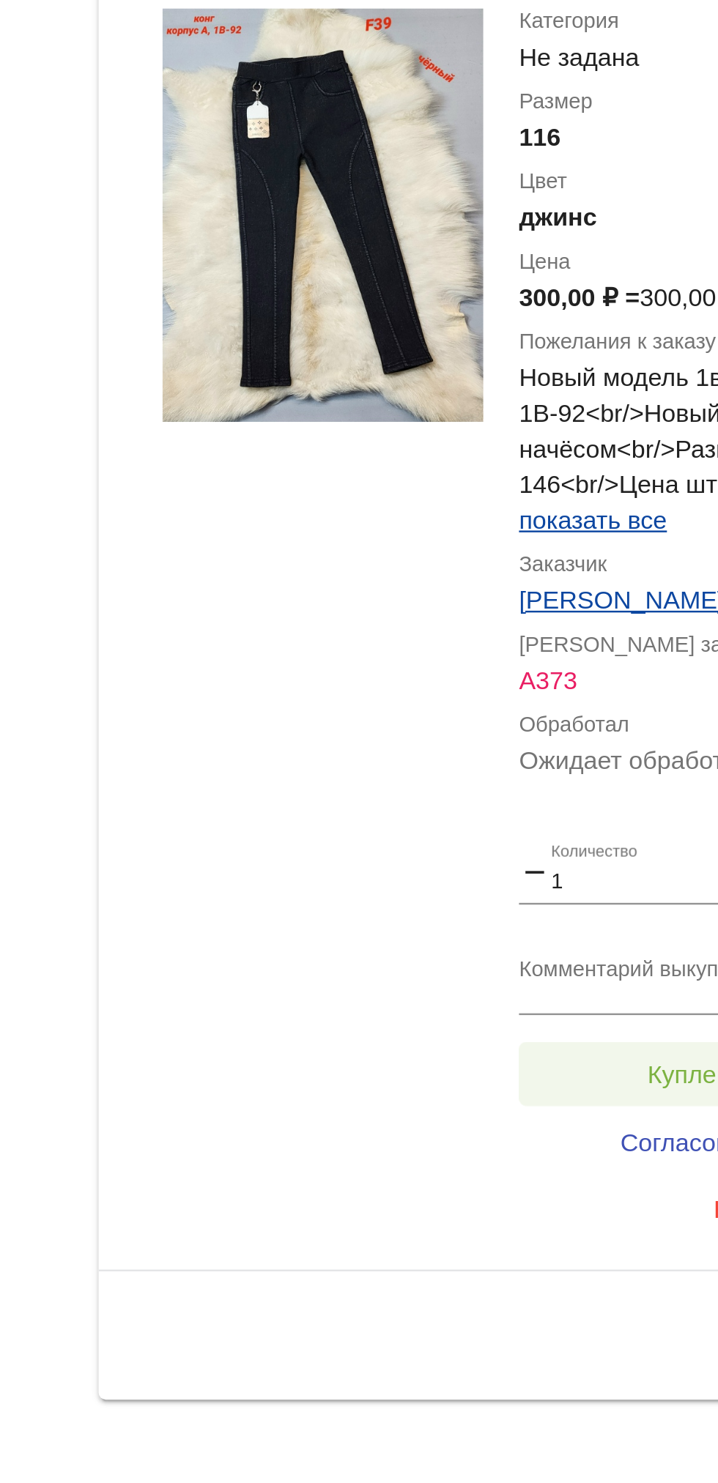
click at [526, 1308] on span "Куплено за 300,00 ₽" at bounding box center [573, 1314] width 97 height 12
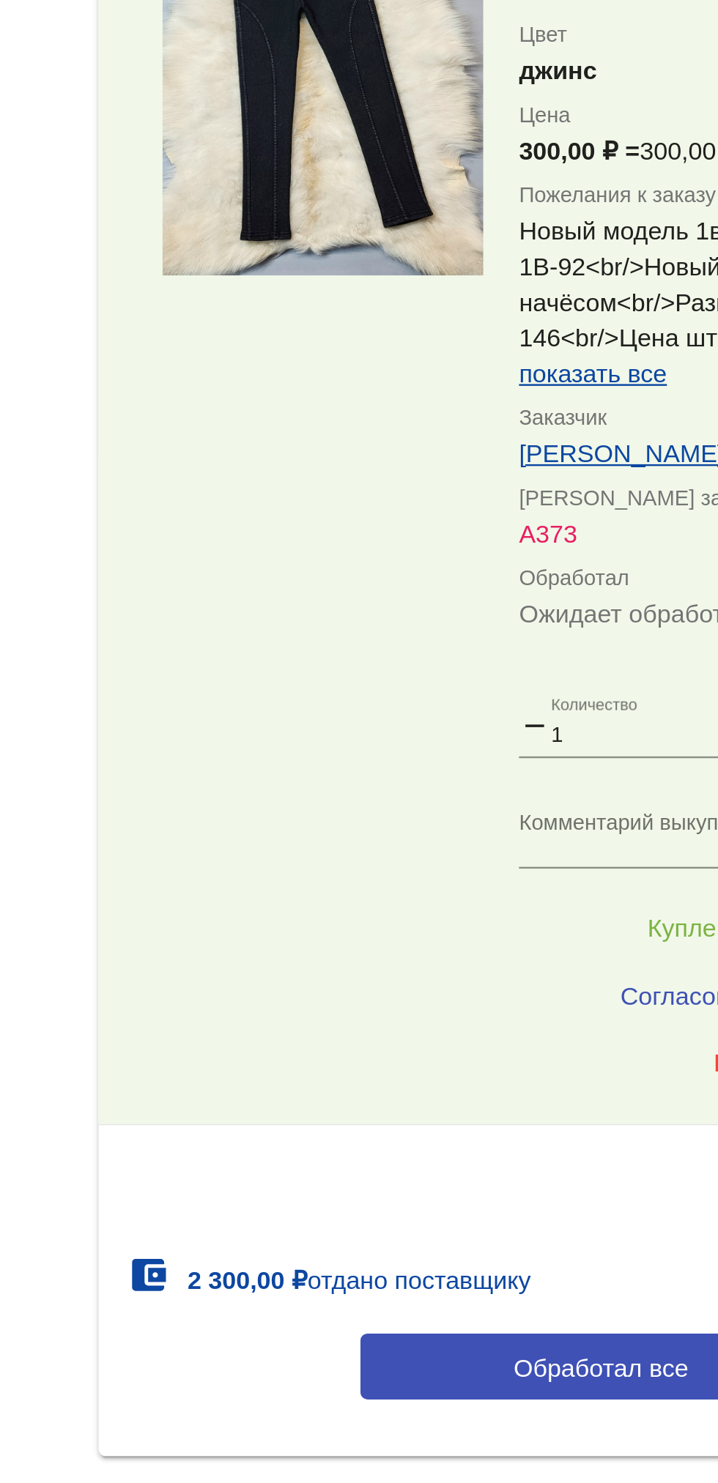
scroll to position [3432, 0]
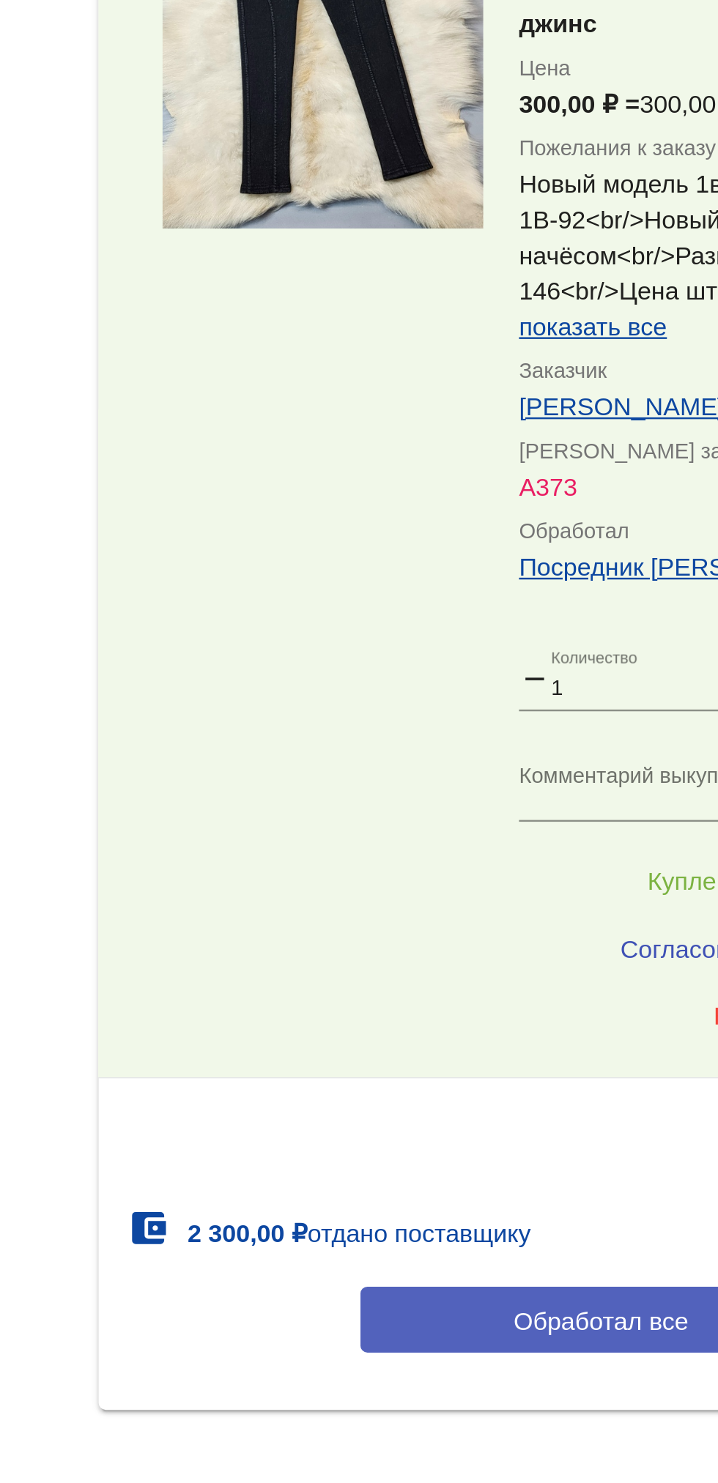
click at [502, 1411] on span "Обработал все" at bounding box center [506, 1417] width 72 height 12
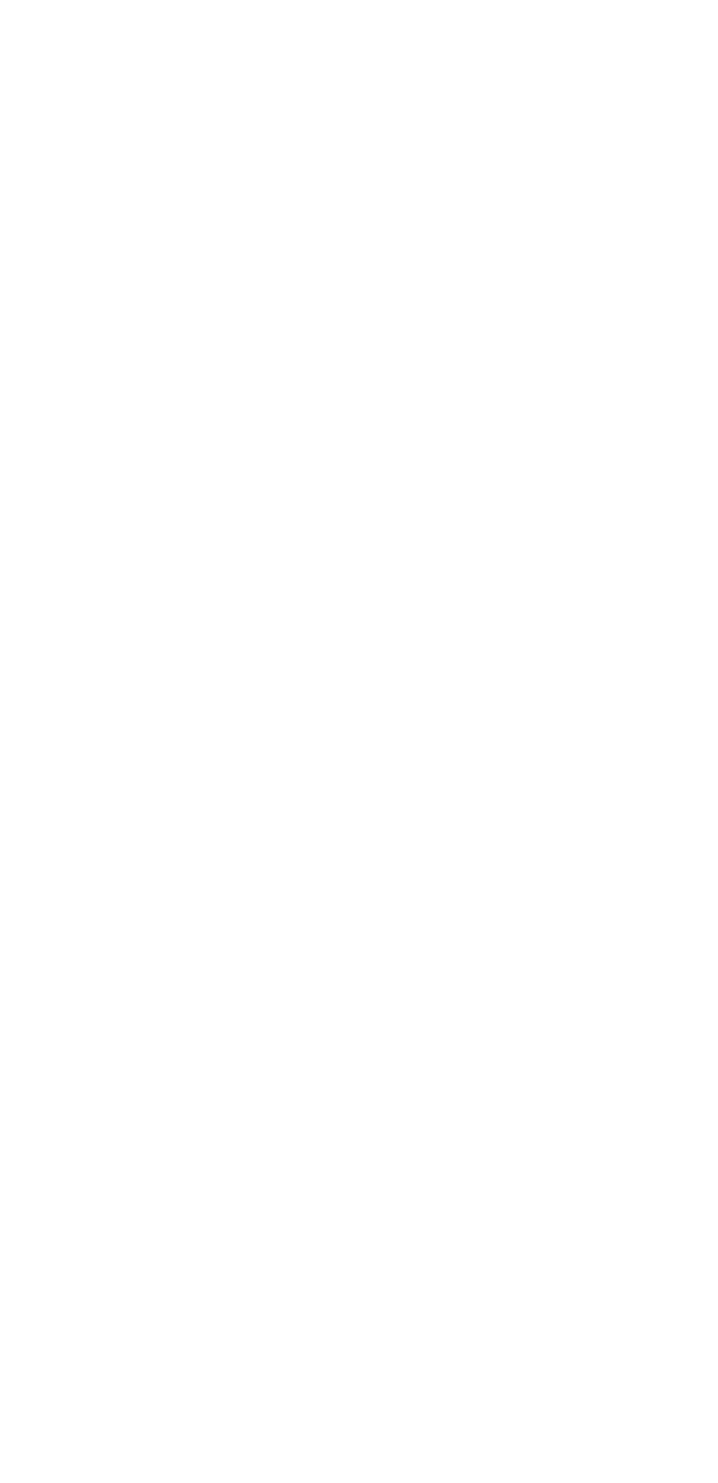
scroll to position [0, 0]
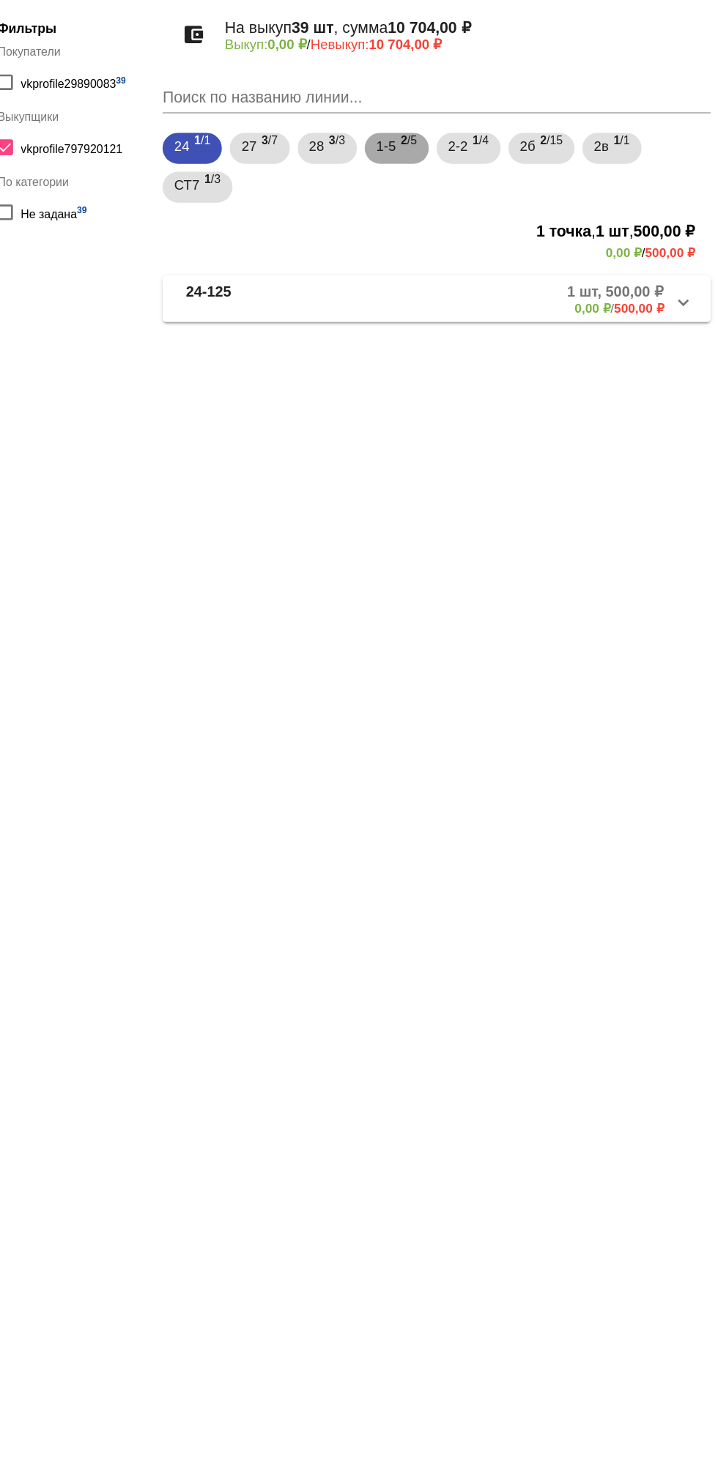
click at [491, 226] on span "2 /5" at bounding box center [484, 232] width 12 height 30
click at [581, 360] on mat-expansion-panel-header "1-5-14 3 шт, 1 450,00 ₽ 0,00 ₽ / 1 450,00 ₽" at bounding box center [505, 344] width 413 height 35
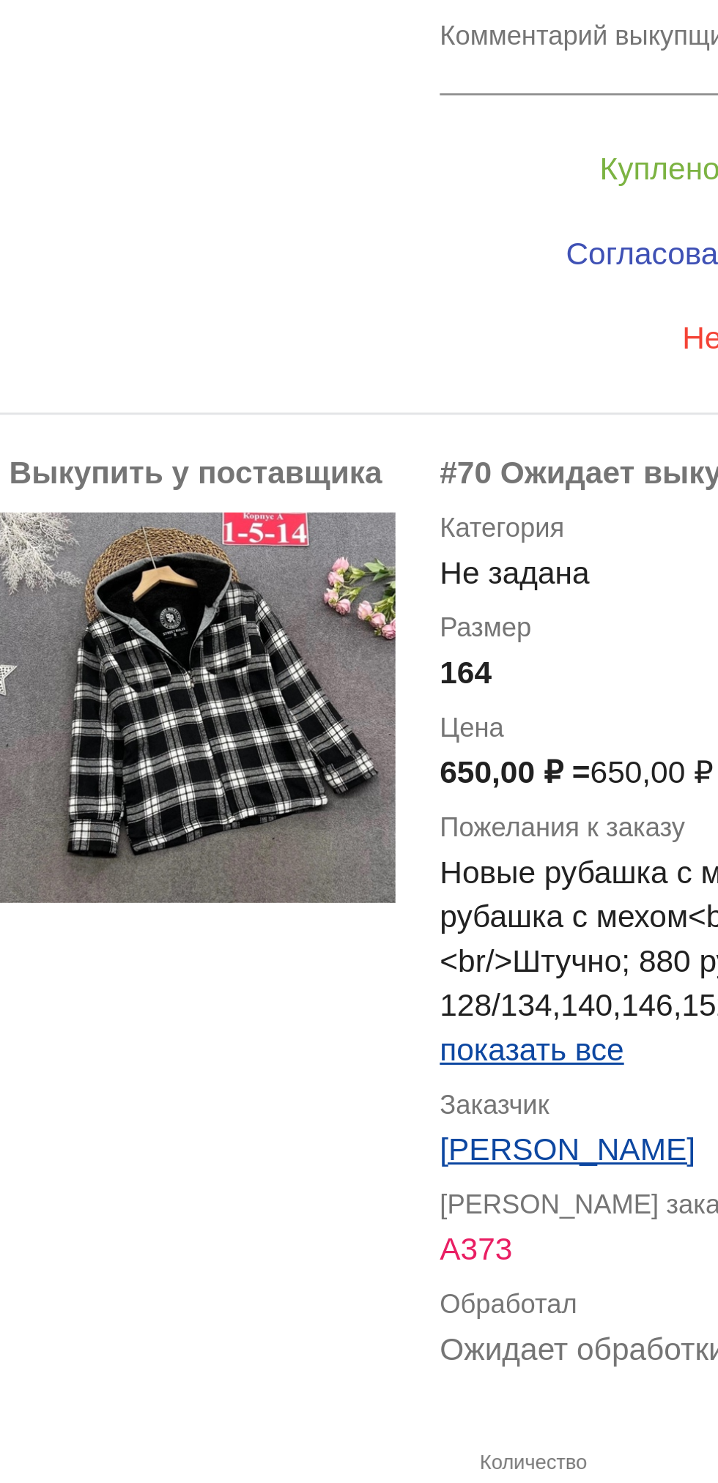
scroll to position [678, 0]
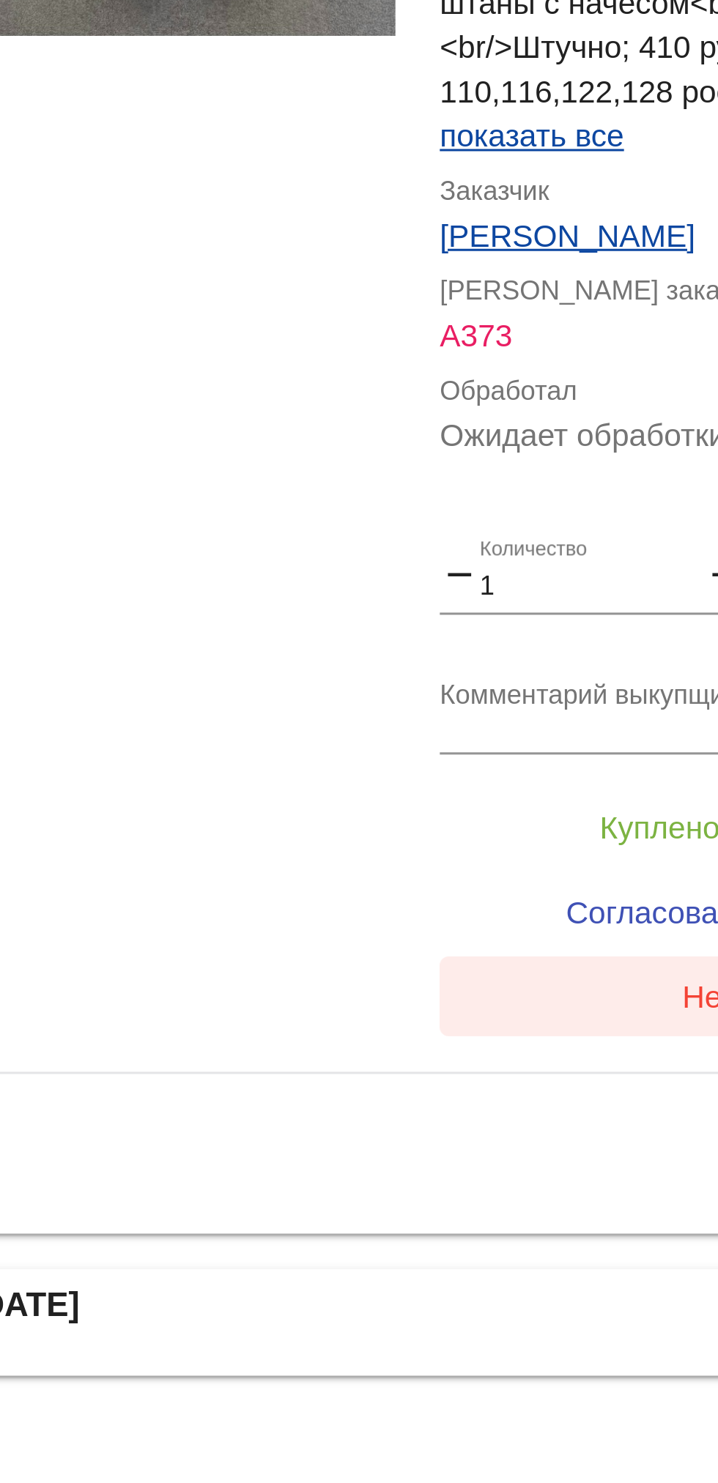
click at [533, 1301] on button "Нет в наличии" at bounding box center [586, 1294] width 229 height 26
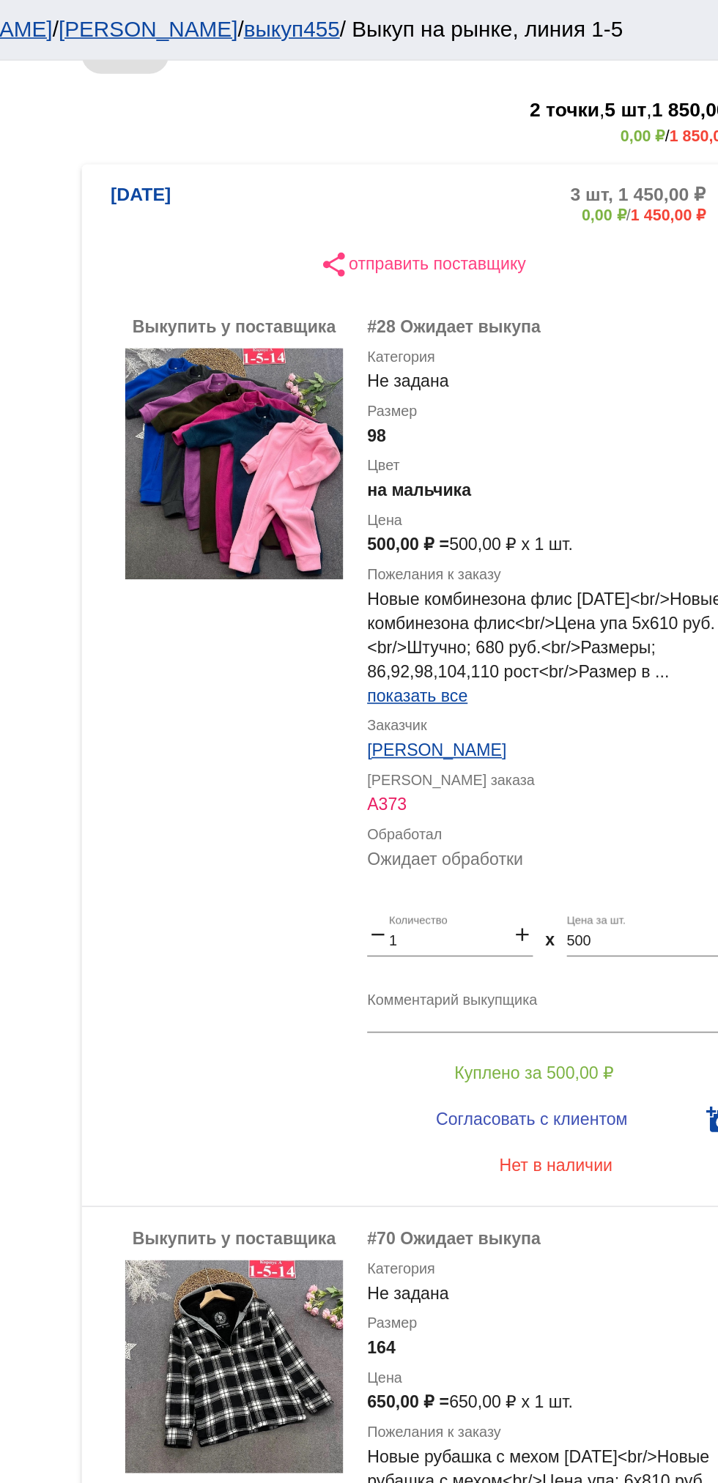
scroll to position [225, 0]
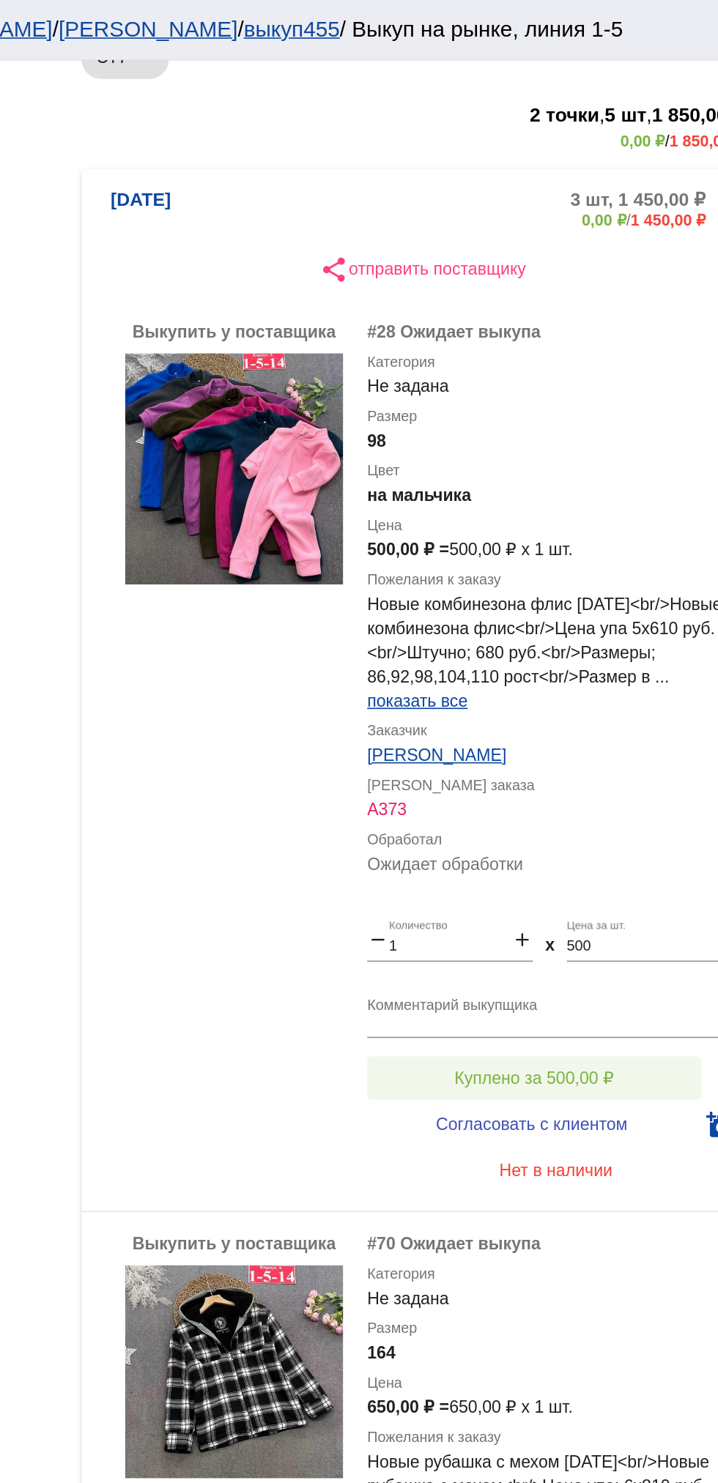
click at [563, 653] on span "Куплено за 500,00 ₽" at bounding box center [573, 653] width 97 height 12
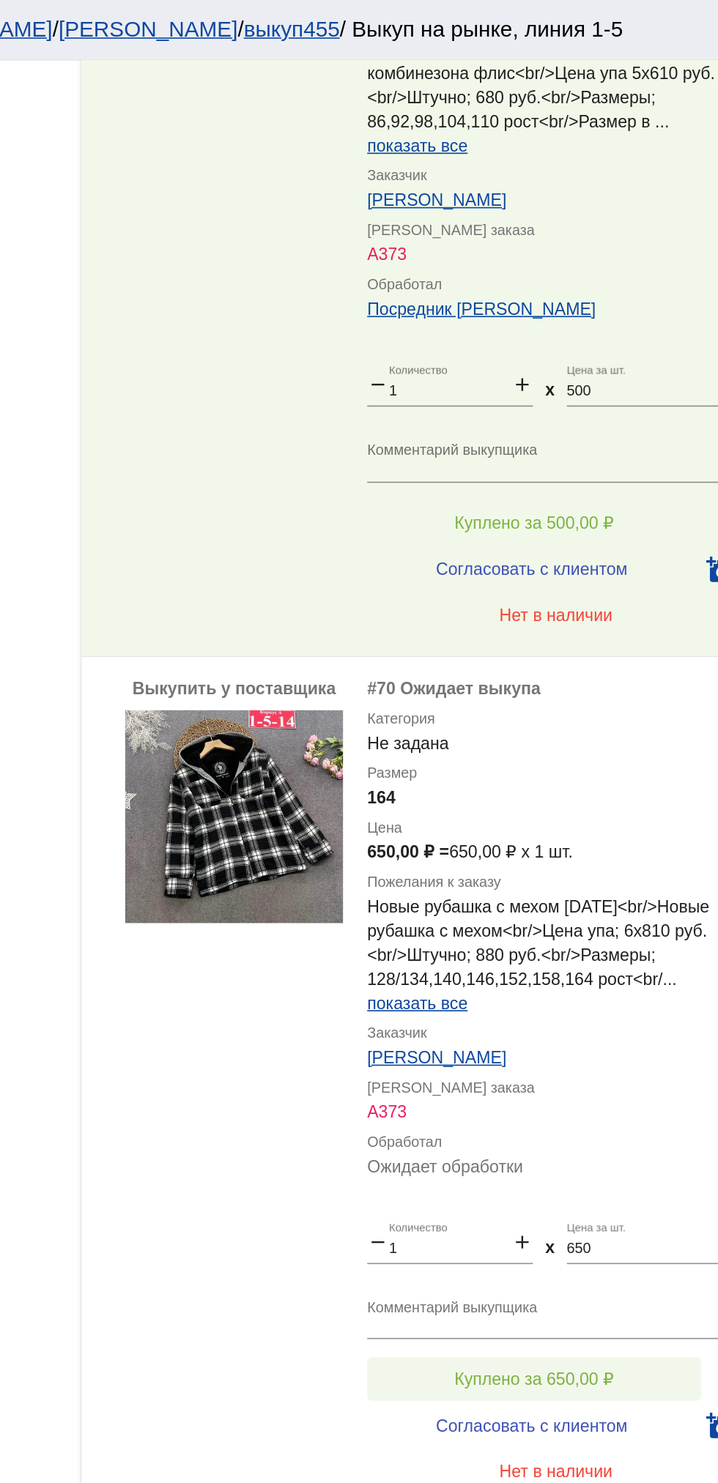
click at [560, 835] on span "Куплено за 650,00 ₽" at bounding box center [573, 835] width 97 height 12
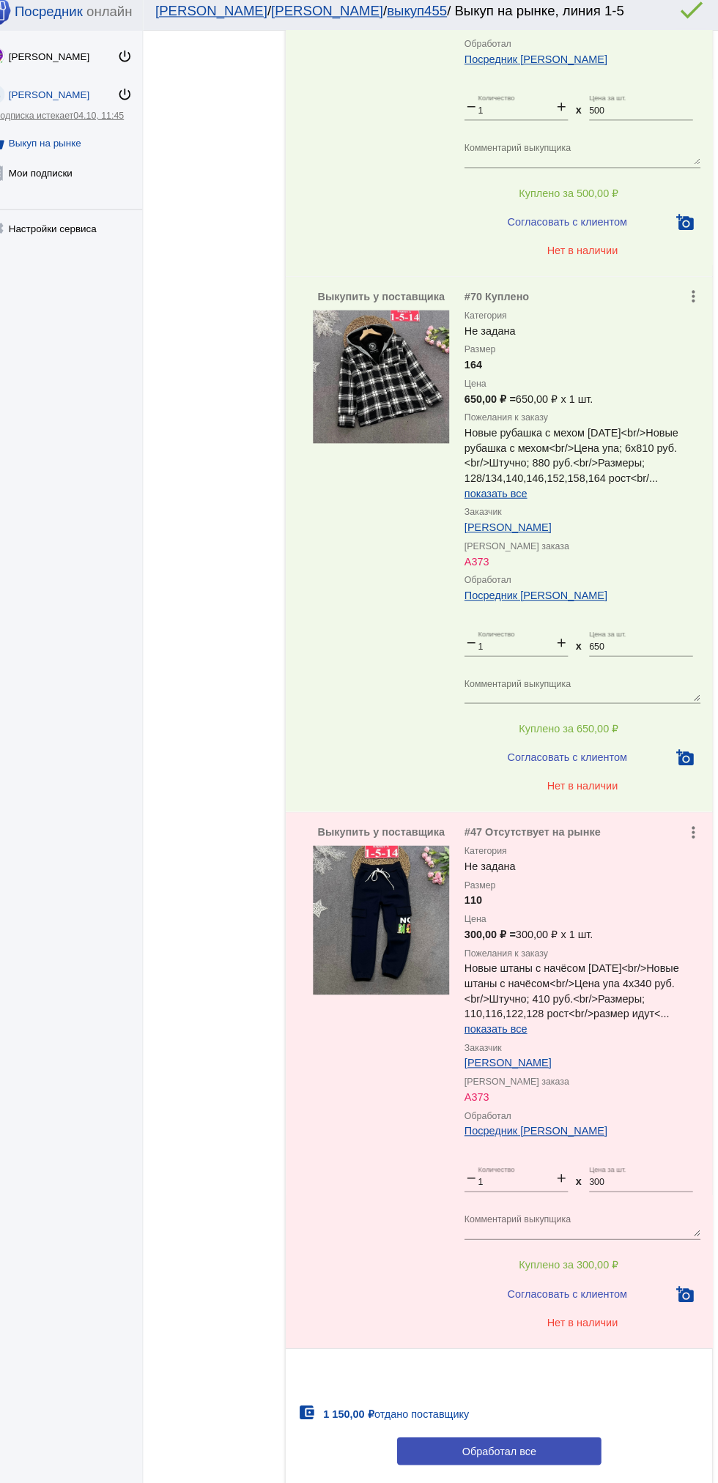
scroll to position [761, 0]
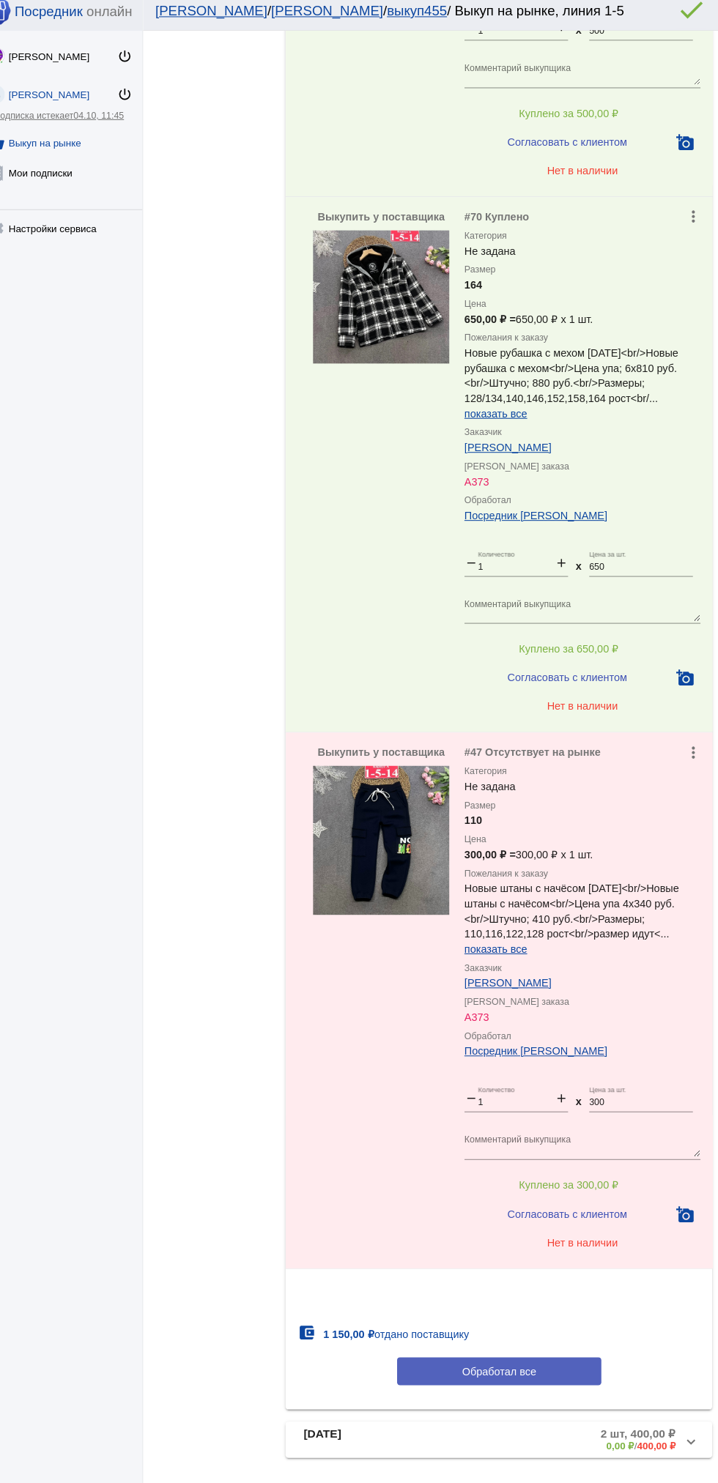
click at [525, 1347] on button "Обработал все" at bounding box center [506, 1335] width 198 height 27
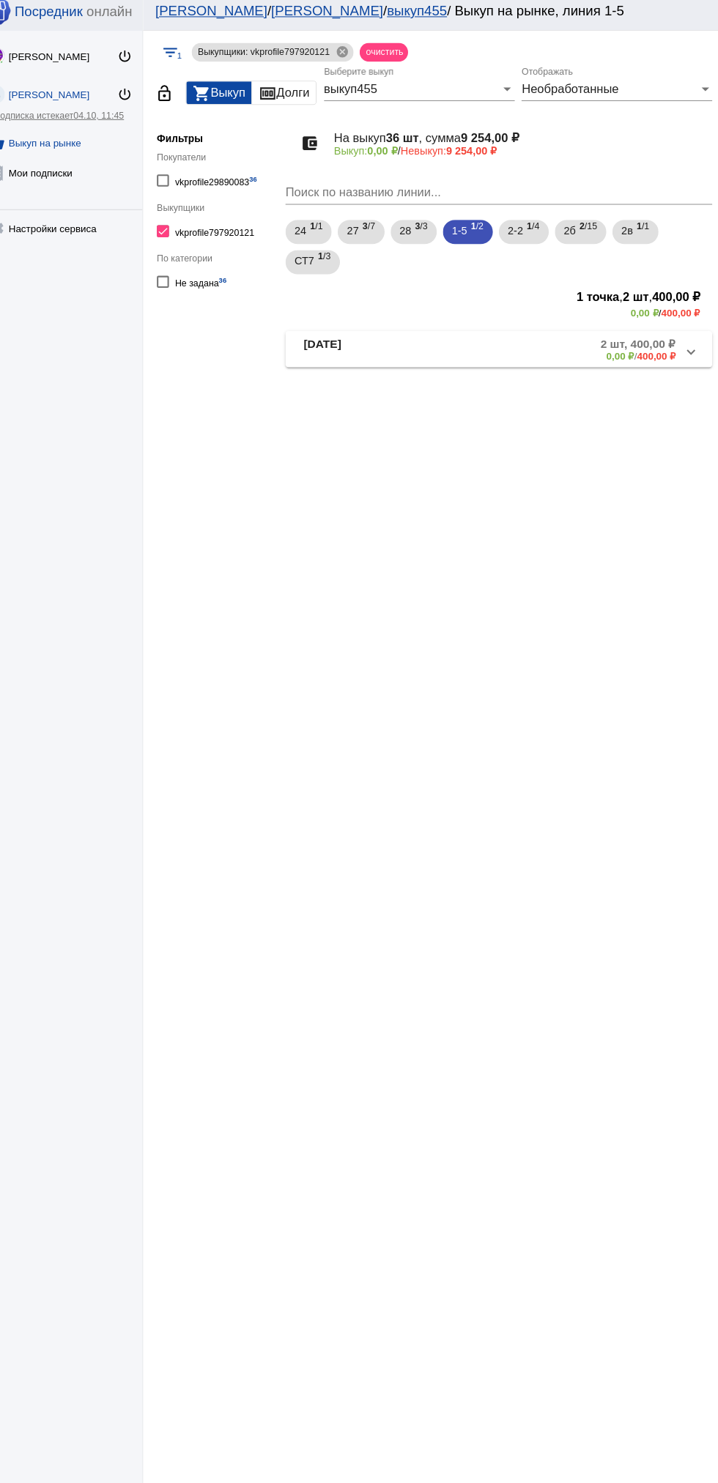
click at [346, 351] on b "[DATE]" at bounding box center [334, 345] width 37 height 24
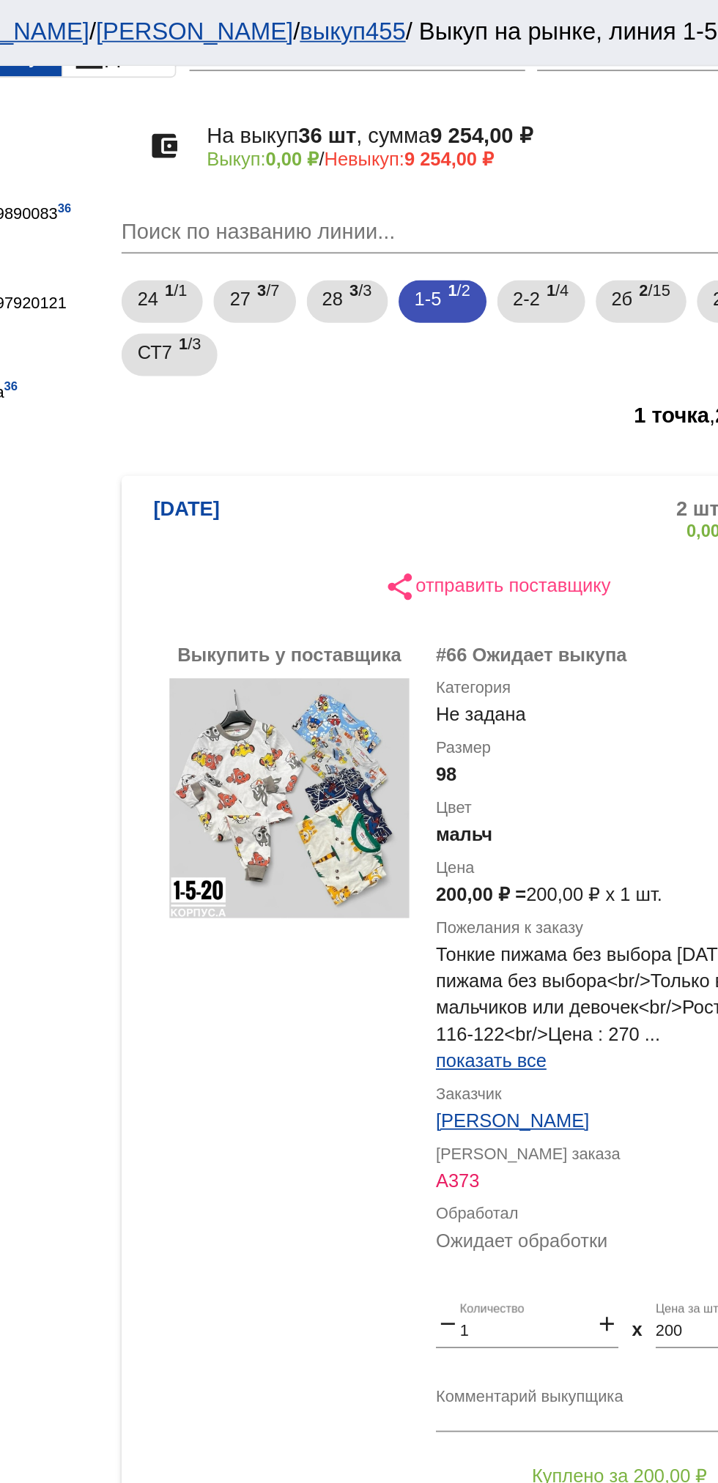
scroll to position [144, 0]
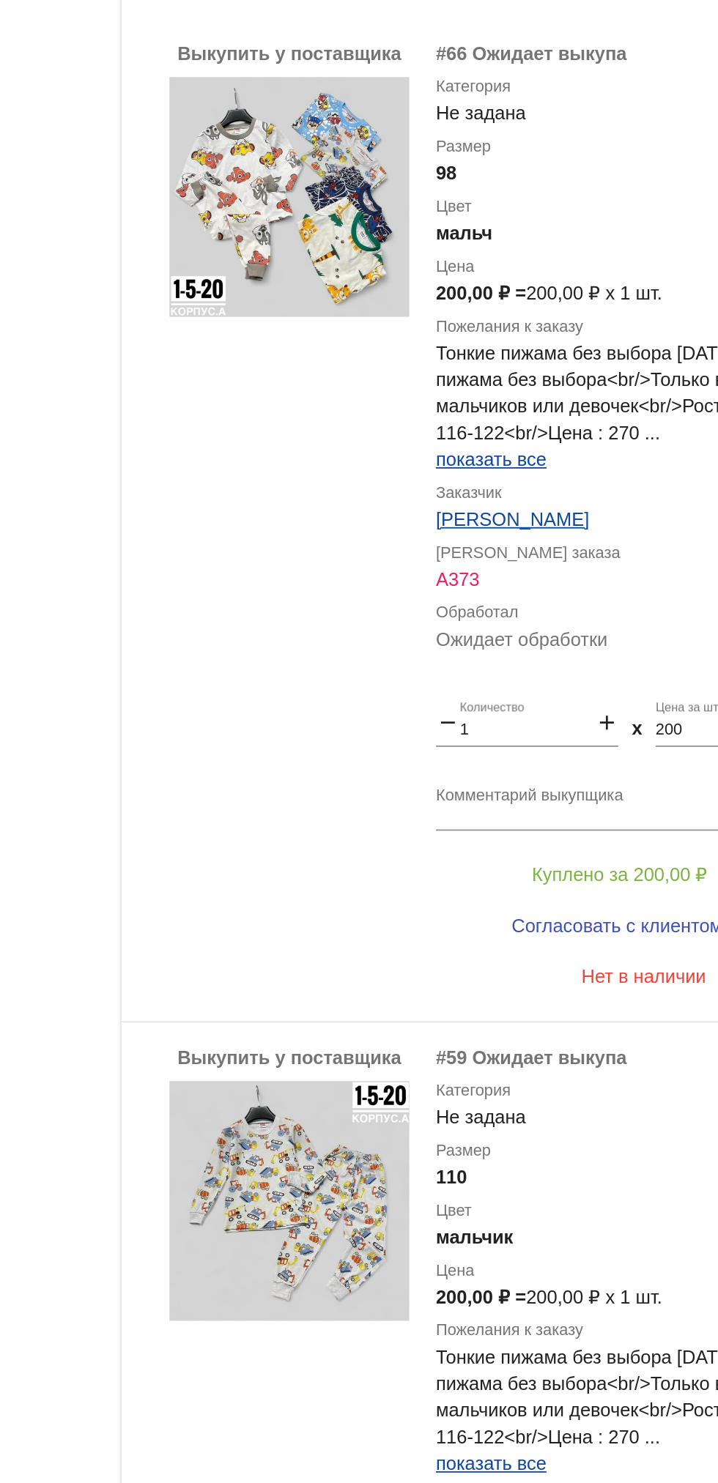
click at [234, 801] on app-facets "Фильтры Покупатели vkprofile29890083 36 Выкупщики vkprofile797920121 По категор…" at bounding box center [233, 697] width 132 height 1444
click at [582, 723] on button "Куплено за 200,00 ₽" at bounding box center [573, 733] width 202 height 26
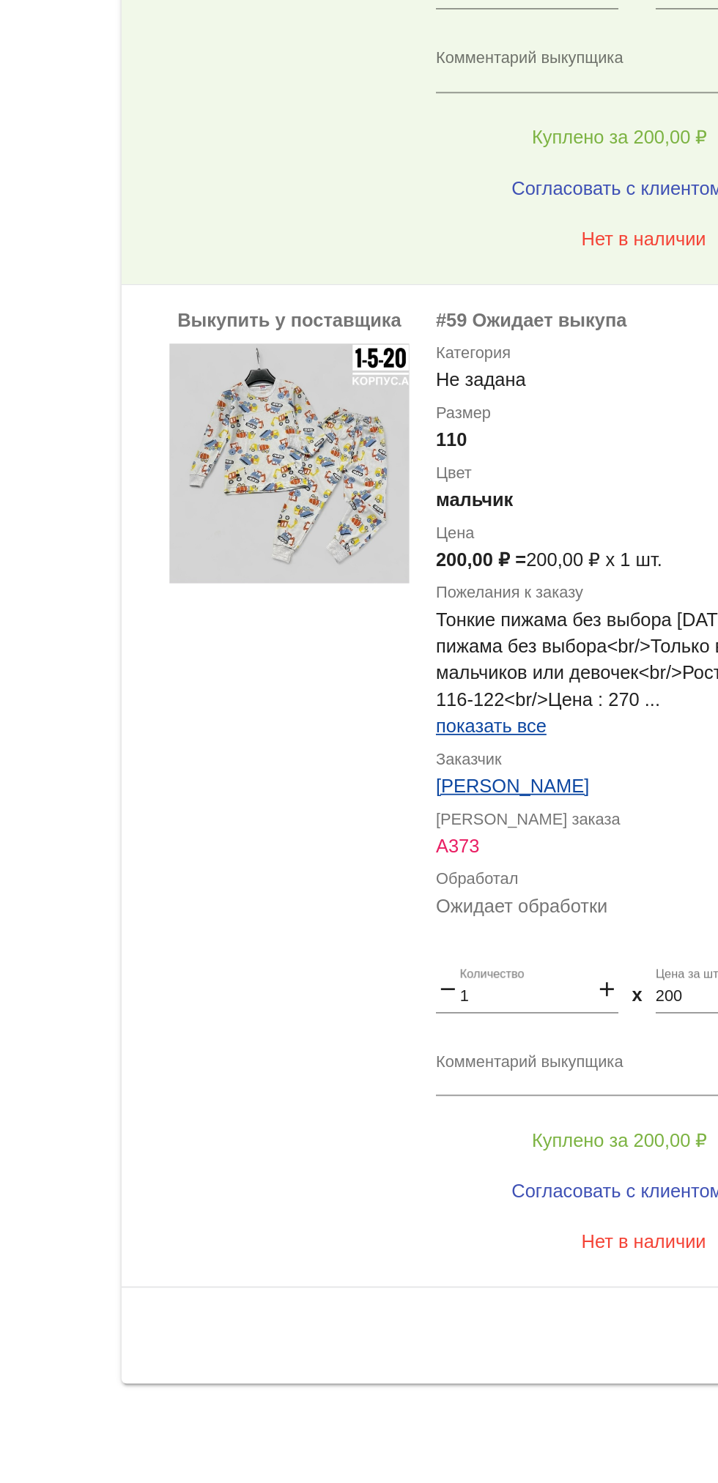
scroll to position [0, 0]
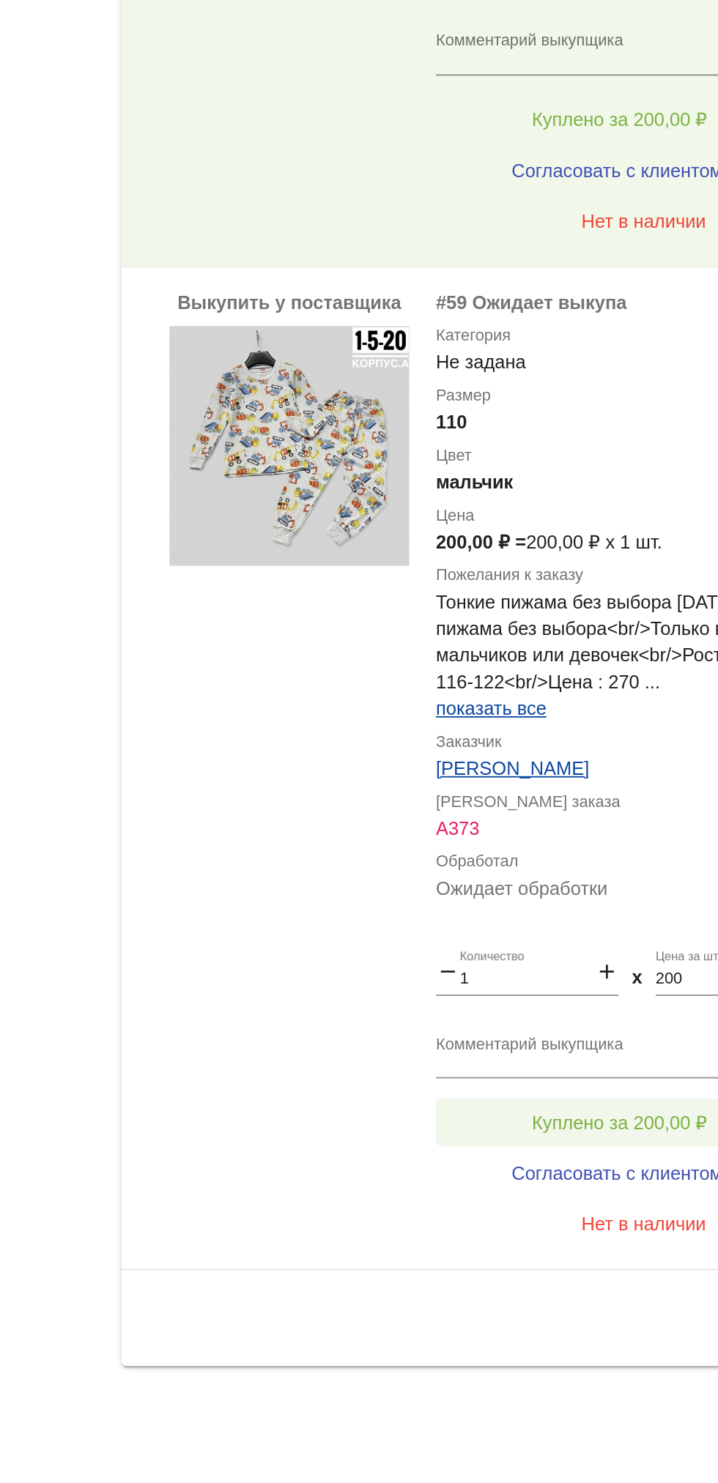
click at [579, 1272] on button "Куплено за 200,00 ₽" at bounding box center [573, 1285] width 202 height 26
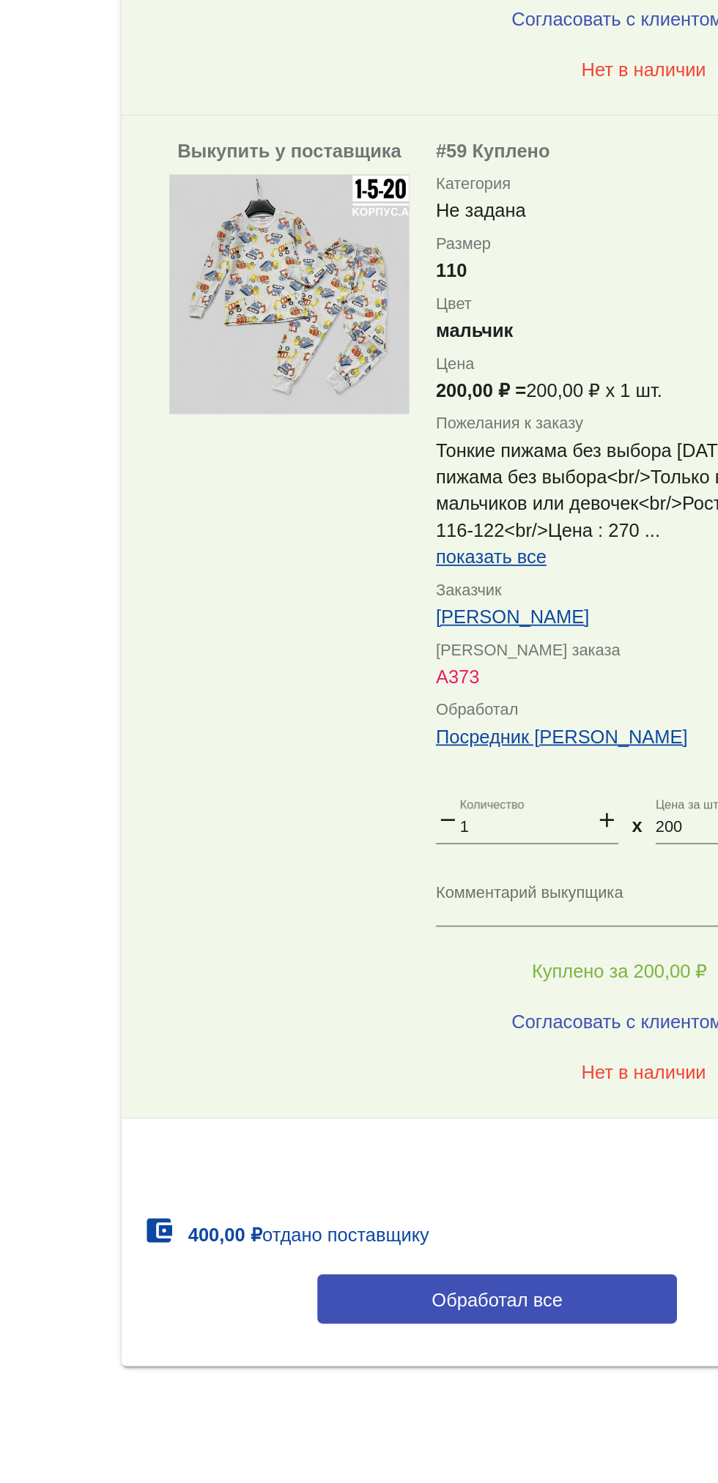
scroll to position [212, 0]
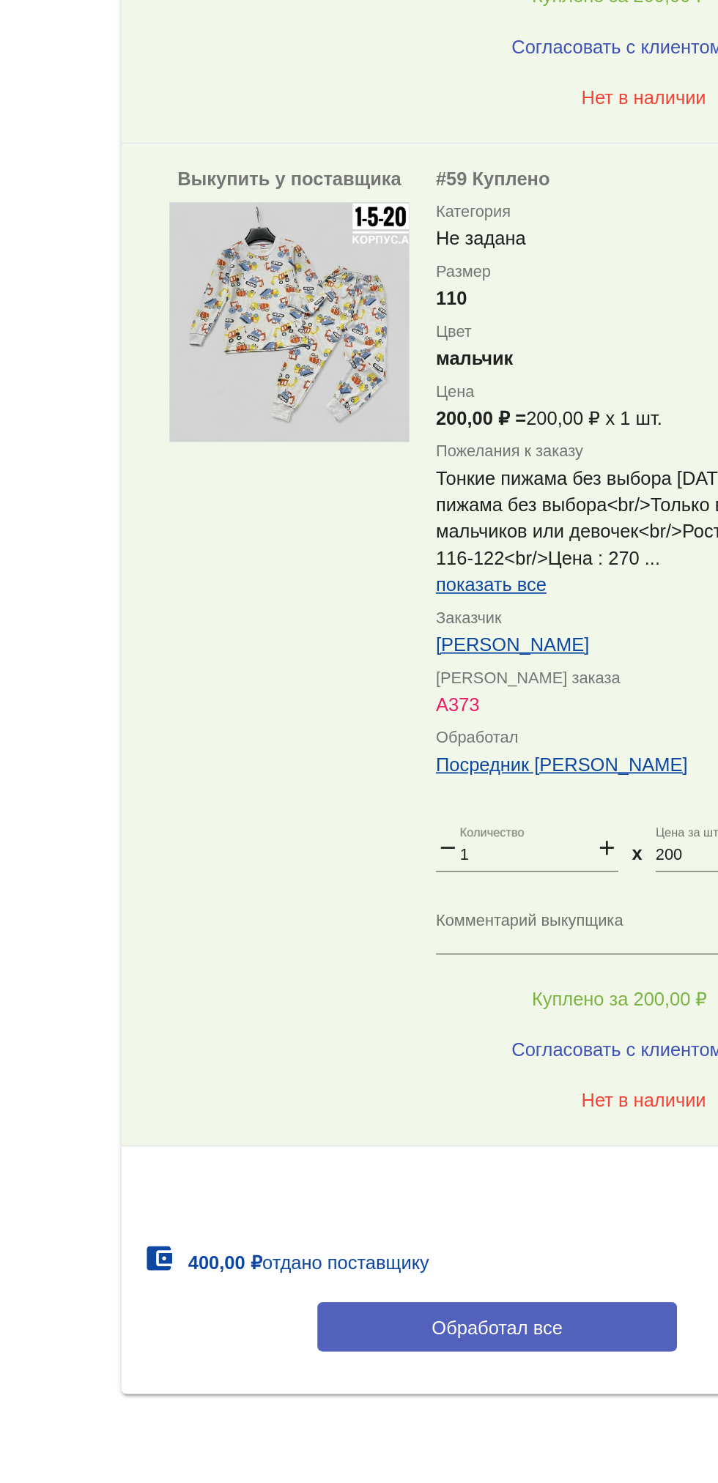
click at [522, 1389] on button "Обработал все" at bounding box center [506, 1397] width 198 height 27
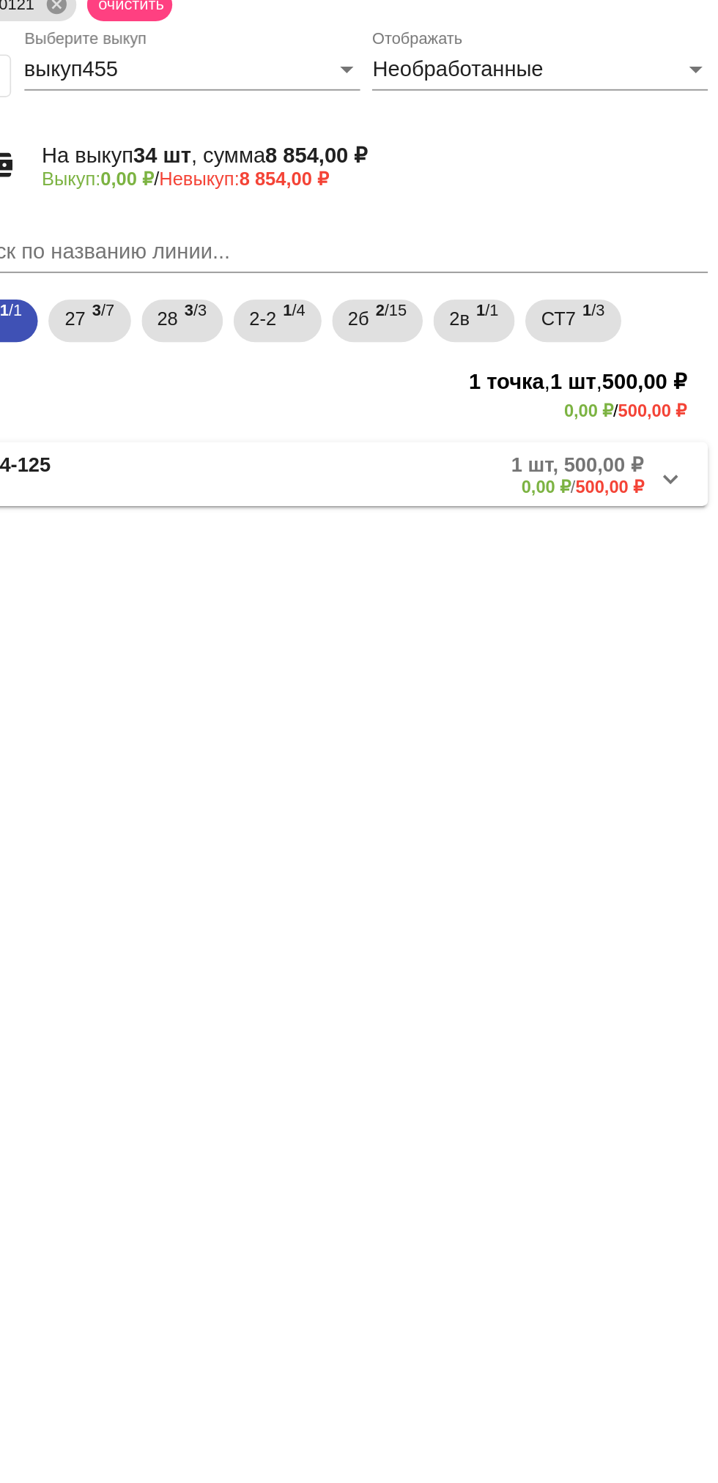
scroll to position [0, 0]
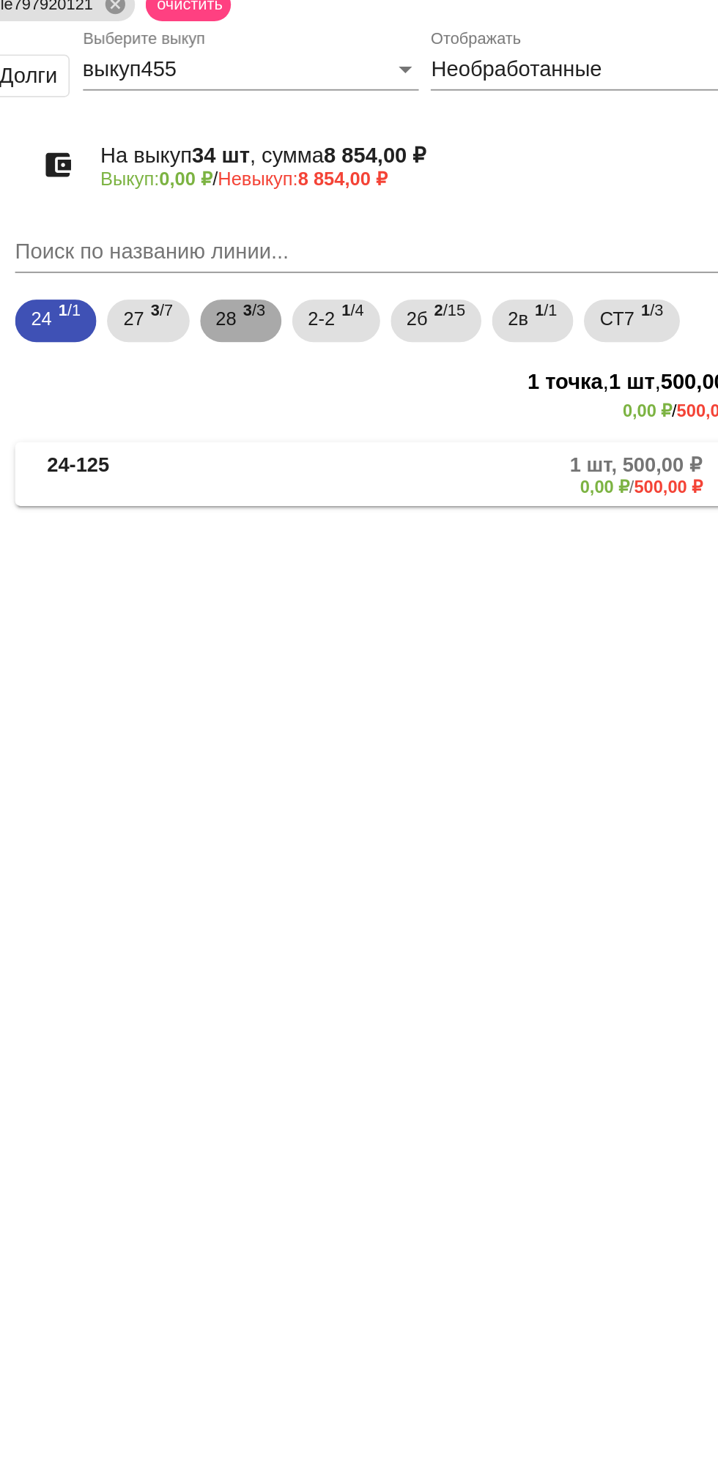
click at [415, 231] on span "28" at bounding box center [415, 230] width 12 height 26
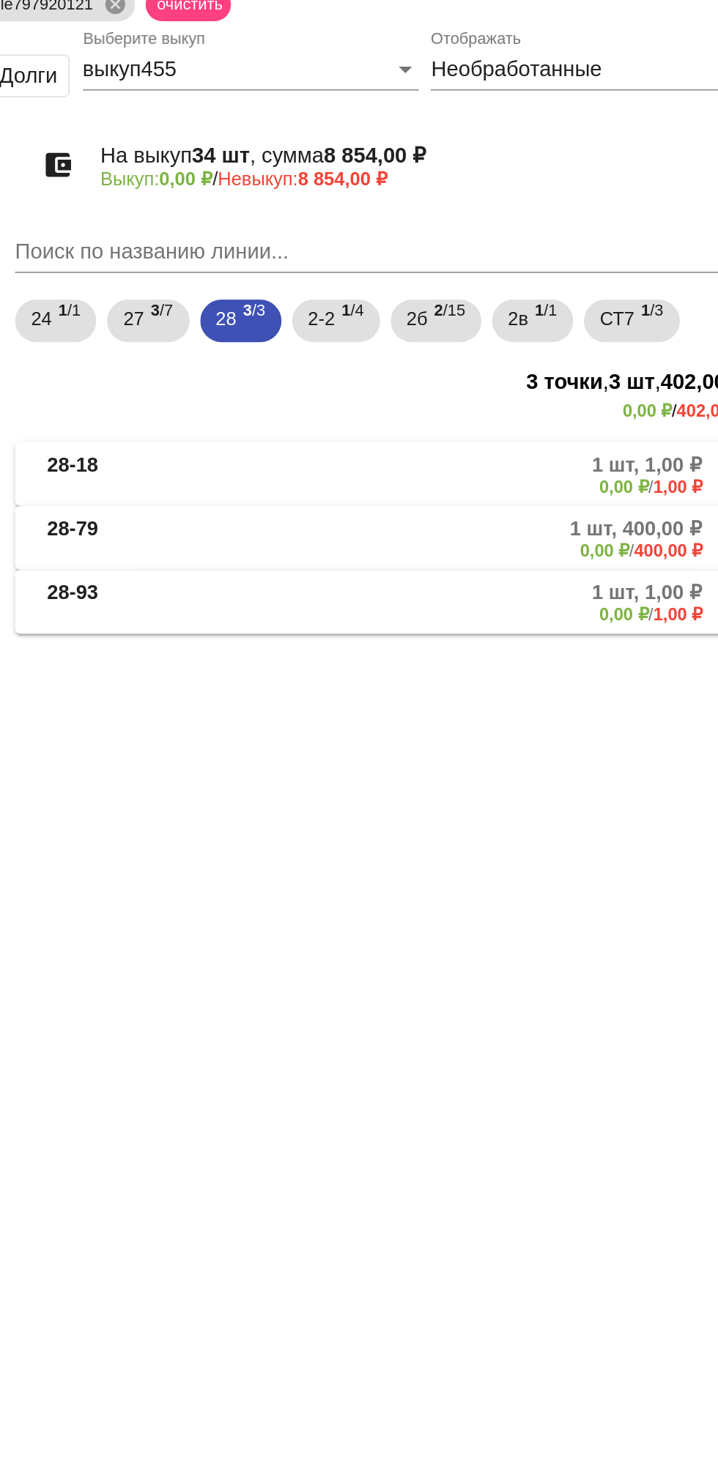
click at [366, 309] on mat-panel-title "28-18" at bounding box center [373, 316] width 115 height 24
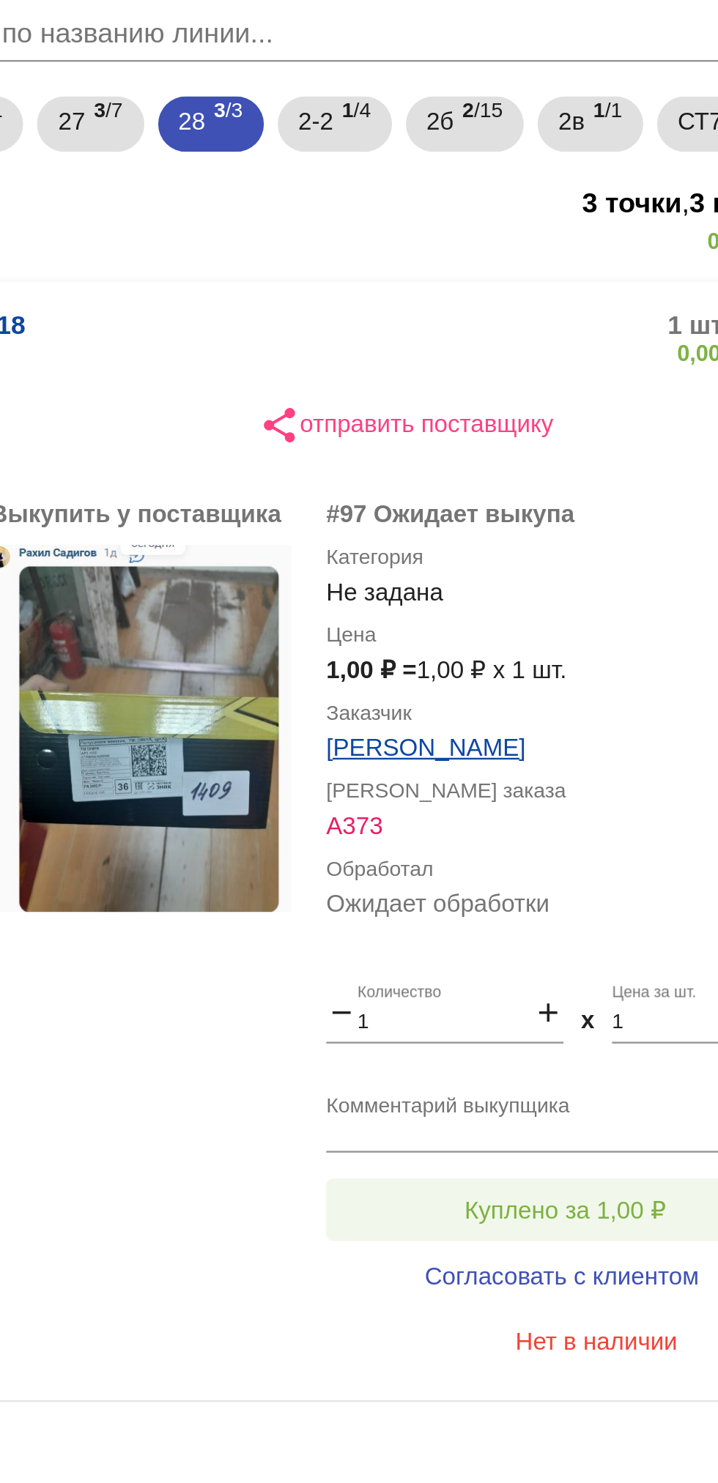
click at [587, 686] on span "Куплено за 1,00 ₽" at bounding box center [572, 691] width 85 height 12
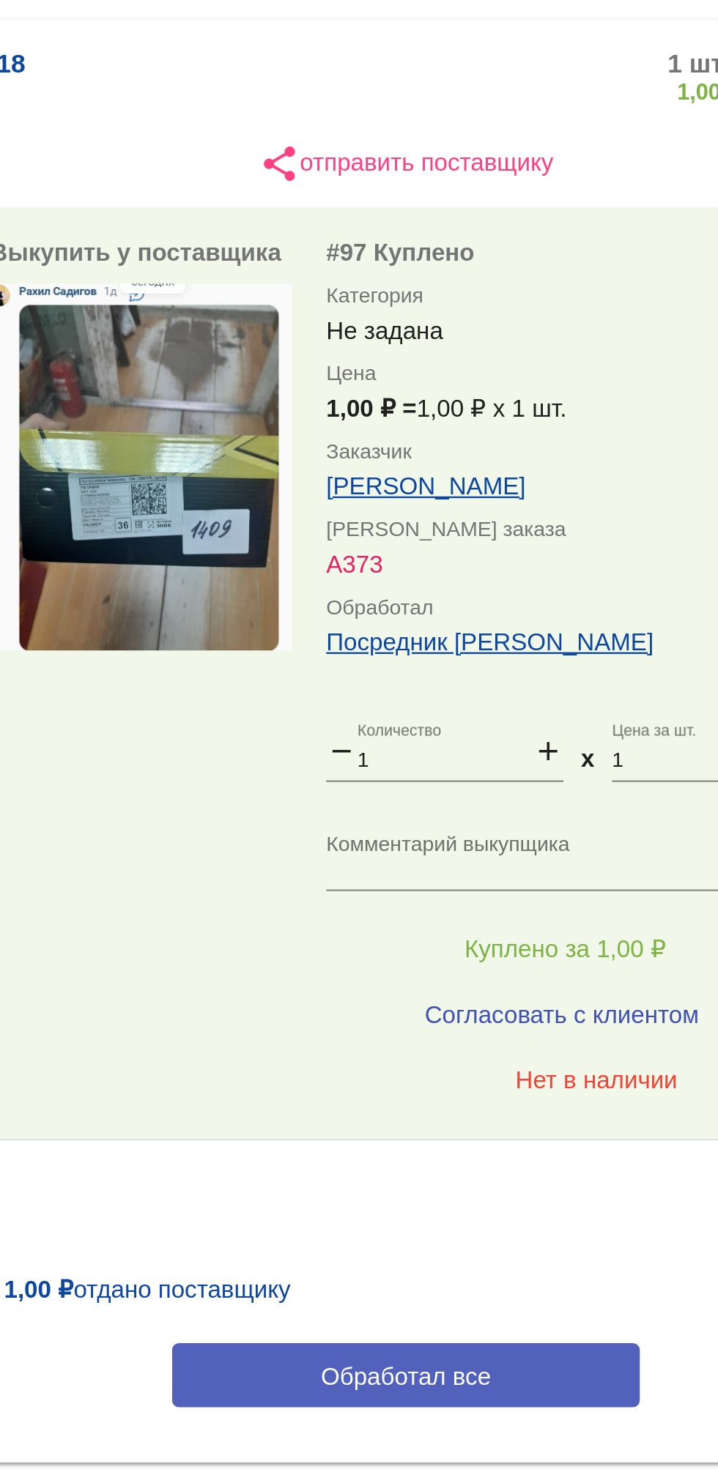
click at [549, 872] on button "Обработал все" at bounding box center [506, 871] width 198 height 27
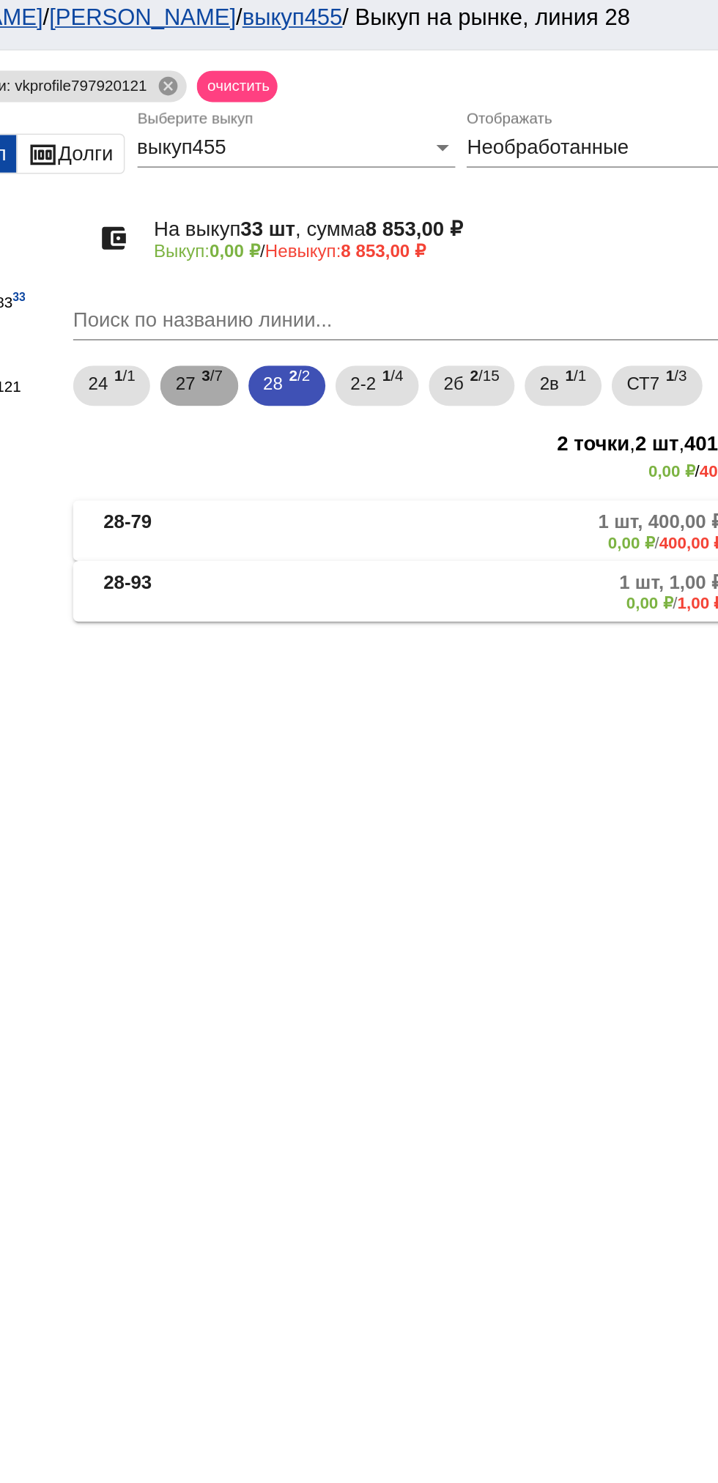
click at [384, 226] on span "3 /7" at bounding box center [380, 232] width 12 height 30
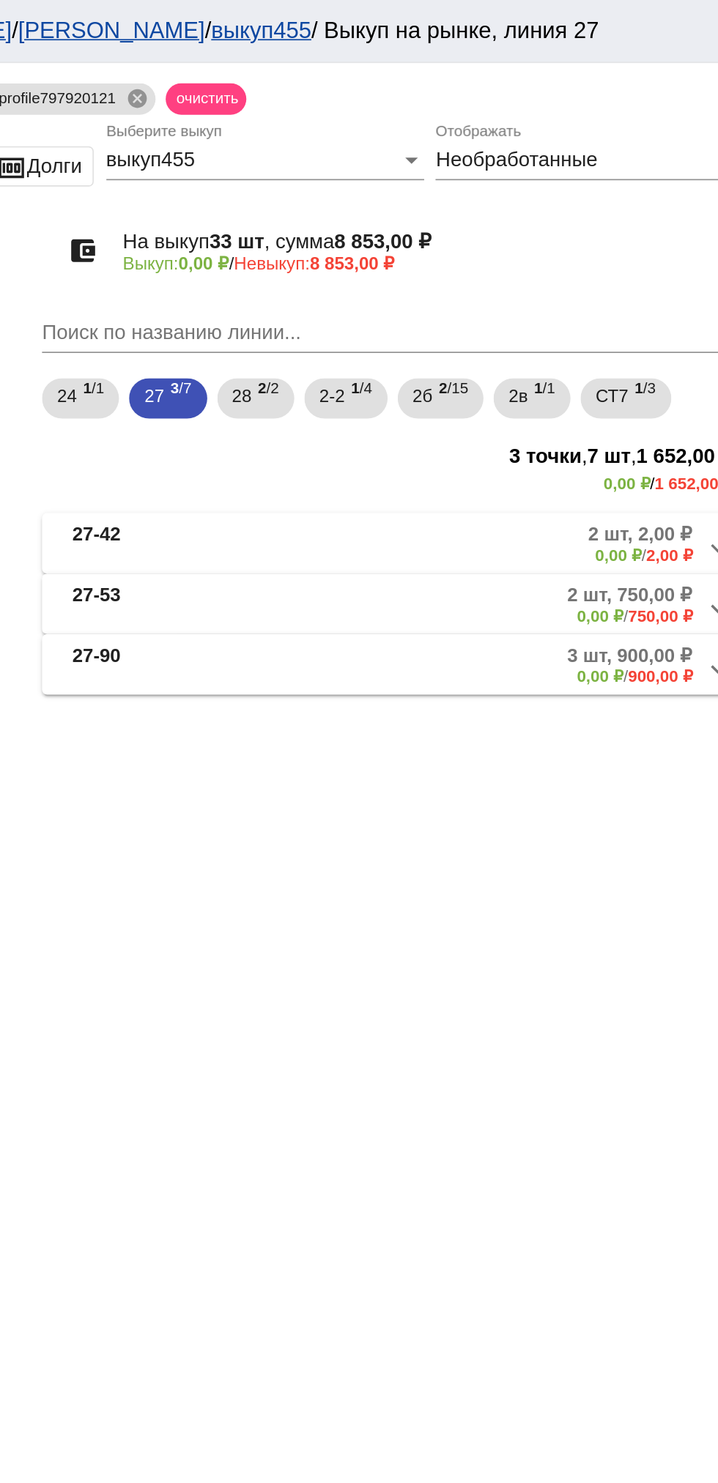
click at [502, 316] on mat-panel-description "2 шт, 2,00 ₽ 0,00 ₽ / 2,00 ₽" at bounding box center [560, 316] width 234 height 24
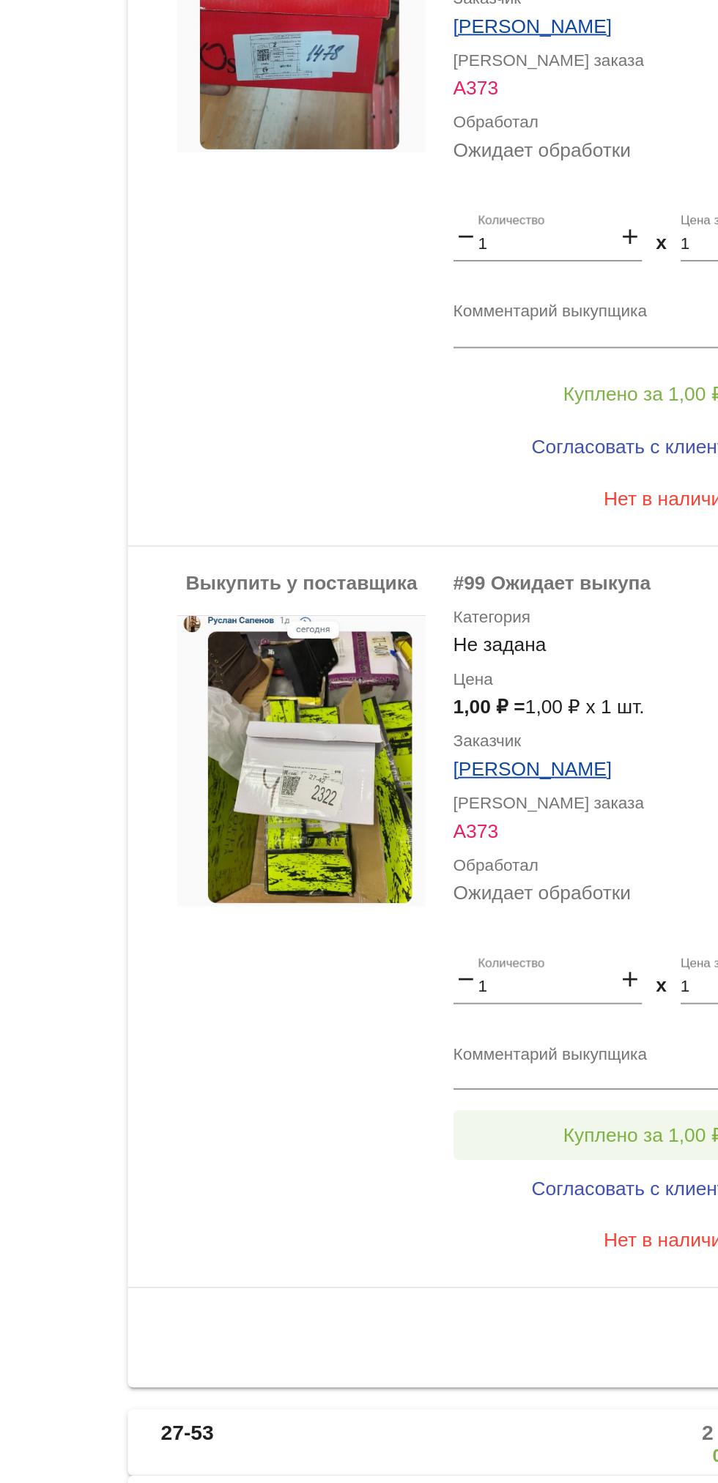
click at [568, 1076] on button "Куплено за 1,00 ₽" at bounding box center [573, 1085] width 202 height 26
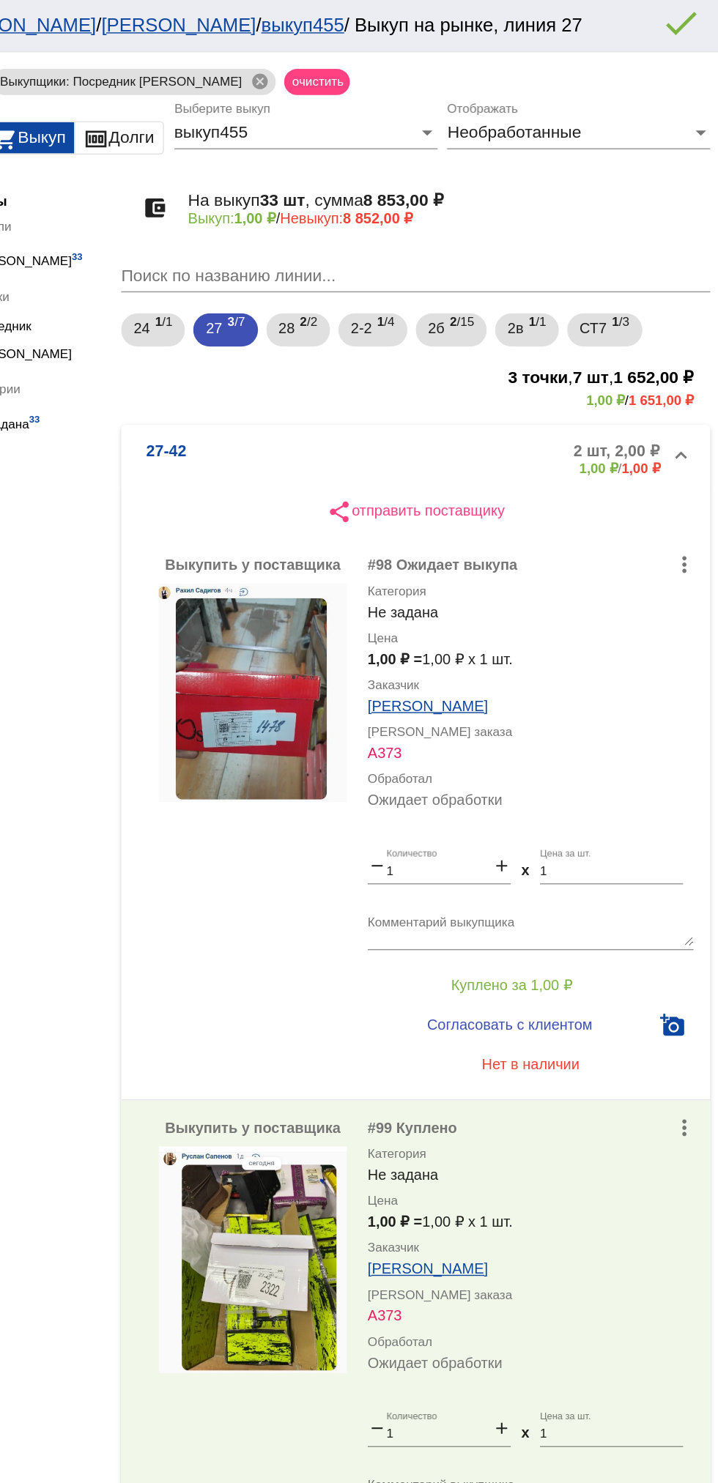
click at [343, 325] on b "27-42" at bounding box center [330, 322] width 28 height 24
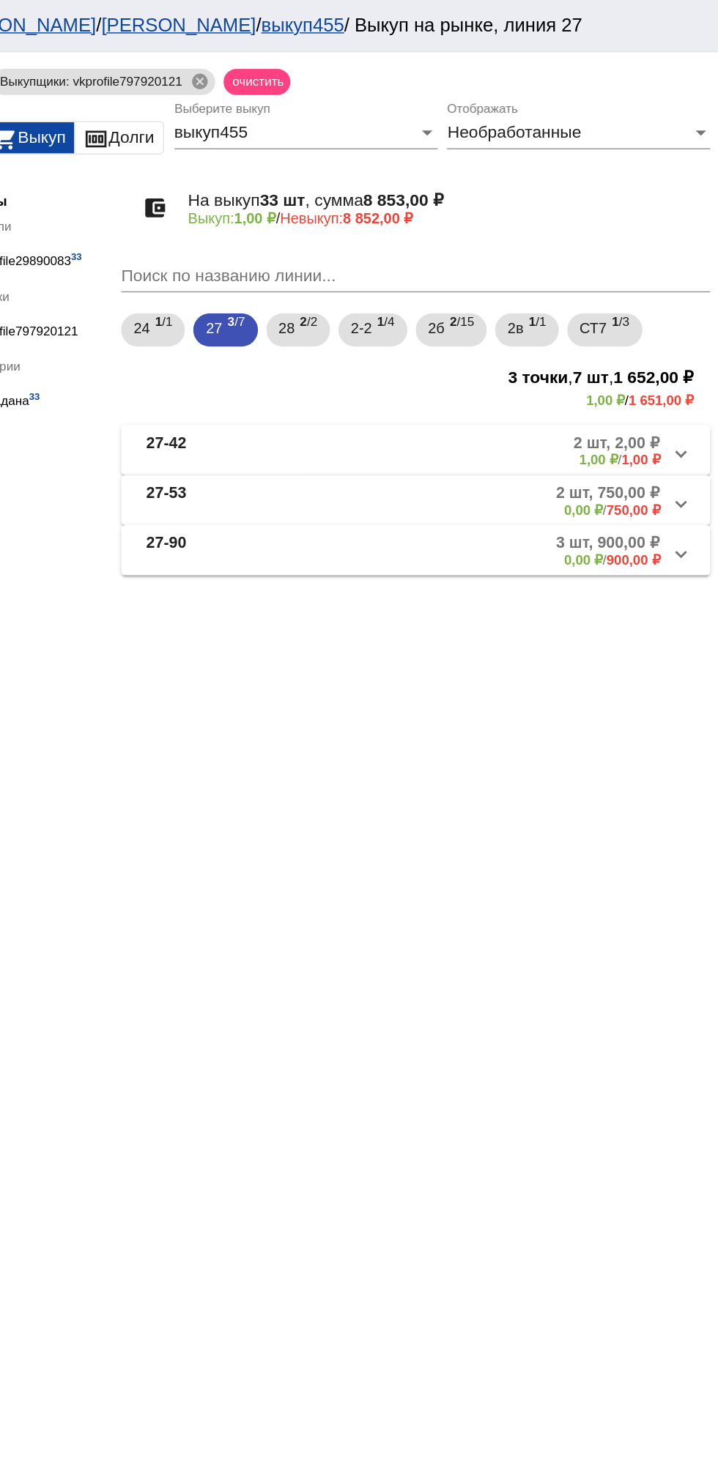
click at [344, 347] on b "27-53" at bounding box center [330, 351] width 28 height 24
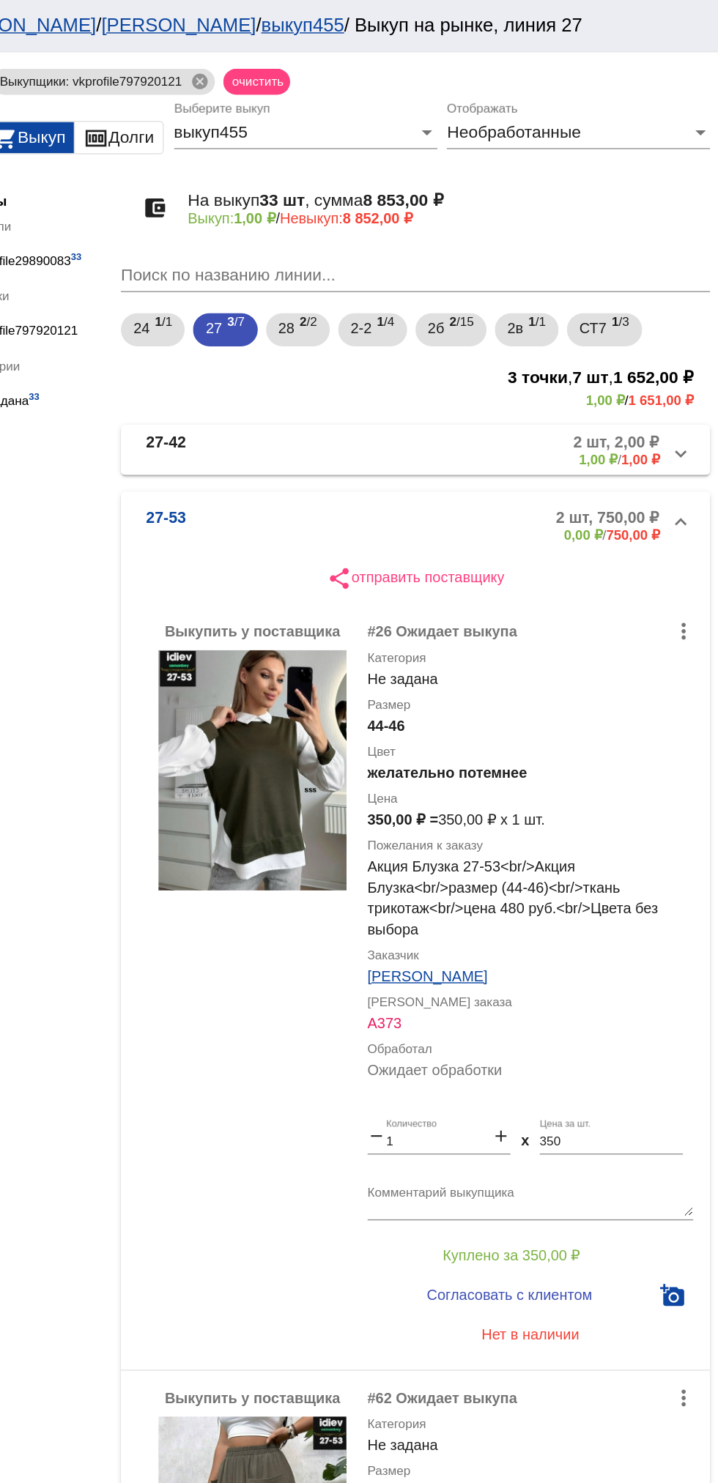
click at [382, 333] on mat-expansion-panel-header "27-42 2 шт, 2,00 ₽ 1,00 ₽ / 1,00 ₽" at bounding box center [505, 315] width 413 height 35
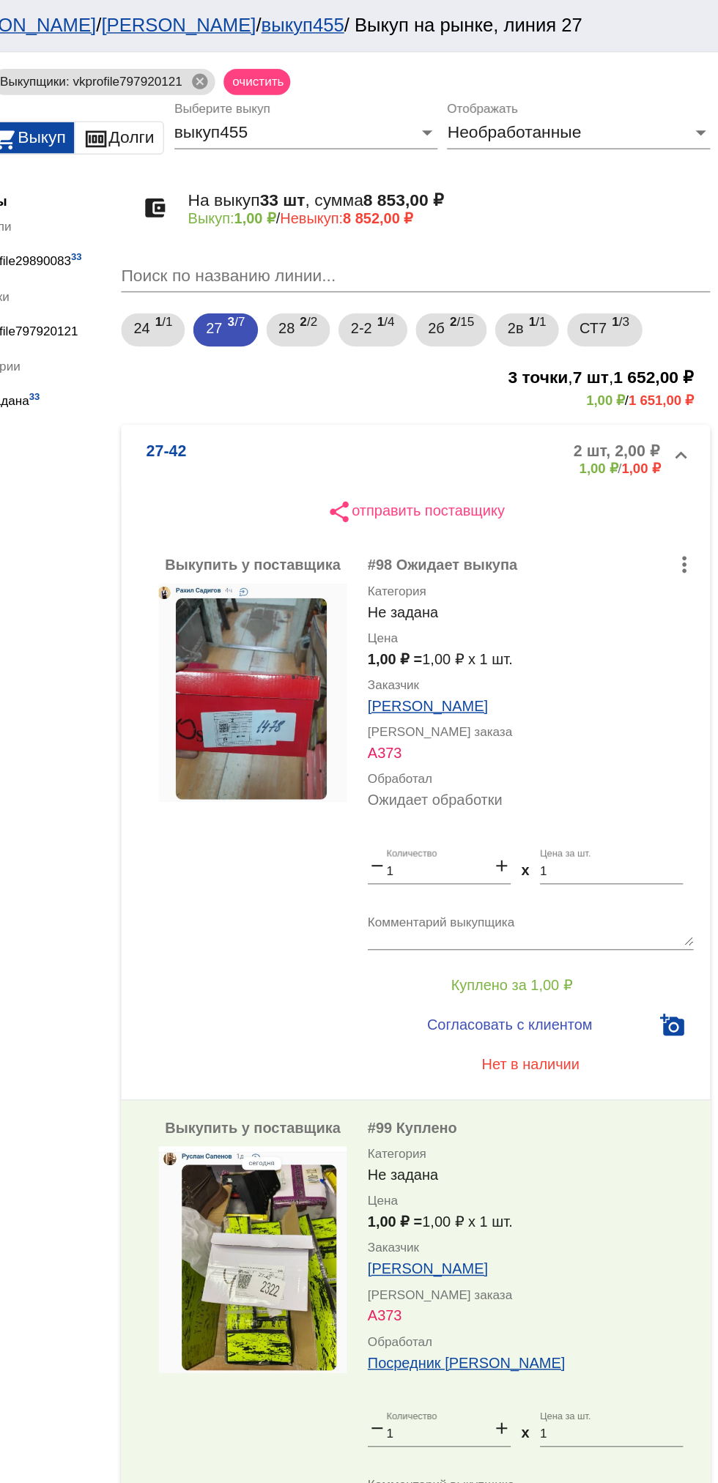
click at [357, 311] on mat-panel-title "27-42" at bounding box center [373, 322] width 115 height 24
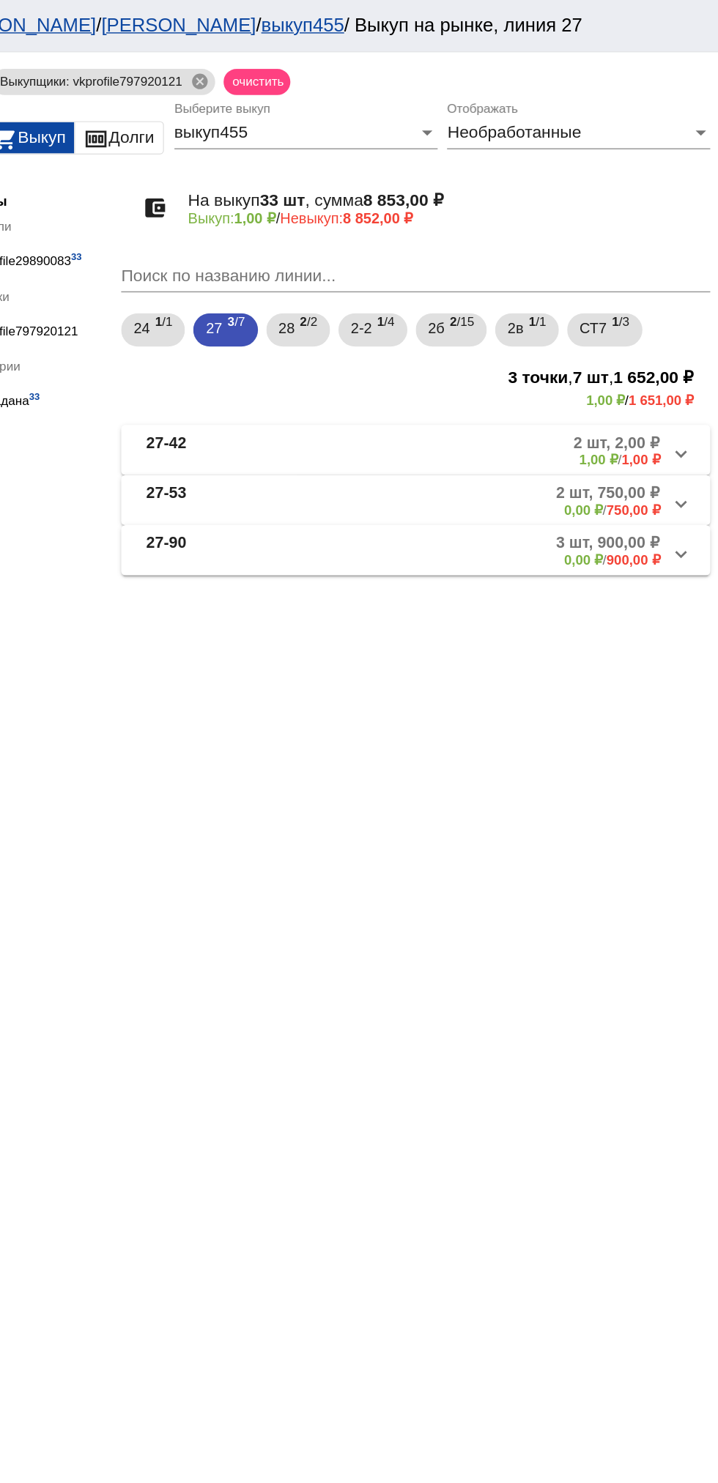
click at [332, 317] on b "27-42" at bounding box center [330, 316] width 28 height 24
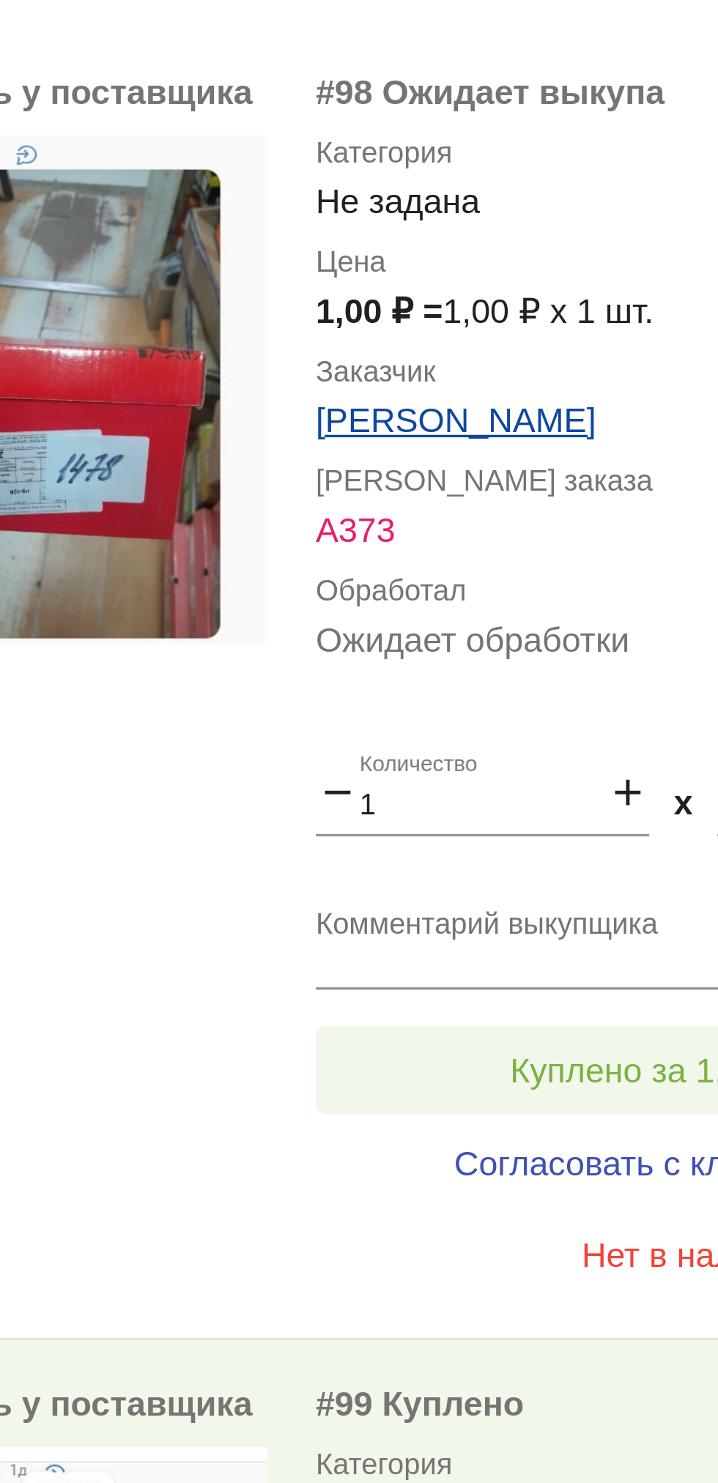
click at [510, 692] on button "Куплено за 1,00 ₽" at bounding box center [573, 691] width 202 height 26
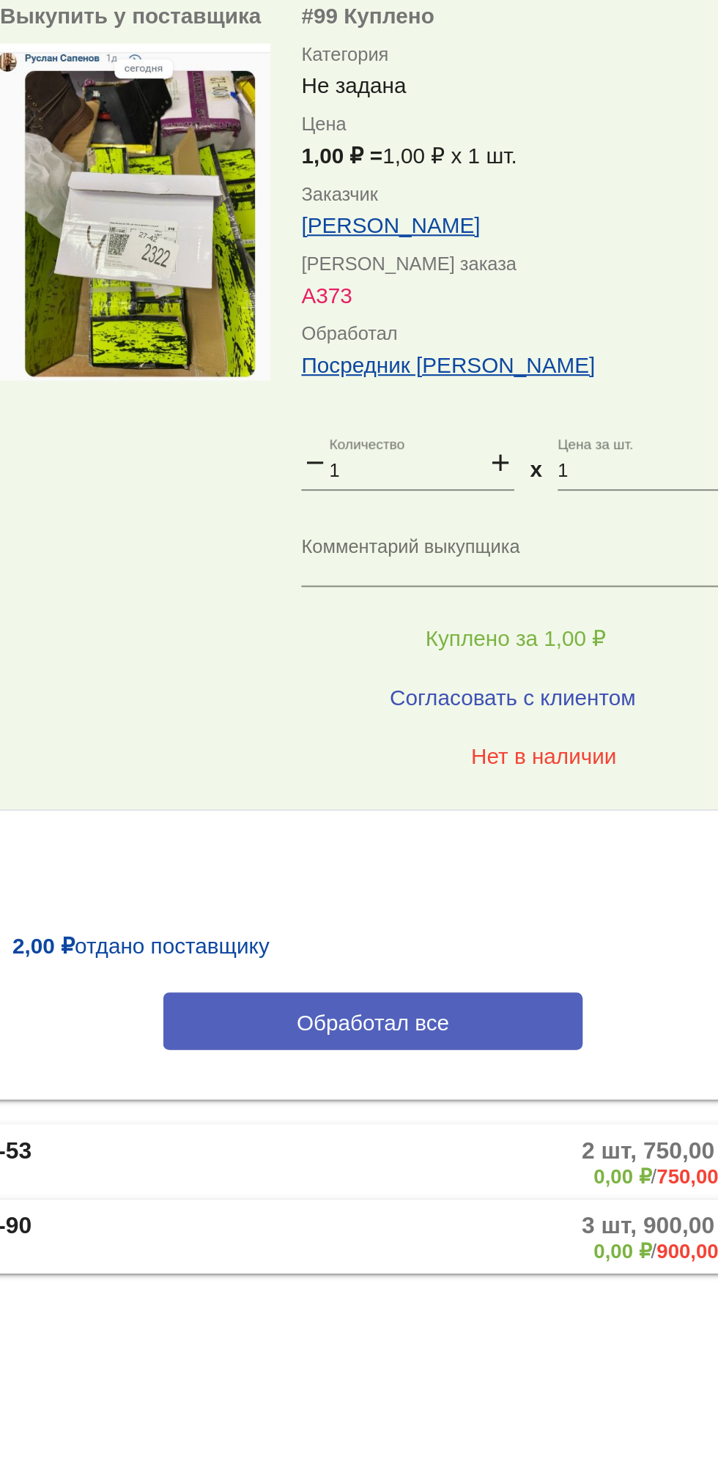
click at [546, 1268] on button "Обработал все" at bounding box center [506, 1265] width 198 height 27
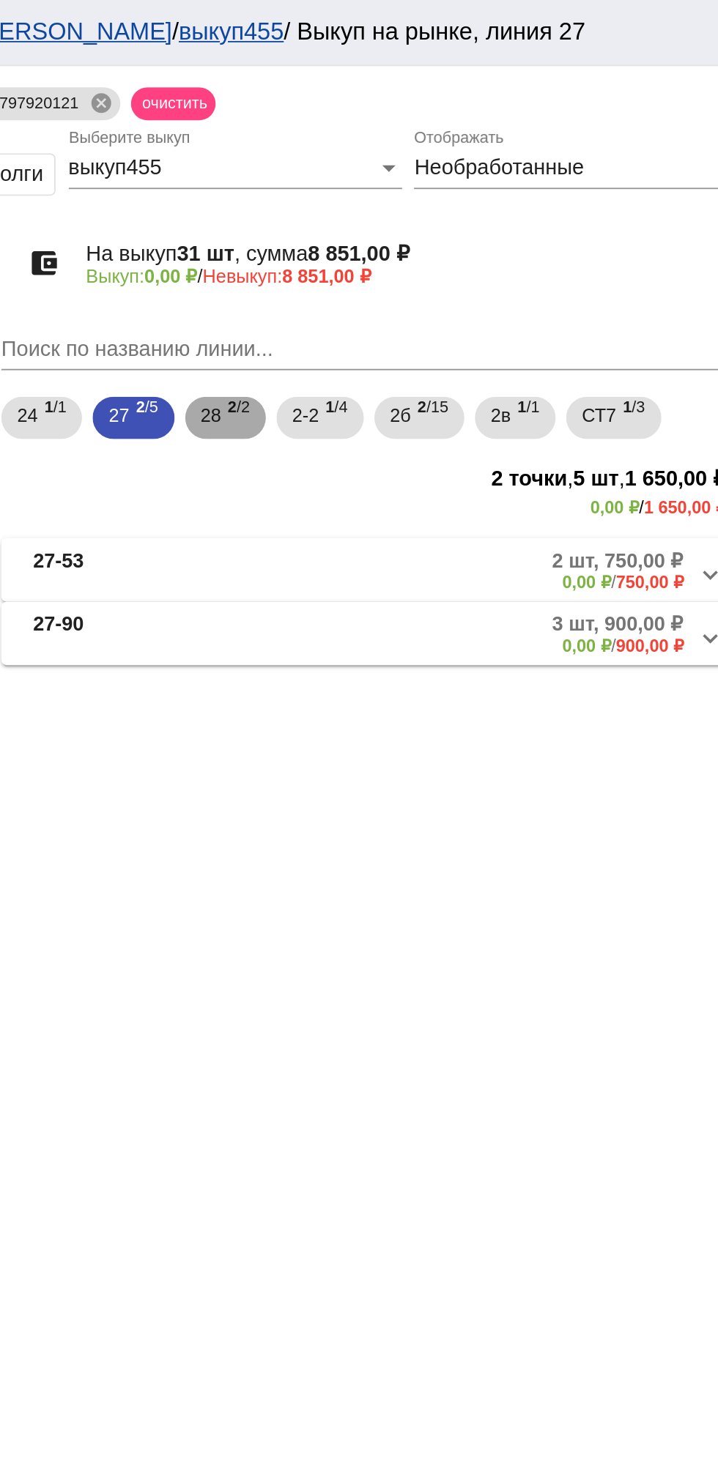
click at [426, 239] on div "28 2 /2" at bounding box center [422, 232] width 27 height 30
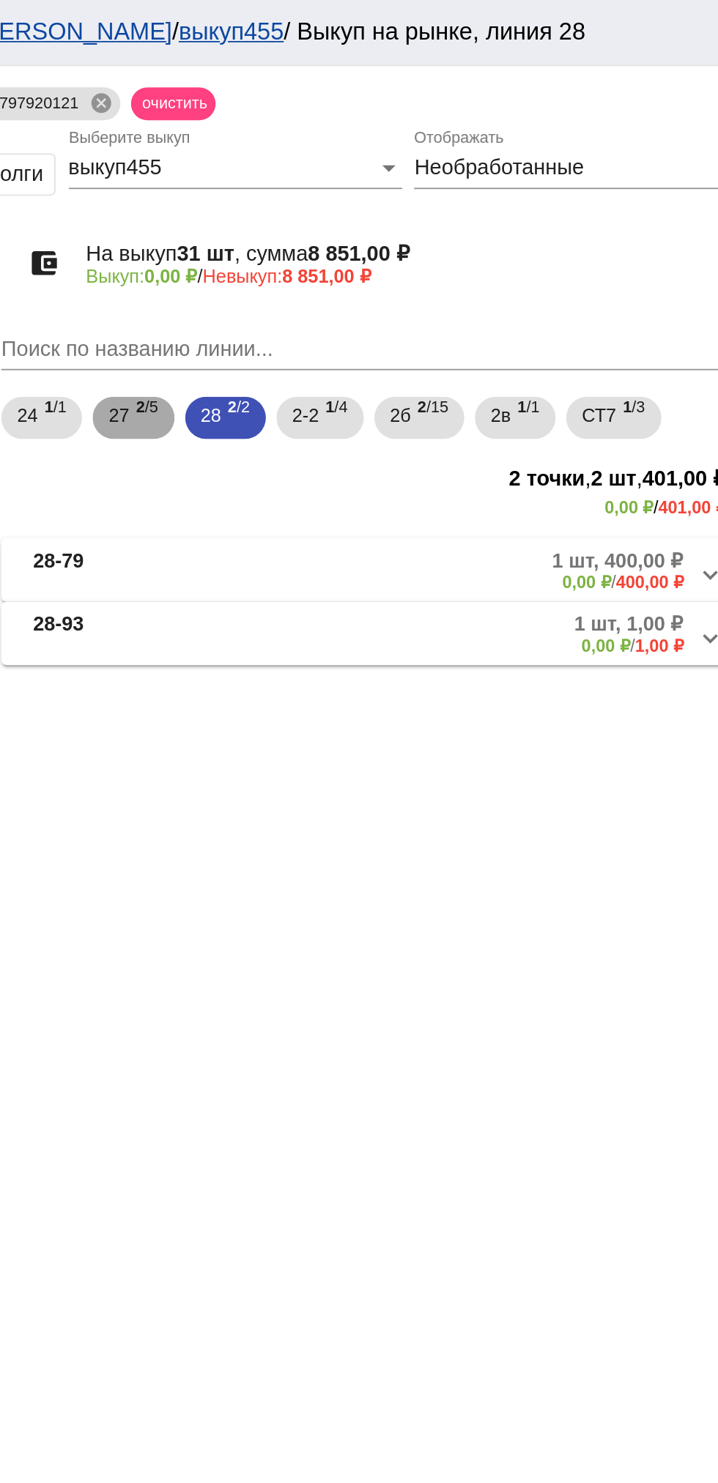
click at [376, 222] on b "2" at bounding box center [376, 225] width 5 height 10
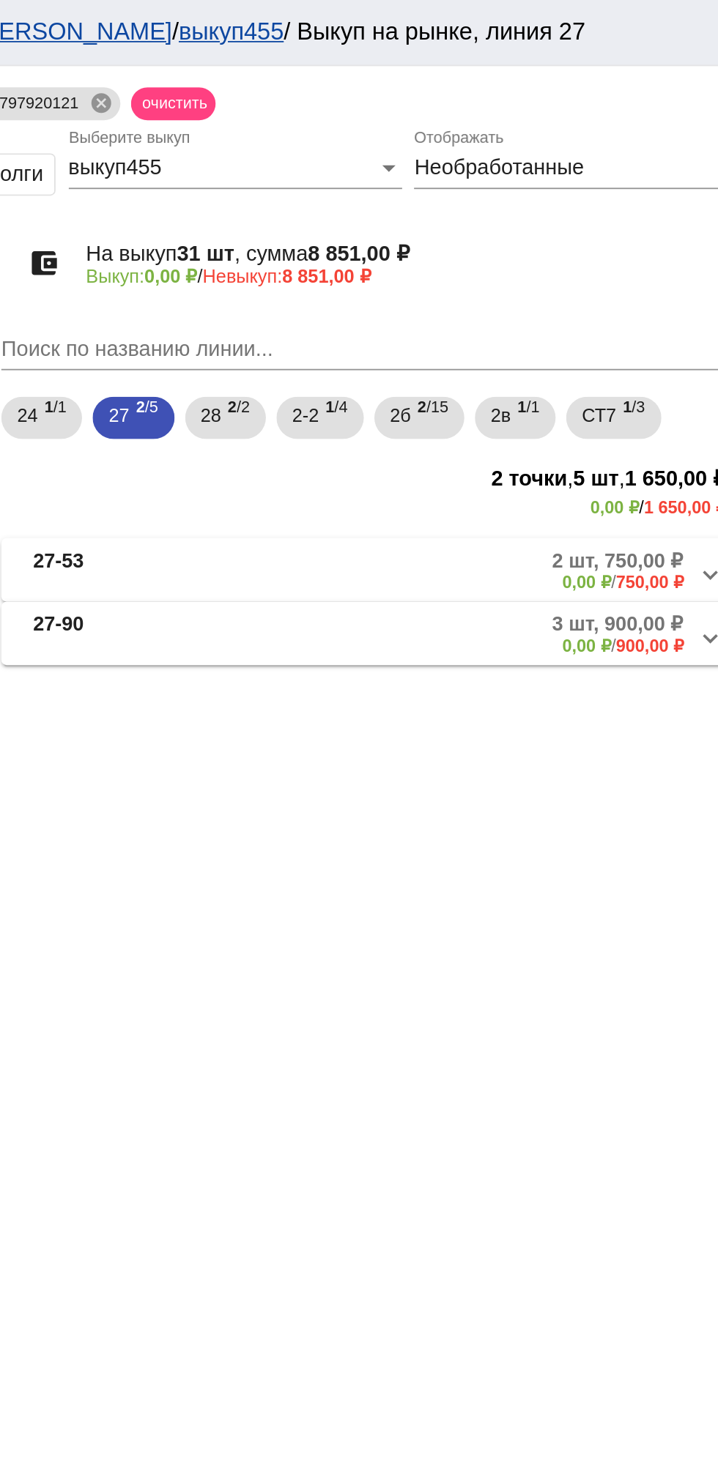
click at [514, 312] on mat-panel-description "2 шт, 750,00 ₽ 0,00 ₽ / 750,00 ₽" at bounding box center [558, 316] width 238 height 24
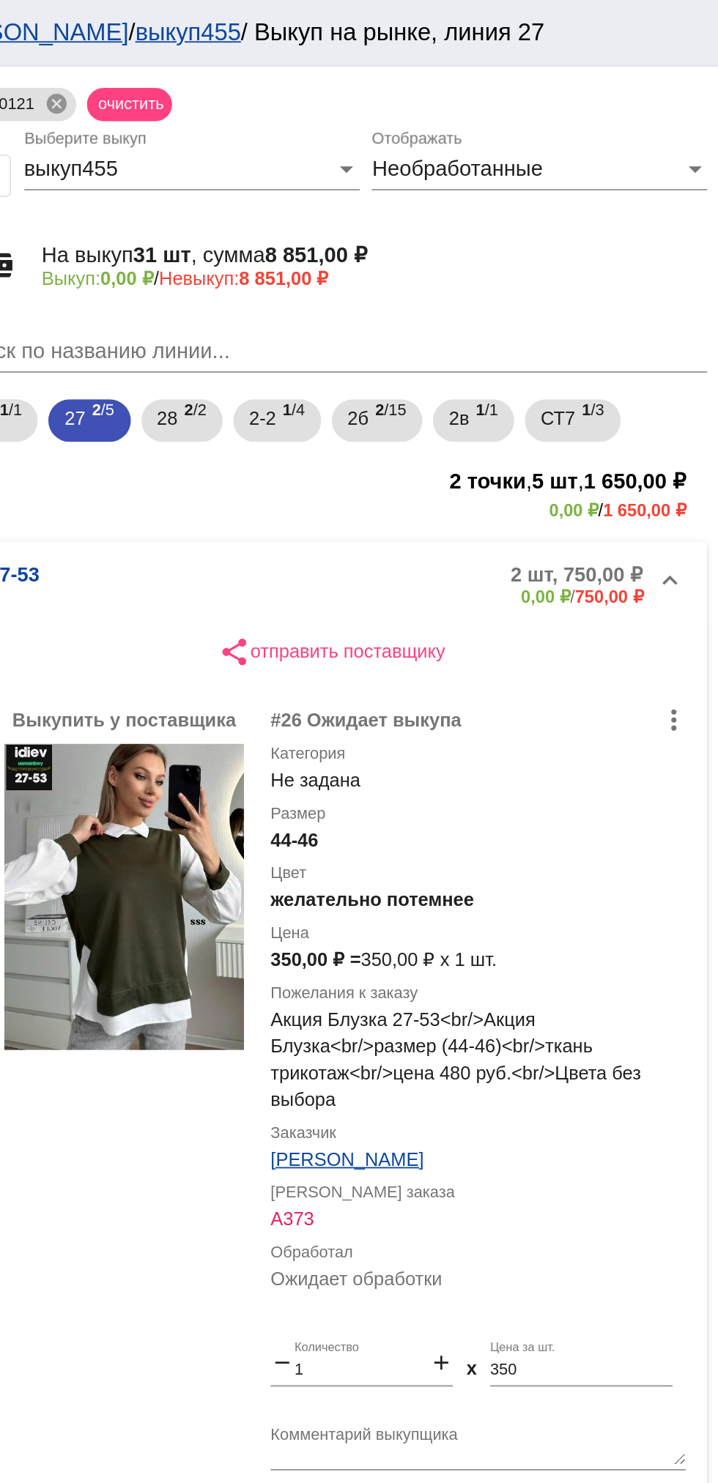
click at [508, 316] on mat-panel-description "2 шт, 750,00 ₽ 0,00 ₽ / 750,00 ₽" at bounding box center [558, 322] width 238 height 24
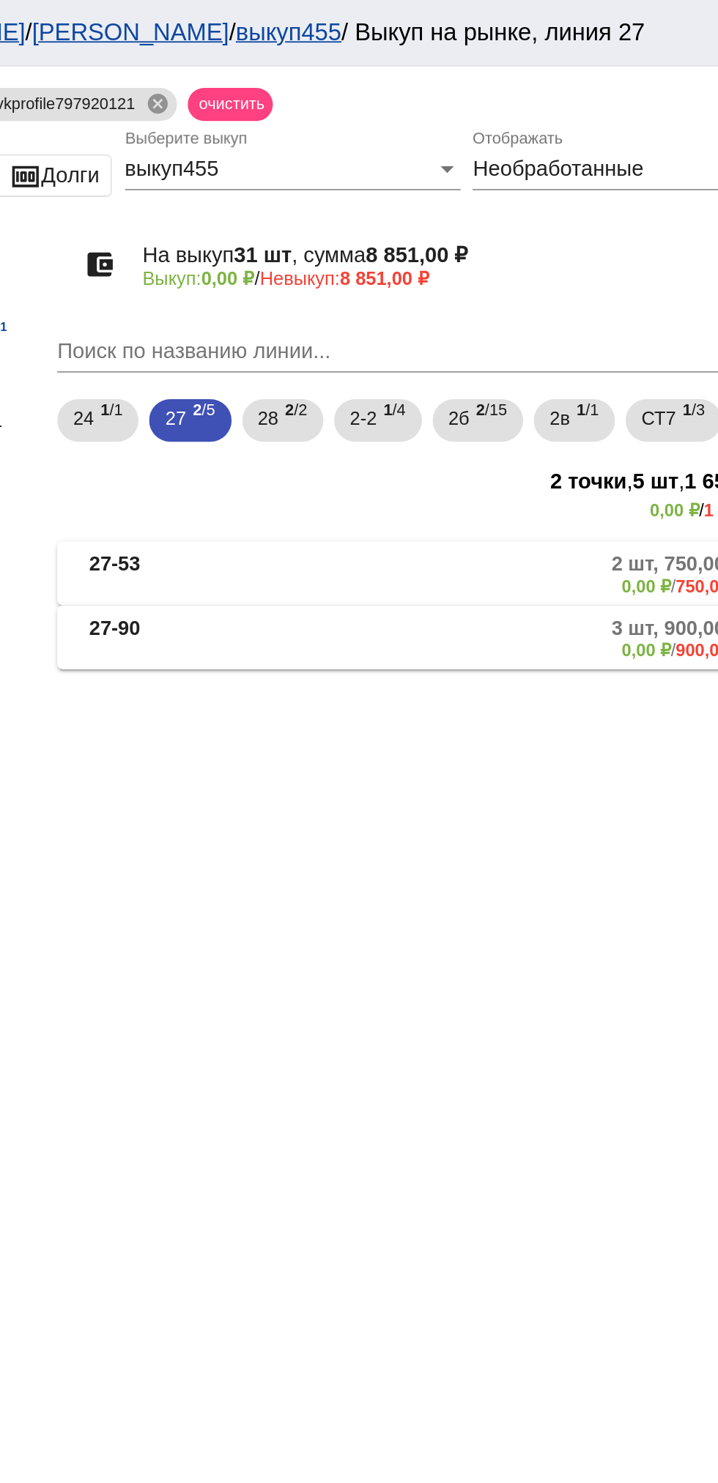
click at [560, 361] on mat-panel-description "3 шт, 900,00 ₽ 0,00 ₽ / 900,00 ₽" at bounding box center [558, 351] width 238 height 24
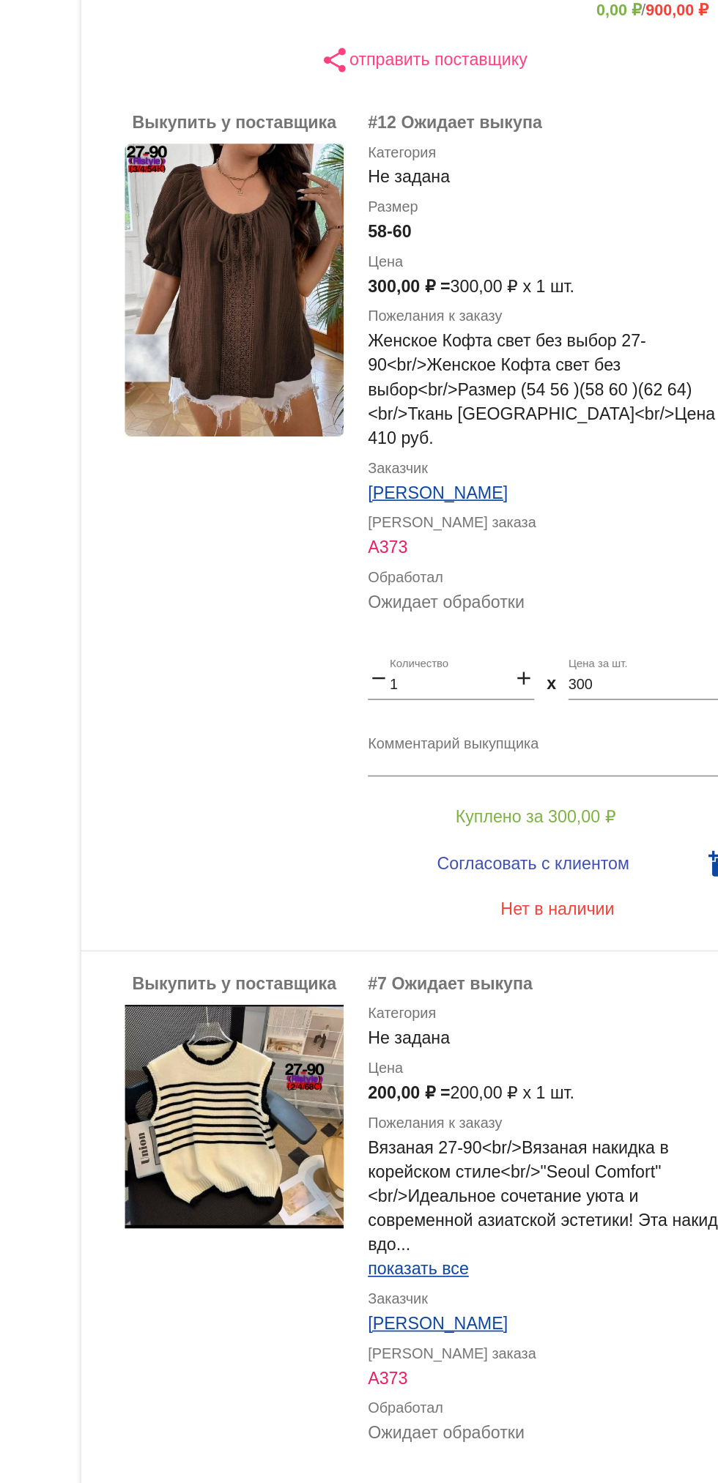
click at [682, 1099] on app-description-cutted "Вязаная 27-90<br/>Вязаная накидка в корейском стиле<br/>"Seoul Comfort"<br/>Иде…" at bounding box center [586, 1098] width 229 height 88
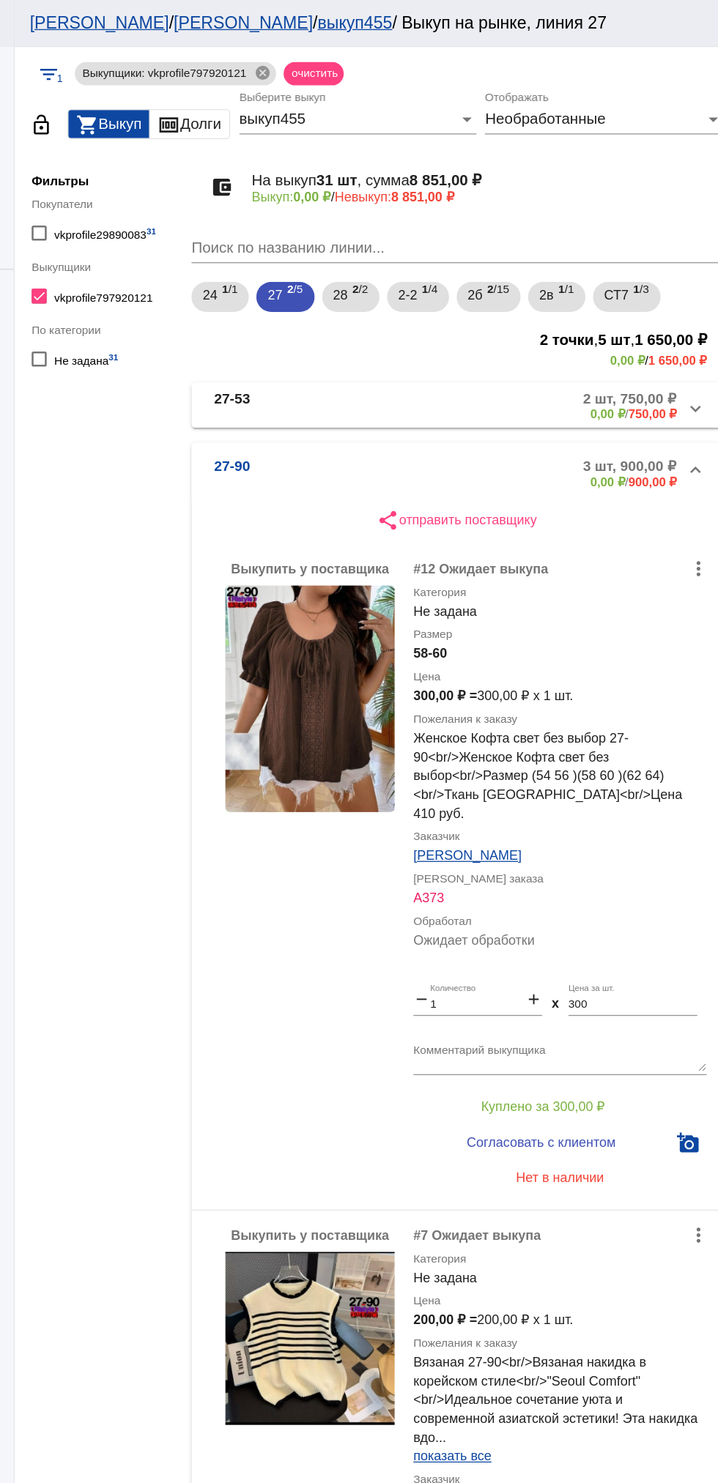
click at [433, 374] on span "27-90 3 шт, 900,00 ₽ 0,00 ₽ / 900,00 ₽" at bounding box center [502, 369] width 372 height 24
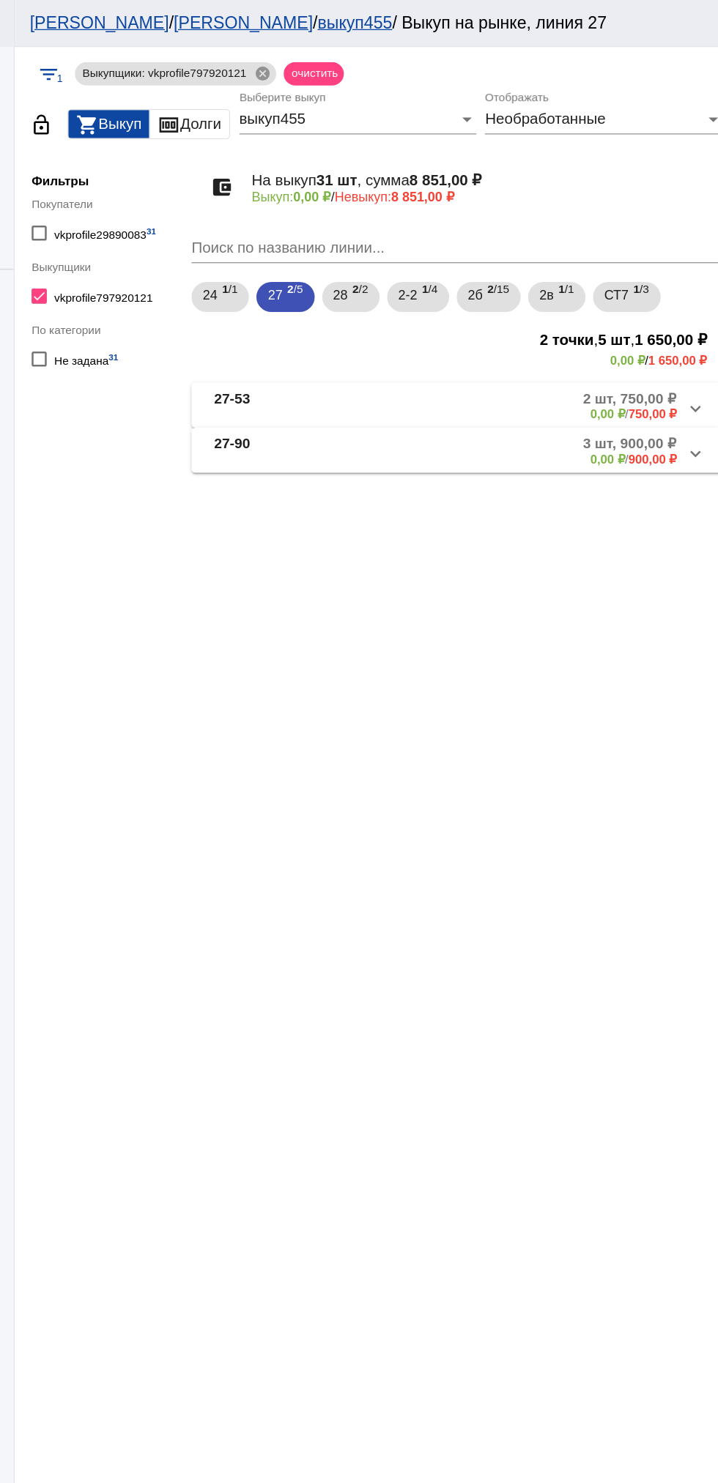
click at [368, 363] on mat-panel-title "27-90" at bounding box center [371, 351] width 111 height 24
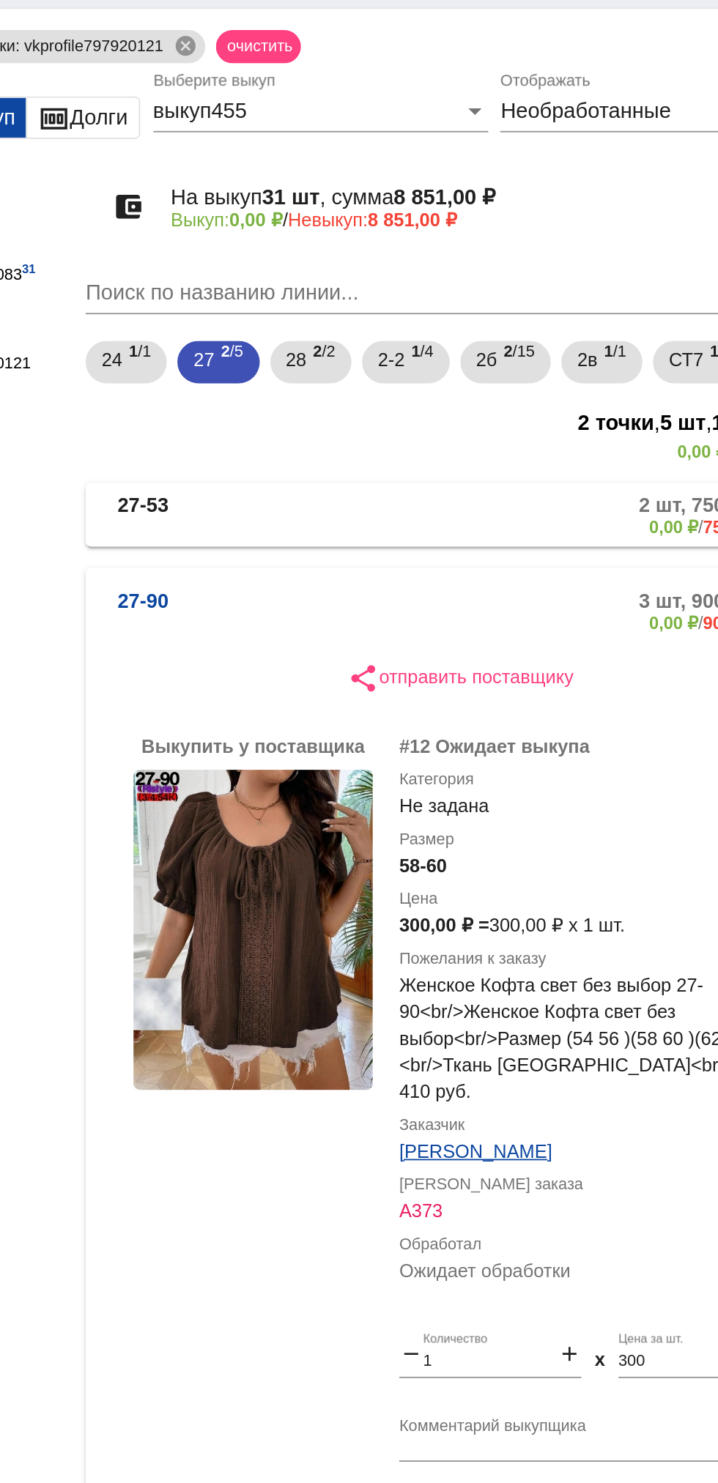
click at [474, 368] on mat-panel-description "3 шт, 900,00 ₽ 0,00 ₽ / 900,00 ₽" at bounding box center [558, 369] width 238 height 24
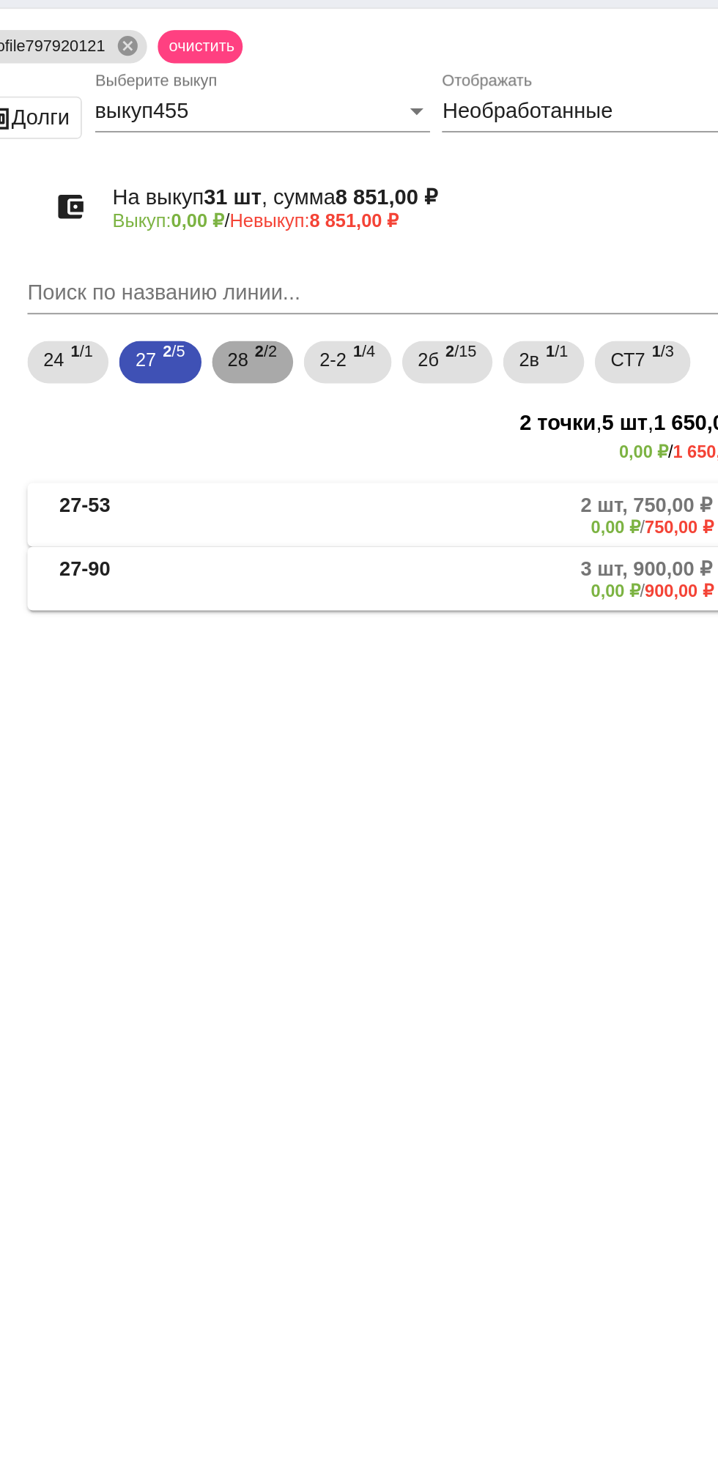
click at [435, 240] on span "2 /2" at bounding box center [430, 232] width 12 height 30
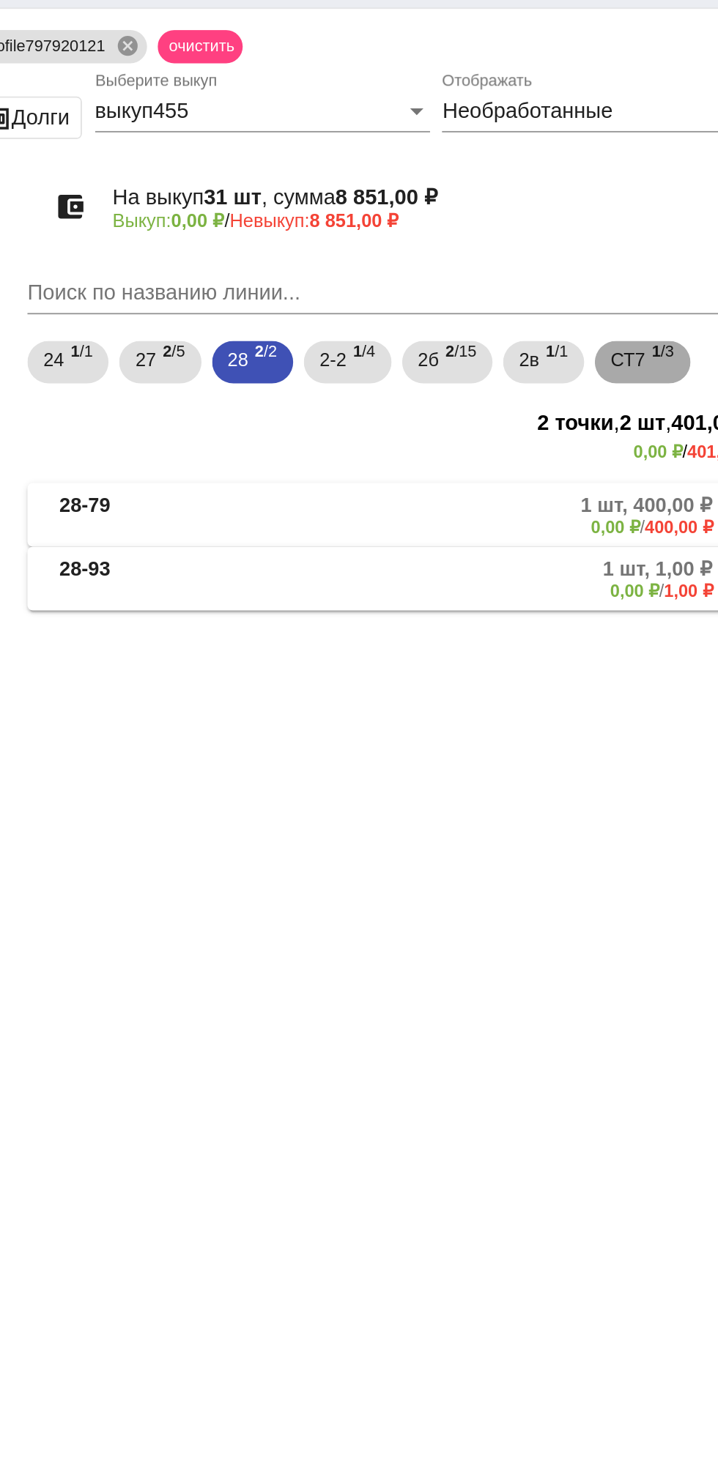
click at [640, 243] on span "СТ7" at bounding box center [629, 230] width 19 height 26
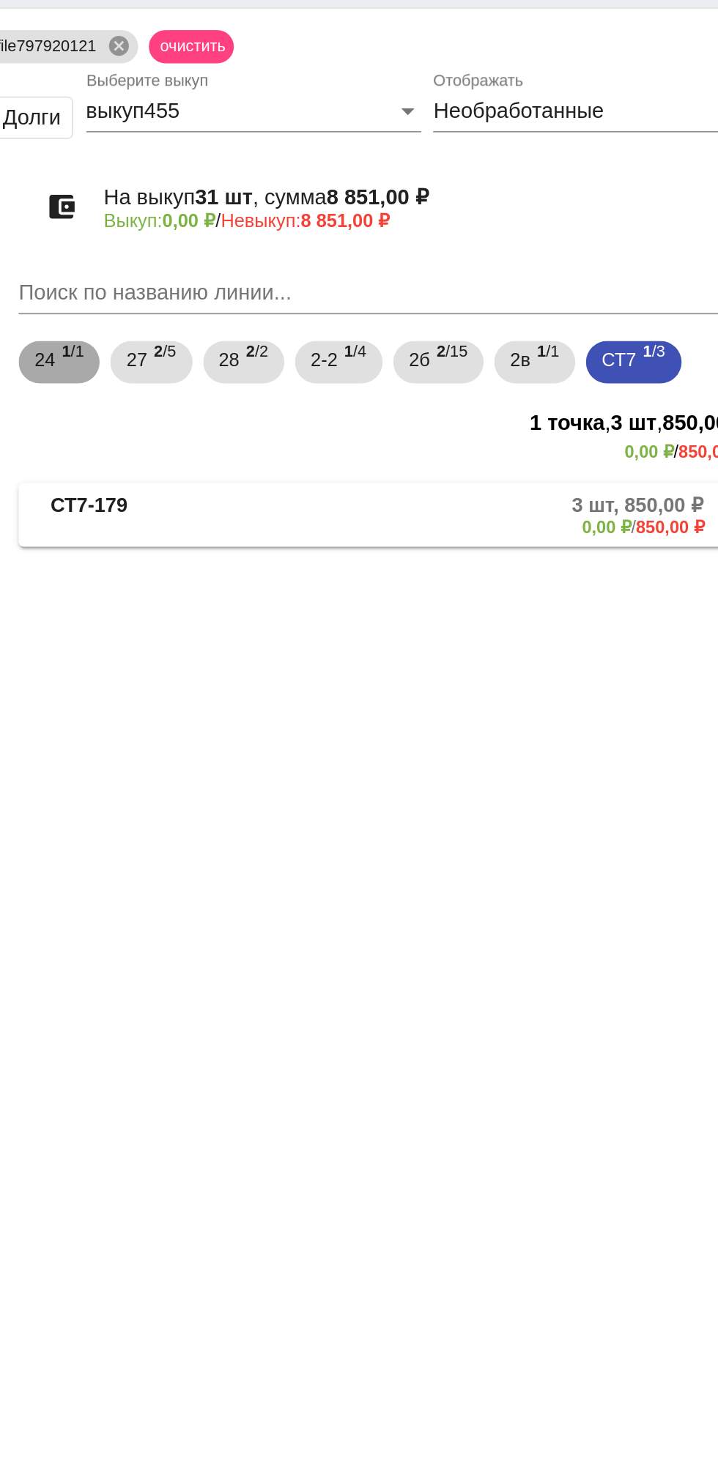
click at [332, 226] on span "1 /1" at bounding box center [329, 232] width 12 height 30
click at [538, 328] on mat-expansion-panel-header "24-125 1 шт, 500,00 ₽ 0,00 ₽ / 500,00 ₽" at bounding box center [505, 315] width 413 height 35
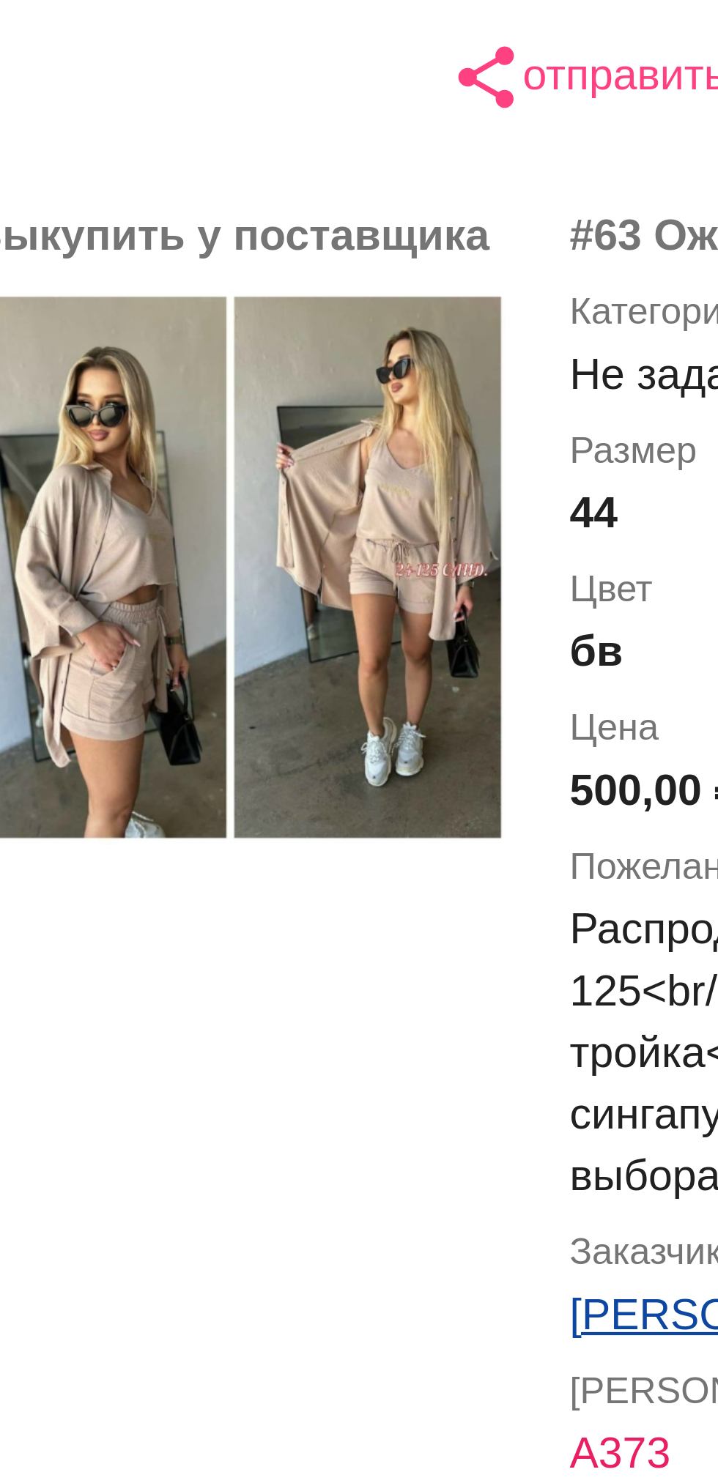
click at [336, 609] on div "Выкупить у поставщика" at bounding box center [391, 653] width 132 height 528
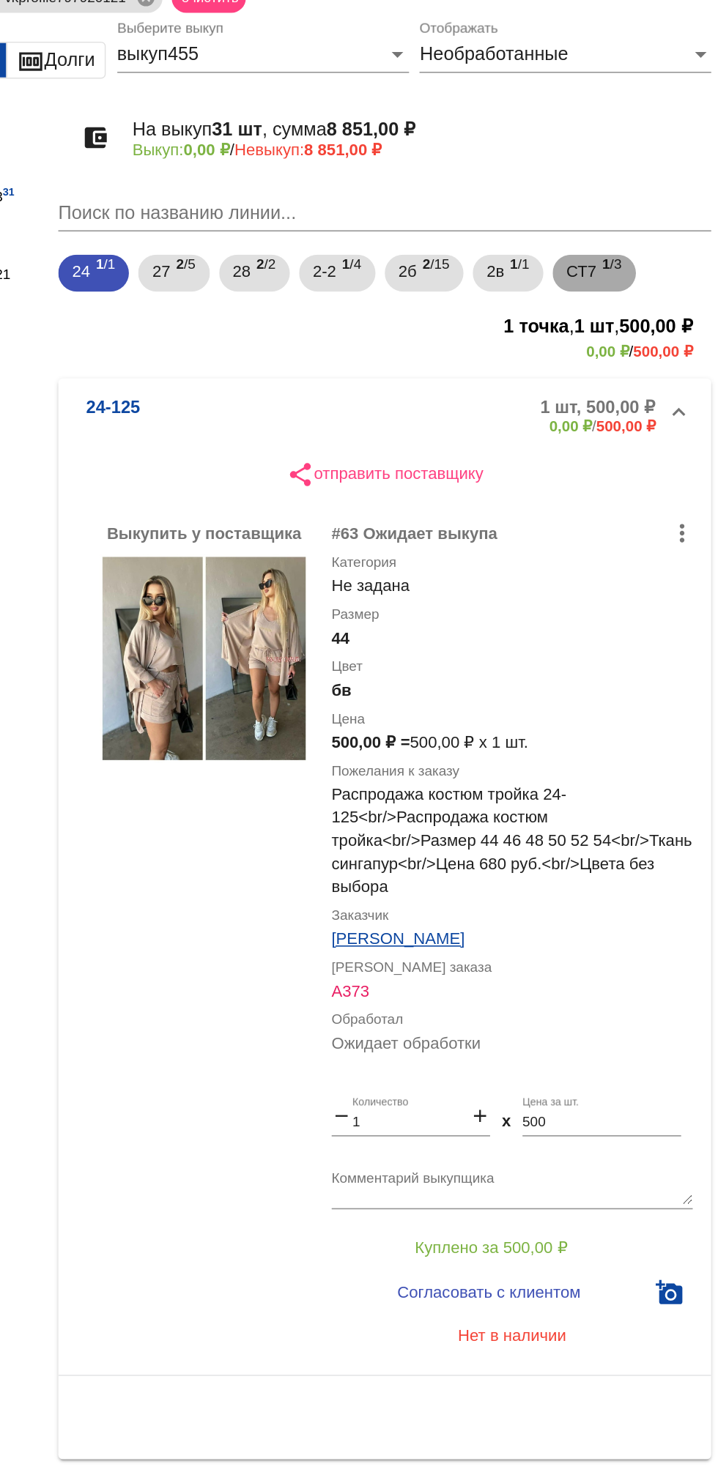
click at [648, 226] on b "1" at bounding box center [645, 225] width 5 height 10
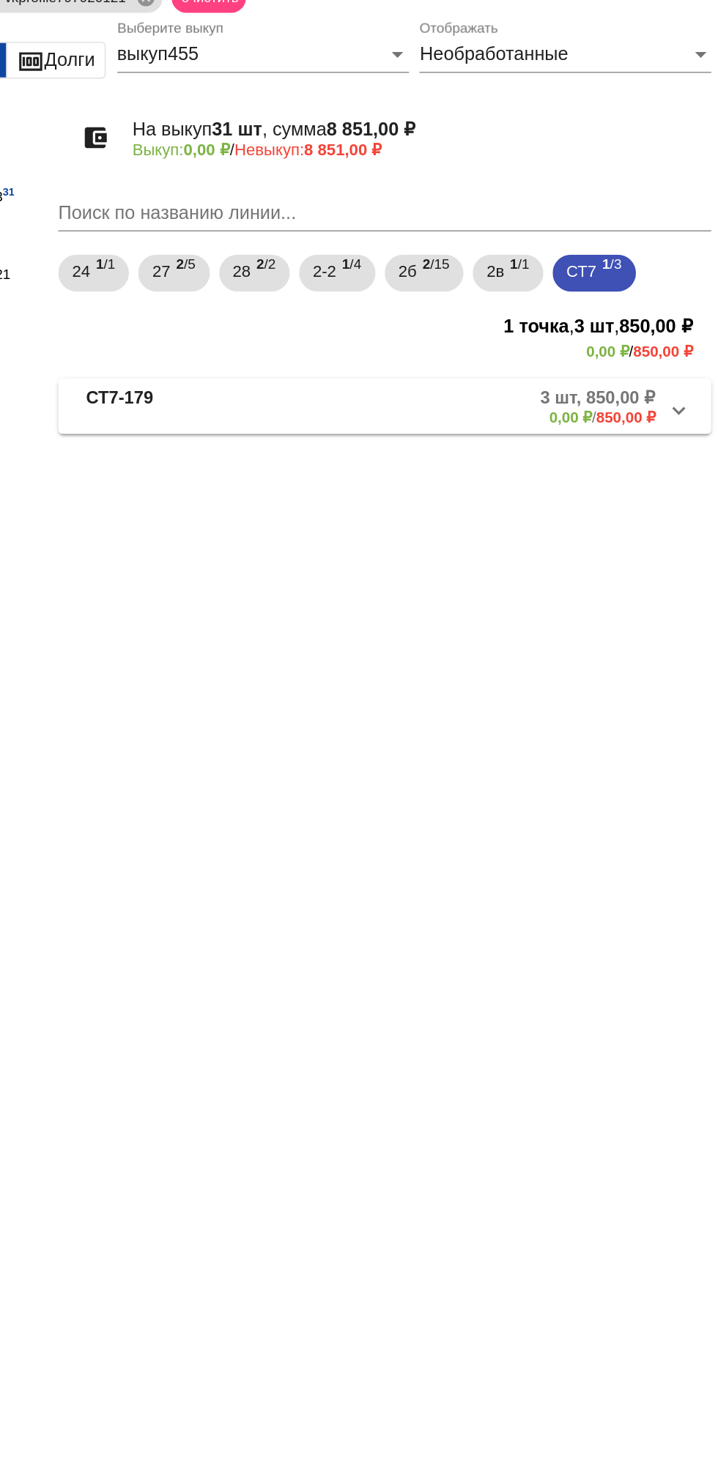
click at [590, 328] on mat-panel-description "3 шт, 850,00 ₽ 0,00 ₽ / 850,00 ₽" at bounding box center [562, 316] width 229 height 24
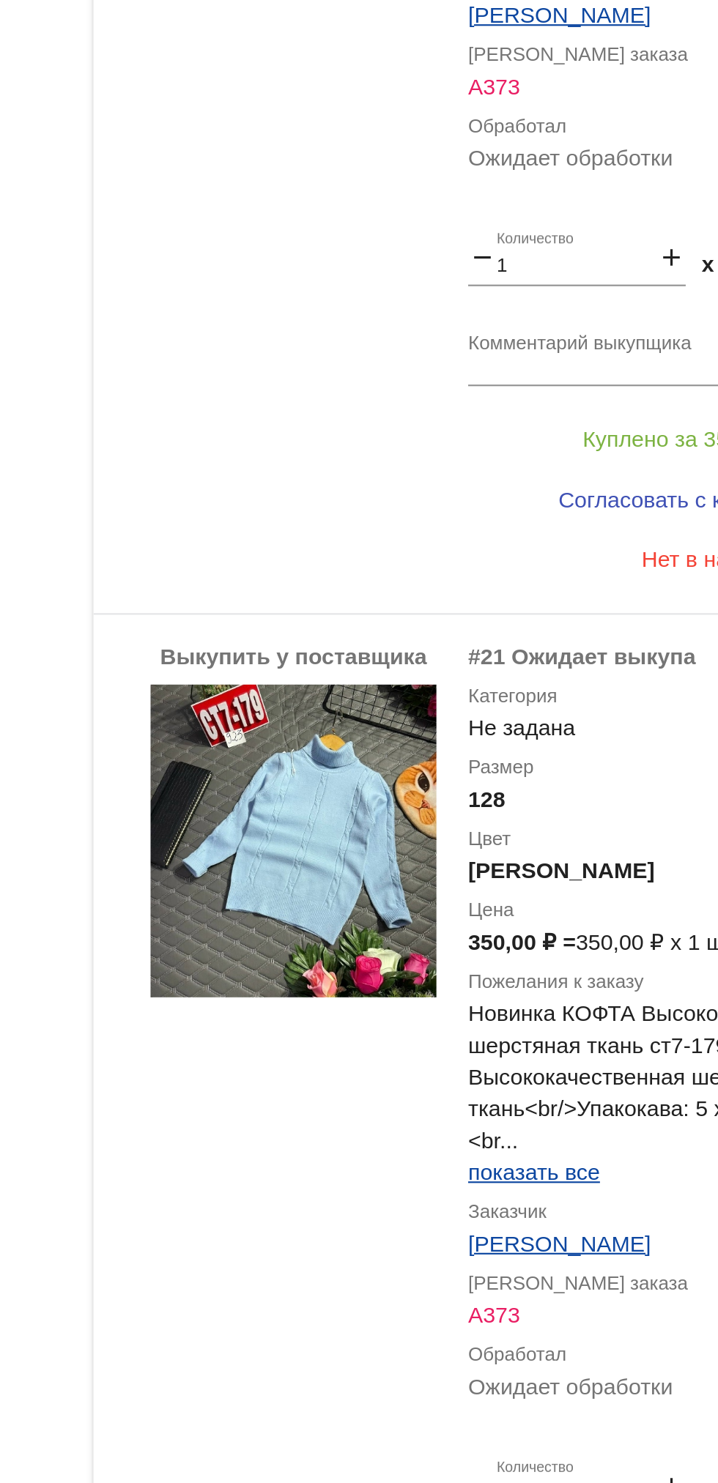
scroll to position [459, 0]
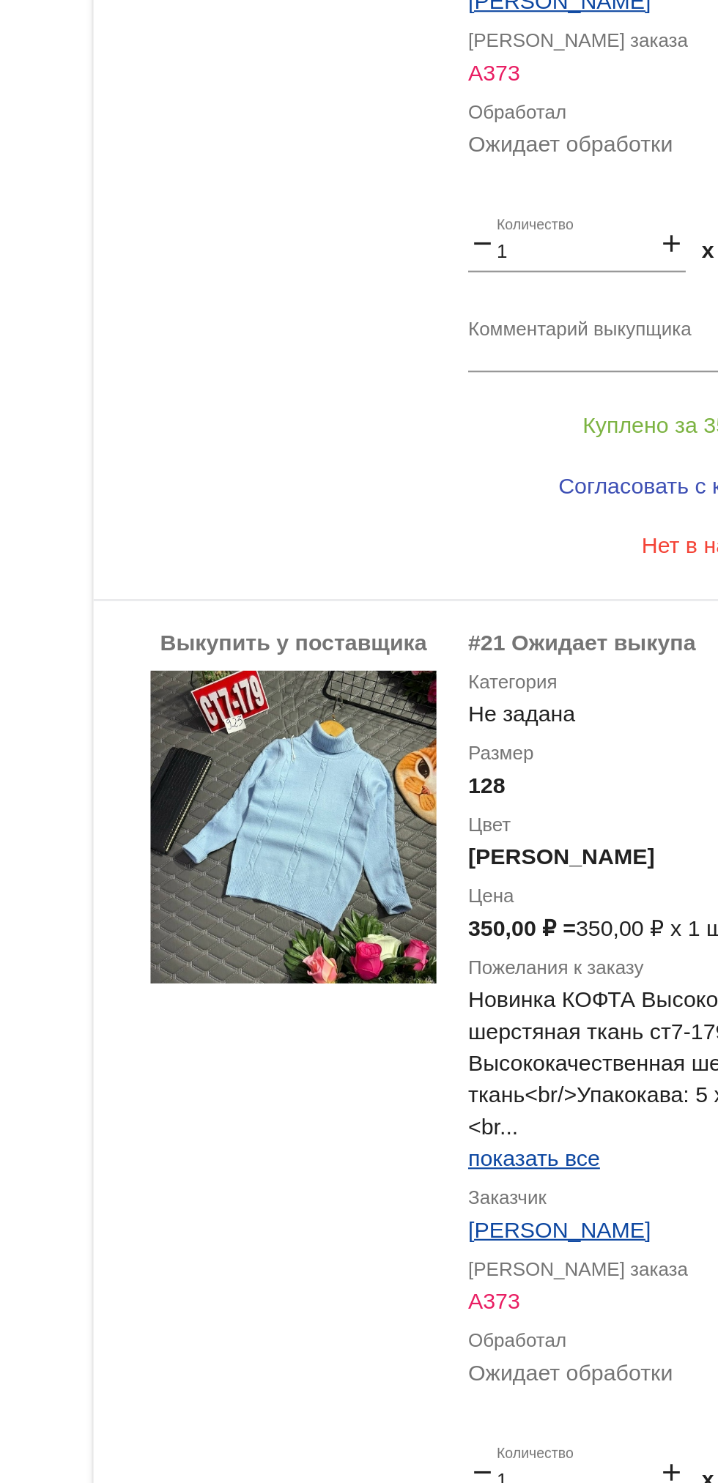
click at [256, 705] on app-facets "Фильтры Покупатели vkprofile29890083 31 Выкупщики vkprofile797920121 По категор…" at bounding box center [233, 665] width 132 height 2011
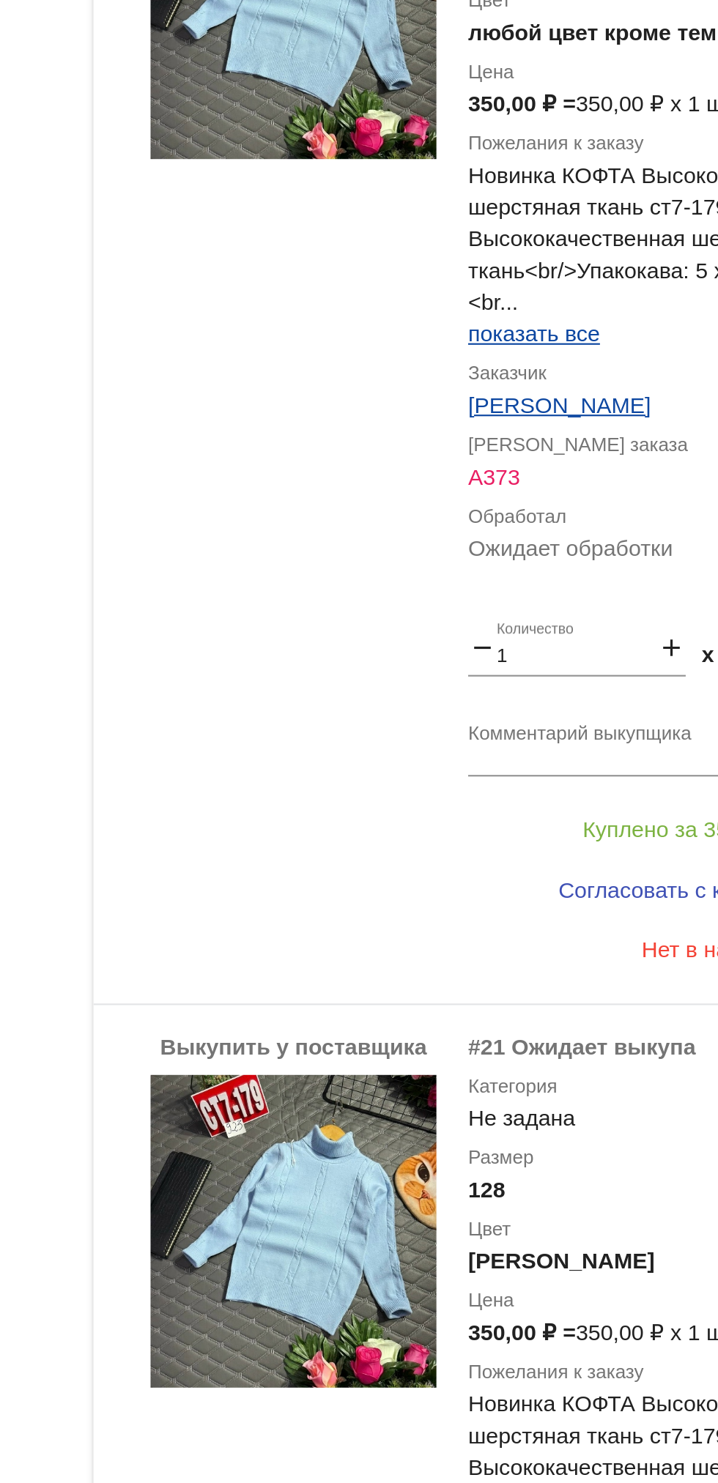
scroll to position [0, 0]
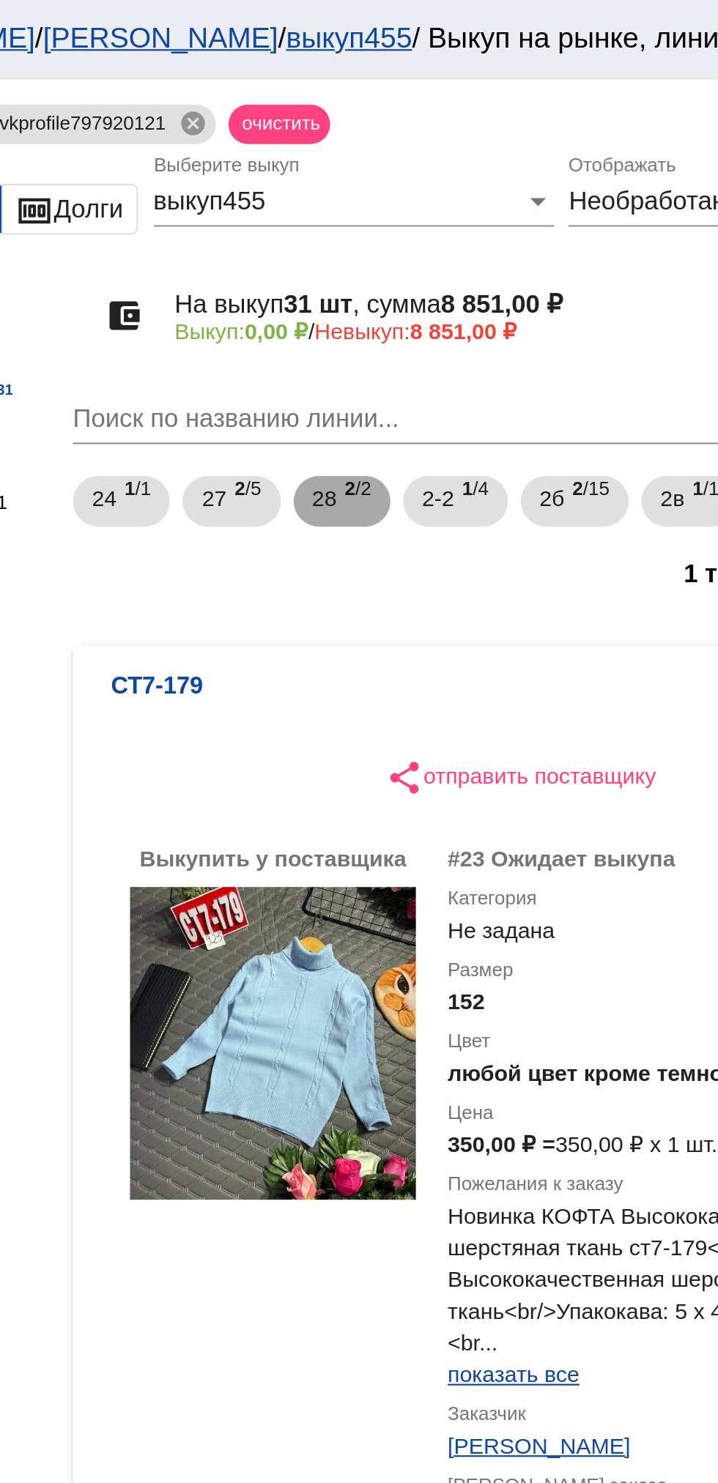
click at [431, 228] on span "2 /2" at bounding box center [430, 232] width 12 height 30
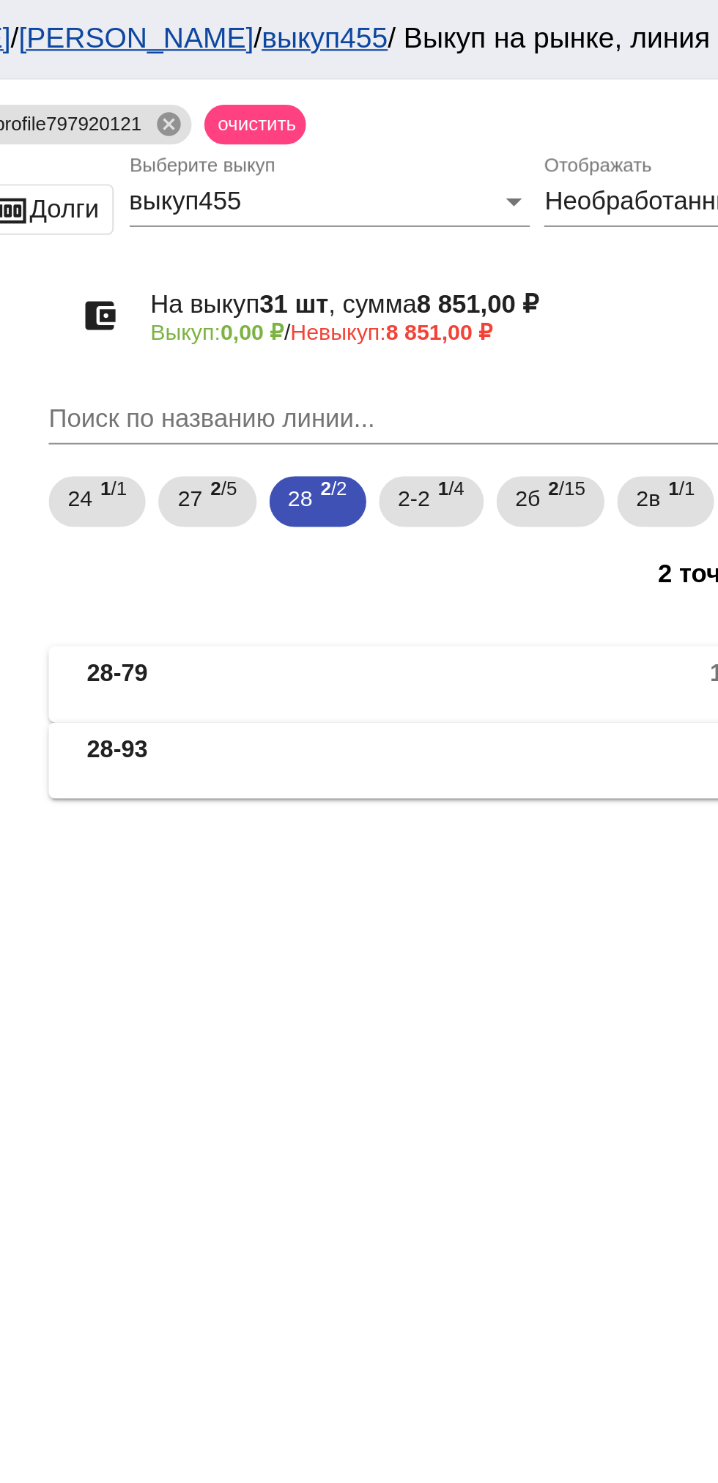
click at [462, 349] on mat-panel-description "1 шт, 1,00 ₽ 0,00 ₽ / 1,00 ₽" at bounding box center [560, 351] width 234 height 24
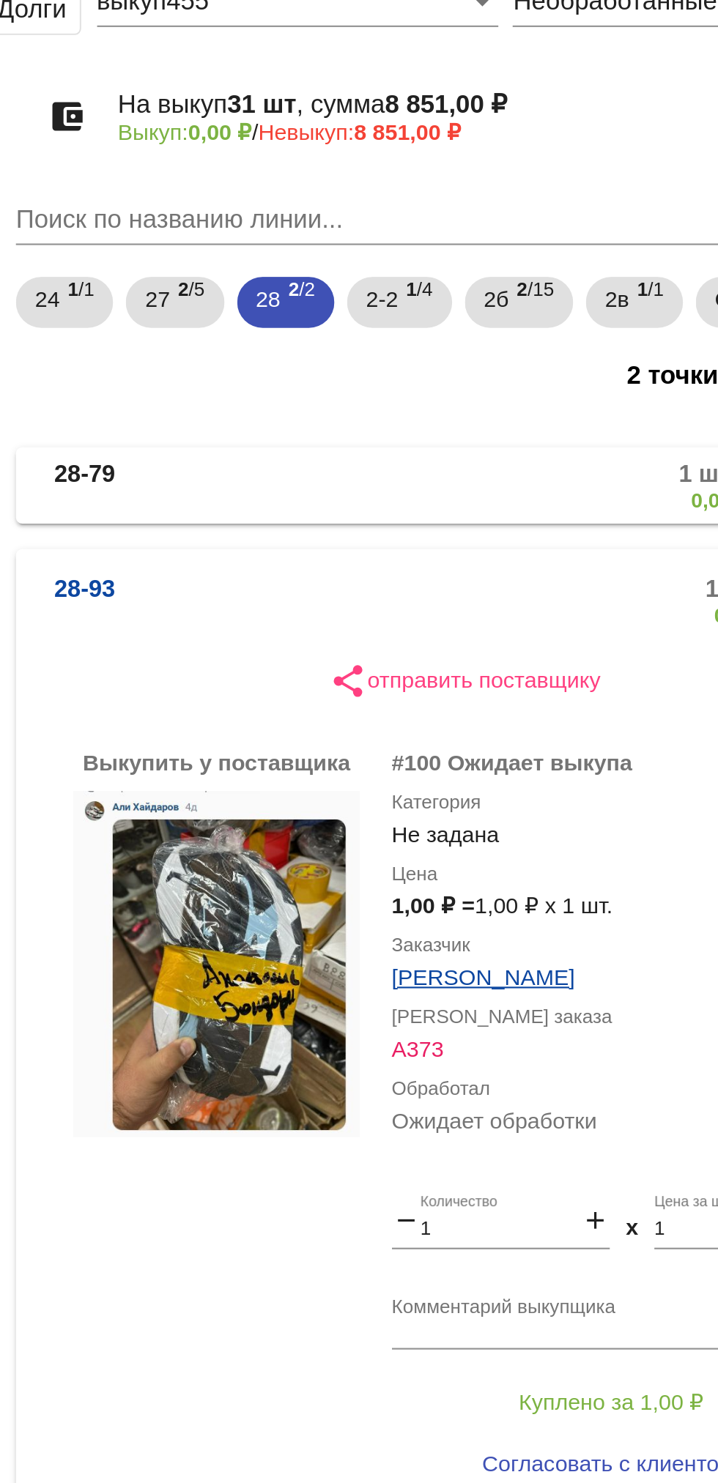
click at [312, 703] on div "Выкупить у поставщика more_vert #100 Ожидает выкупа Категория Не задана Цена 1,…" at bounding box center [505, 621] width 413 height 394
click at [451, 356] on mat-expansion-panel-header "28-93 1 шт, 1,00 ₽ 0,00 ₽ / 1,00 ₽" at bounding box center [505, 368] width 413 height 47
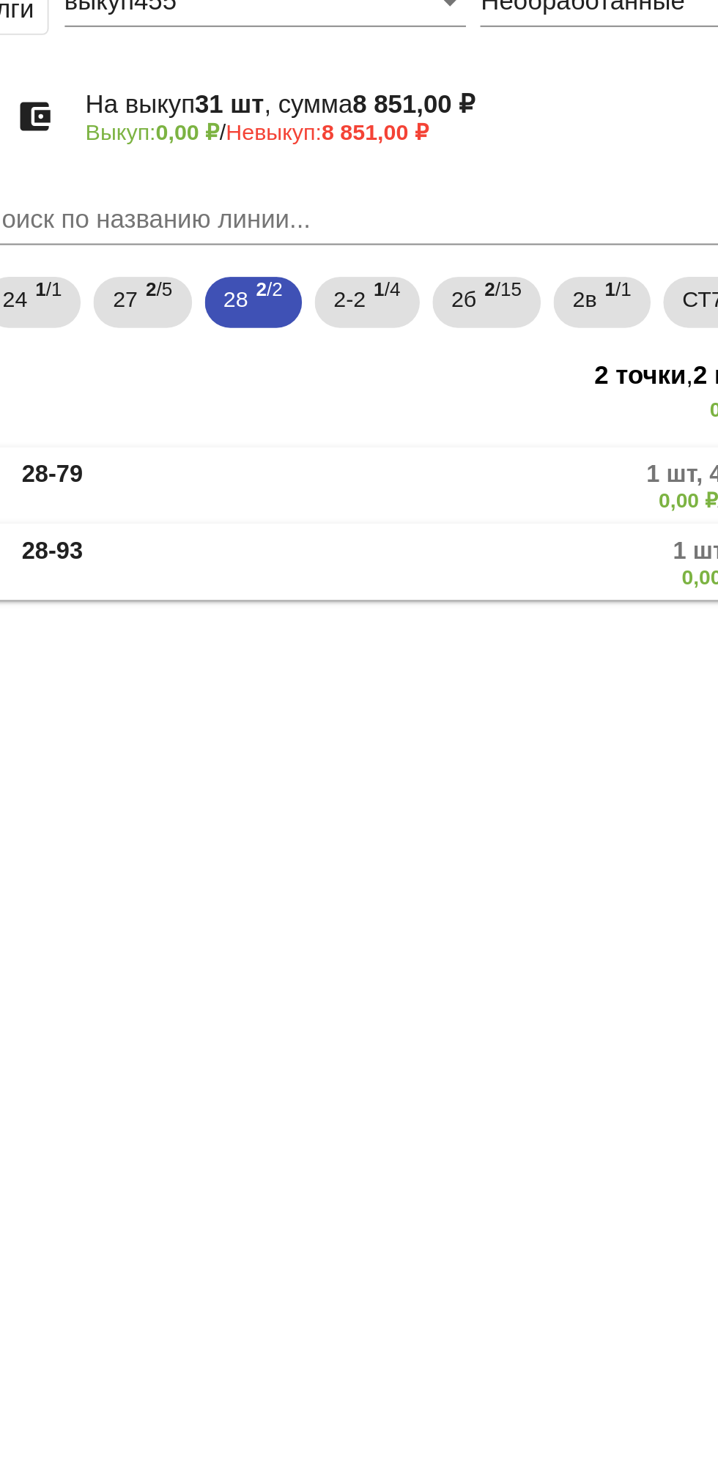
click at [470, 319] on mat-panel-description "1 шт, 400,00 ₽ 0,00 ₽ / 400,00 ₽" at bounding box center [558, 316] width 238 height 24
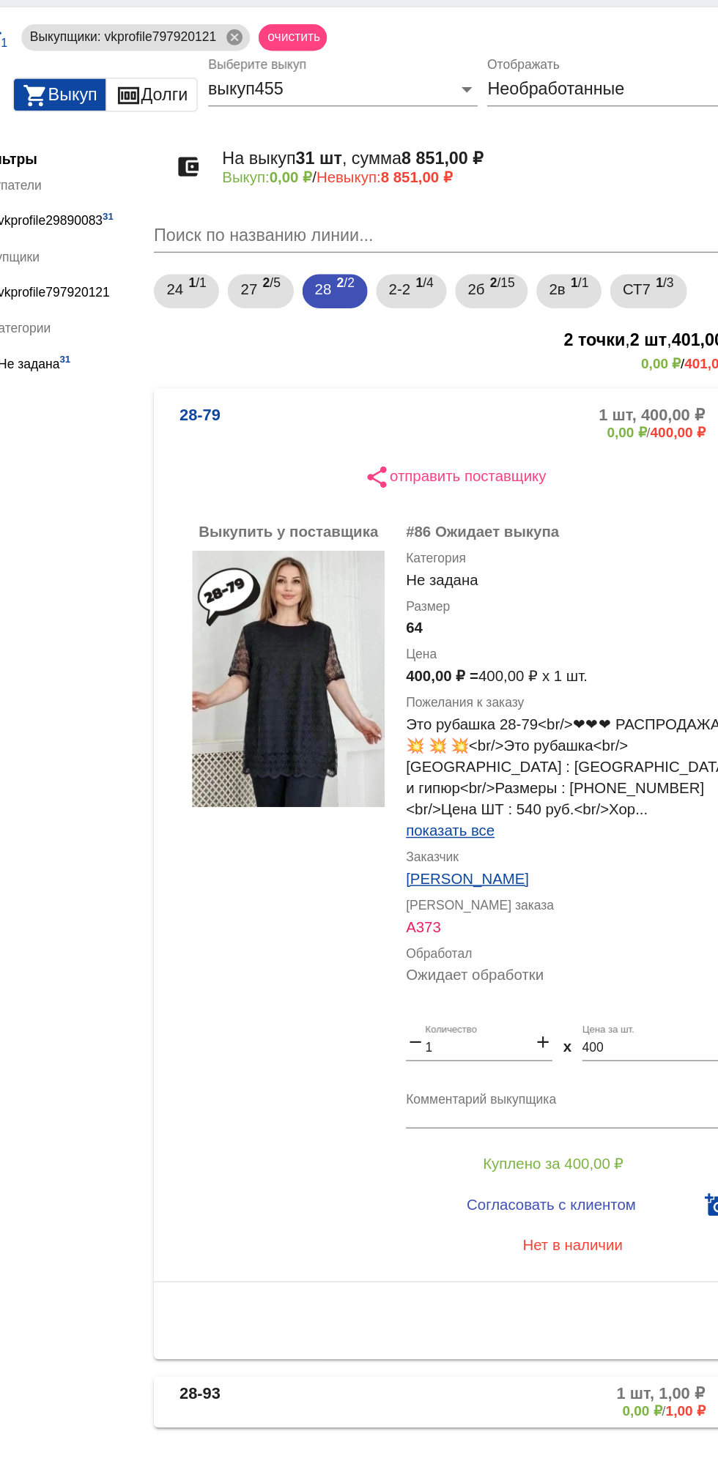
click at [456, 273] on h3 "2 точки , 2 шт , 401,00 ₽" at bounding box center [499, 265] width 401 height 21
click at [429, 304] on mat-expansion-panel-header "28-79 1 шт, 400,00 ₽ 0,00 ₽ / 400,00 ₽" at bounding box center [505, 321] width 413 height 47
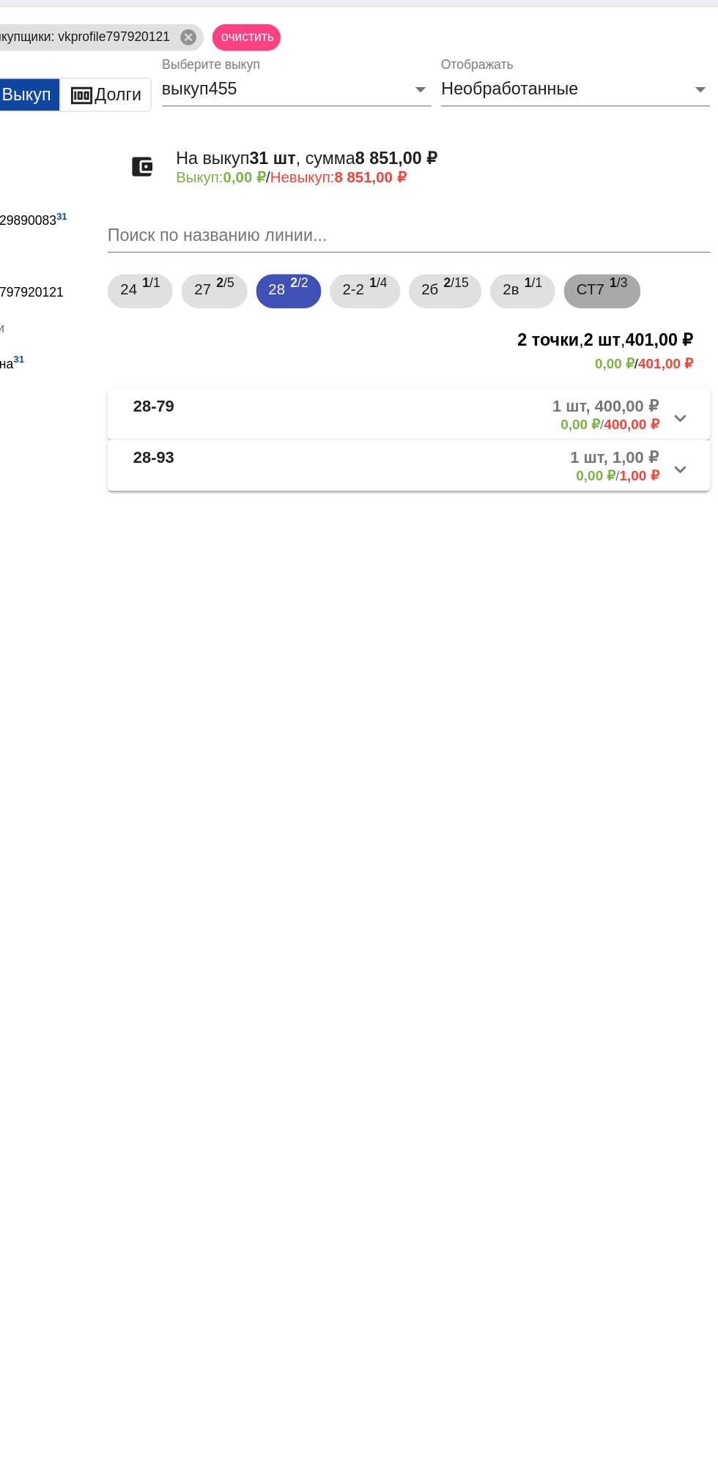
click at [640, 234] on span "СТ7" at bounding box center [629, 230] width 19 height 26
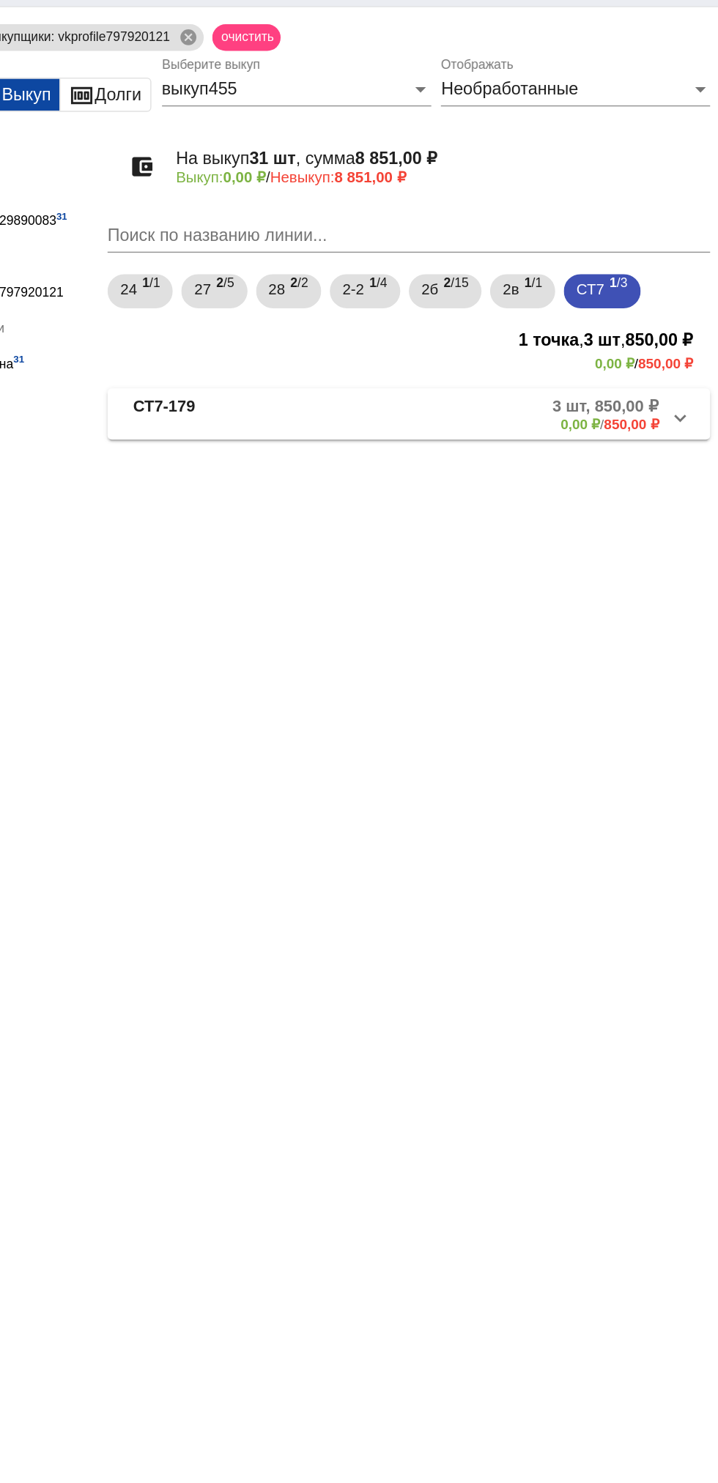
click at [544, 330] on mat-expansion-panel-header "СТ7-179 3 шт, 850,00 ₽ 0,00 ₽ / 850,00 ₽" at bounding box center [505, 315] width 413 height 35
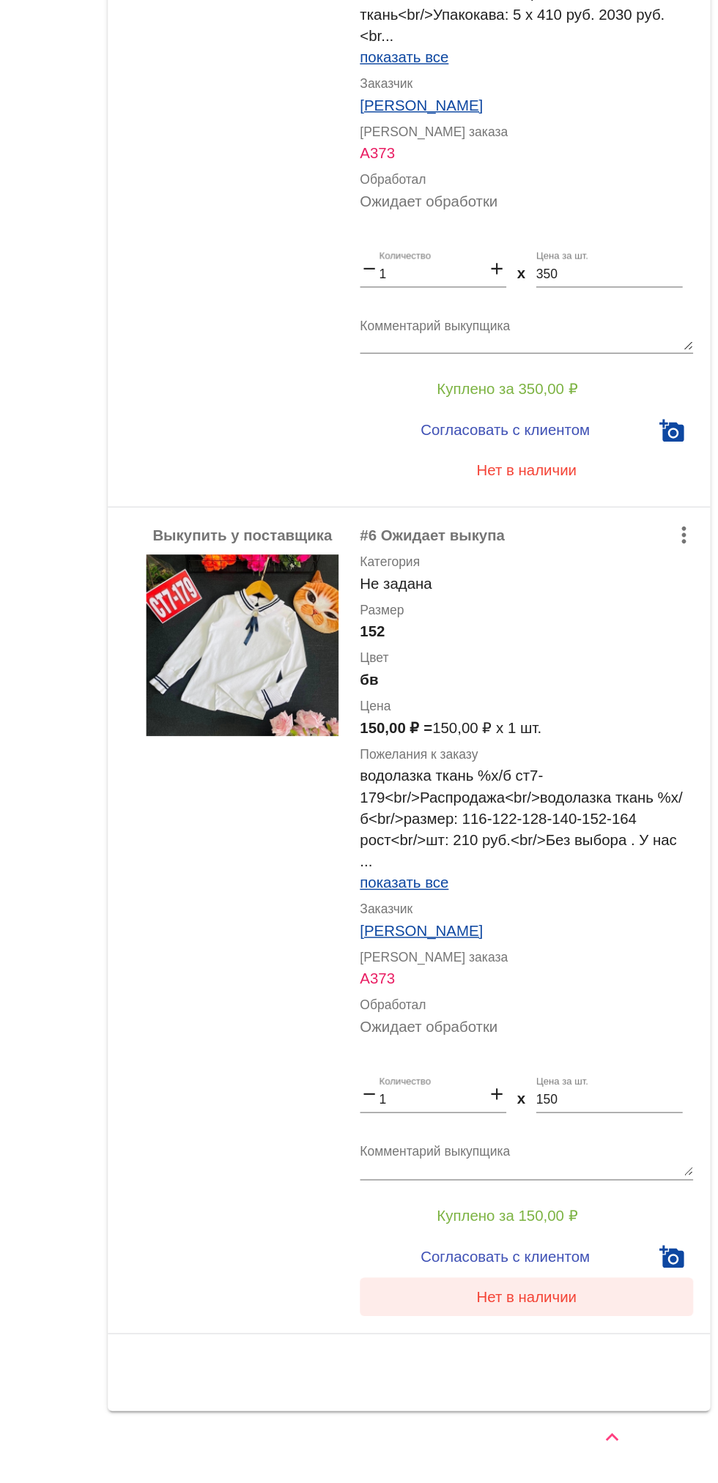
click at [604, 1347] on button "Нет в наличии" at bounding box center [586, 1355] width 229 height 26
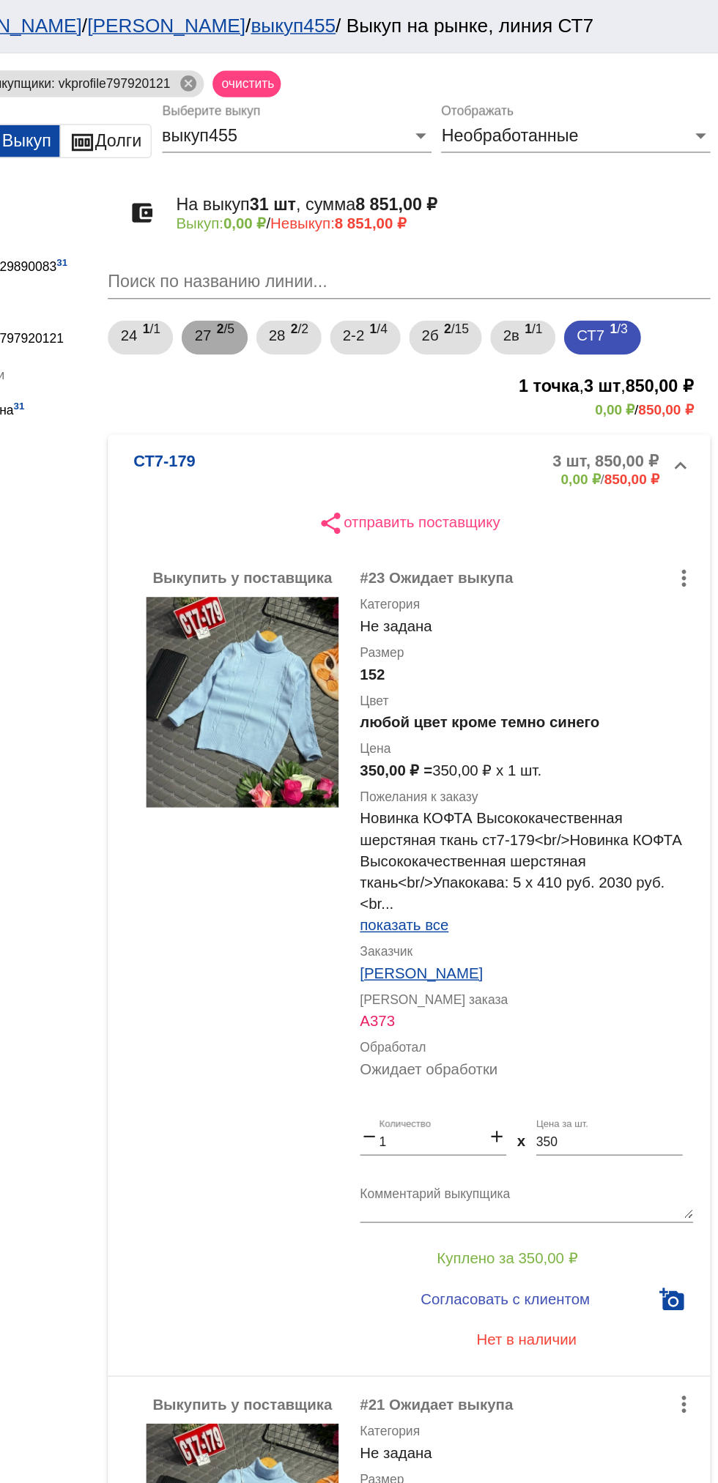
click at [379, 231] on span "2 /5" at bounding box center [380, 232] width 12 height 30
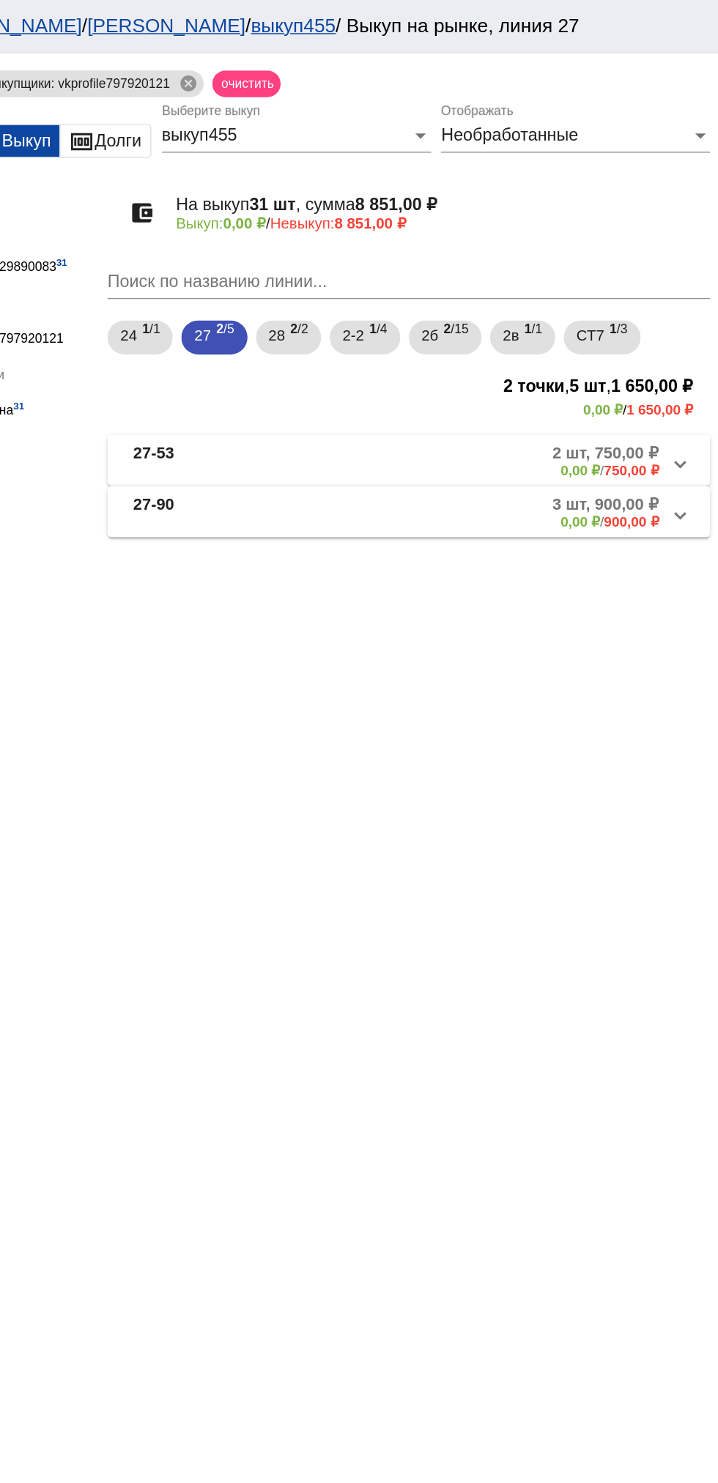
click at [541, 360] on mat-panel-description "3 шт, 900,00 ₽ 0,00 ₽ / 900,00 ₽" at bounding box center [558, 351] width 238 height 24
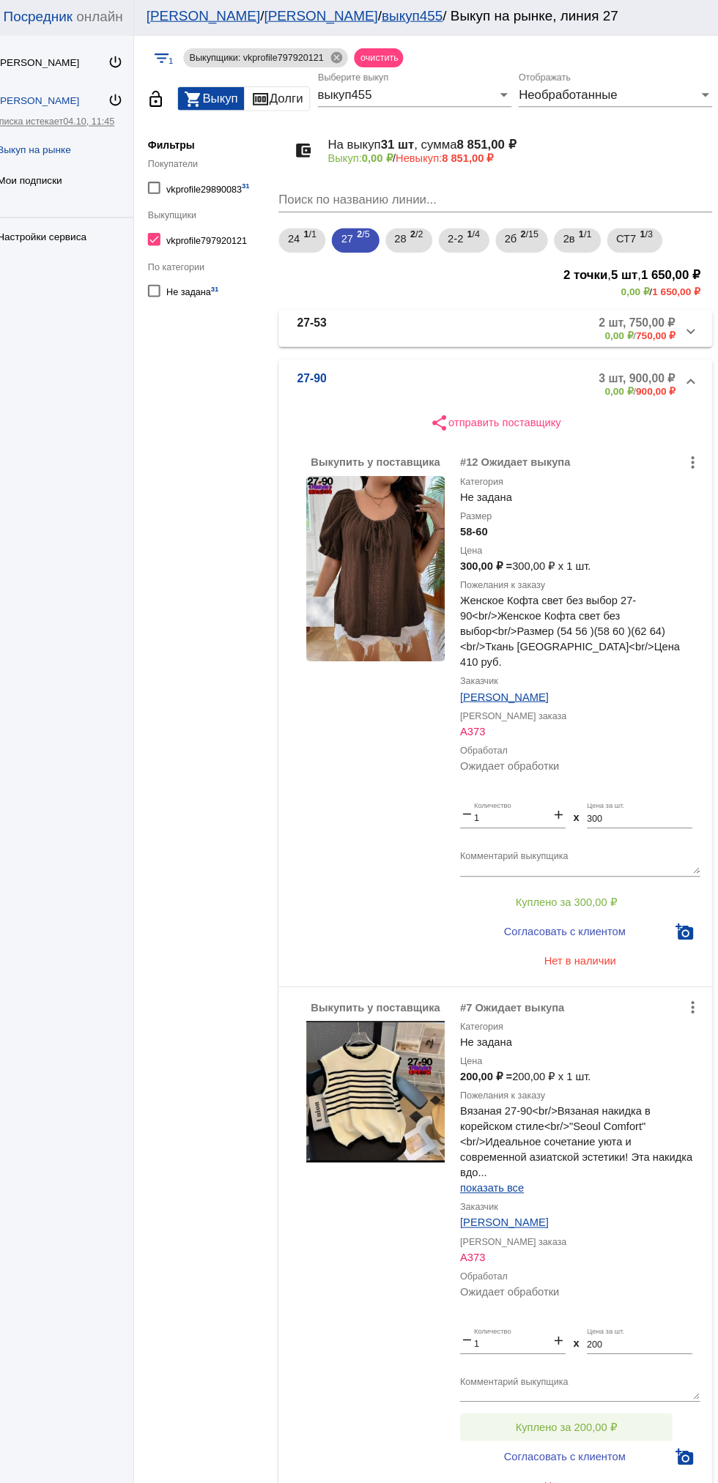
click at [611, 1357] on span "Куплено за 200,00 ₽" at bounding box center [573, 1363] width 97 height 12
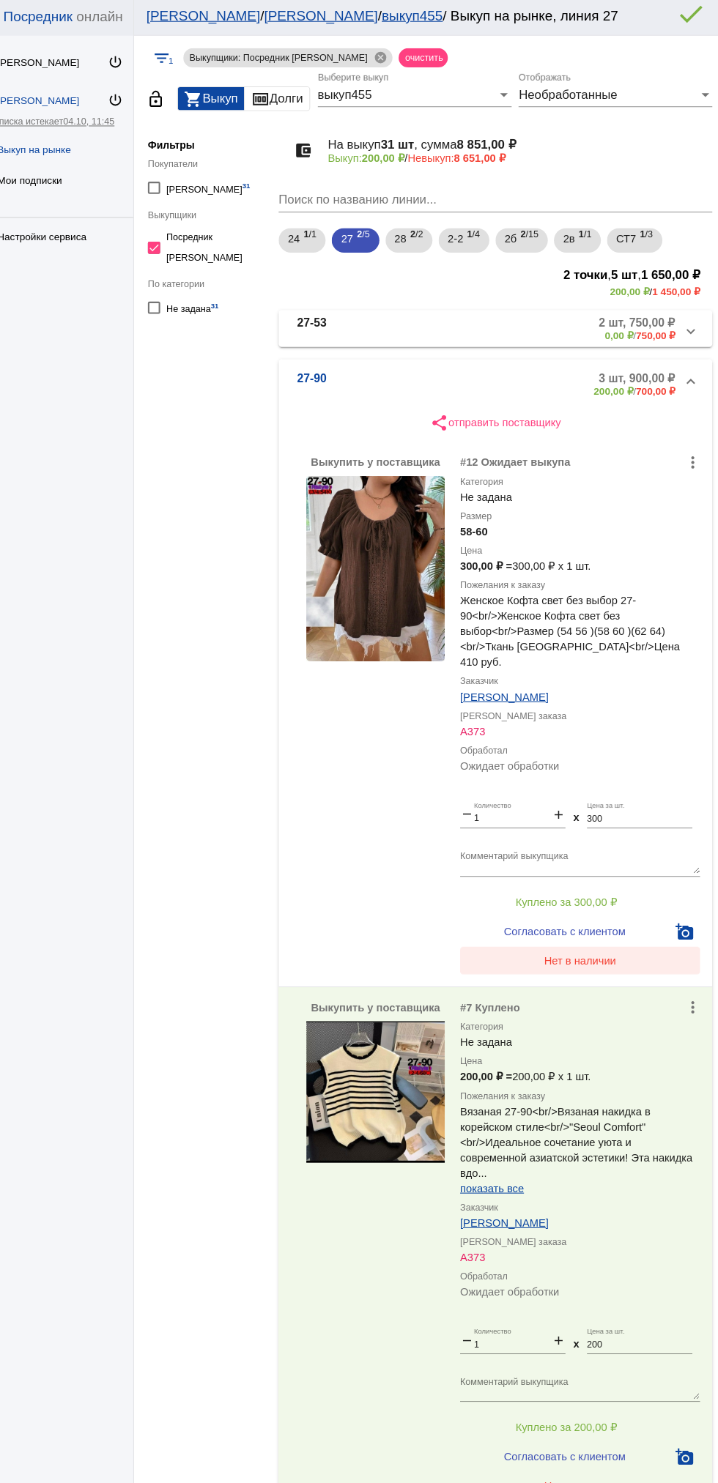
click at [614, 912] on span "Нет в наличии" at bounding box center [586, 918] width 69 height 12
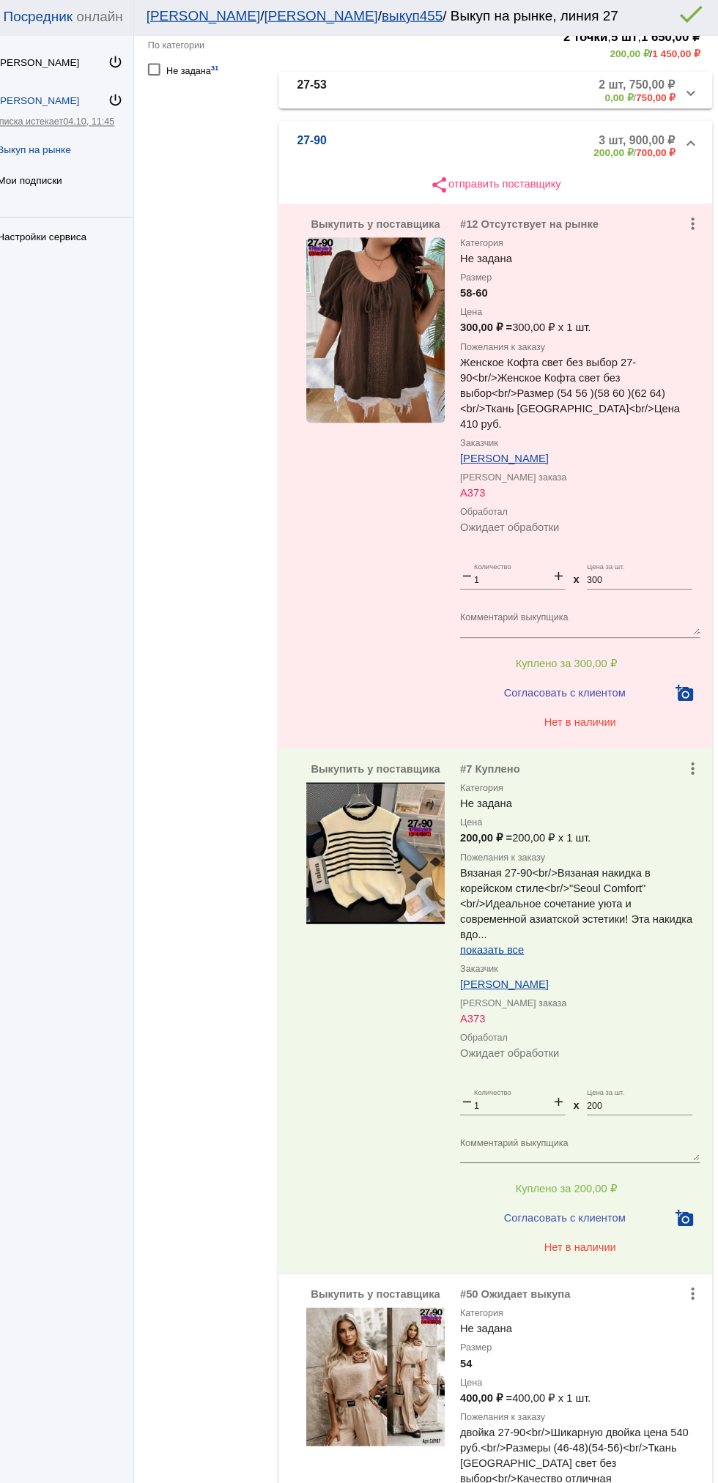
scroll to position [568, 0]
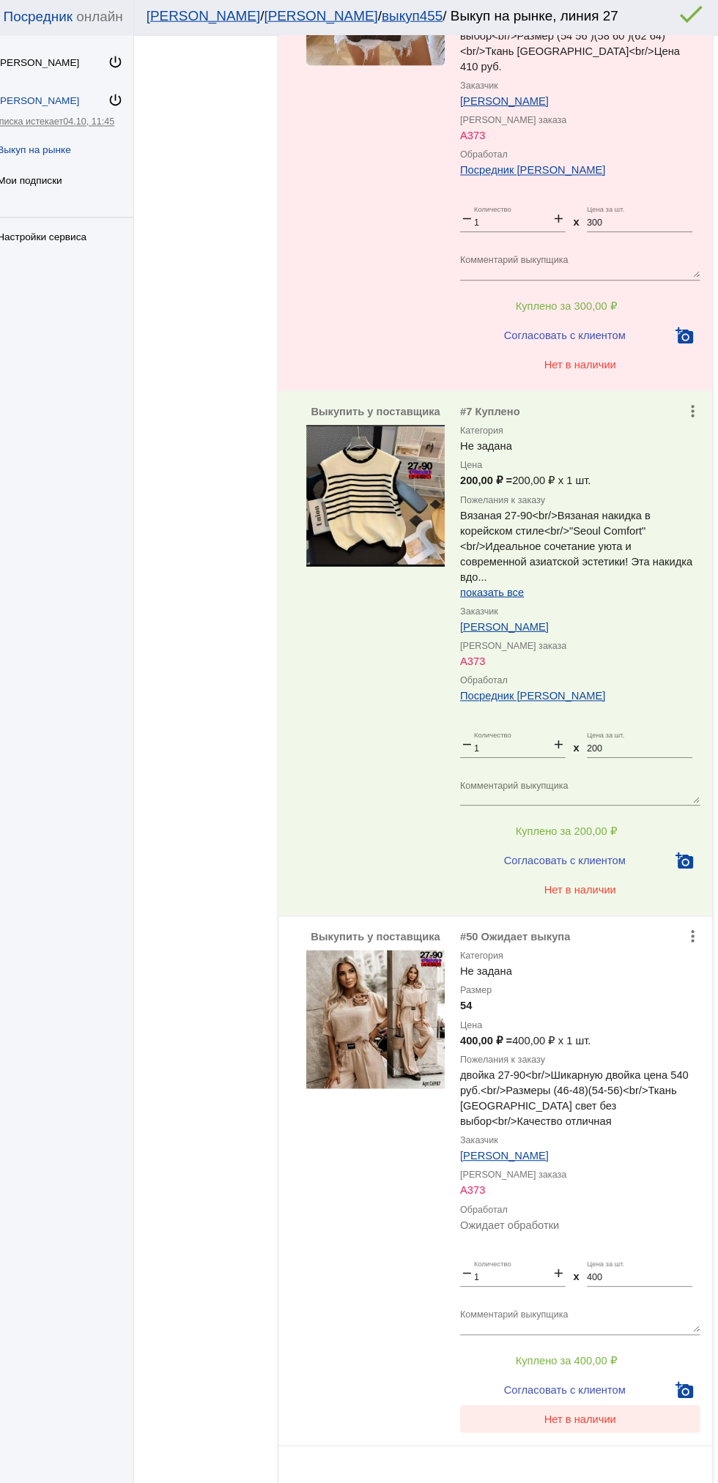
click at [619, 1349] on span "Нет в наличии" at bounding box center [586, 1355] width 69 height 12
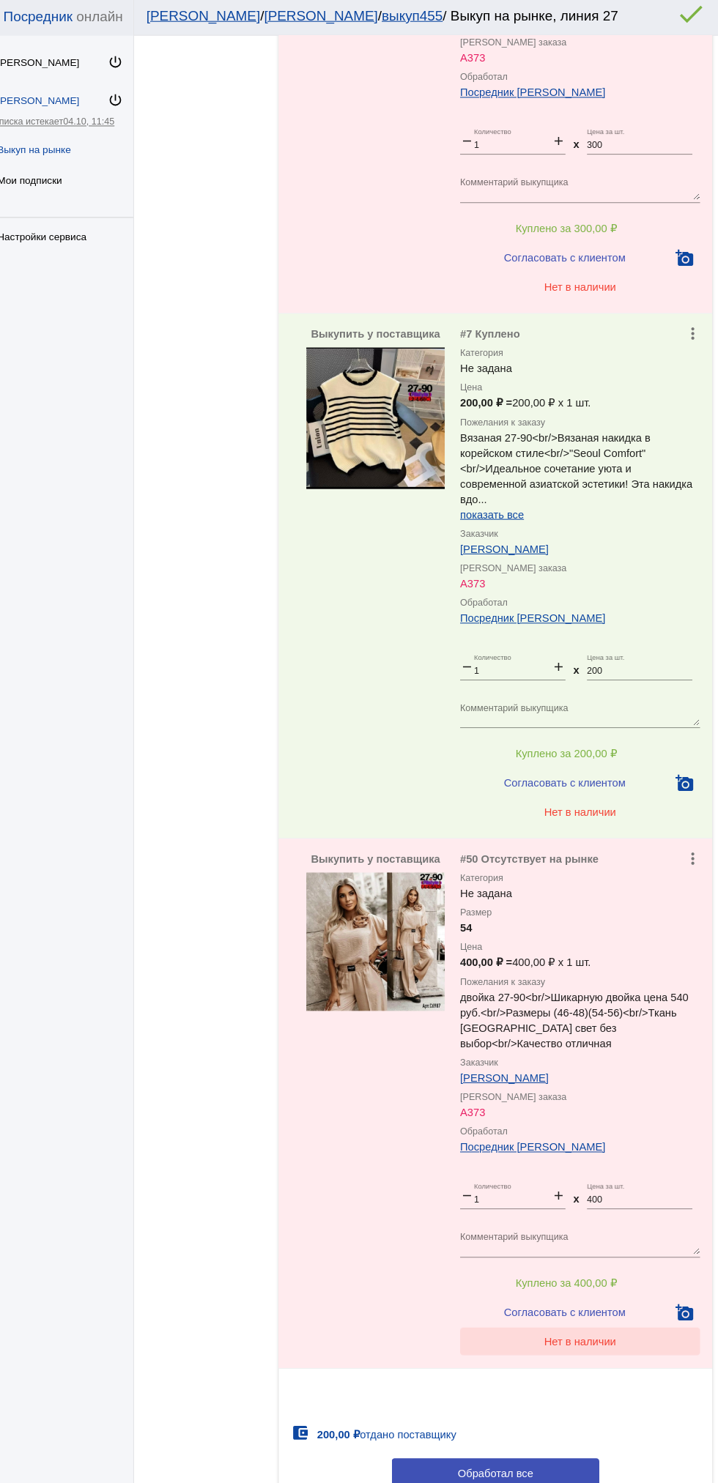
scroll to position [651, 0]
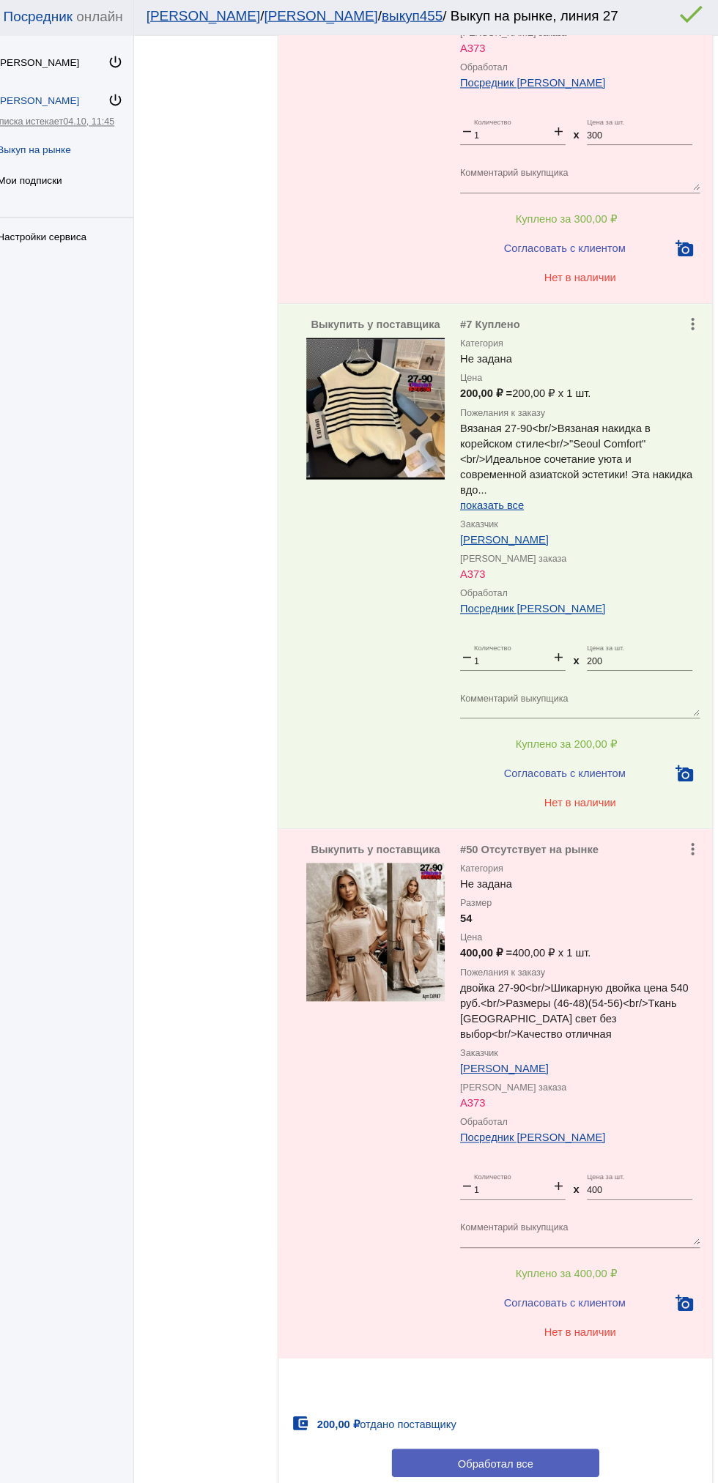
click at [529, 1392] on button "Обработал все" at bounding box center [506, 1396] width 198 height 27
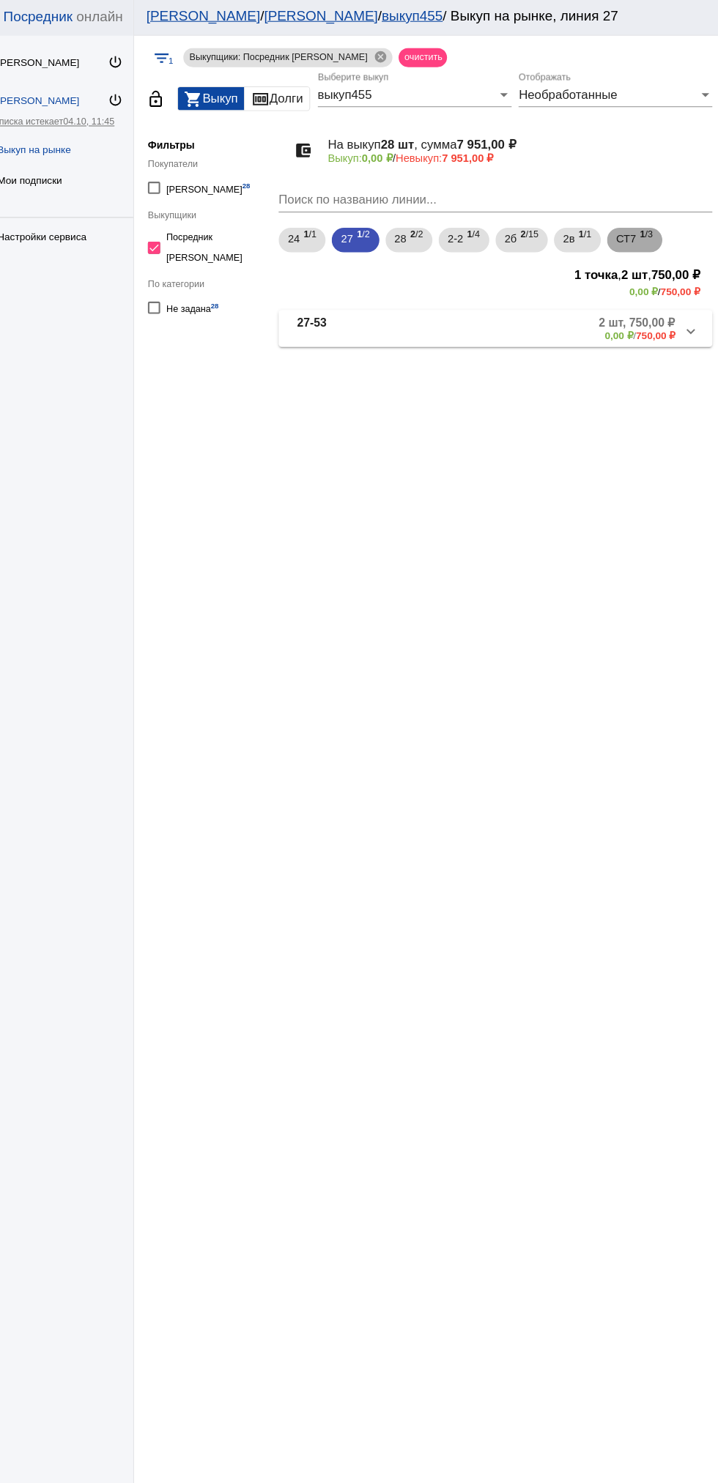
click at [640, 231] on span "СТ7" at bounding box center [629, 230] width 19 height 26
click at [568, 320] on mat-panel-description "3 шт, 850,00 ₽ 0,00 ₽ / 850,00 ₽" at bounding box center [562, 316] width 229 height 24
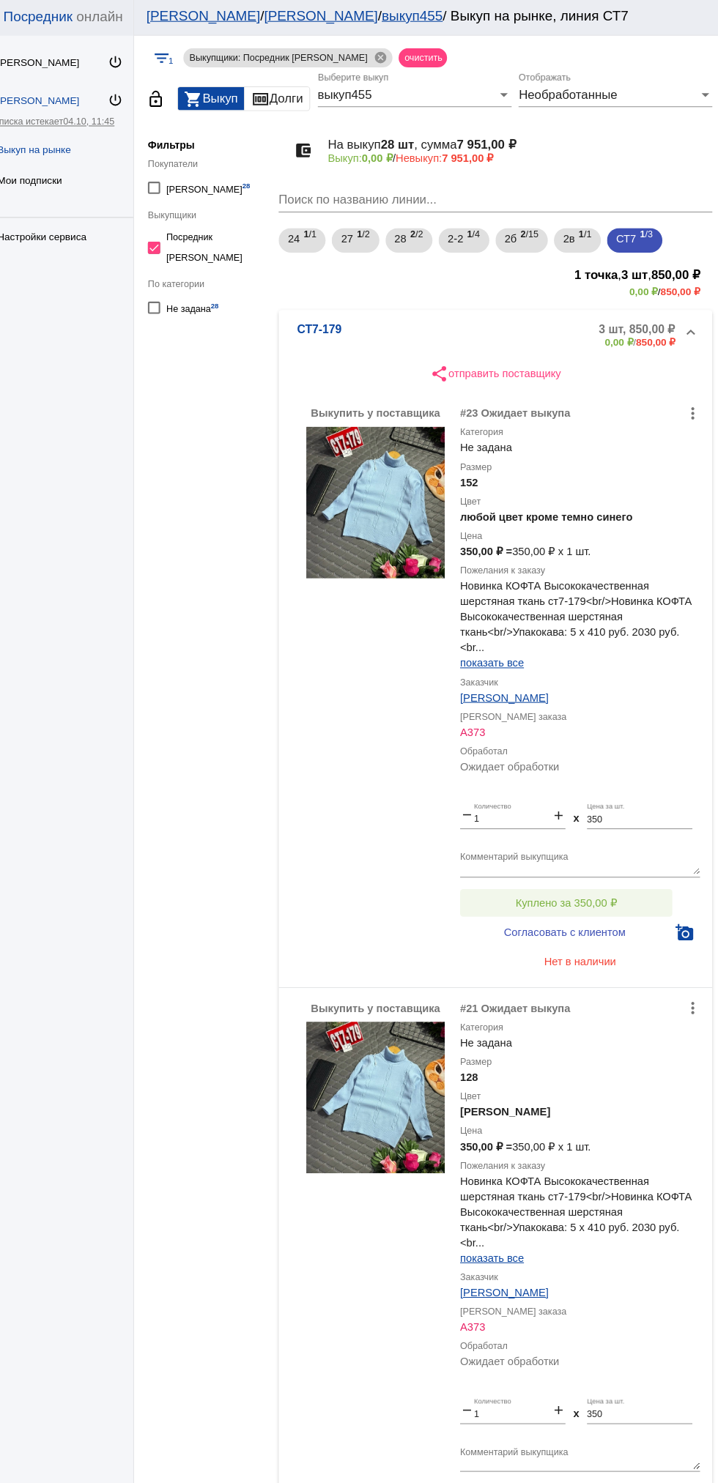
click at [616, 855] on button "Куплено за 350,00 ₽" at bounding box center [573, 863] width 202 height 26
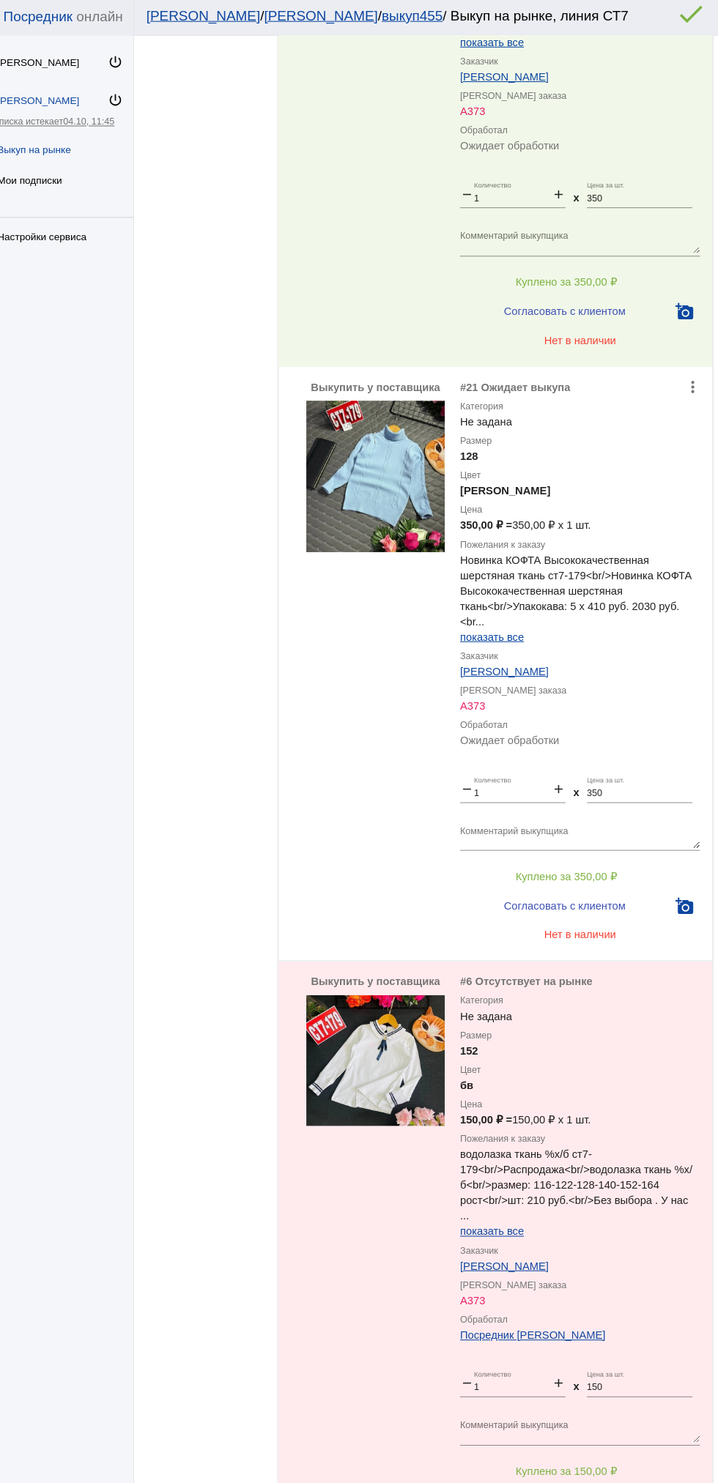
scroll to position [697, 0]
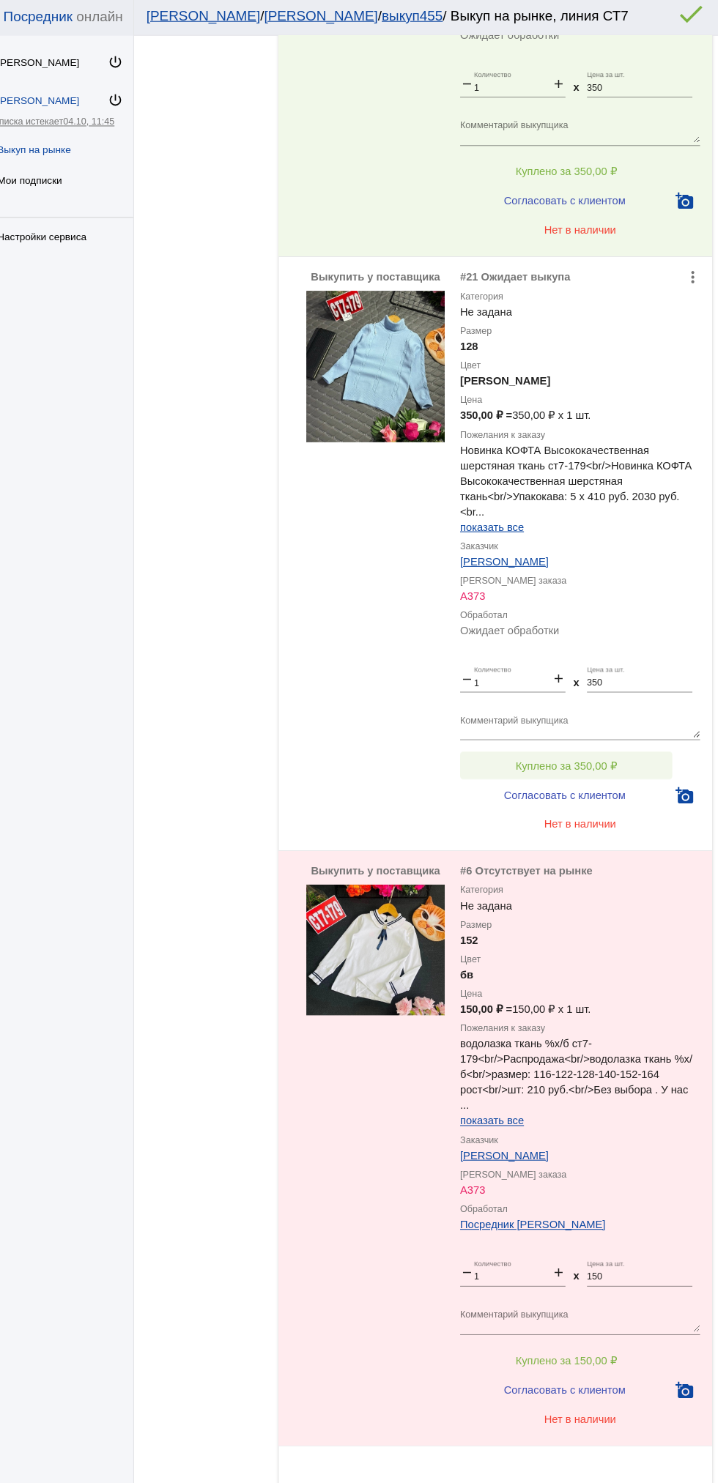
click at [620, 726] on button "Куплено за 350,00 ₽" at bounding box center [573, 732] width 202 height 26
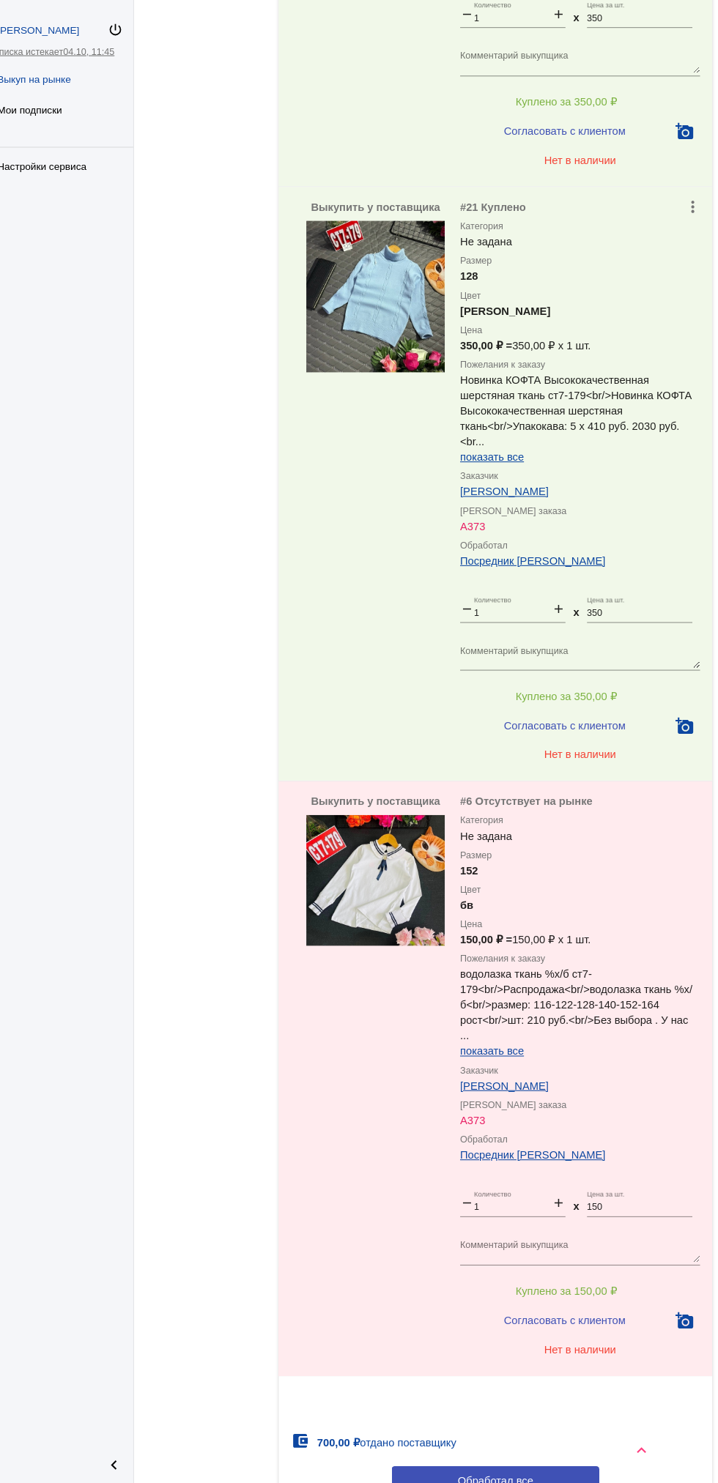
scroll to position [780, 0]
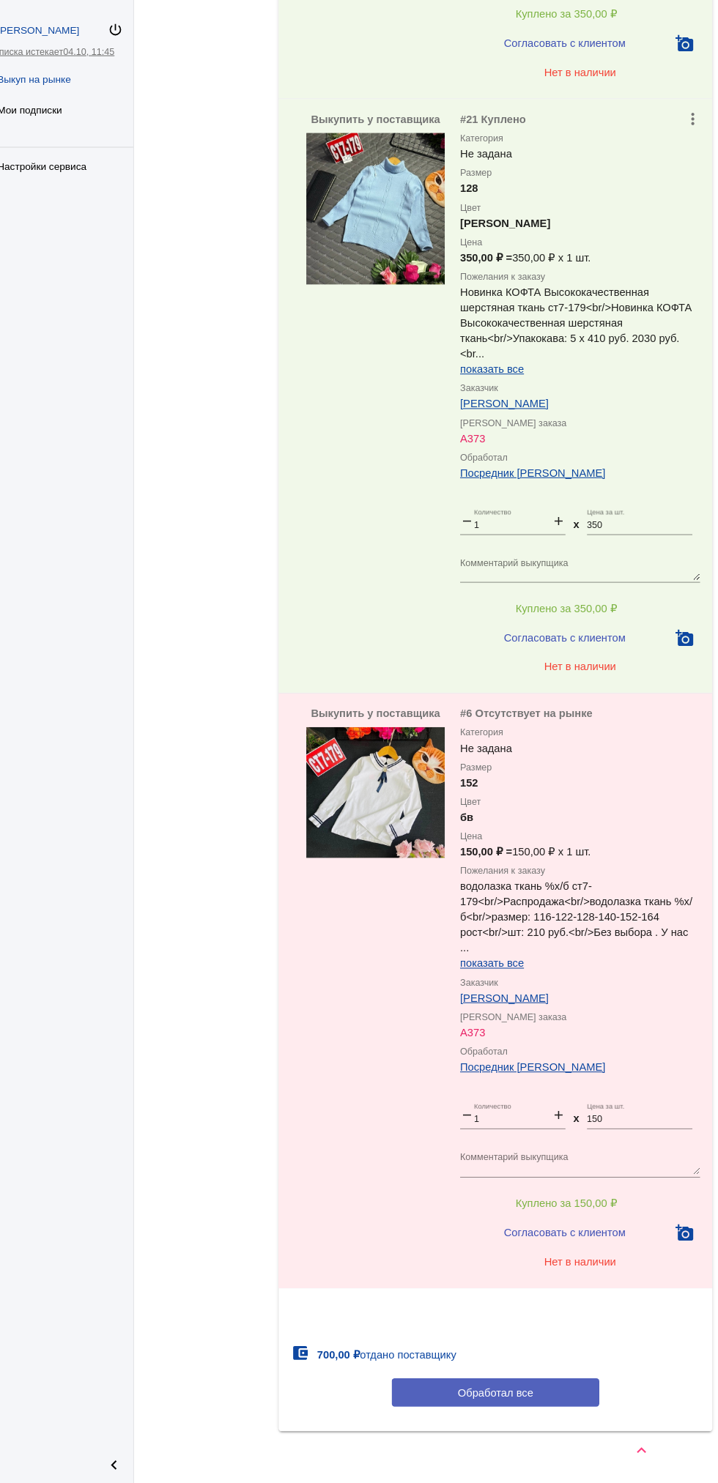
click at [535, 1388] on button "Обработал все" at bounding box center [506, 1396] width 198 height 27
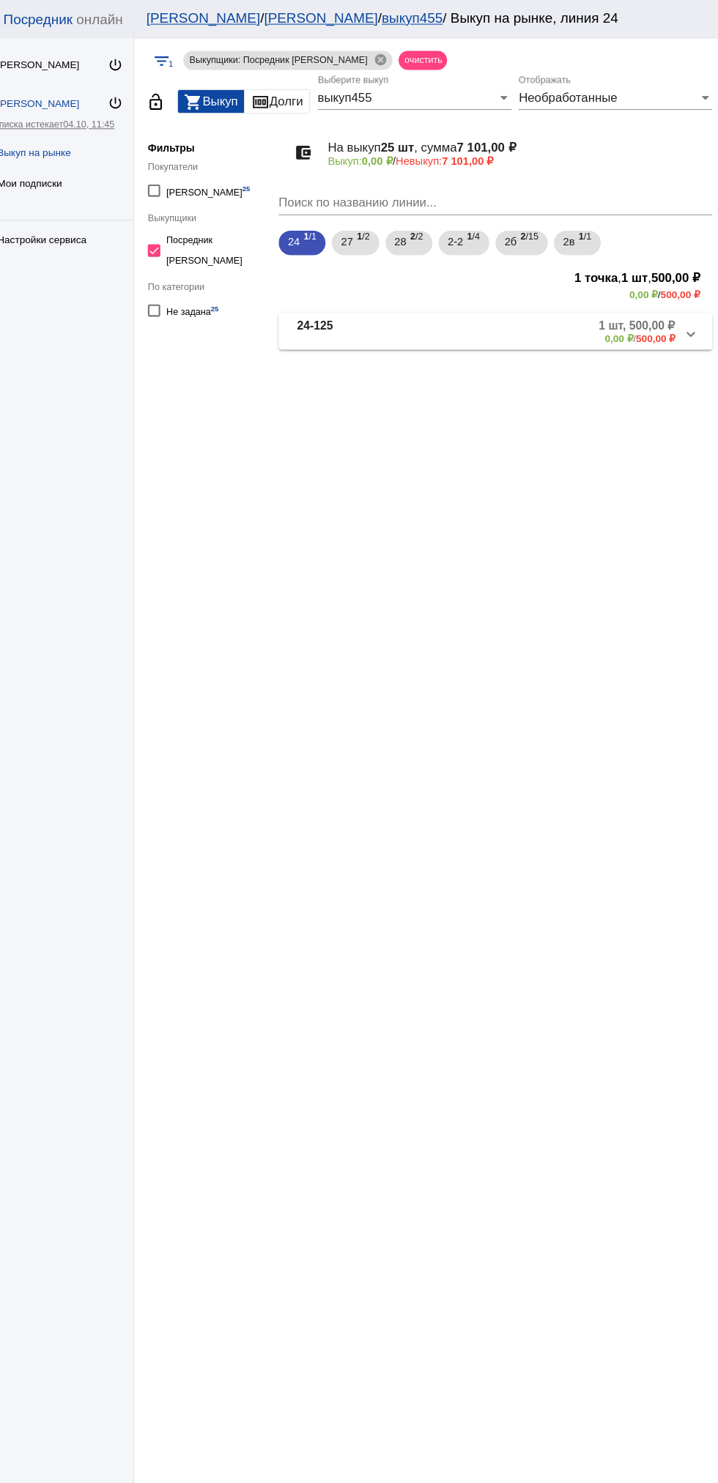
click at [514, 308] on mat-panel-description "1 шт, 500,00 ₽ 0,00 ₽ / 500,00 ₽" at bounding box center [560, 316] width 234 height 24
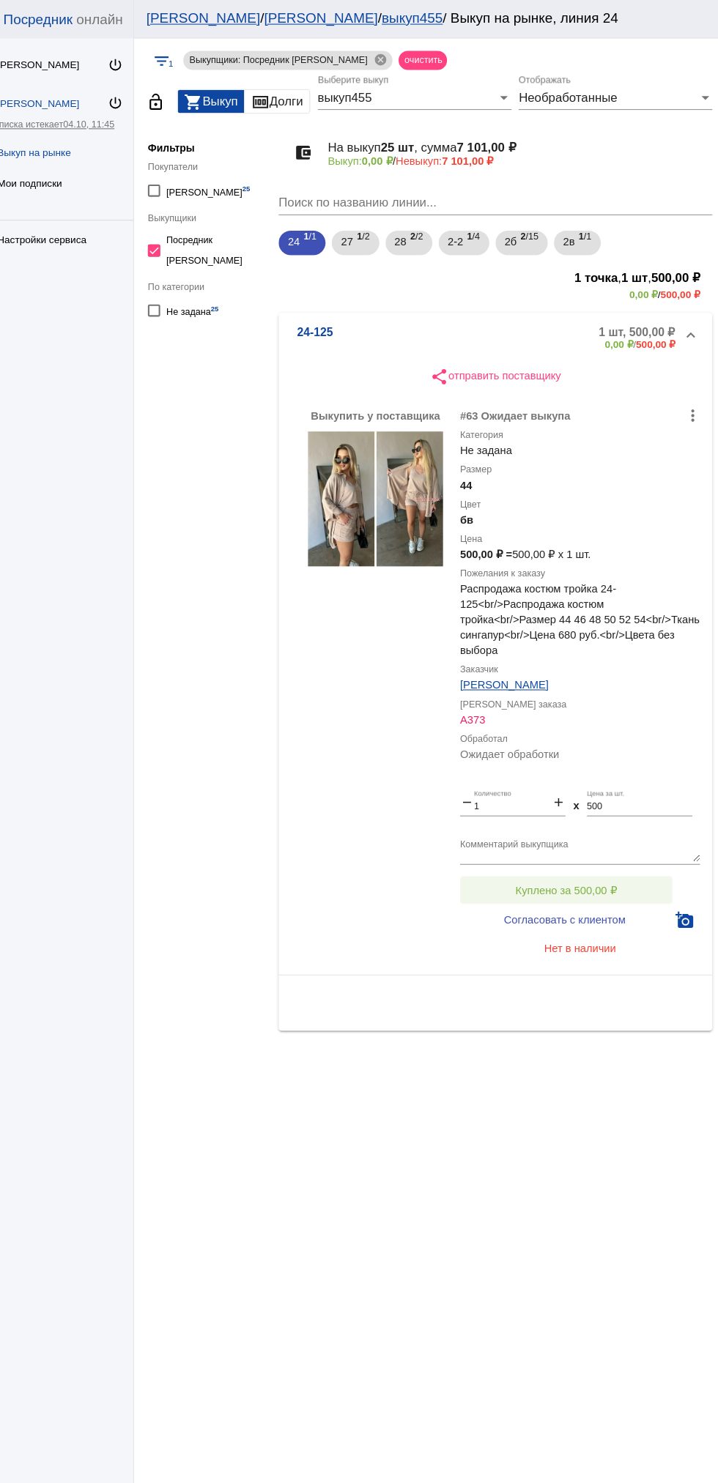
click at [618, 851] on span "Куплено за 500,00 ₽" at bounding box center [573, 848] width 97 height 12
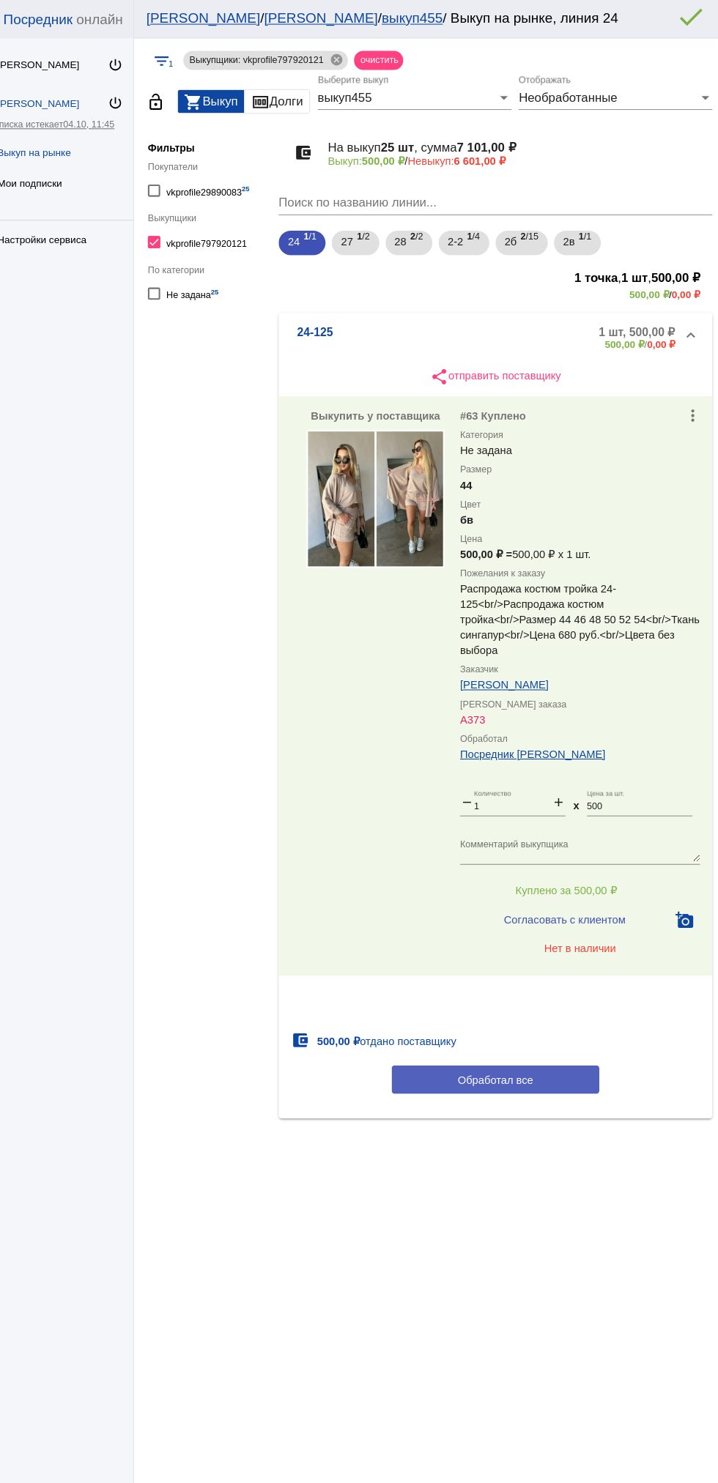
click at [551, 1029] on button "Обработал все" at bounding box center [506, 1028] width 198 height 27
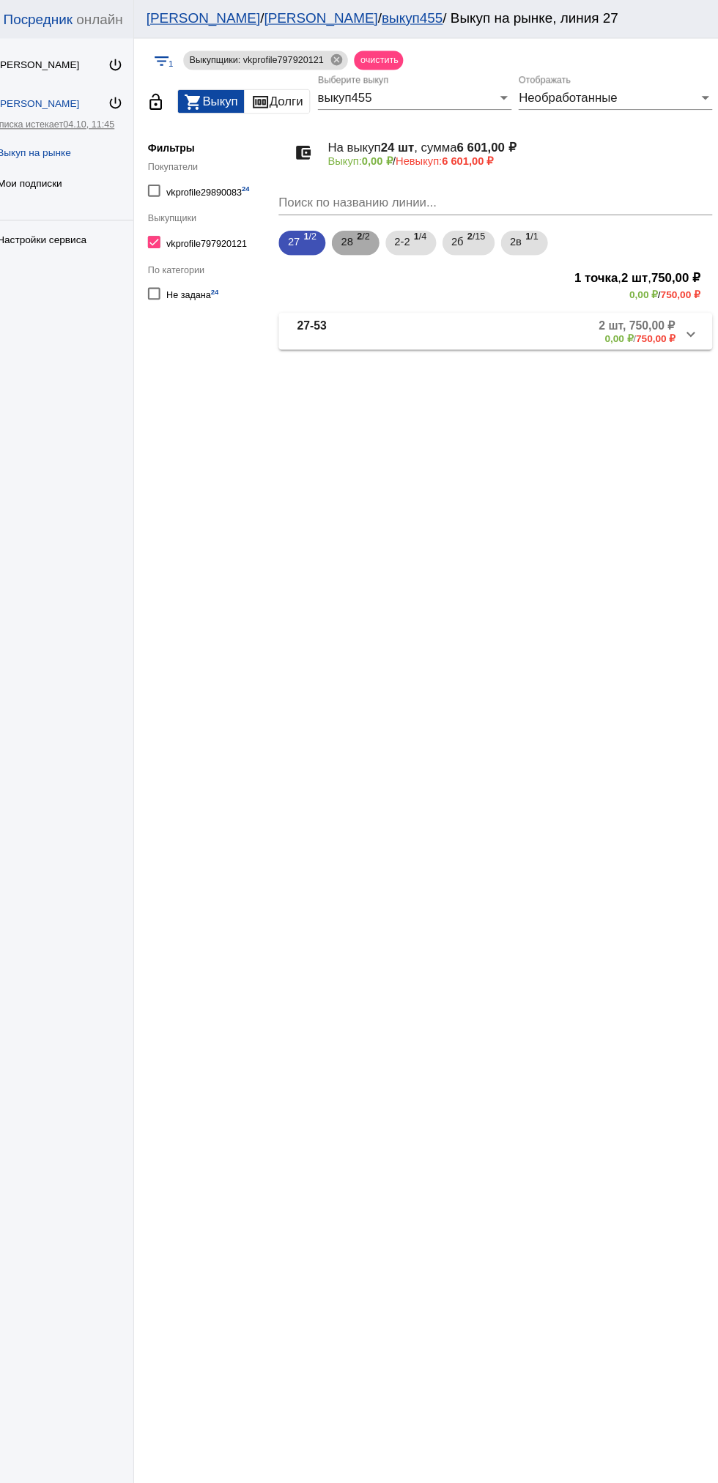
click at [379, 238] on span "2 /2" at bounding box center [380, 232] width 12 height 30
click at [643, 344] on b "1 шт, 1,00 ₽" at bounding box center [646, 345] width 61 height 13
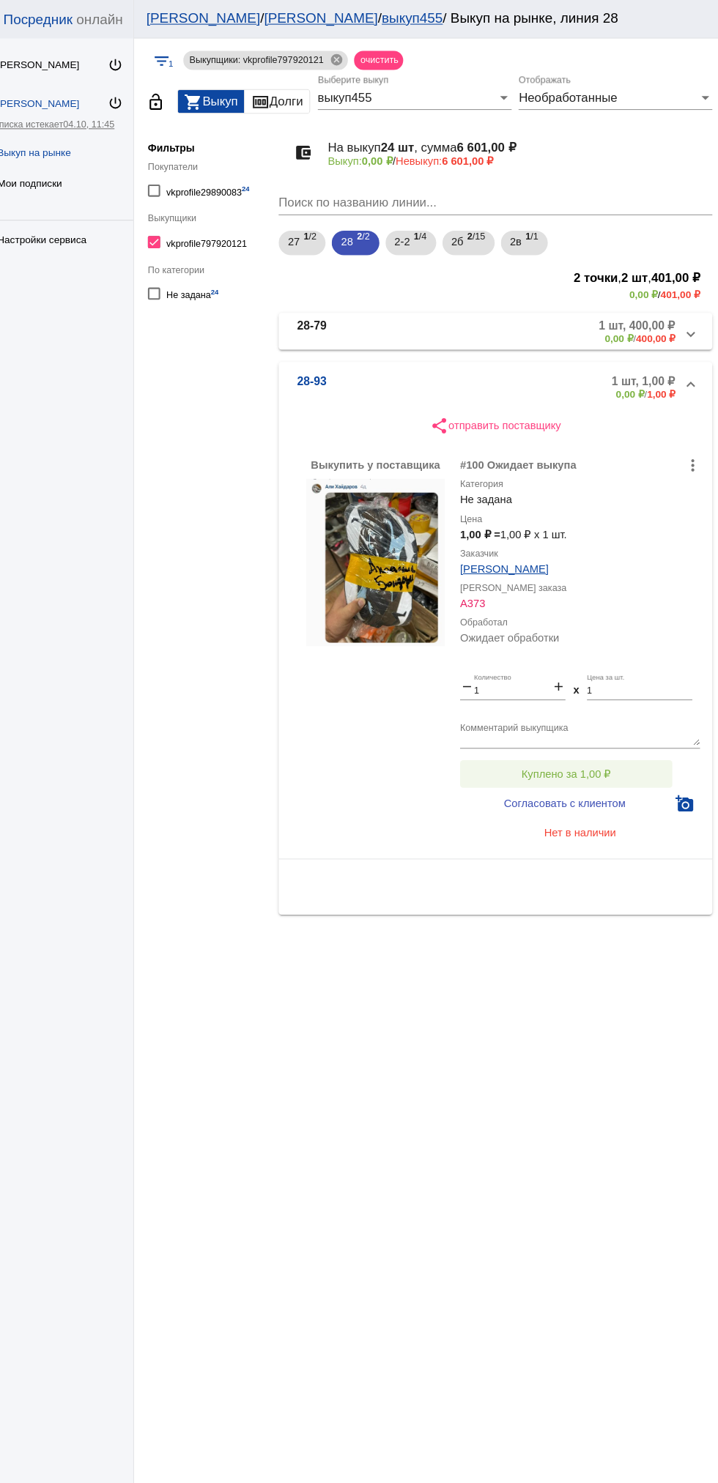
click at [596, 733] on span "Куплено за 1,00 ₽" at bounding box center [572, 738] width 85 height 12
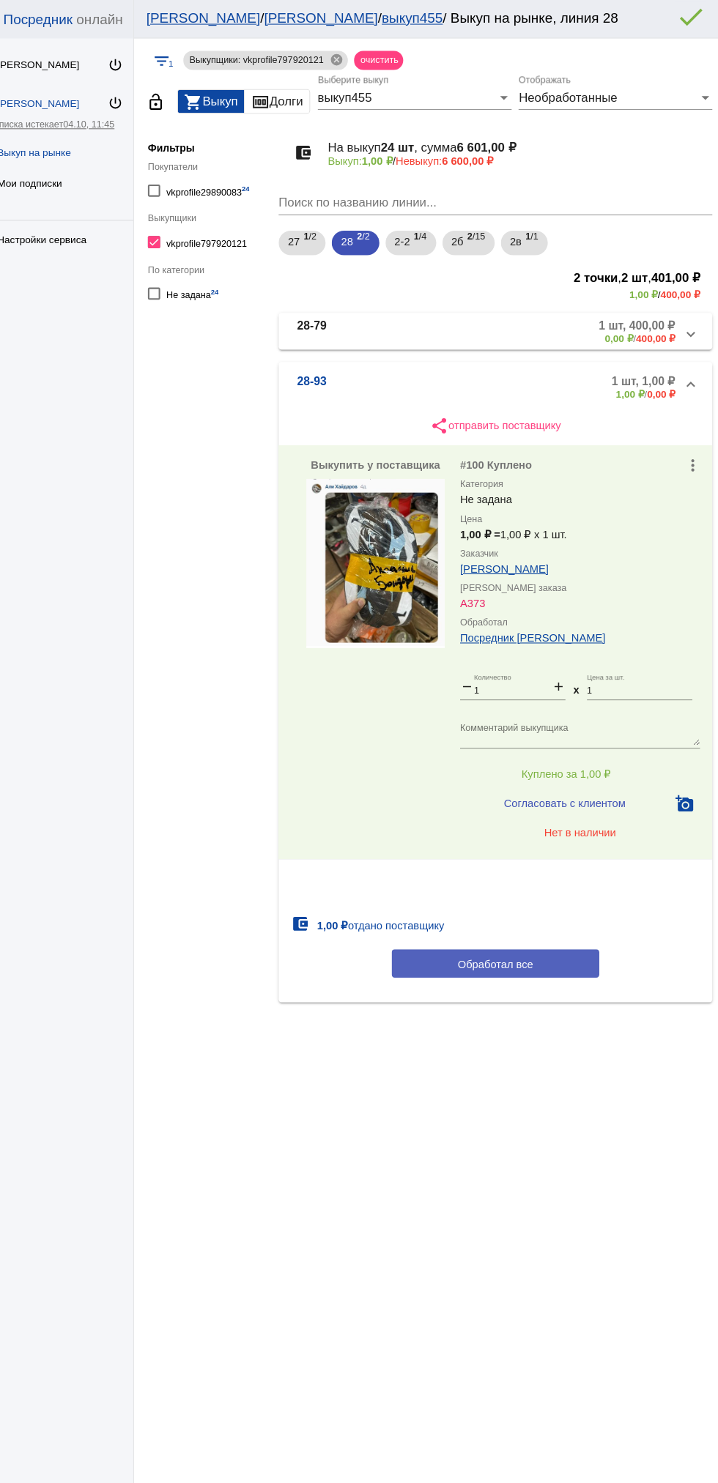
click at [552, 922] on button "Обработал все" at bounding box center [506, 918] width 198 height 27
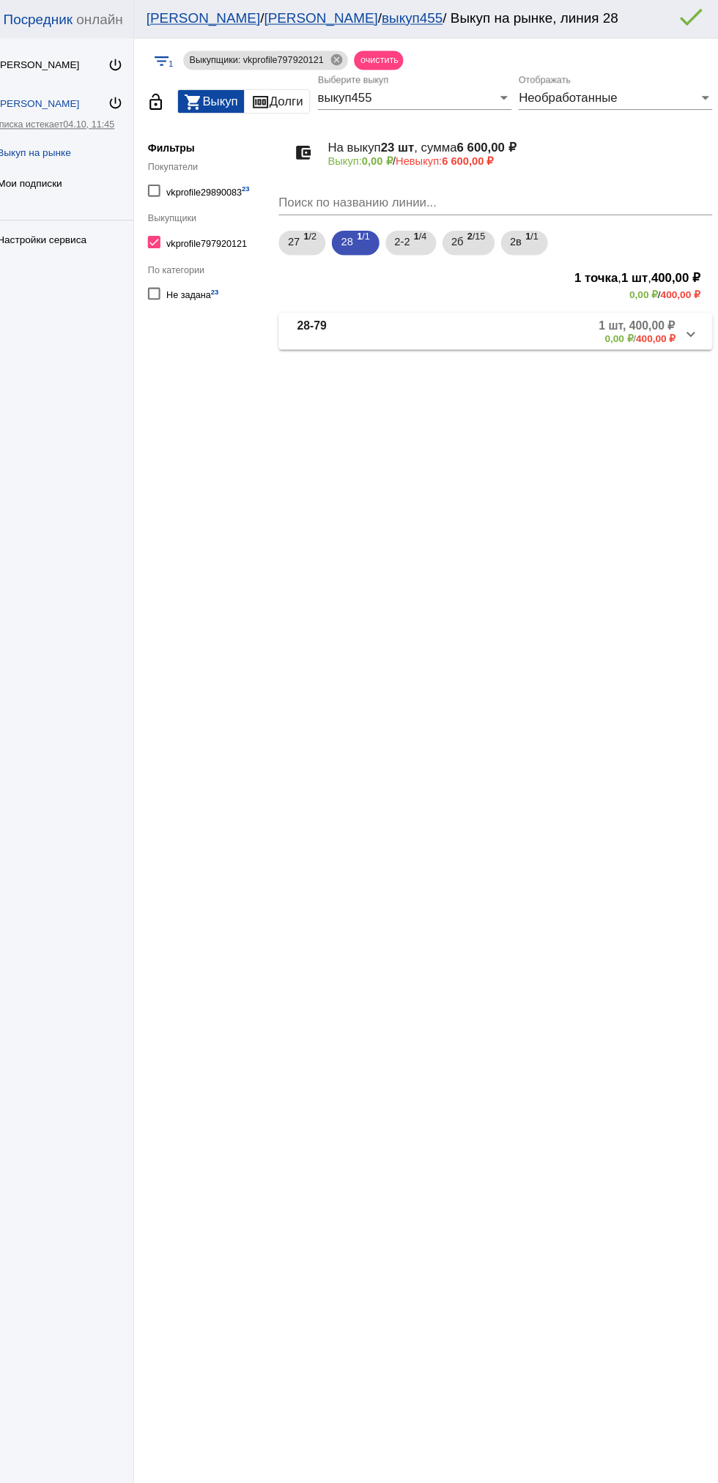
click at [609, 322] on b "0,00 ₽" at bounding box center [622, 322] width 27 height 11
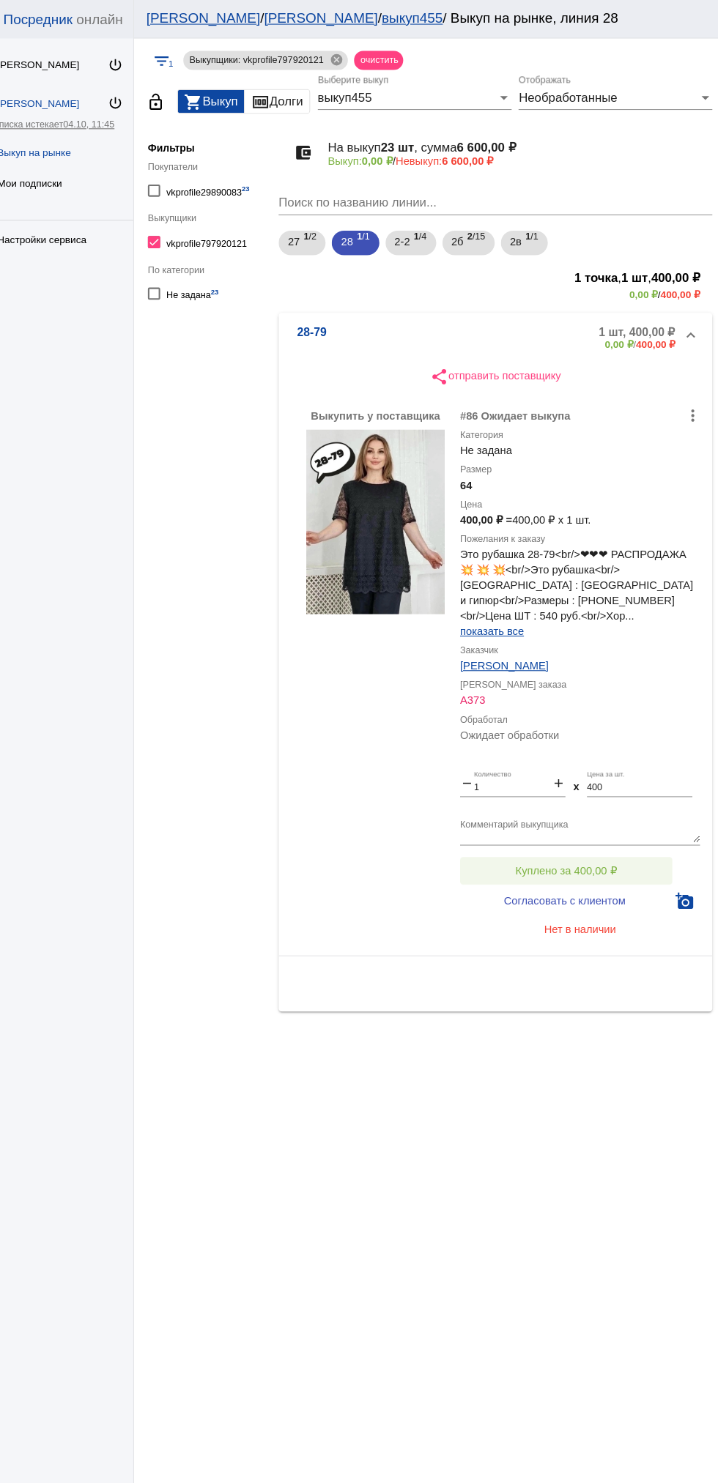
click at [614, 824] on span "Куплено за 400,00 ₽" at bounding box center [573, 830] width 97 height 12
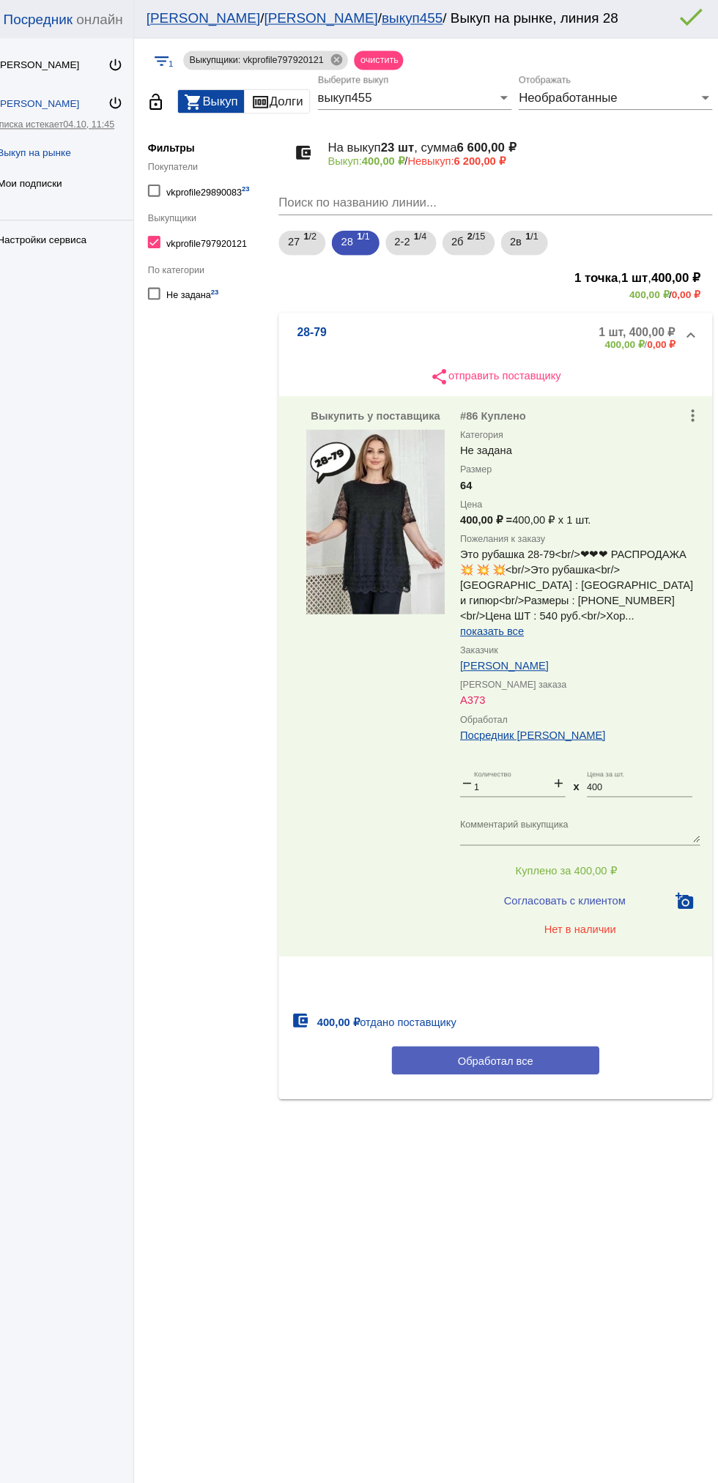
click at [570, 1004] on button "Обработал все" at bounding box center [506, 1010] width 198 height 27
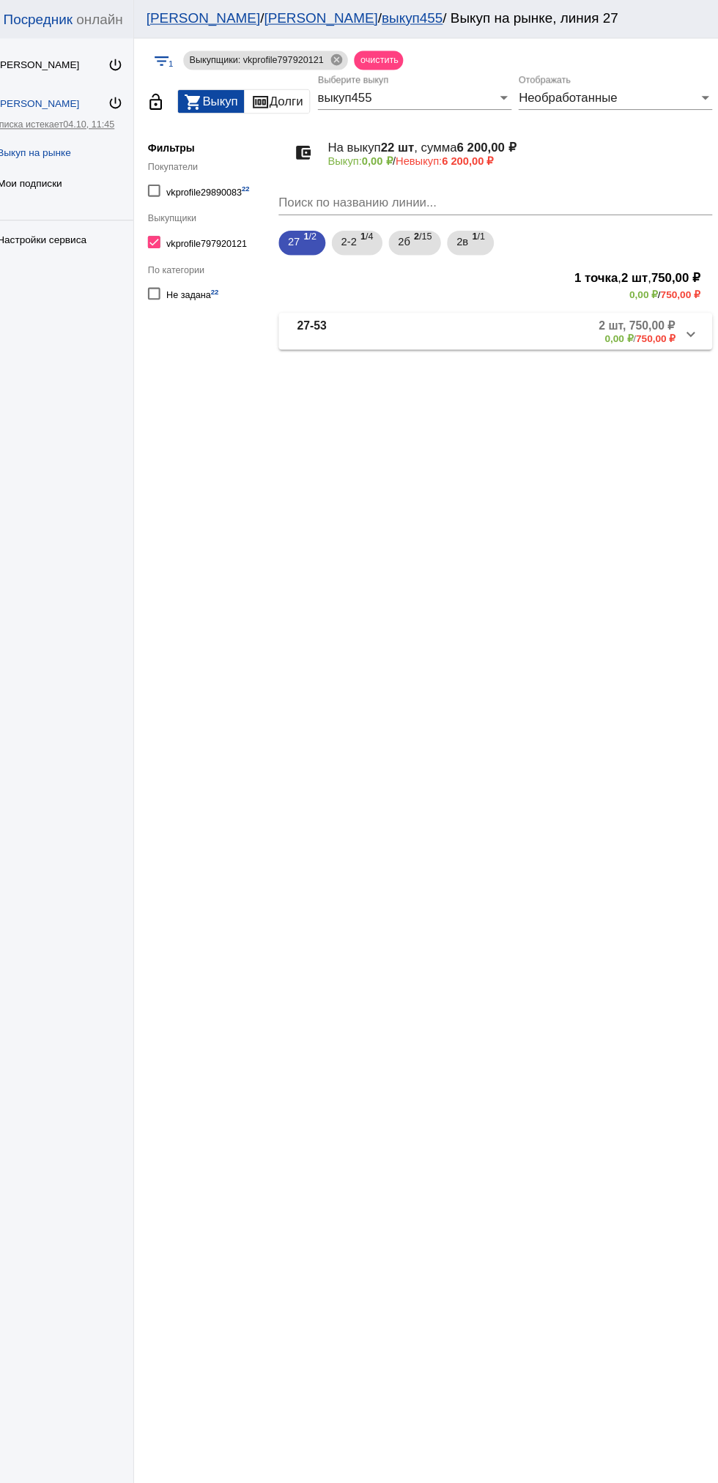
click at [503, 319] on mat-panel-description "2 шт, 750,00 ₽ 0,00 ₽ / 750,00 ₽" at bounding box center [558, 316] width 238 height 24
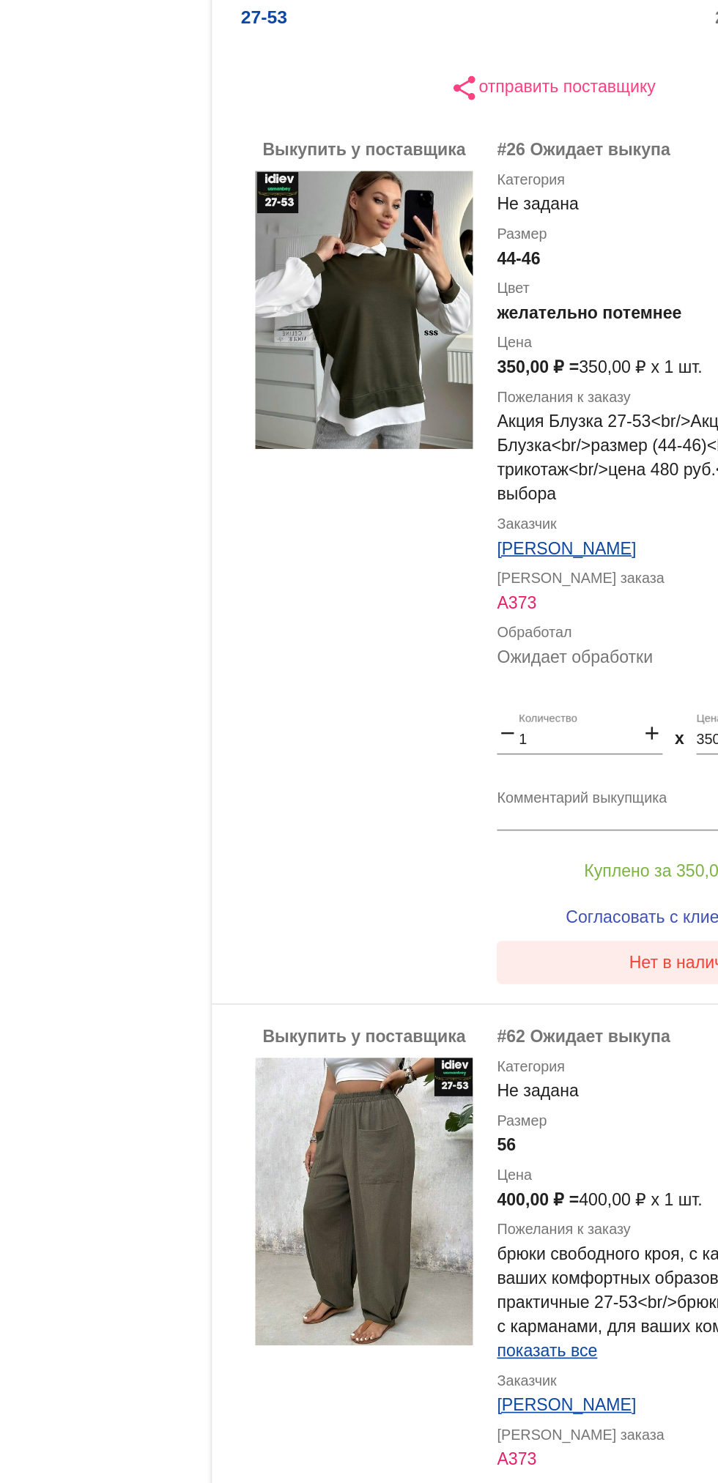
click at [578, 894] on span "Нет в наличии" at bounding box center [586, 889] width 69 height 12
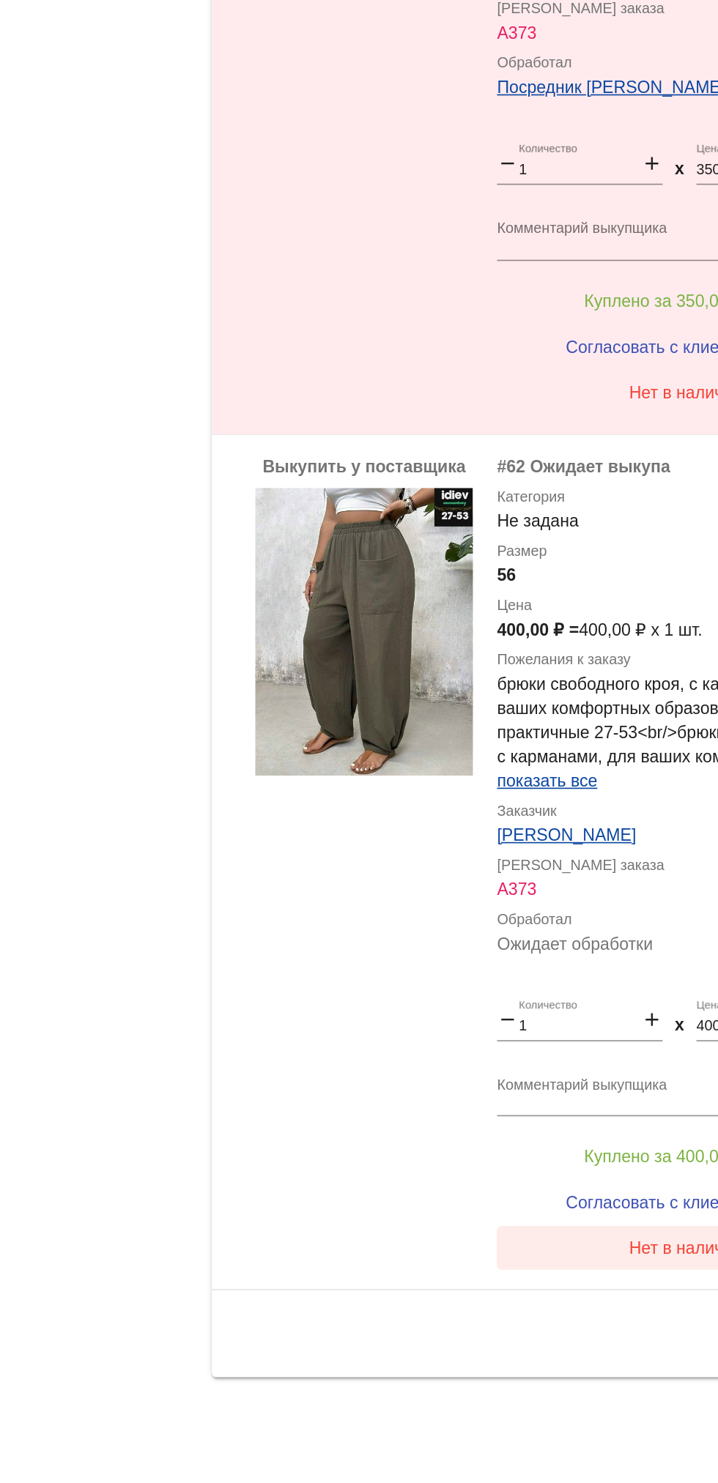
click at [571, 1336] on span "Нет в наличии" at bounding box center [586, 1341] width 69 height 12
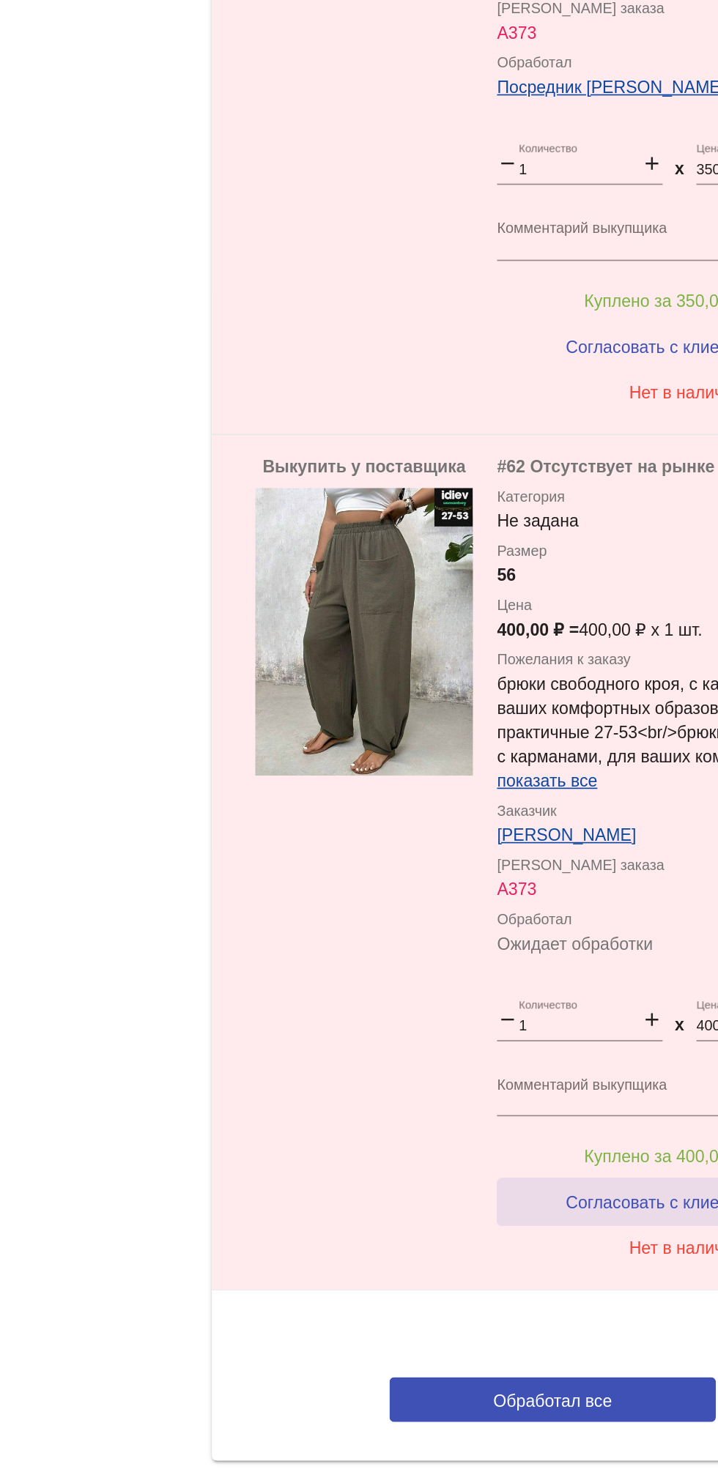
scroll to position [118, 0]
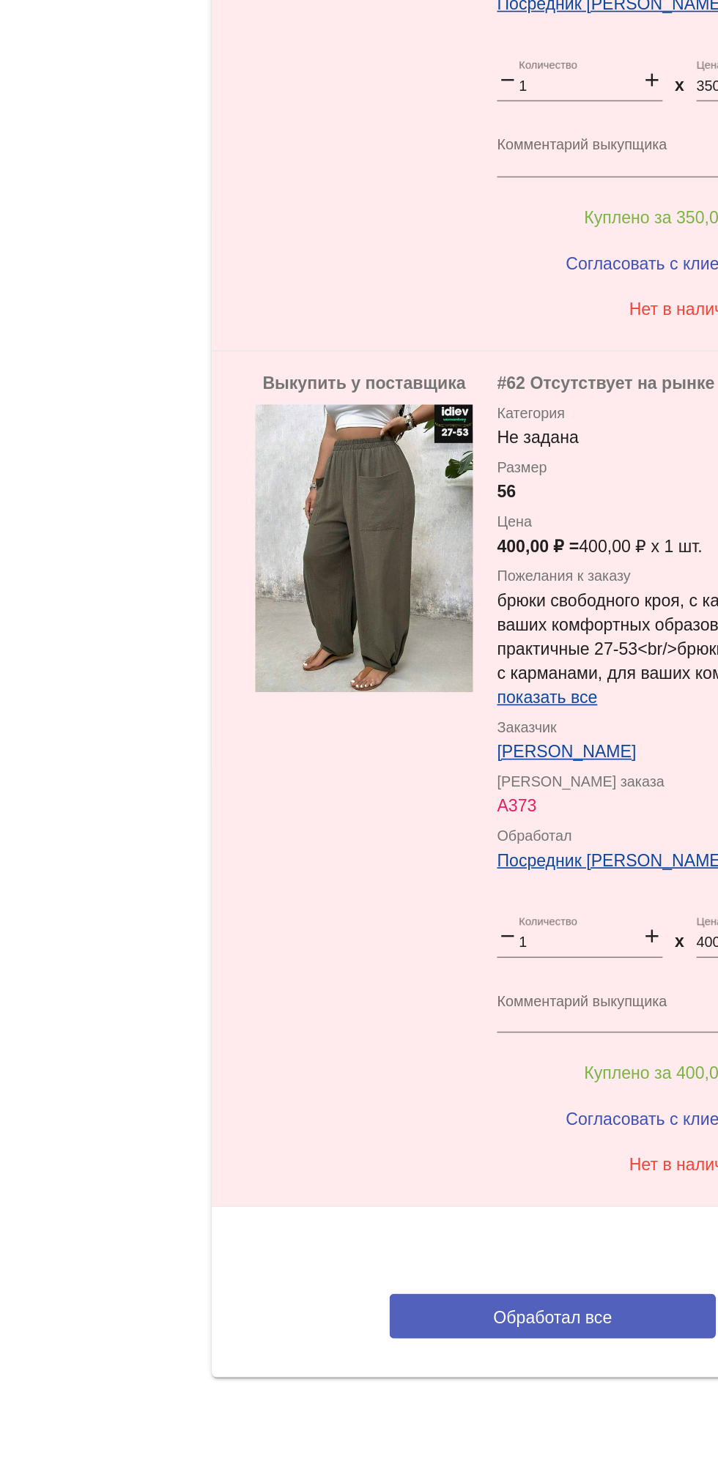
click at [538, 1385] on span "Обработал все" at bounding box center [506, 1382] width 72 height 12
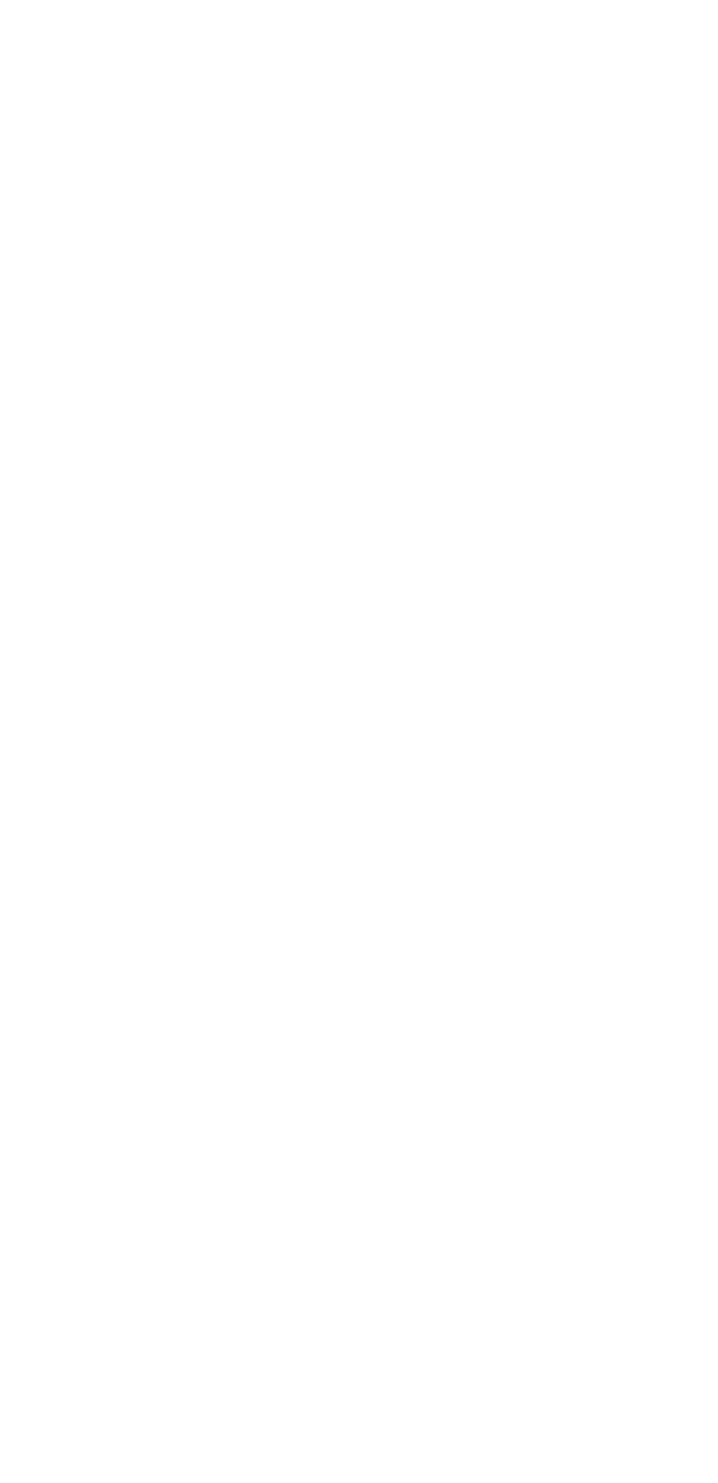
scroll to position [0, 0]
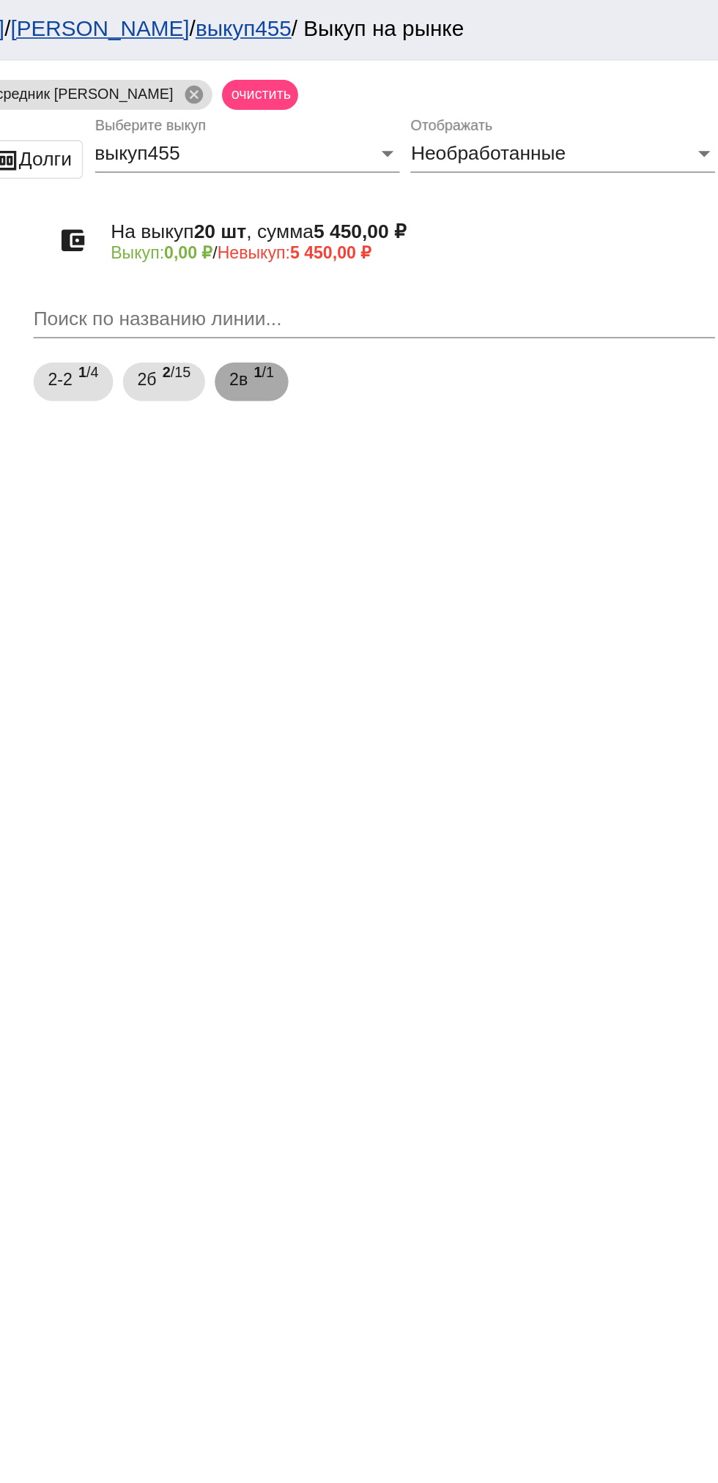
click at [427, 230] on span "2в" at bounding box center [423, 230] width 11 height 26
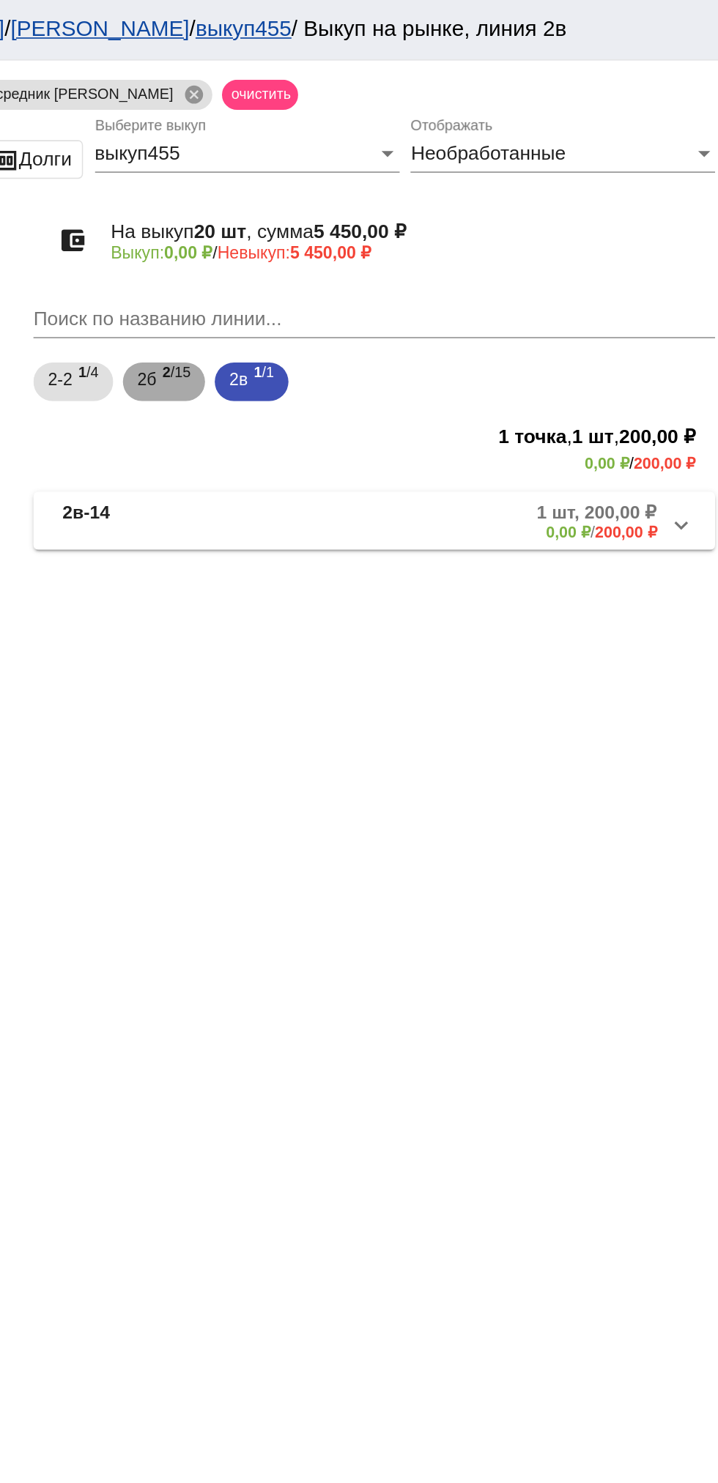
click at [383, 237] on span "2 /15" at bounding box center [385, 232] width 17 height 30
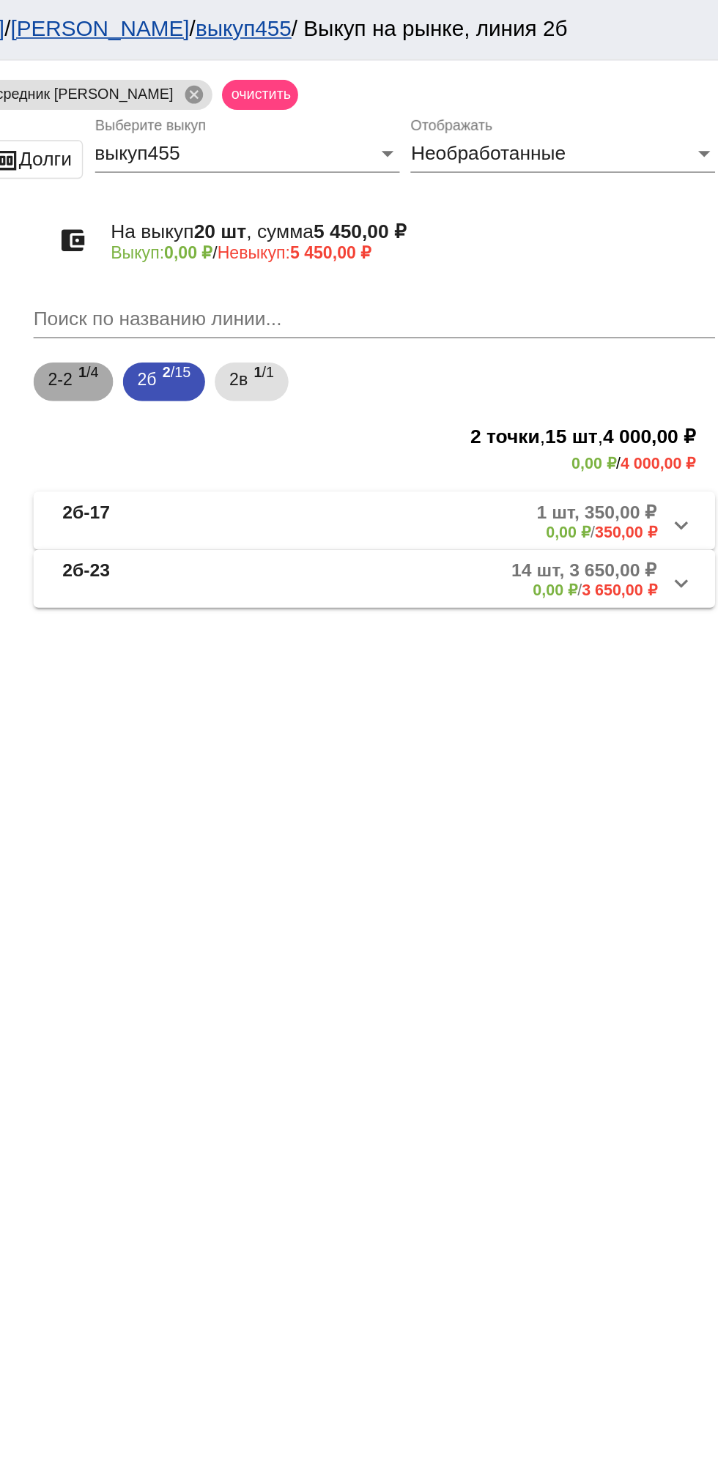
click at [330, 240] on span "1 /4" at bounding box center [332, 232] width 12 height 30
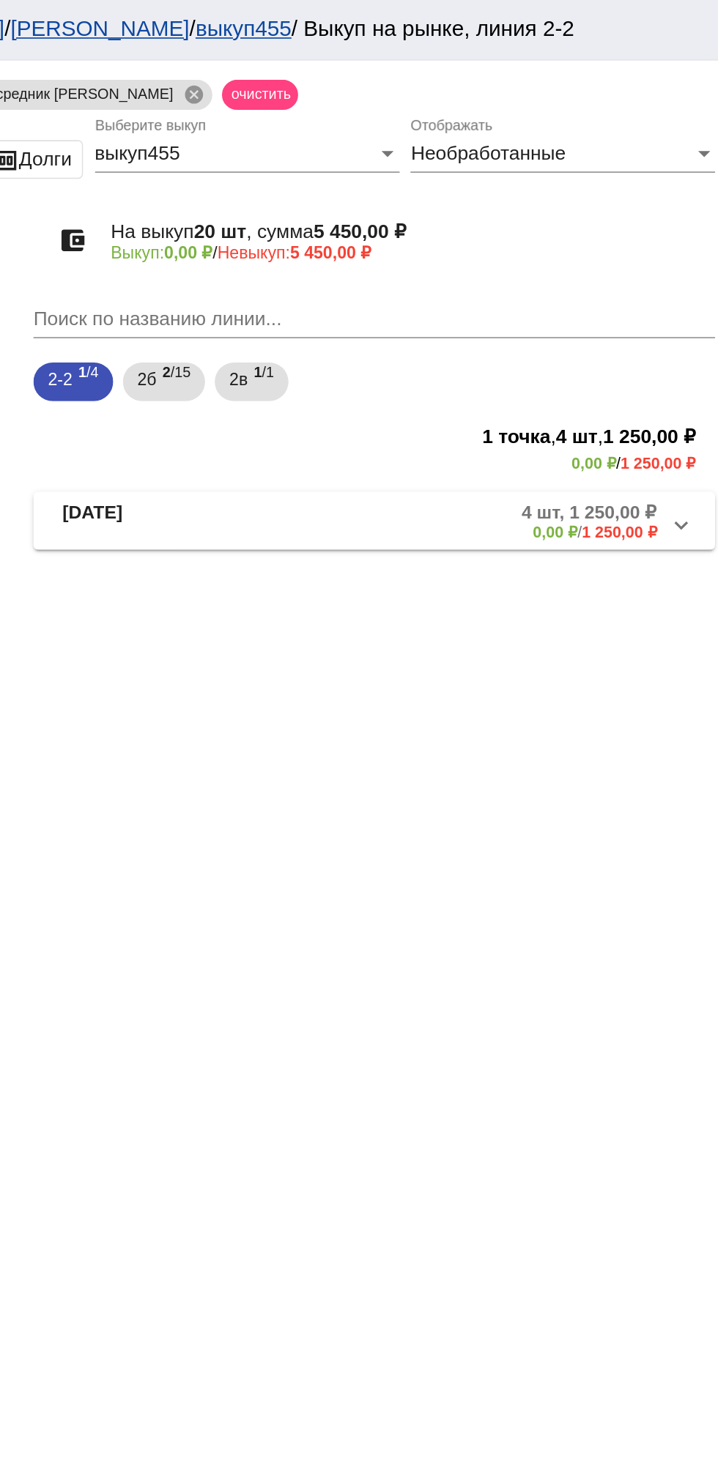
click at [556, 318] on mat-panel-description "4 шт, 1 250,00 ₽ 0,00 ₽ / 1 250,00 ₽" at bounding box center [559, 316] width 236 height 24
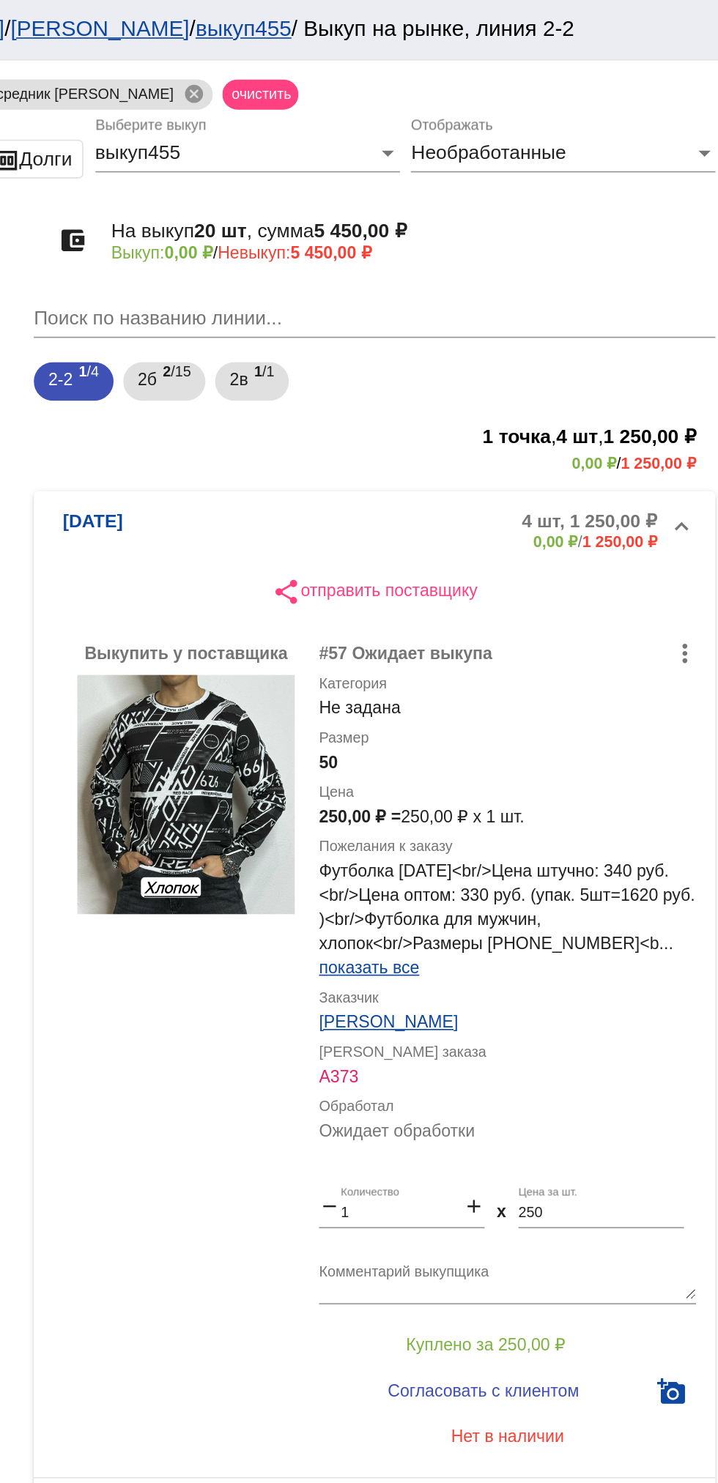
click at [278, 673] on app-facets "Фильтры Покупатели Анастасия Бондаренко 20 Выкупщики Посредник Расулов По катег…" at bounding box center [233, 1330] width 132 height 2423
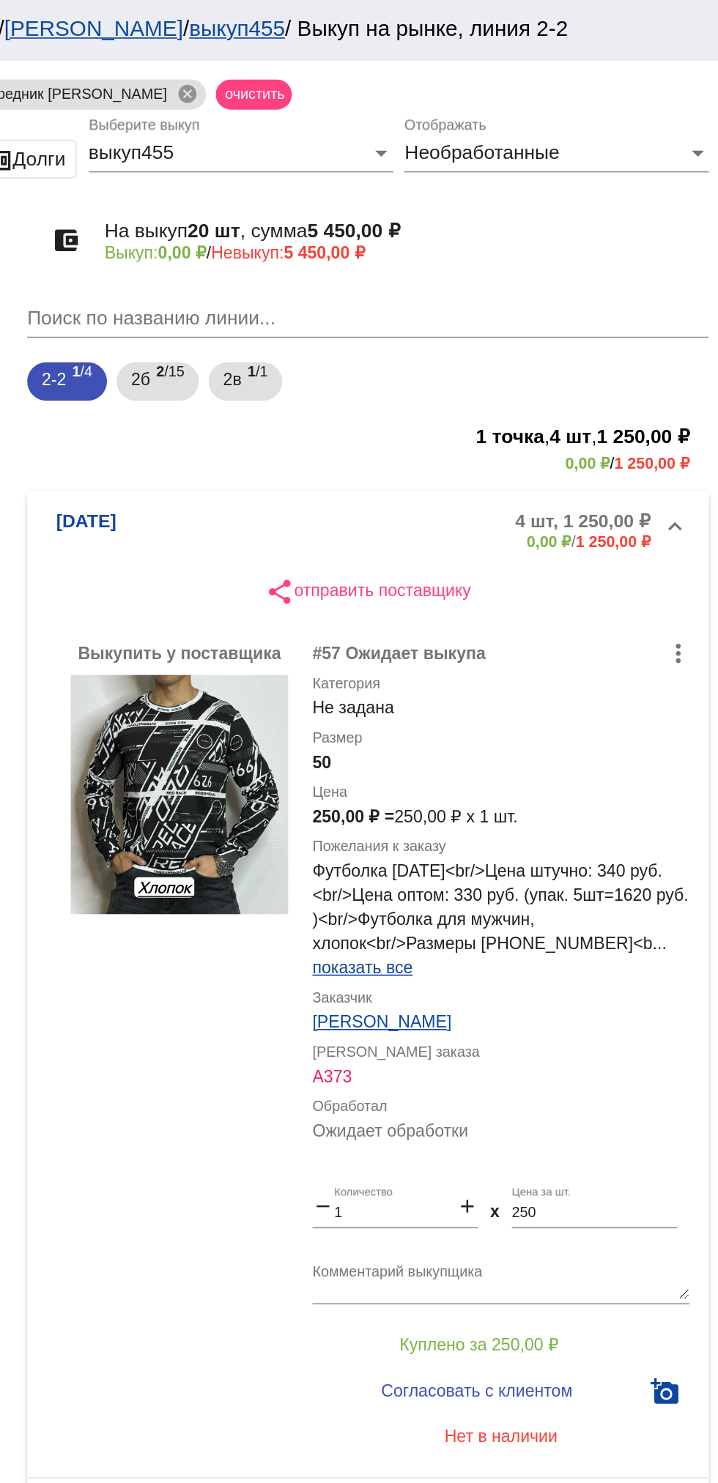
click at [282, 446] on app-facets "Фильтры Покупатели Анастасия Бондаренко 20 Выкупщики Посредник Расулов По катег…" at bounding box center [233, 1330] width 132 height 2423
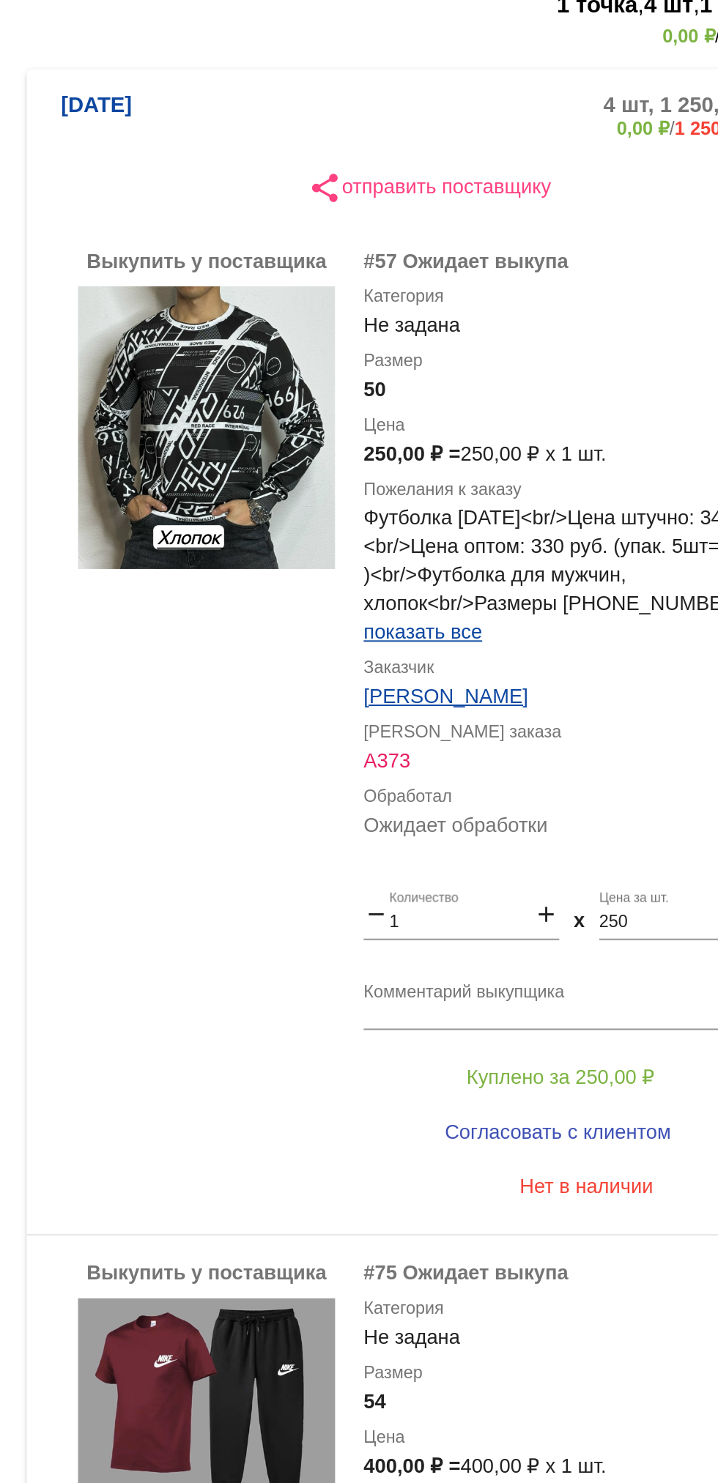
scroll to position [153, 0]
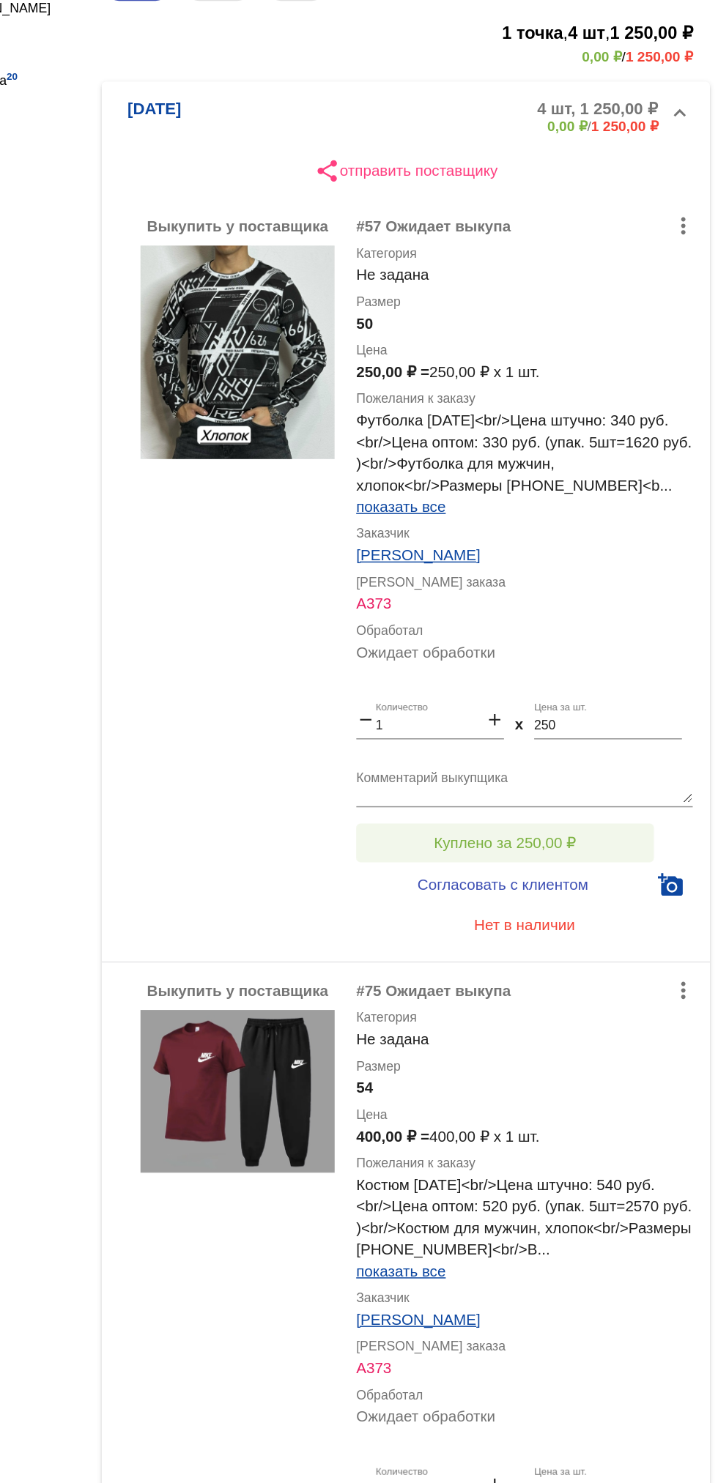
click at [545, 661] on span "Куплено за 250,00 ₽" at bounding box center [573, 662] width 97 height 12
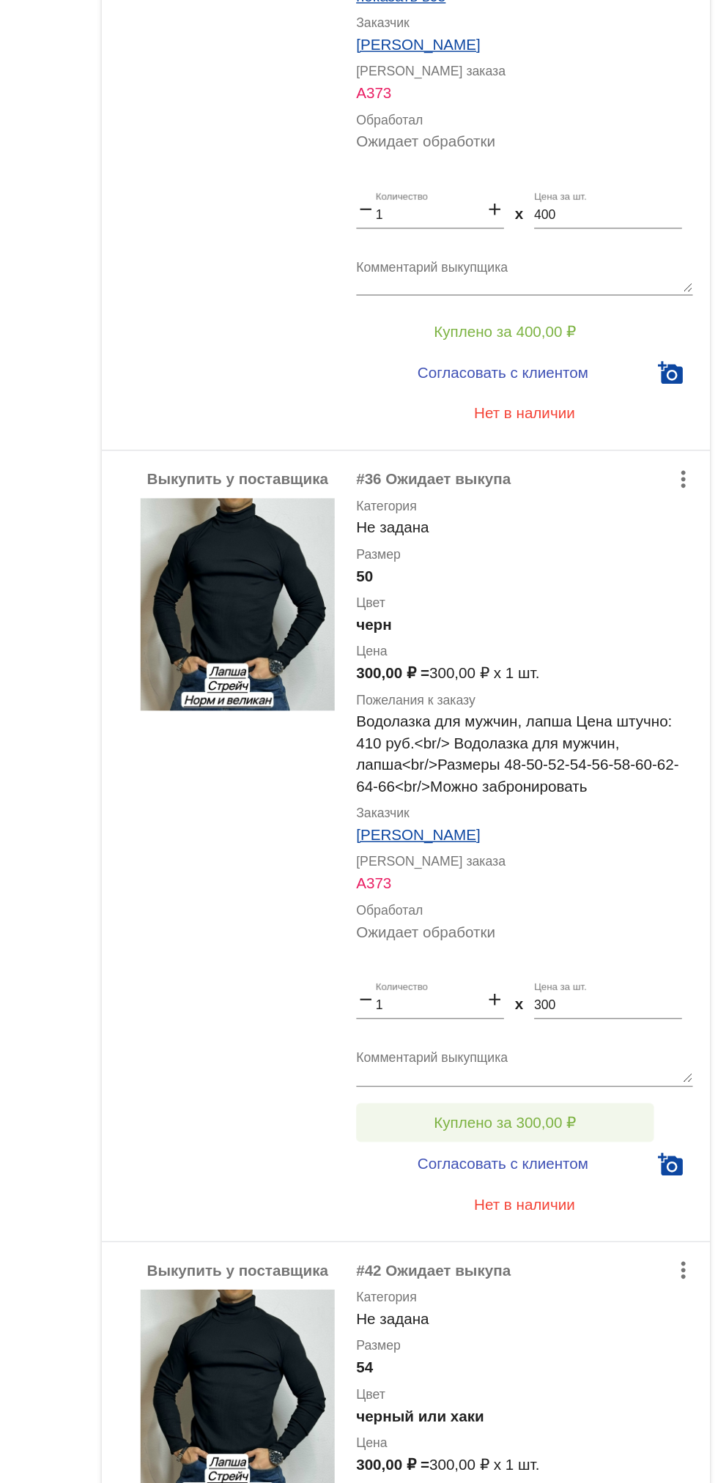
click at [628, 829] on button "Куплено за 300,00 ₽" at bounding box center [573, 836] width 202 height 26
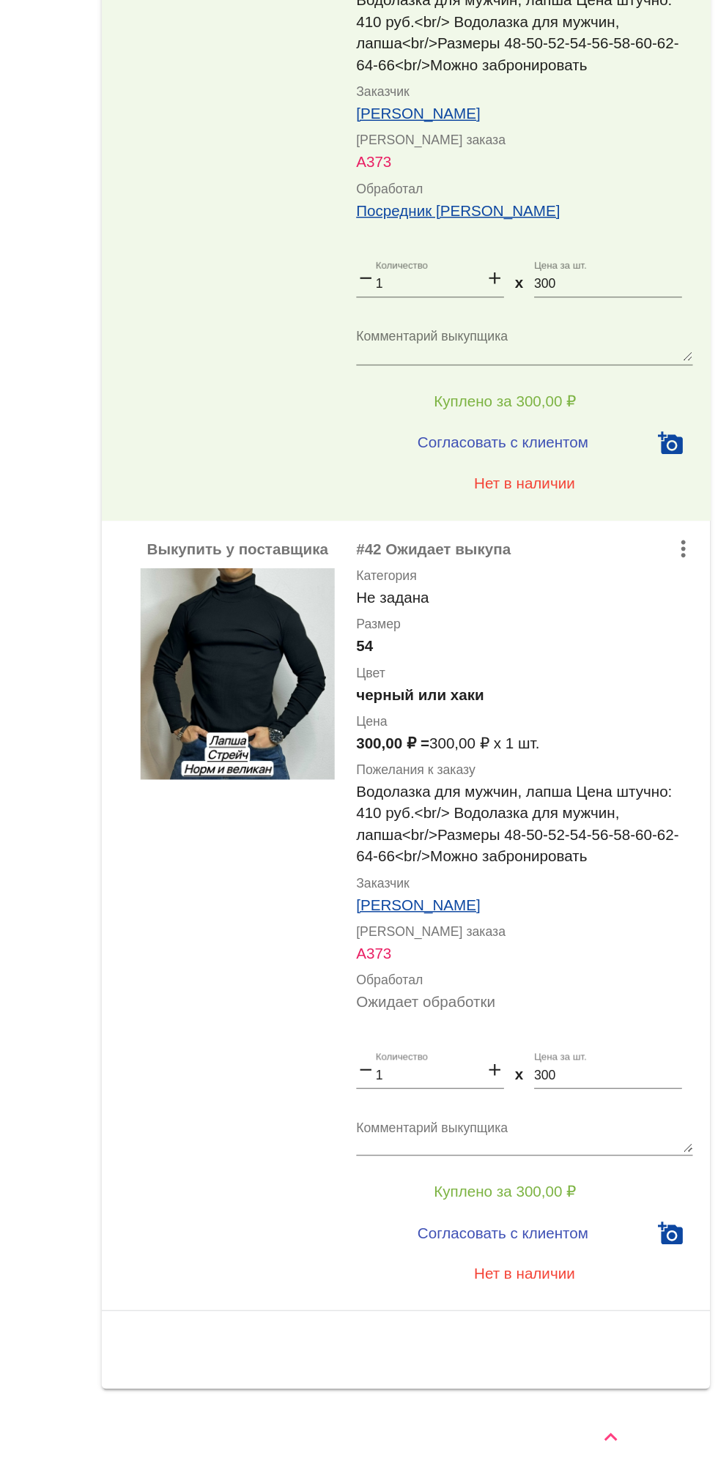
click at [634, 1255] on textarea "Комментарий выкупщика" at bounding box center [586, 1247] width 229 height 23
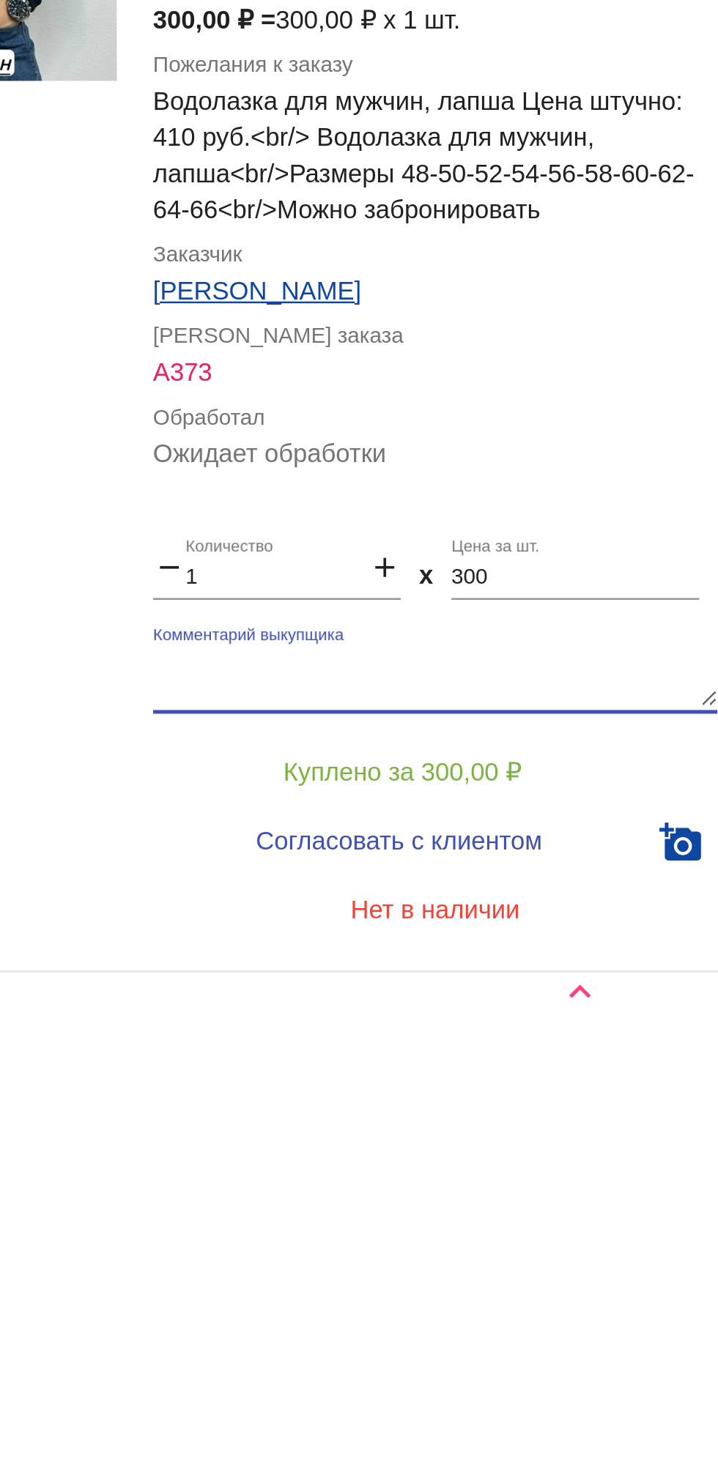
scroll to position [1046, 0]
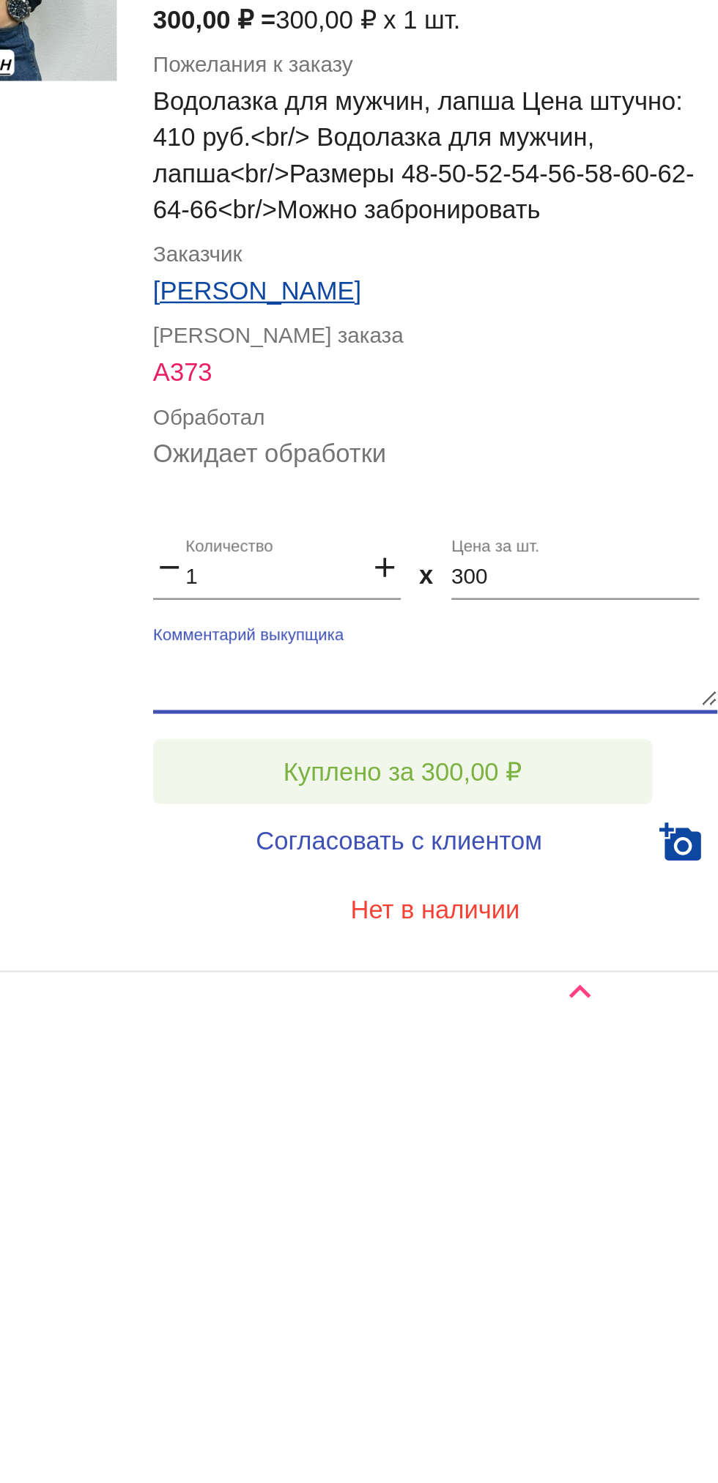
click at [629, 1352] on button "Куплено за 300,00 ₽" at bounding box center [573, 1362] width 202 height 26
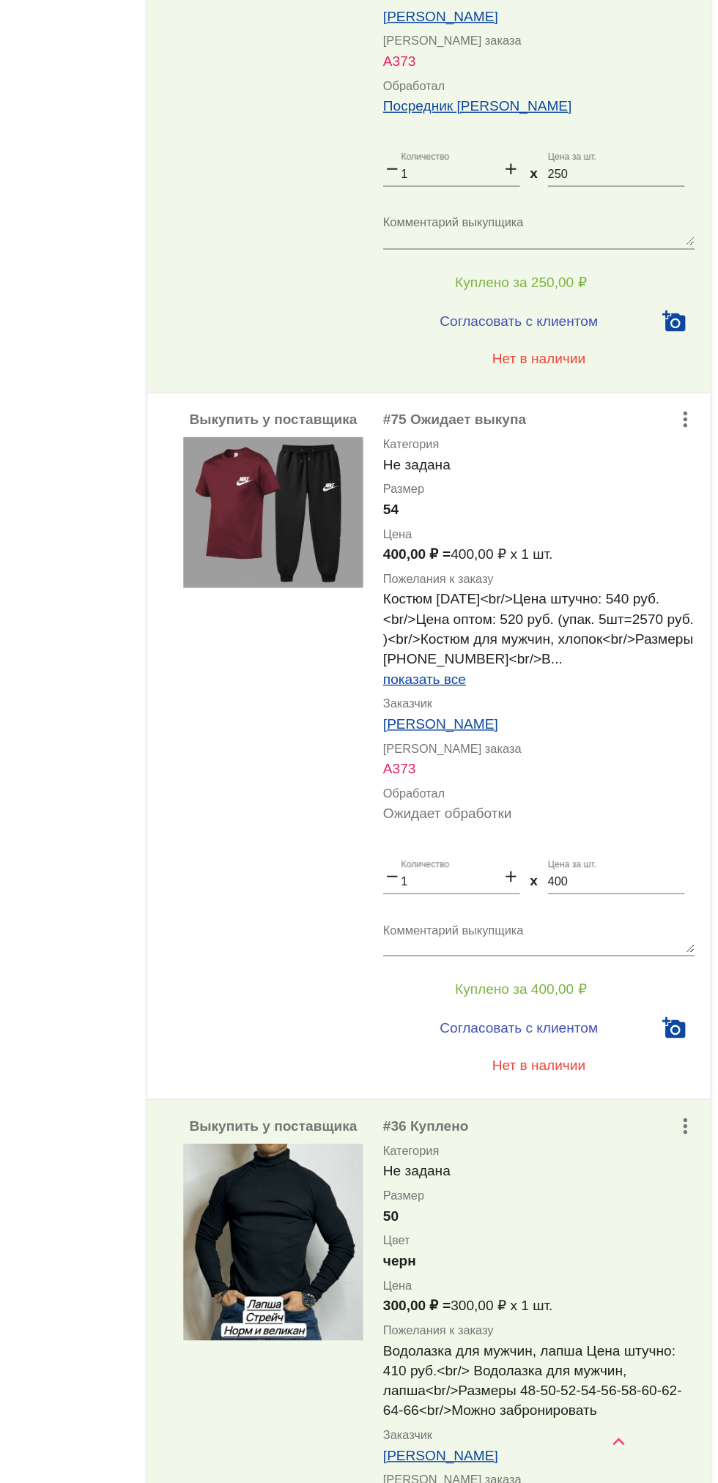
scroll to position [182, 0]
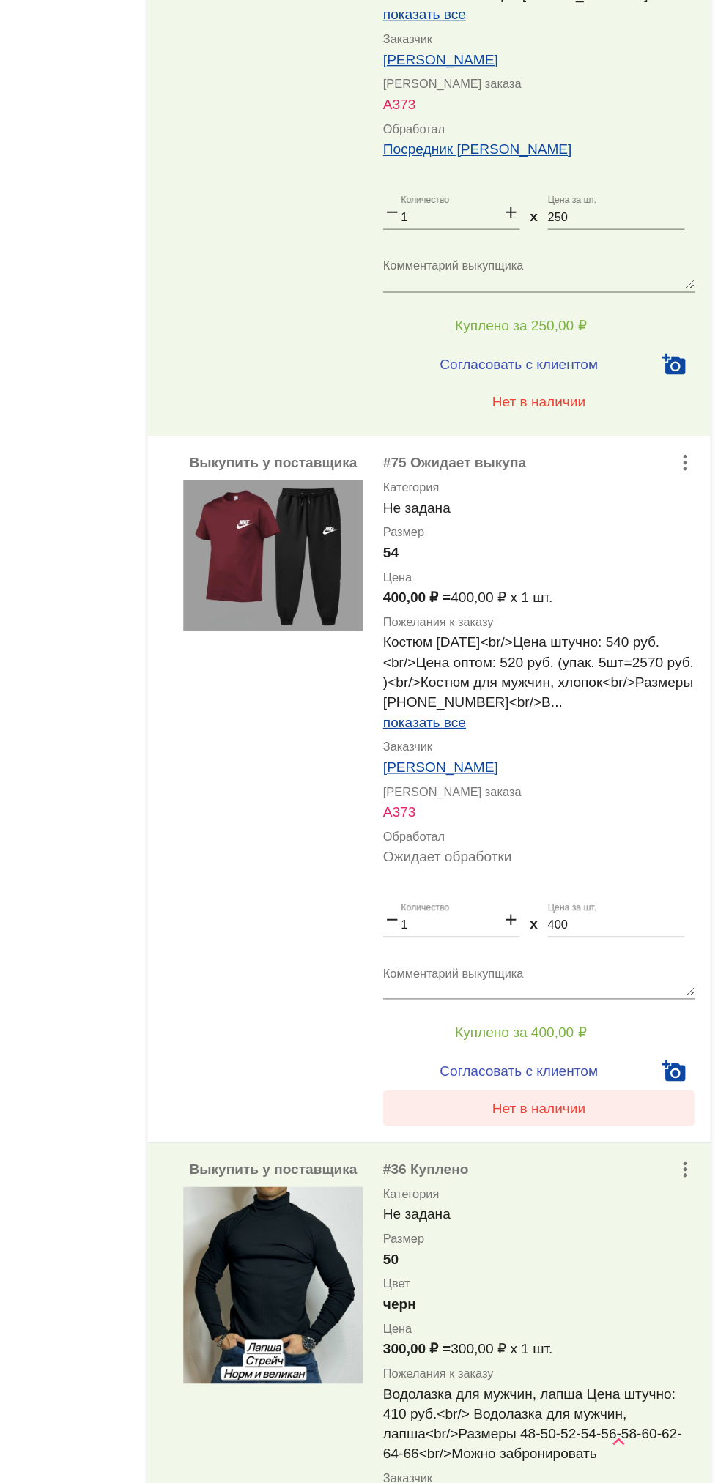
click at [627, 1208] on button "Нет в наличии" at bounding box center [586, 1207] width 229 height 26
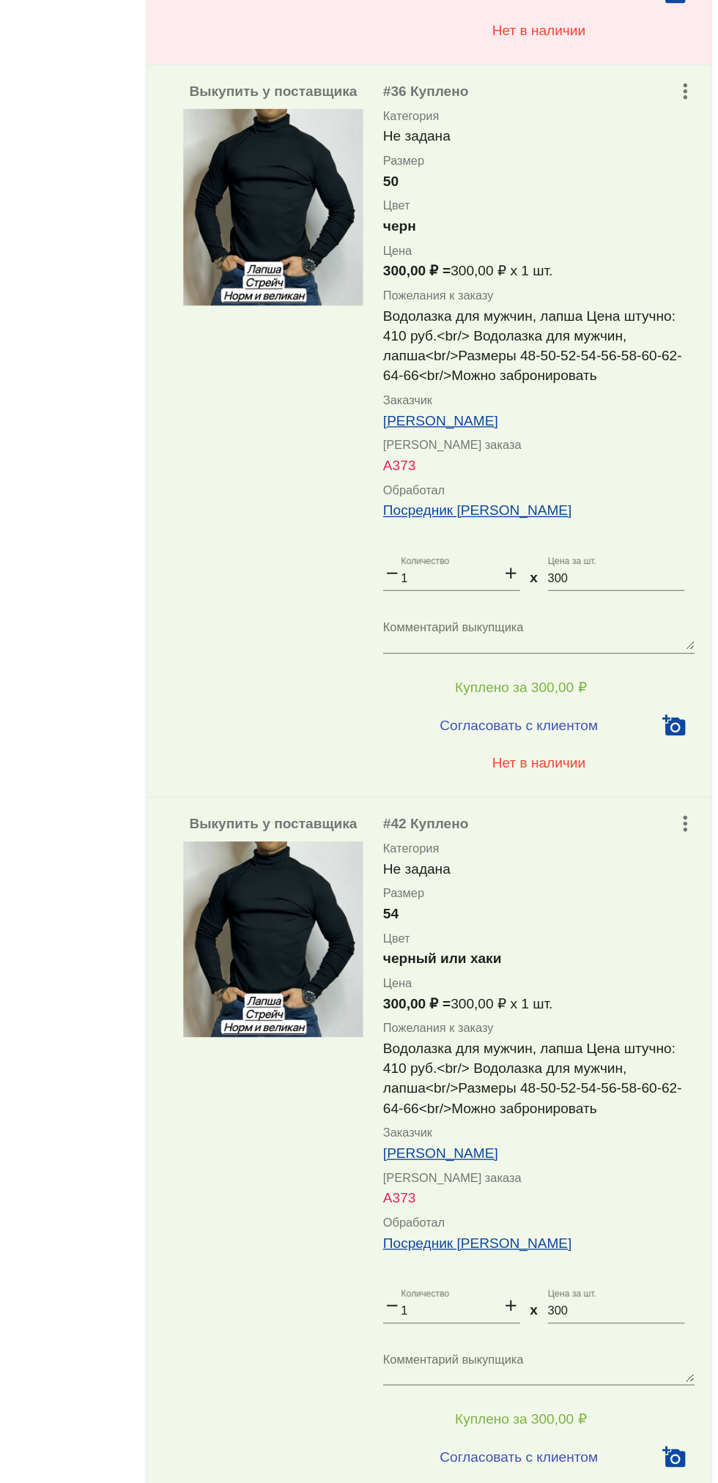
scroll to position [0, 0]
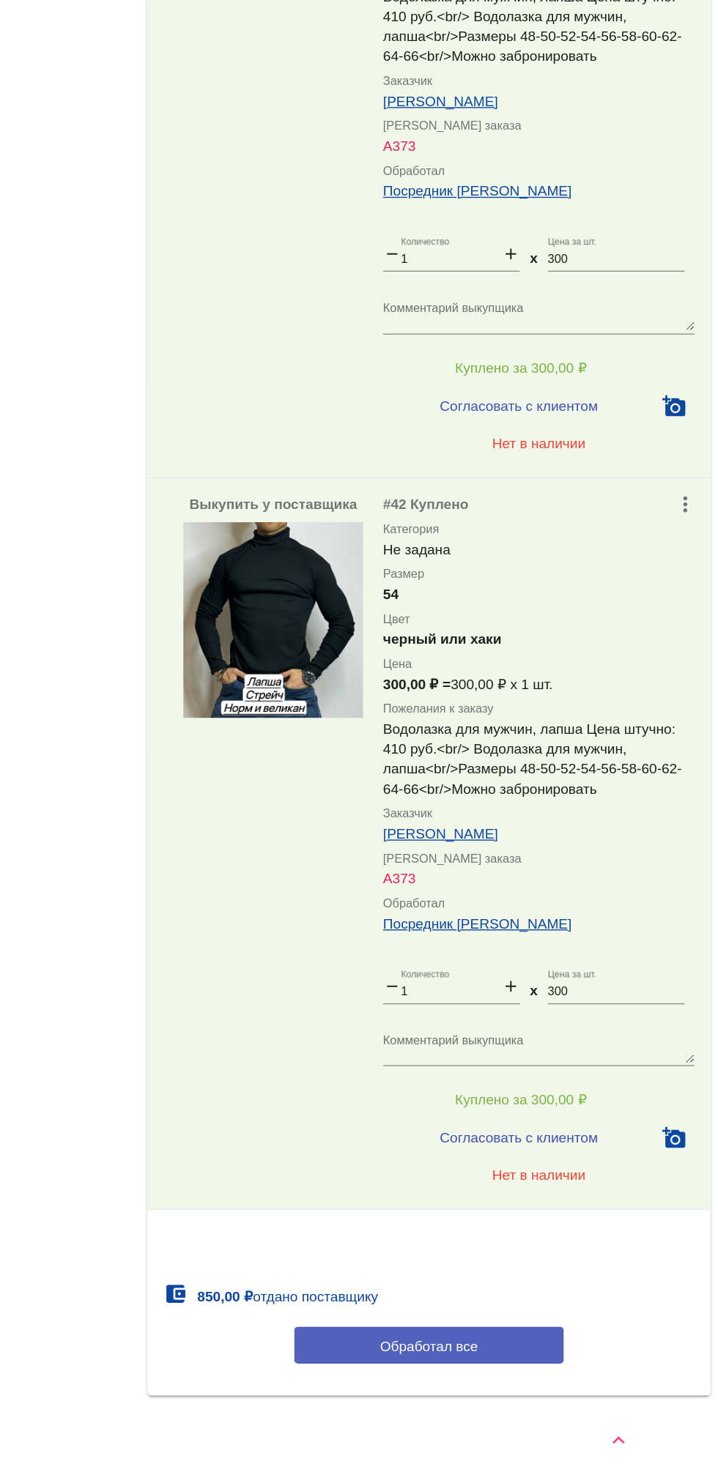
click at [589, 1379] on button "Обработал все" at bounding box center [506, 1381] width 198 height 27
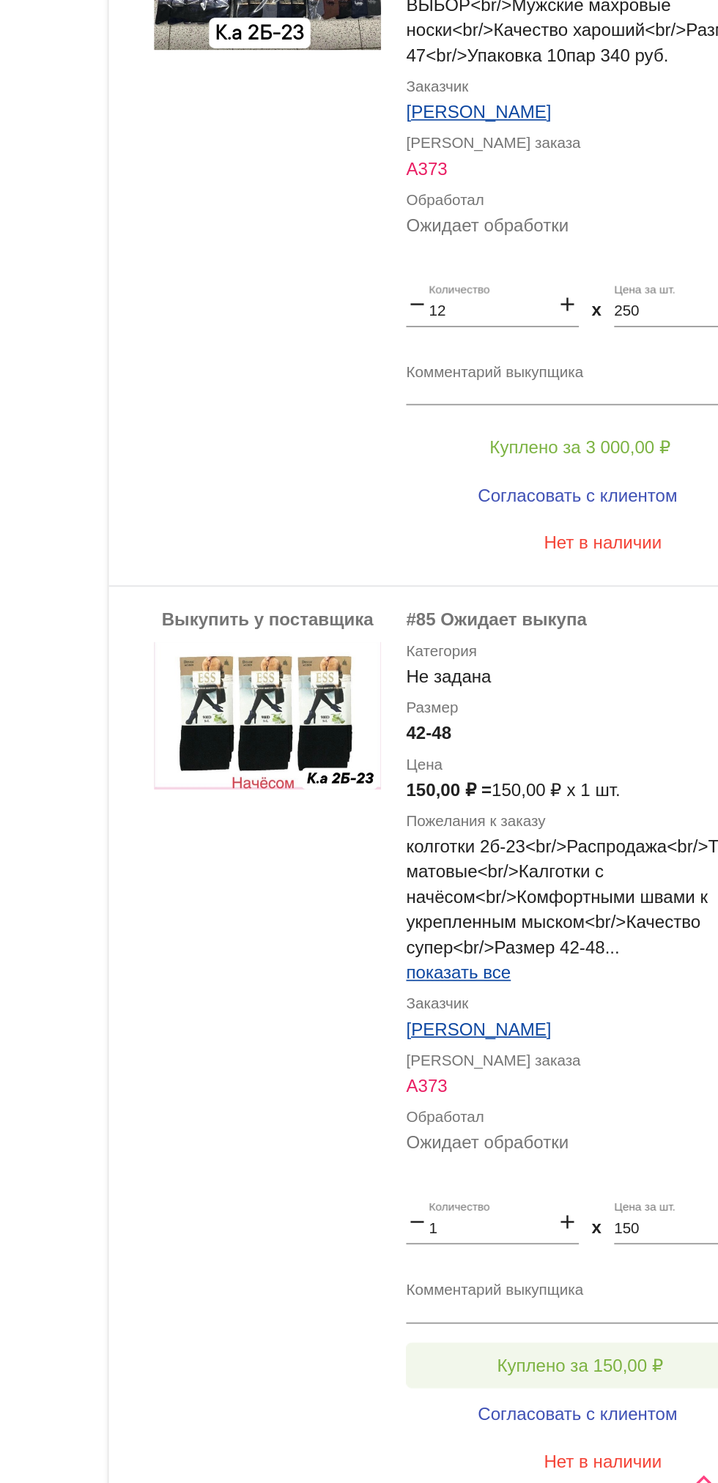
click at [593, 1387] on button "Куплено за 150,00 ₽" at bounding box center [573, 1385] width 202 height 26
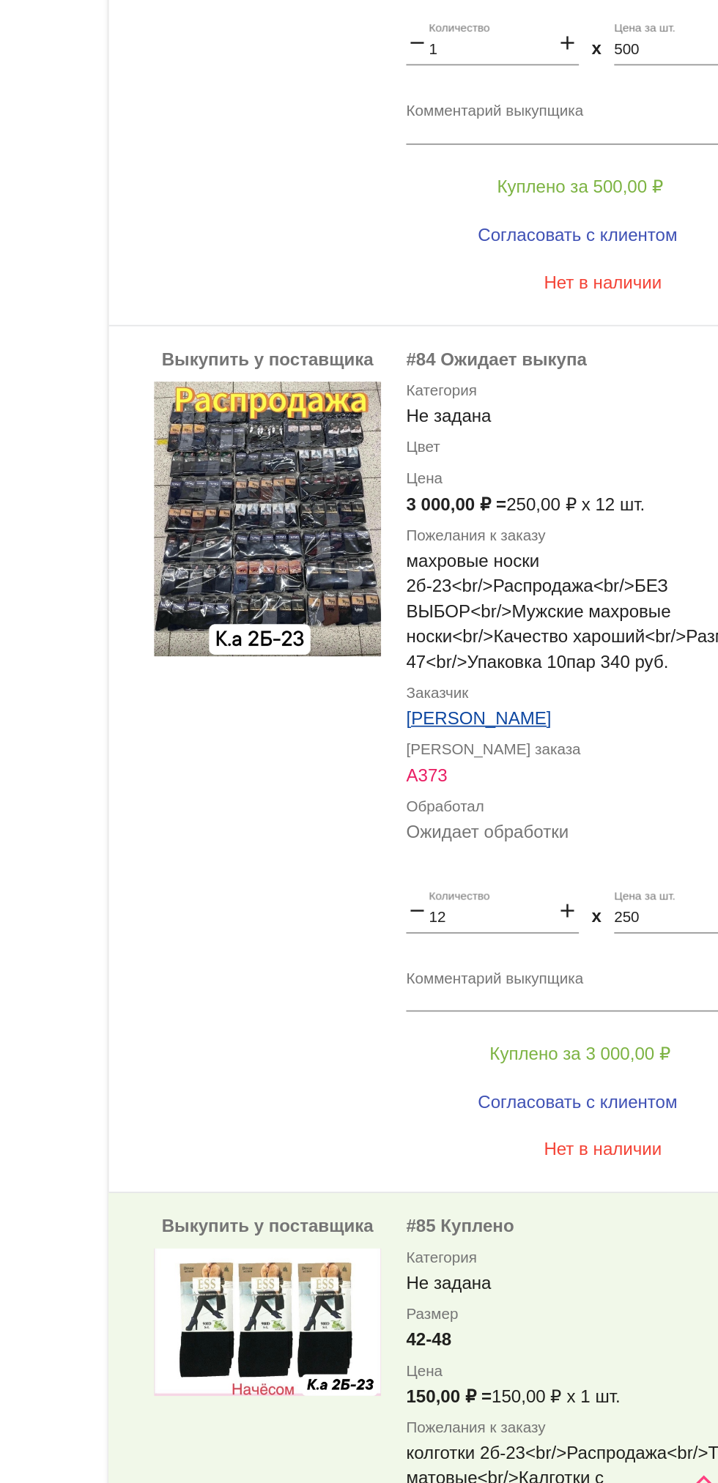
scroll to position [147, 0]
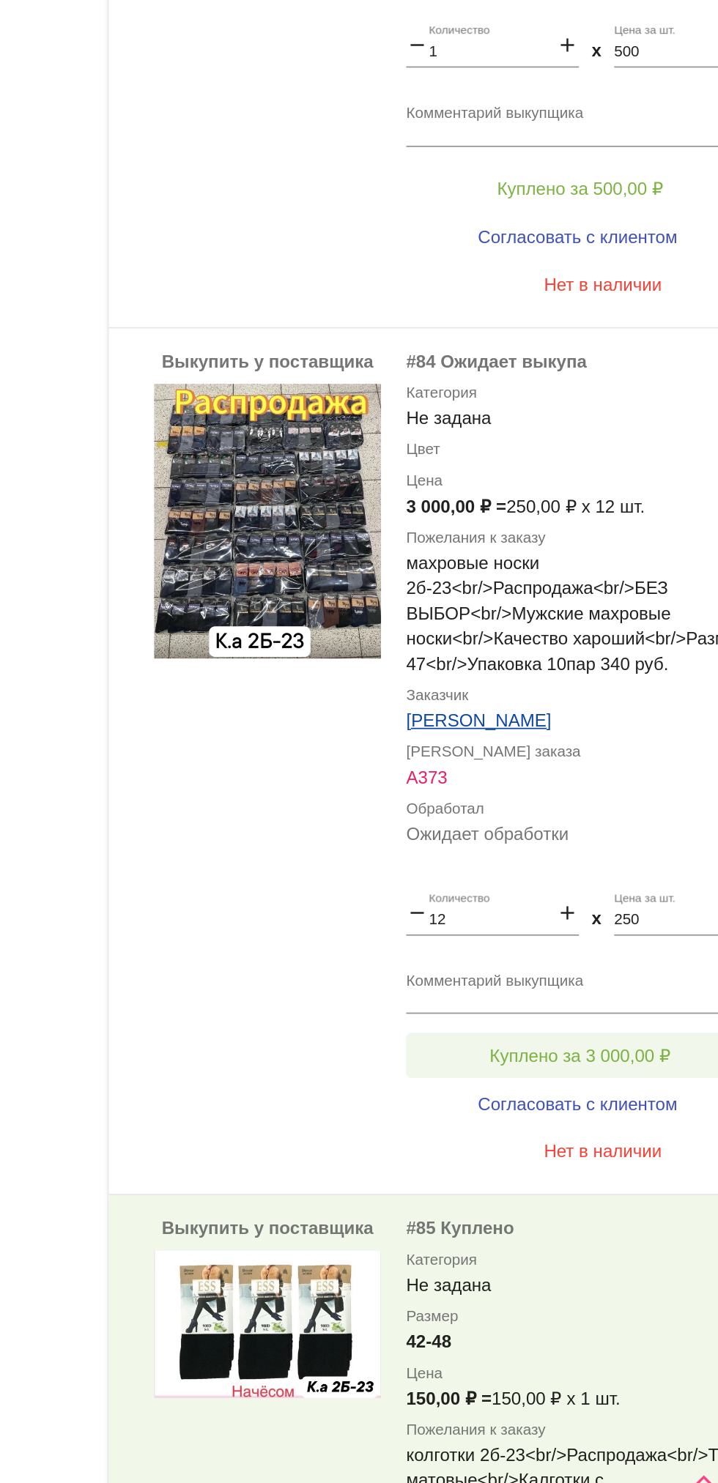
click at [608, 1211] on span "Куплено за 3 000,00 ₽" at bounding box center [572, 1205] width 105 height 12
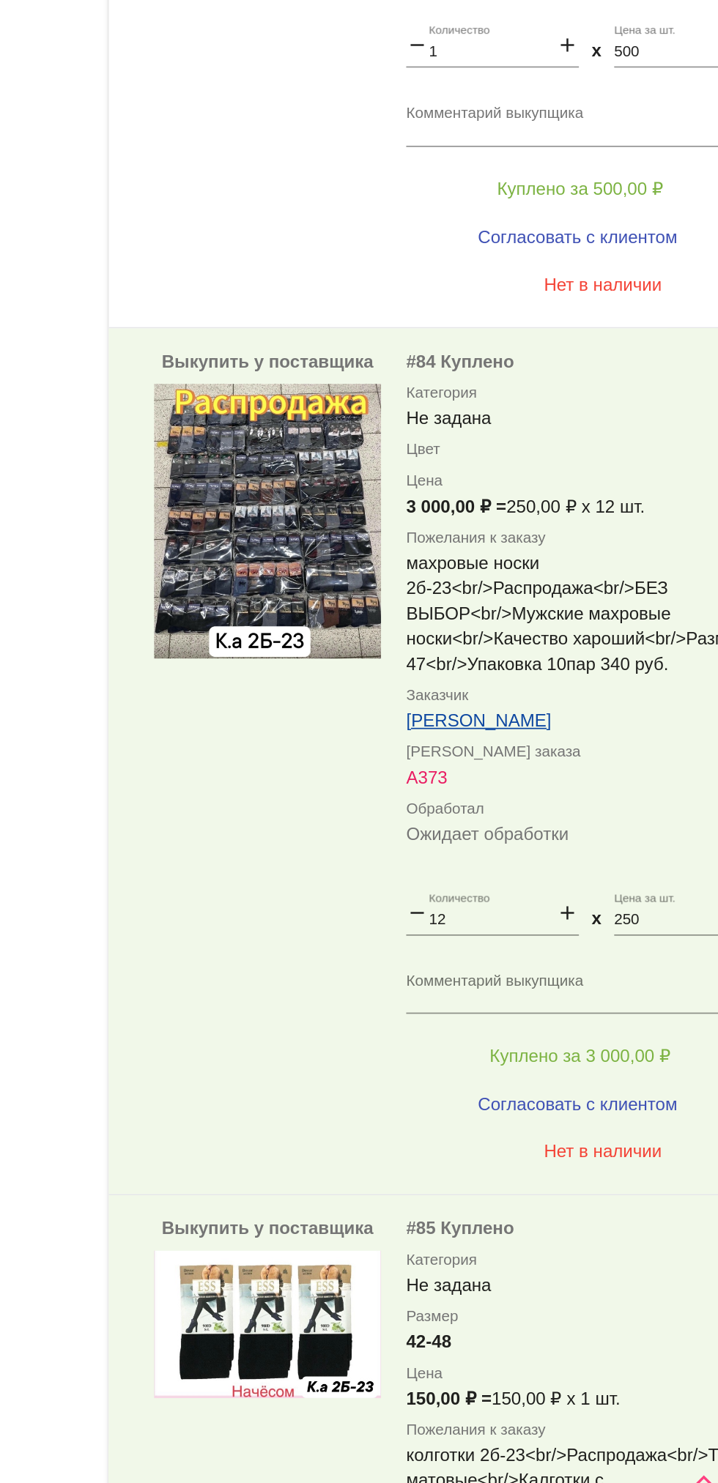
scroll to position [0, 0]
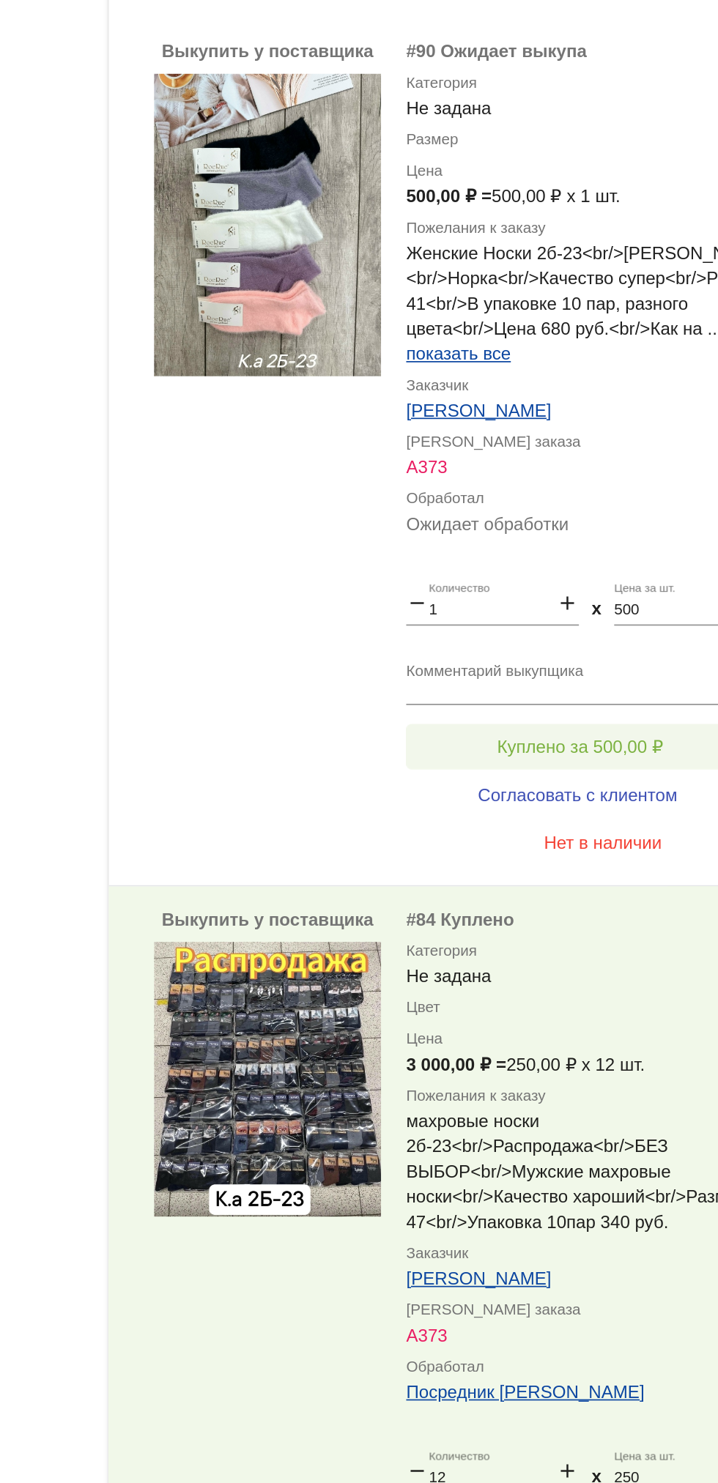
click at [596, 853] on span "Куплено за 500,00 ₽" at bounding box center [573, 848] width 97 height 12
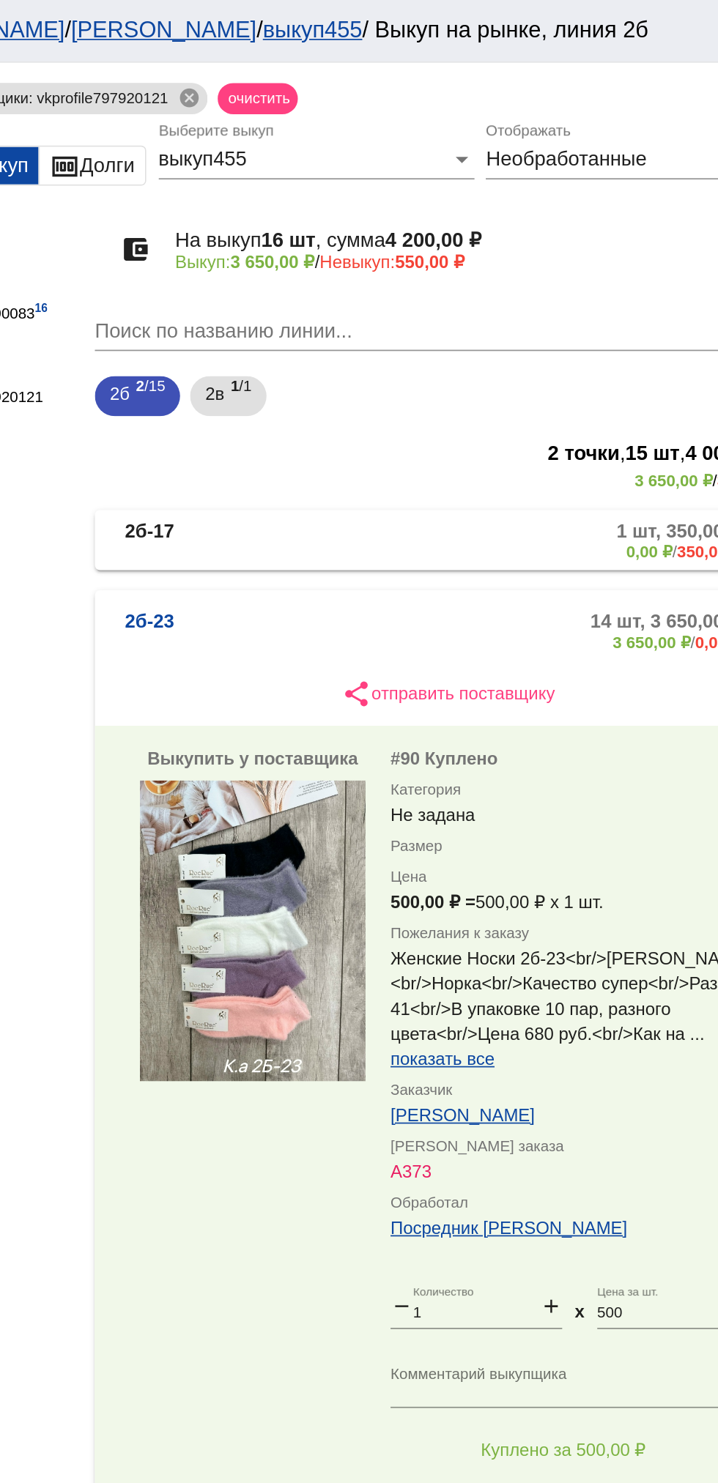
click at [554, 308] on mat-panel-description "1 шт, 350,00 ₽ 0,00 ₽ / 350,00 ₽" at bounding box center [558, 316] width 237 height 24
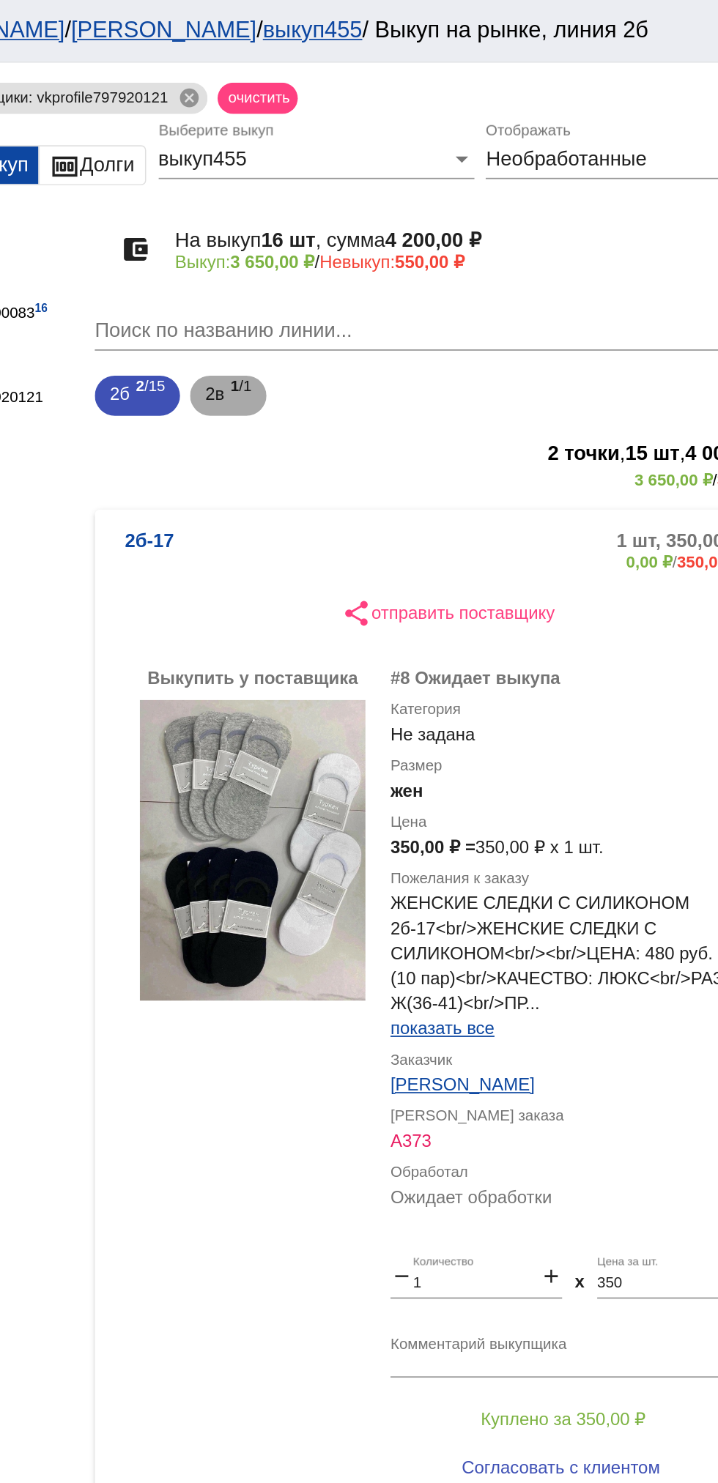
click at [370, 231] on span "2в" at bounding box center [368, 230] width 11 height 26
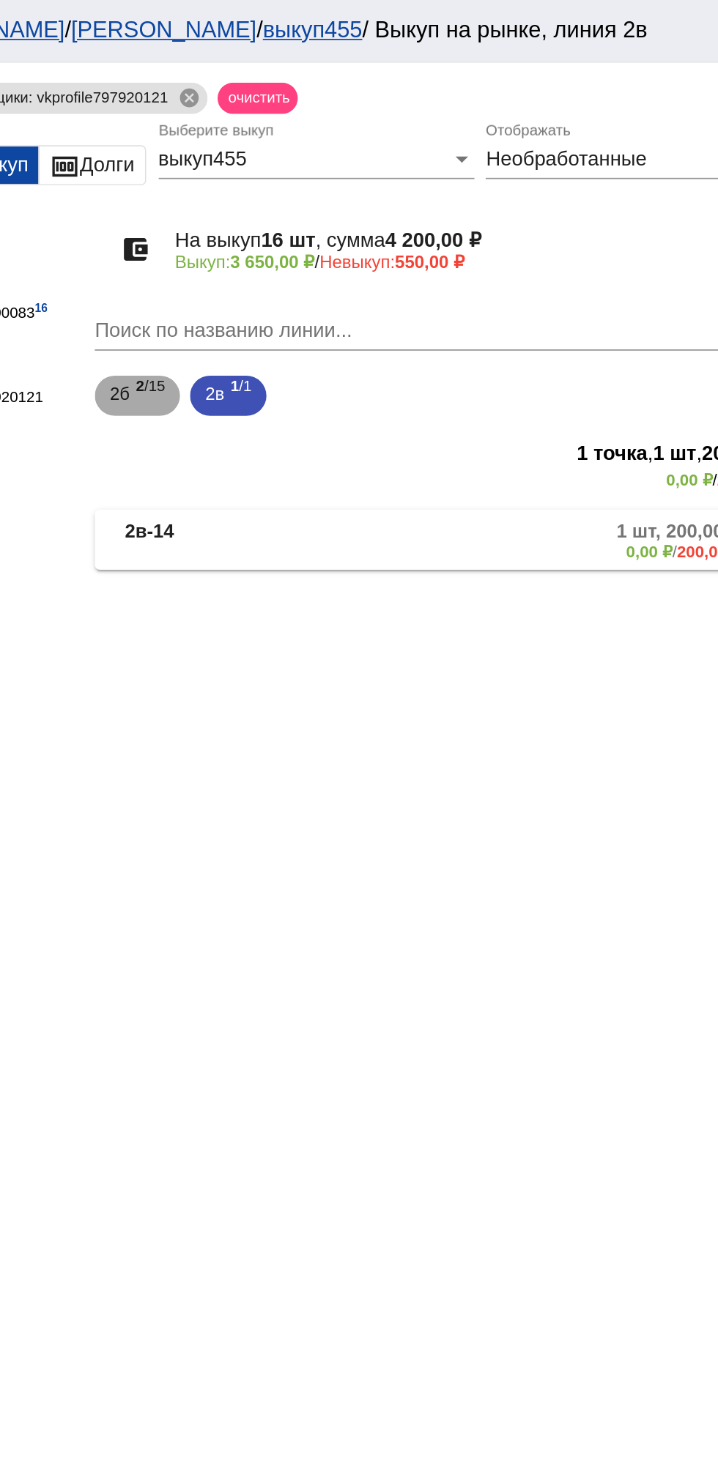
click at [316, 224] on span "2б" at bounding box center [314, 230] width 12 height 26
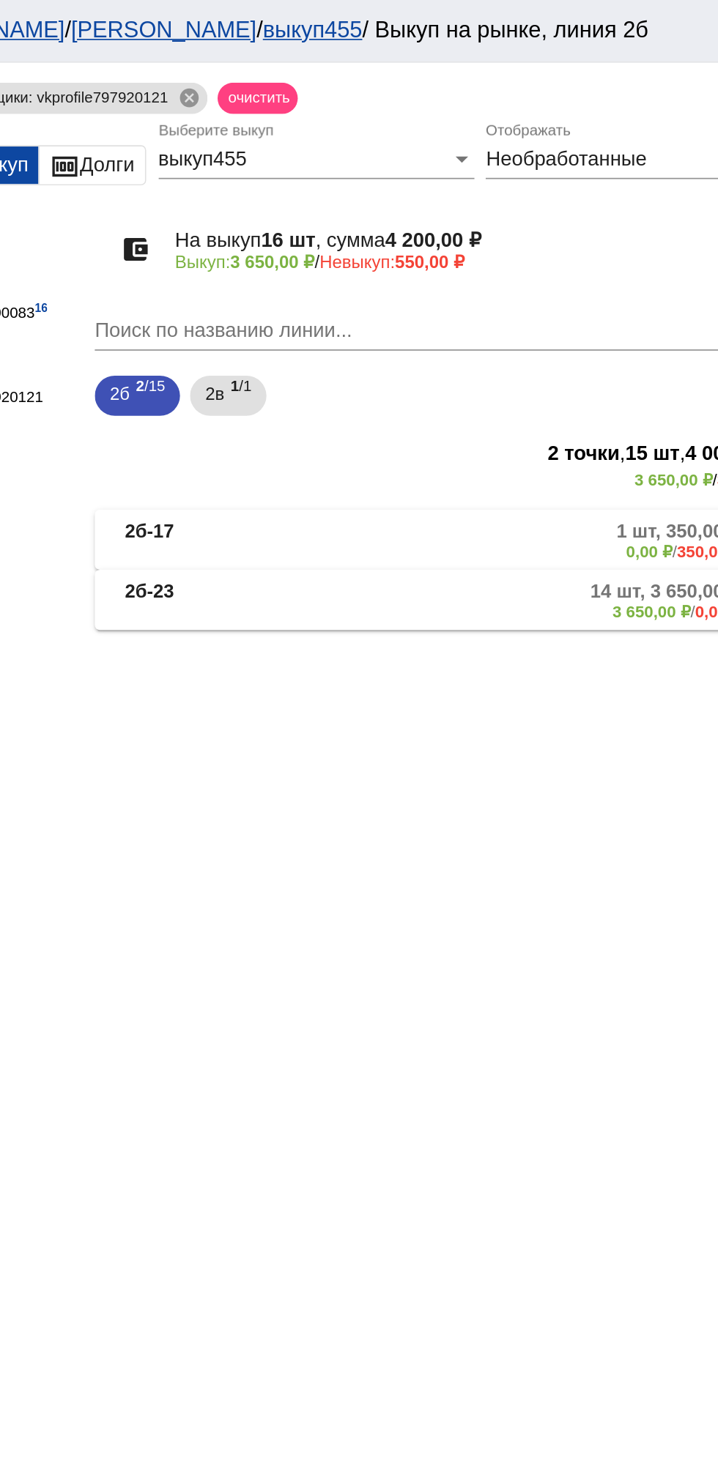
click at [506, 354] on mat-panel-description "14 шт, 3 650,00 ₽ 3 650,00 ₽ / 0,00 ₽" at bounding box center [555, 351] width 242 height 24
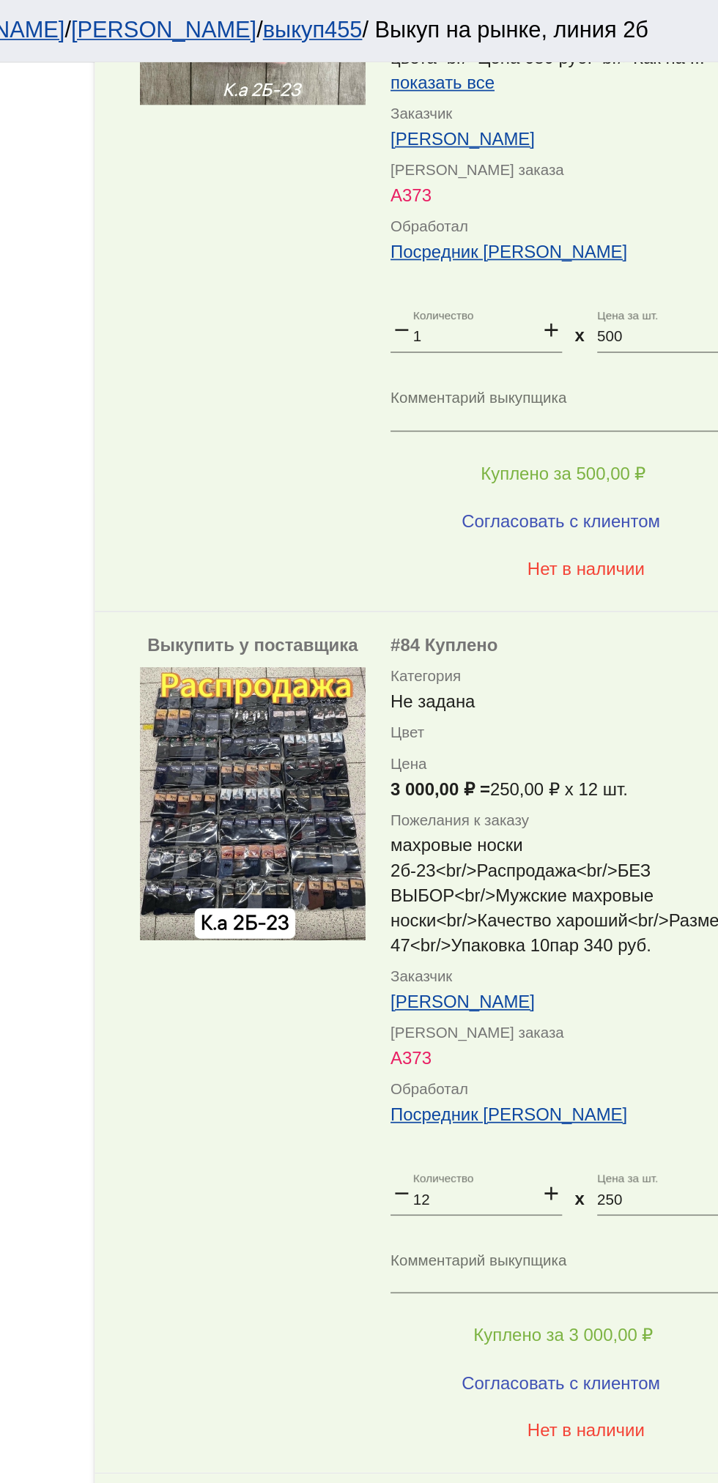
scroll to position [551, 0]
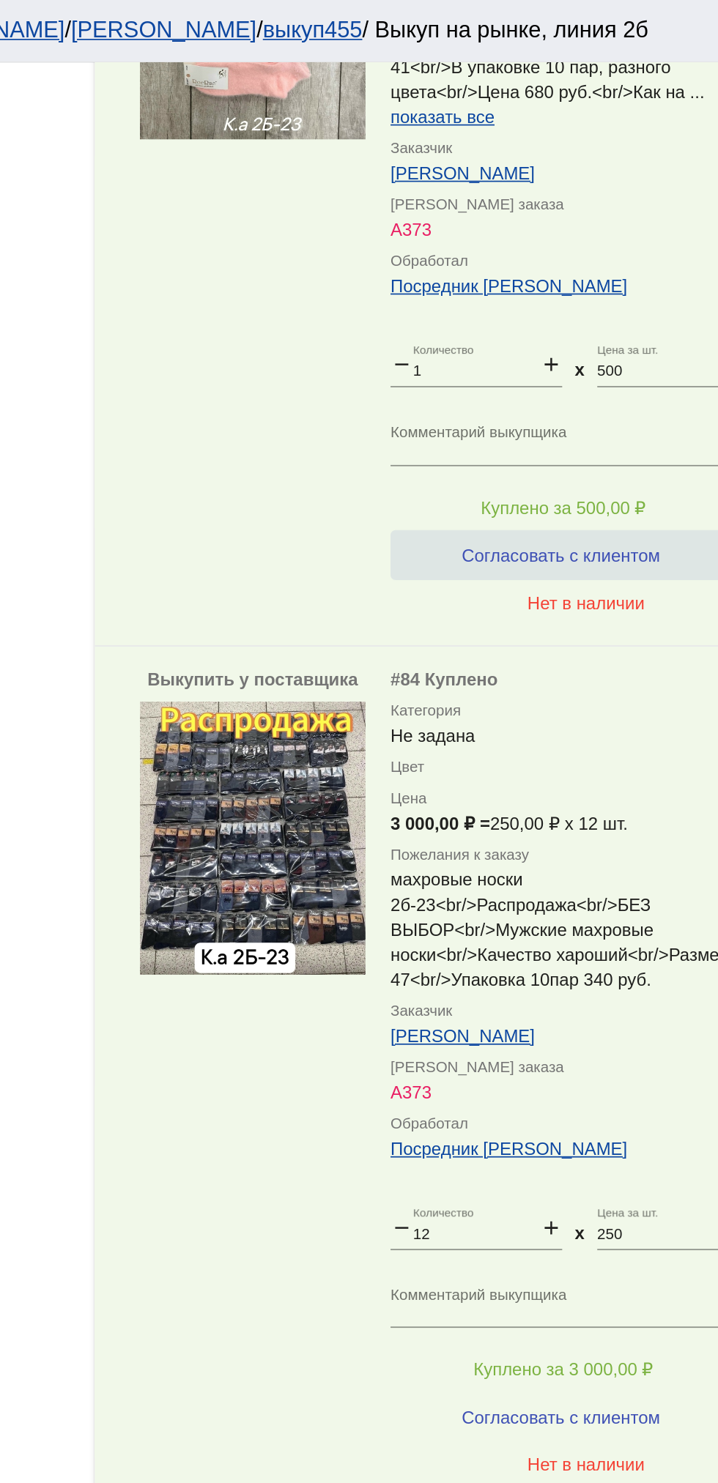
click at [582, 339] on button "Согласовать с клиентом" at bounding box center [571, 324] width 199 height 29
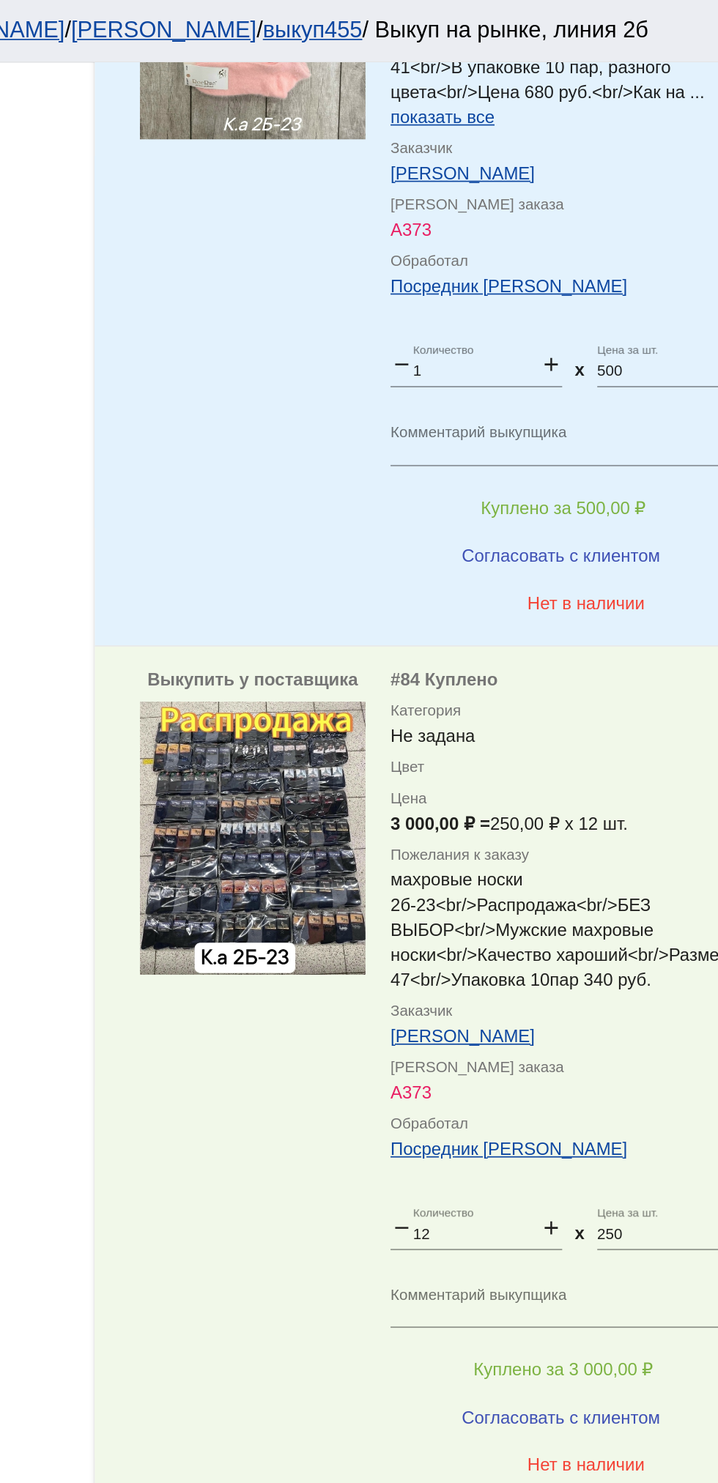
scroll to position [699, 0]
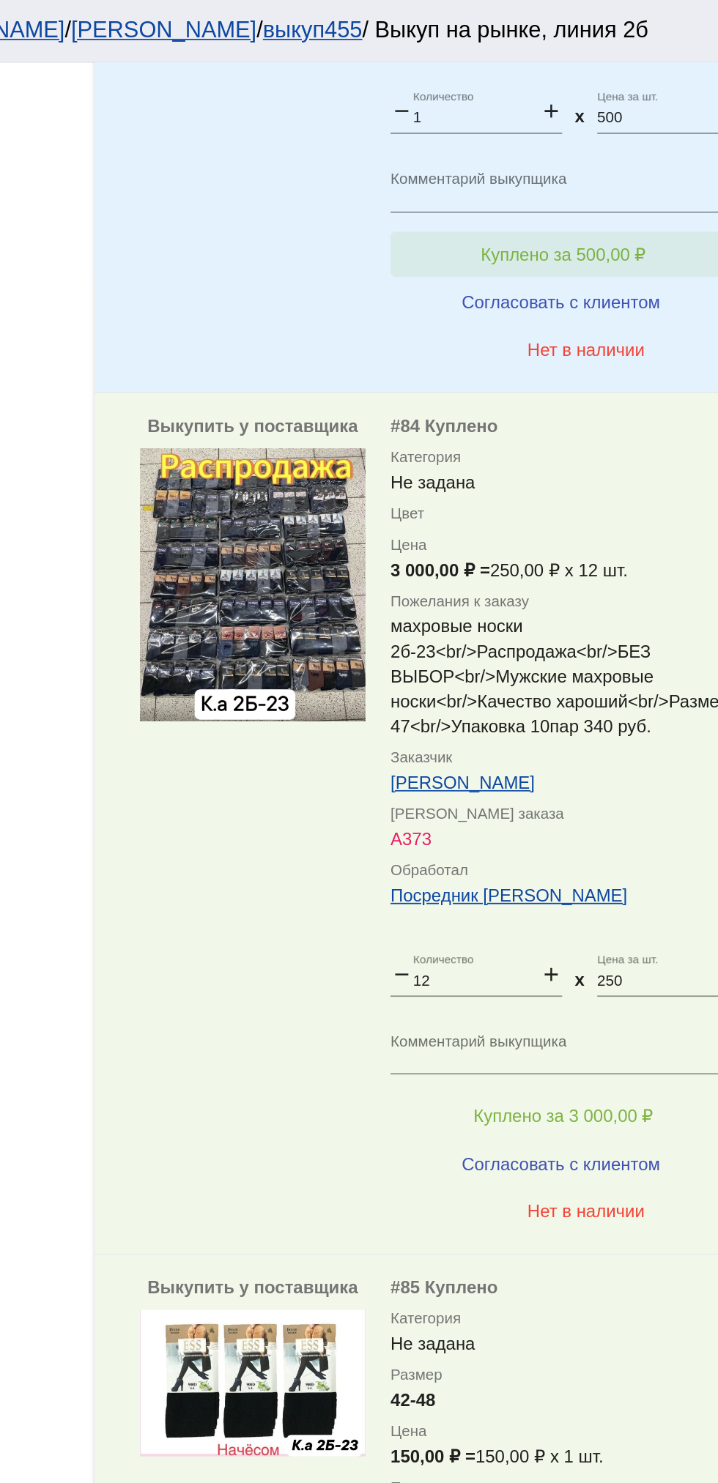
click at [585, 155] on span "Куплено за 500,00 ₽" at bounding box center [573, 149] width 97 height 12
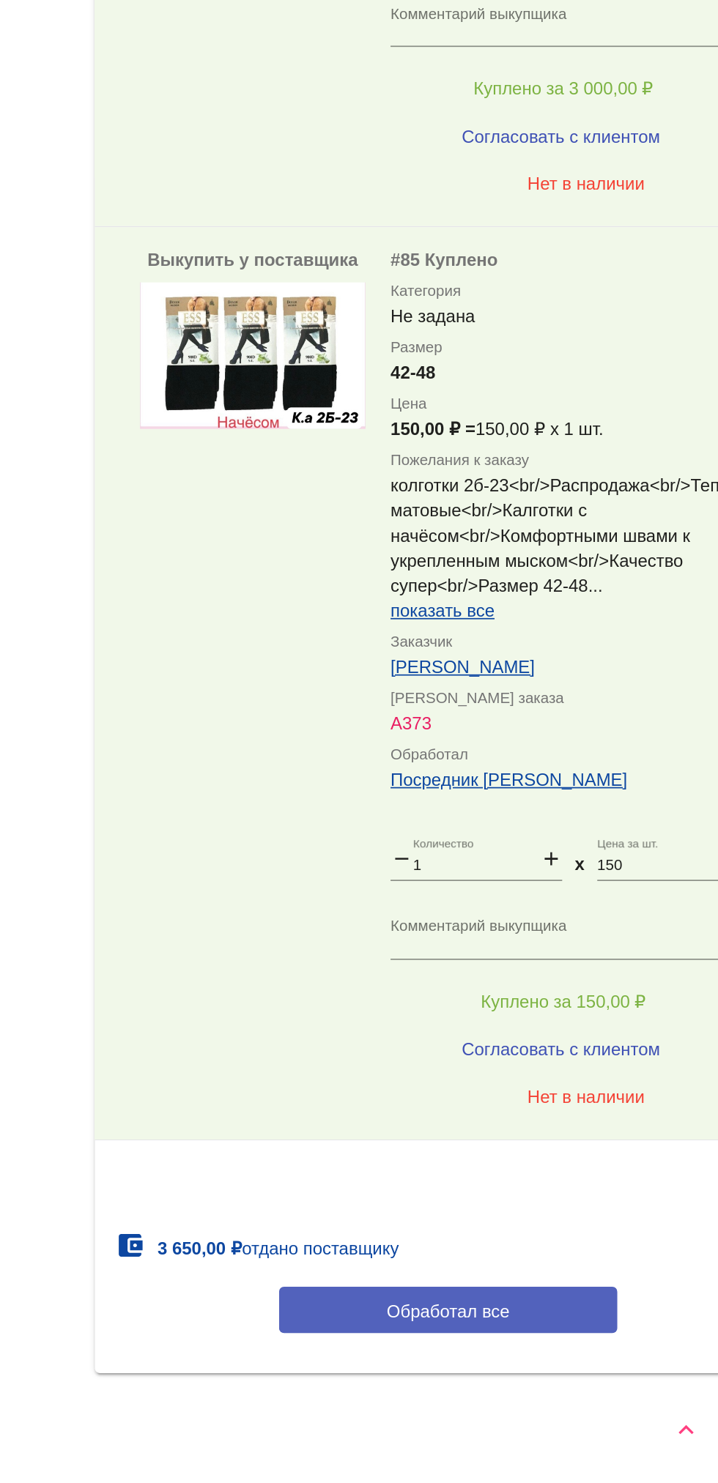
click at [552, 1389] on button "Обработал все" at bounding box center [506, 1381] width 198 height 27
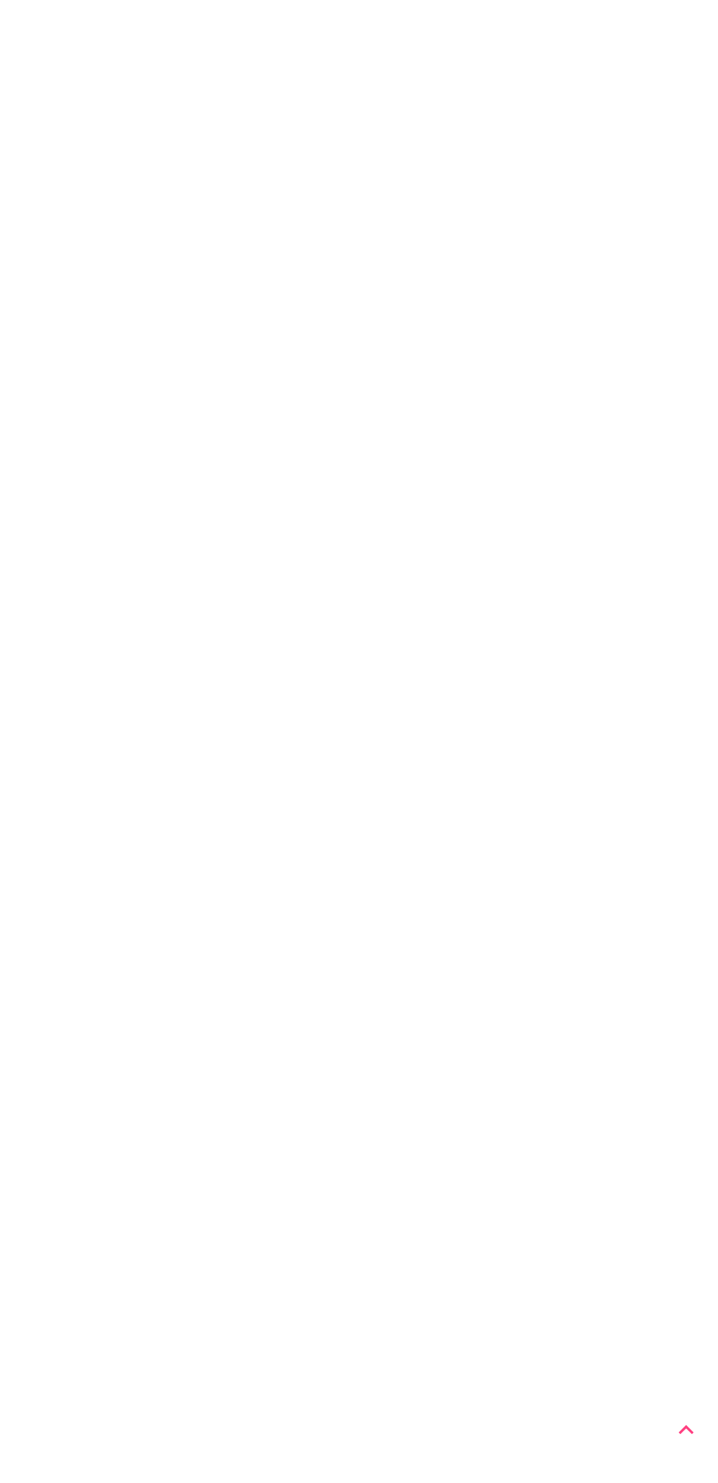
scroll to position [0, 0]
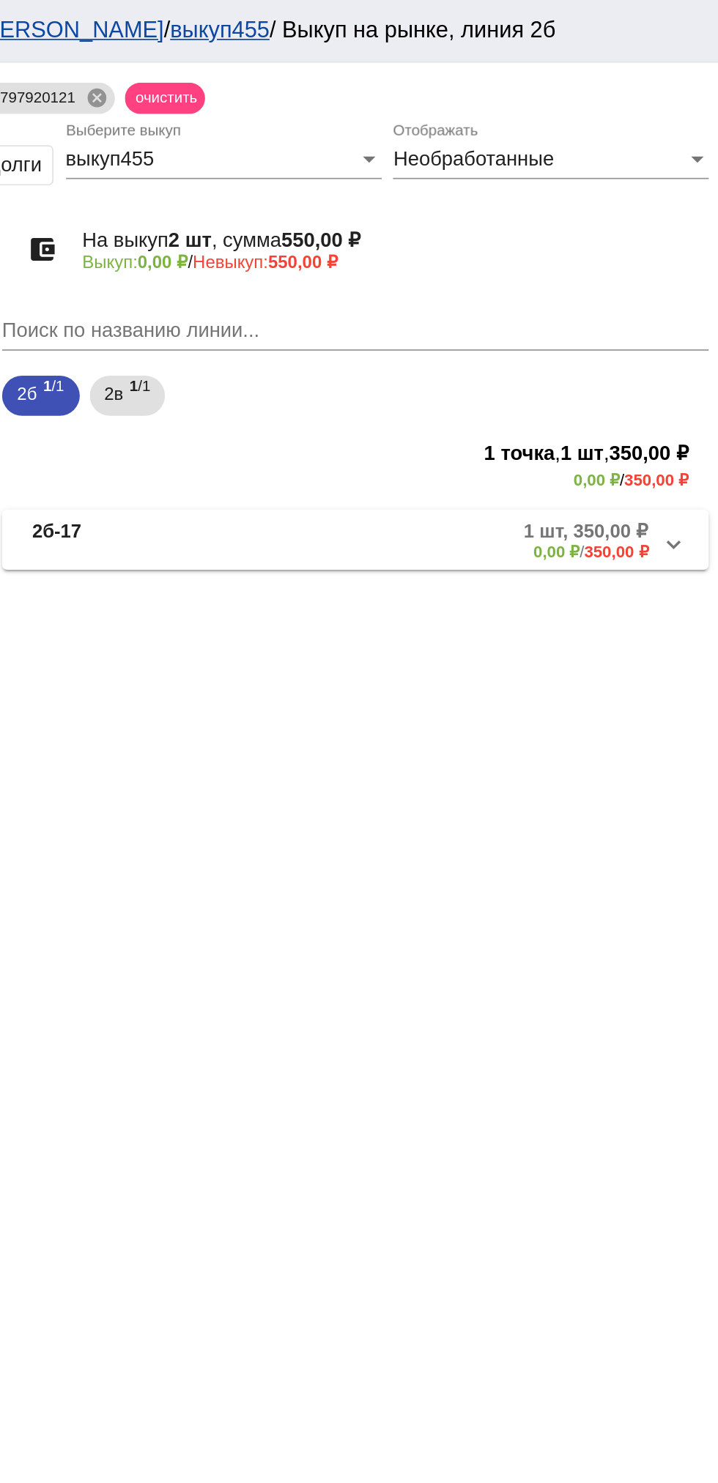
click at [596, 323] on mat-panel-description "1 шт, 350,00 ₽ 0,00 ₽ / 350,00 ₽" at bounding box center [558, 316] width 237 height 24
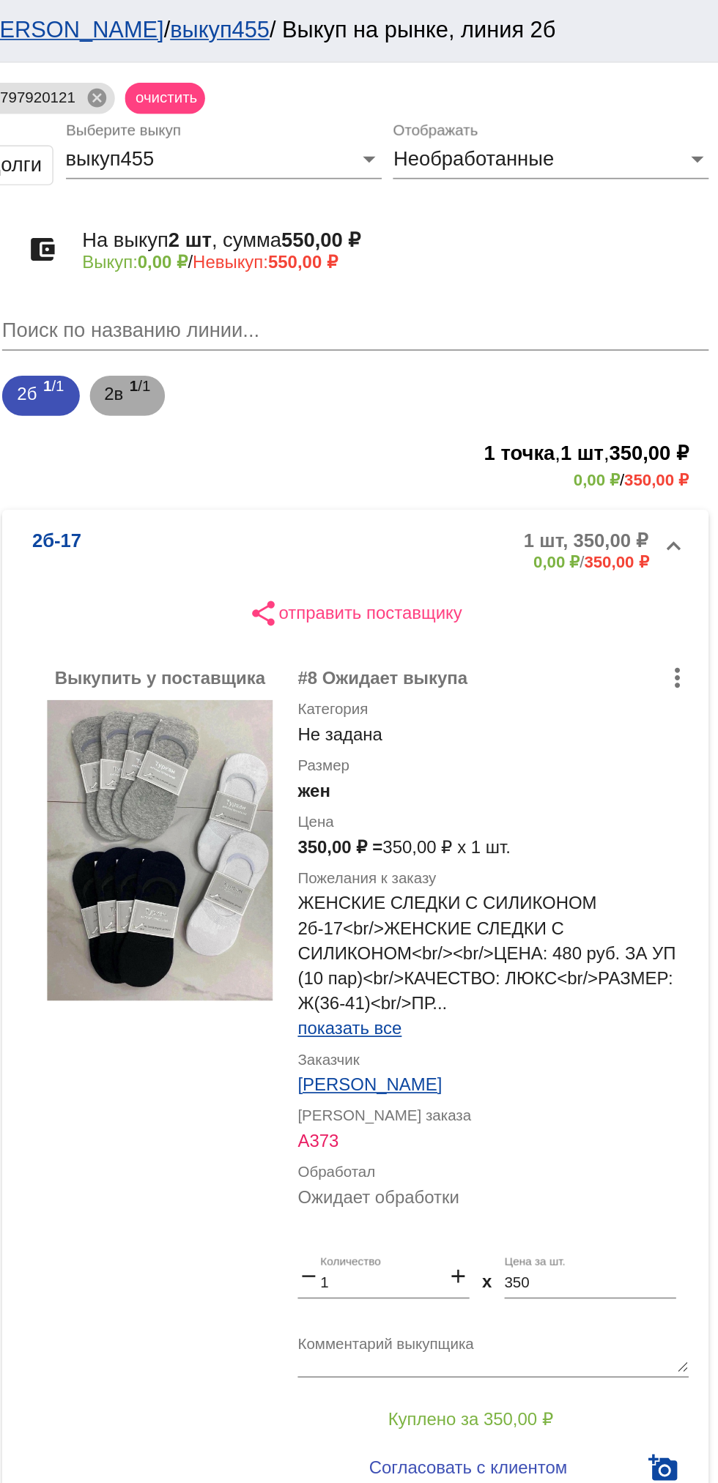
click at [369, 240] on span "2в" at bounding box center [364, 230] width 11 height 26
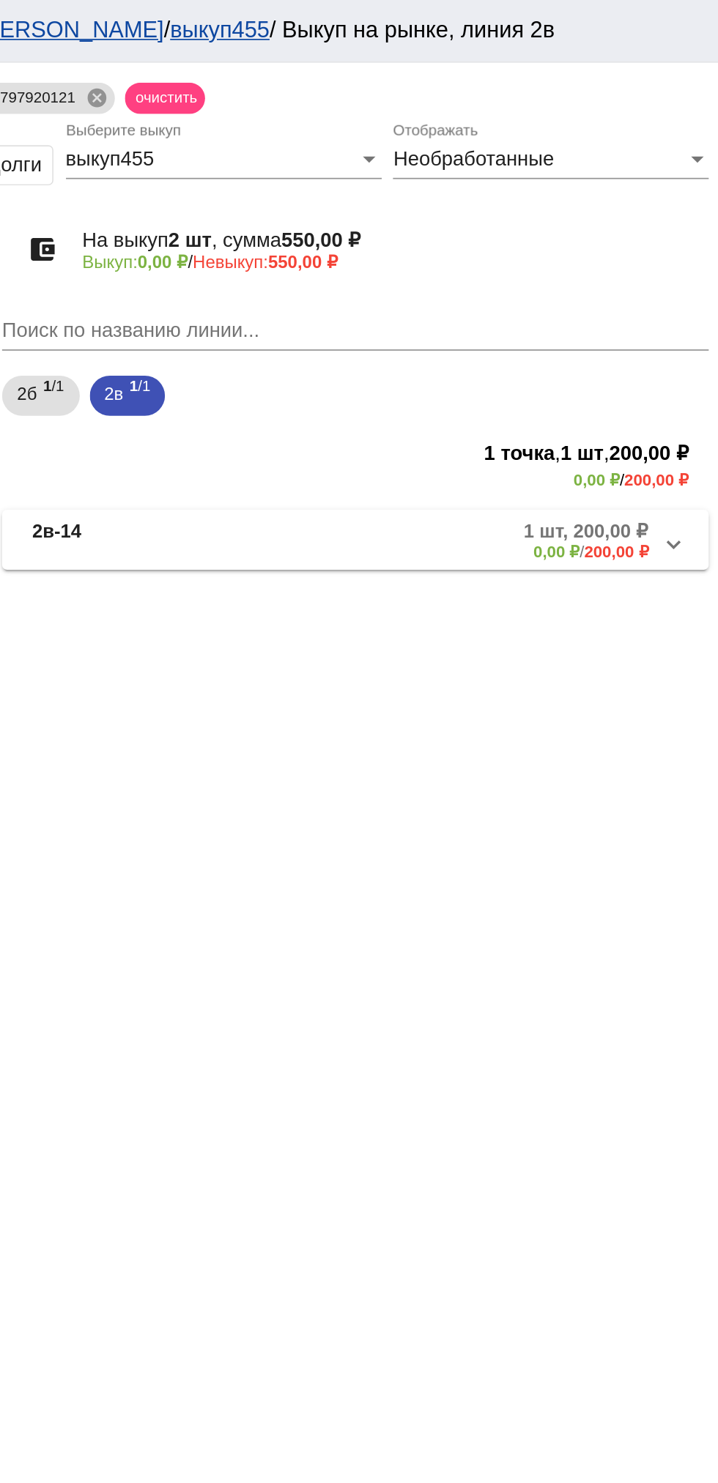
click at [513, 319] on mat-panel-description "1 шт, 200,00 ₽ 0,00 ₽ / 200,00 ₽" at bounding box center [558, 316] width 237 height 24
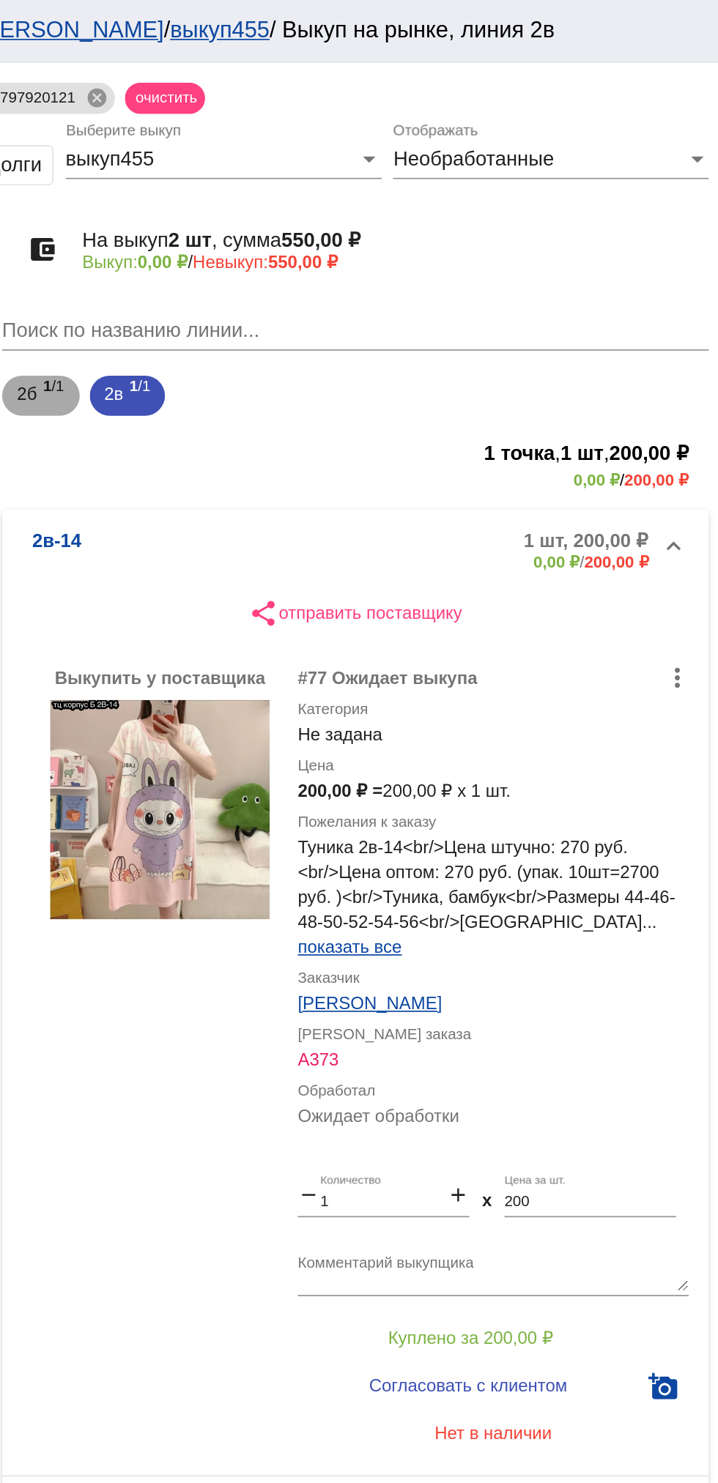
click at [314, 231] on span "2б" at bounding box center [314, 230] width 12 height 26
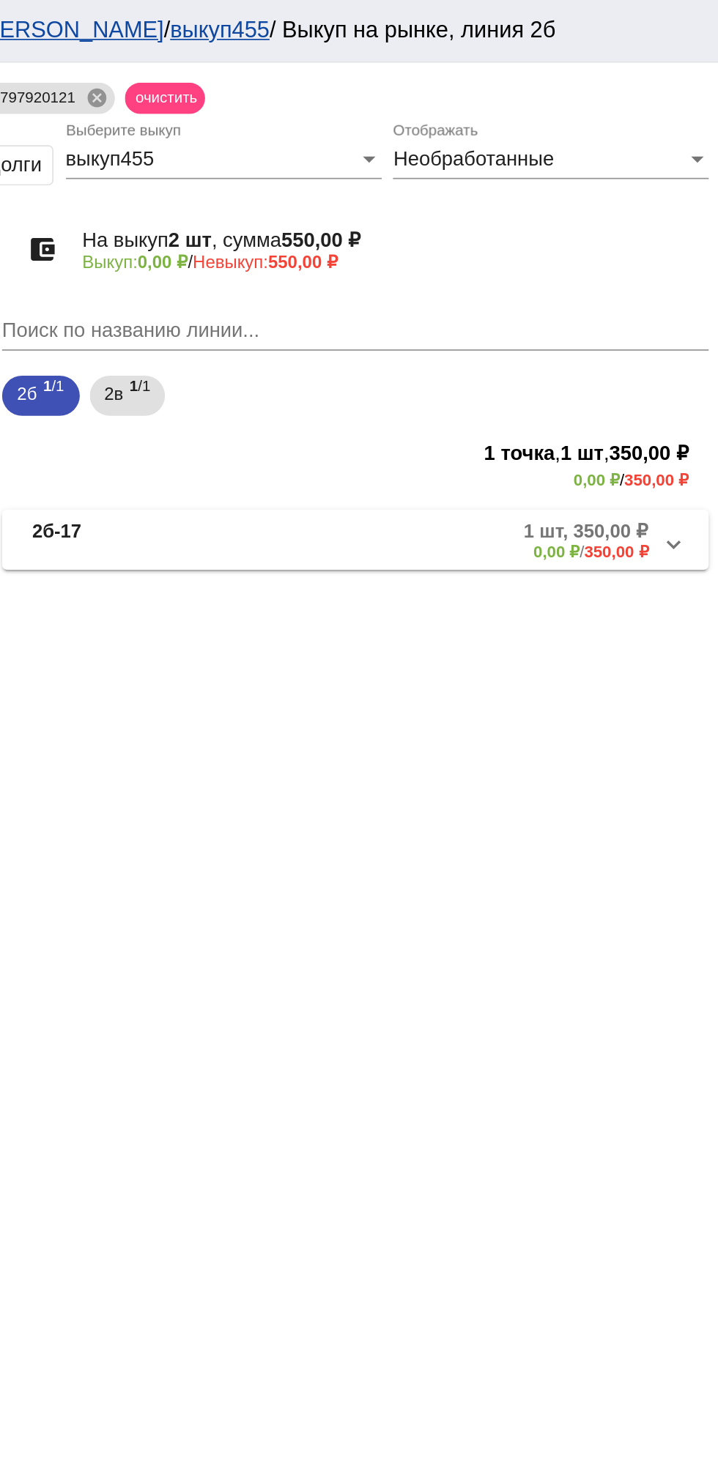
click at [430, 314] on span "2б-17 1 шт, 350,00 ₽ 0,00 ₽ / 350,00 ₽" at bounding box center [502, 316] width 372 height 24
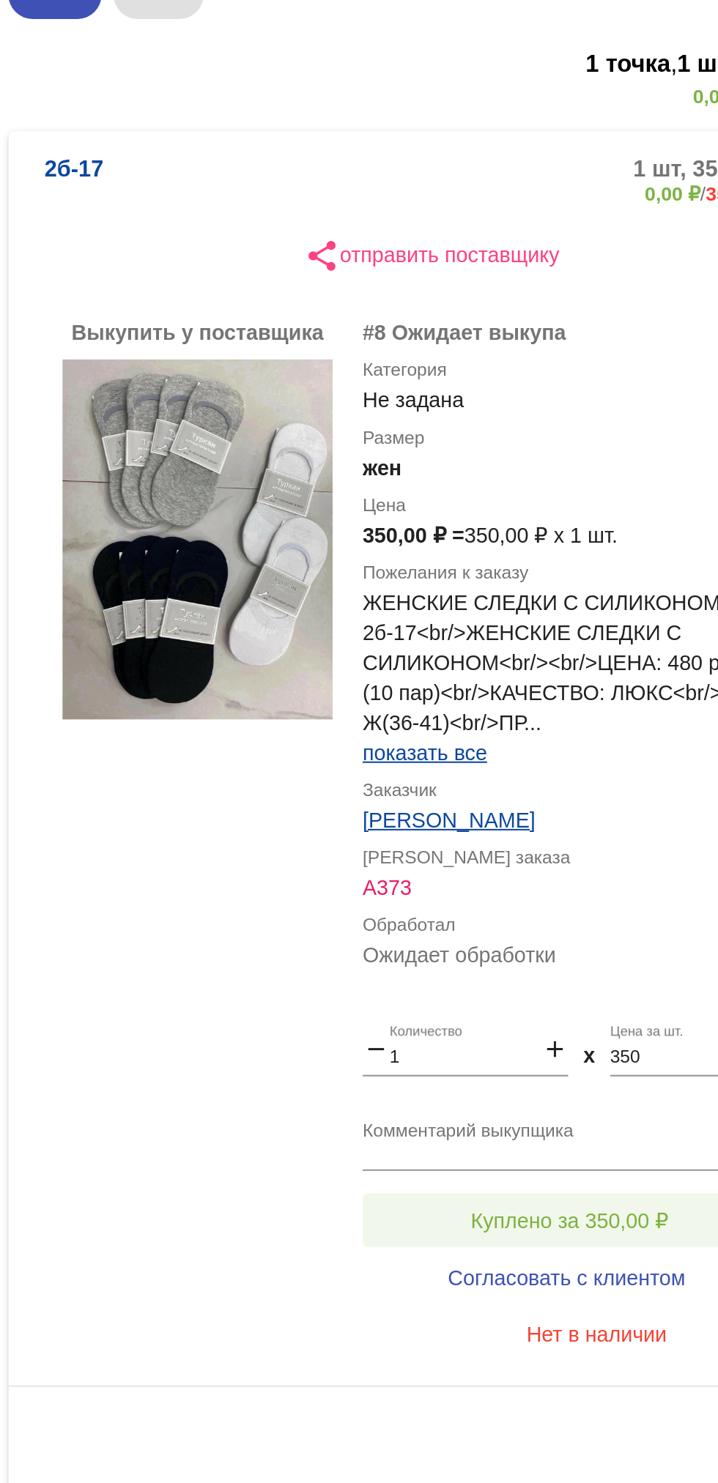
click at [604, 831] on span "Куплено за 350,00 ₽" at bounding box center [573, 830] width 97 height 12
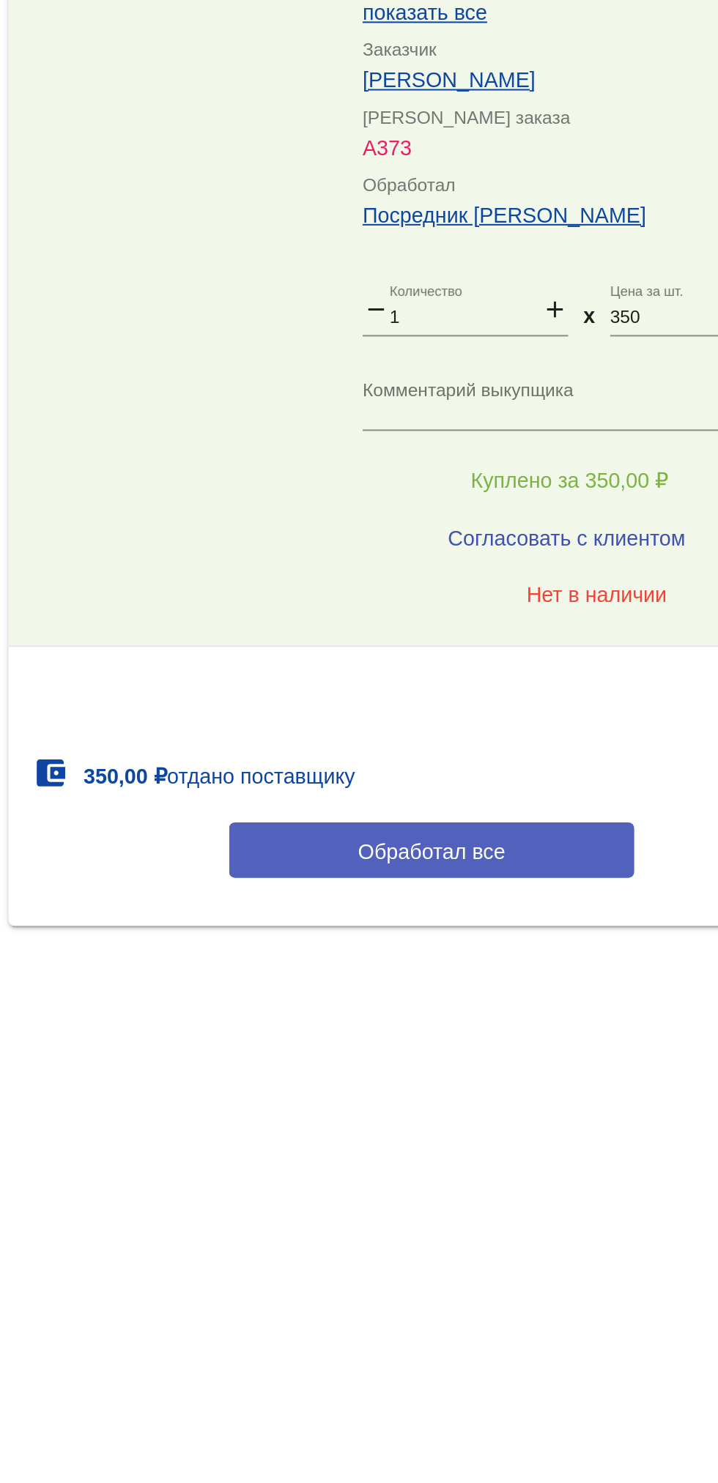
click at [549, 1007] on button "Обработал все" at bounding box center [506, 1010] width 198 height 27
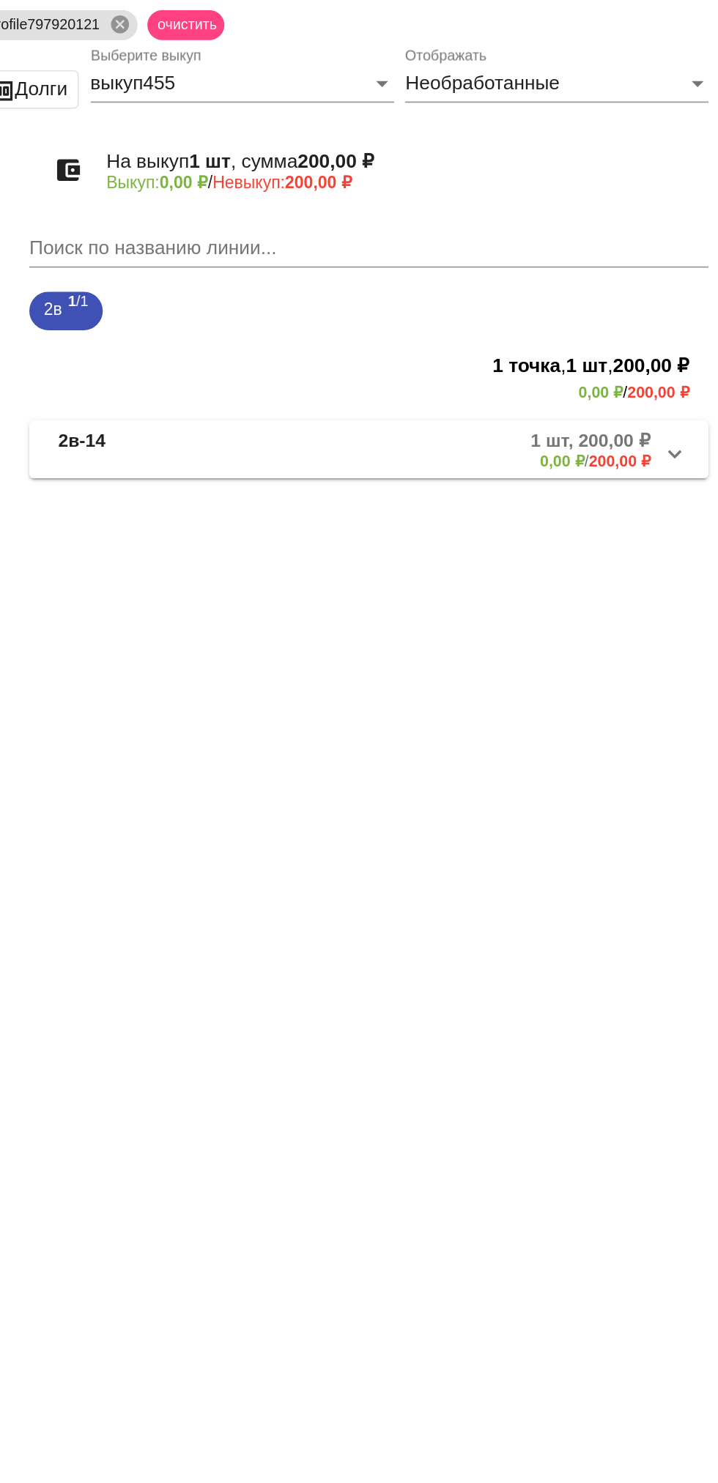
click at [648, 99] on div "Необработанные" at bounding box center [612, 92] width 171 height 13
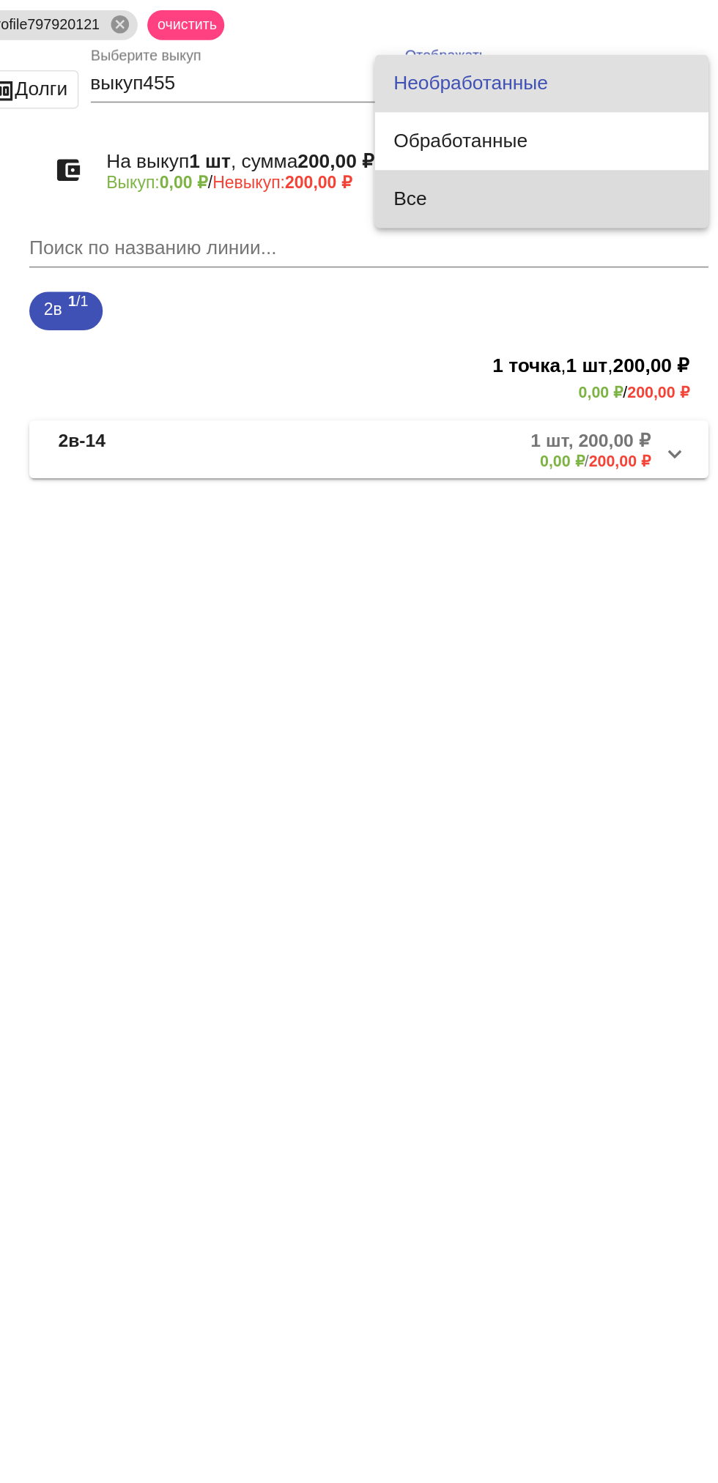
click at [623, 157] on span "Все" at bounding box center [610, 163] width 179 height 35
